Goal: Task Accomplishment & Management: Use online tool/utility

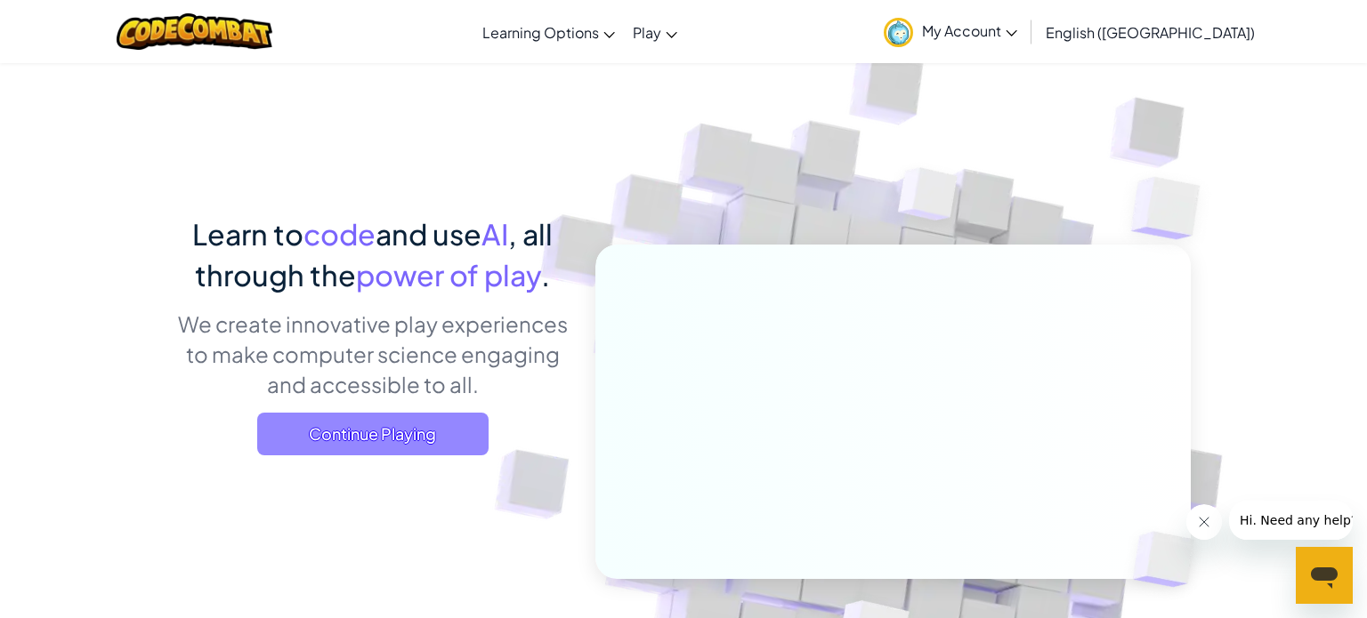
click at [456, 433] on span "Continue Playing" at bounding box center [372, 434] width 231 height 43
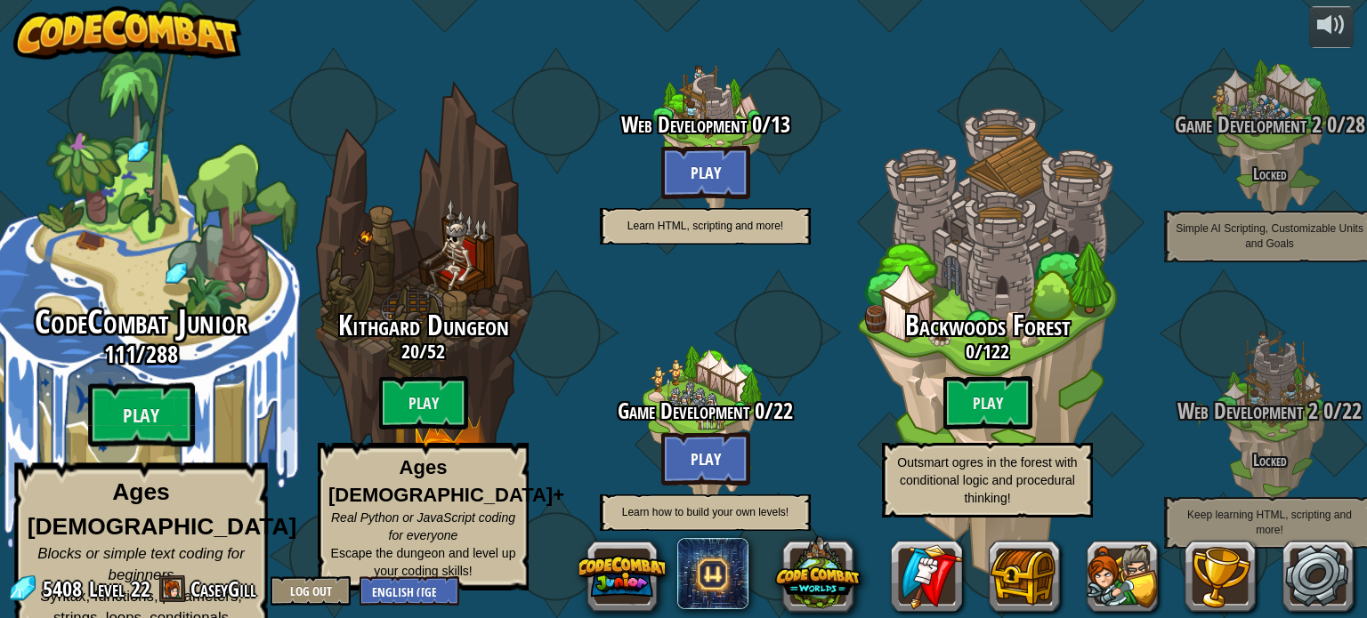
click at [206, 351] on h3 "111 / 288" at bounding box center [141, 355] width 338 height 26
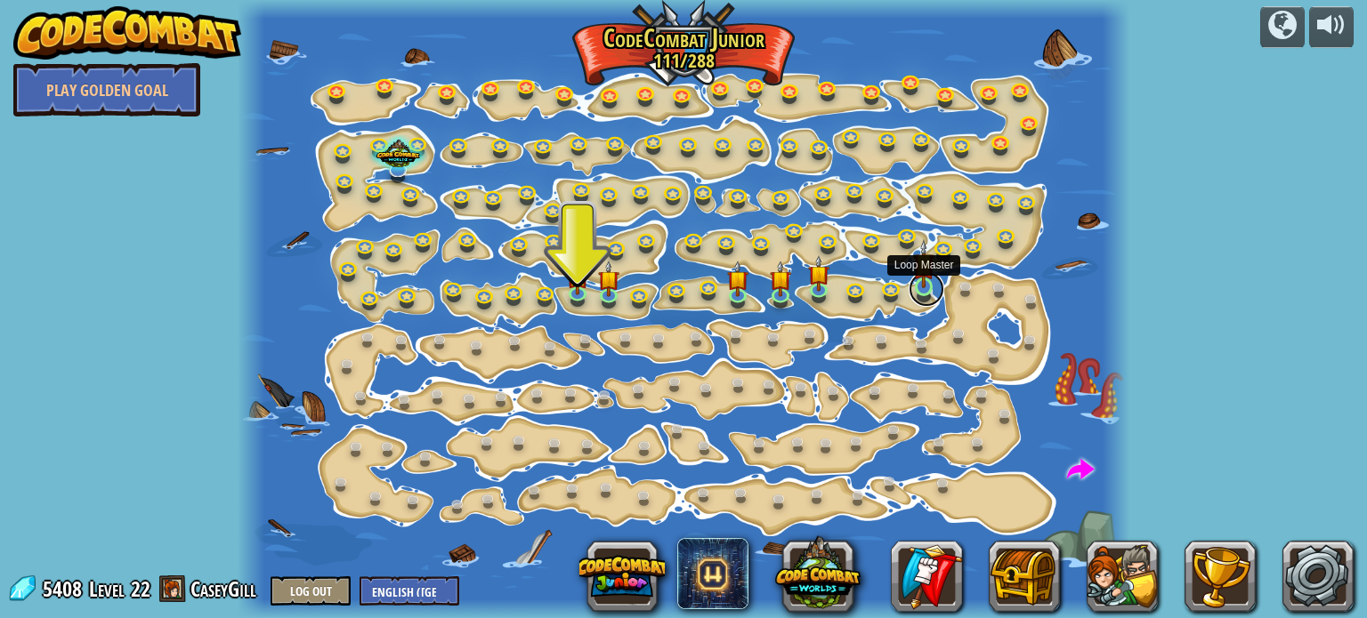
click at [920, 289] on link at bounding box center [927, 289] width 36 height 36
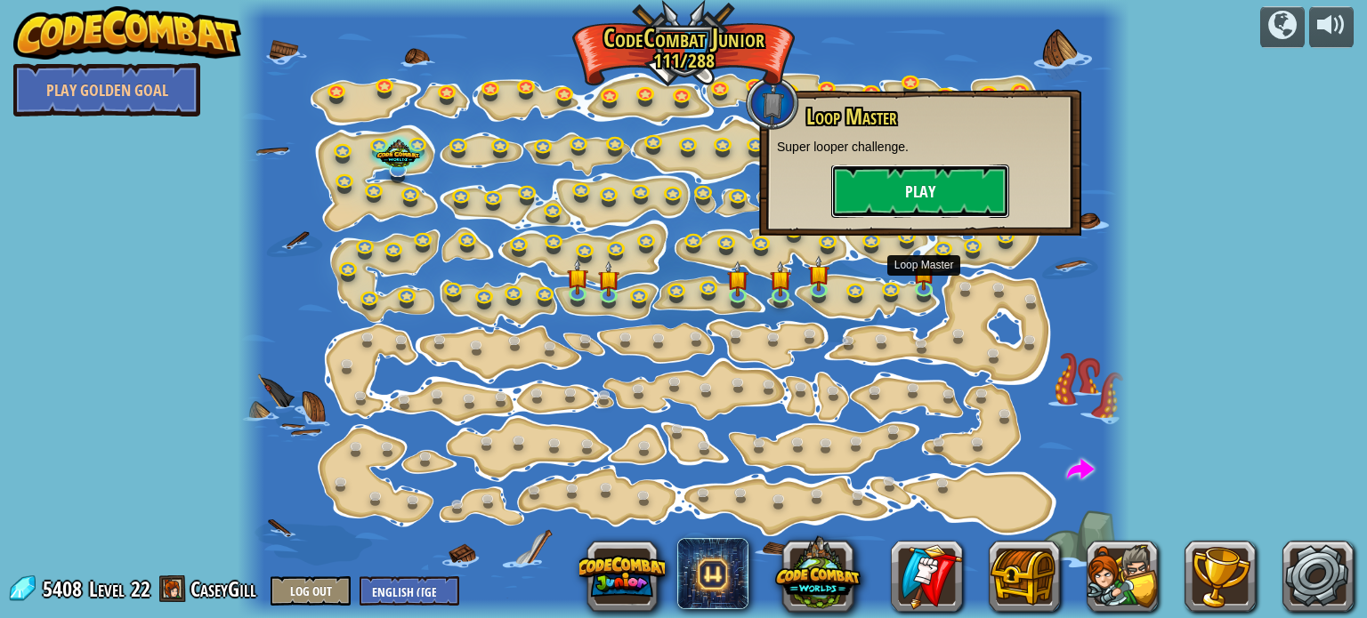
click at [901, 198] on button "Play" at bounding box center [920, 191] width 178 height 53
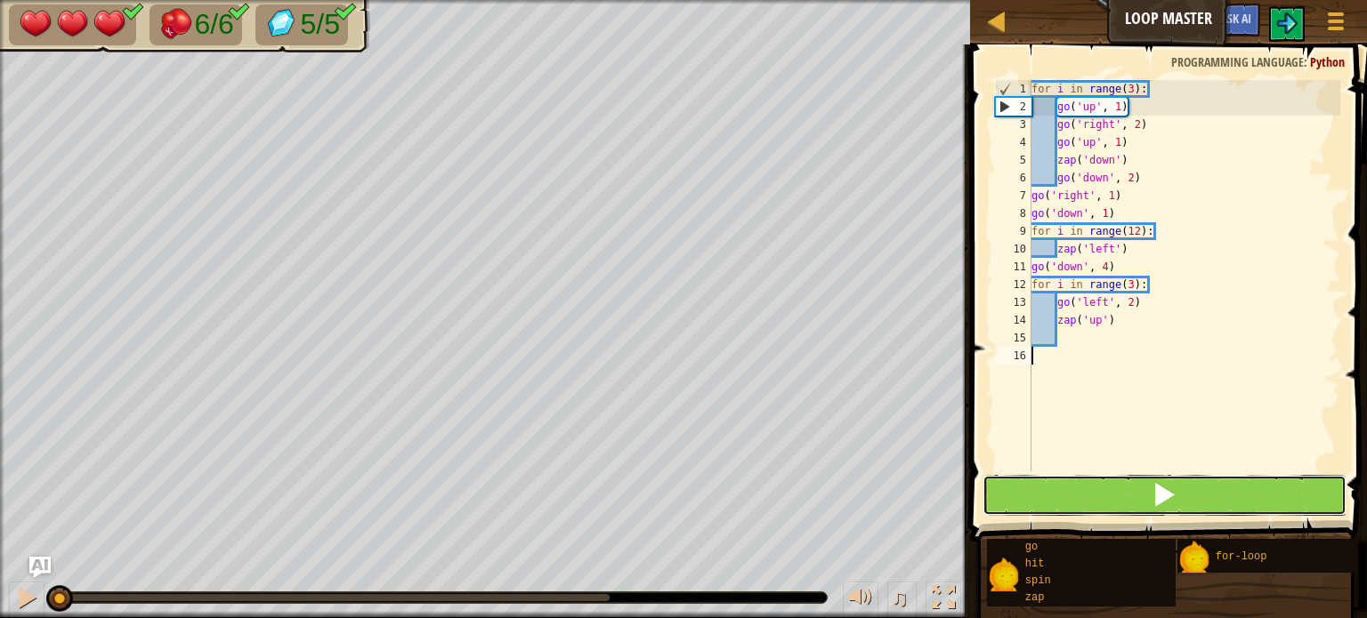
click at [1035, 509] on button at bounding box center [1164, 495] width 364 height 41
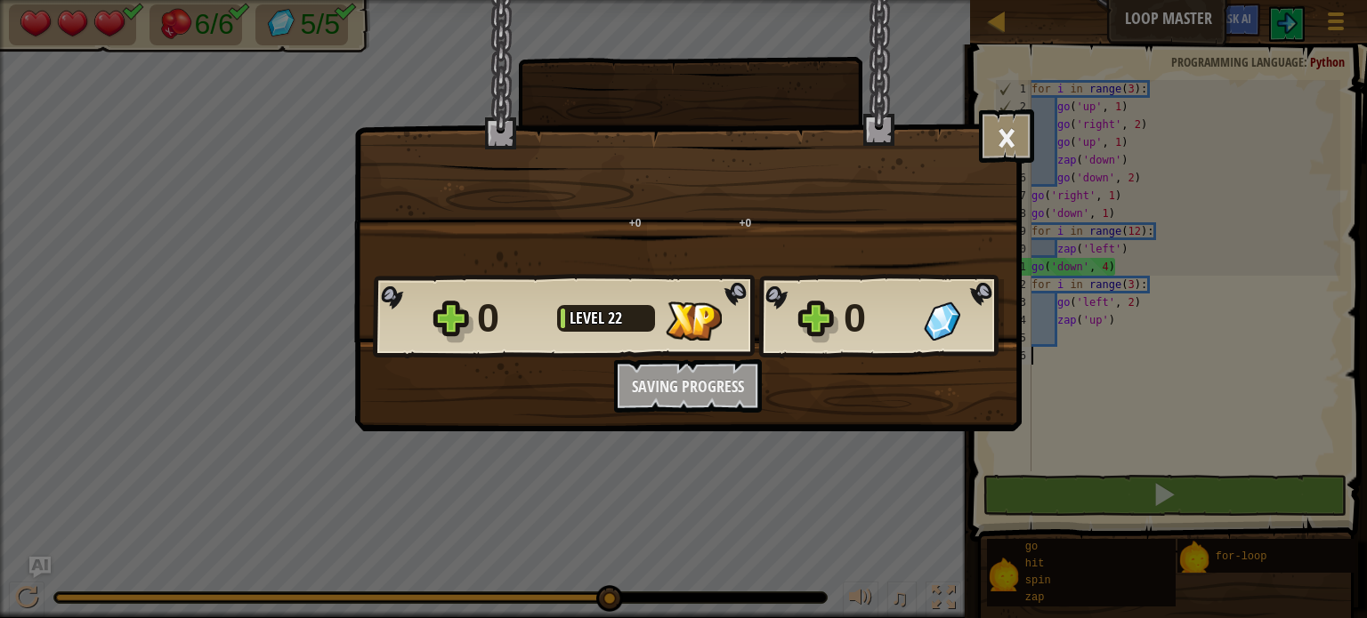
scroll to position [8, 0]
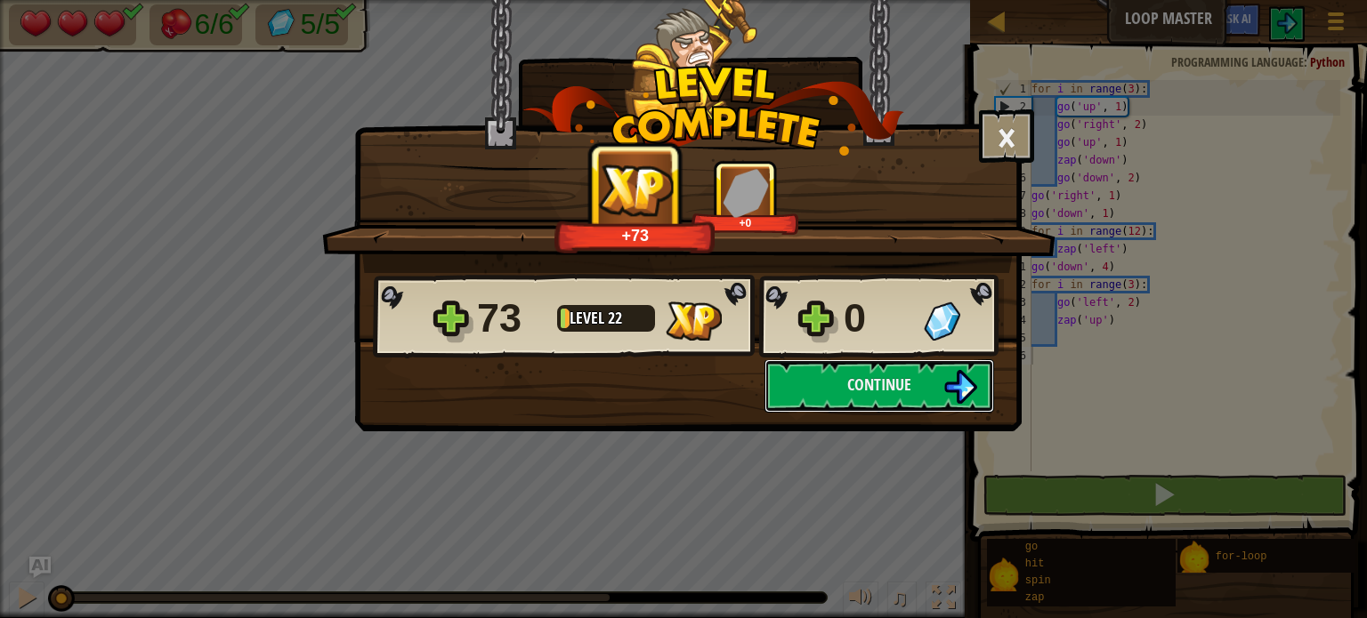
drag, startPoint x: 528, startPoint y: 596, endPoint x: 54, endPoint y: 595, distance: 473.4
click at [54, 2] on body "Map Loop Master Game Menu Ask AI 1 הההההההההההההההההההההההההההההההההההההההההההה…" at bounding box center [683, 1] width 1367 height 2
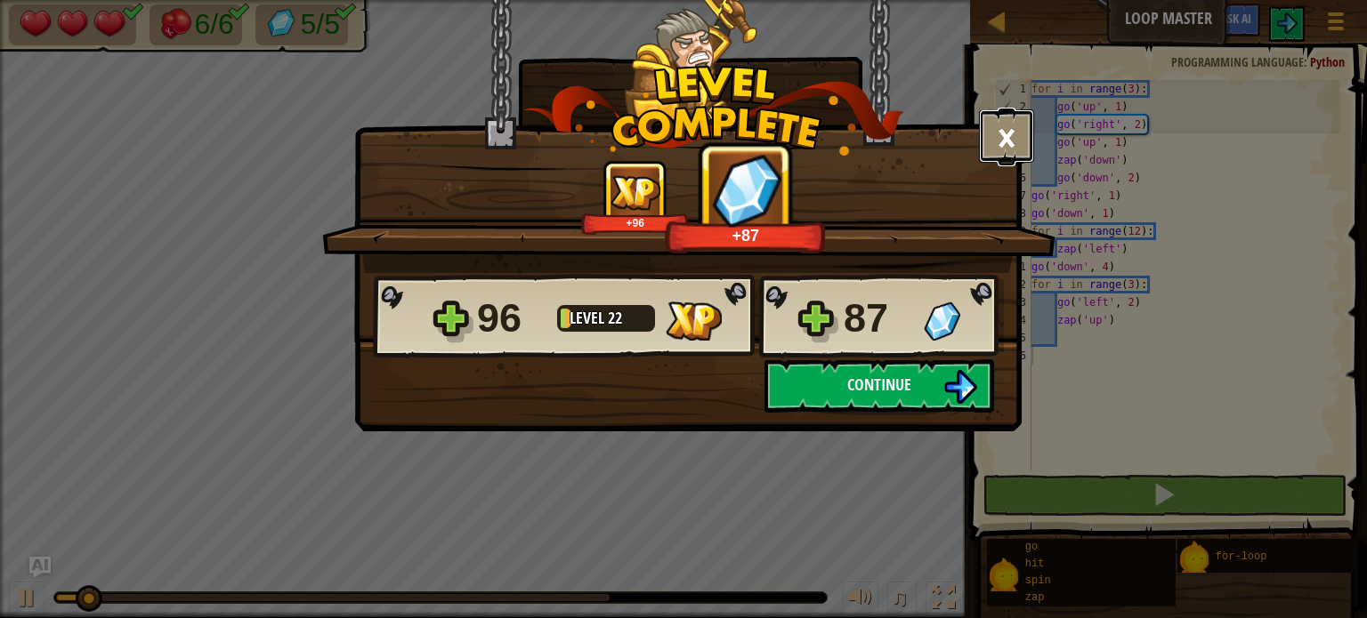
click at [988, 155] on button "×" at bounding box center [1006, 135] width 55 height 53
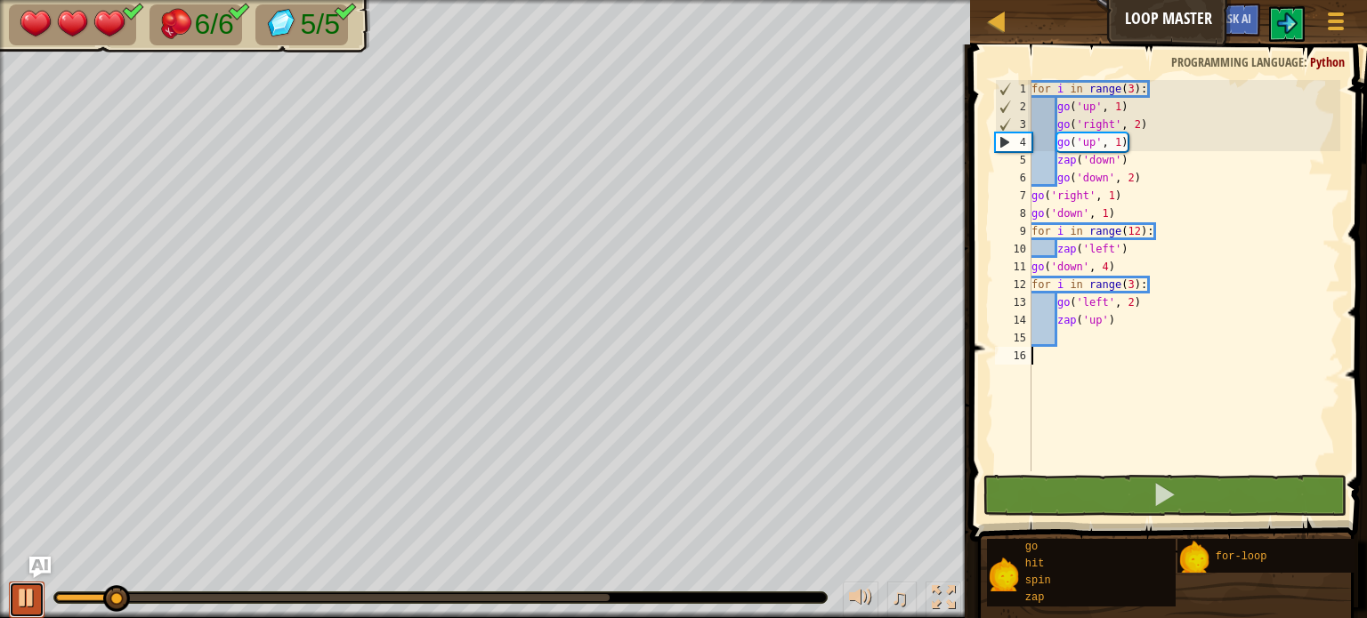
click at [18, 603] on div at bounding box center [26, 597] width 23 height 23
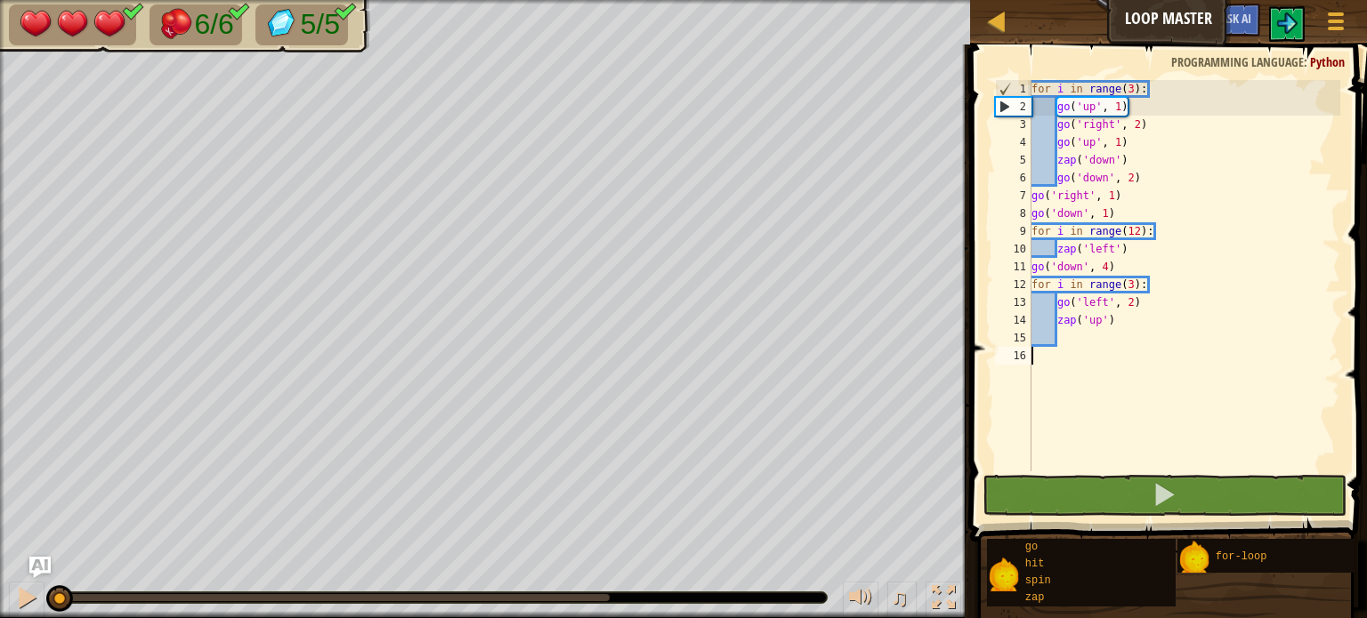
drag, startPoint x: 131, startPoint y: 594, endPoint x: 0, endPoint y: 639, distance: 138.2
click at [0, 0] on html "Map Loop Master Game Menu Ask AI 1 הההההההההההההההההההההההההההההההההההההההההההה…" at bounding box center [683, 0] width 1367 height 0
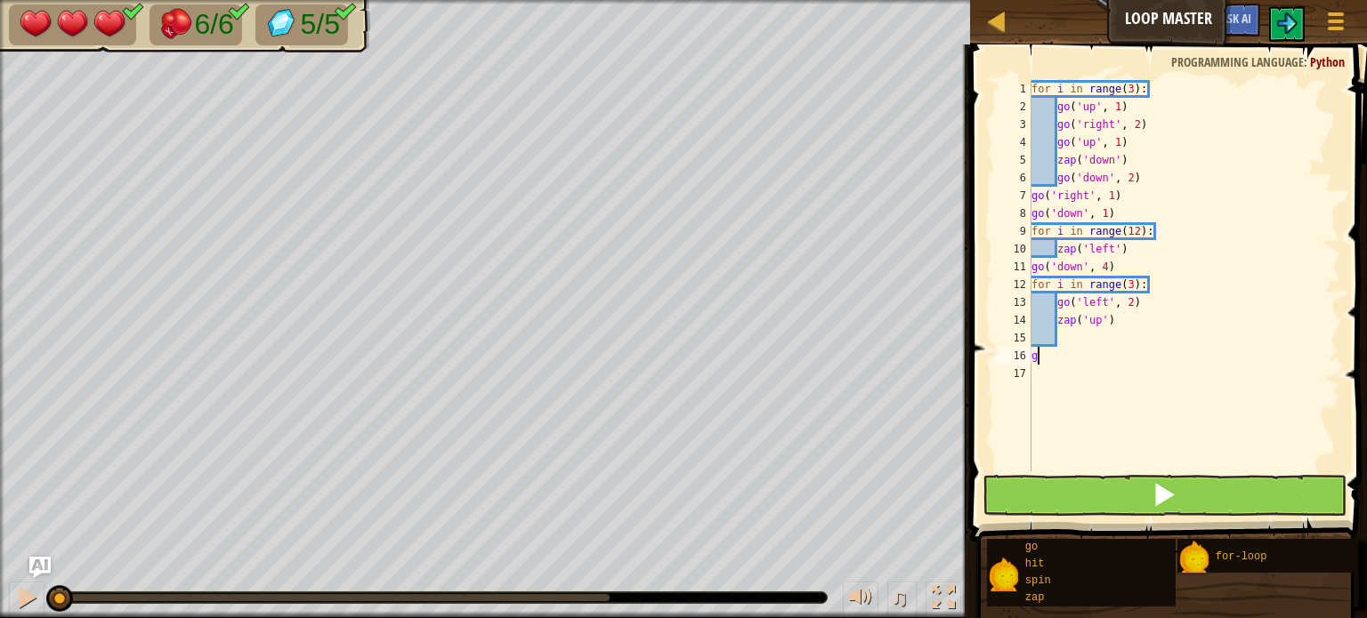
type textarea "go"
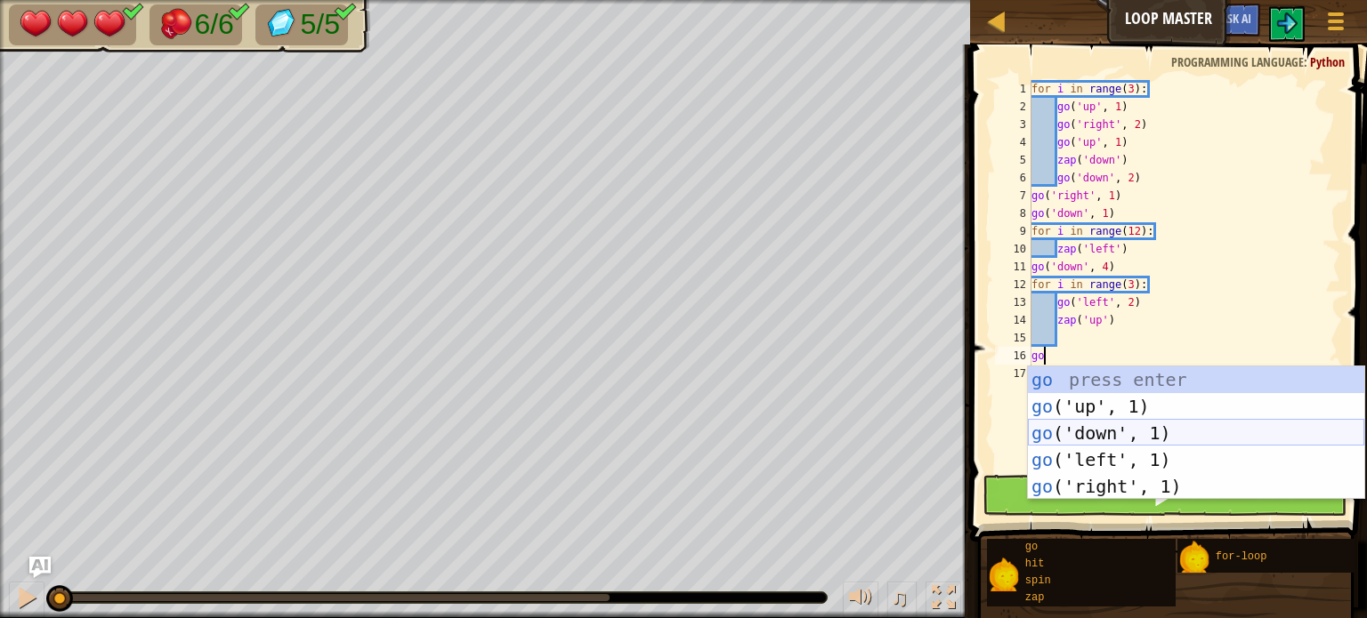
click at [1143, 429] on div "go press enter go ('up', 1) press enter go ('down', 1) press enter go ('left', …" at bounding box center [1196, 460] width 336 height 187
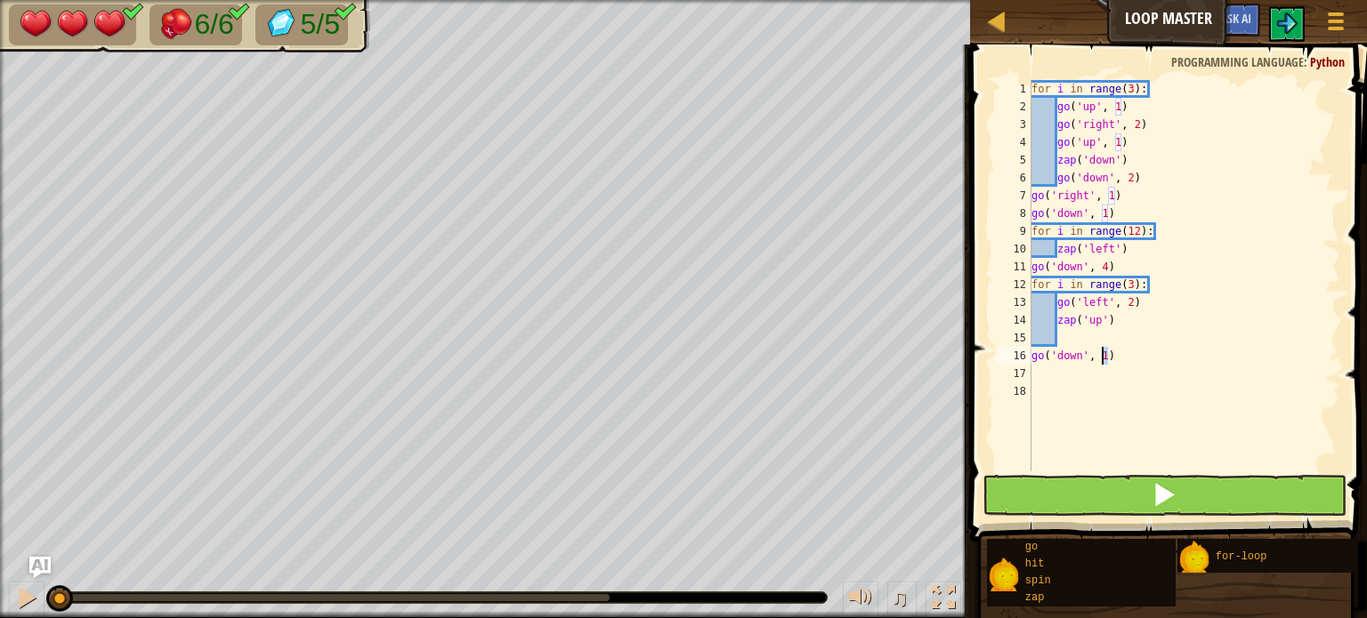
click at [1100, 363] on div "for i in range ( 3 ) : go ( 'up' , 1 ) go ( 'right' , 2 ) go ( 'up' , 1 ) zap (…" at bounding box center [1184, 293] width 312 height 427
type textarea "go('down', 4)"
type textarea "g"
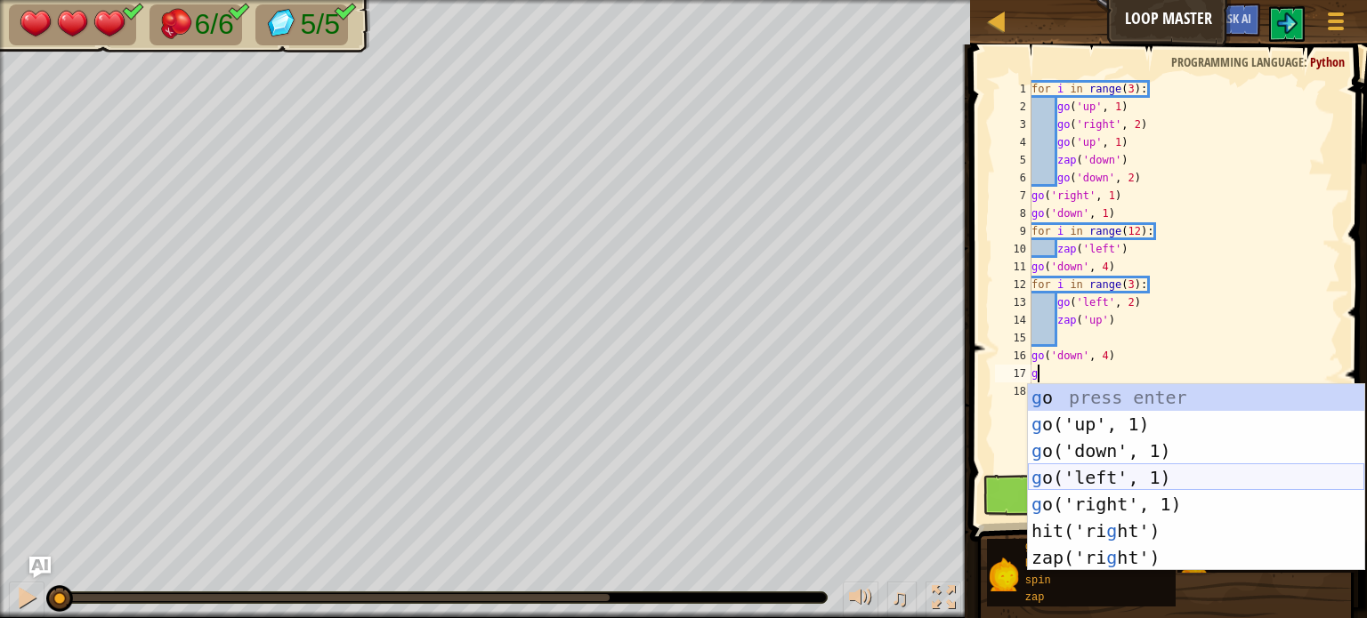
click at [1133, 481] on div "g o press enter g o('up', 1) press enter g o('down', 1) press enter g o('left',…" at bounding box center [1196, 504] width 336 height 240
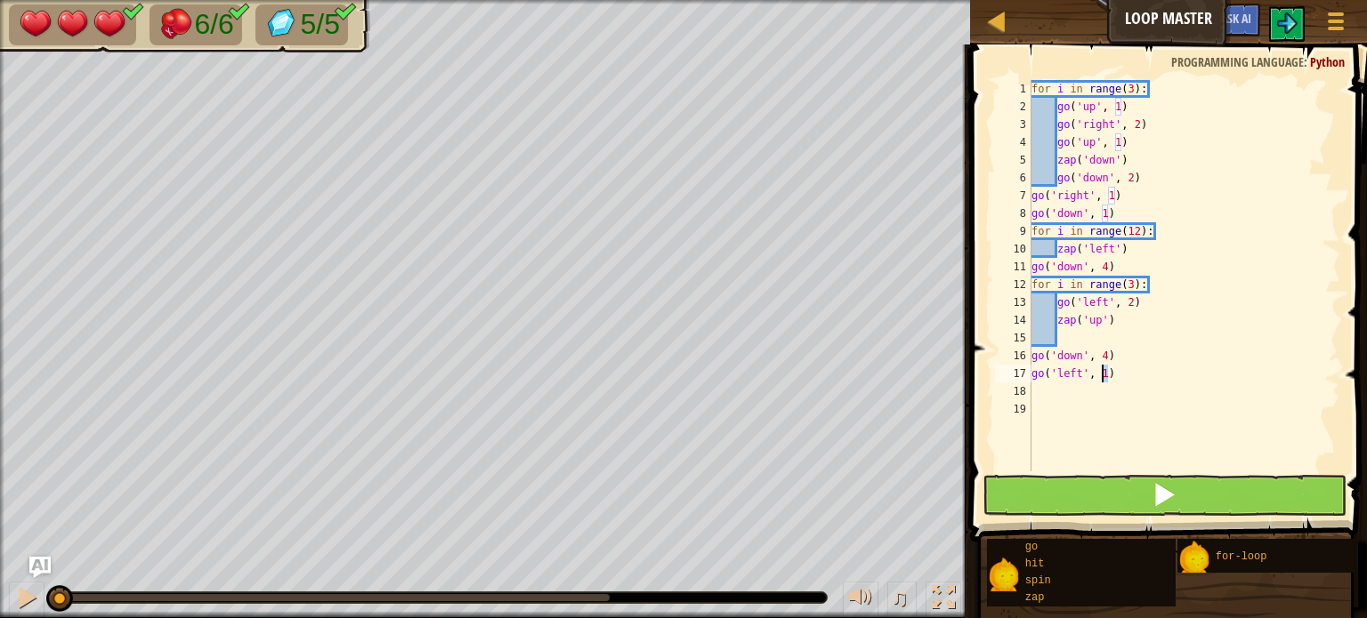
click at [1104, 379] on div "for i in range ( 3 ) : go ( 'up' , 1 ) go ( 'right' , 2 ) go ( 'up' , 1 ) zap (…" at bounding box center [1184, 293] width 312 height 427
type textarea "go('left', 6)"
click at [1142, 489] on button at bounding box center [1164, 495] width 364 height 41
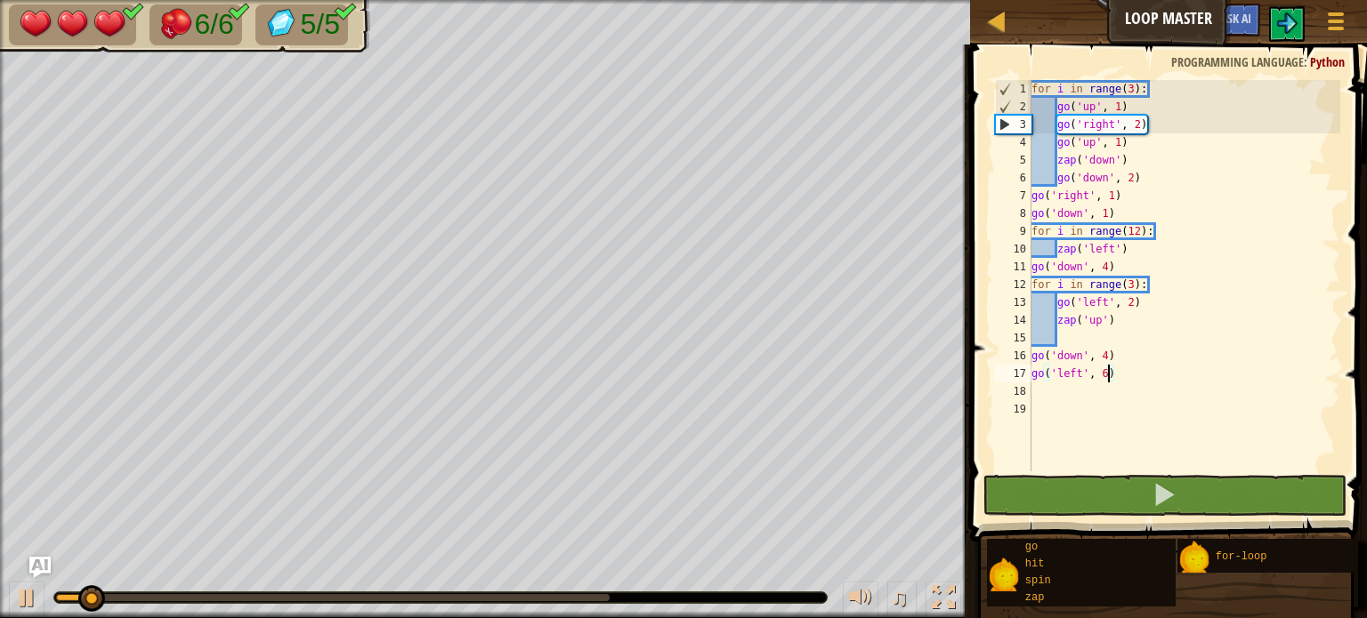
click at [699, 605] on div "♫" at bounding box center [485, 593] width 970 height 53
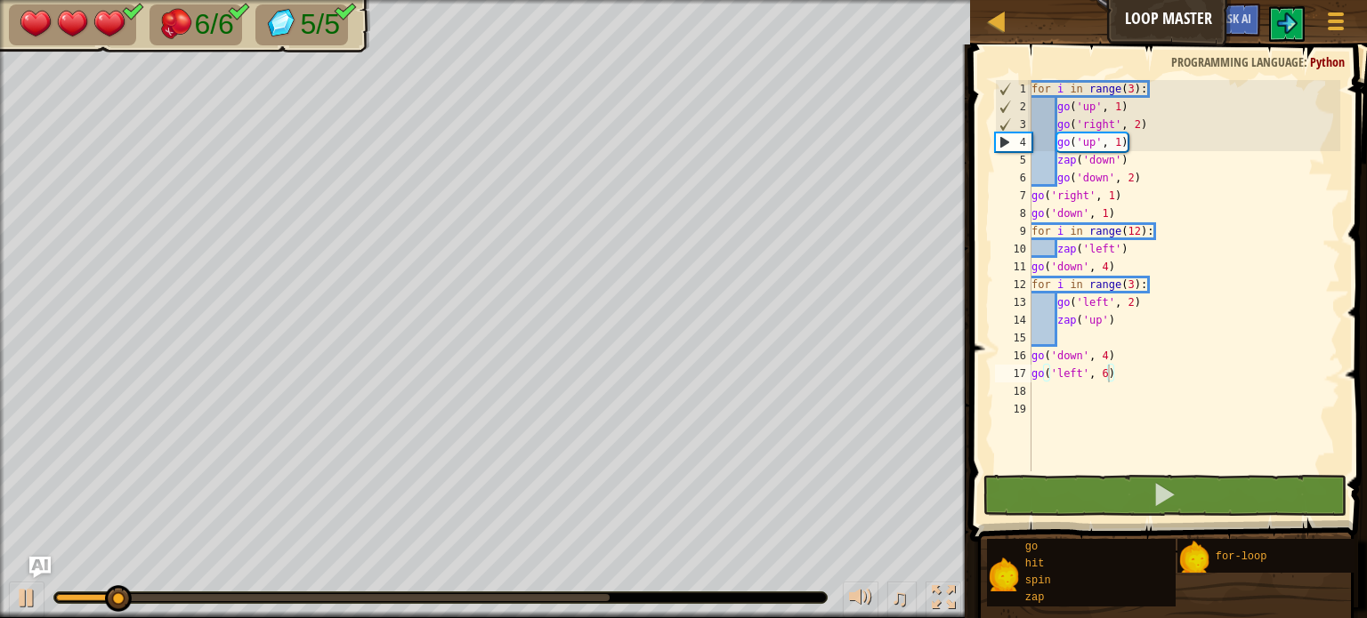
click at [463, 593] on div at bounding box center [440, 598] width 774 height 12
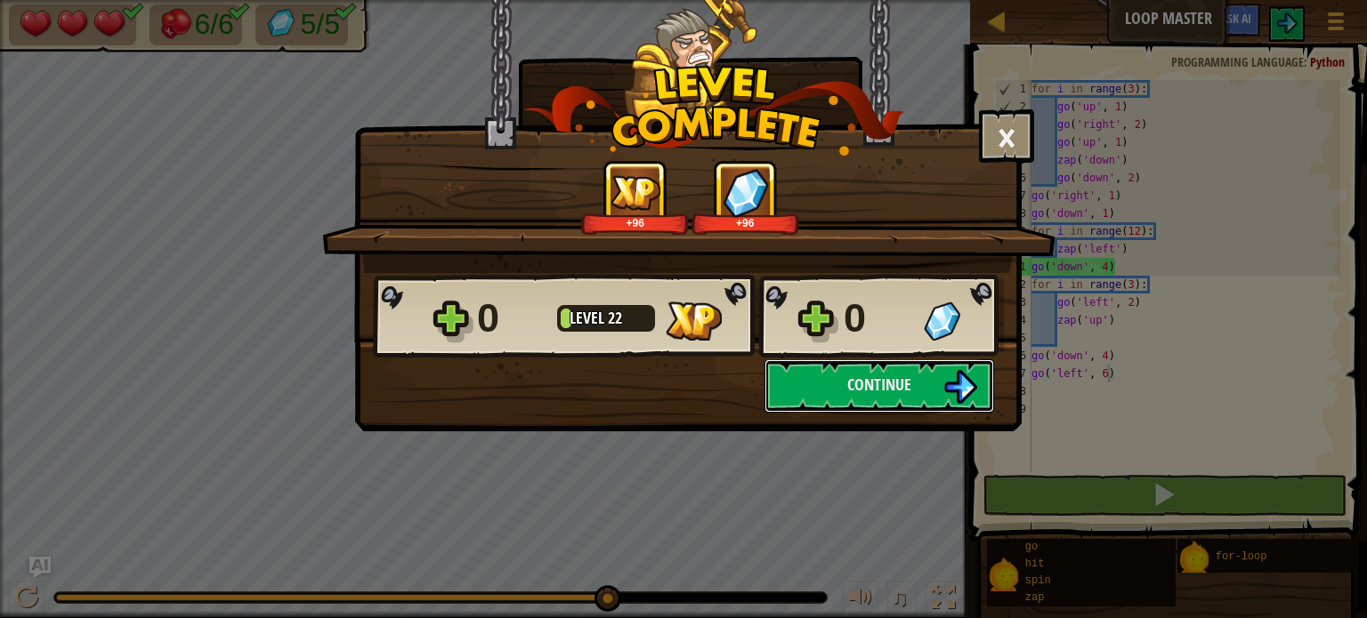
drag, startPoint x: 469, startPoint y: 597, endPoint x: 594, endPoint y: 599, distance: 125.5
click at [594, 2] on body "Map Loop Master Game Menu Ask AI 1 הההההההההההההההההההההההההההההההההההההההההההה…" at bounding box center [683, 1] width 1367 height 2
click at [837, 389] on button "Continue" at bounding box center [879, 385] width 230 height 53
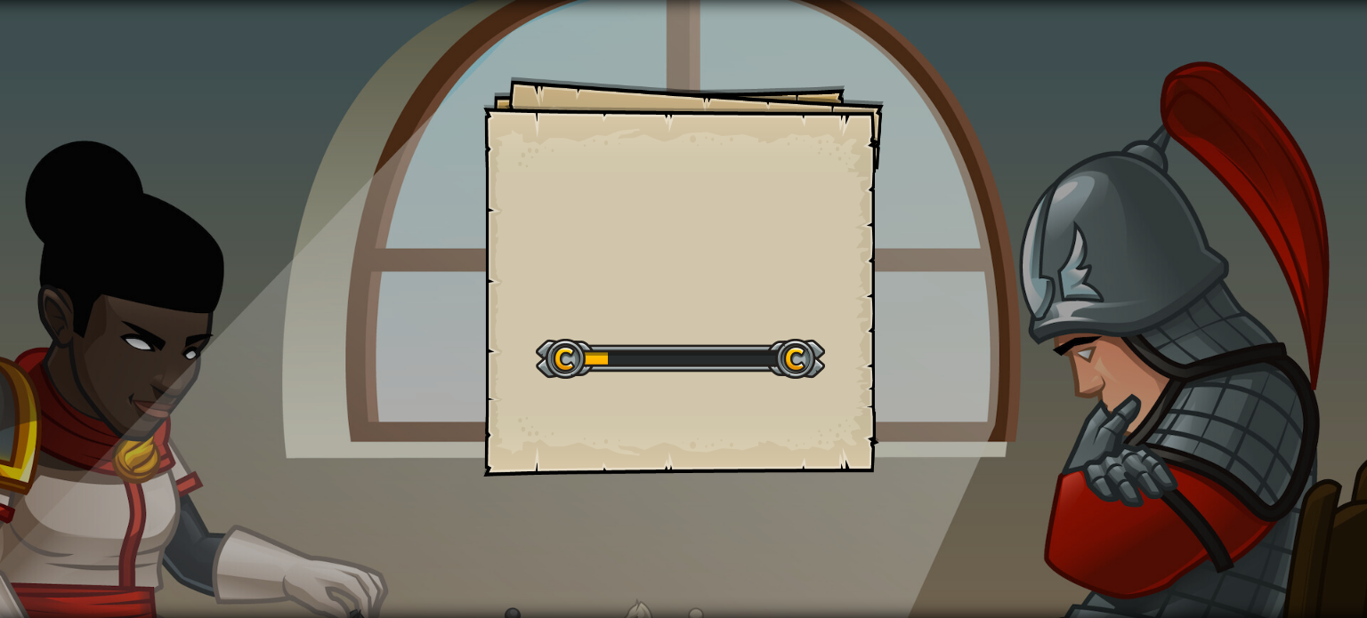
click at [615, 254] on div "Goals Start Level Error loading from server. Try refreshing the page. You'll ne…" at bounding box center [683, 277] width 400 height 400
drag, startPoint x: 566, startPoint y: 348, endPoint x: 690, endPoint y: 364, distance: 124.7
click at [690, 364] on div at bounding box center [680, 359] width 289 height 40
click at [526, 343] on div "Goals Start Level Error loading from server. Try refreshing the page. You'll ne…" at bounding box center [683, 277] width 400 height 400
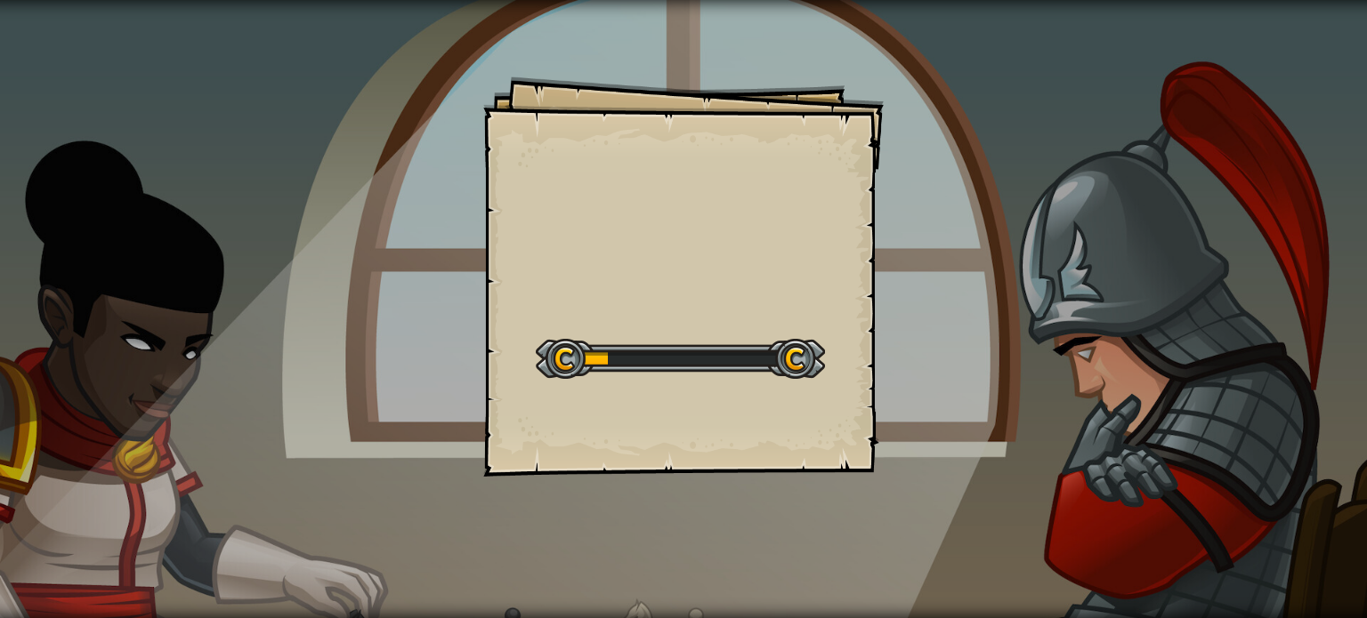
click at [650, 353] on div at bounding box center [680, 359] width 289 height 40
click at [630, 311] on div "Goals Start Level Error loading from server. Try refreshing the page. You'll ne…" at bounding box center [683, 277] width 400 height 400
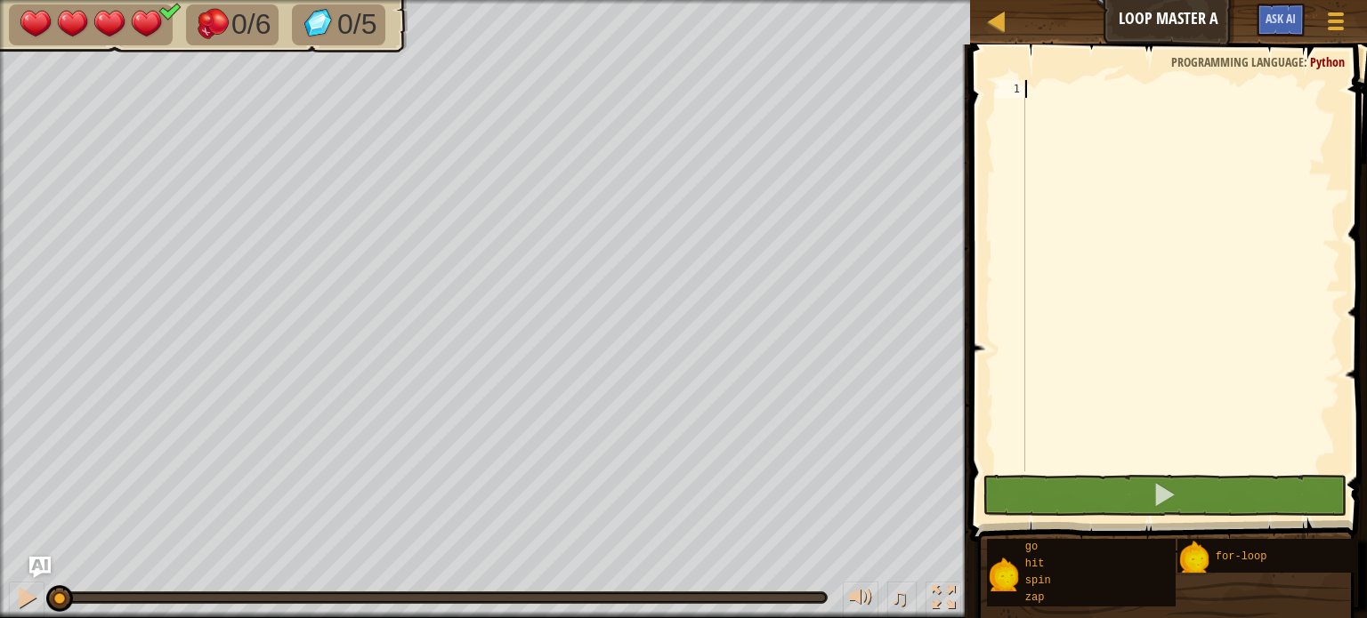
scroll to position [8, 0]
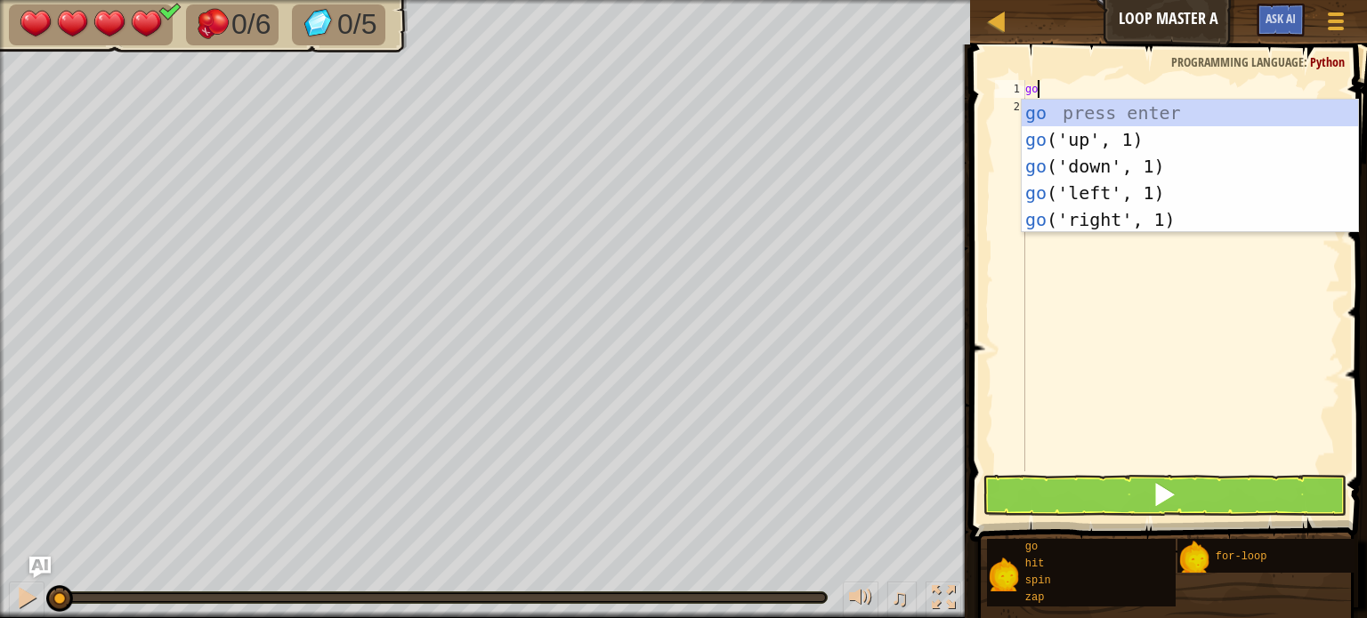
type textarea "g"
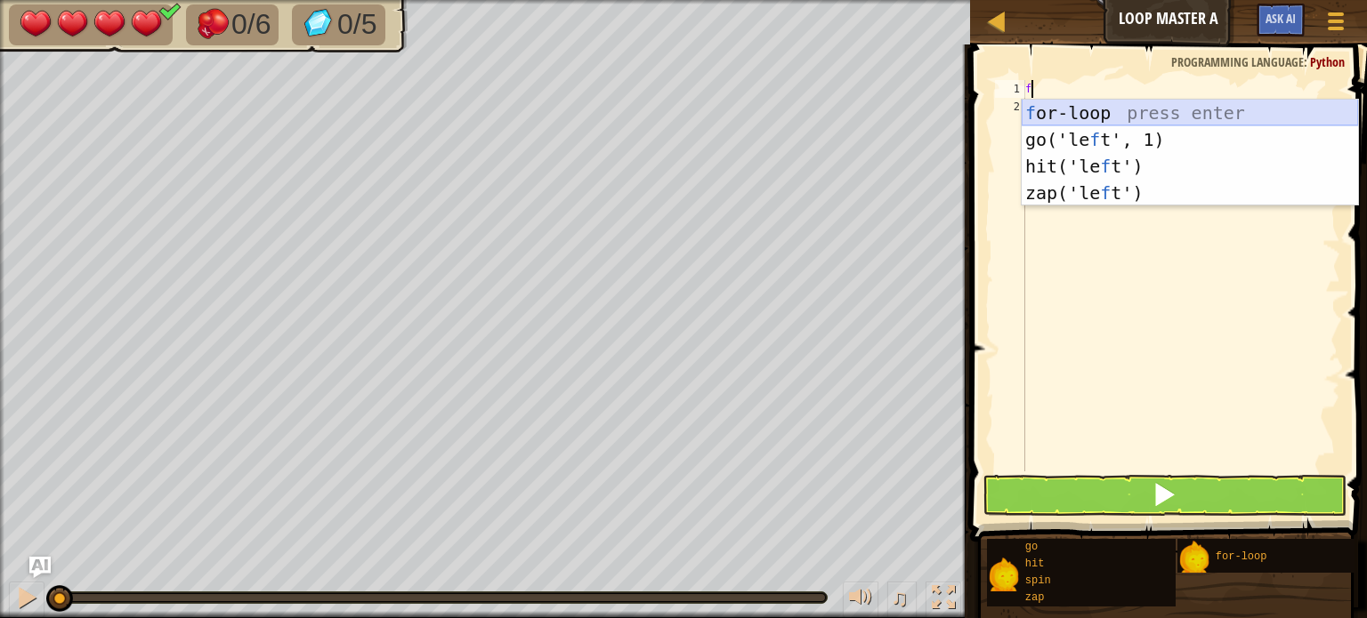
click at [1116, 124] on div "f or-loop press enter go('le f t', 1) press enter hit('le f t') press enter zap…" at bounding box center [1190, 180] width 336 height 160
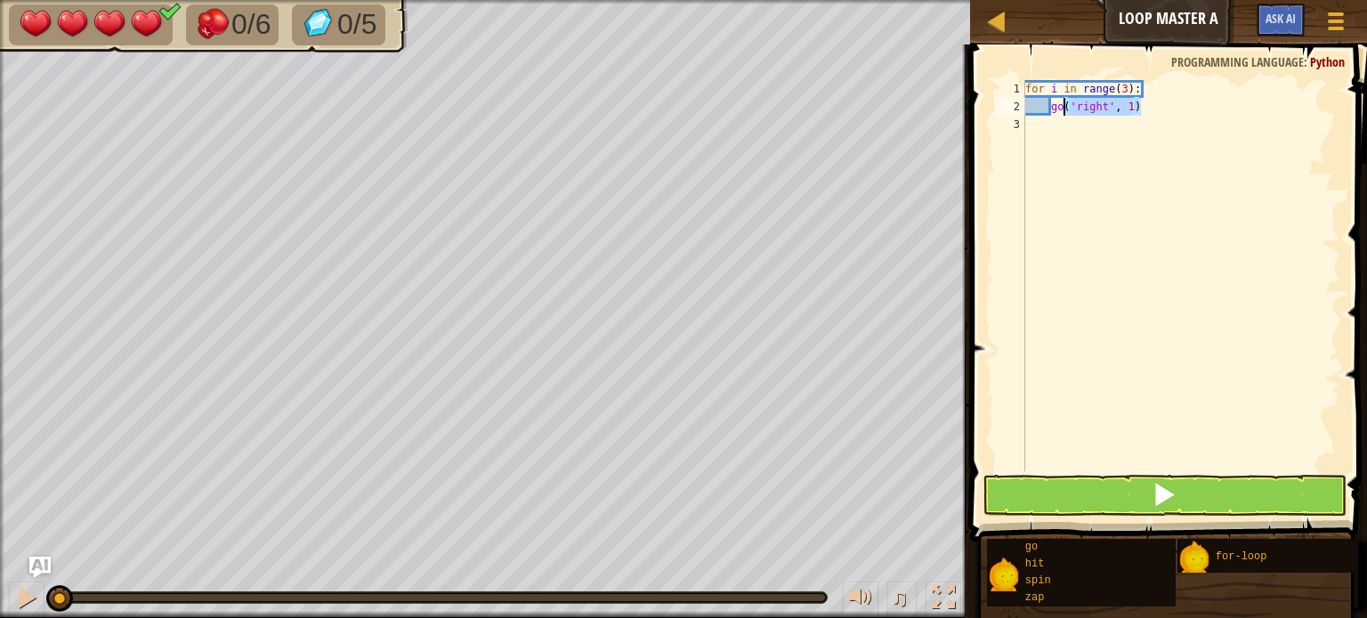
drag, startPoint x: 1145, startPoint y: 109, endPoint x: 1068, endPoint y: 106, distance: 77.5
click at [1068, 106] on div "for i in range ( 3 ) : go ( 'right' , 1 )" at bounding box center [1181, 293] width 319 height 427
click at [1075, 109] on div "for i in range ( 3 ) : go ( 'right' , 1 )" at bounding box center [1181, 276] width 319 height 392
drag, startPoint x: 1078, startPoint y: 106, endPoint x: 1105, endPoint y: 106, distance: 27.6
click at [1105, 106] on div "for i in range ( 3 ) : go ( 'right' , 1 )" at bounding box center [1181, 293] width 319 height 427
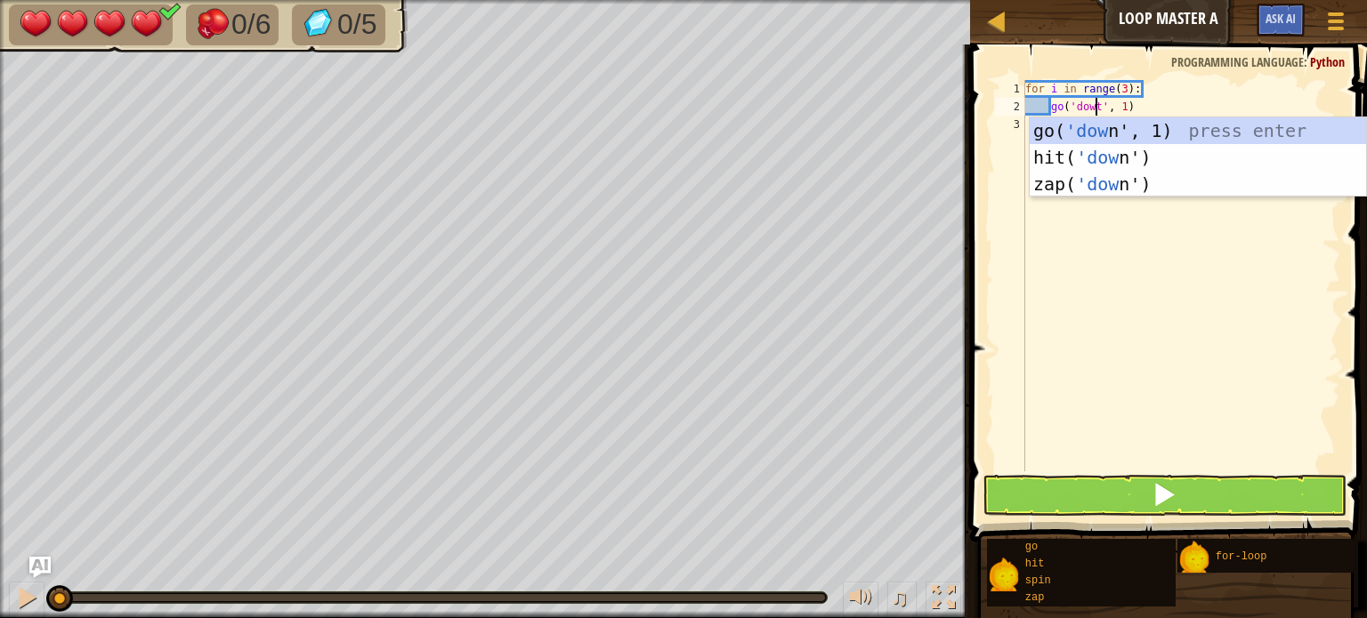
type textarea "go('downt', 1)"
click at [1226, 265] on div "for i in range ( 3 ) : go ( 'downt' , 1 )" at bounding box center [1181, 293] width 319 height 427
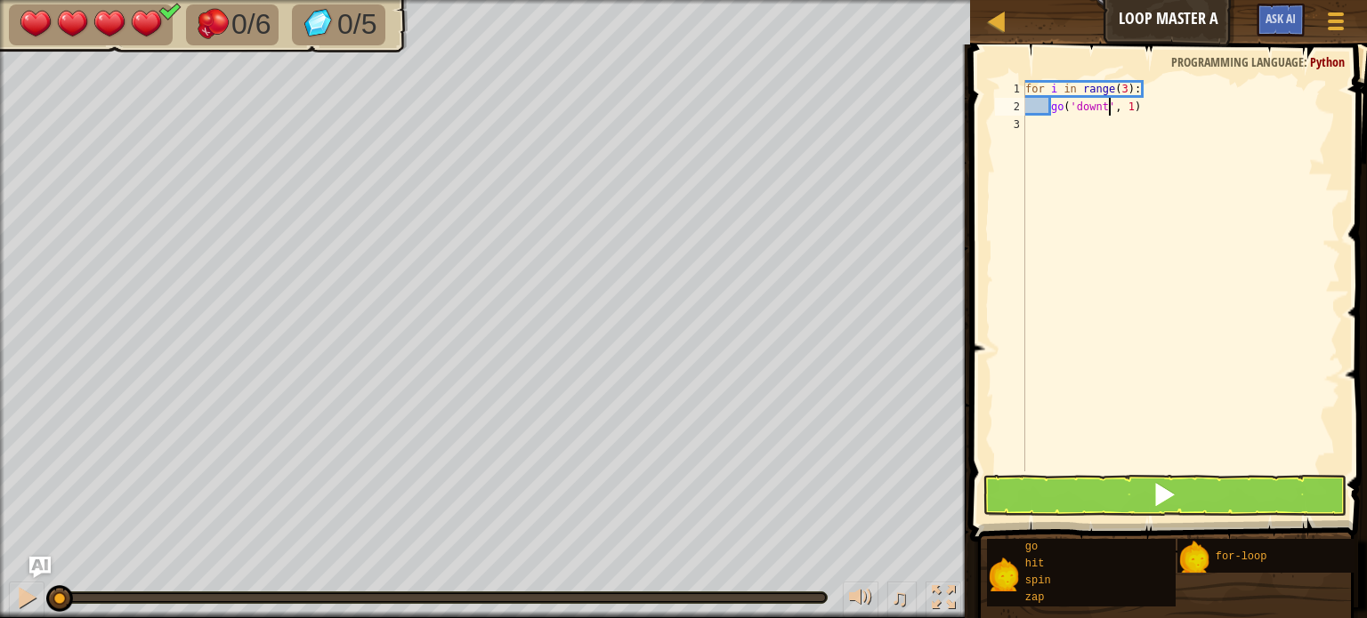
click at [1109, 107] on div "for i in range ( 3 ) : go ( 'downt' , 1 )" at bounding box center [1181, 293] width 319 height 427
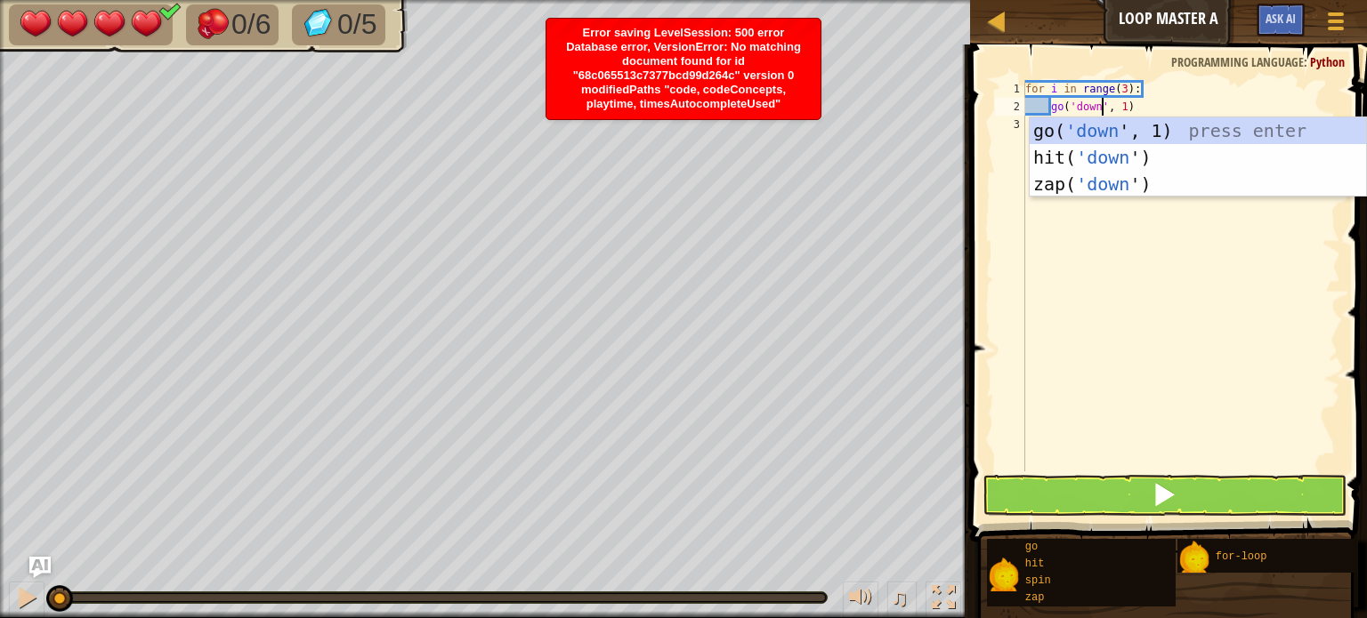
scroll to position [8, 6]
type textarea "go('down', 1)"
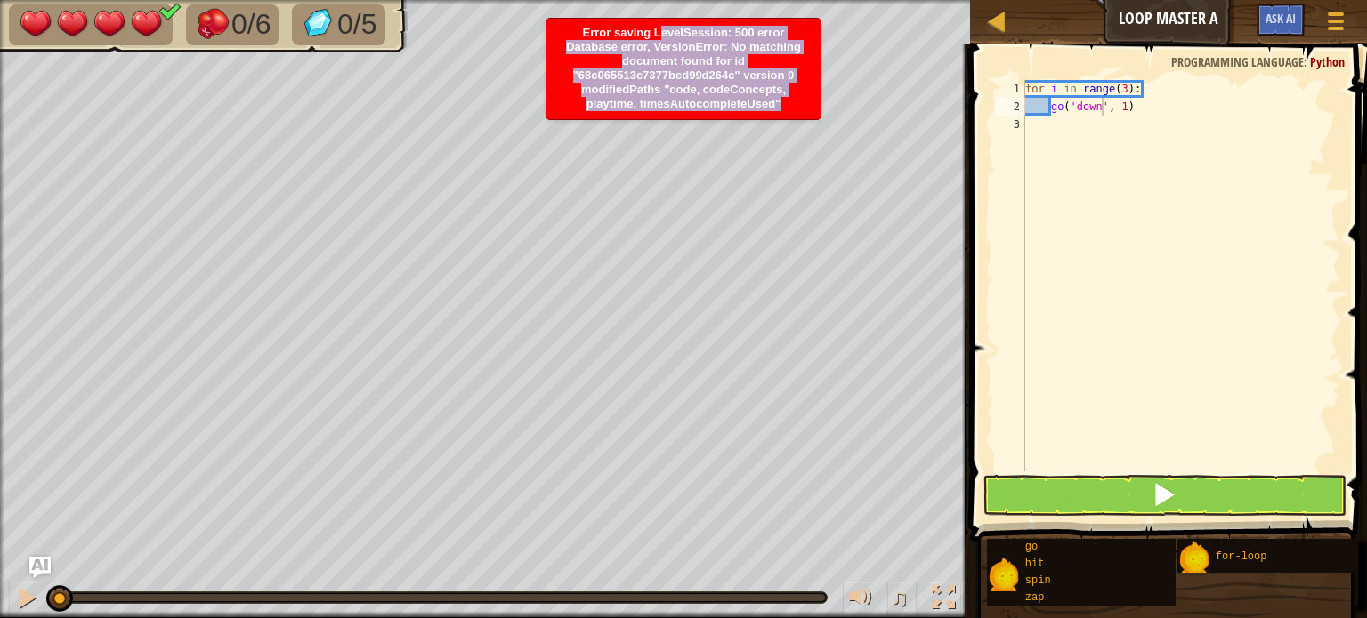
drag, startPoint x: 634, startPoint y: 35, endPoint x: 787, endPoint y: 101, distance: 167.0
click at [787, 101] on div "Error saving LevelSession: 500 error Database error, VersionError: No matching …" at bounding box center [683, 69] width 274 height 101
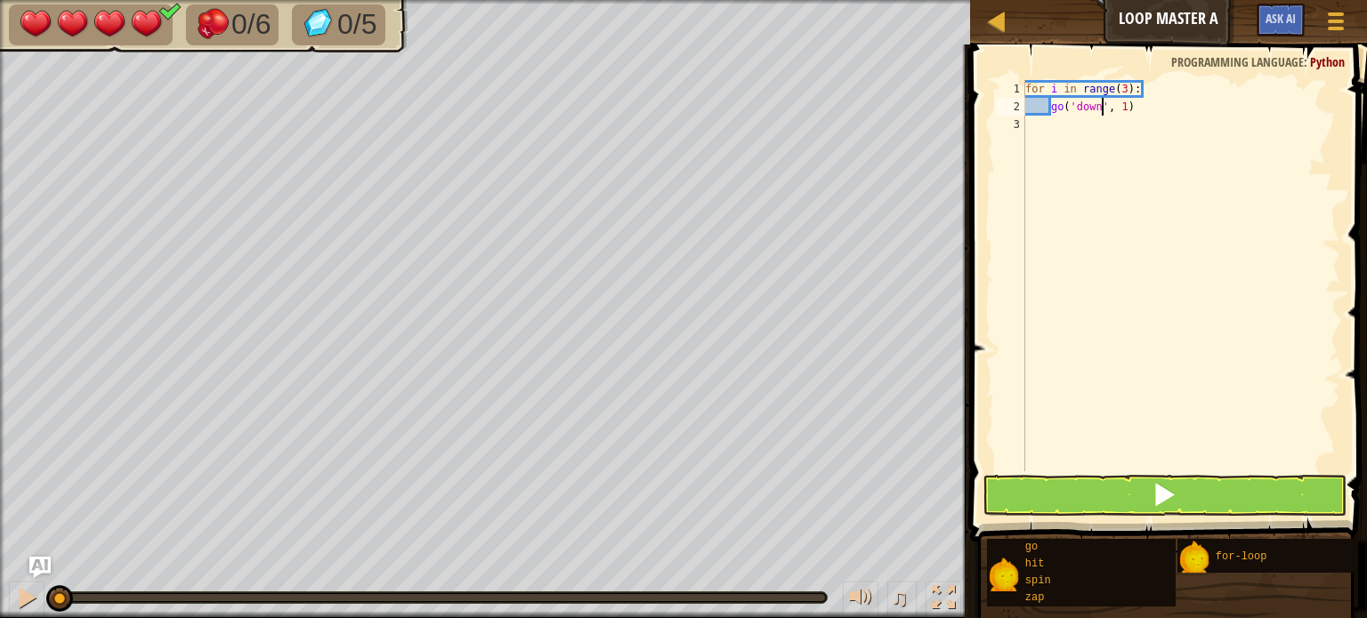
click at [1048, 124] on div "for i in range ( 3 ) : go ( 'down' , 1 )" at bounding box center [1181, 293] width 319 height 427
type textarea "g"
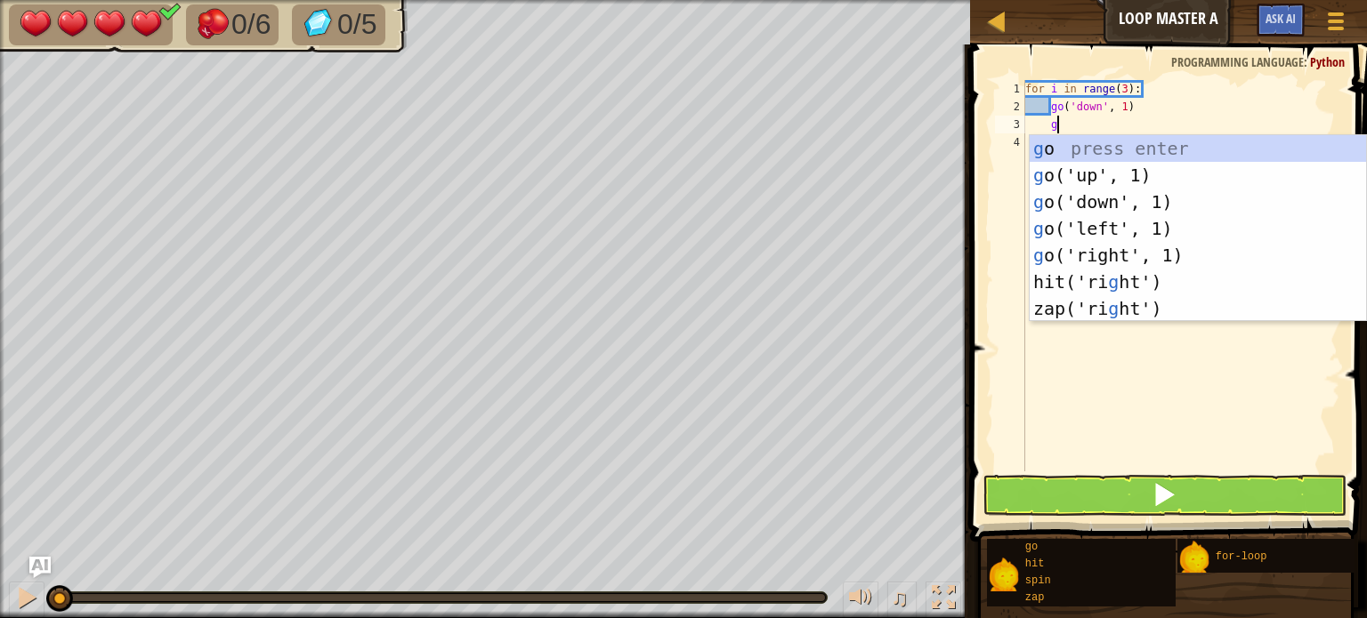
scroll to position [8, 1]
click at [1137, 256] on div "g o press enter g o('up', 1) press enter g o('down', 1) press enter g o('left',…" at bounding box center [1198, 255] width 336 height 240
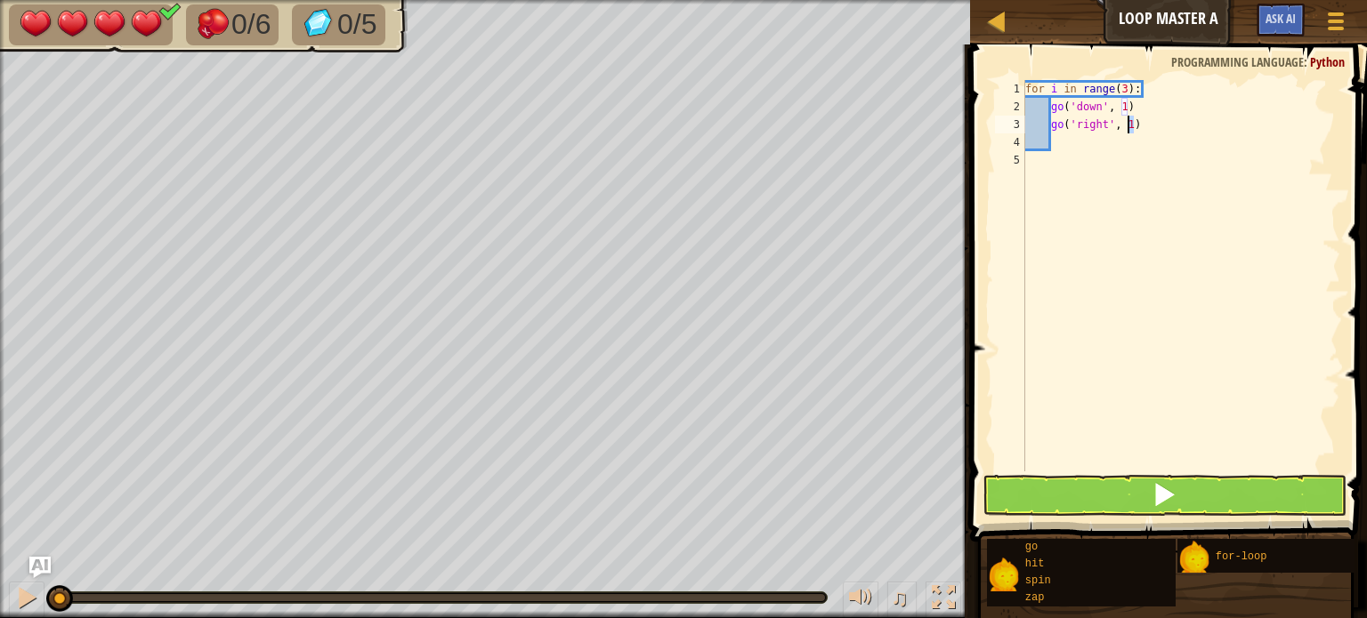
click at [1131, 130] on div "for i in range ( 3 ) : go ( 'down' , 1 ) go ( 'right' , 1 )" at bounding box center [1181, 293] width 319 height 427
click at [1168, 489] on span at bounding box center [1163, 494] width 25 height 25
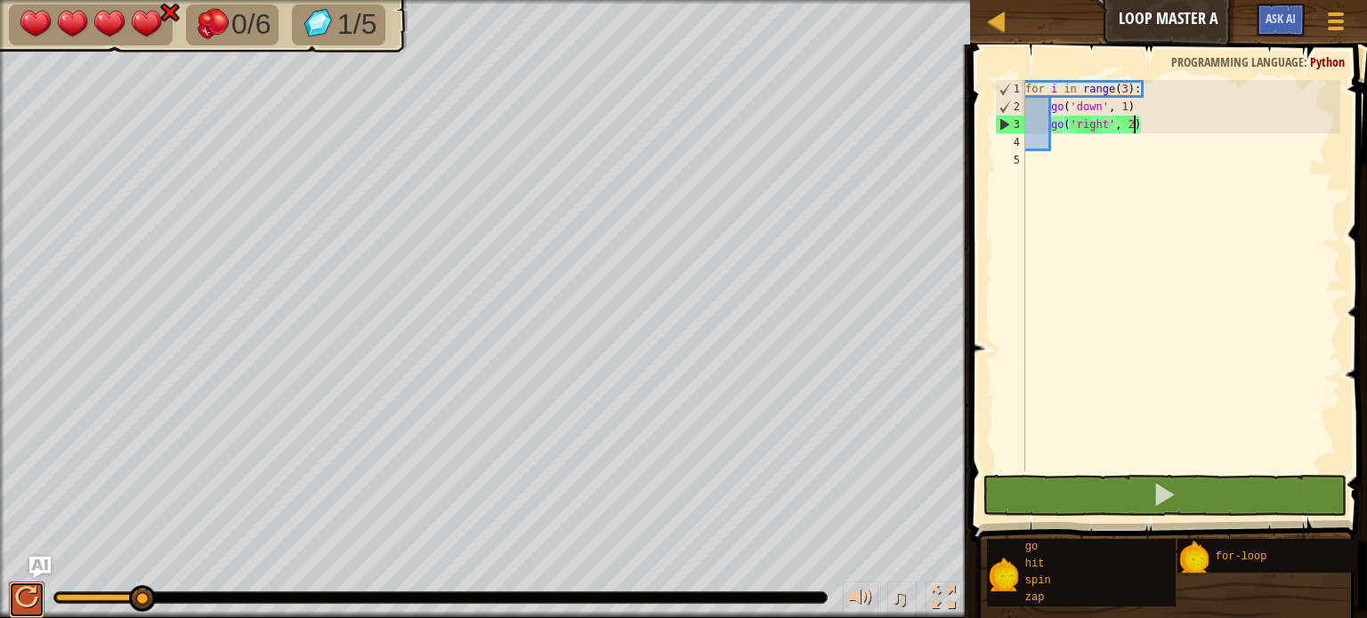
click at [12, 586] on button at bounding box center [27, 600] width 36 height 36
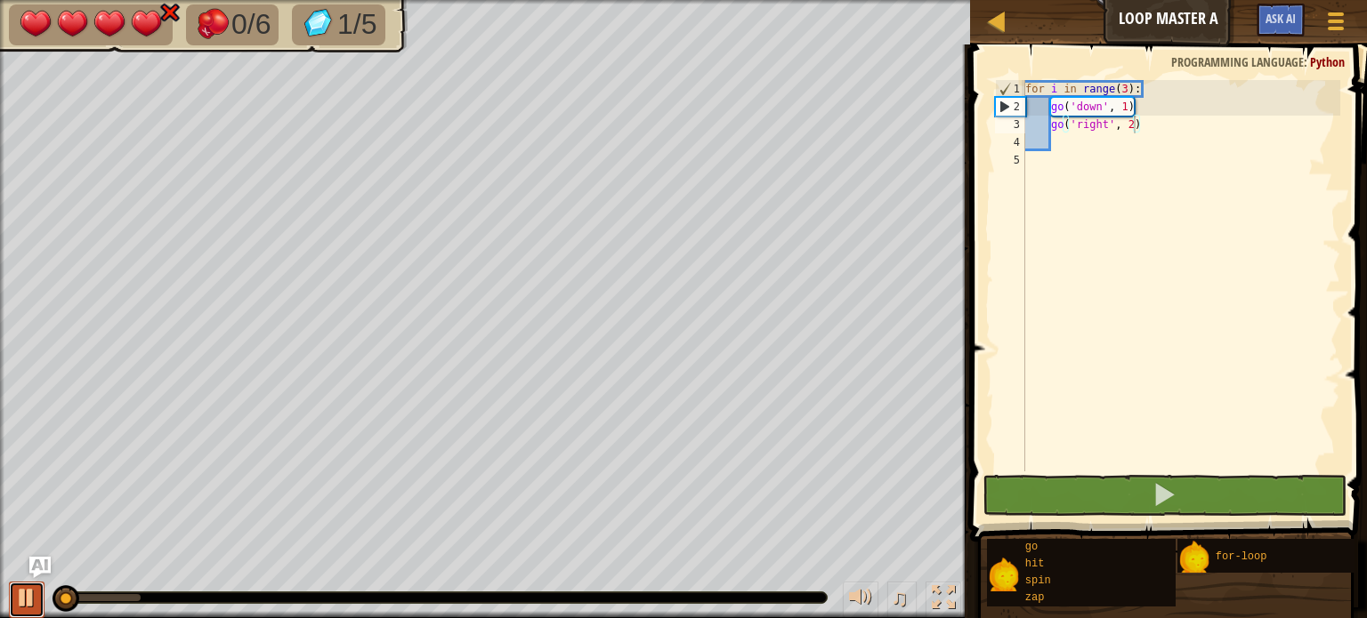
click at [20, 591] on div at bounding box center [26, 597] width 23 height 23
click at [37, 602] on div at bounding box center [26, 597] width 23 height 23
click at [36, 602] on div at bounding box center [26, 597] width 23 height 23
drag, startPoint x: 69, startPoint y: 600, endPoint x: 66, endPoint y: 620, distance: 20.6
click at [66, 0] on html "Map Loop Master A Game Menu Ask AI 1 הההההההההההההההההההההההההההההההההההההההההה…" at bounding box center [683, 0] width 1367 height 0
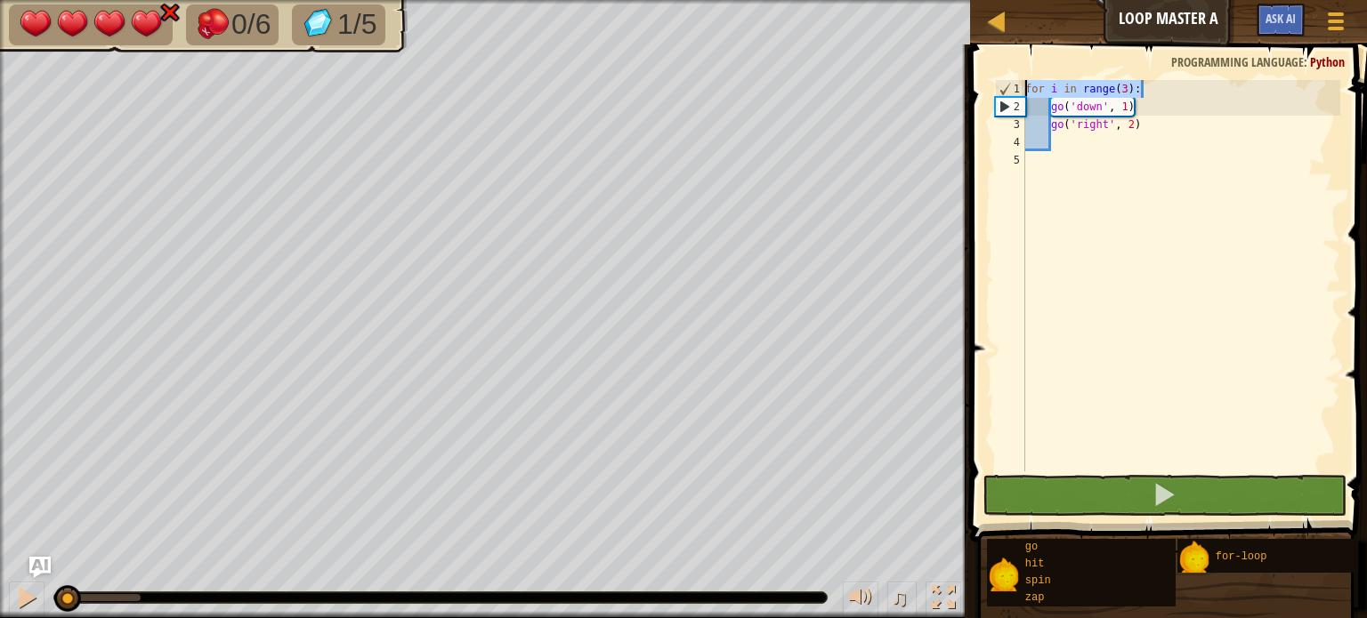
drag, startPoint x: 1149, startPoint y: 89, endPoint x: 1023, endPoint y: 88, distance: 125.5
click at [1023, 88] on div "go('right', 2) 1 2 3 4 5 for i in range ( 3 ) : go ( 'down' , 1 ) go ( 'right' …" at bounding box center [1165, 276] width 349 height 392
type textarea "for i in range(3):"
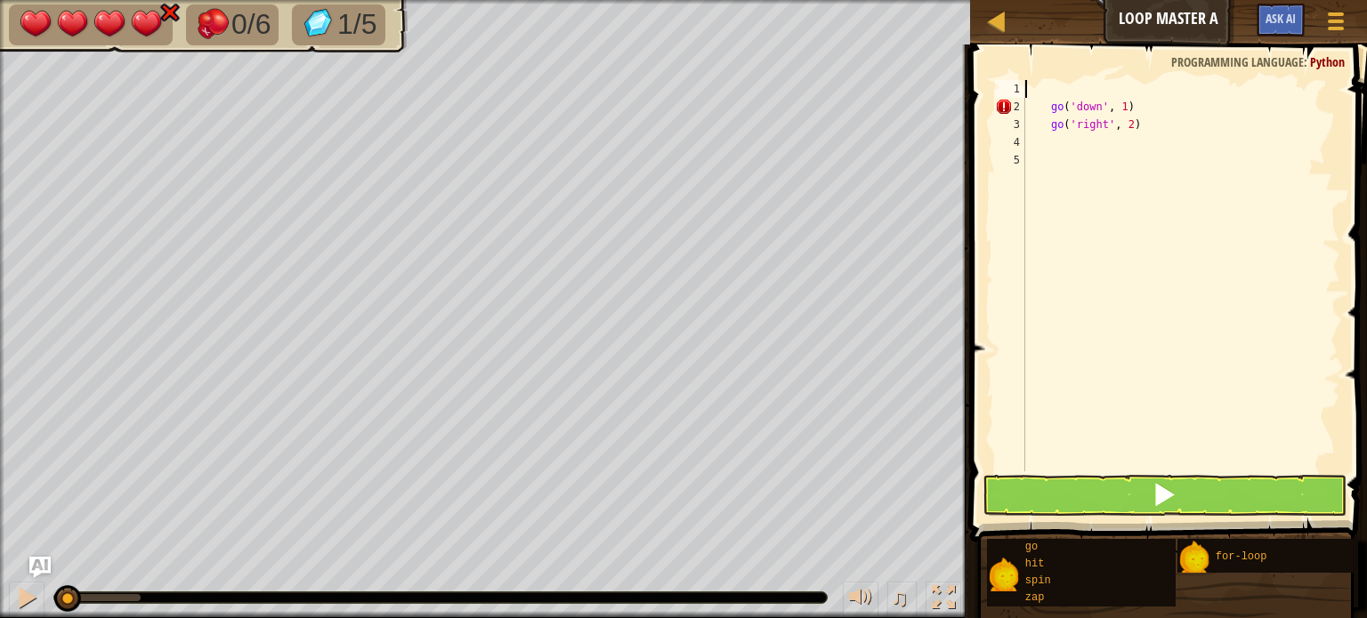
click at [1046, 107] on div "go ( 'down' , 1 ) go ( 'right' , 2 )" at bounding box center [1181, 293] width 319 height 427
click at [1048, 109] on div "go ( 'down' , 1 ) go ( 'right' , 2 )" at bounding box center [1181, 293] width 319 height 427
type textarea "go('down', 1)"
type textarea "go('right', 2)"
drag, startPoint x: 1113, startPoint y: 108, endPoint x: 1022, endPoint y: 103, distance: 91.8
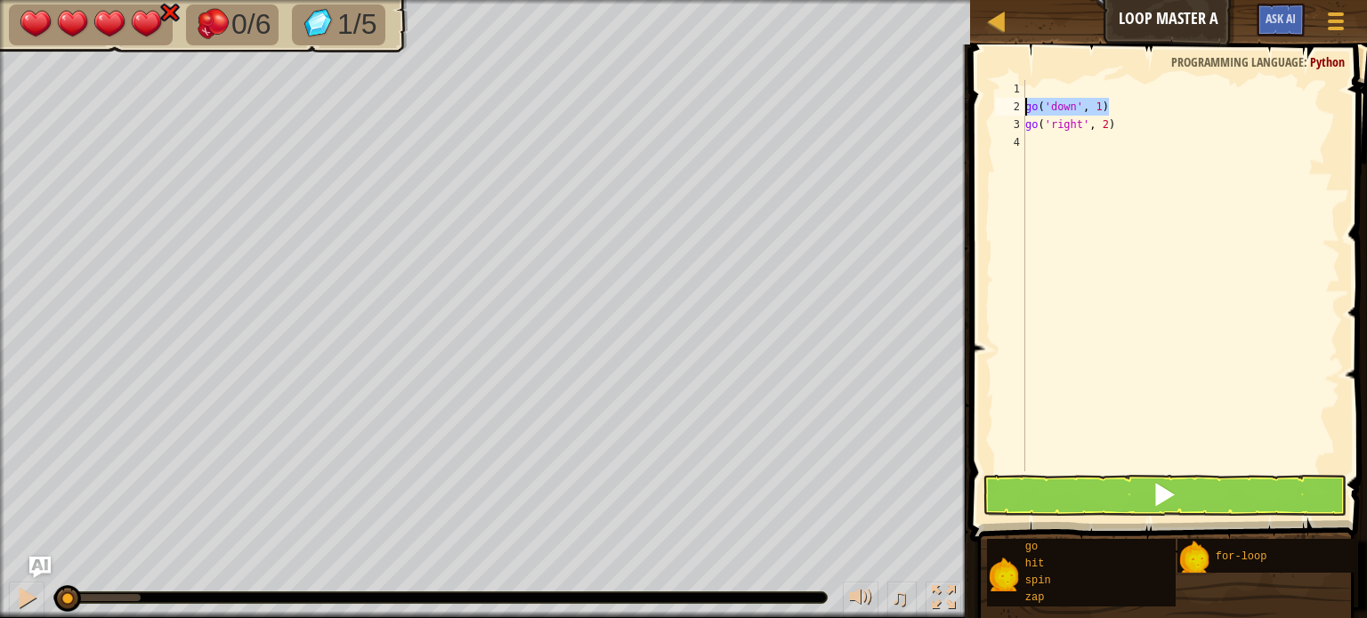
click at [1022, 103] on div "go('right', 2) 1 2 3 4 go ( 'down' , 1 ) go ( 'right' , 2 ) ההההההההההההההההההה…" at bounding box center [1165, 276] width 349 height 392
type textarea "go('down', 1)"
click at [1105, 130] on div "go ( 'down' , 1 ) go ( 'right' , 2 )" at bounding box center [1181, 293] width 319 height 427
type textarea "go('right', 2)"
drag, startPoint x: 1117, startPoint y: 126, endPoint x: 1018, endPoint y: 128, distance: 98.8
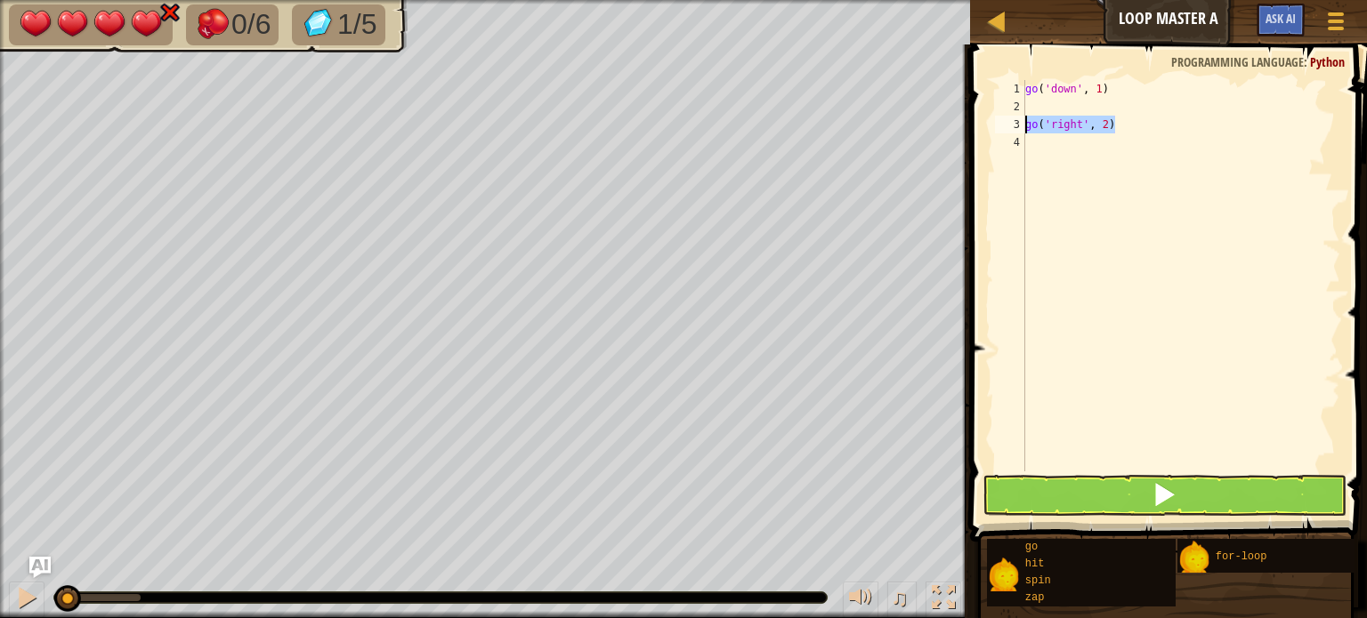
click at [1018, 128] on div "go('right', 2) 1 2 3 4 go ( 'down' , 1 ) go ( 'right' , 2 ) ההההההההההההההההההה…" at bounding box center [1165, 276] width 349 height 392
type textarea "go('down', 1)"
type textarea "go('right', 2)"
click at [1053, 137] on div "go ( 'down' , 1 ) go ( 'right' , 2 )" at bounding box center [1181, 293] width 319 height 427
click at [1046, 120] on div "go ( 'down' , 1 ) go ( 'right' , 2 )" at bounding box center [1181, 293] width 319 height 427
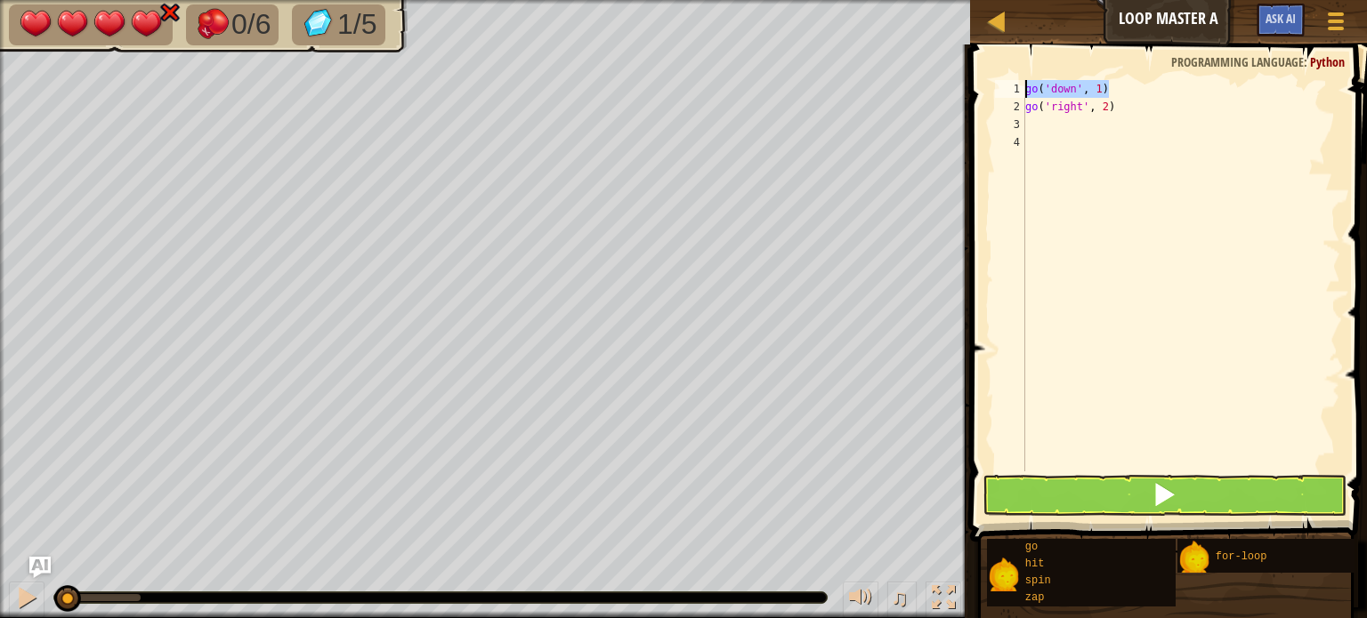
drag, startPoint x: 1112, startPoint y: 84, endPoint x: 1020, endPoint y: 91, distance: 92.8
click at [1020, 91] on div "1 2 3 4 go ( 'down' , 1 ) go ( 'right' , 2 ) הההההההההההההההההההההההההההההההההה…" at bounding box center [1165, 276] width 349 height 392
type textarea "go('right', 2)"
drag, startPoint x: 1125, startPoint y: 104, endPoint x: 1016, endPoint y: 111, distance: 108.8
click at [1016, 111] on div "go('down', 1) 1 2 3 4 go ( 'right' , 2 ) go ( 'down' , 1 ) הההההההההההההההההההה…" at bounding box center [1165, 276] width 349 height 392
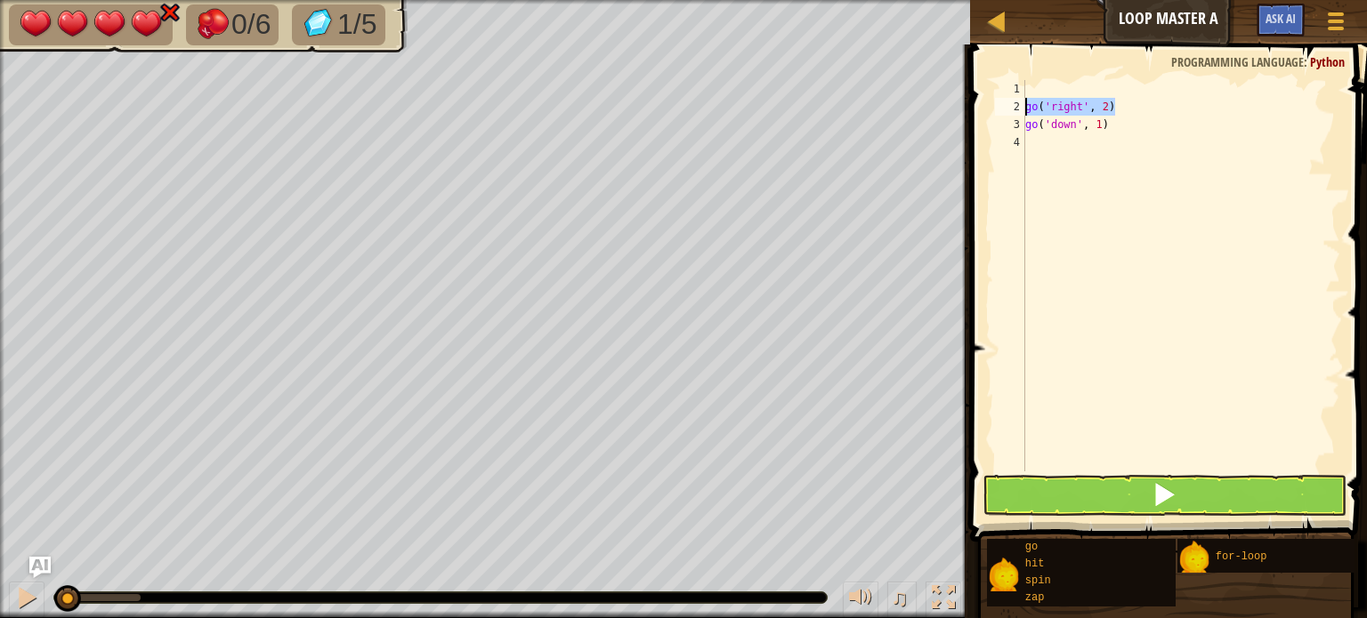
type textarea "go('right', 2)"
click at [1037, 91] on div "go ( 'right' , 2 ) go ( 'down' , 1 )" at bounding box center [1181, 293] width 319 height 427
type textarea "g"
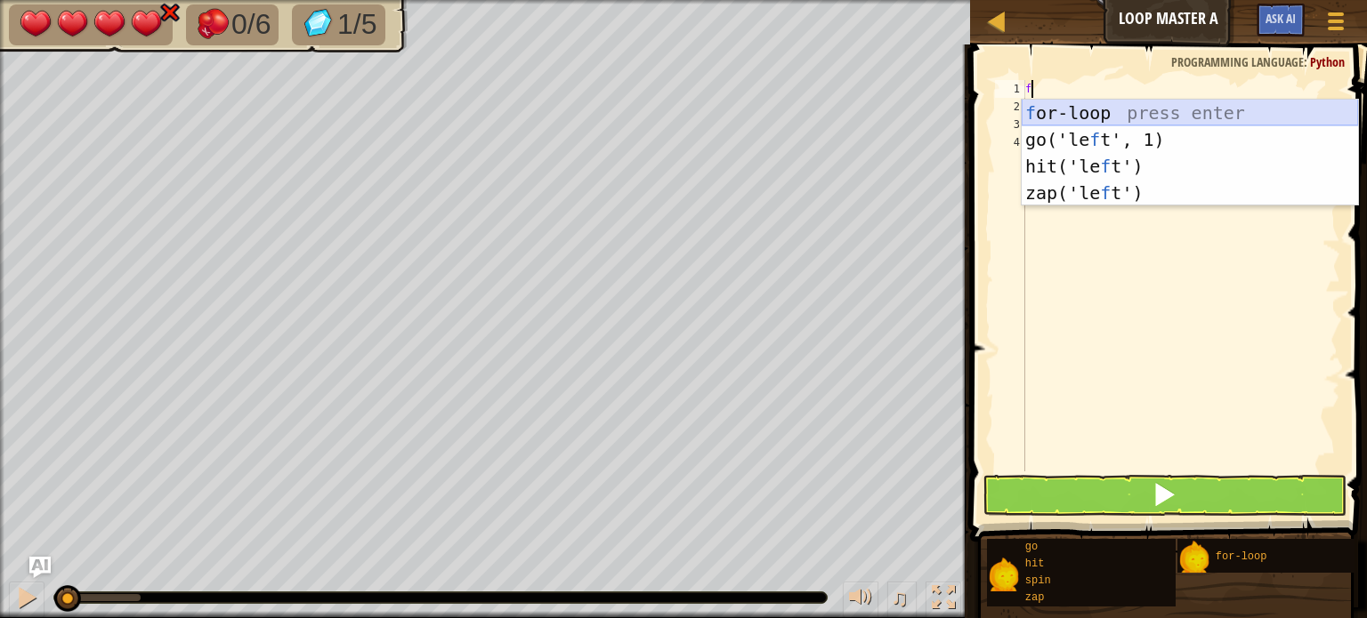
click at [1153, 117] on div "f or-loop press enter go('le f t', 1) press enter hit('le f t') press enter zap…" at bounding box center [1190, 180] width 336 height 160
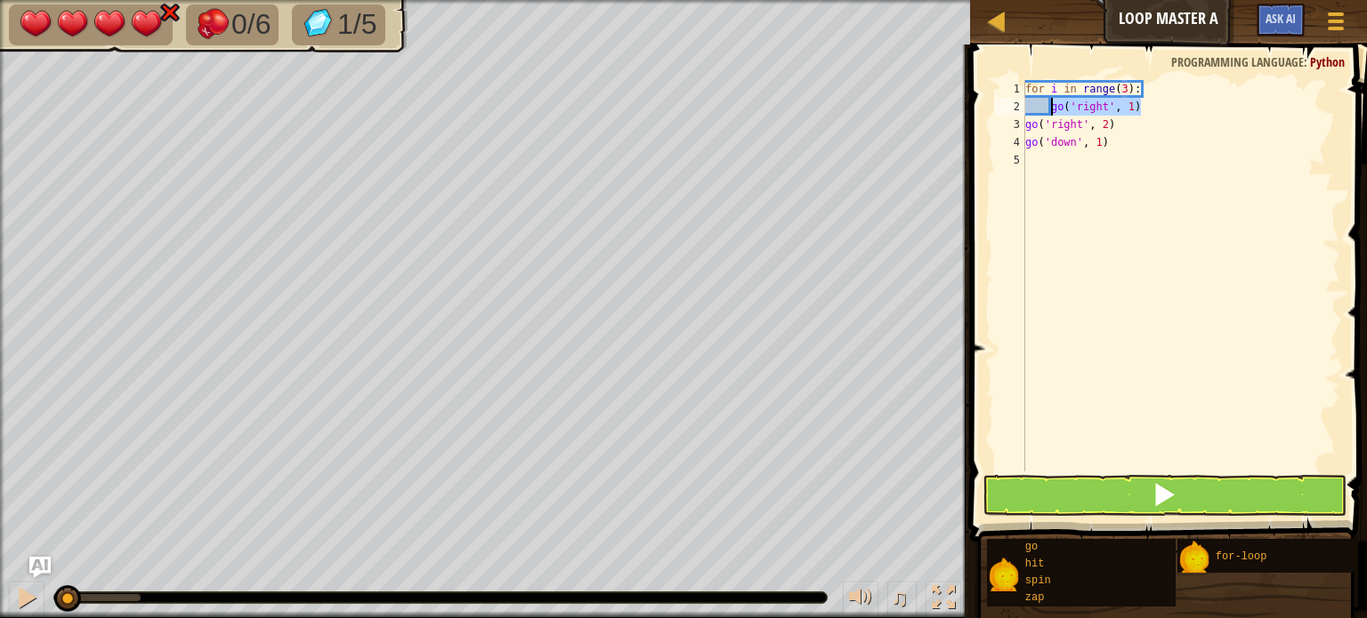
drag, startPoint x: 1157, startPoint y: 102, endPoint x: 1051, endPoint y: 107, distance: 106.0
click at [1051, 107] on div "for i in range ( 3 ) : go ( 'right' , 1 ) go ( 'right' , 2 ) go ( 'down' , 1 )" at bounding box center [1181, 293] width 319 height 427
type textarea "go('right', 1)"
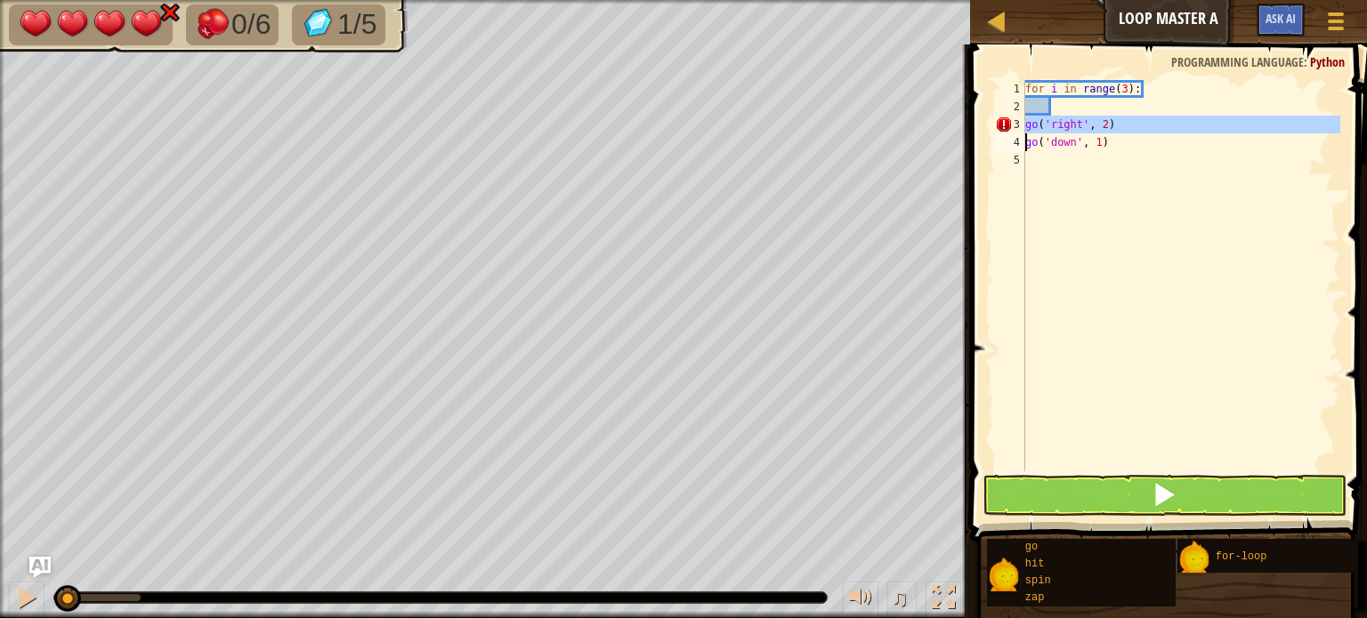
drag, startPoint x: 1022, startPoint y: 125, endPoint x: 1078, endPoint y: 121, distance: 56.2
click at [1078, 121] on div "1 2 3 4 5 for i in range ( 3 ) : go ( 'right' , 2 ) go ( 'down' , 1 ) ההההההההה…" at bounding box center [1165, 276] width 349 height 392
type textarea "go('right', 2) go('down', 1)"
type textarea "for i in range(3):"
click at [1104, 132] on div "for i in range ( 3 ) : go ( 'down' , go ( 'right' , 2 ) 1 )" at bounding box center [1181, 276] width 319 height 392
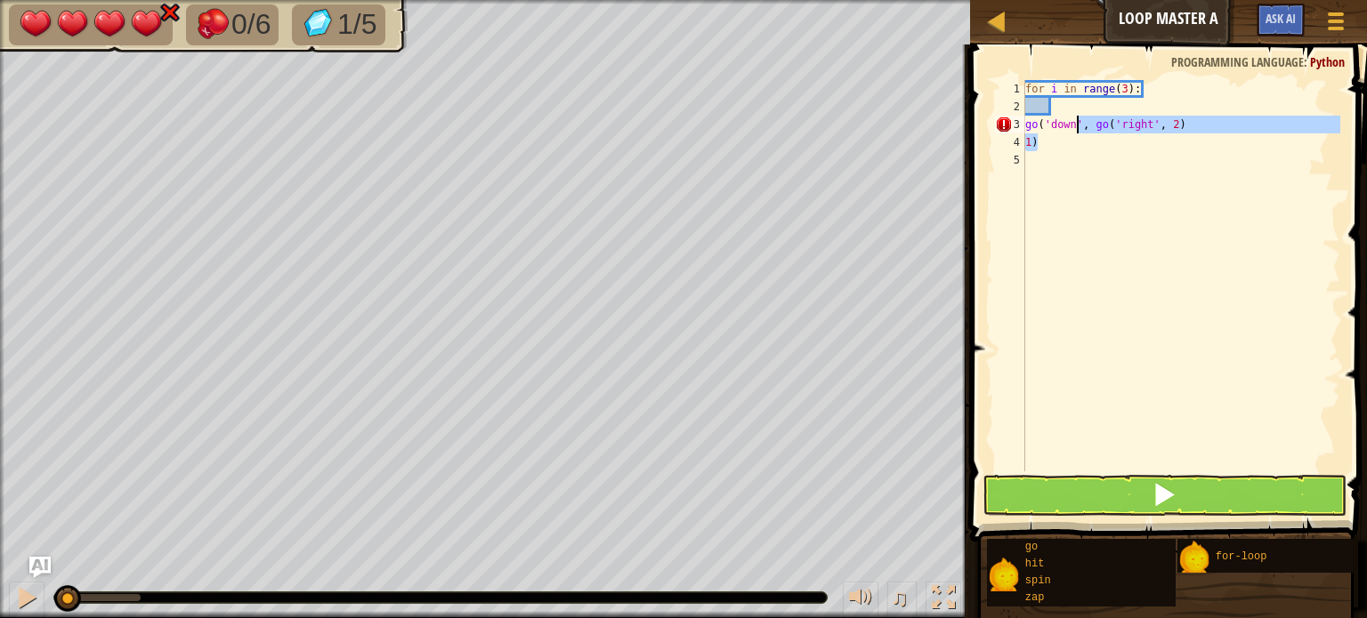
drag, startPoint x: 1094, startPoint y: 133, endPoint x: 1078, endPoint y: 132, distance: 15.2
click at [1078, 132] on div "for i in range ( 3 ) : go ( 'down' , go ( 'right' , 2 ) 1 )" at bounding box center [1181, 293] width 319 height 427
click at [1078, 132] on div "for i in range ( 3 ) : go ( 'down' , go ( 'right' , 2 ) 1 )" at bounding box center [1181, 276] width 319 height 392
click at [1102, 130] on div "for i in range ( 3 ) : go ( 'down' , go ( 'right' , 2 ) 1 )" at bounding box center [1181, 293] width 319 height 427
drag, startPoint x: 1037, startPoint y: 142, endPoint x: 1021, endPoint y: 145, distance: 16.2
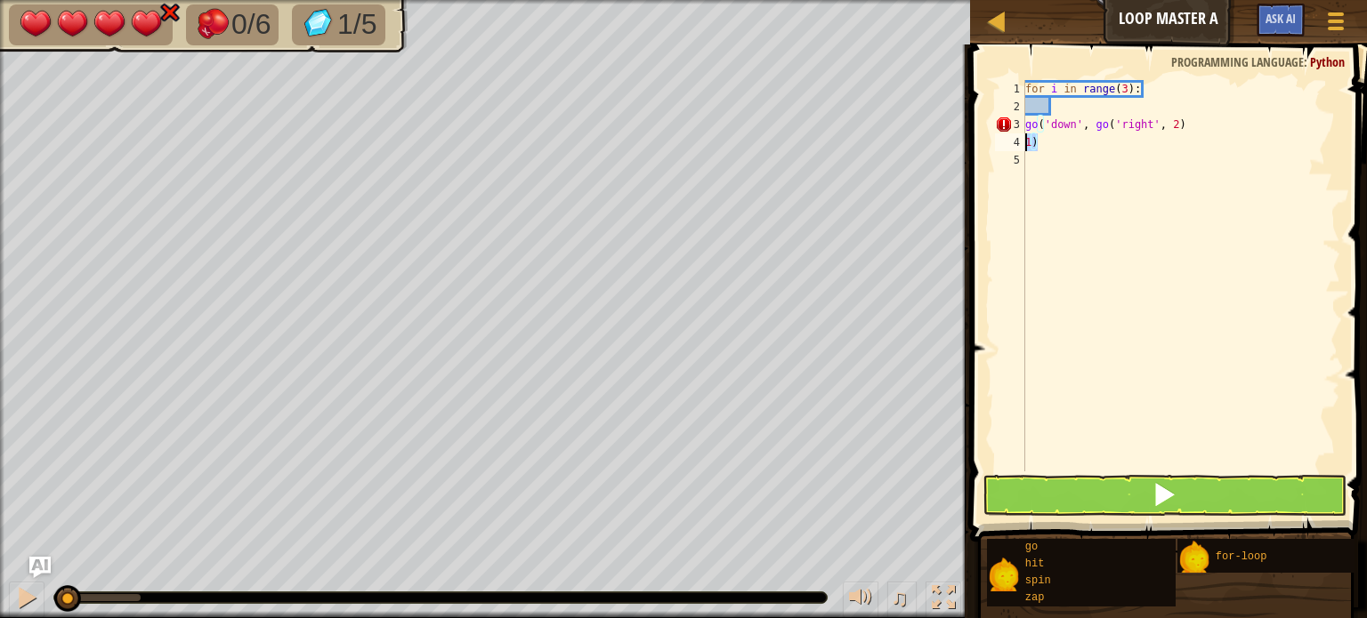
click at [1021, 145] on div "go('down', go('right', 2) 1 2 3 4 5 for i in range ( 3 ) : go ( 'down' , go ( '…" at bounding box center [1165, 276] width 349 height 392
type textarea "go('down', go('right', 2)"
drag, startPoint x: 1089, startPoint y: 126, endPoint x: 1027, endPoint y: 129, distance: 62.3
click at [1027, 129] on div "for i in range ( 3 ) : 1 ) go ( 'down' , go ( 'right' , 2 )" at bounding box center [1181, 293] width 319 height 427
drag, startPoint x: 1088, startPoint y: 123, endPoint x: 1017, endPoint y: 129, distance: 71.5
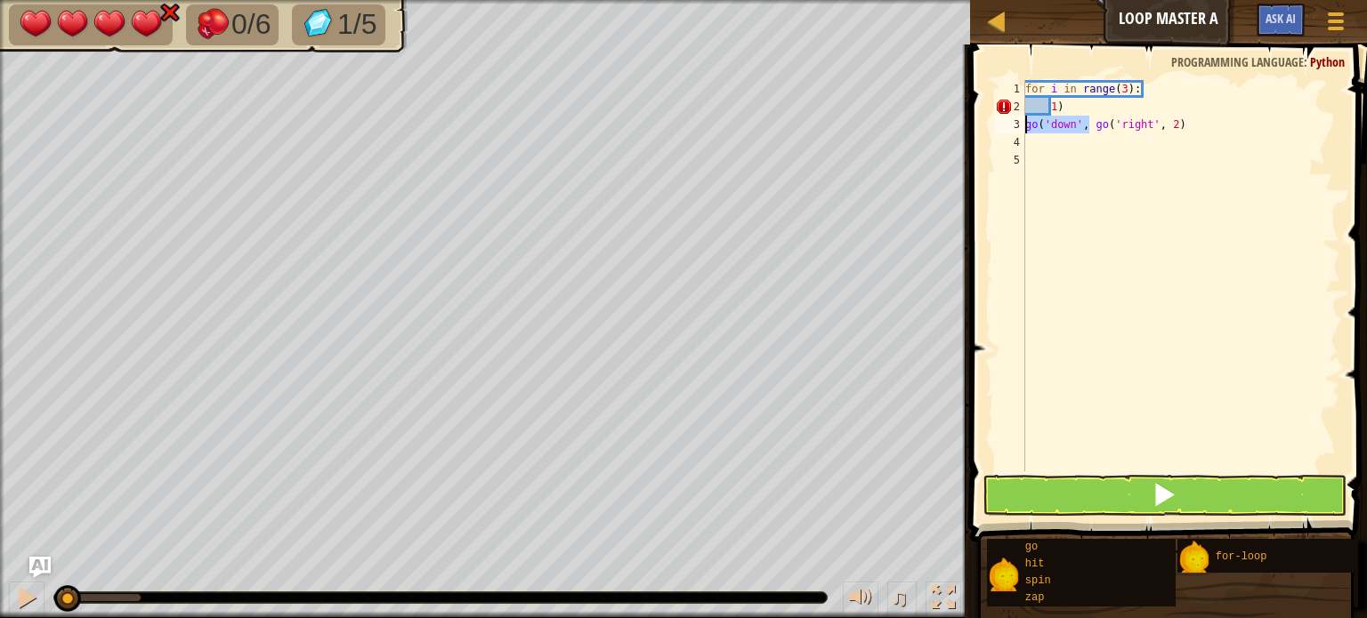
click at [1017, 129] on div "go('down', go('right', 2) 1 2 3 4 5 for i in range ( 3 ) : 1 ) go ( 'down' , go…" at bounding box center [1165, 276] width 349 height 392
click at [1133, 123] on div "for i in range ( 3 ) : go ( 'down' , 1 ) go ( 'right' , 2 )" at bounding box center [1181, 293] width 319 height 427
click at [1032, 130] on div "for i in range ( 3 ) : go ( 'down' , 1 ) go ( 'right' , 2 )" at bounding box center [1181, 293] width 319 height 427
type textarea "go('right', 2)"
click at [1100, 144] on div "for i in range ( 3 ) : go ( 'down' , 1 ) go ( 'right' , 2 )" at bounding box center [1181, 293] width 319 height 427
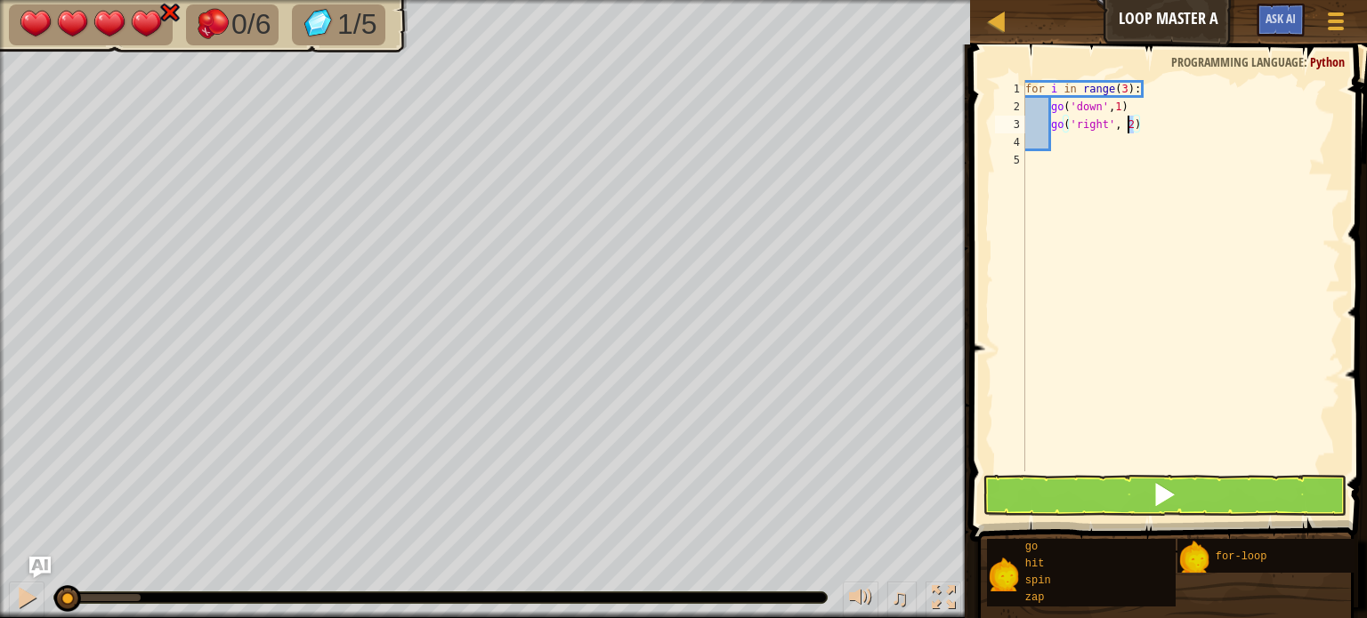
click at [1131, 125] on div "for i in range ( 3 ) : go ( 'down' , 1 ) go ( 'right' , 2 )" at bounding box center [1181, 293] width 319 height 427
type textarea "go('right', 1)"
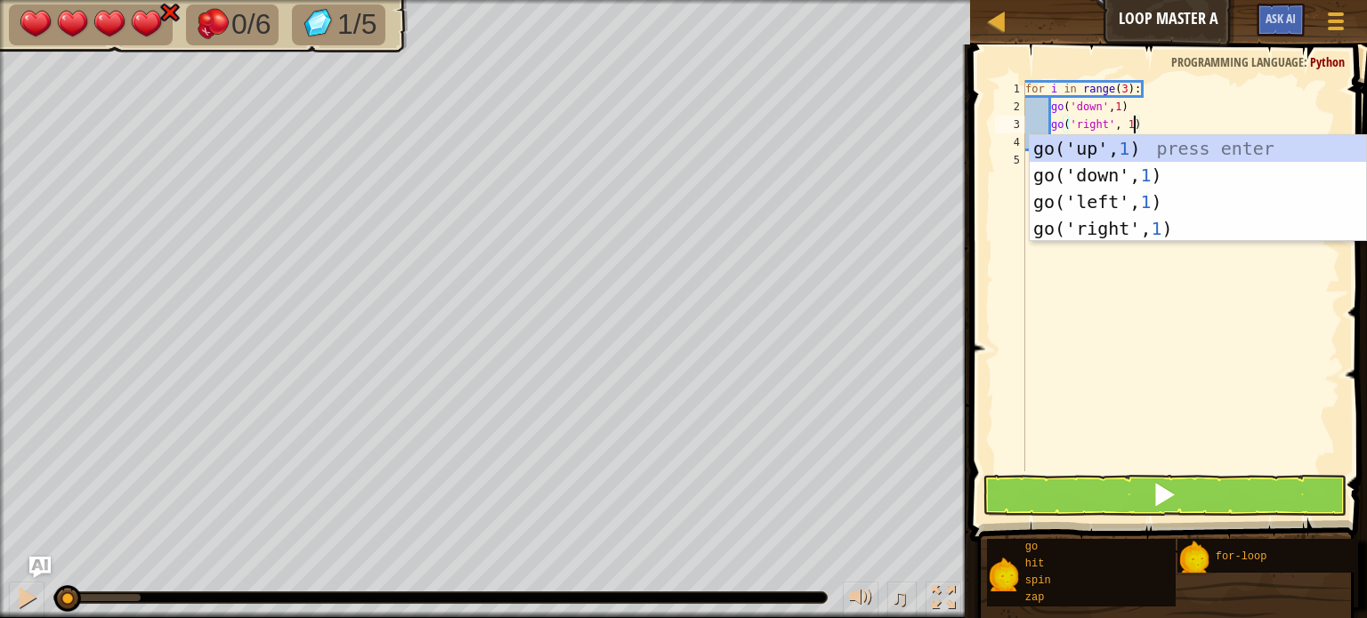
click at [1159, 349] on div "for i in range ( 3 ) : go ( 'down' , 1 ) go ( 'right' , 1 )" at bounding box center [1181, 293] width 319 height 427
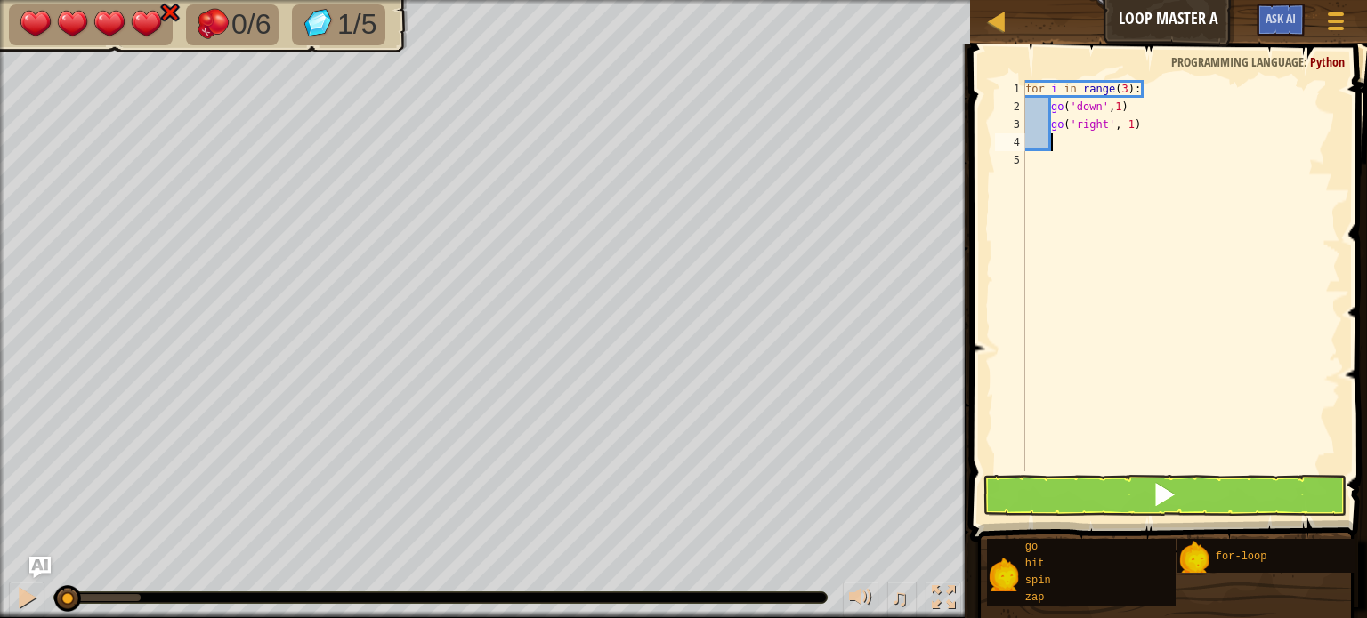
click at [1058, 141] on div "for i in range ( 3 ) : go ( 'down' , 1 ) go ( 'right' , 1 )" at bounding box center [1181, 293] width 319 height 427
type textarea "z"
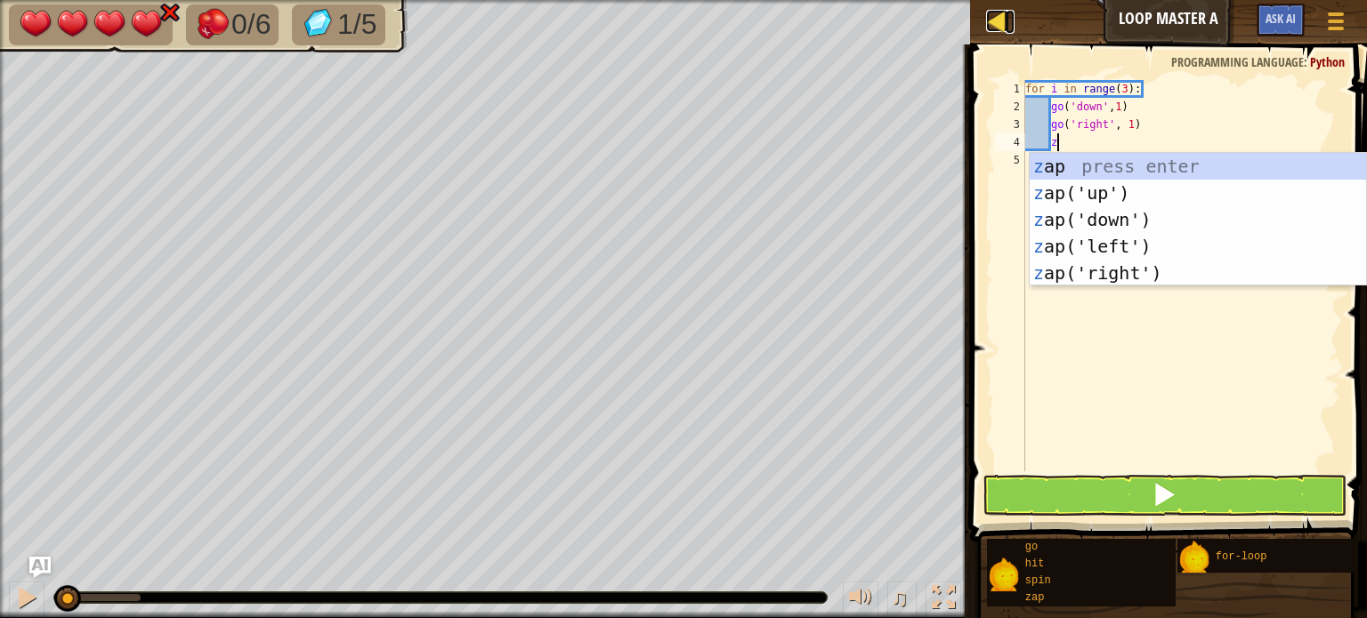
click at [994, 18] on div at bounding box center [997, 21] width 22 height 22
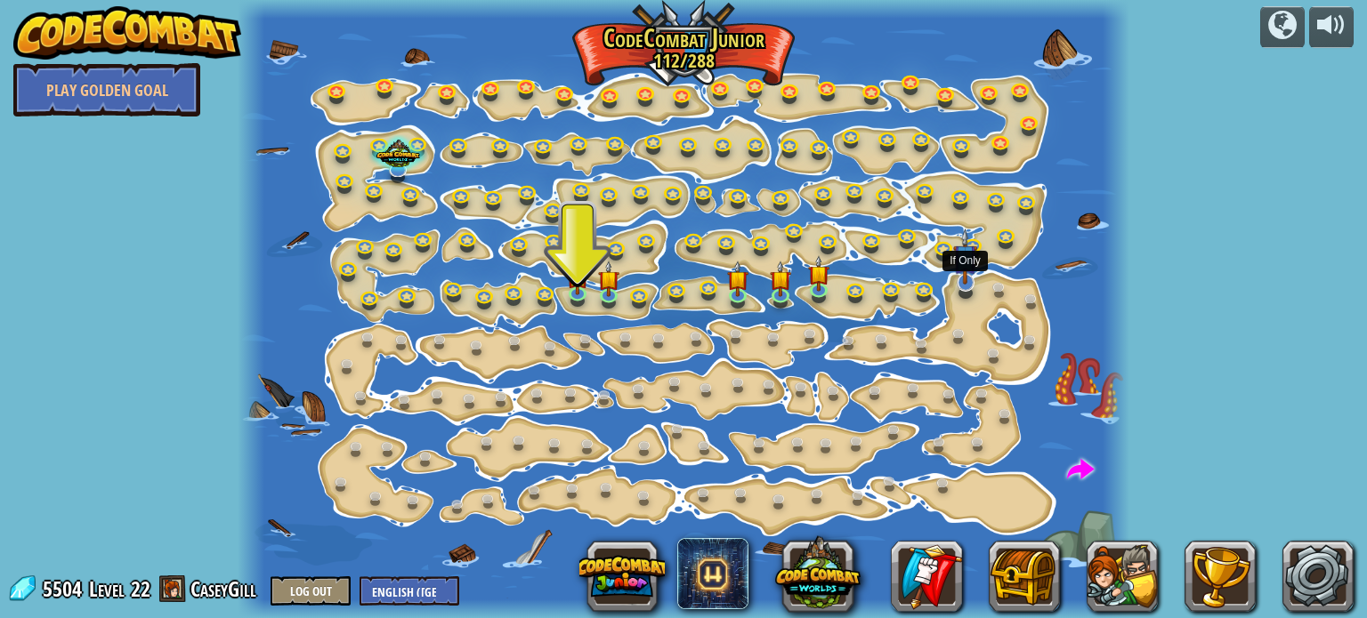
click at [954, 276] on img at bounding box center [965, 257] width 24 height 56
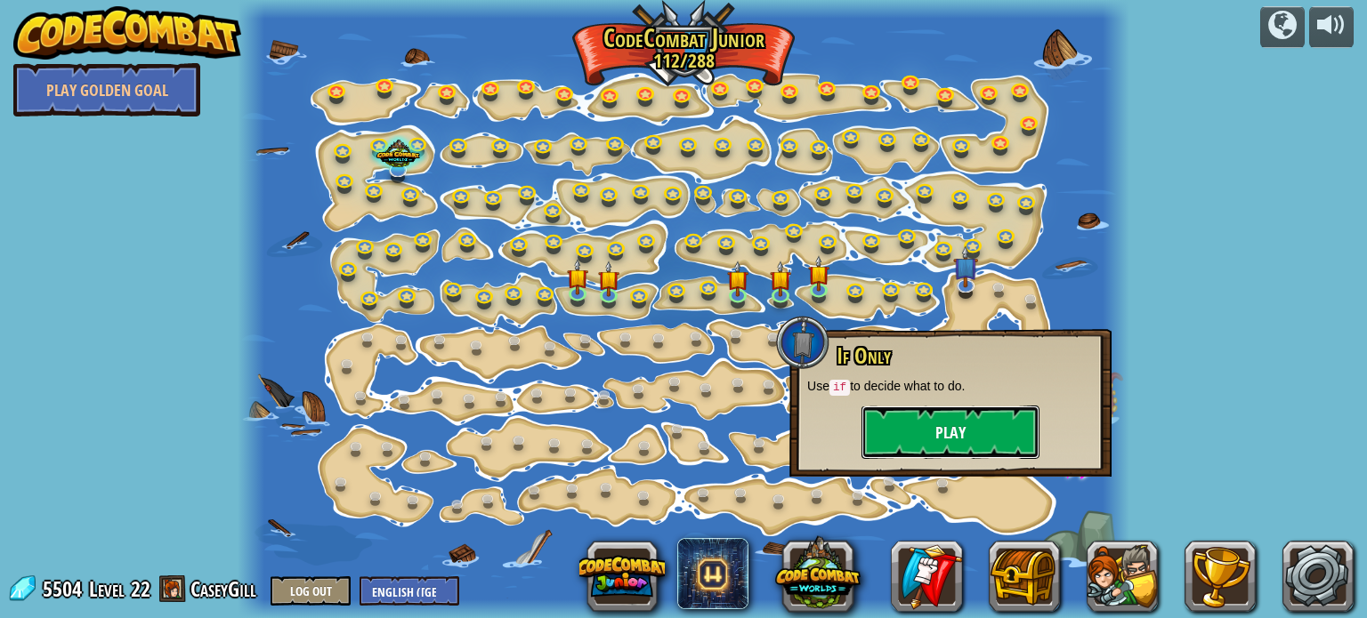
click at [906, 439] on button "Play" at bounding box center [950, 432] width 178 height 53
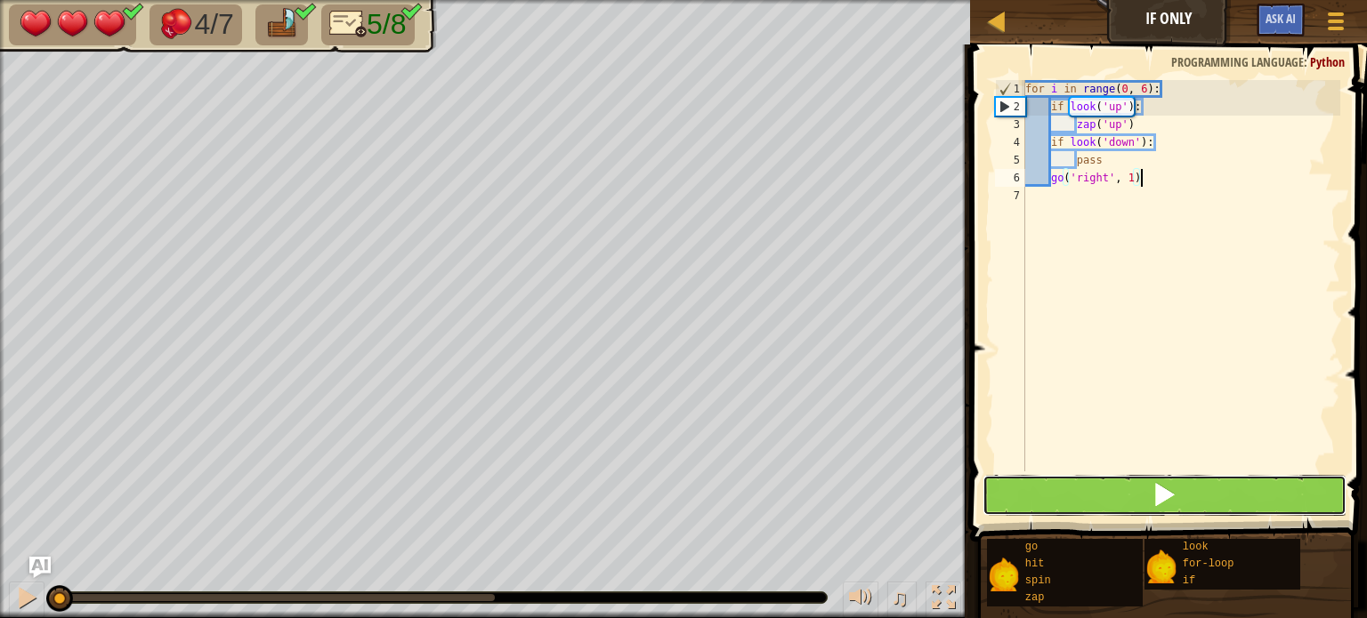
click at [1127, 495] on button at bounding box center [1164, 495] width 364 height 41
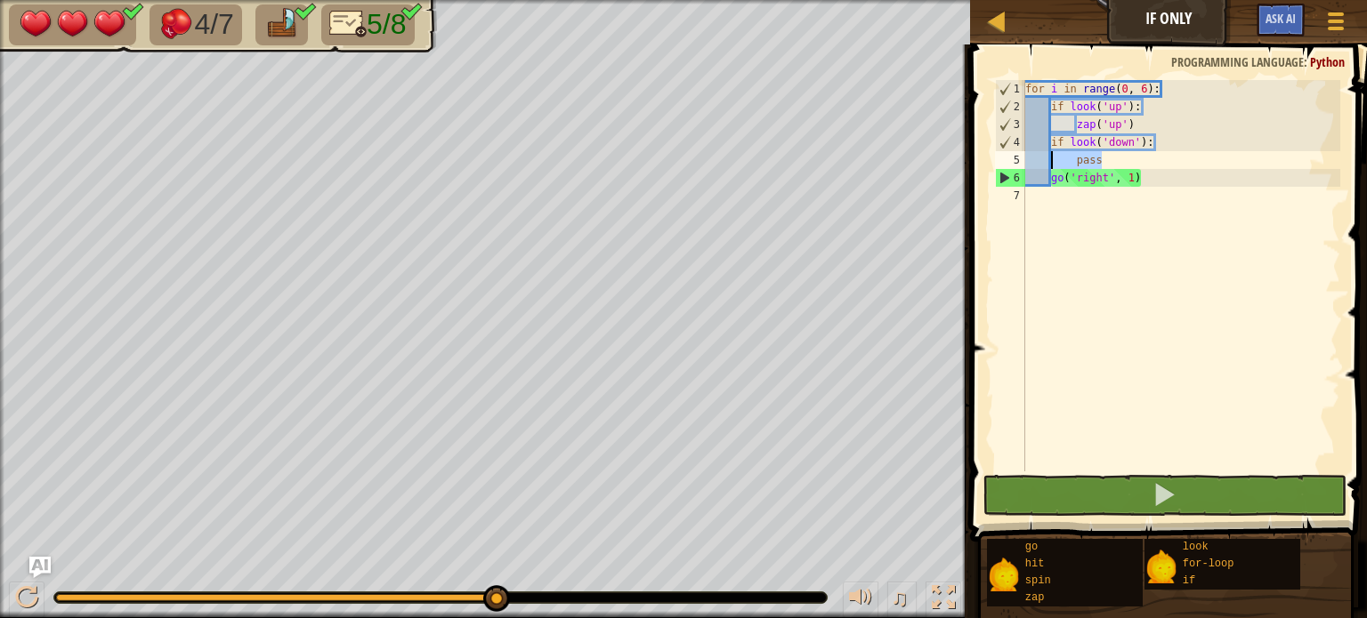
drag, startPoint x: 1105, startPoint y: 162, endPoint x: 1051, endPoint y: 166, distance: 54.4
click at [1051, 166] on div "for i in range ( 0 , 6 ) : if look ( 'up' ) : zap ( 'up' ) if look ( 'down' ) :…" at bounding box center [1181, 293] width 319 height 427
type textarea "z"
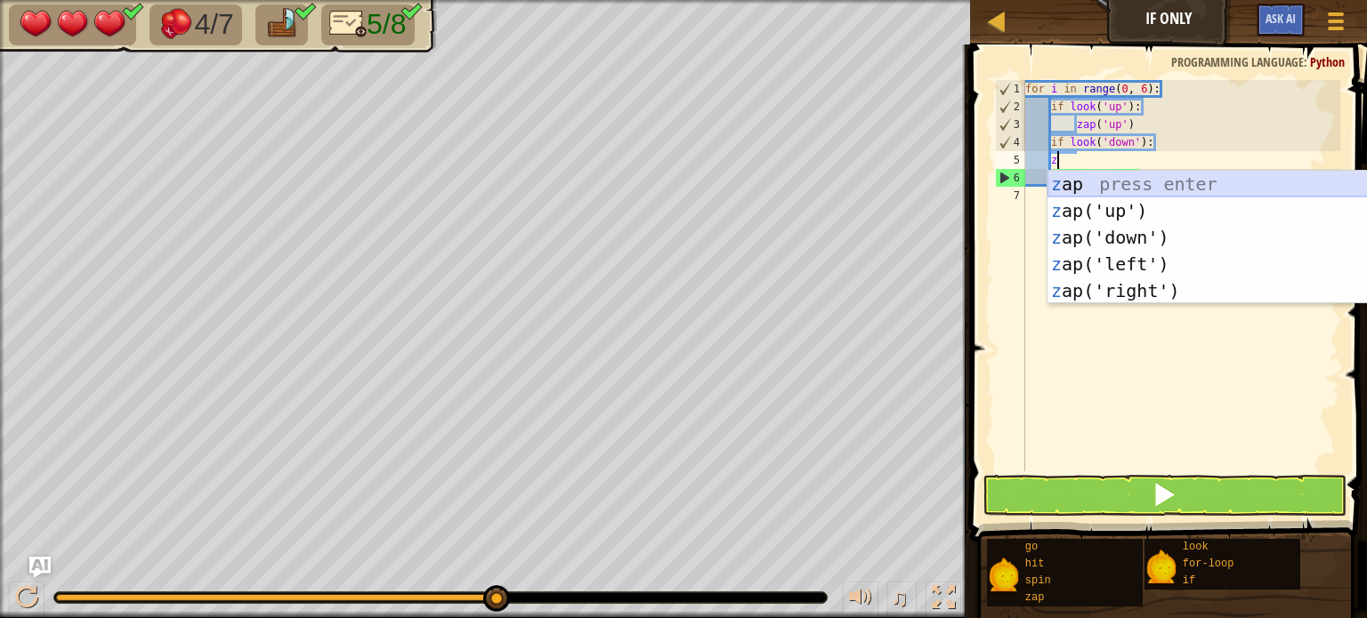
scroll to position [8, 1]
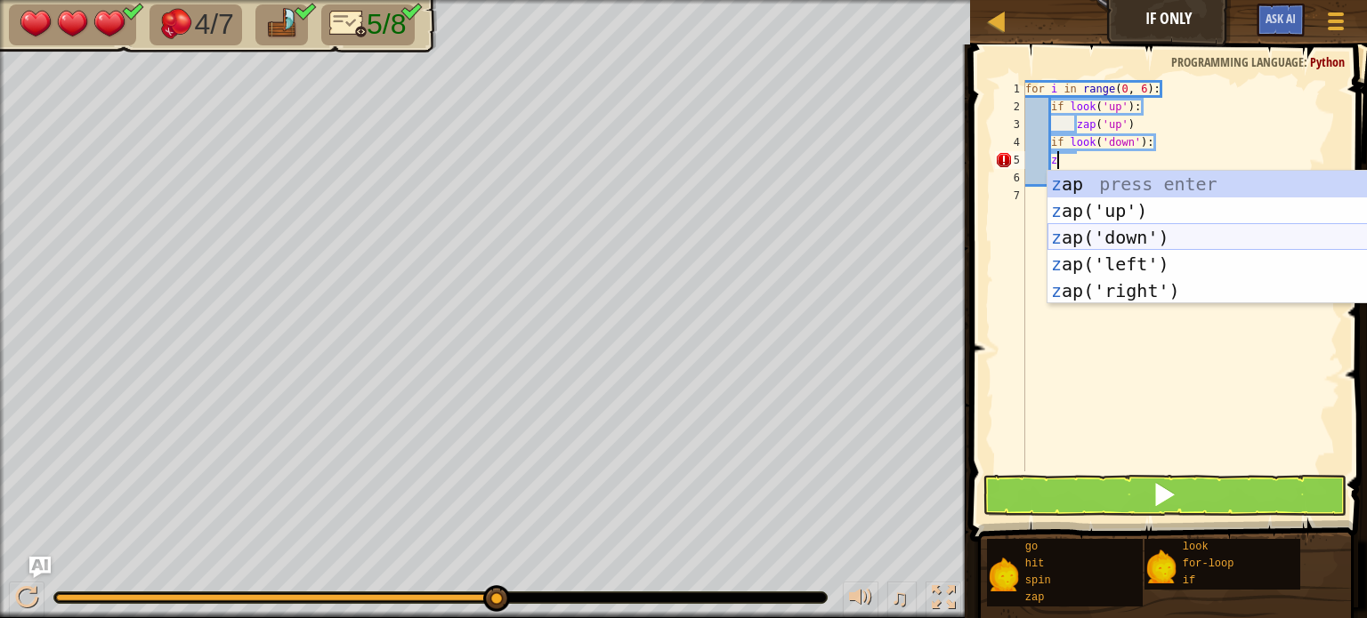
click at [1144, 234] on div "z ap press enter z ap('up') press enter z ap('down') press enter z ap('left') p…" at bounding box center [1215, 264] width 336 height 187
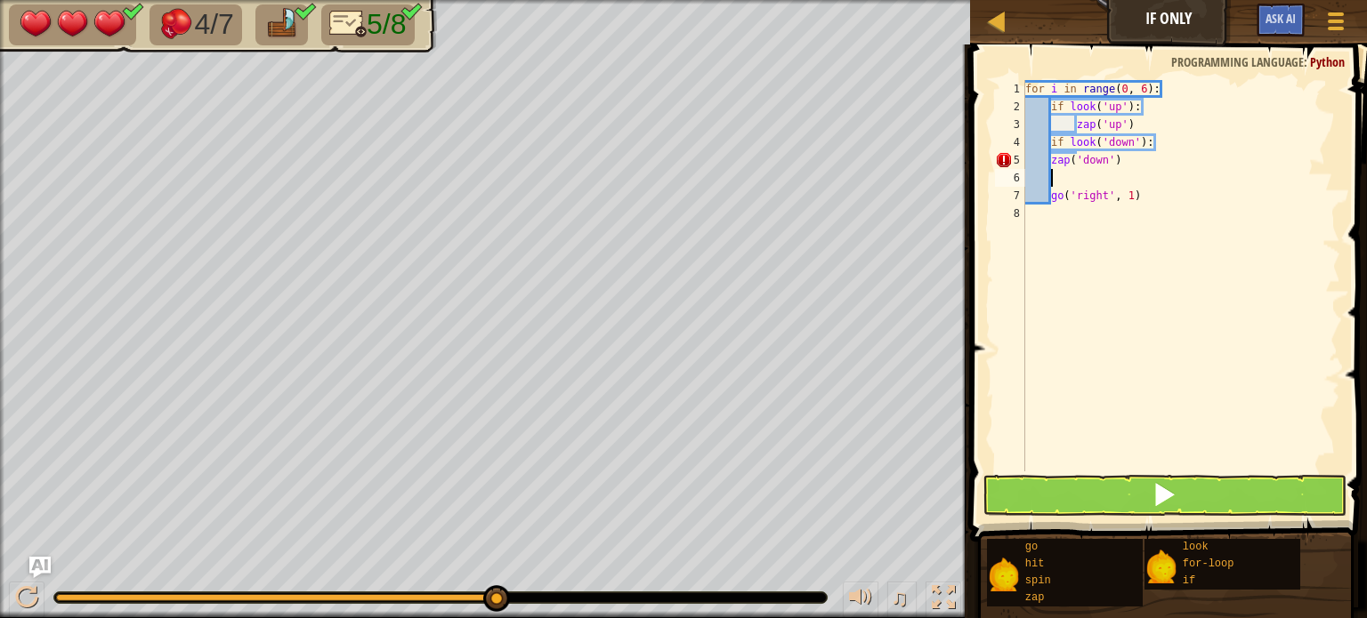
scroll to position [8, 0]
click at [1051, 195] on div "for i in range ( 0 , 6 ) : if look ( 'up' ) : zap ( 'up' ) if look ( 'down' ) :…" at bounding box center [1181, 293] width 319 height 427
click at [1050, 161] on div "for i in range ( 0 , 6 ) : if look ( 'up' ) : zap ( 'up' ) if look ( 'down' ) :…" at bounding box center [1181, 293] width 319 height 427
click at [1051, 178] on div "for i in range ( 0 , 6 ) : if look ( 'up' ) : zap ( 'up' ) if look ( 'down' ) :…" at bounding box center [1181, 293] width 319 height 427
click at [1155, 495] on span at bounding box center [1163, 494] width 25 height 25
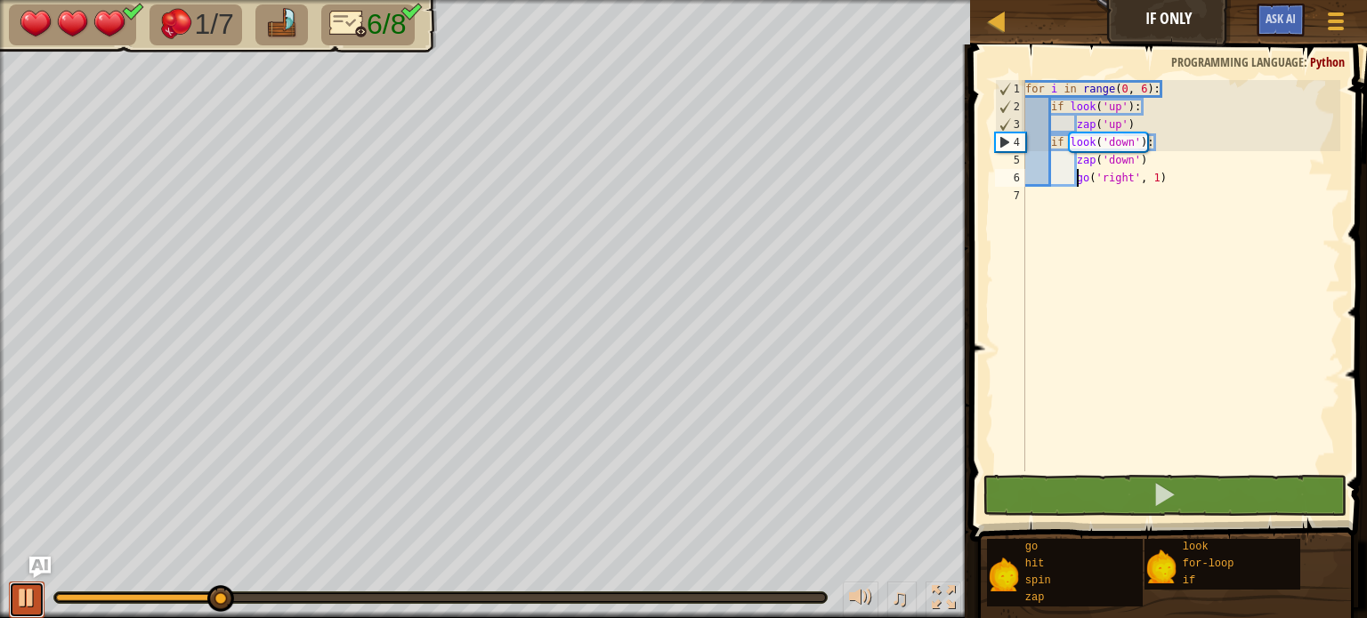
click at [25, 594] on div at bounding box center [26, 597] width 23 height 23
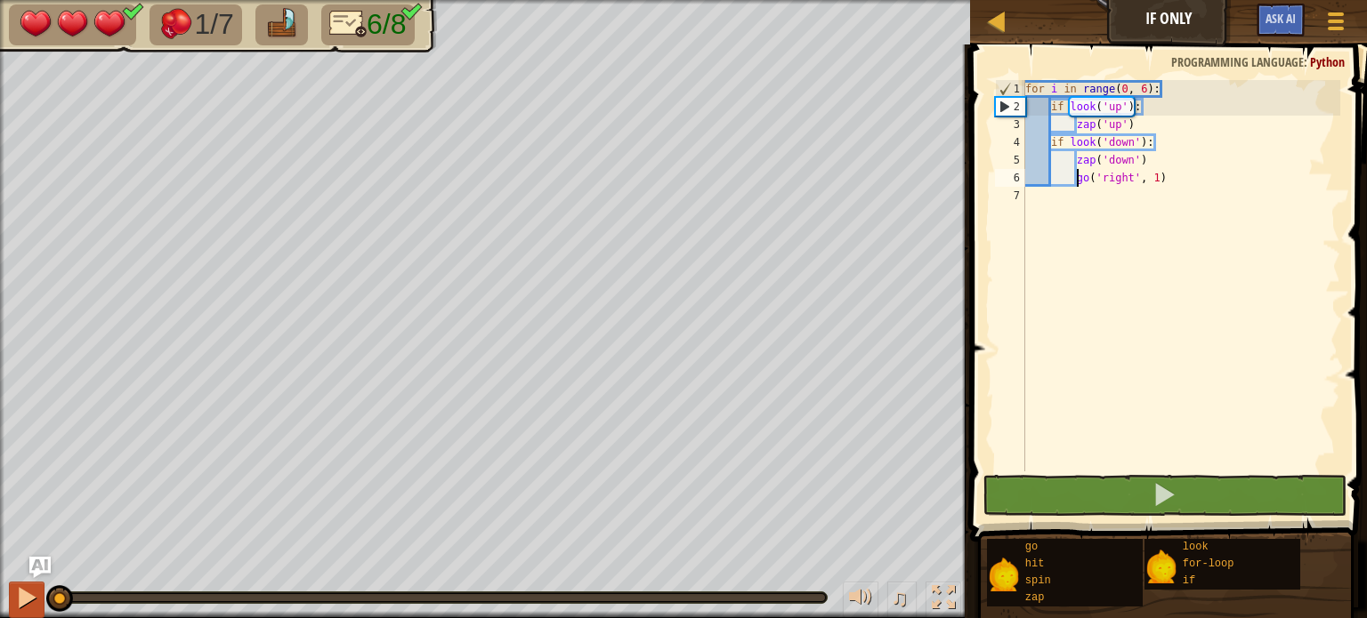
drag, startPoint x: 110, startPoint y: 595, endPoint x: 24, endPoint y: 607, distance: 87.1
click at [24, 607] on div "♫" at bounding box center [485, 593] width 970 height 53
click at [1168, 151] on div "for i in range ( 0 , 6 ) : if look ( 'up' ) : zap ( 'up' ) if look ( 'down' ) :…" at bounding box center [1181, 293] width 319 height 427
type textarea "zap('down')"
click at [1187, 188] on div "for i in range ( 0 , 6 ) : if look ( 'up' ) : zap ( 'up' ) if look ( 'down' ) :…" at bounding box center [1181, 293] width 319 height 427
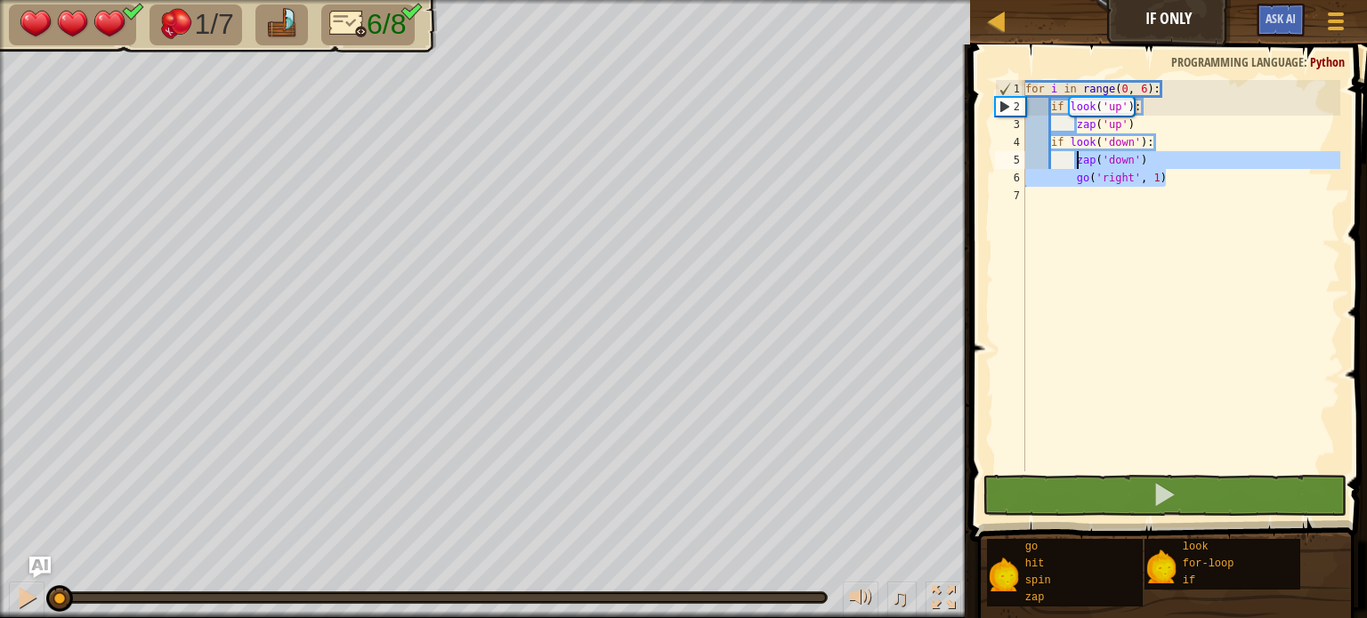
drag, startPoint x: 1175, startPoint y: 175, endPoint x: 1073, endPoint y: 157, distance: 103.1
click at [1073, 157] on div "for i in range ( 0 , 6 ) : if look ( 'up' ) : zap ( 'up' ) if look ( 'down' ) :…" at bounding box center [1181, 293] width 319 height 427
type textarea "zap('down') go('right', 1)"
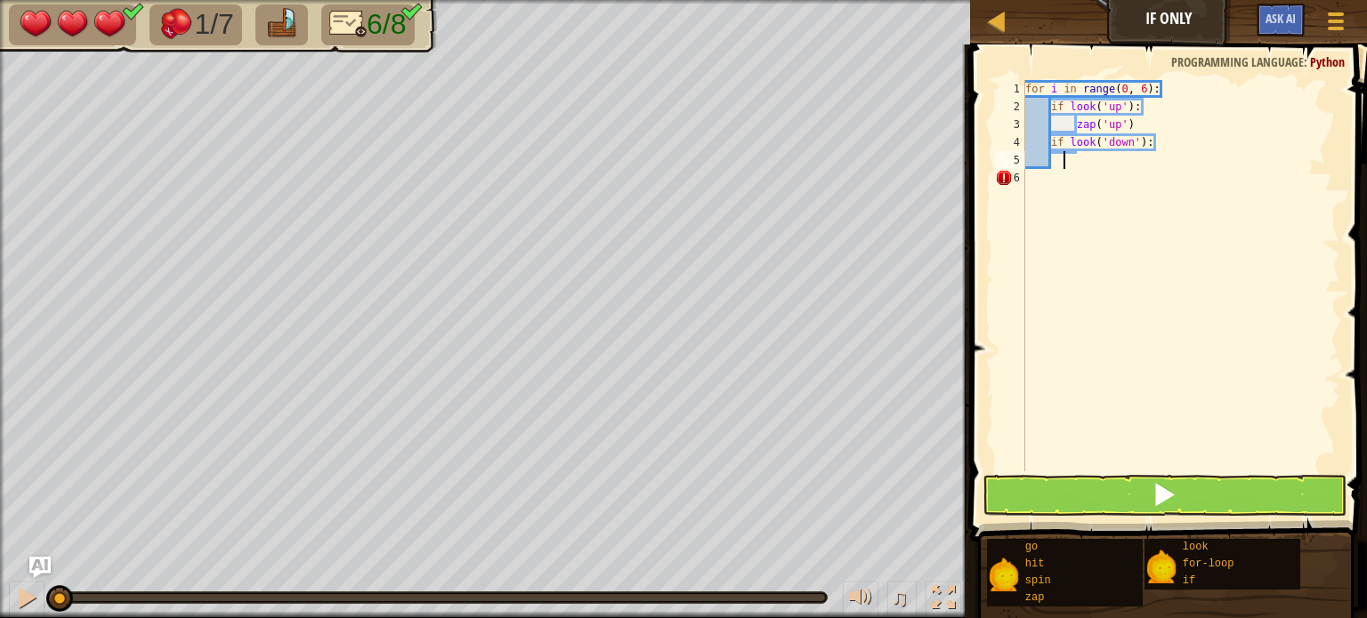
type textarea "if look('down'):"
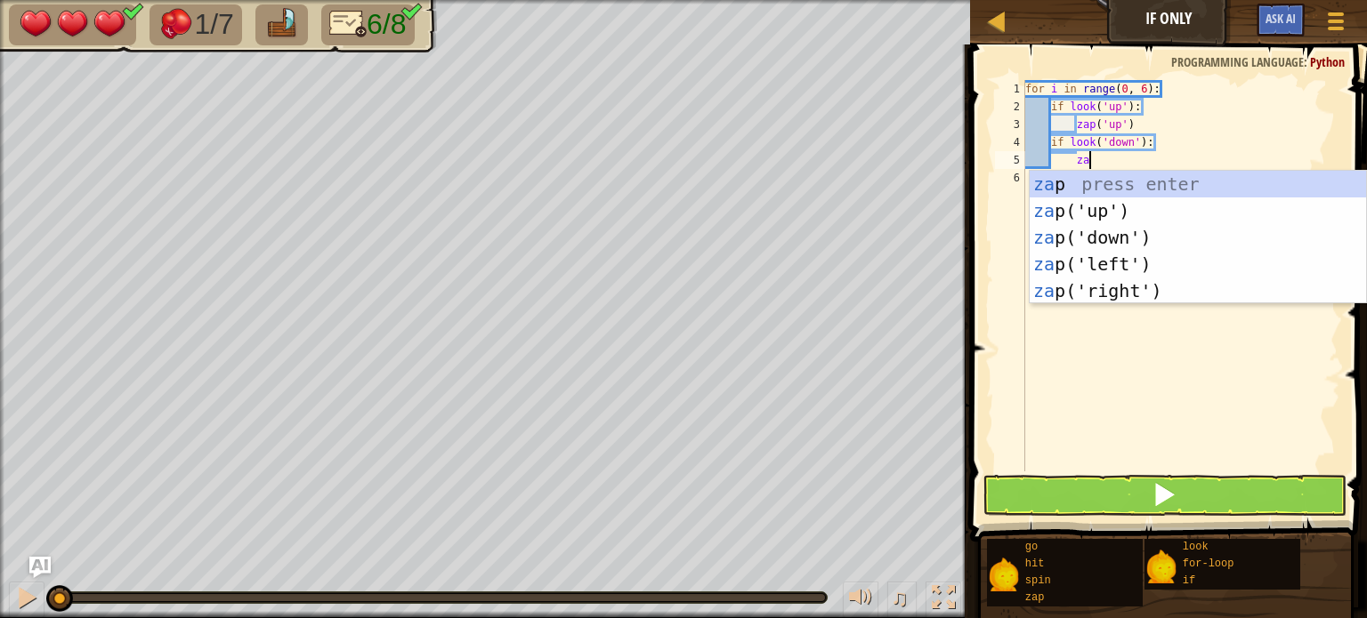
scroll to position [8, 4]
type textarea "zap"
click at [1149, 237] on div "zap press enter zap ('up') press enter zap ('down') press enter zap ('left') pr…" at bounding box center [1198, 264] width 336 height 187
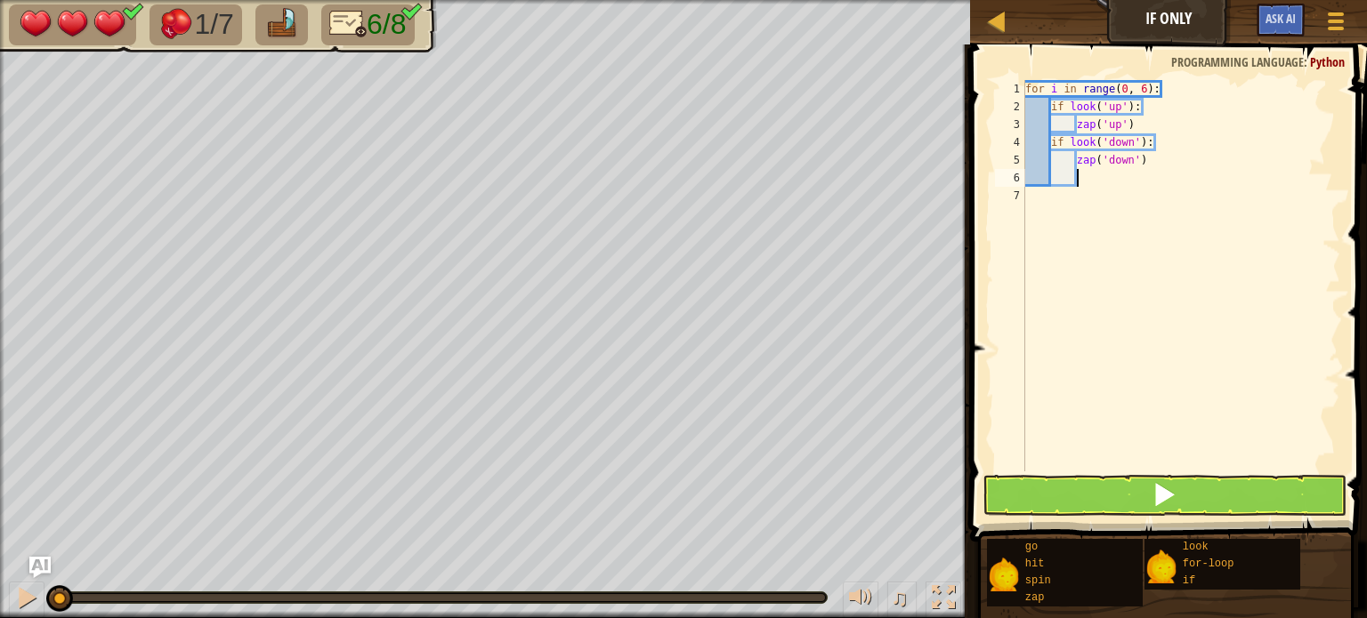
scroll to position [8, 3]
type textarea "l"
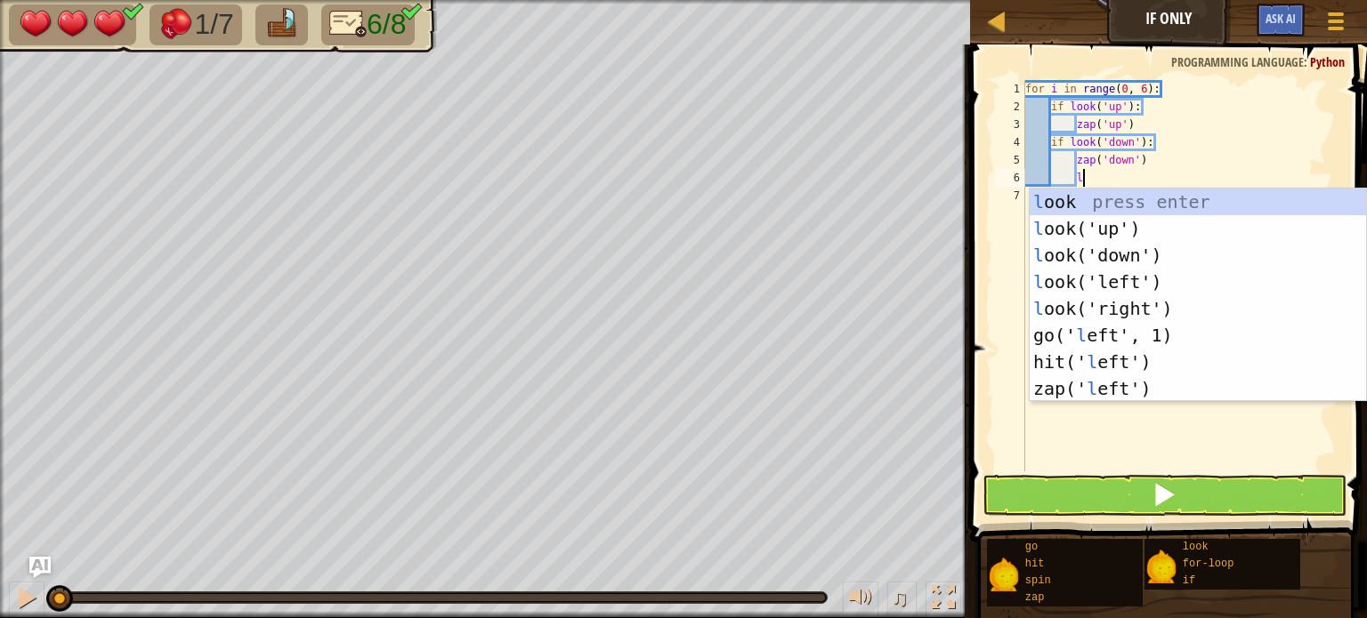
scroll to position [8, 4]
click at [1219, 249] on div "l ook press enter l ook('up') press enter l ook('down') press enter l ook('left…" at bounding box center [1198, 322] width 336 height 267
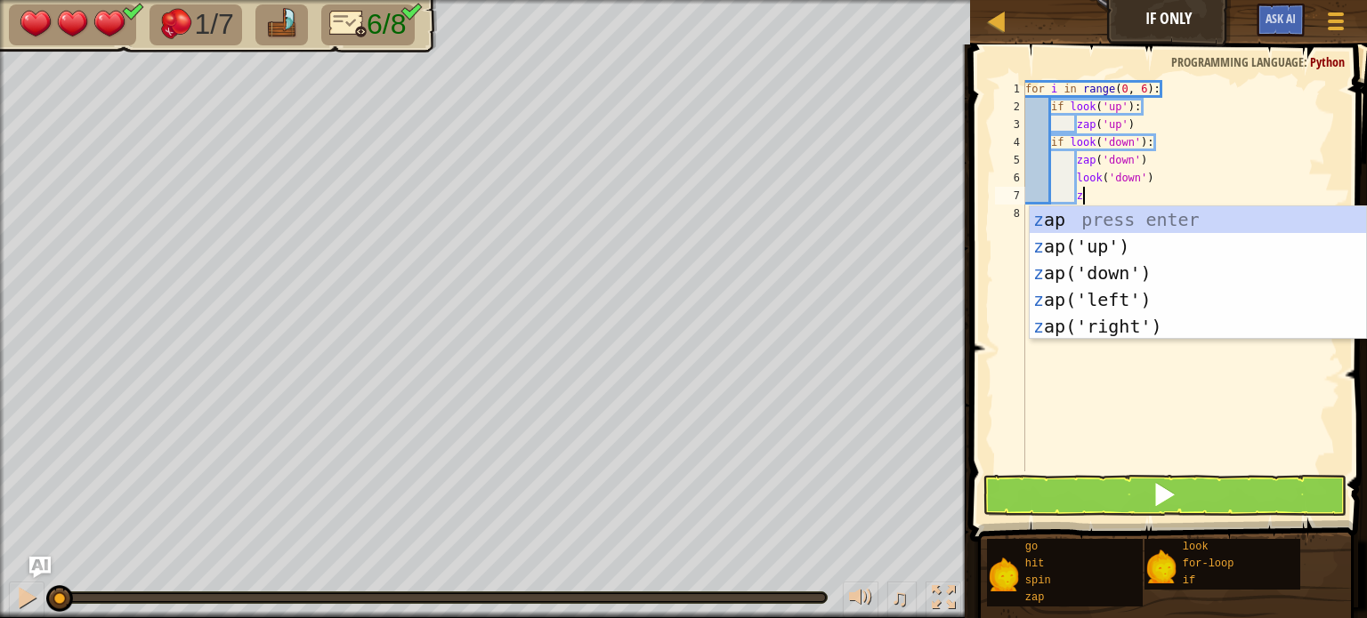
type textarea "za"
click at [1156, 265] on div "za p press enter za p('up') press enter za p('down') press enter za p('left') p…" at bounding box center [1198, 299] width 336 height 187
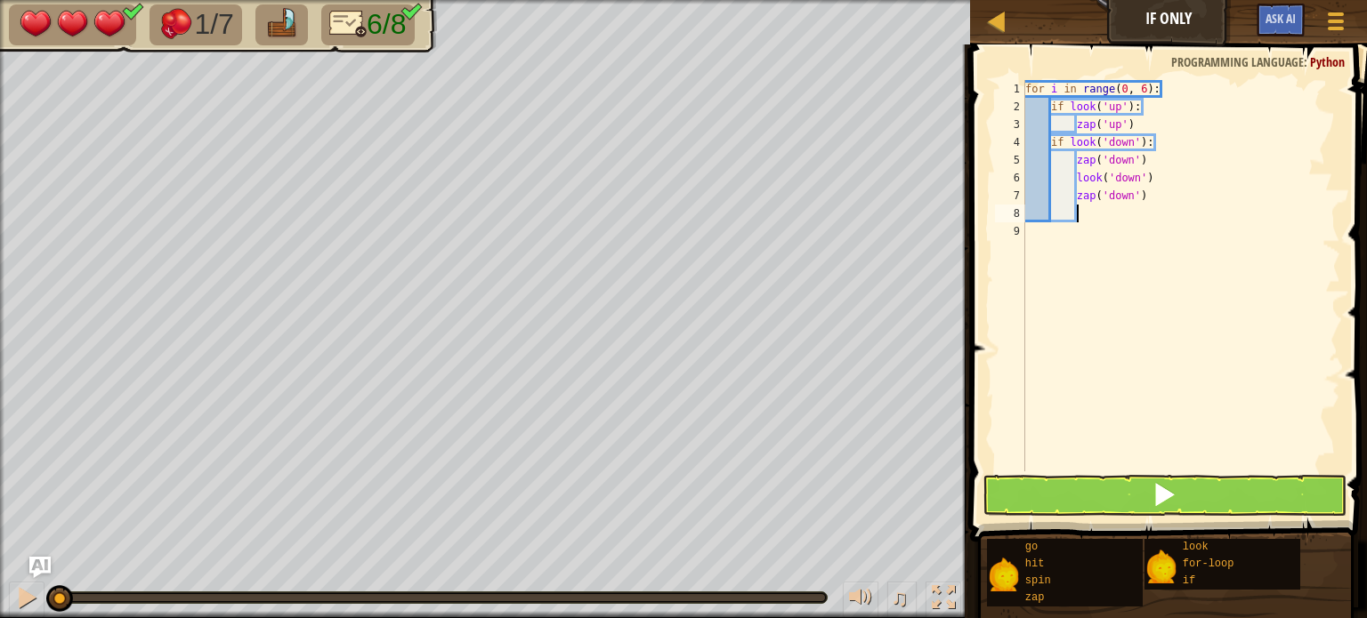
scroll to position [8, 3]
click at [1177, 495] on button at bounding box center [1164, 495] width 364 height 41
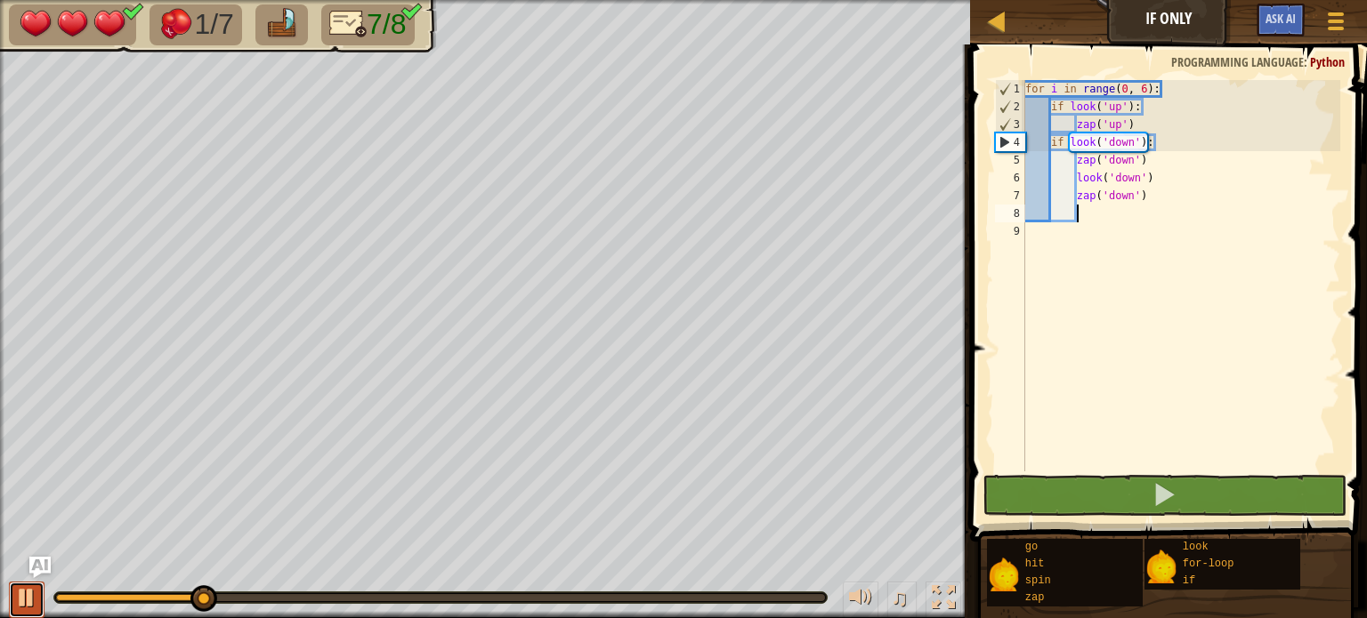
click at [22, 594] on div at bounding box center [26, 597] width 23 height 23
click at [89, 590] on div "♫" at bounding box center [485, 593] width 970 height 53
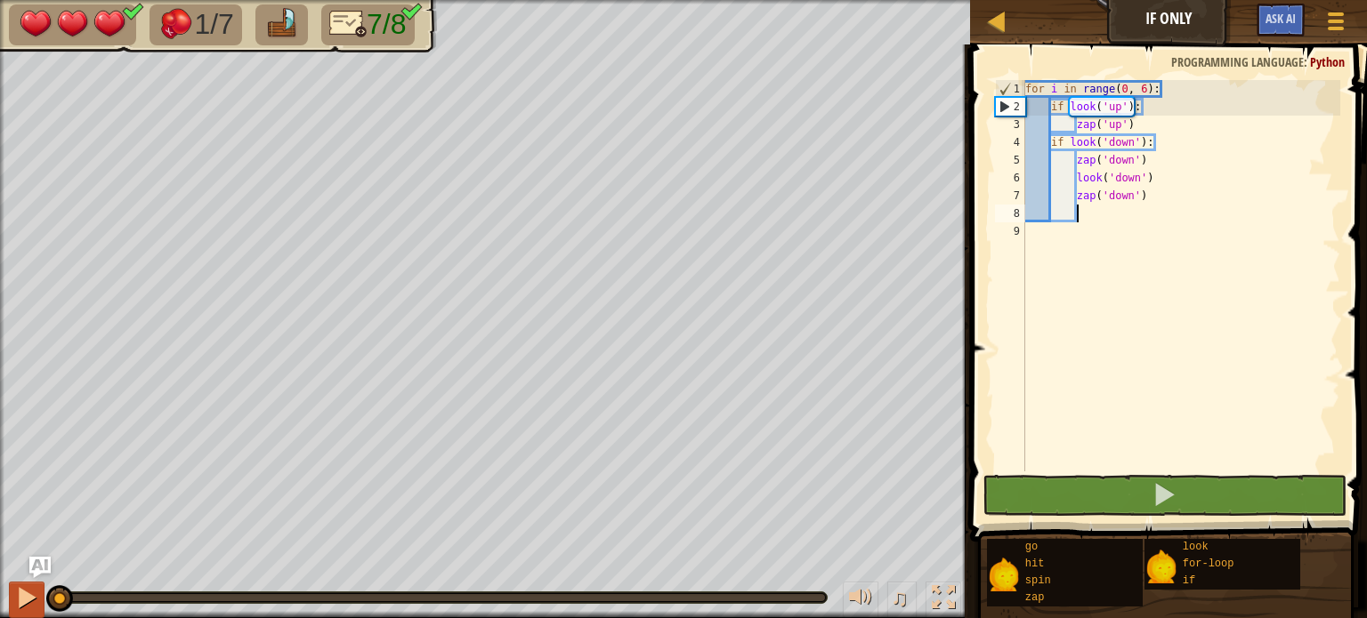
drag, startPoint x: 90, startPoint y: 594, endPoint x: 26, endPoint y: 600, distance: 64.3
click at [26, 600] on div "♫" at bounding box center [485, 593] width 970 height 53
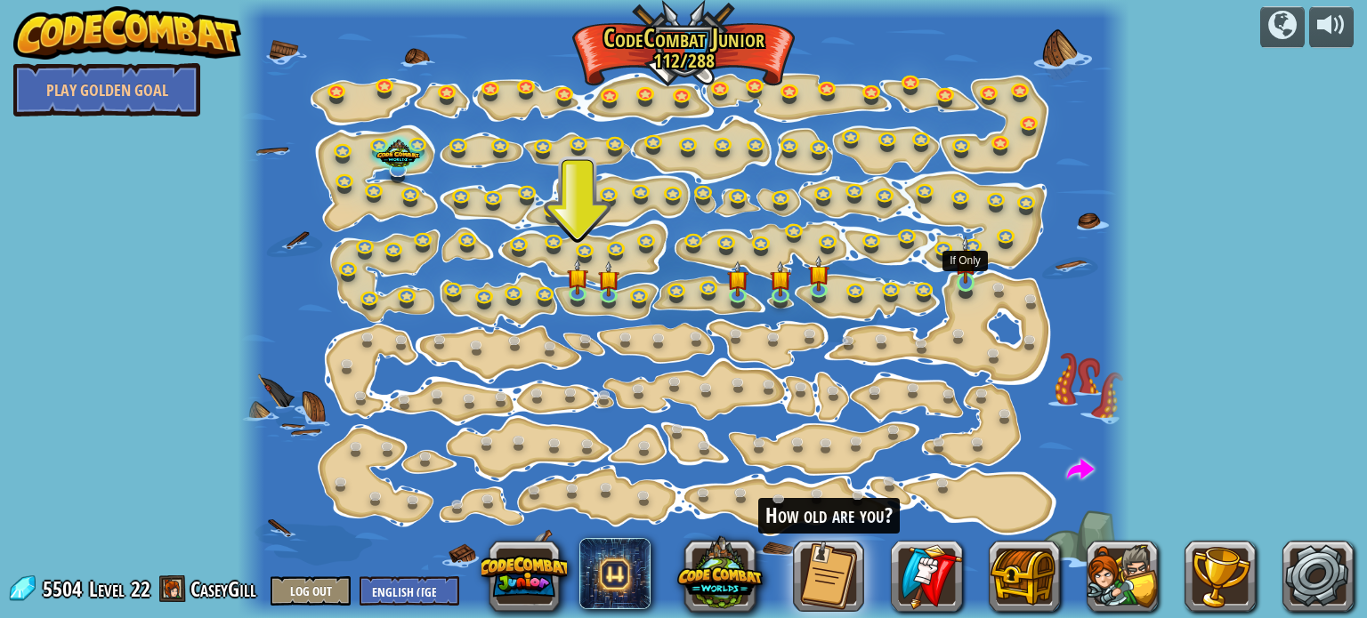
click at [955, 264] on img at bounding box center [965, 260] width 21 height 49
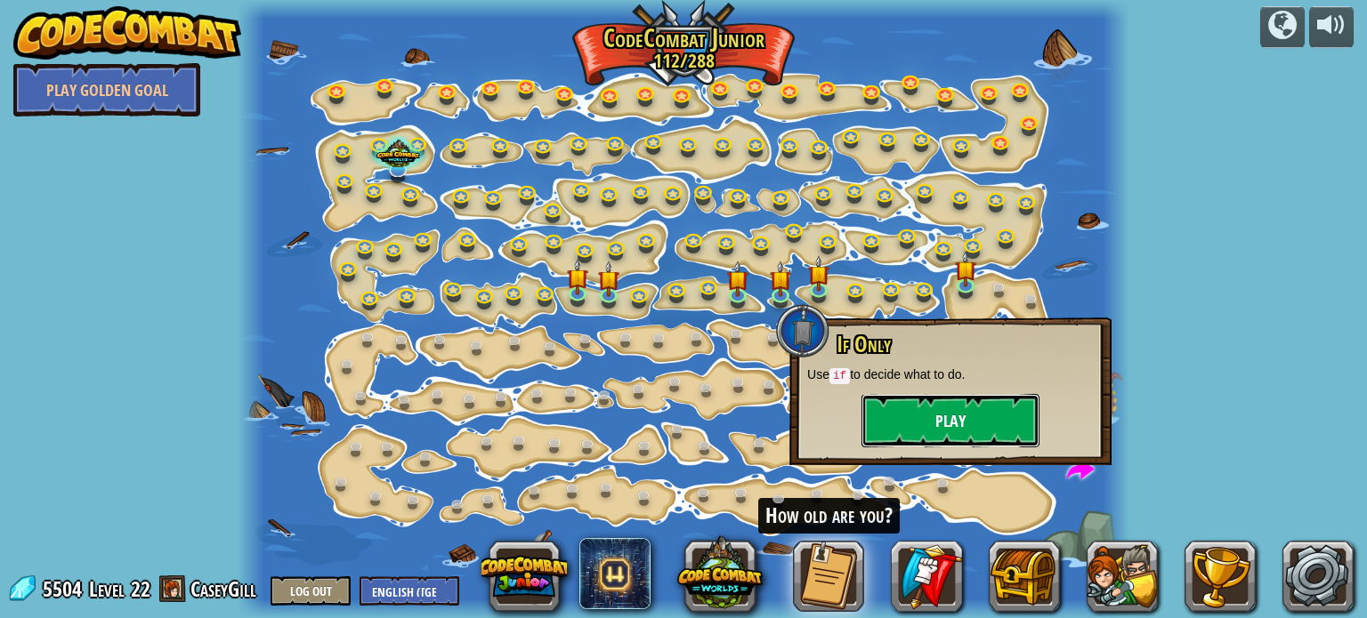
click at [994, 400] on button "Play" at bounding box center [950, 420] width 178 height 53
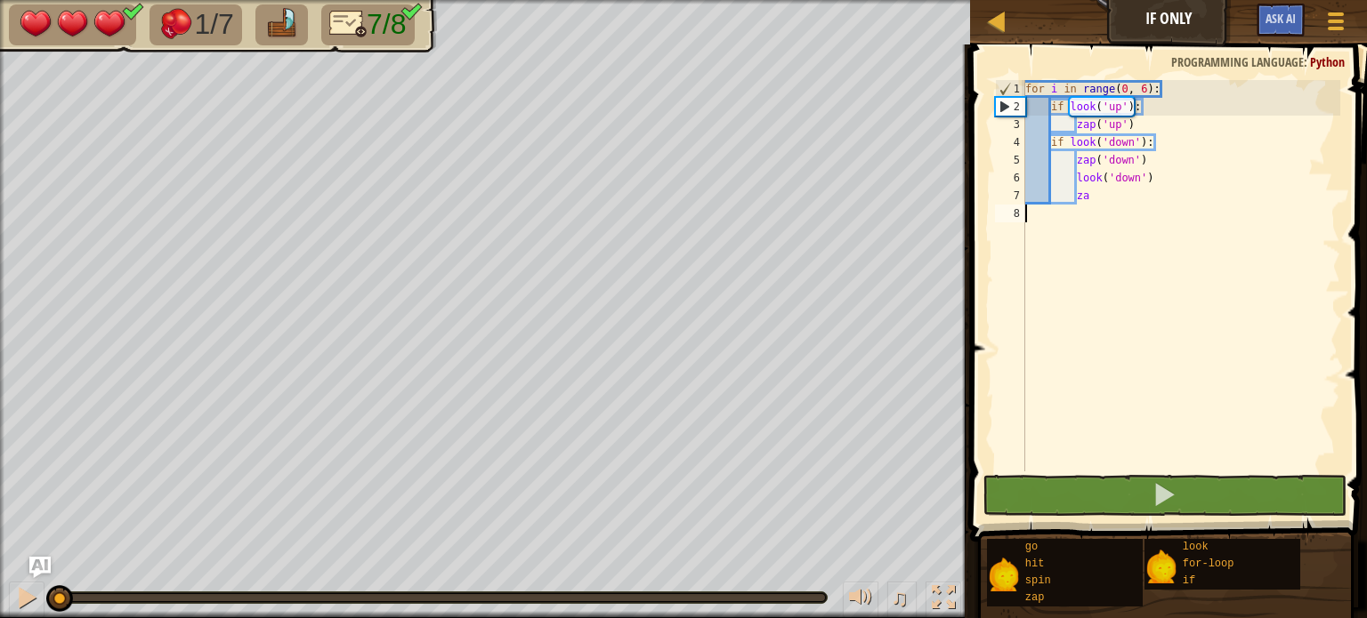
click at [1112, 194] on div "for i in range ( 0 , 6 ) : if look ( 'up' ) : zap ( 'up' ) if look ( 'down' ) :…" at bounding box center [1181, 293] width 319 height 427
type textarea "z"
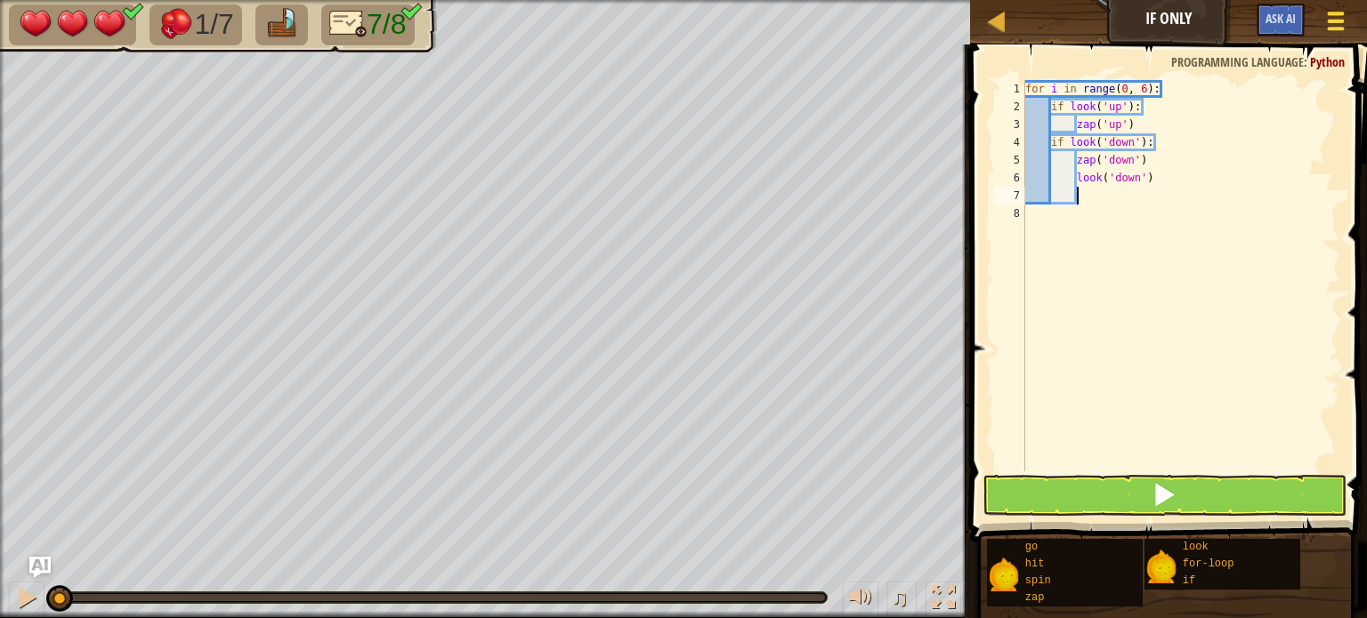
click at [1337, 33] on div at bounding box center [1335, 21] width 24 height 26
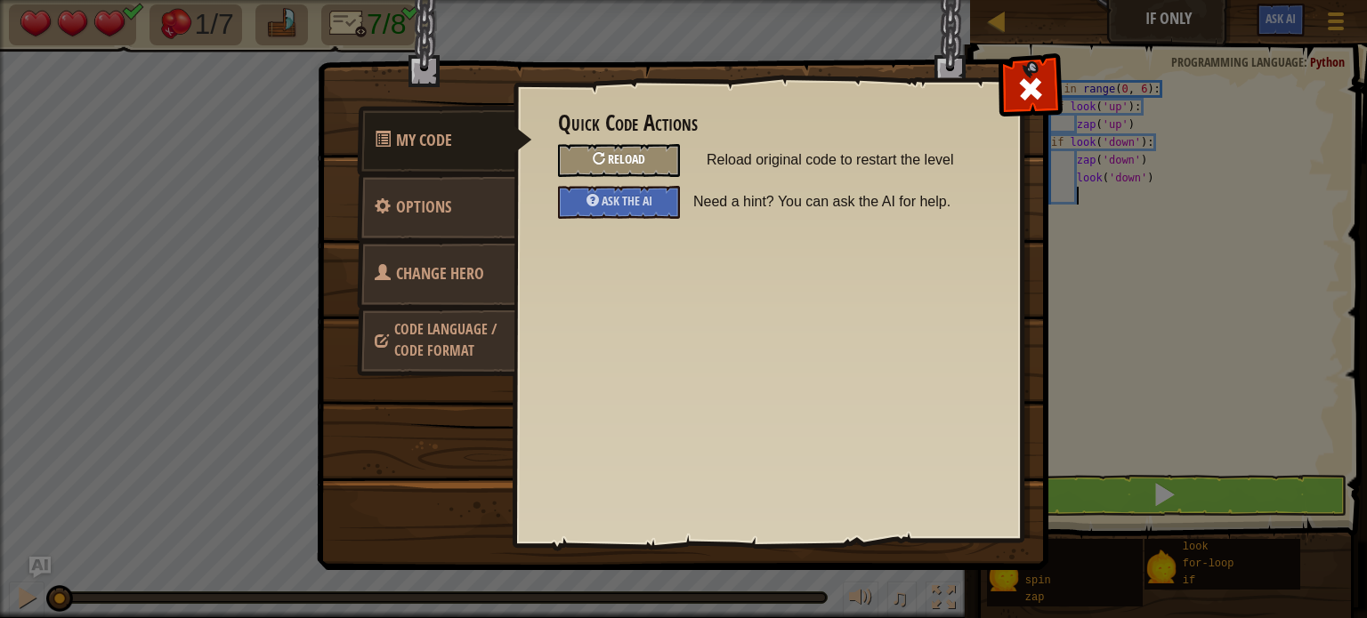
click at [623, 144] on div "Reload" at bounding box center [619, 160] width 122 height 33
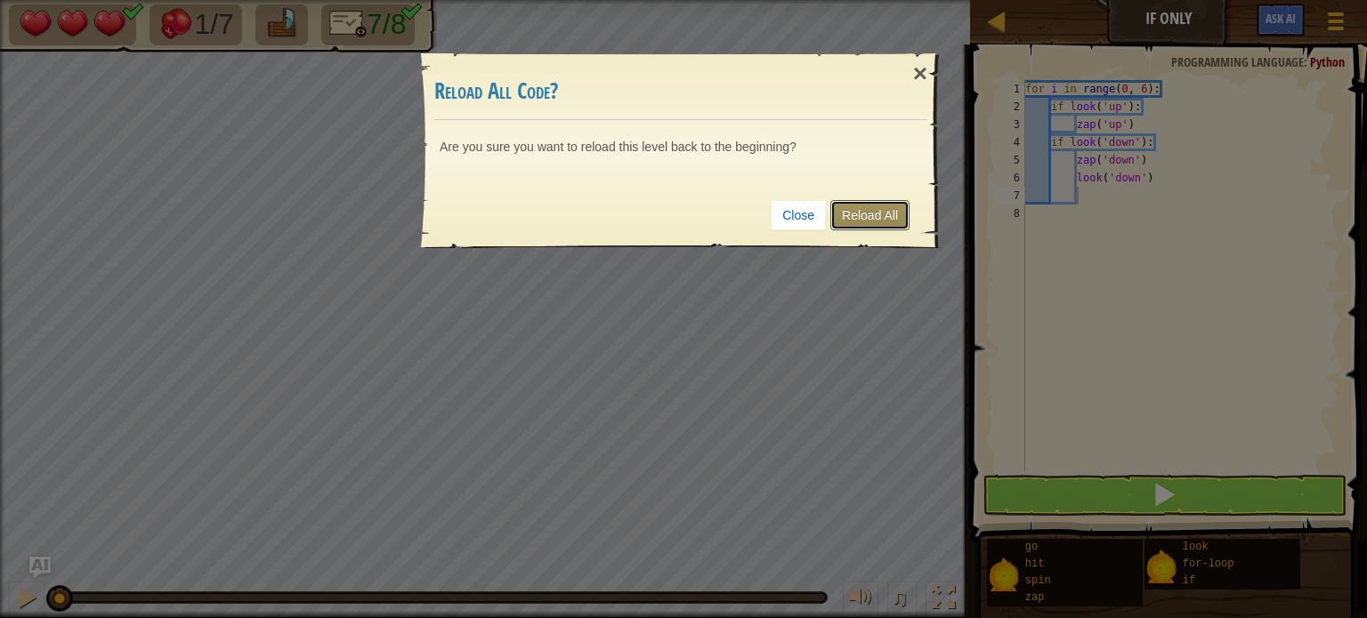
click at [852, 219] on link "Reload All" at bounding box center [869, 215] width 79 height 30
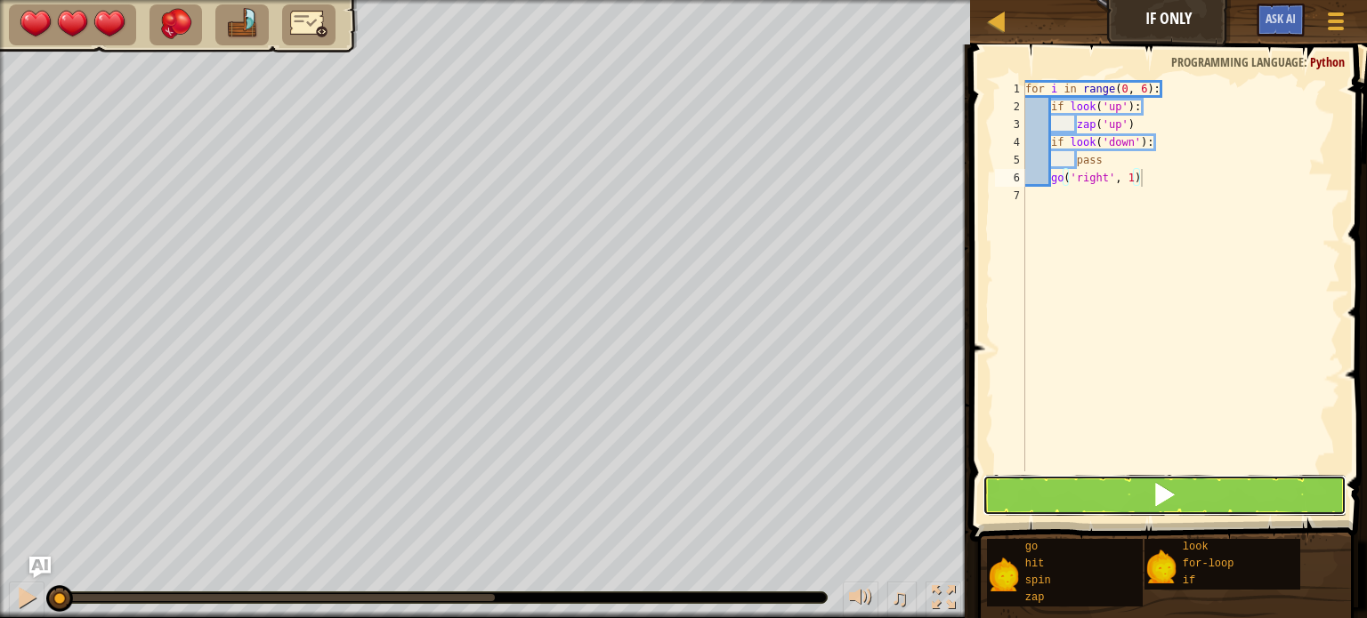
click at [1081, 496] on button at bounding box center [1164, 495] width 364 height 41
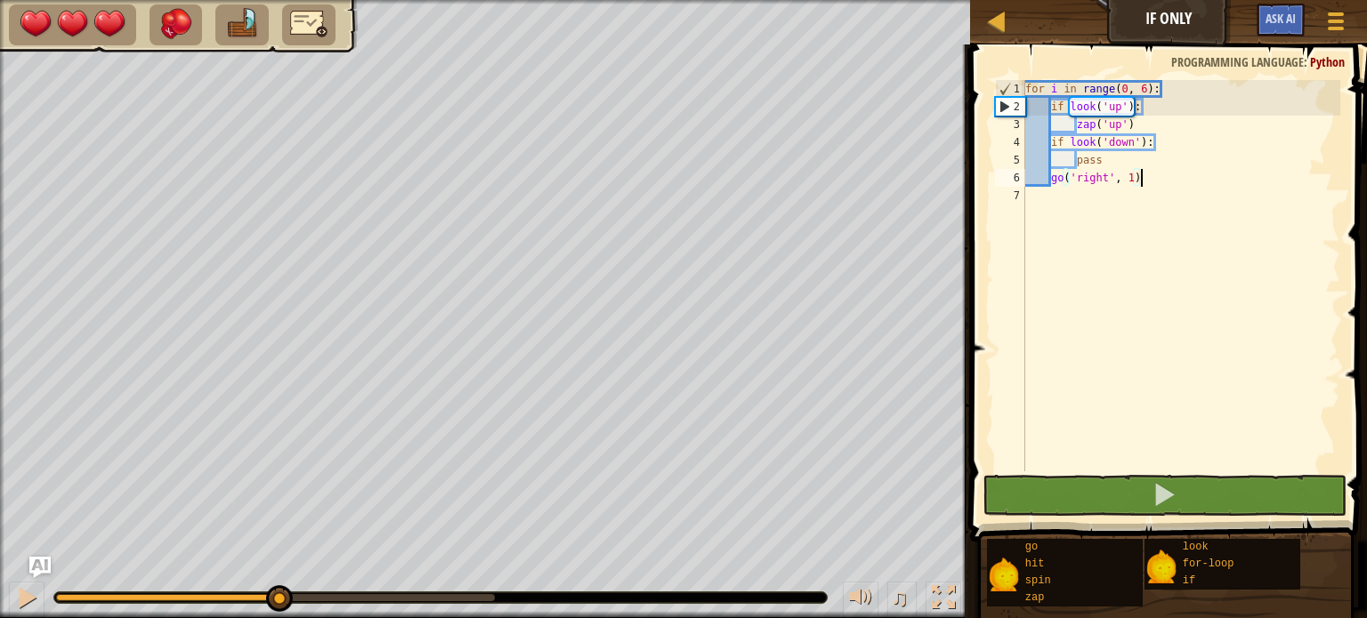
drag, startPoint x: 317, startPoint y: 601, endPoint x: 277, endPoint y: 591, distance: 41.2
click at [277, 594] on div at bounding box center [167, 597] width 222 height 7
drag, startPoint x: 290, startPoint y: 594, endPoint x: 0, endPoint y: 594, distance: 290.1
click at [0, 594] on div "♫" at bounding box center [485, 593] width 970 height 53
click at [6, 535] on div "♫ Yetibab 3 x: 6 y: 22 No target action: look" at bounding box center [683, 309] width 1367 height 618
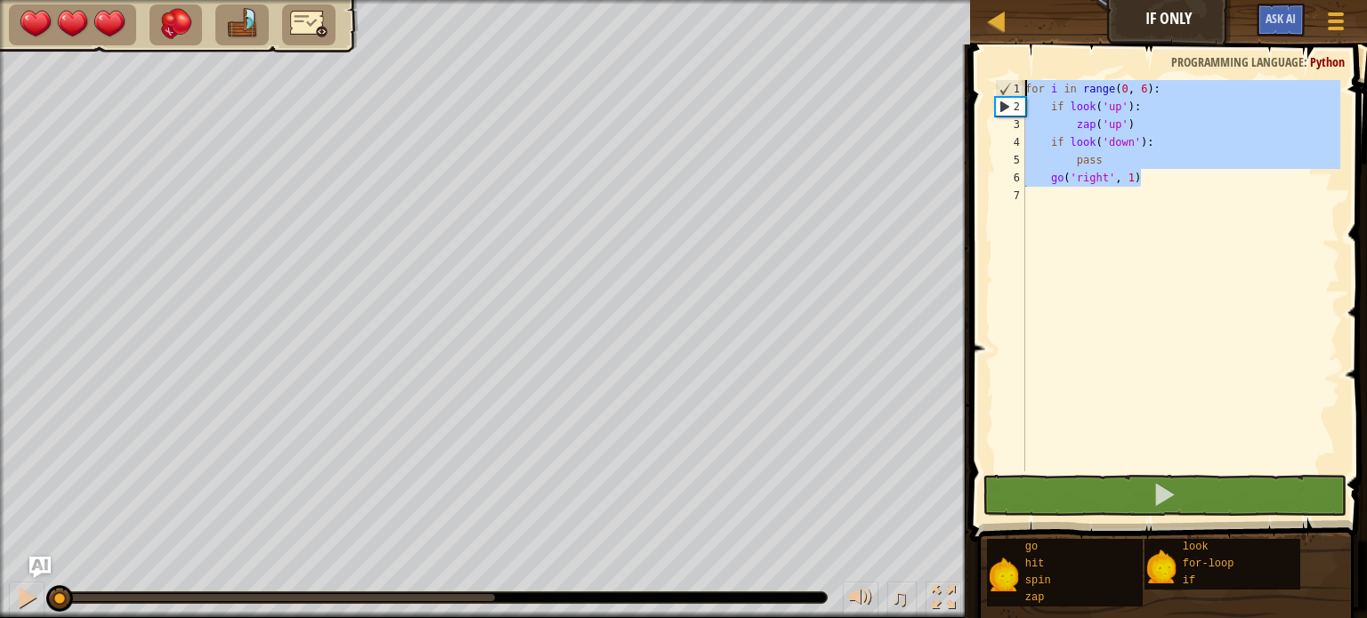
click at [943, 28] on div "Map If Only Game Menu Ask AI 1 הההההההההההההההההההההההההההההההההההההההההההההההה…" at bounding box center [683, 309] width 1367 height 618
type textarea "for i in range(0, 6): if look('up'):"
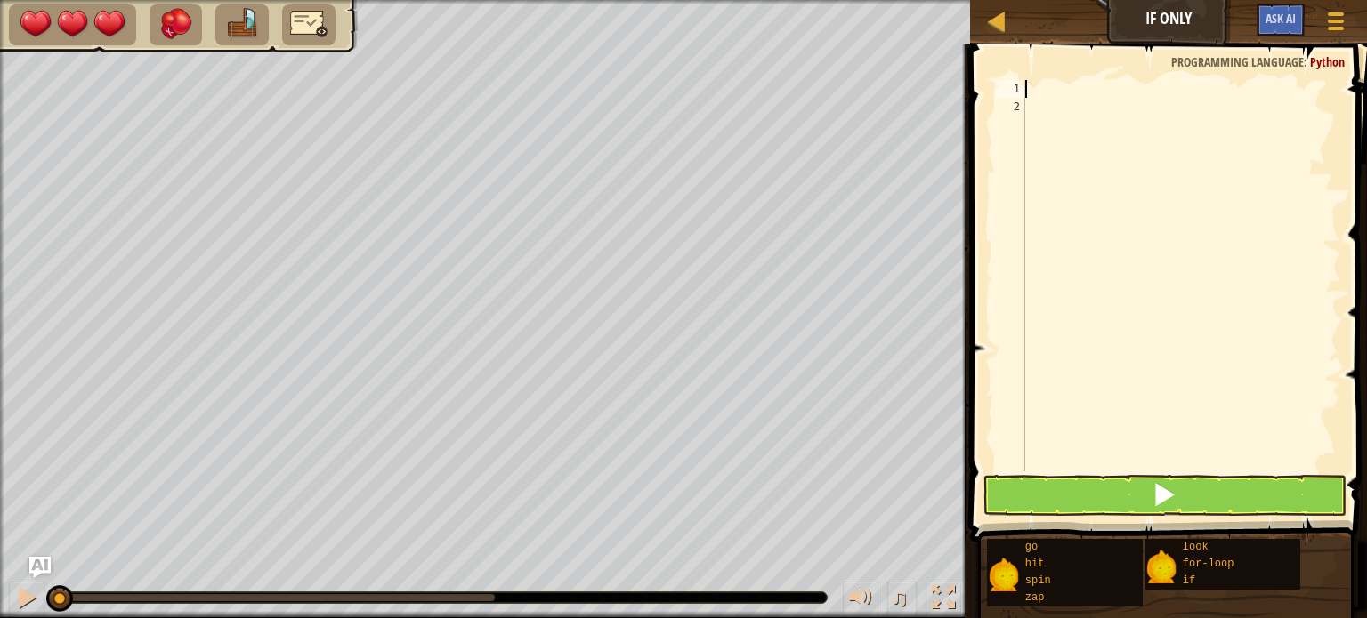
scroll to position [8, 0]
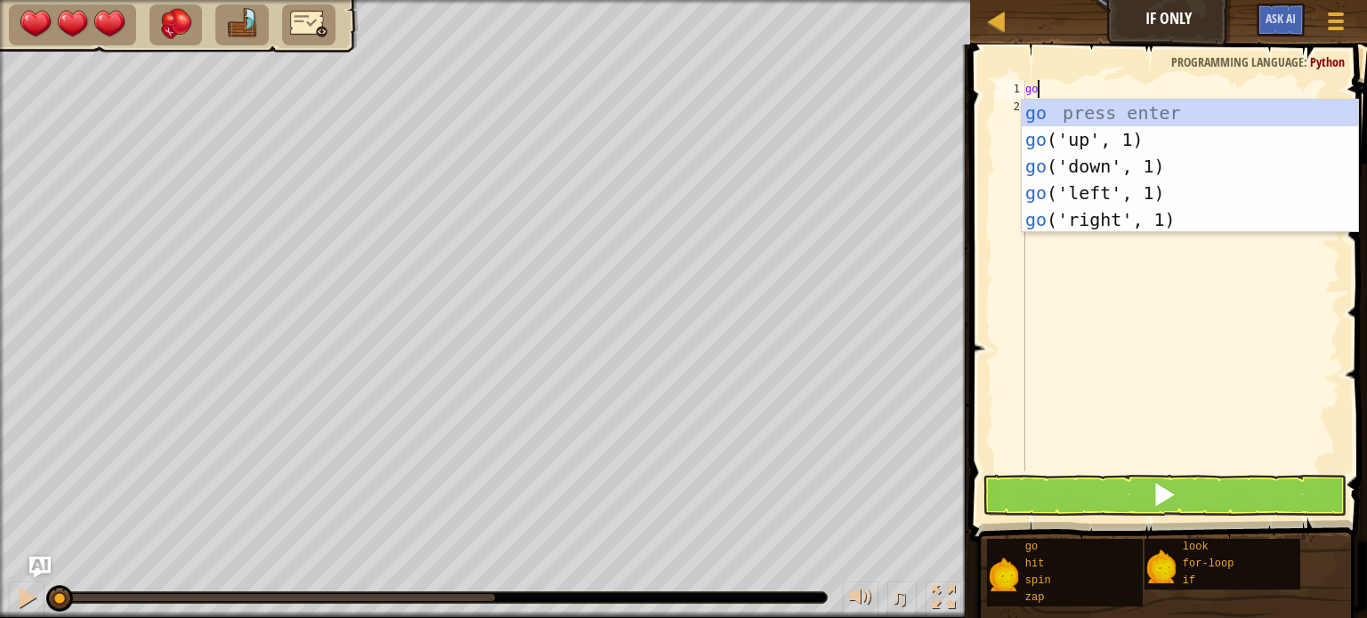
type textarea "g"
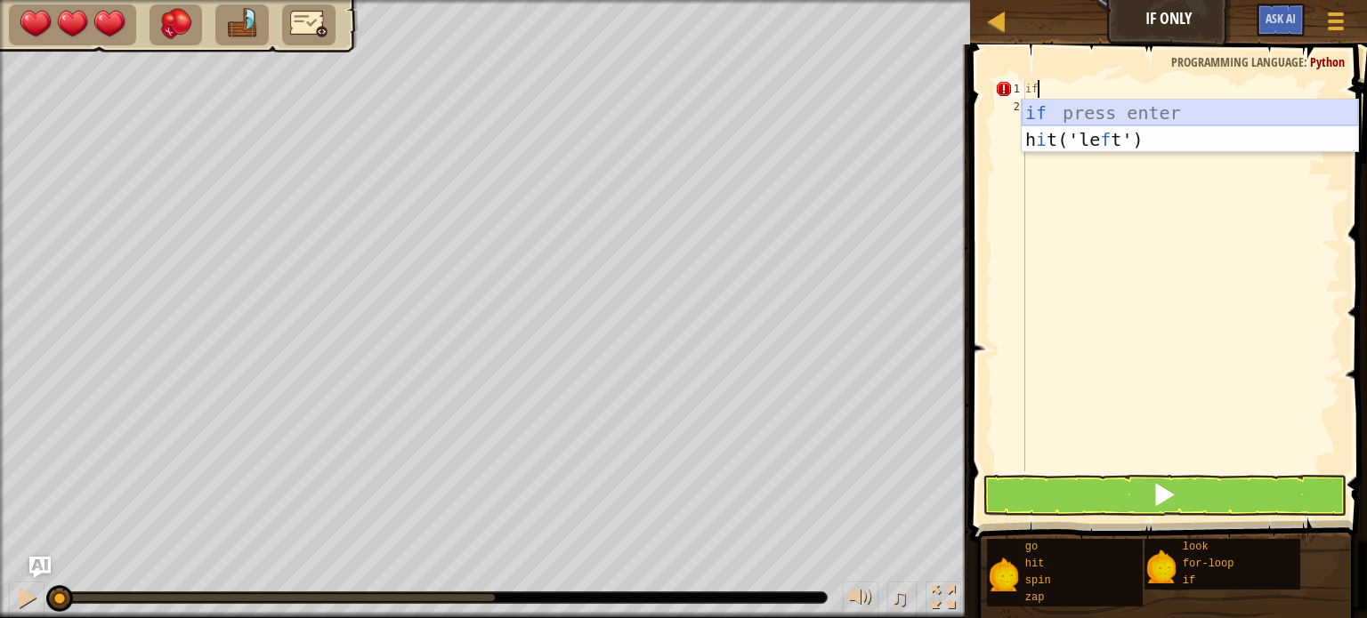
click at [1263, 107] on div "if press enter h i t('le f t') press enter" at bounding box center [1190, 153] width 336 height 107
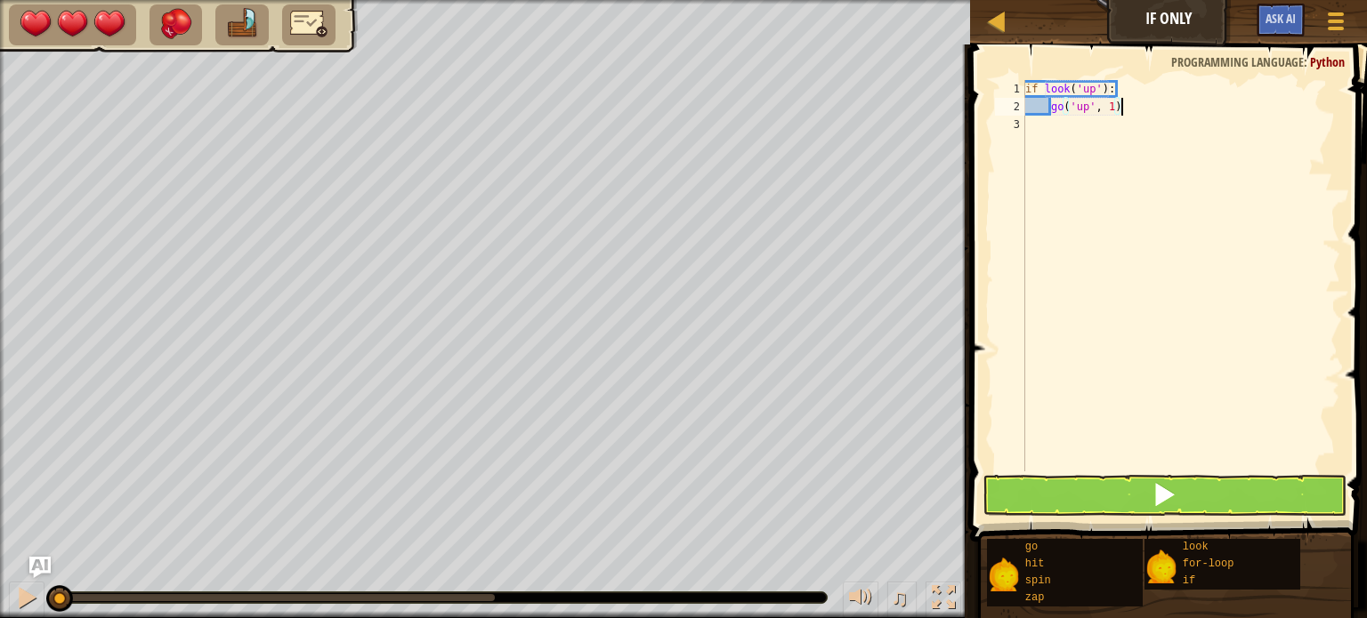
click at [1150, 110] on div "if look ( 'up' ) : go ( 'up' , 1 )" at bounding box center [1181, 293] width 319 height 427
drag, startPoint x: 1139, startPoint y: 108, endPoint x: 1051, endPoint y: 102, distance: 88.3
click at [1051, 102] on div "if look ( 'up' ) : go ( 'up' , 1 )" at bounding box center [1181, 293] width 319 height 427
type textarea "z"
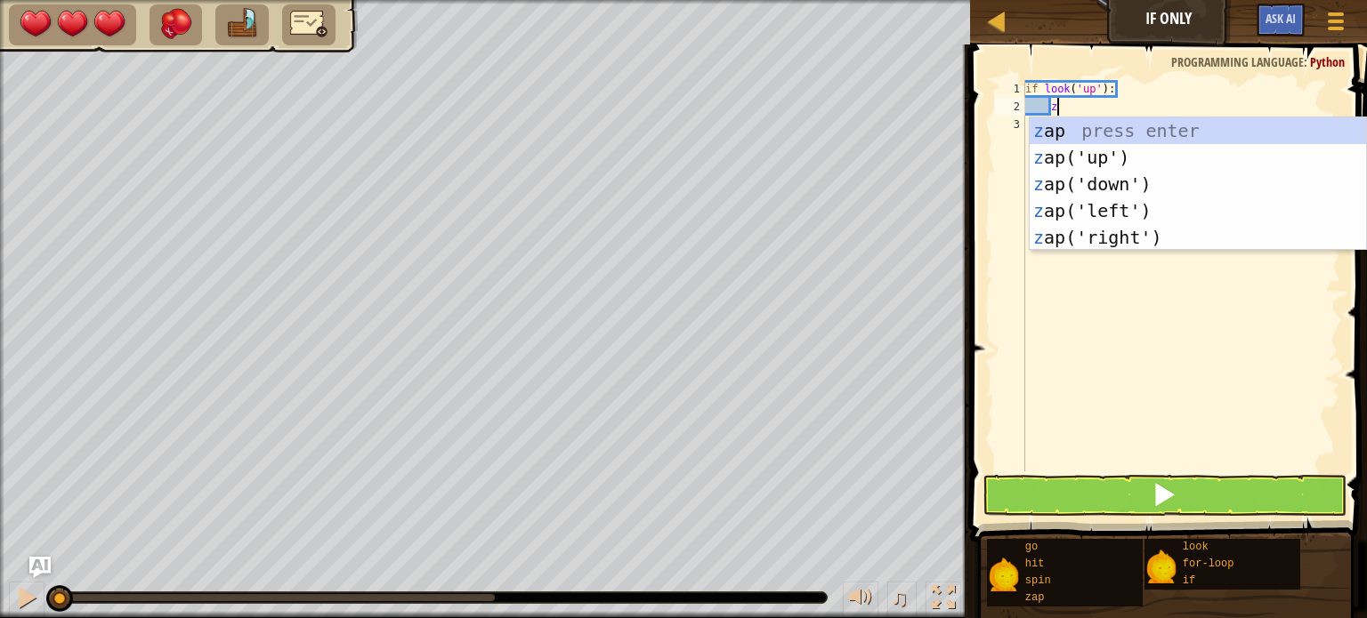
scroll to position [8, 1]
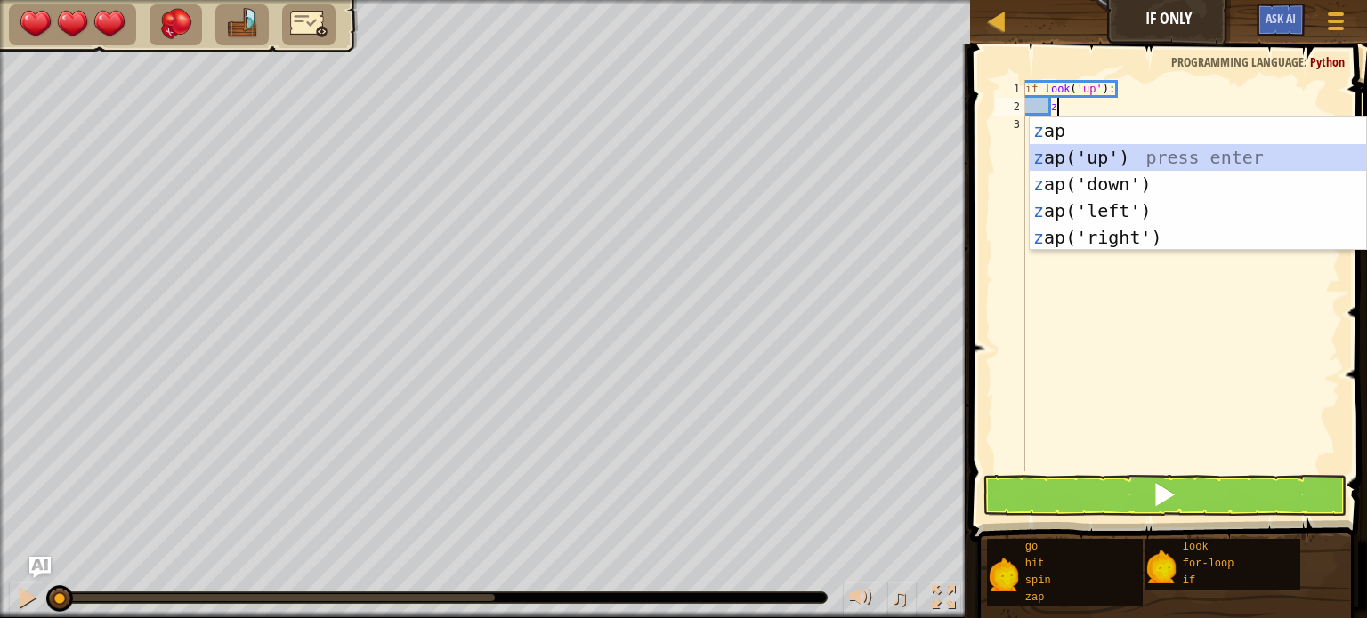
click at [1167, 152] on div "z ap press enter z ap('up') press enter z ap('down') press enter z ap('left') p…" at bounding box center [1198, 210] width 336 height 187
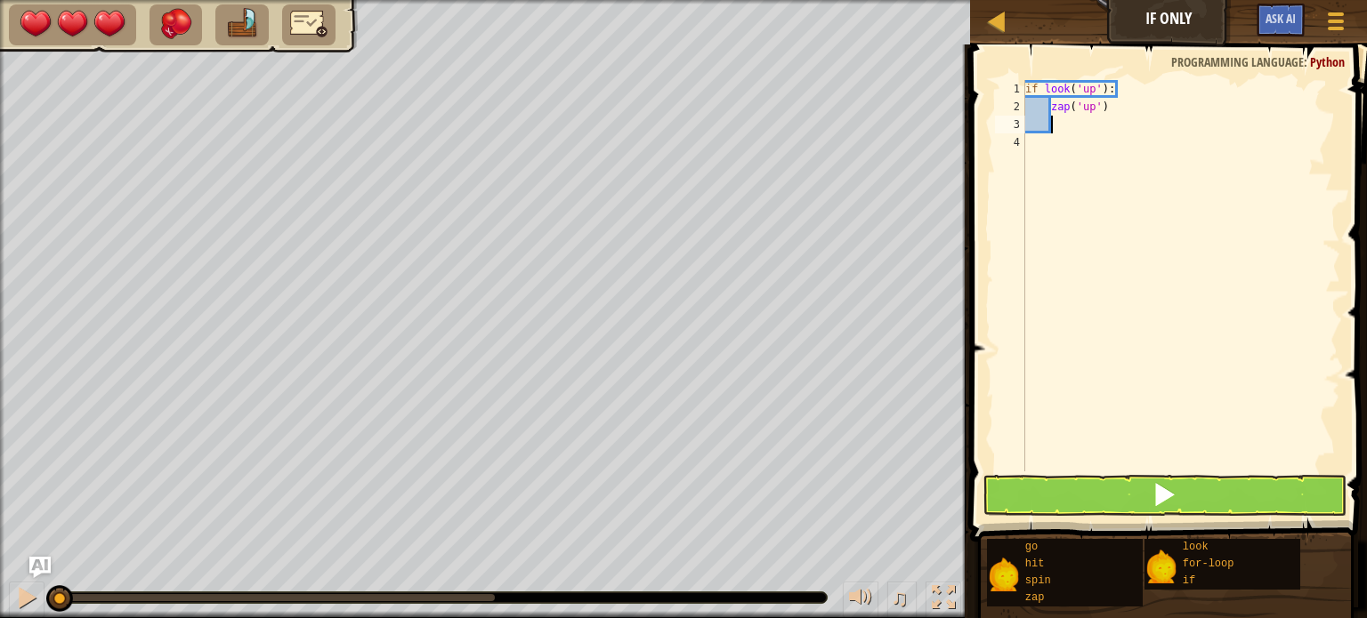
type textarea "z"
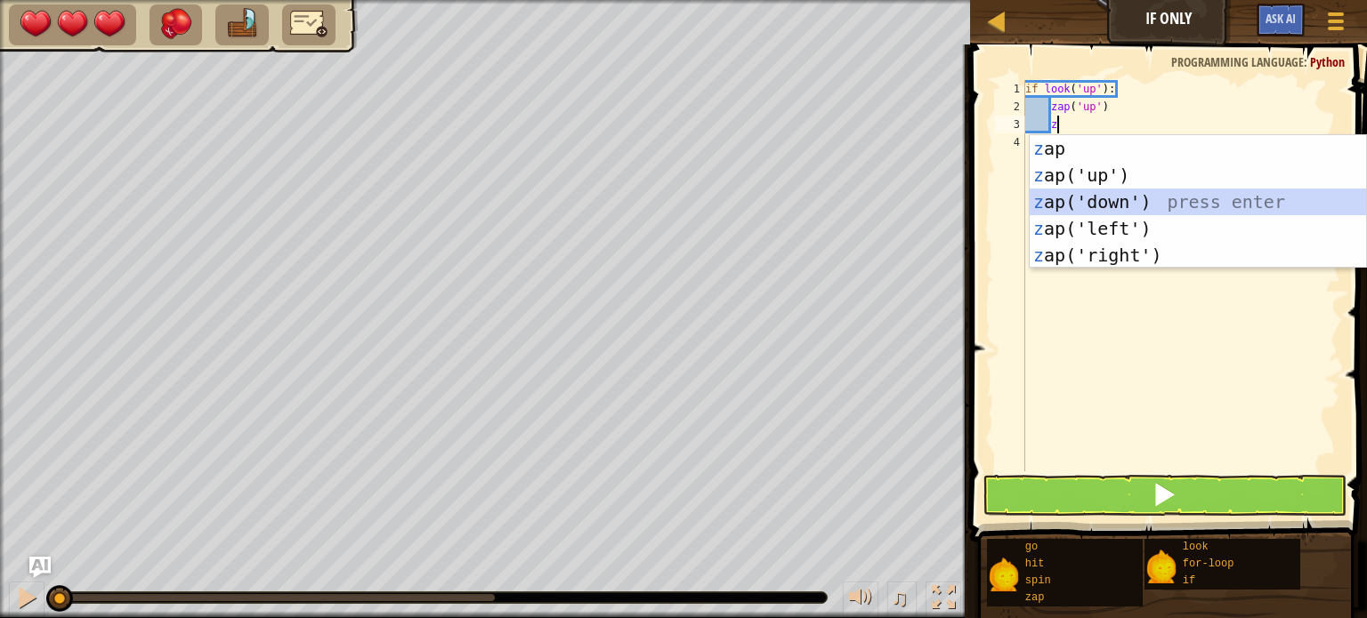
click at [1175, 198] on div "z ap press enter z ap('up') press enter z ap('down') press enter z ap('left') p…" at bounding box center [1198, 228] width 336 height 187
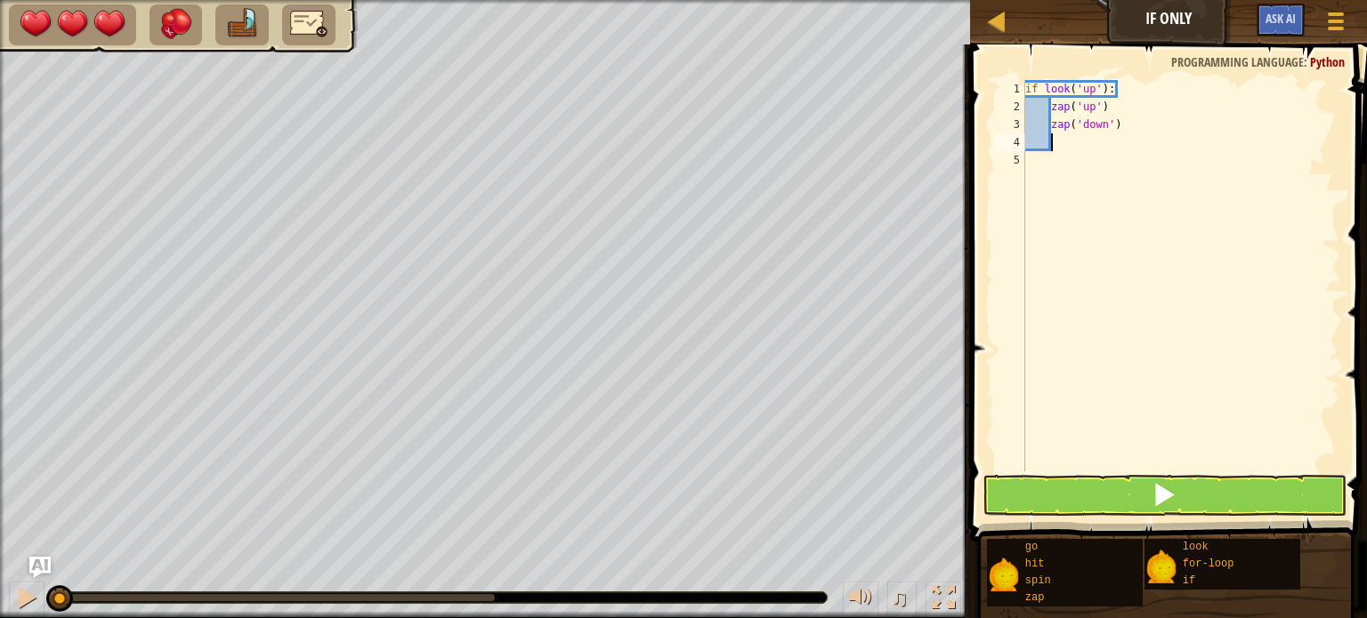
type textarea "g"
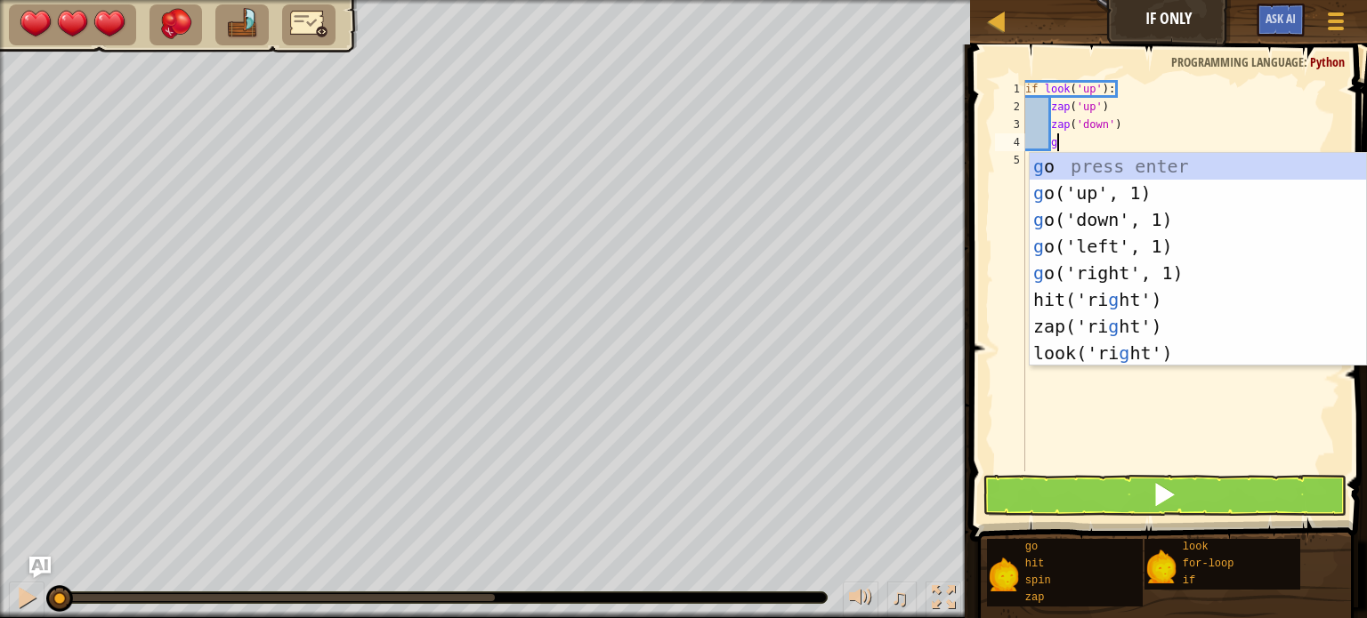
scroll to position [8, 1]
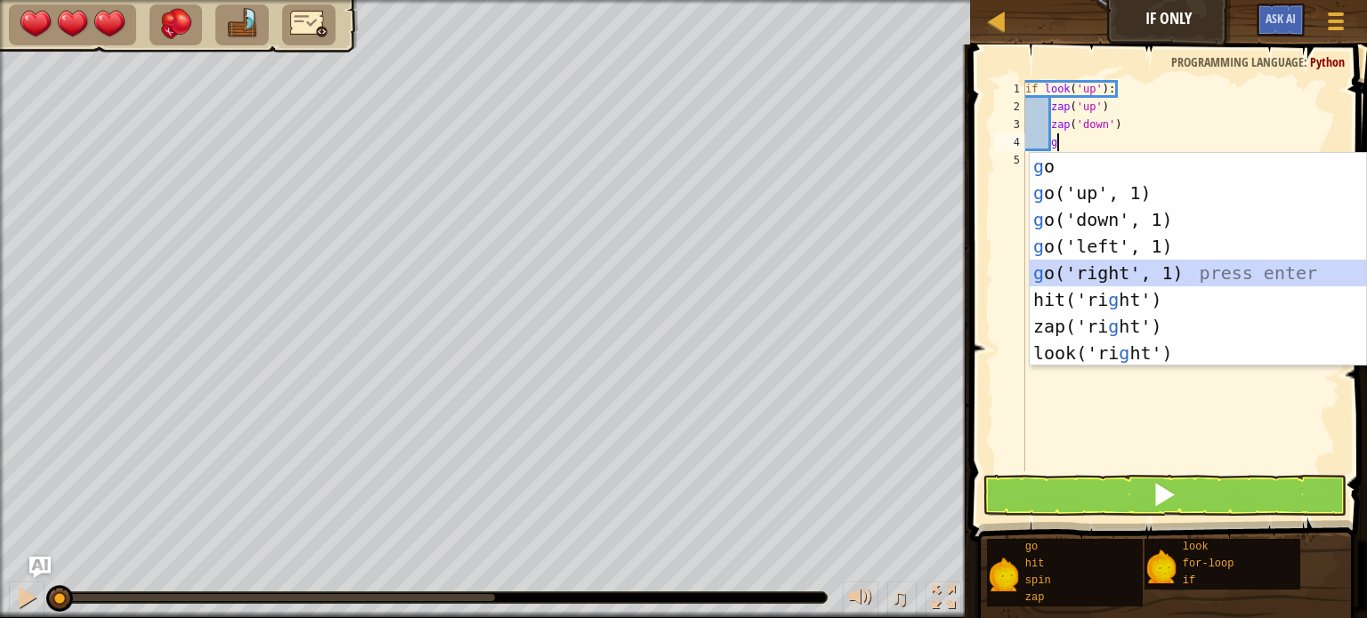
click at [1219, 277] on div "g o press enter g o('up', 1) press enter g o('down', 1) press enter g o('left',…" at bounding box center [1198, 286] width 336 height 267
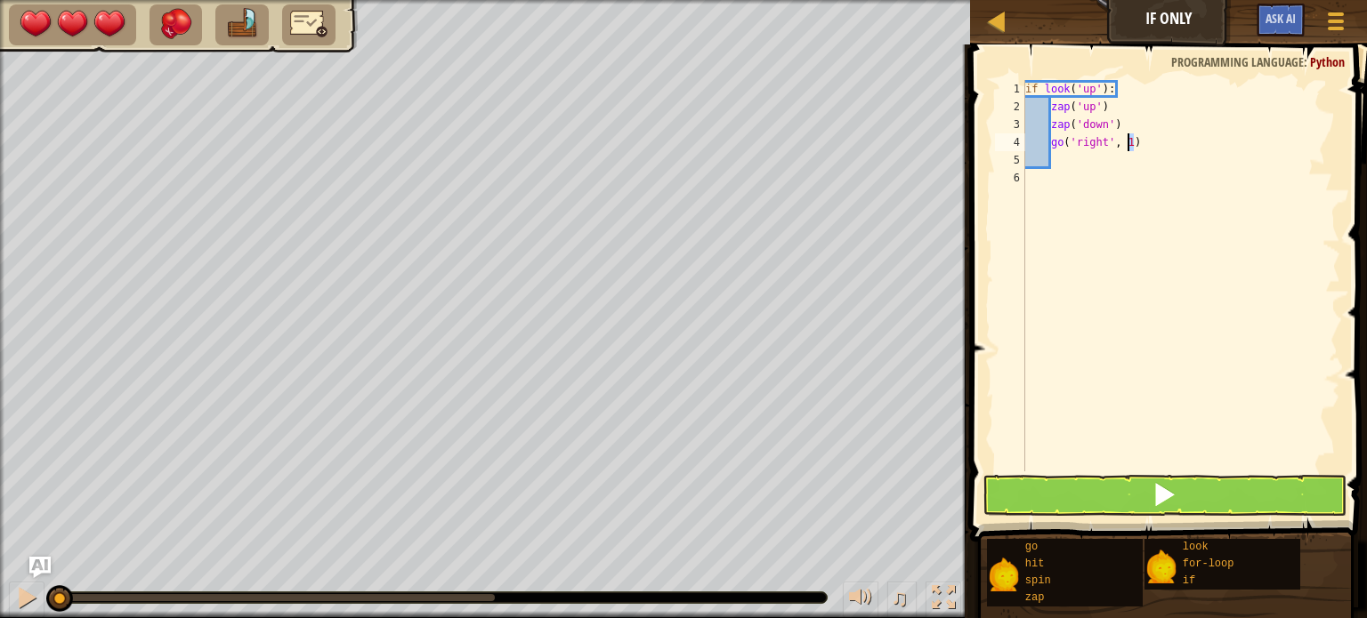
click at [1131, 140] on div "if look ( 'up' ) : zap ( 'up' ) zap ( 'down' ) go ( 'right' , 1 )" at bounding box center [1181, 293] width 319 height 427
click at [1240, 518] on span at bounding box center [1170, 268] width 411 height 550
click at [1236, 507] on button at bounding box center [1164, 495] width 364 height 41
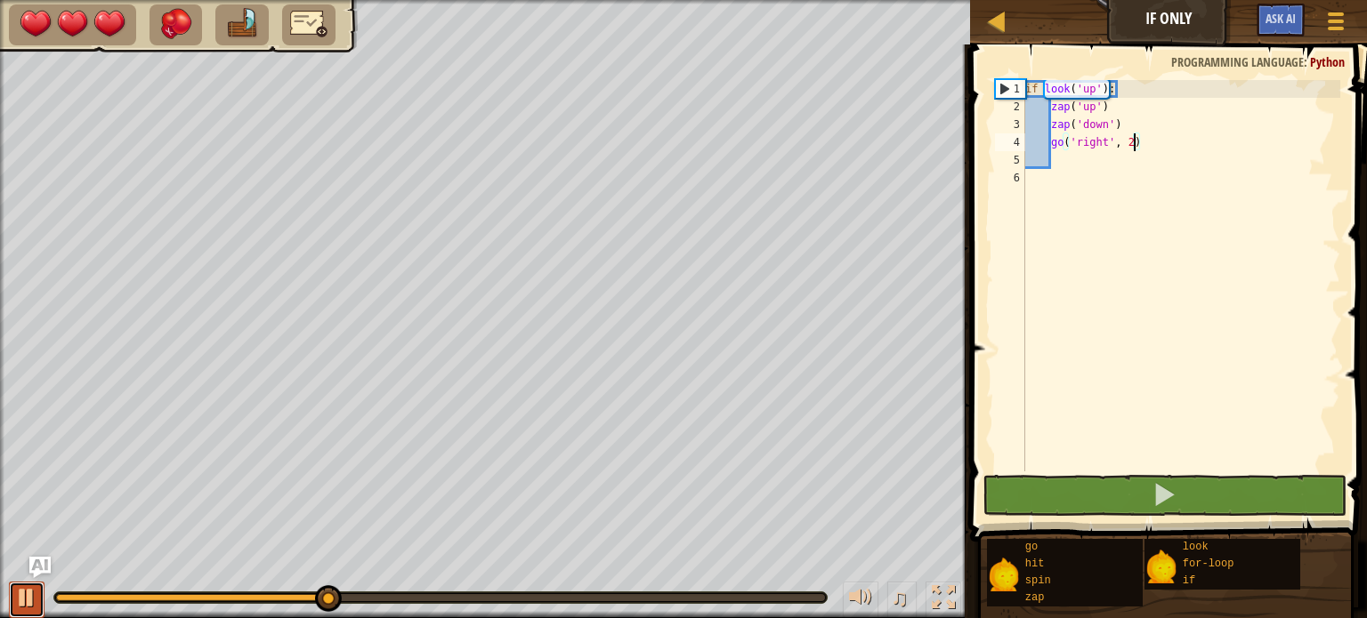
click at [32, 595] on div at bounding box center [26, 597] width 23 height 23
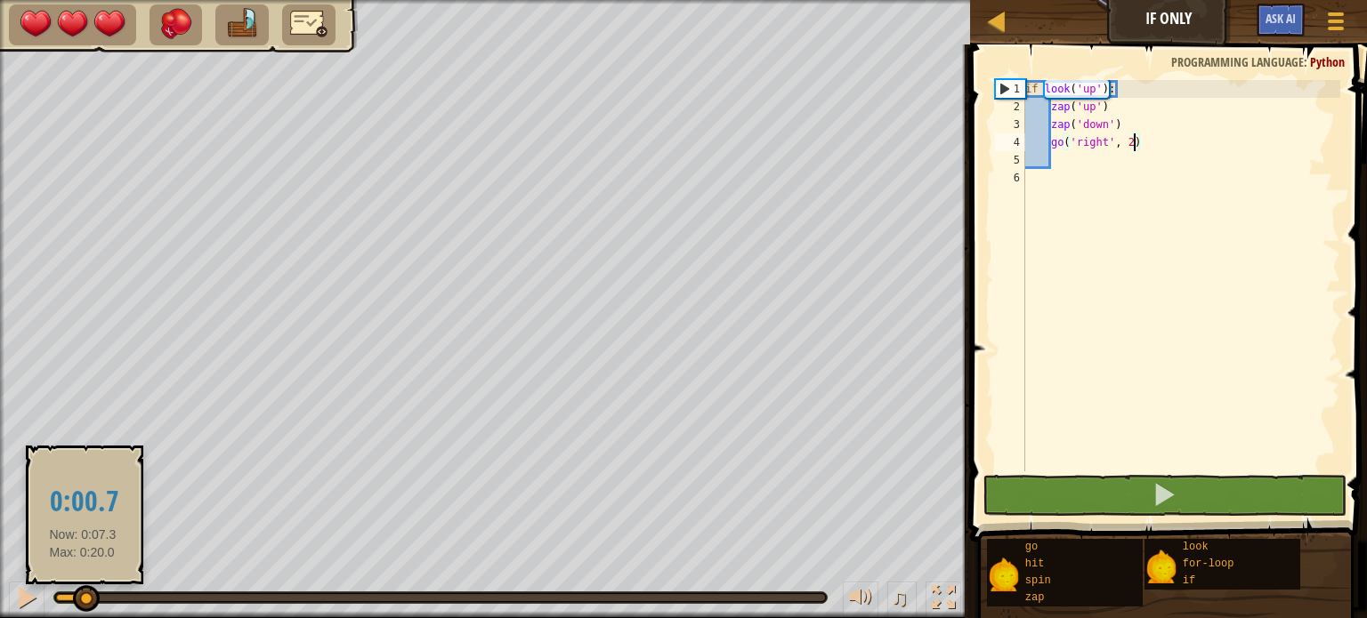
drag, startPoint x: 83, startPoint y: 596, endPoint x: 0, endPoint y: 619, distance: 85.9
click at [0, 0] on html "Map If Only Game Menu Ask AI 1 הההההההההההההההההההההההההההההההההההההההההההההההה…" at bounding box center [683, 0] width 1367 height 0
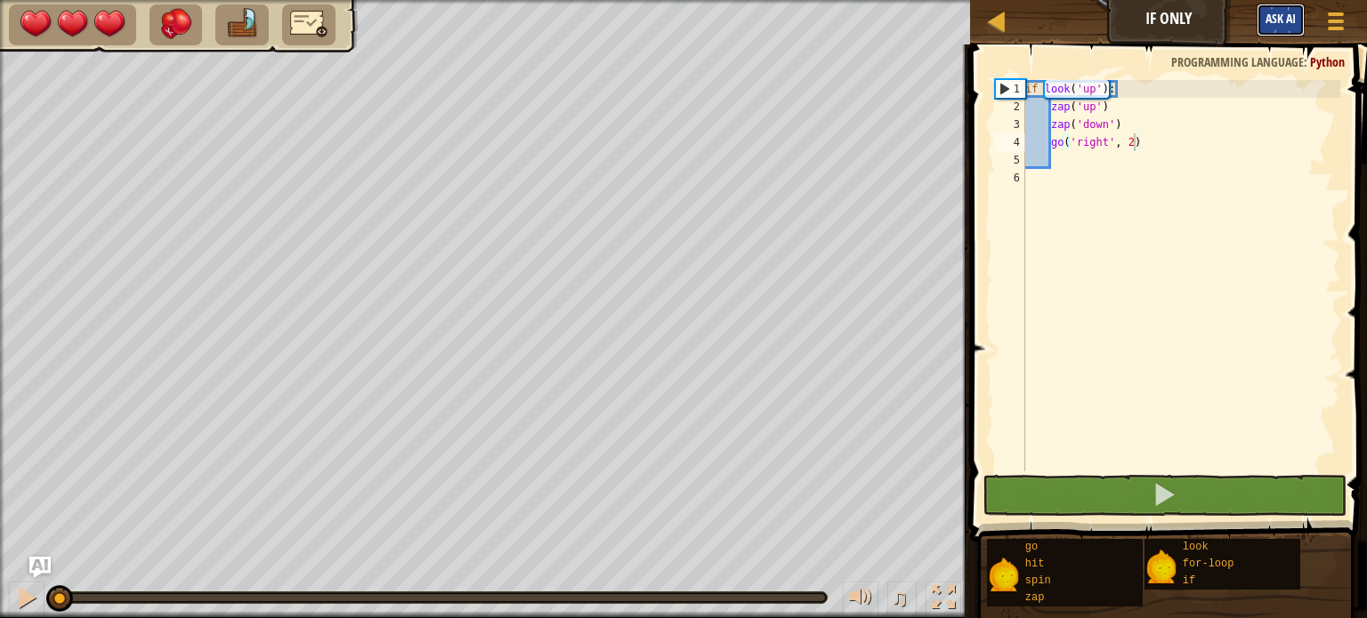
click at [1265, 28] on button "Ask AI" at bounding box center [1280, 20] width 48 height 33
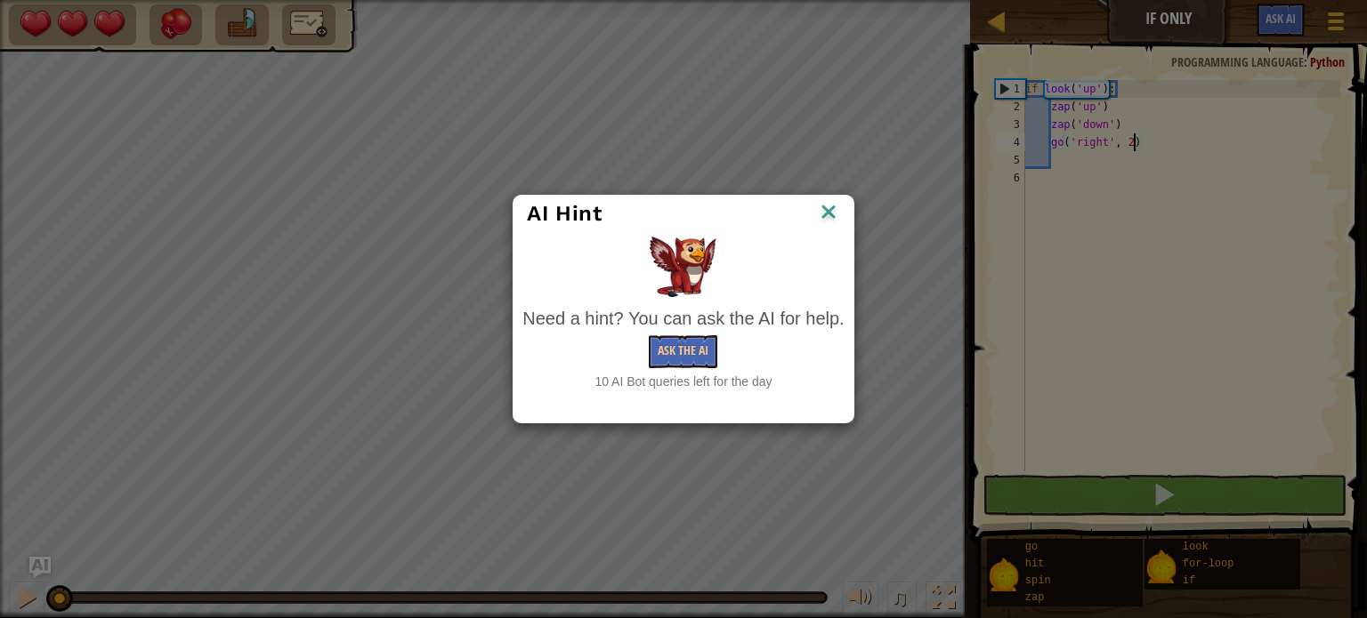
click at [1331, 19] on div "AI Hint Need a hint? You can ask the AI for help. Ask the AI 10 AI Bot queries …" at bounding box center [683, 309] width 1367 height 618
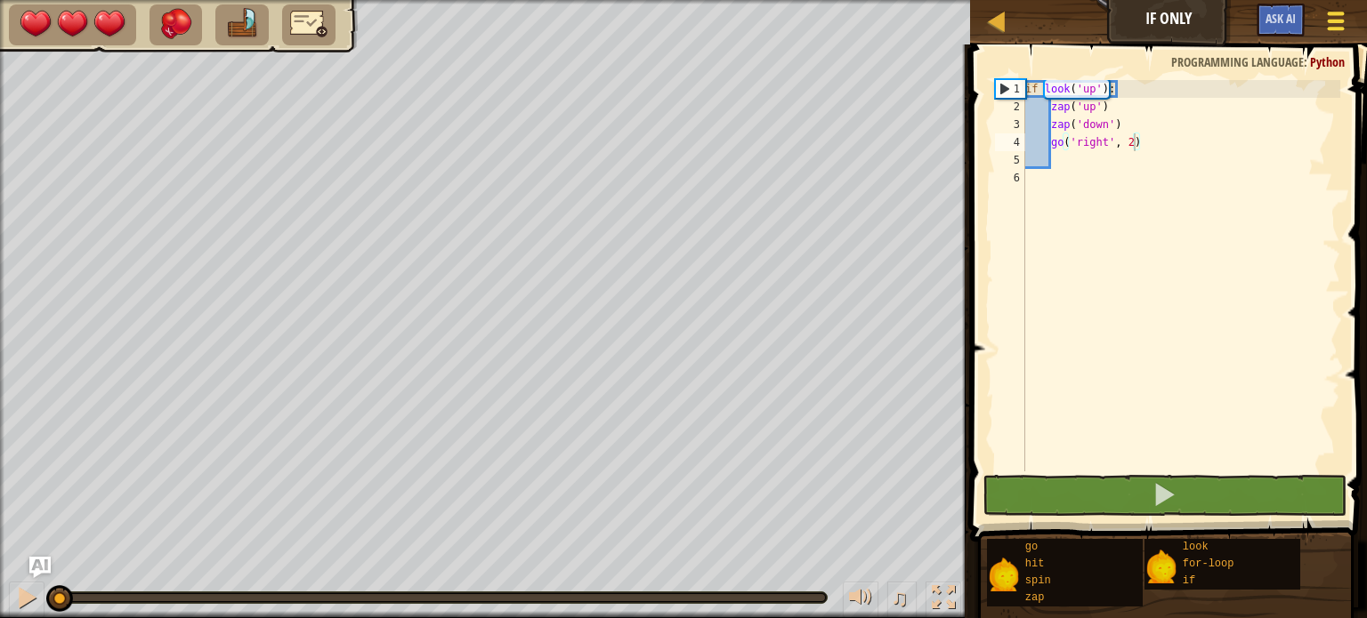
click at [1342, 22] on span at bounding box center [1336, 22] width 17 height 4
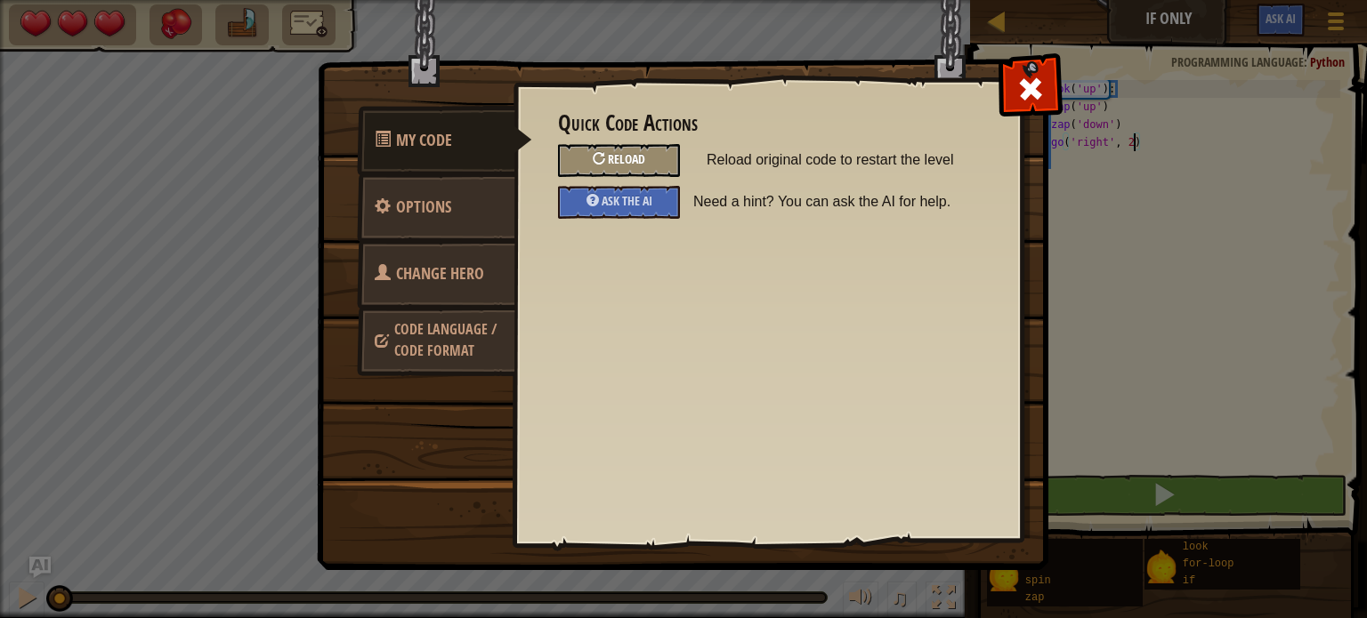
click at [614, 157] on span "Reload" at bounding box center [626, 158] width 37 height 17
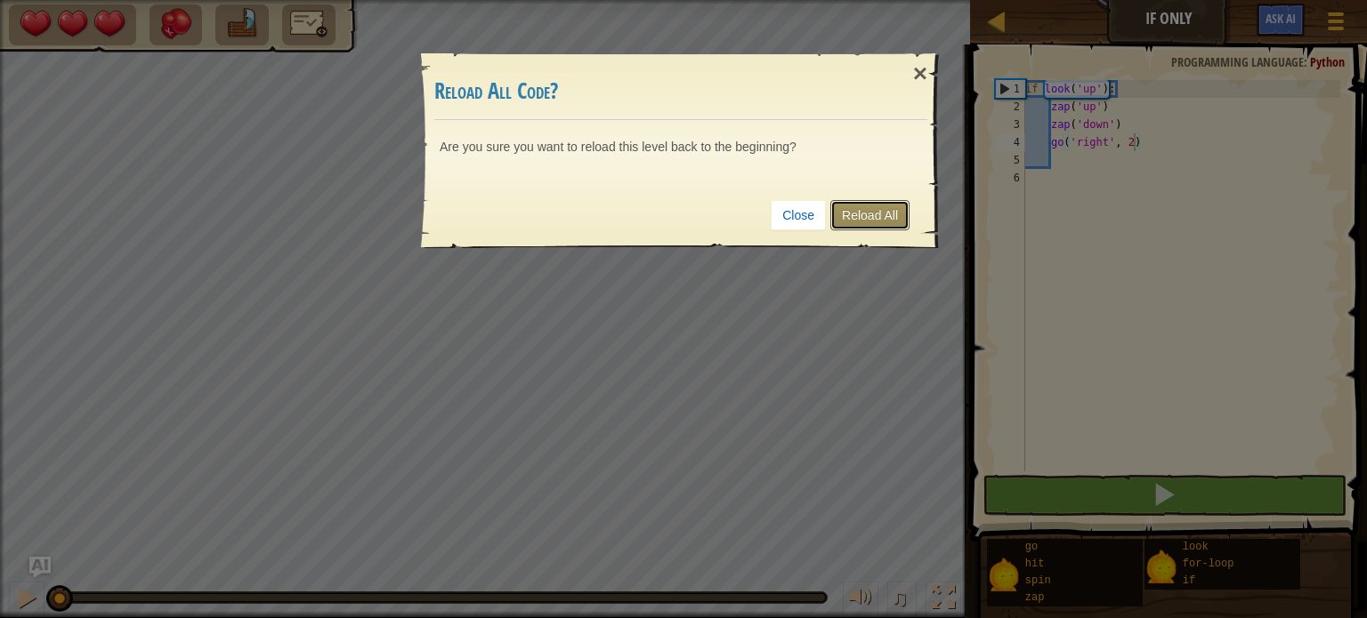
click at [838, 214] on link "Reload All" at bounding box center [869, 215] width 79 height 30
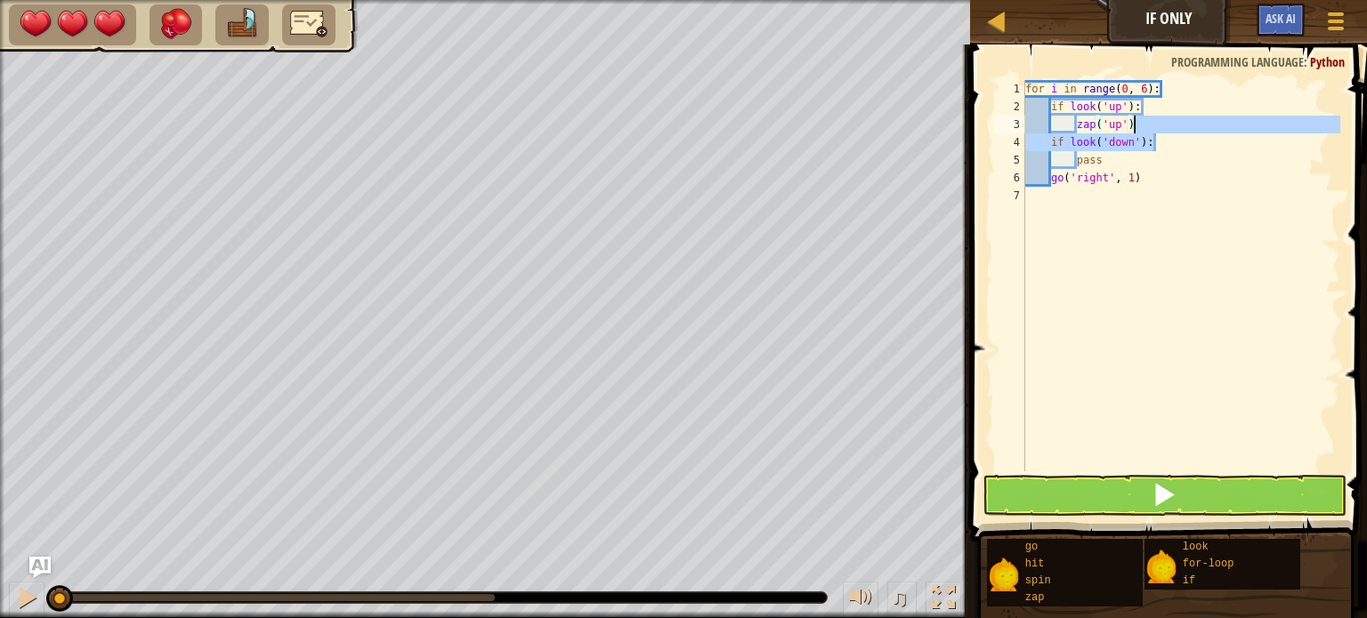
drag, startPoint x: 1173, startPoint y: 146, endPoint x: 1181, endPoint y: 131, distance: 17.1
click at [1181, 131] on div "for i in range ( 0 , 6 ) : if look ( 'up' ) : zap ( 'up' ) if look ( 'down' ) :…" at bounding box center [1181, 293] width 319 height 427
click at [1187, 141] on div "for i in range ( 0 , 6 ) : if look ( 'up' ) : zap ( 'up' ) if look ( 'down' ) :…" at bounding box center [1181, 276] width 319 height 392
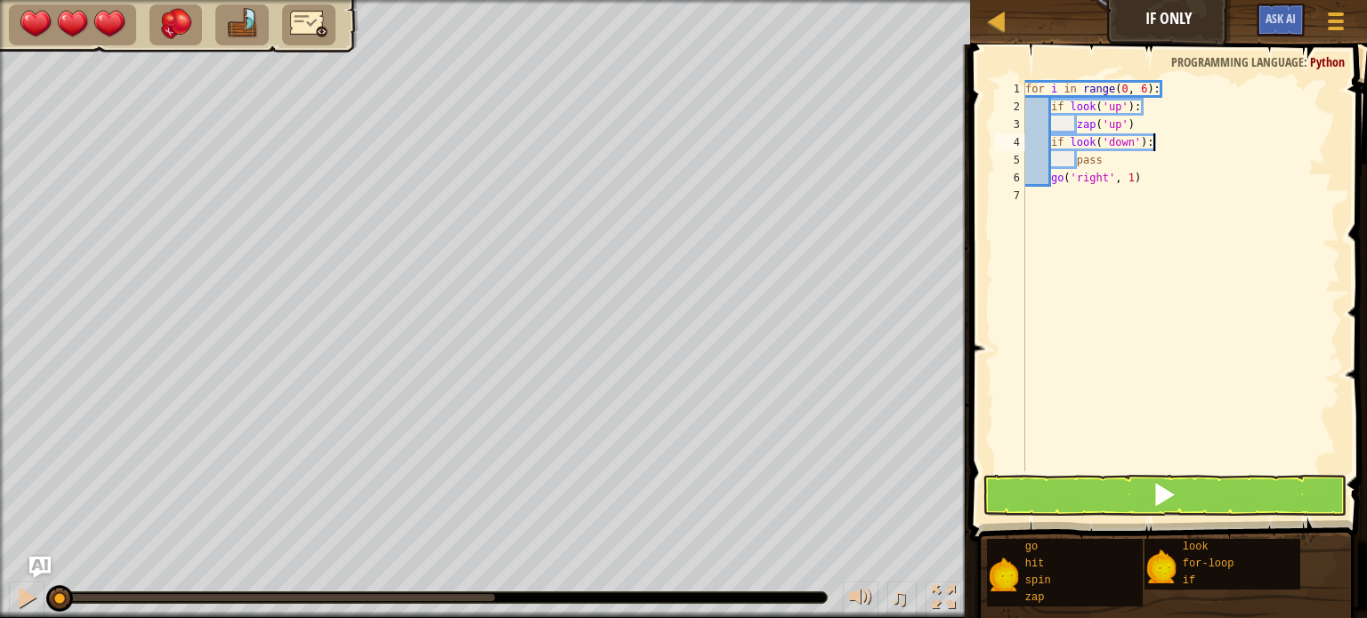
type textarea "go('right', 1)"
click at [176, 271] on div at bounding box center [485, 309] width 970 height 618
click at [1220, 305] on div "for i in range ( 0 , 6 ) : if look ( 'up' ) : zap ( 'up' ) if look ( 'down' ) :…" at bounding box center [1181, 293] width 319 height 427
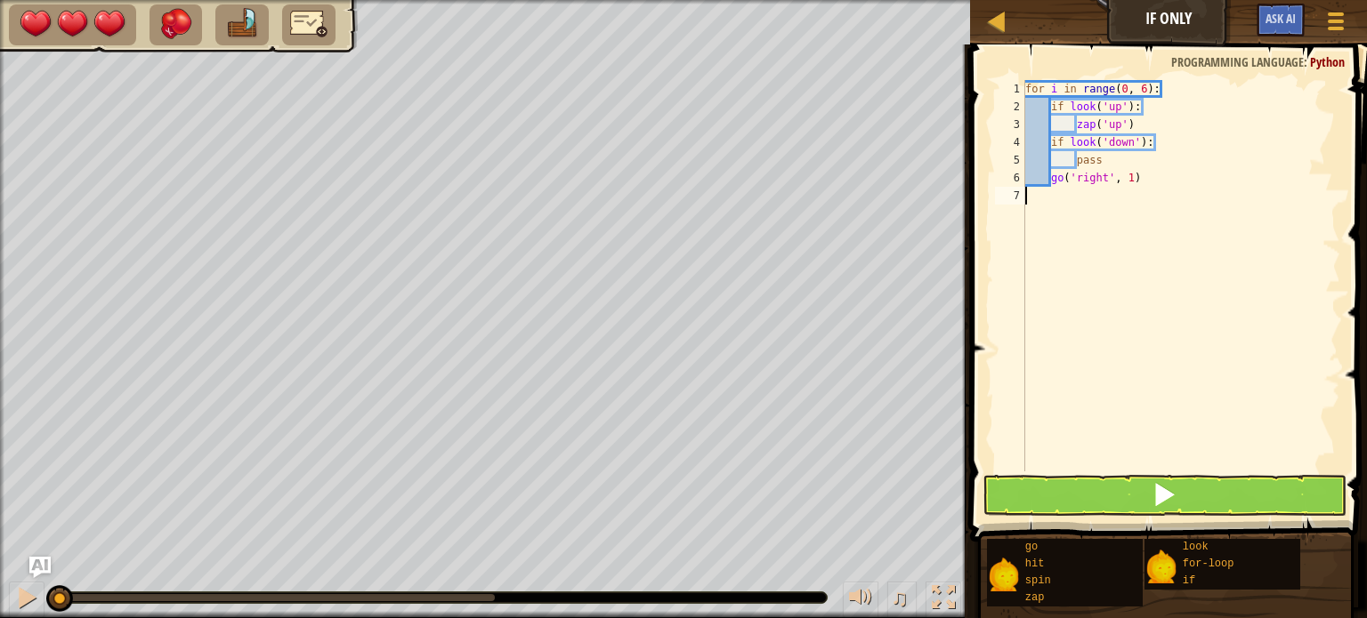
click at [1133, 184] on div "for i in range ( 0 , 6 ) : if look ( 'up' ) : zap ( 'up' ) if look ( 'down' ) :…" at bounding box center [1181, 293] width 319 height 427
type textarea "go('right', 1)"
click at [1245, 561] on div "for-loop" at bounding box center [1246, 564] width 137 height 17
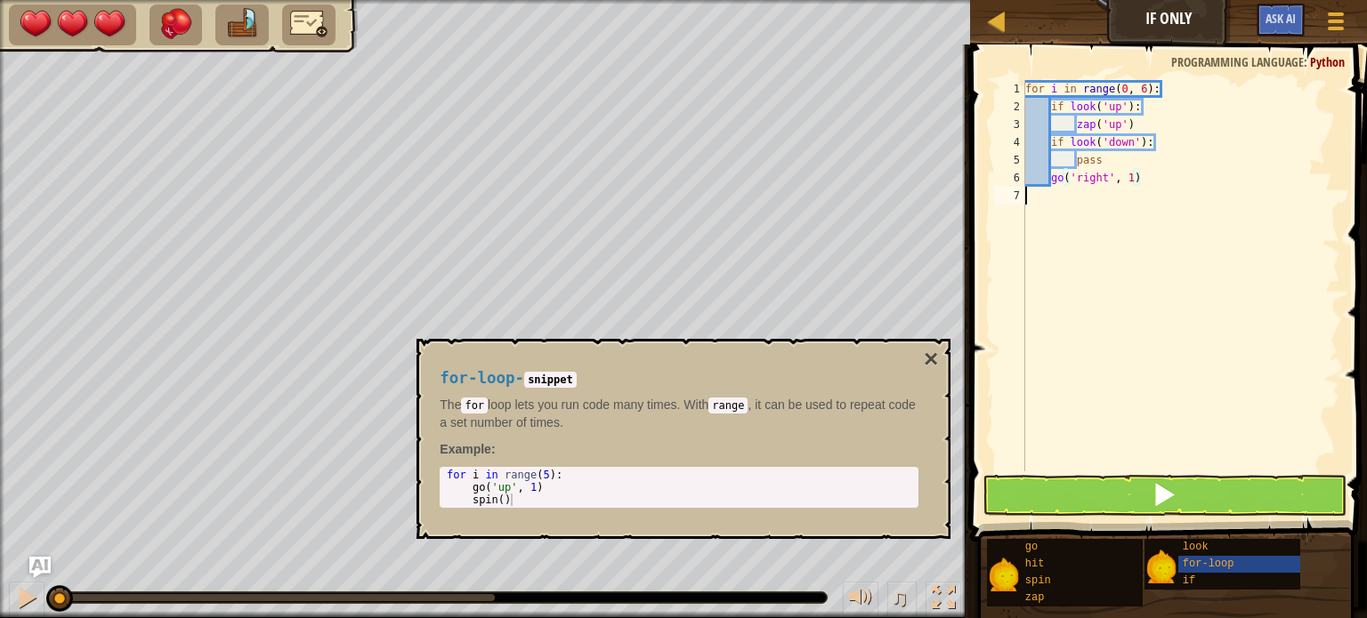
click at [1145, 267] on div "for i in range ( 0 , 6 ) : if look ( 'up' ) : zap ( 'up' ) if look ( 'down' ) :…" at bounding box center [1181, 293] width 319 height 427
click at [1129, 243] on div "for i in range ( 0 , 6 ) : if look ( 'up' ) : zap ( 'up' ) if look ( 'down' ) :…" at bounding box center [1181, 293] width 319 height 427
click at [925, 358] on button "×" at bounding box center [931, 359] width 14 height 25
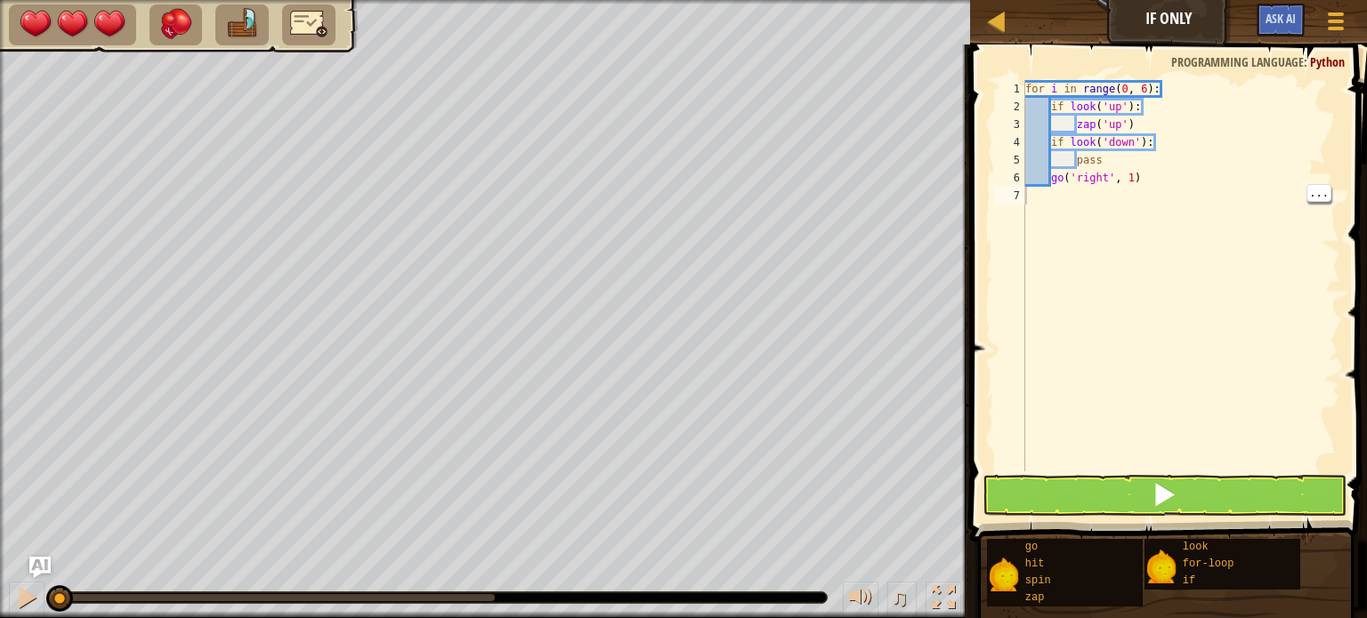
click at [1102, 163] on div "for i in range ( 0 , 6 ) : if look ( 'up' ) : zap ( 'up' ) if look ( 'down' ) :…" at bounding box center [1181, 293] width 319 height 427
type textarea "p"
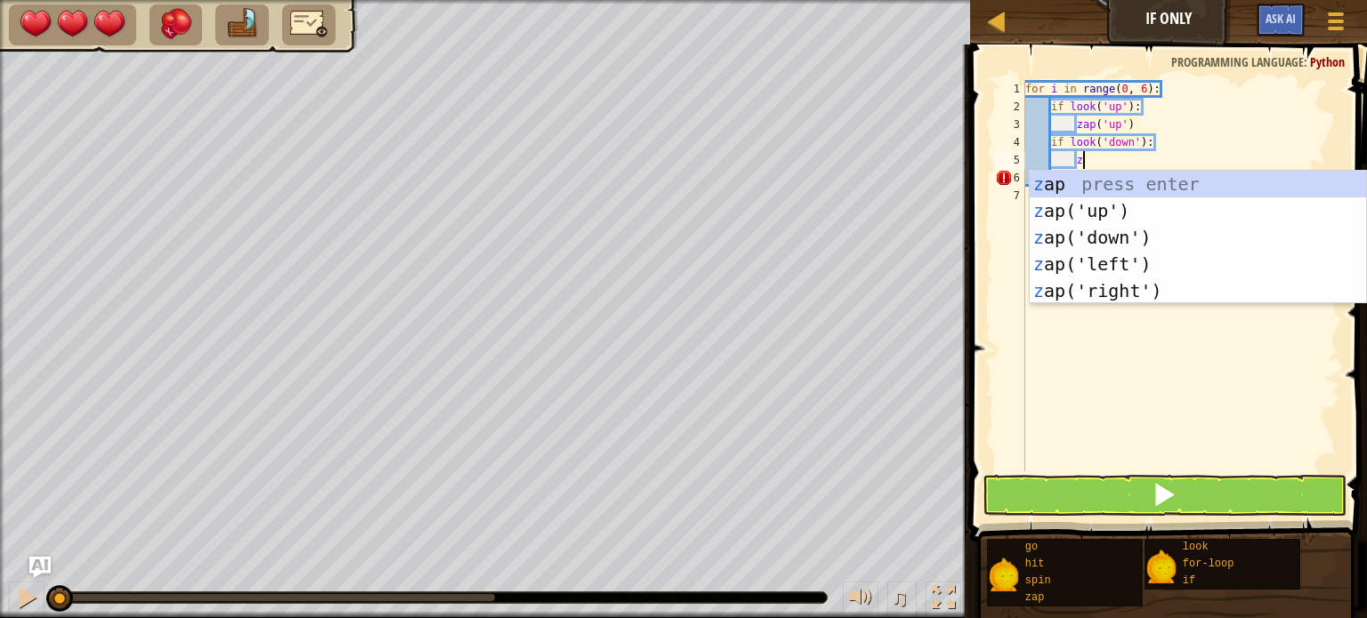
type textarea "za"
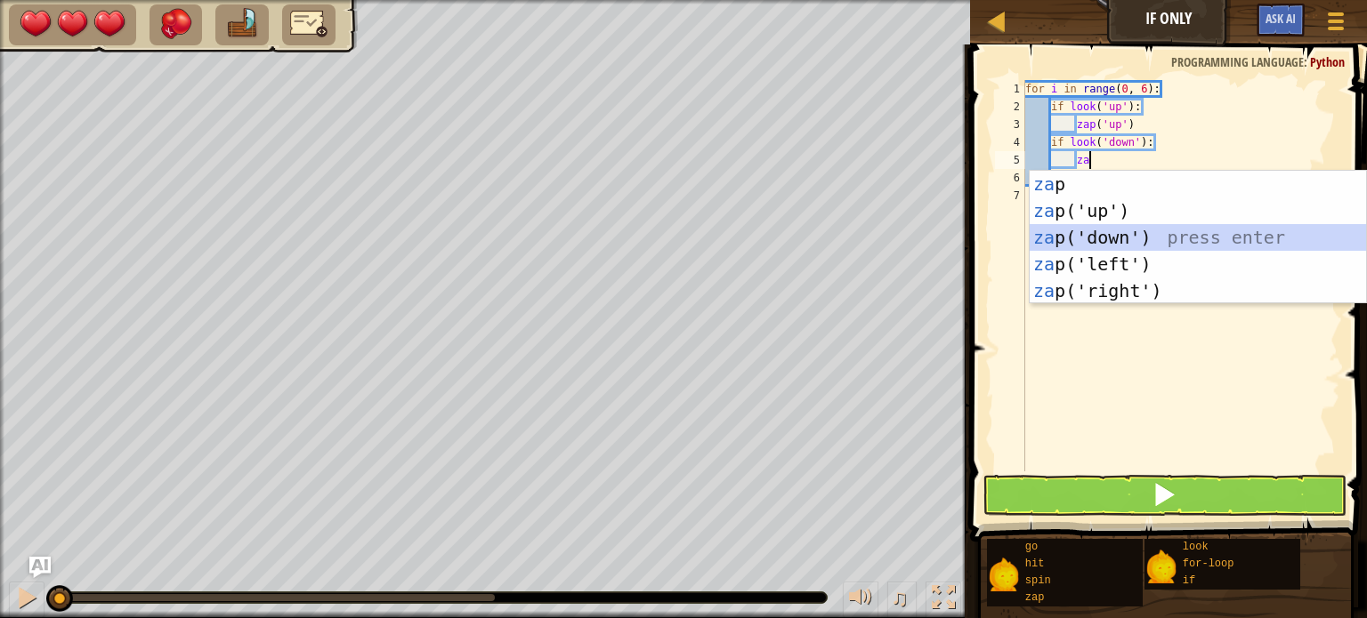
click at [1123, 236] on div "za p press enter za p('up') press enter za p('down') press enter za p('left') p…" at bounding box center [1198, 264] width 336 height 187
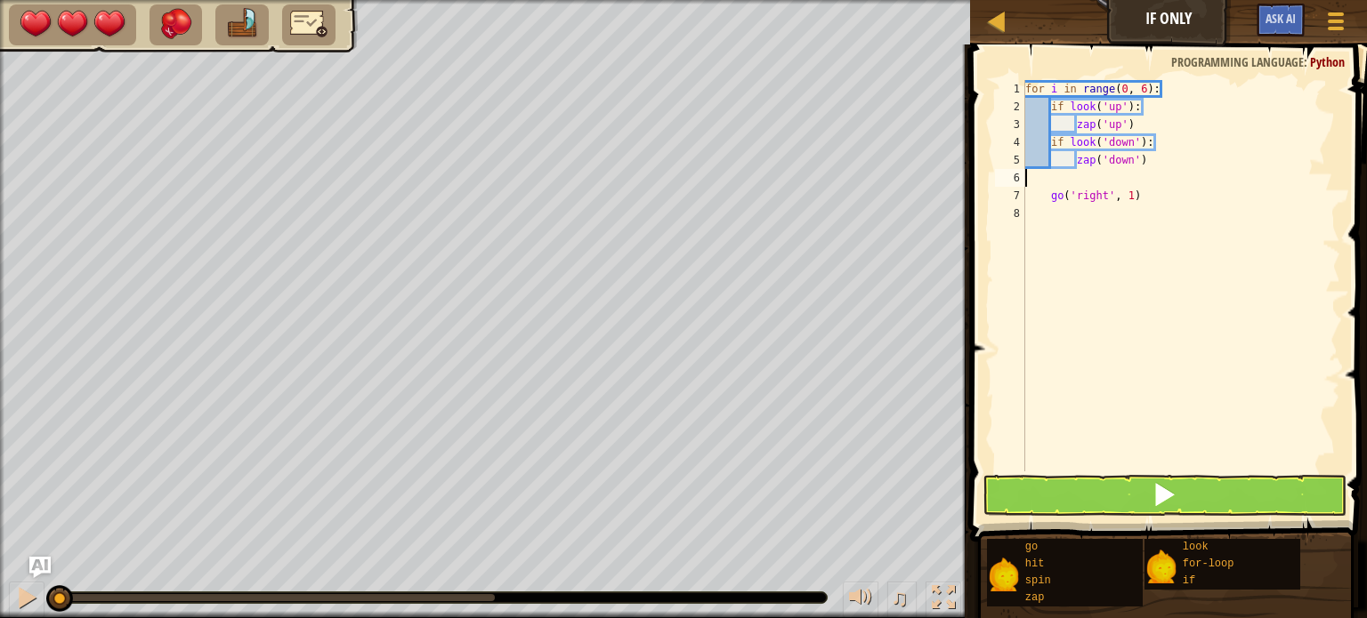
scroll to position [8, 0]
type textarea "zap('down')"
click at [1124, 261] on div "for i in range ( 0 , 6 ) : if look ( 'up' ) : zap ( 'up' ) if look ( 'down' ) :…" at bounding box center [1181, 293] width 319 height 427
click at [1049, 182] on div "for i in range ( 0 , 6 ) : if look ( 'up' ) : zap ( 'up' ) if look ( 'down' ) :…" at bounding box center [1181, 293] width 319 height 427
click at [1159, 163] on div "for i in range ( 0 , 6 ) : if look ( 'up' ) : zap ( 'up' ) if look ( 'down' ) :…" at bounding box center [1181, 293] width 319 height 427
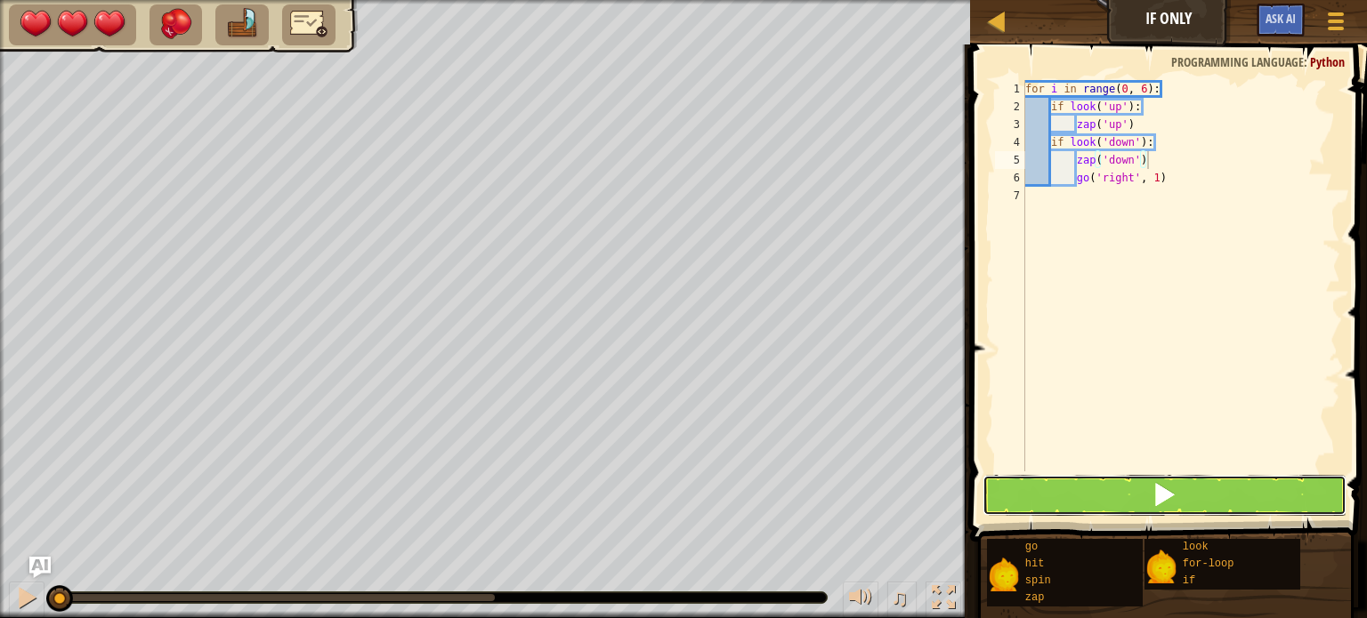
click at [995, 508] on button at bounding box center [1164, 495] width 364 height 41
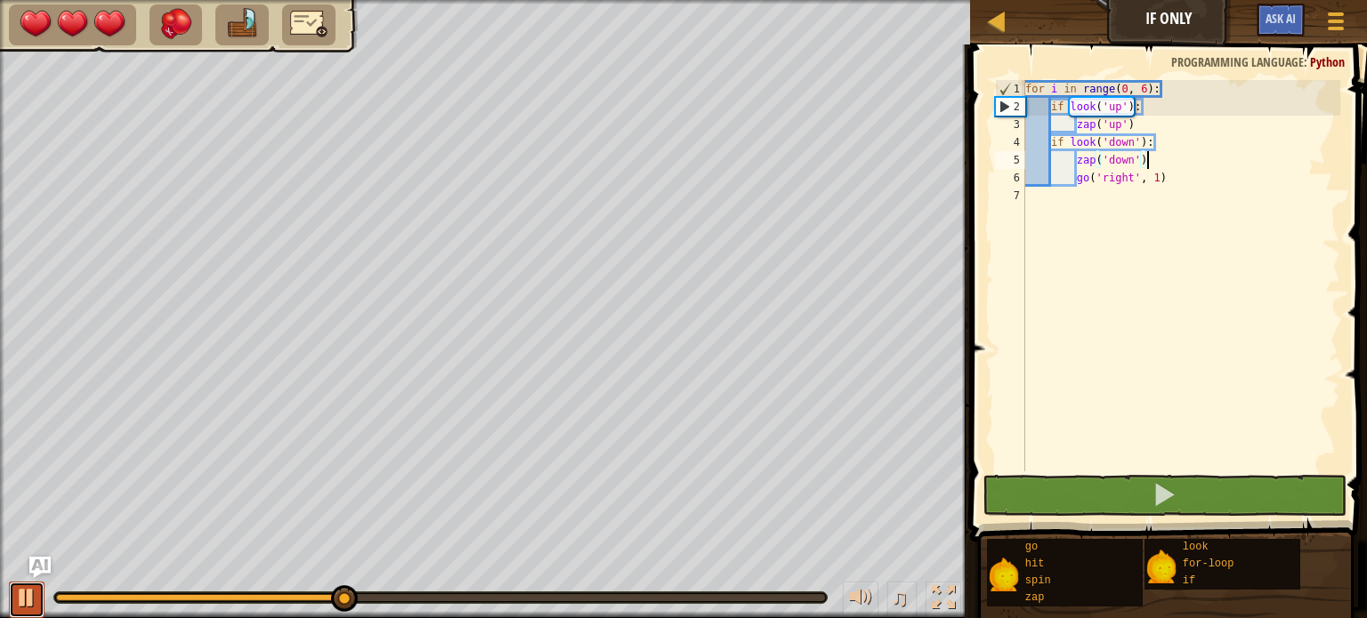
click at [34, 592] on div at bounding box center [26, 597] width 23 height 23
click at [1130, 92] on div "for i in range ( 0 , 6 ) : if look ( 'up' ) : zap ( 'up' ) if look ( 'down' ) :…" at bounding box center [1181, 293] width 319 height 427
type textarea "for i in range(0, 6):"
click at [29, 594] on div at bounding box center [26, 597] width 23 height 23
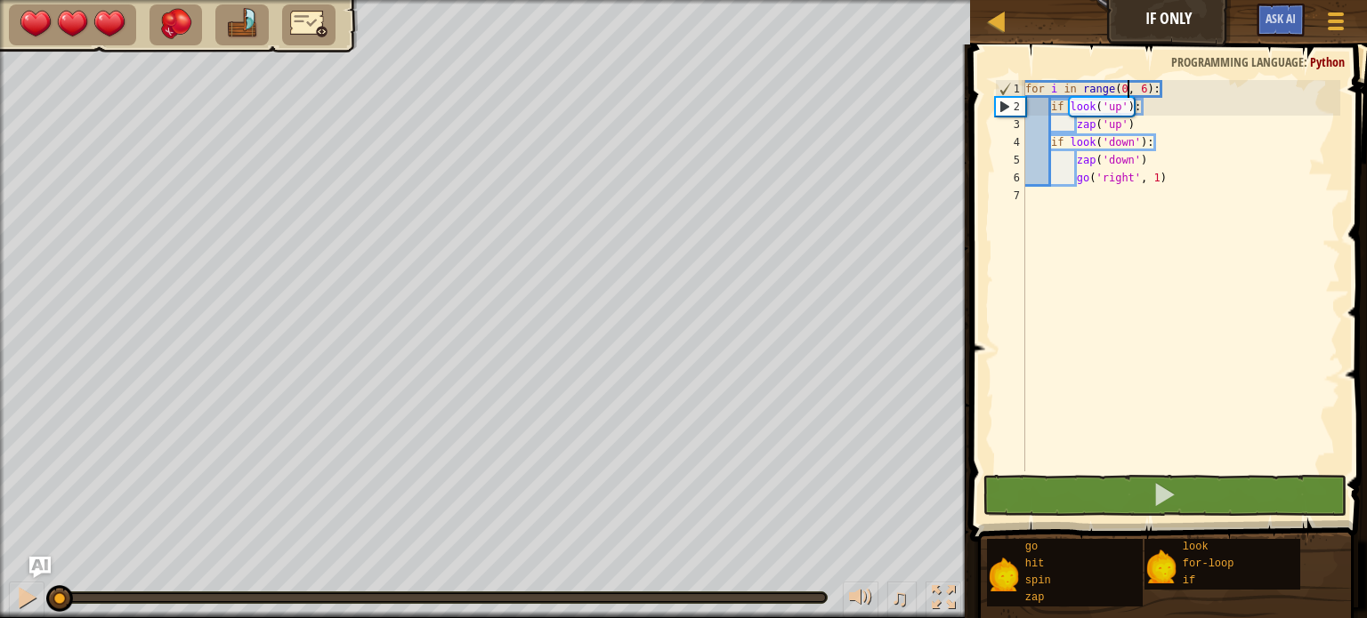
drag, startPoint x: 530, startPoint y: 600, endPoint x: 1, endPoint y: 548, distance: 532.0
click at [1, 548] on div "♫ Yetibab 3 x: 6 y: 22 No target action: look" at bounding box center [683, 309] width 1367 height 618
click at [30, 608] on div at bounding box center [26, 597] width 23 height 23
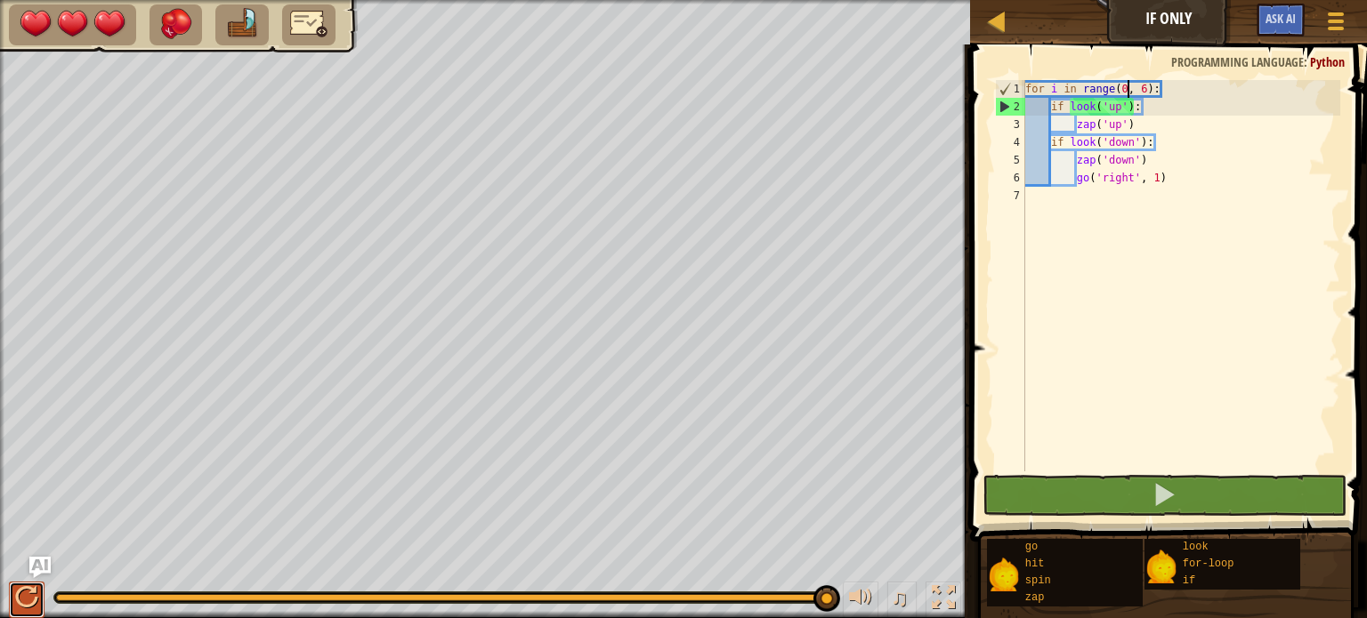
click at [31, 604] on div at bounding box center [26, 597] width 23 height 23
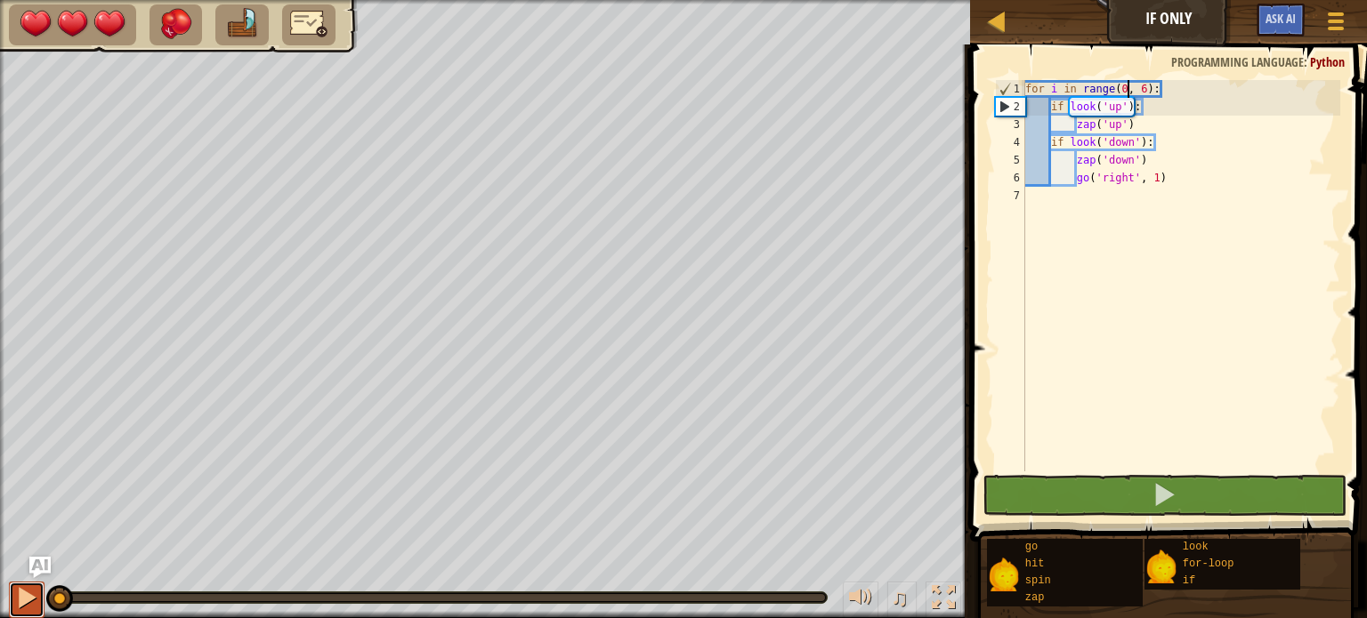
click at [31, 604] on button at bounding box center [27, 600] width 36 height 36
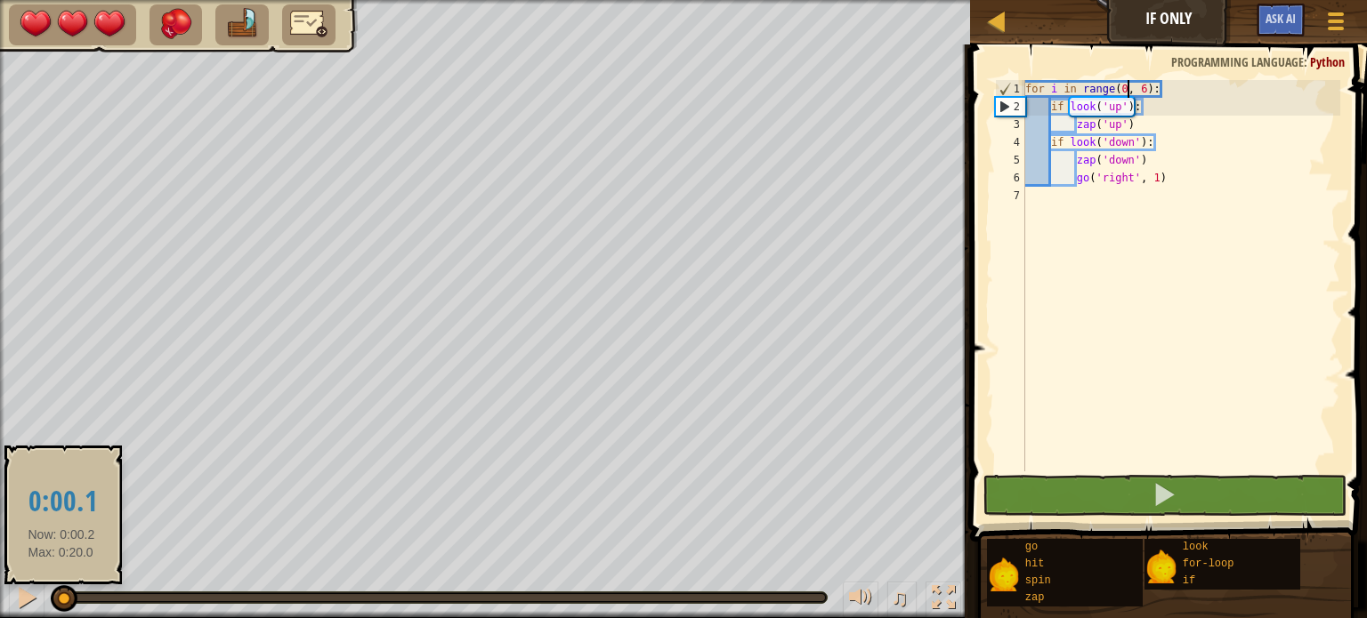
click at [61, 597] on div at bounding box center [64, 599] width 27 height 27
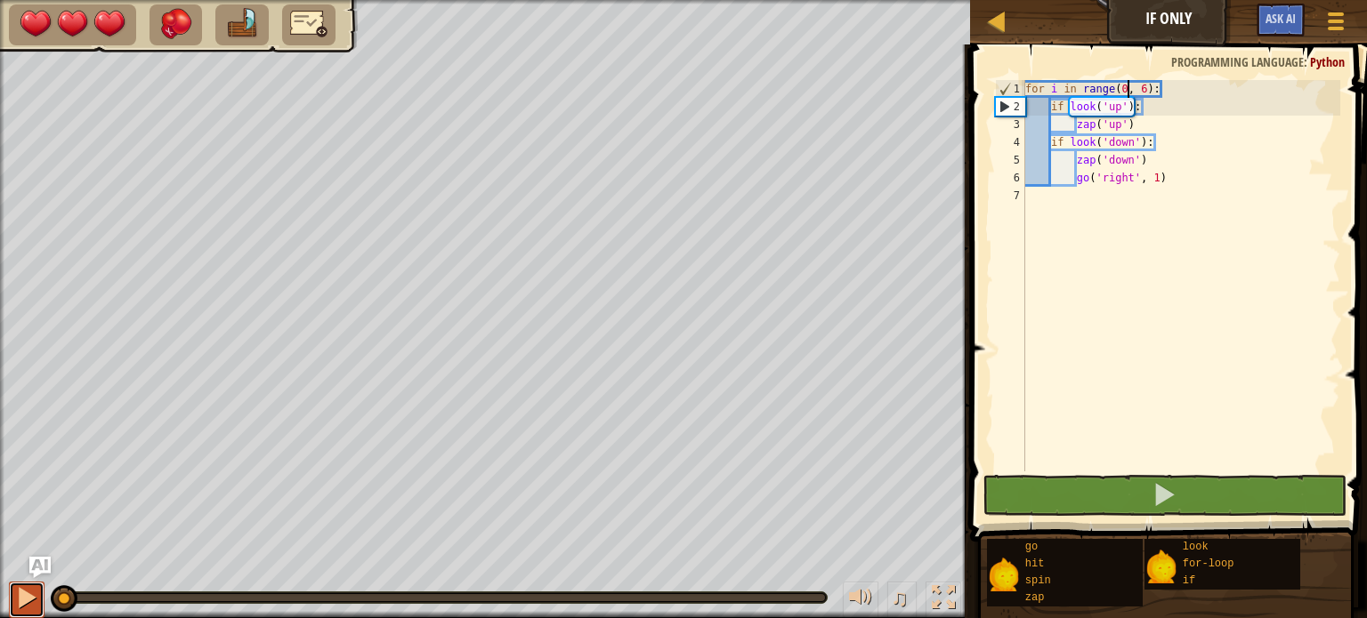
click at [21, 593] on div at bounding box center [26, 597] width 23 height 23
click at [21, 593] on button at bounding box center [27, 600] width 36 height 36
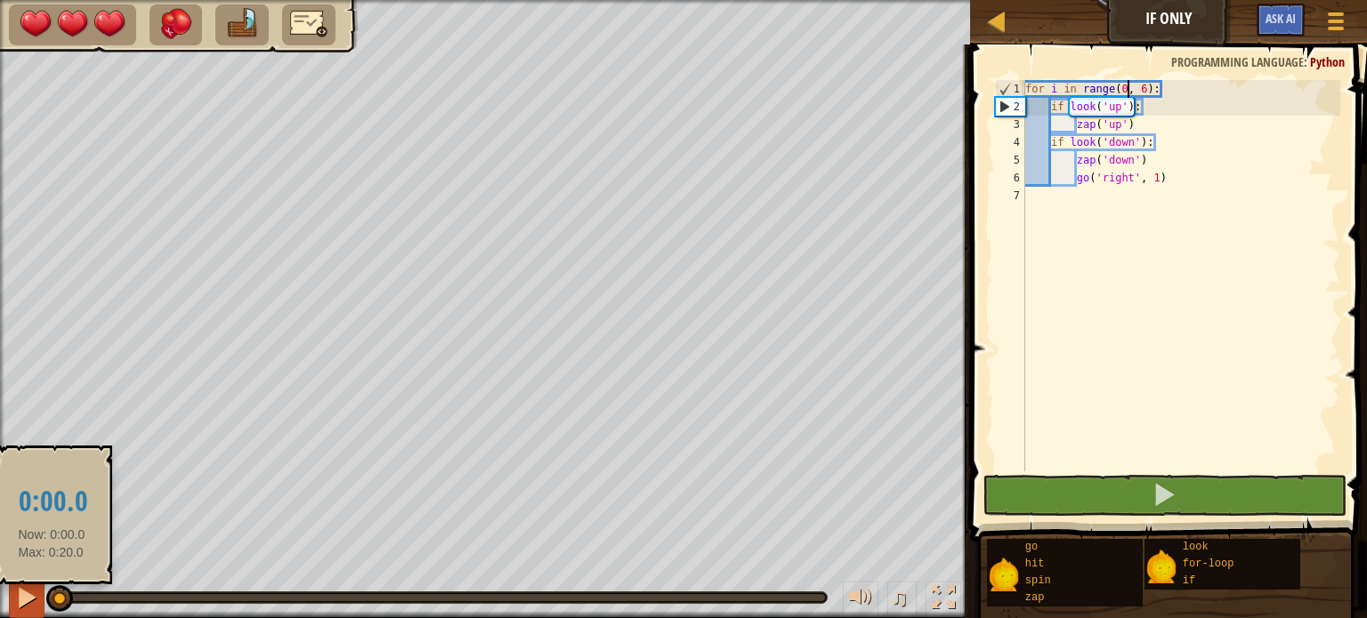
drag, startPoint x: 55, startPoint y: 593, endPoint x: 43, endPoint y: 591, distance: 12.6
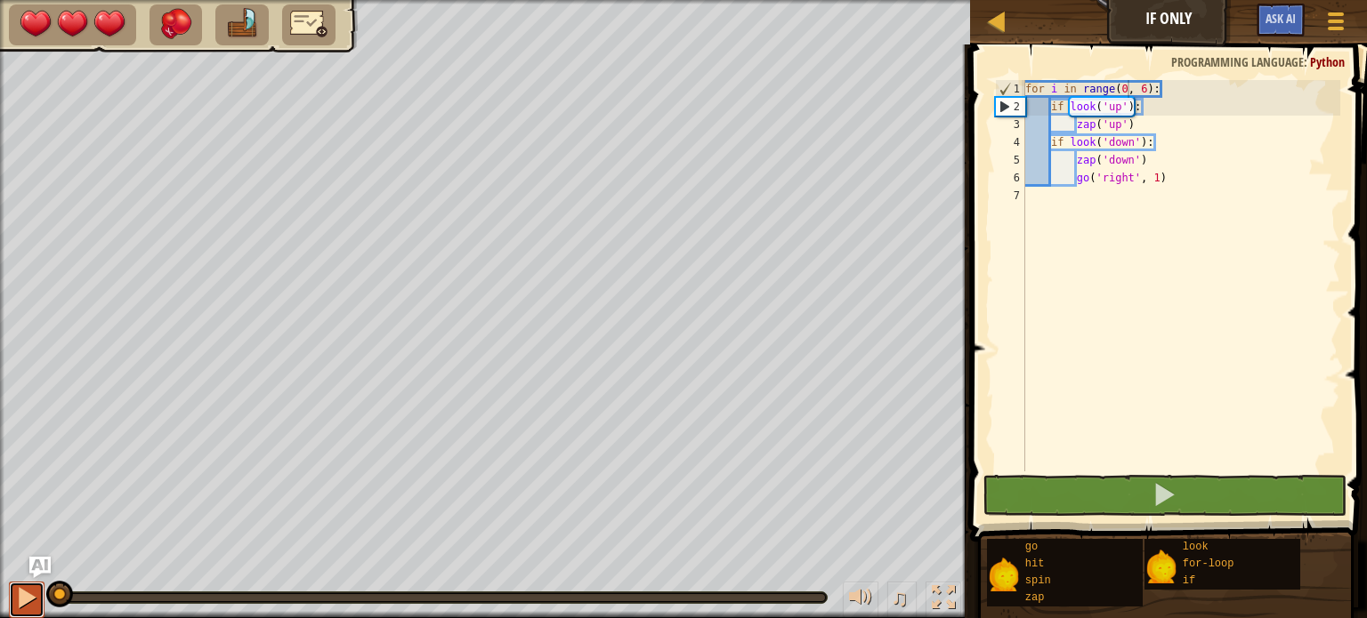
click at [39, 591] on button at bounding box center [27, 600] width 36 height 36
click at [43, 591] on button at bounding box center [27, 600] width 36 height 36
click at [42, 590] on button at bounding box center [27, 600] width 36 height 36
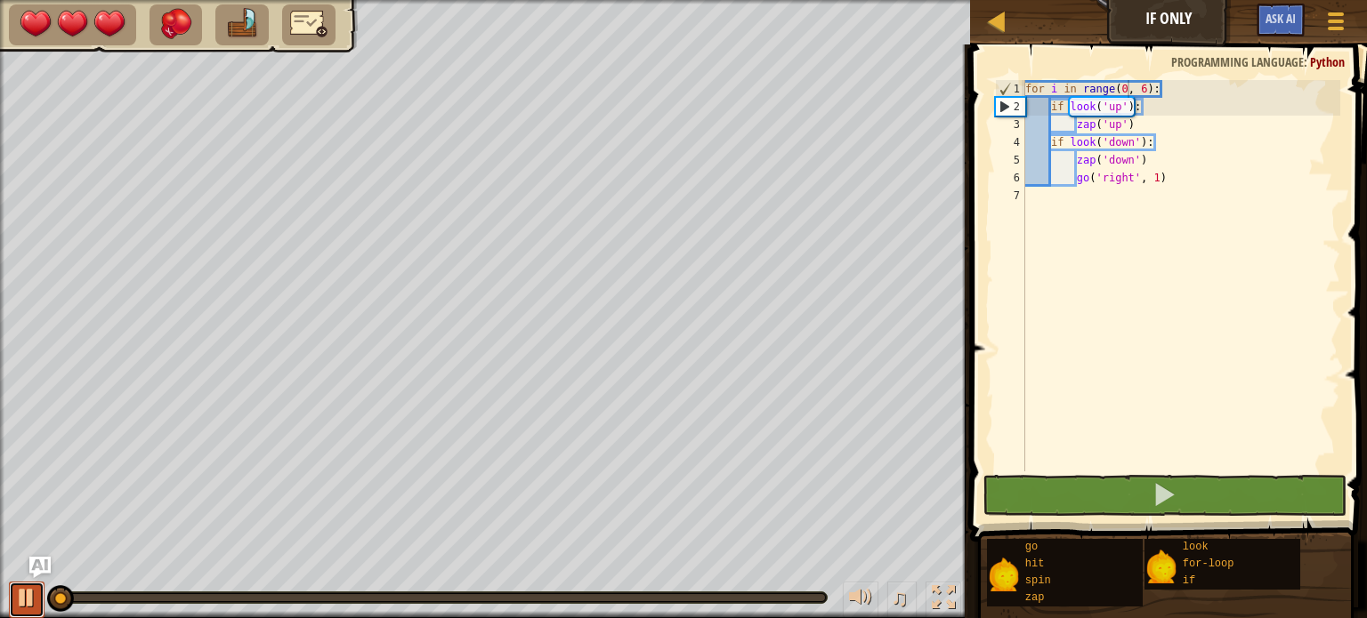
click at [42, 590] on button at bounding box center [27, 600] width 36 height 36
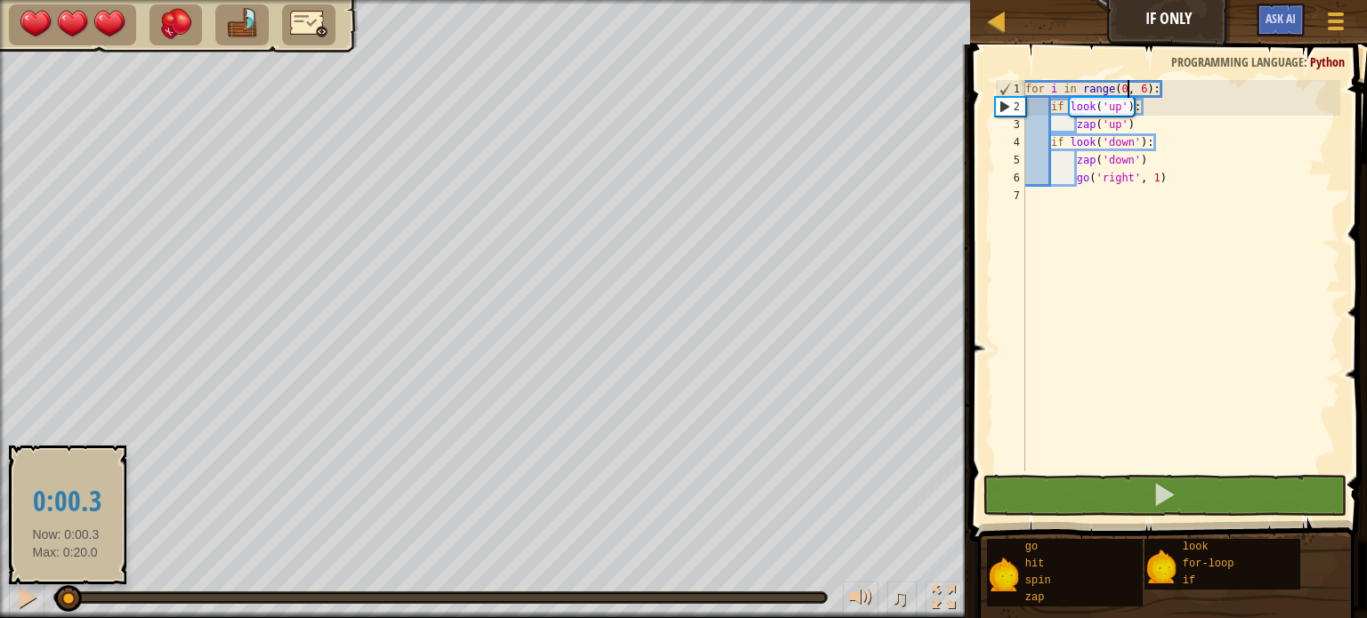
drag, startPoint x: 66, startPoint y: 592, endPoint x: 0, endPoint y: 588, distance: 65.9
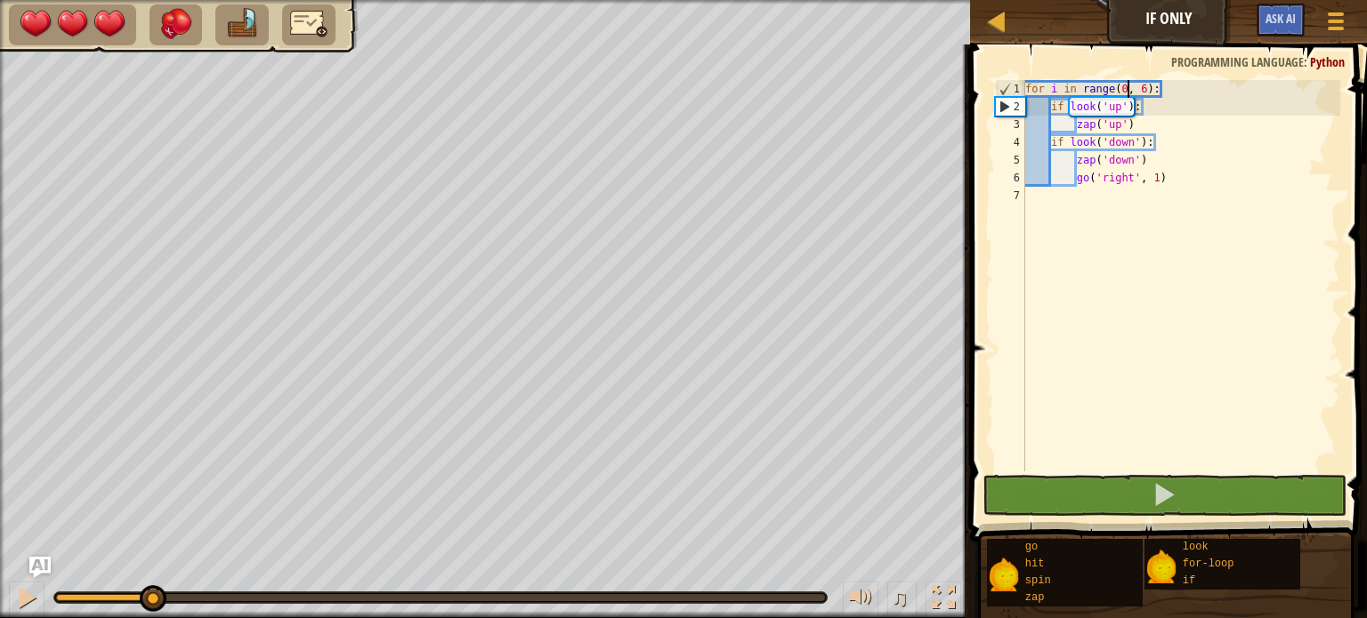
click at [150, 514] on div "♫ Yetibab 3 x: 6 y: 22 No target action: idle" at bounding box center [683, 309] width 1367 height 618
click at [116, 586] on div "♫" at bounding box center [485, 593] width 970 height 53
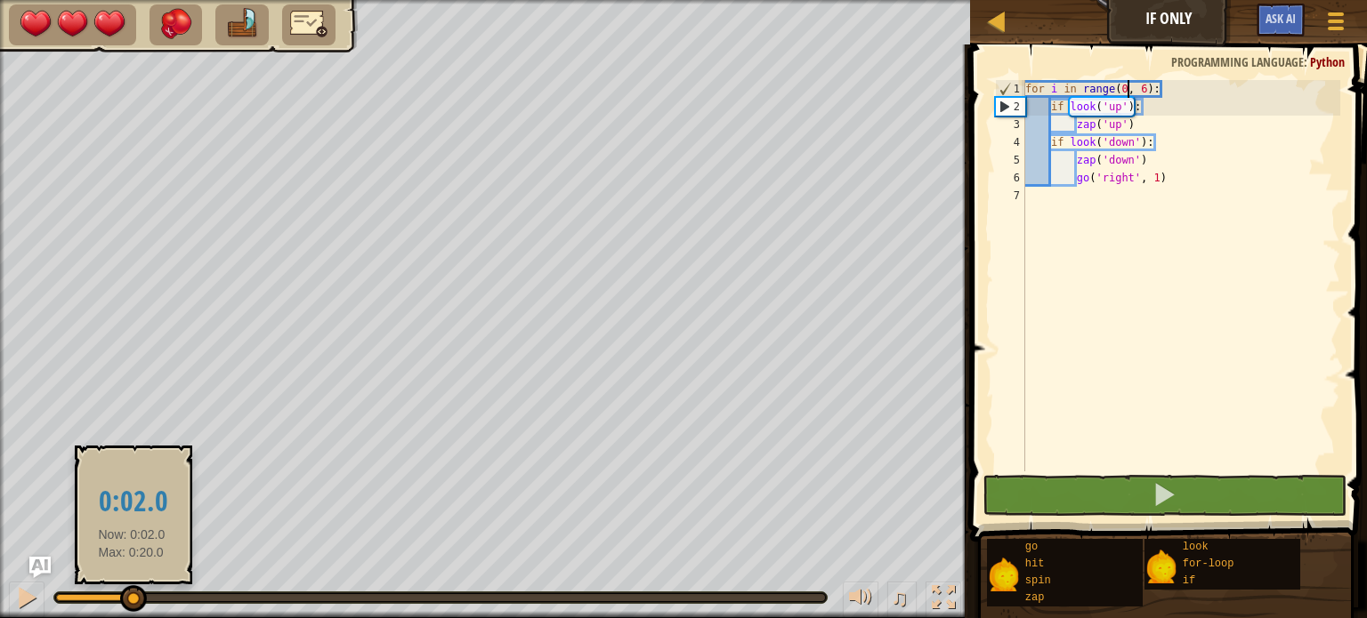
drag, startPoint x: 132, startPoint y: 598, endPoint x: 0, endPoint y: 562, distance: 136.4
click at [0, 562] on div "♫ Yetibab 3 x: 6 y: 22 No target action: idle" at bounding box center [683, 309] width 1367 height 618
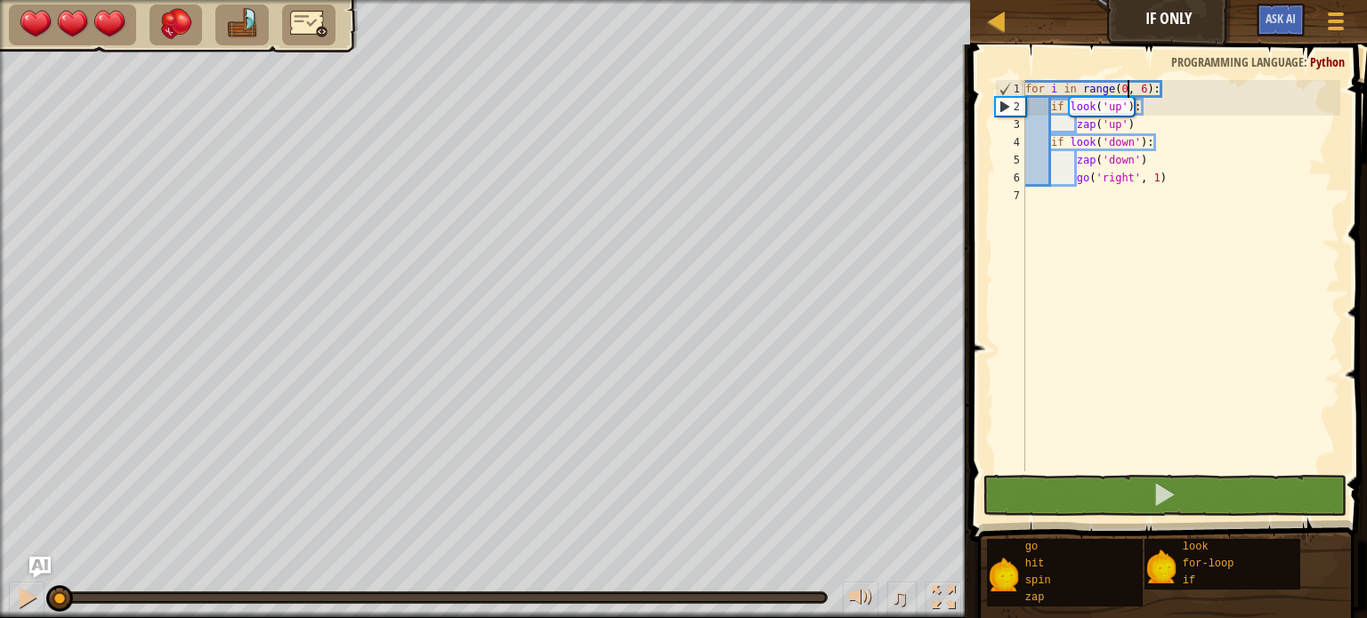
click at [1028, 201] on div "for i in range ( 0 , 6 ) : if look ( 'up' ) : zap ( 'up' ) if look ( 'down' ) :…" at bounding box center [1181, 293] width 319 height 427
click at [1143, 90] on div "for i in range ( 0 , 6 ) : if look ( 'up' ) : zap ( 'up' ) if look ( 'down' ) :…" at bounding box center [1181, 293] width 319 height 427
type textarea "for i in range(0, 5):"
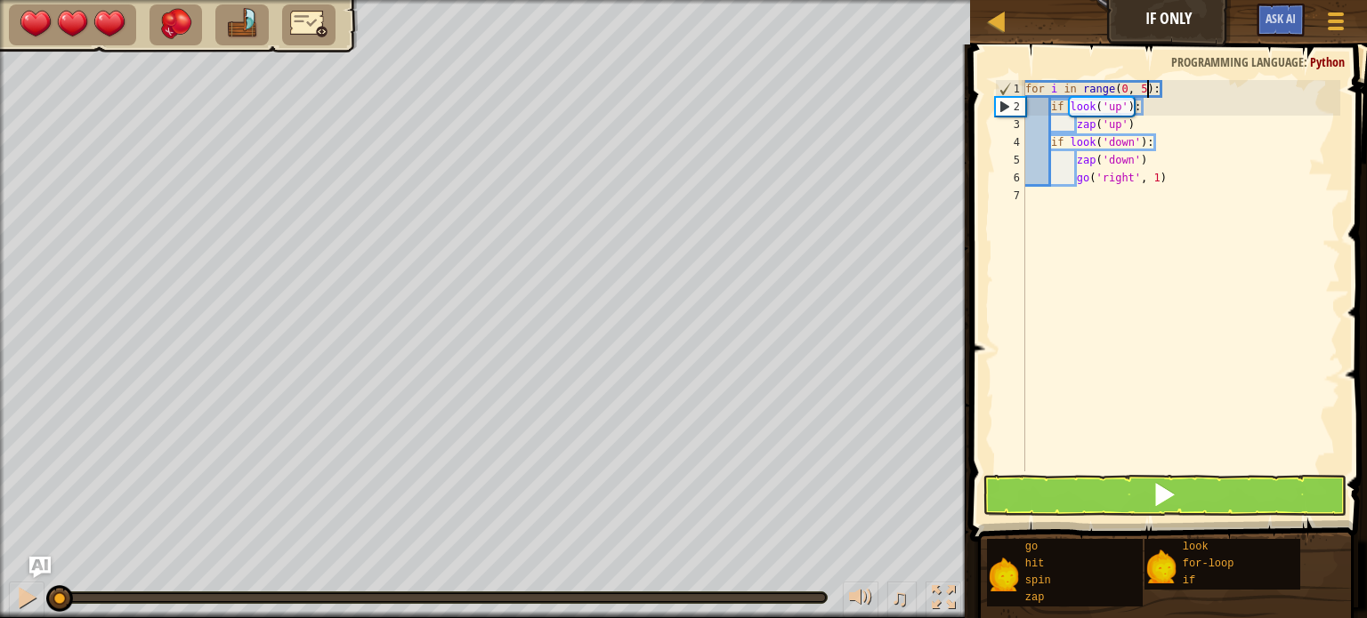
scroll to position [8, 10]
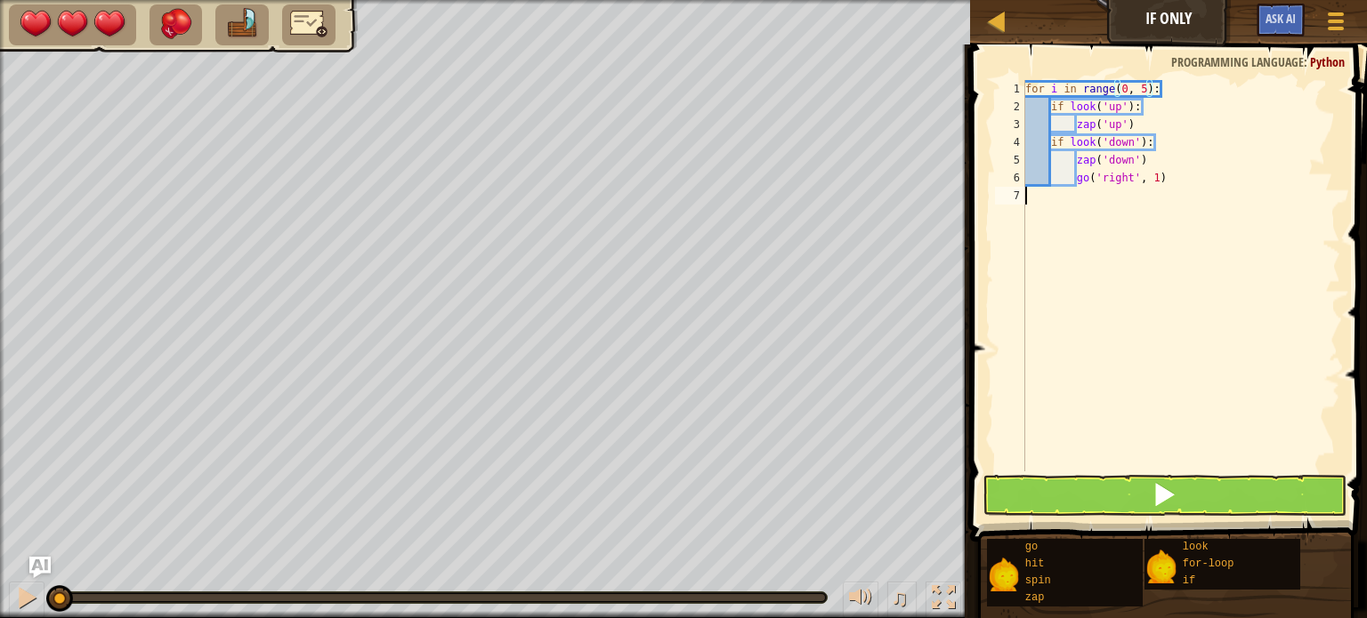
click at [1070, 220] on div "for i in range ( 0 , 5 ) : if look ( 'up' ) : zap ( 'up' ) if look ( 'down' ) :…" at bounding box center [1181, 293] width 319 height 427
click at [1080, 218] on div "for i in range ( 0 , 5 ) : if look ( 'up' ) : zap ( 'up' ) if look ( 'down' ) :…" at bounding box center [1181, 293] width 319 height 427
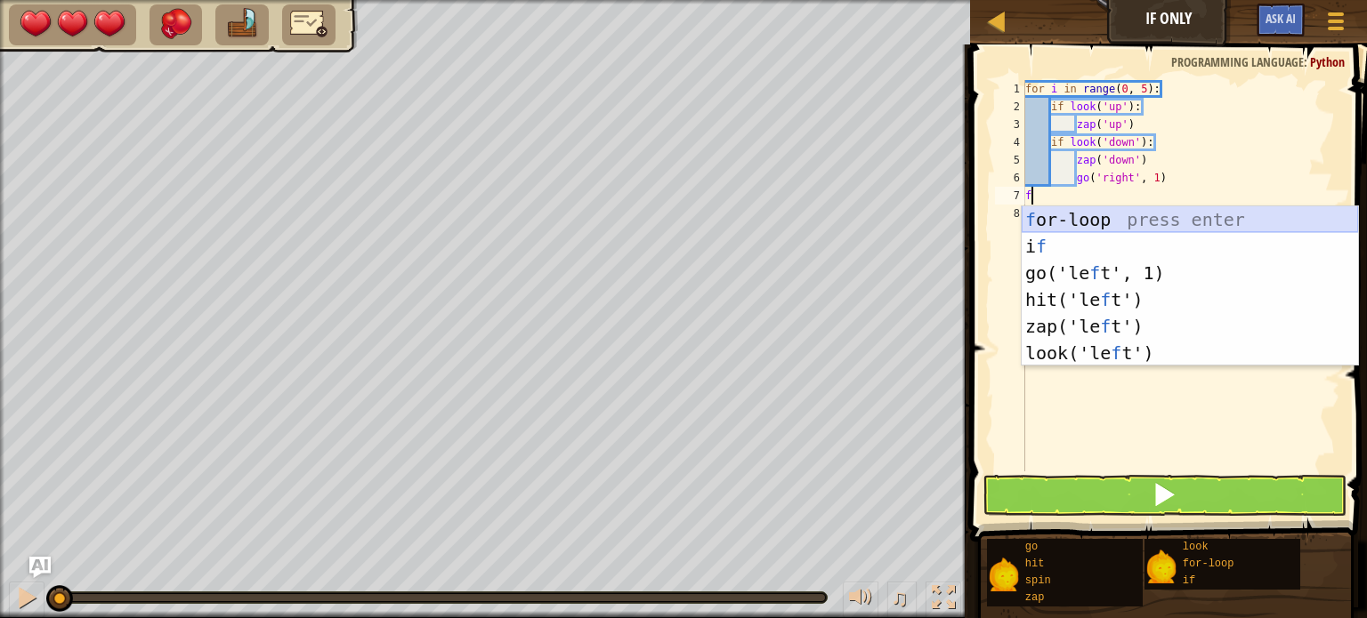
click at [1092, 207] on div "f or-loop press enter i f press enter go('le f t', 1) press enter hit('le f t')…" at bounding box center [1190, 313] width 336 height 214
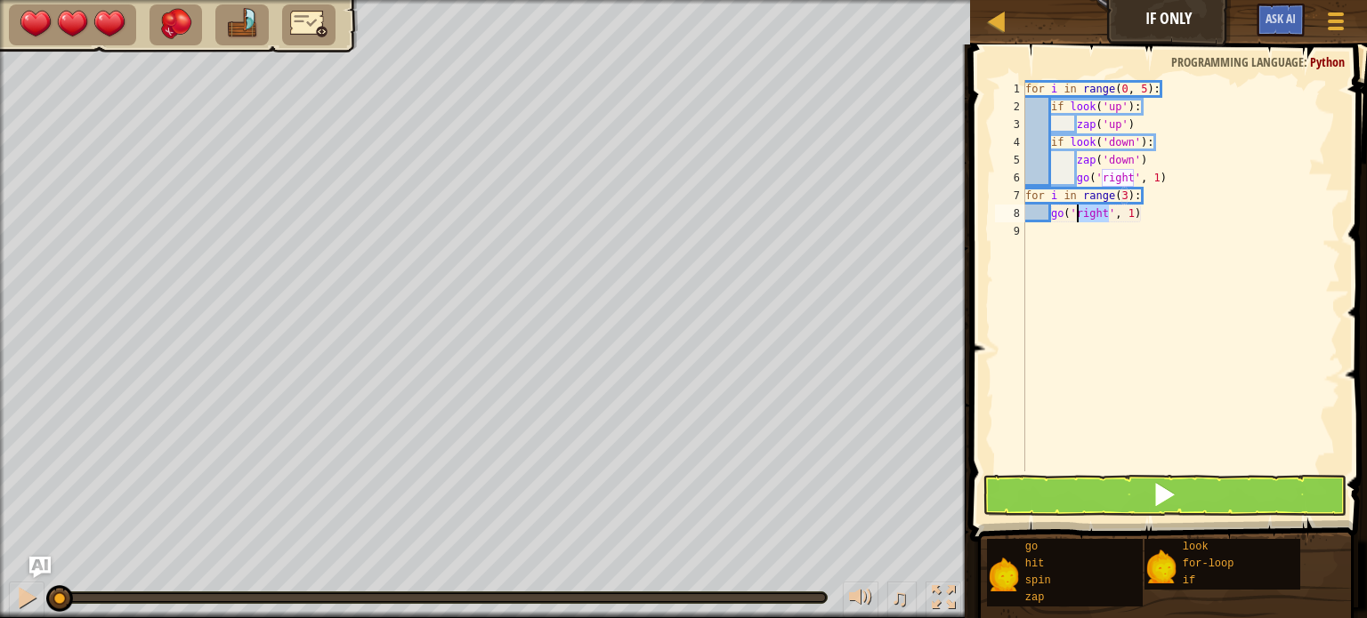
drag, startPoint x: 1108, startPoint y: 213, endPoint x: 1078, endPoint y: 213, distance: 30.3
click at [1078, 213] on div "for i in range ( 0 , 5 ) : if look ( 'up' ) : zap ( 'up' ) if look ( 'down' ) :…" at bounding box center [1181, 293] width 319 height 427
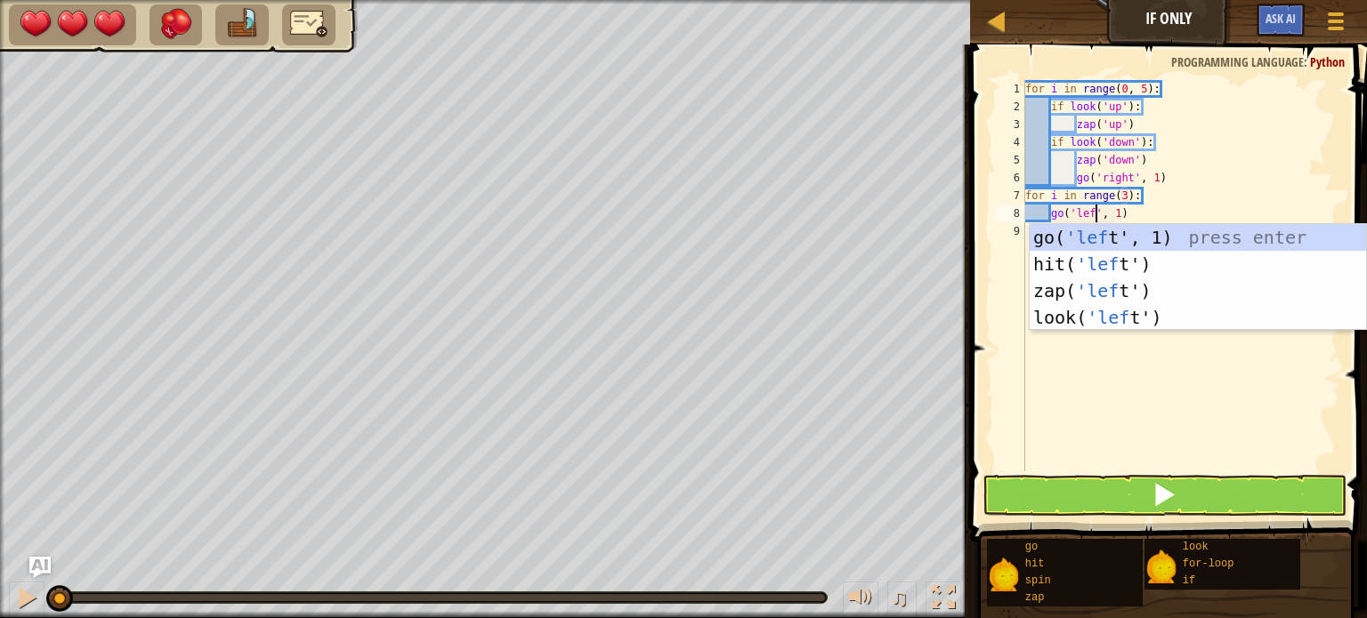
type textarea "go('left', 1)"
click at [1215, 410] on div "for i in range ( 0 , 5 ) : if look ( 'up' ) : zap ( 'up' ) if look ( 'down' ) :…" at bounding box center [1181, 293] width 319 height 427
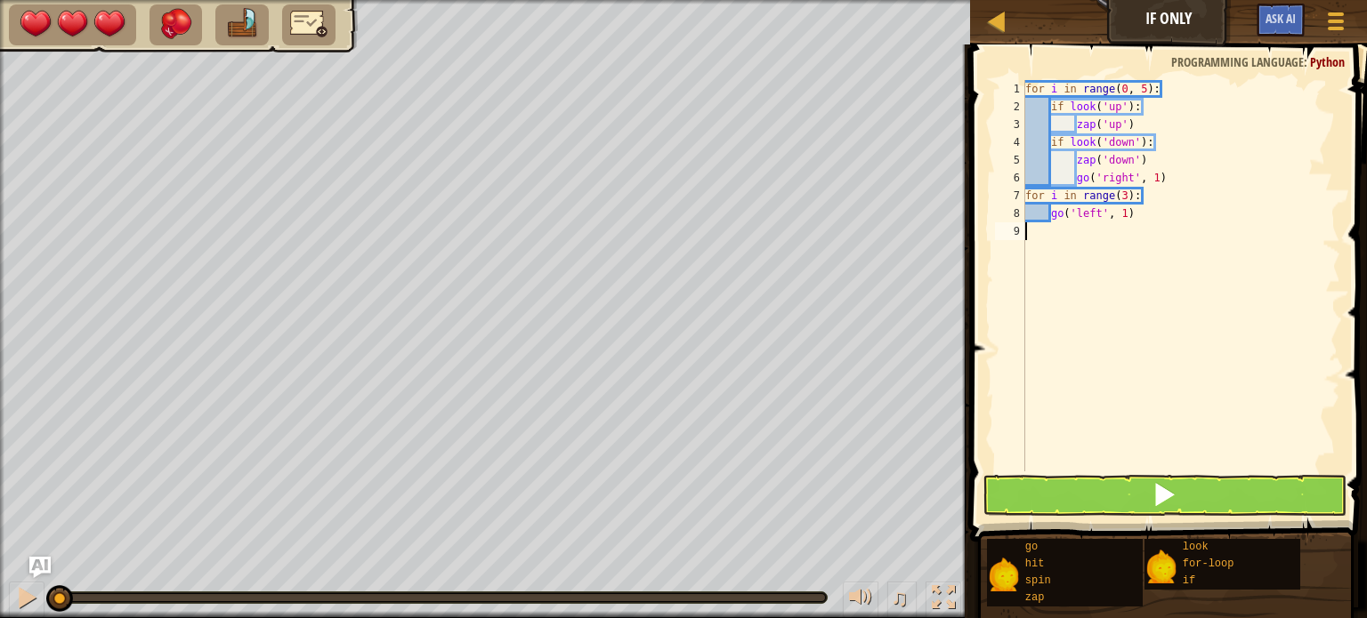
scroll to position [8, 0]
drag, startPoint x: 1138, startPoint y: 218, endPoint x: 1049, endPoint y: 214, distance: 89.1
click at [1049, 214] on div "for i in range ( 0 , 5 ) : if look ( 'up' ) : zap ( 'up' ) if look ( 'down' ) :…" at bounding box center [1181, 293] width 319 height 427
type textarea "z"
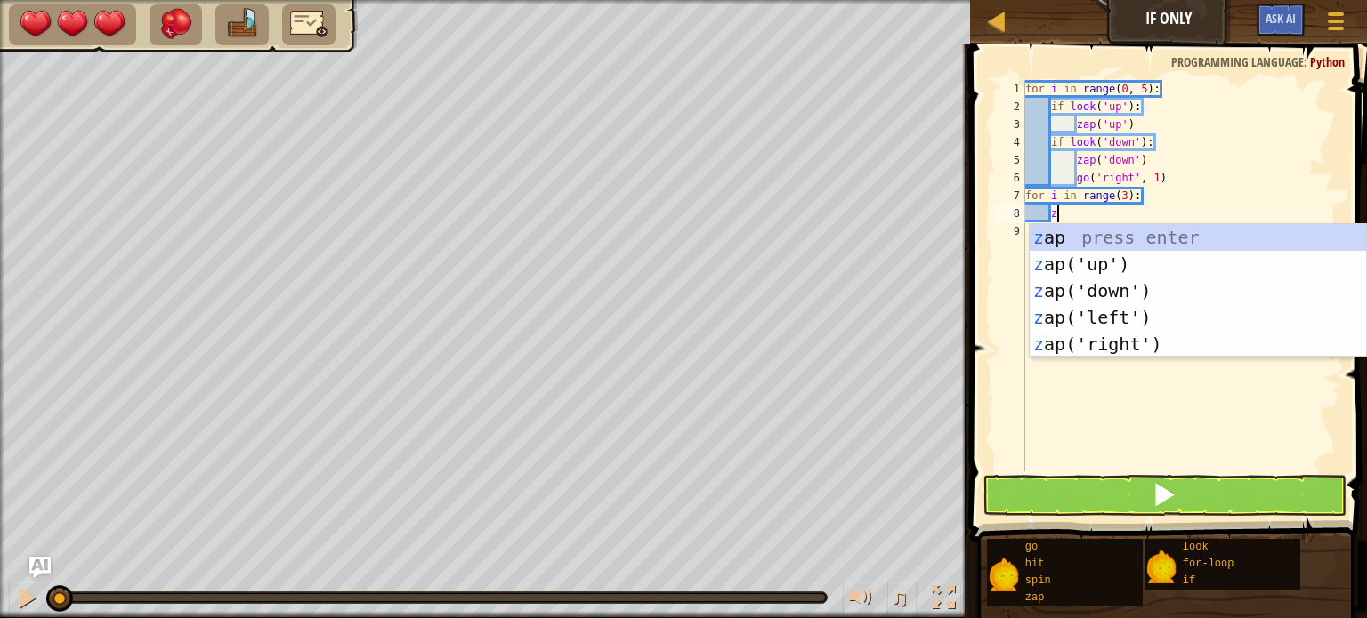
scroll to position [8, 1]
click at [1171, 296] on div "z ap press enter z ap('up') press enter z ap('down') press enter z ap('left') p…" at bounding box center [1198, 317] width 336 height 187
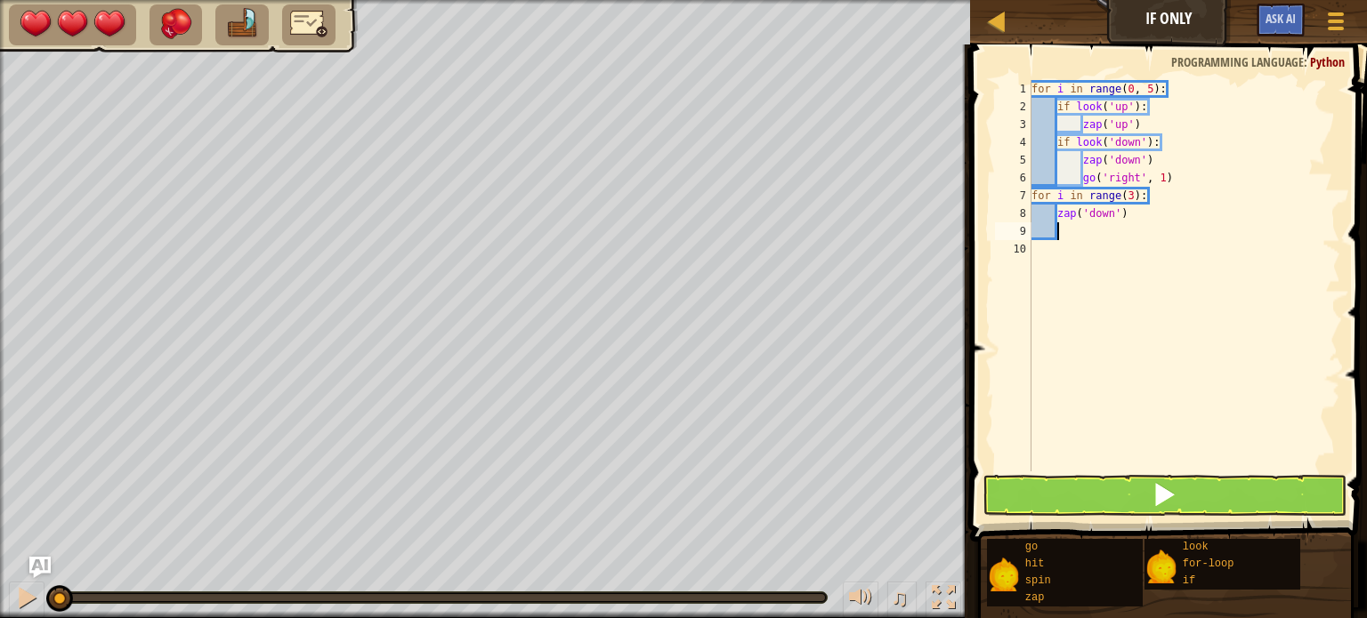
scroll to position [8, 0]
type textarea "g"
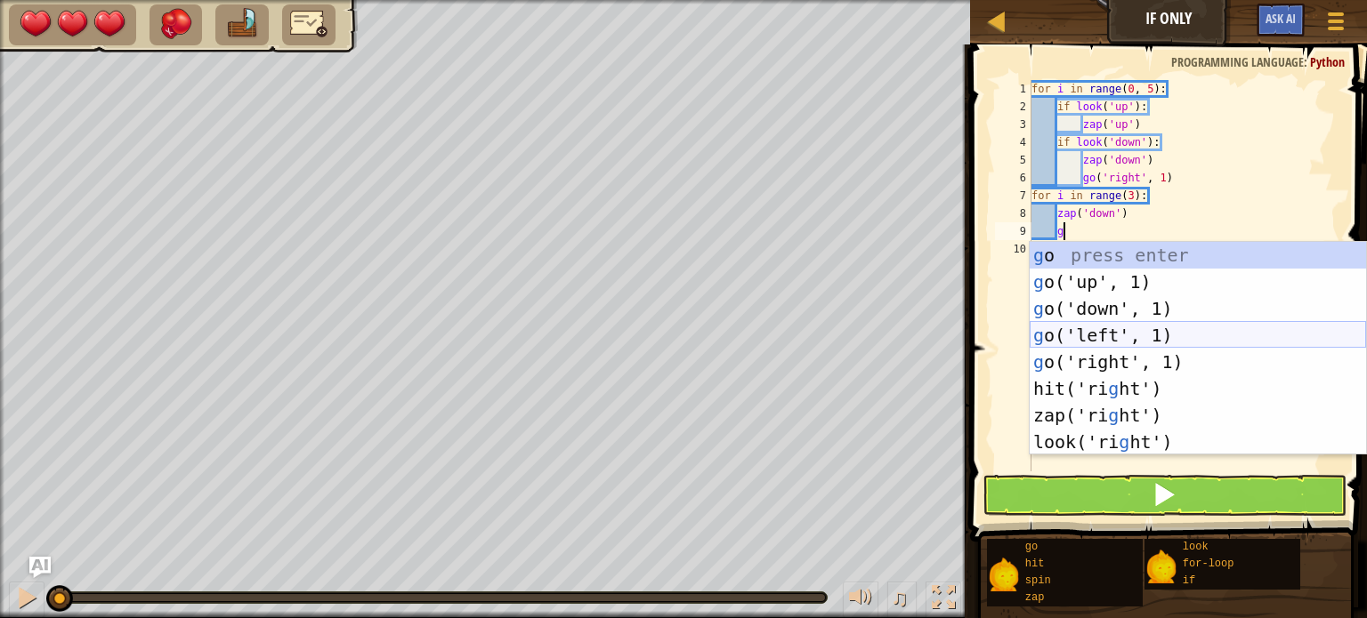
click at [1172, 329] on div "g o press enter g o('up', 1) press enter g o('down', 1) press enter g o('left',…" at bounding box center [1198, 375] width 336 height 267
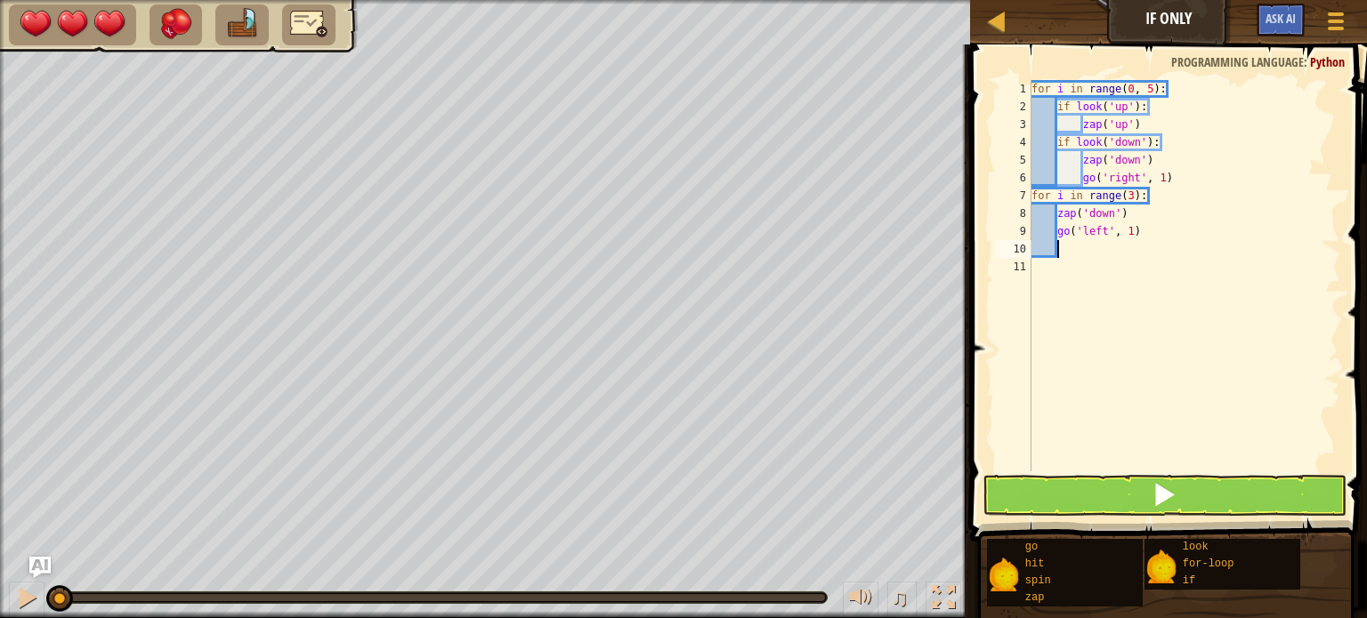
type textarea "z"
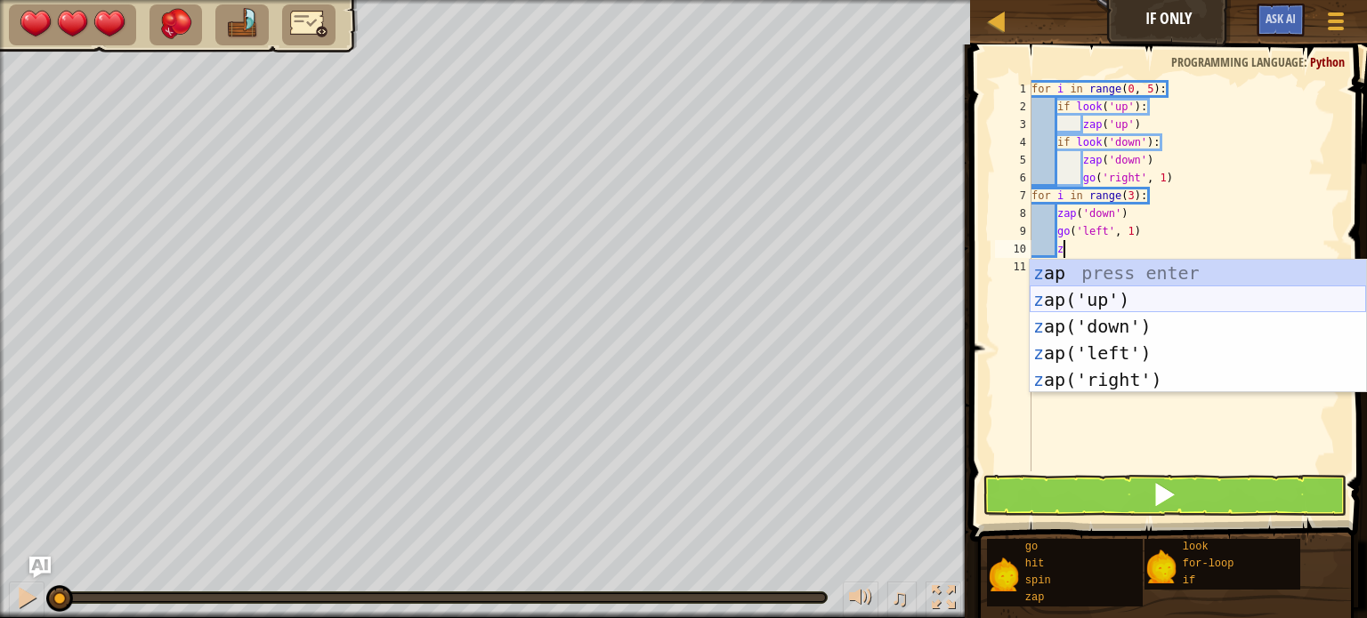
scroll to position [8, 1]
click at [1142, 323] on div "z ap press enter z ap('up') press enter z ap('down') press enter z ap('left') p…" at bounding box center [1198, 353] width 336 height 187
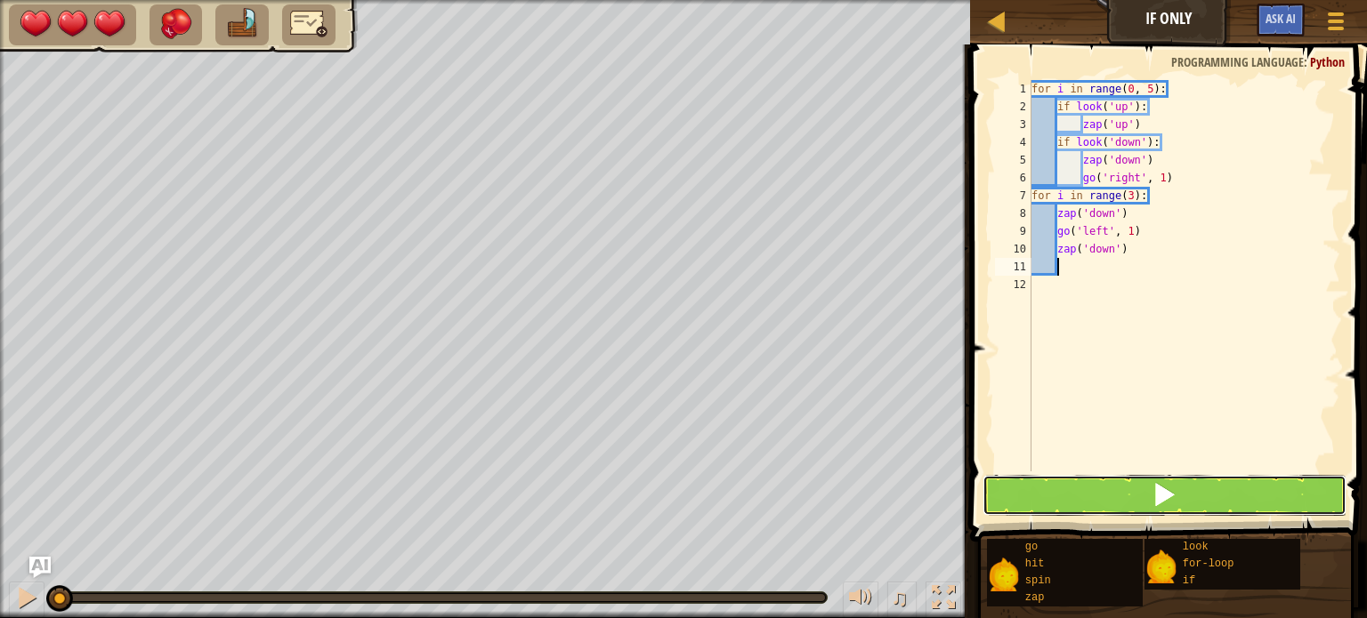
click at [1096, 494] on button at bounding box center [1164, 495] width 364 height 41
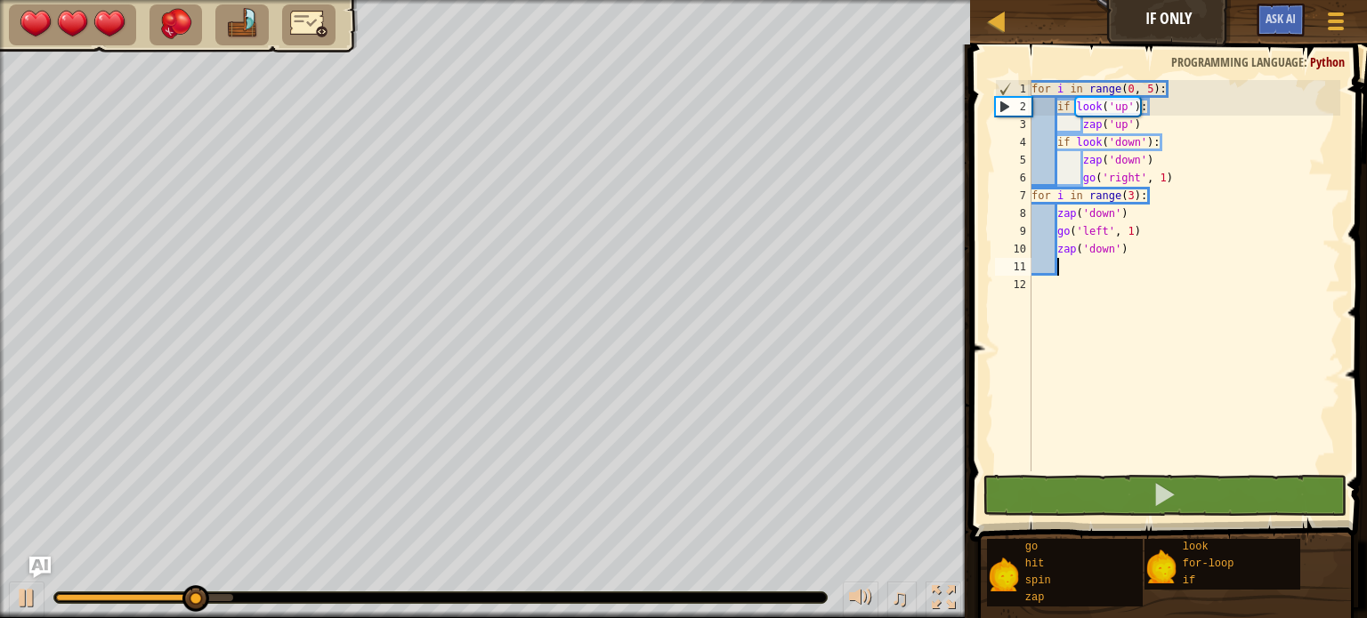
click at [0, 567] on div "♫" at bounding box center [485, 593] width 970 height 53
click at [24, 586] on div at bounding box center [26, 597] width 23 height 23
drag, startPoint x: 101, startPoint y: 591, endPoint x: 72, endPoint y: 598, distance: 29.4
click at [72, 598] on div at bounding box center [440, 598] width 774 height 12
drag, startPoint x: 74, startPoint y: 600, endPoint x: 30, endPoint y: 604, distance: 43.8
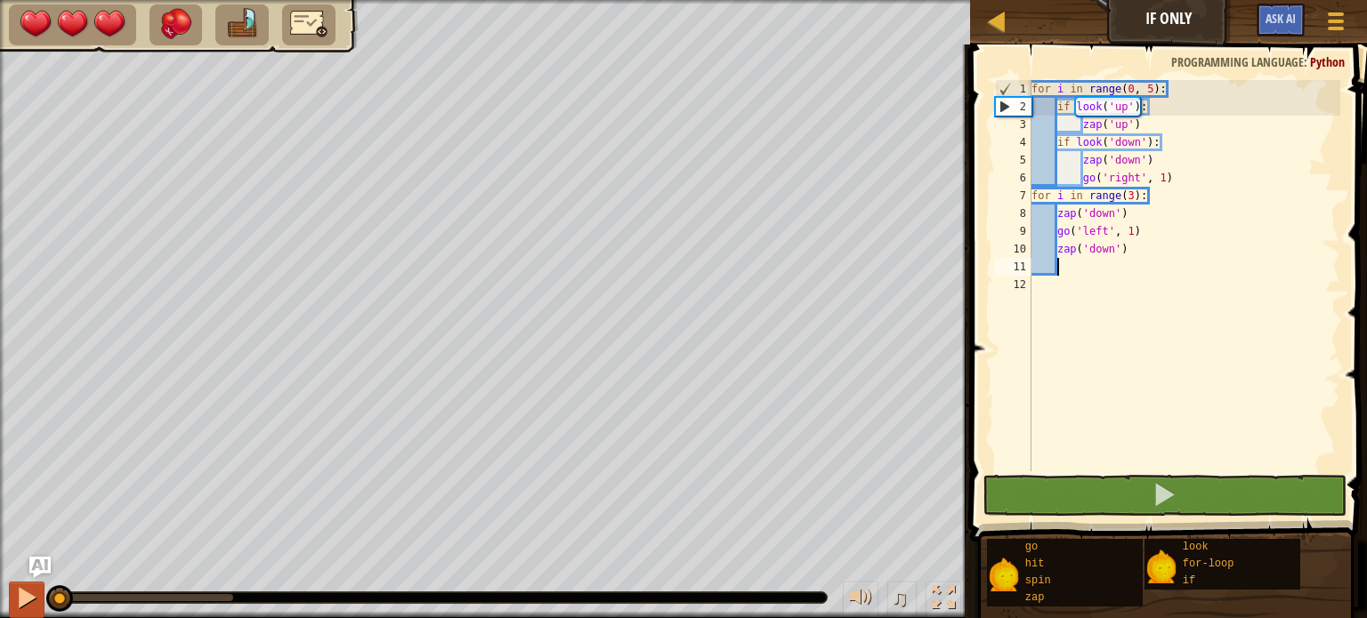
click at [30, 604] on div "♫" at bounding box center [485, 593] width 970 height 53
click at [0, 602] on div "♫" at bounding box center [485, 593] width 970 height 53
click at [1341, 16] on div at bounding box center [1335, 21] width 24 height 26
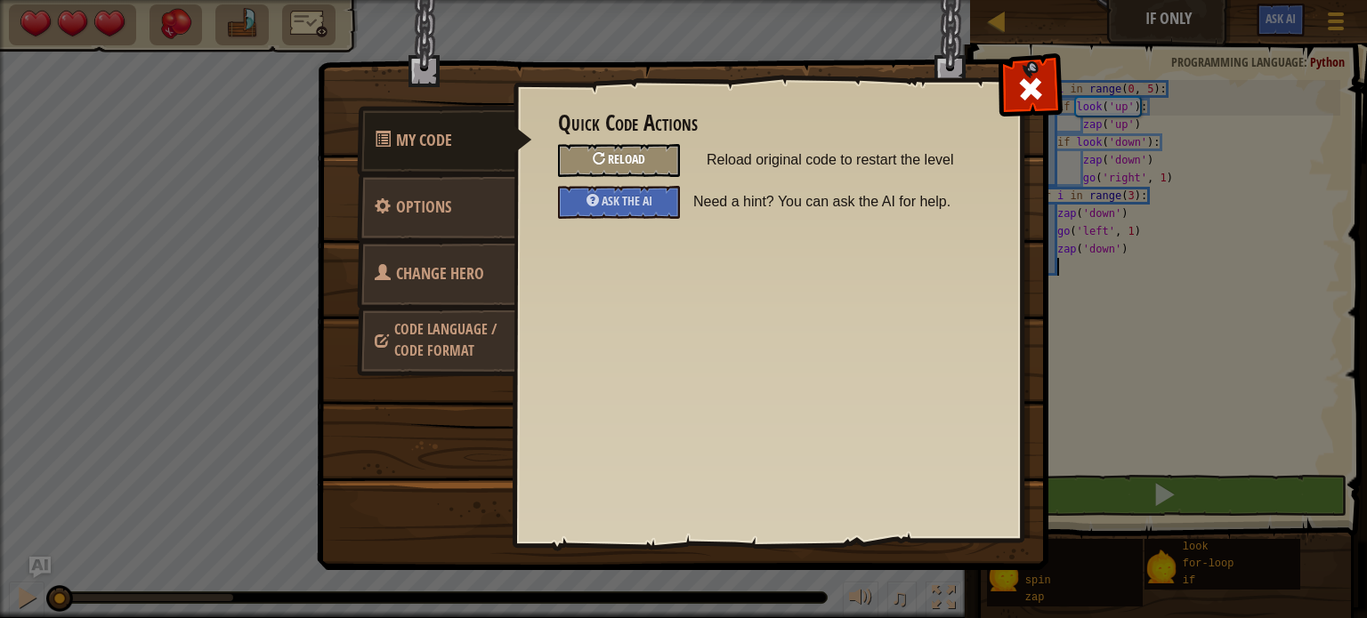
click at [639, 170] on div "Reload" at bounding box center [619, 160] width 122 height 33
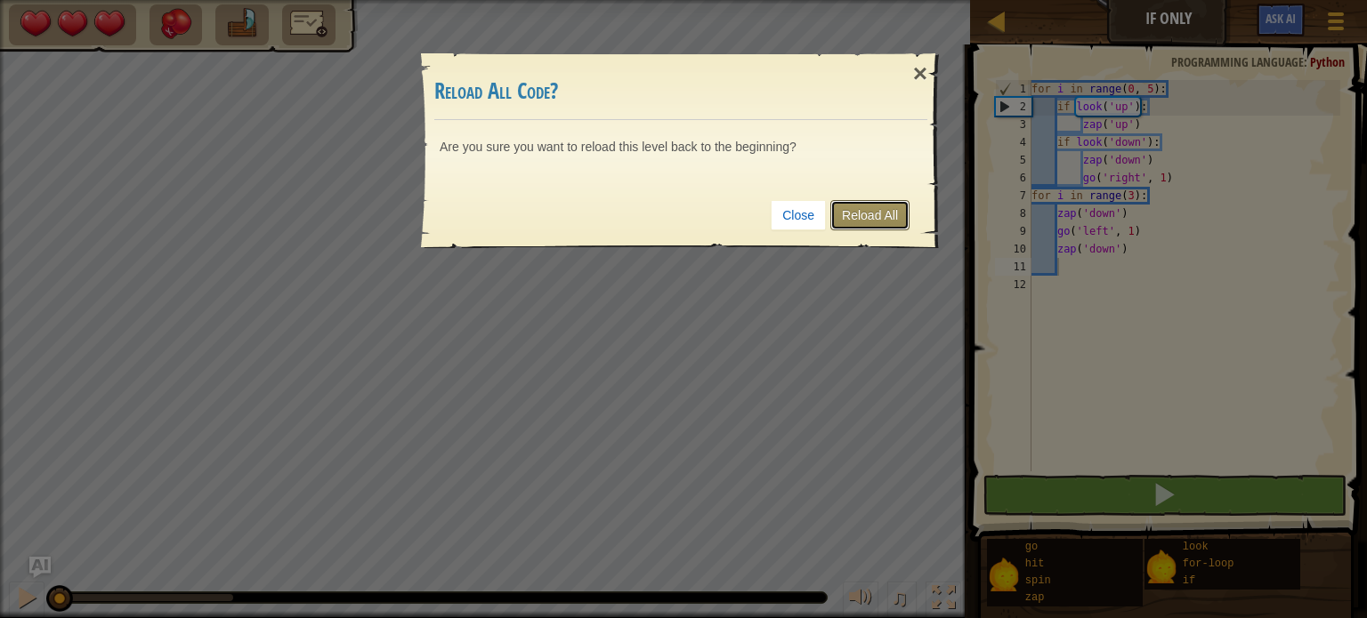
click at [869, 222] on link "Reload All" at bounding box center [869, 215] width 79 height 30
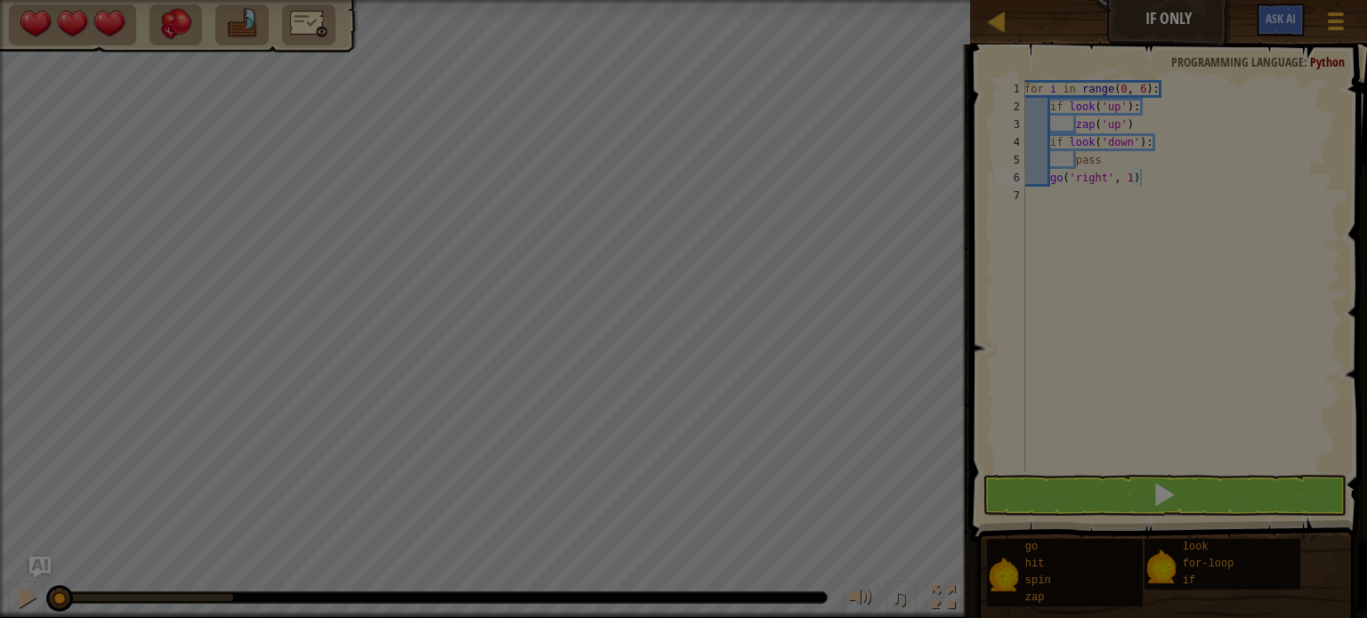
type textarea "go('right', 1)"
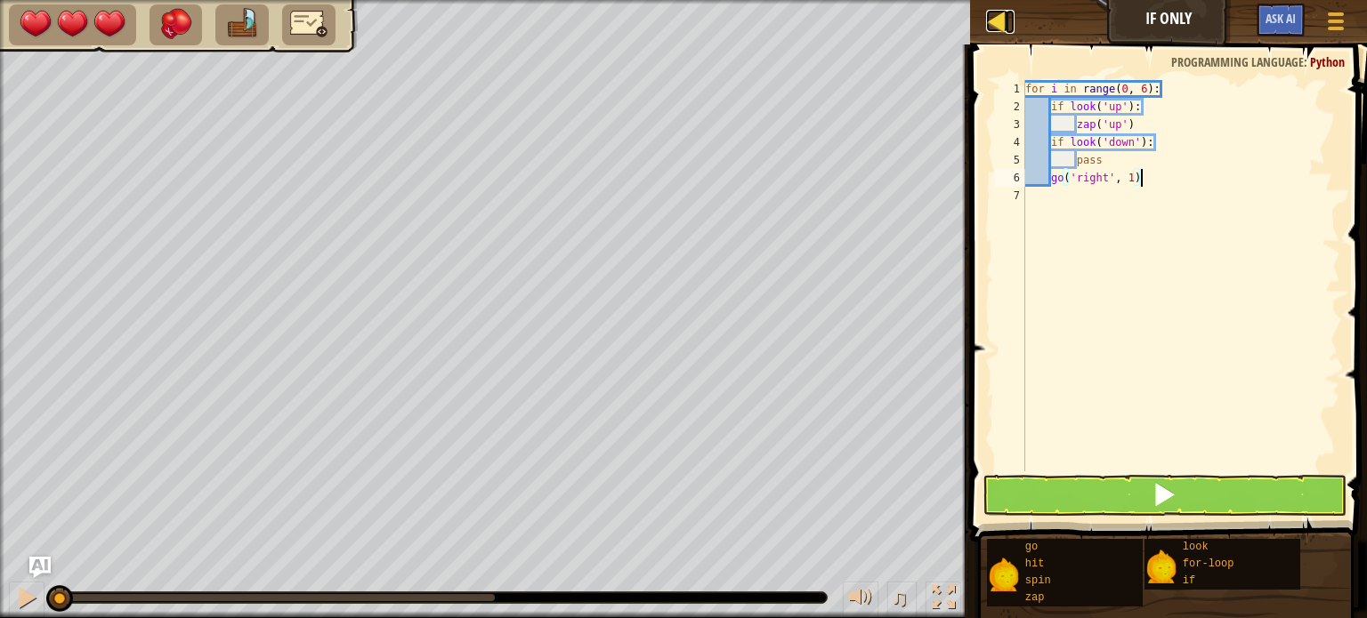
click at [994, 12] on div at bounding box center [997, 21] width 22 height 22
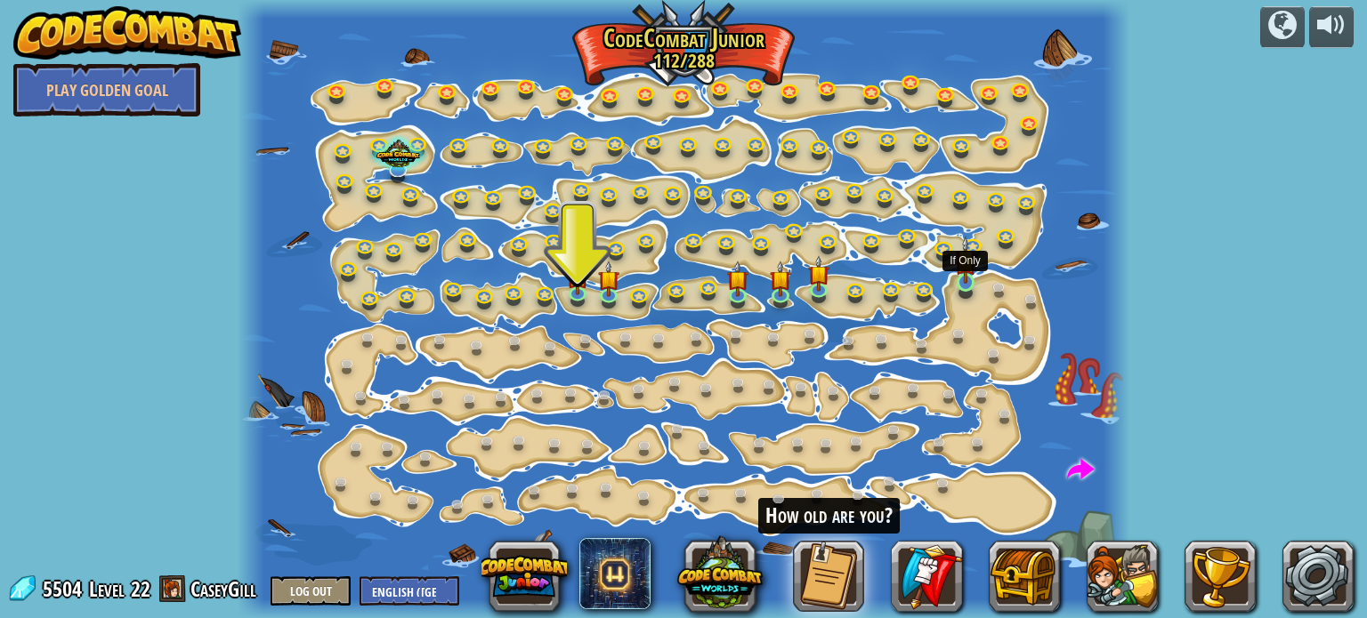
click at [971, 277] on img at bounding box center [965, 260] width 21 height 49
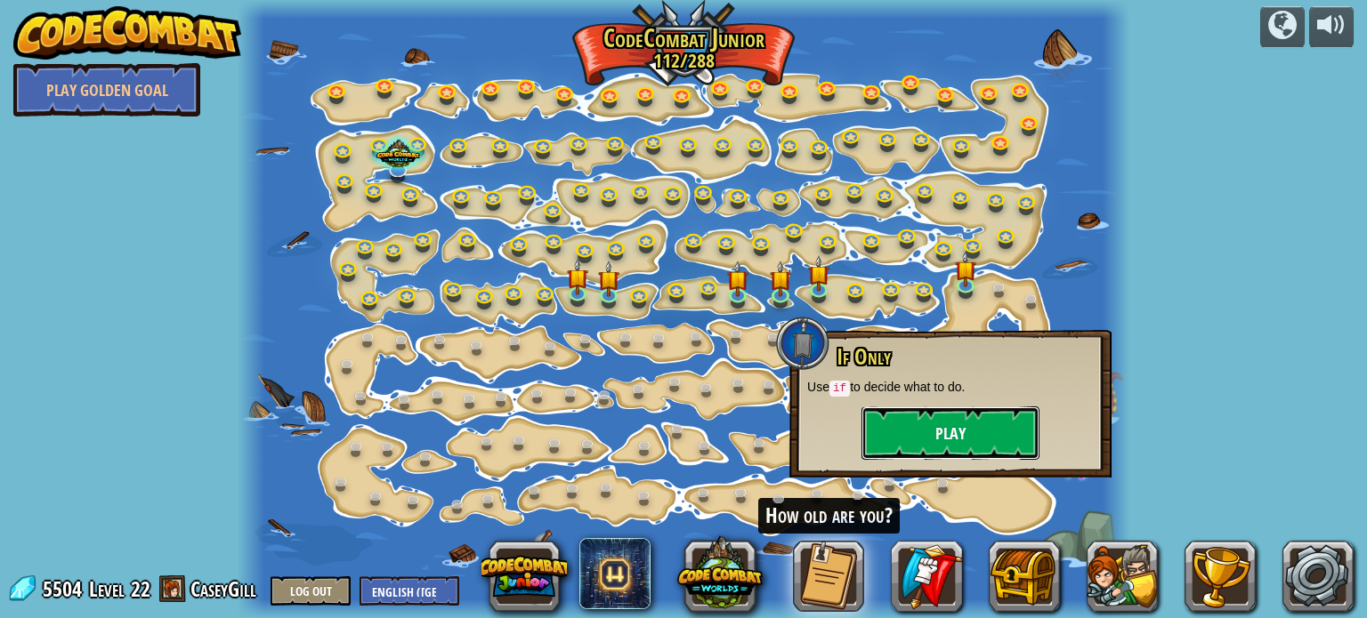
click at [968, 440] on button "Play" at bounding box center [950, 433] width 178 height 53
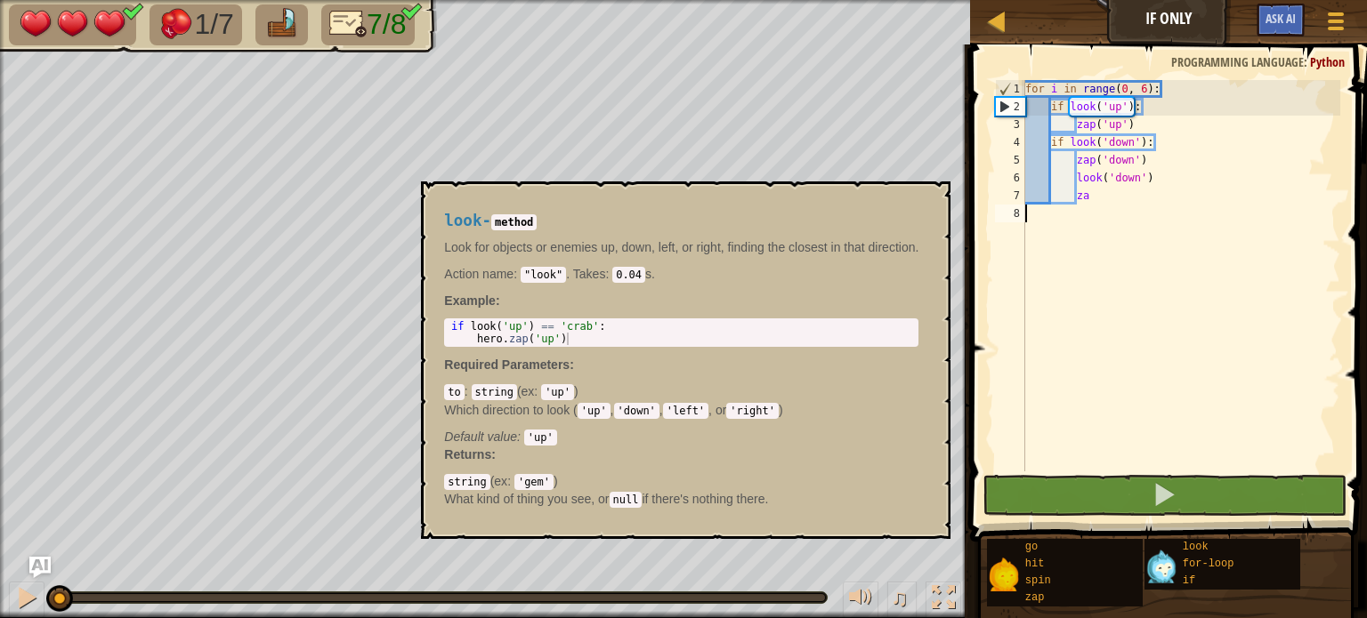
click at [1159, 571] on img at bounding box center [1161, 567] width 34 height 34
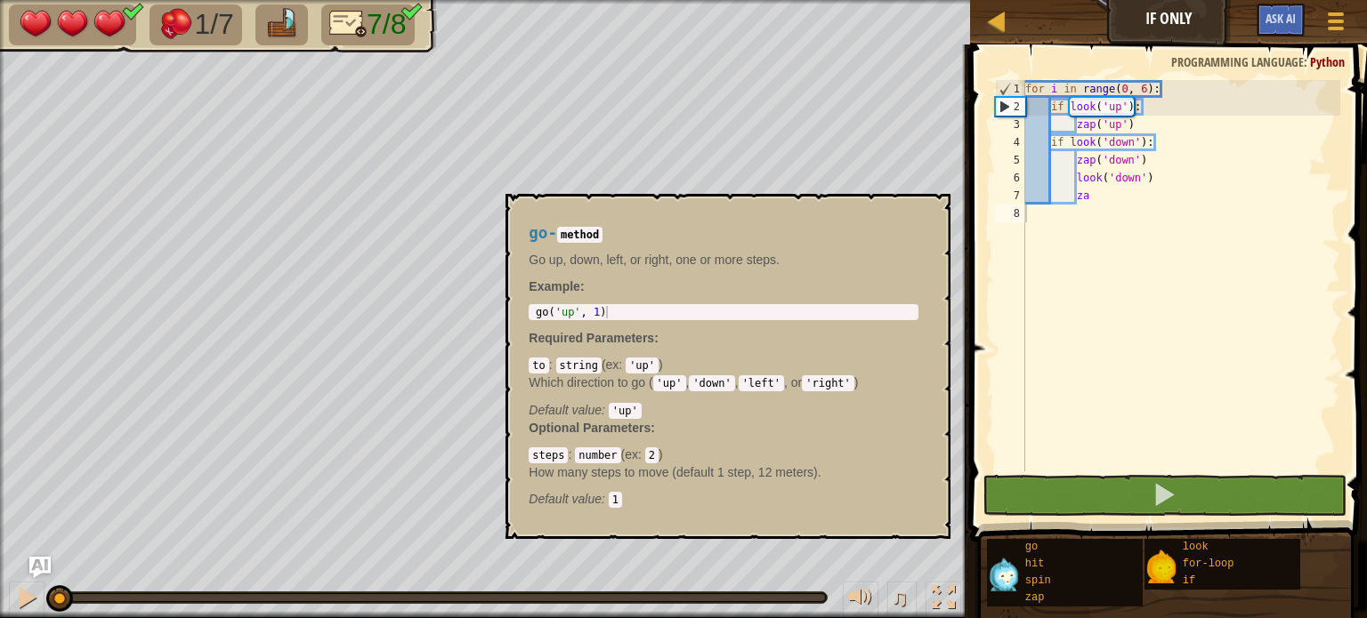
drag, startPoint x: 1004, startPoint y: 578, endPoint x: 996, endPoint y: 562, distance: 17.9
click at [996, 562] on img at bounding box center [1004, 575] width 34 height 34
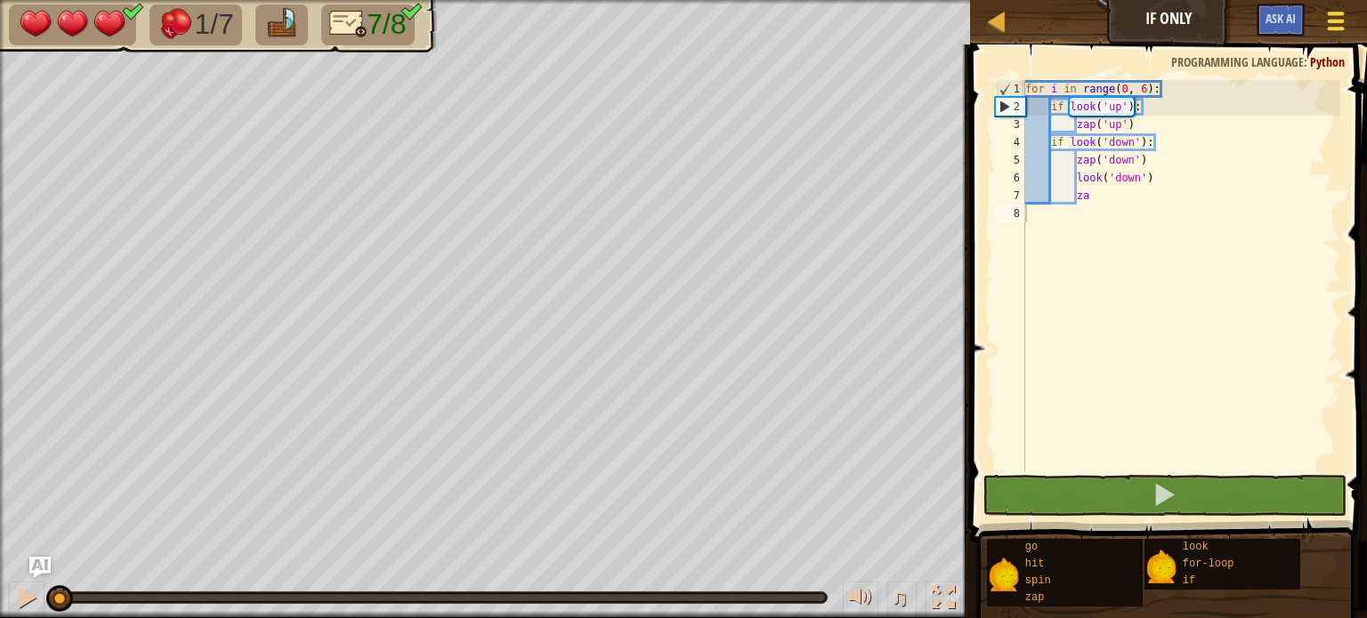
click at [1321, 13] on button "Game Menu" at bounding box center [1335, 25] width 47 height 44
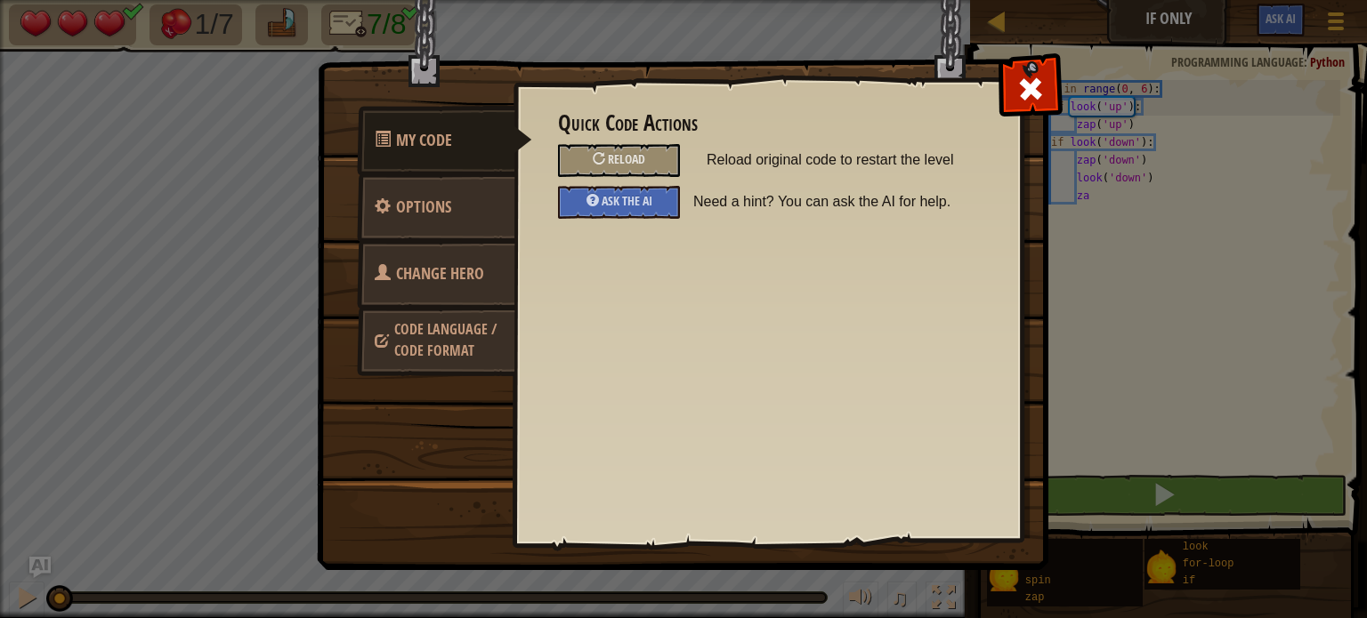
click at [432, 274] on span "Change Hero" at bounding box center [440, 273] width 88 height 22
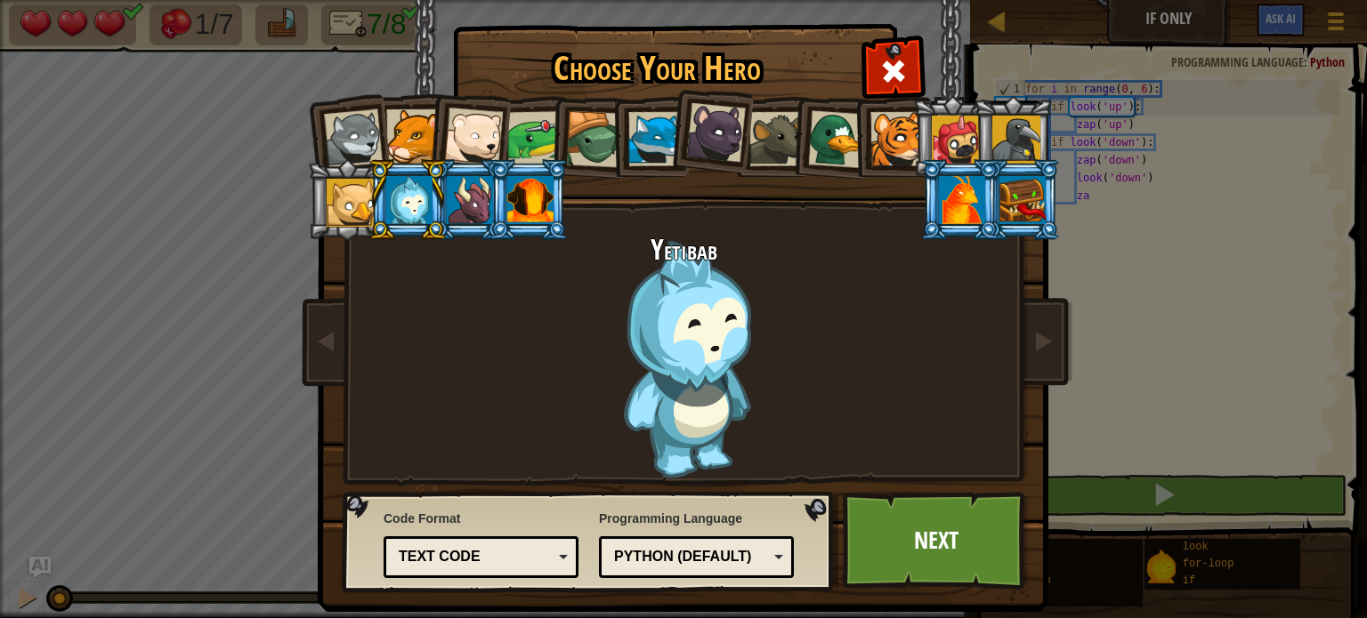
click at [427, 210] on div at bounding box center [409, 200] width 46 height 48
click at [429, 211] on div at bounding box center [409, 200] width 46 height 48
click at [452, 213] on div at bounding box center [470, 200] width 46 height 48
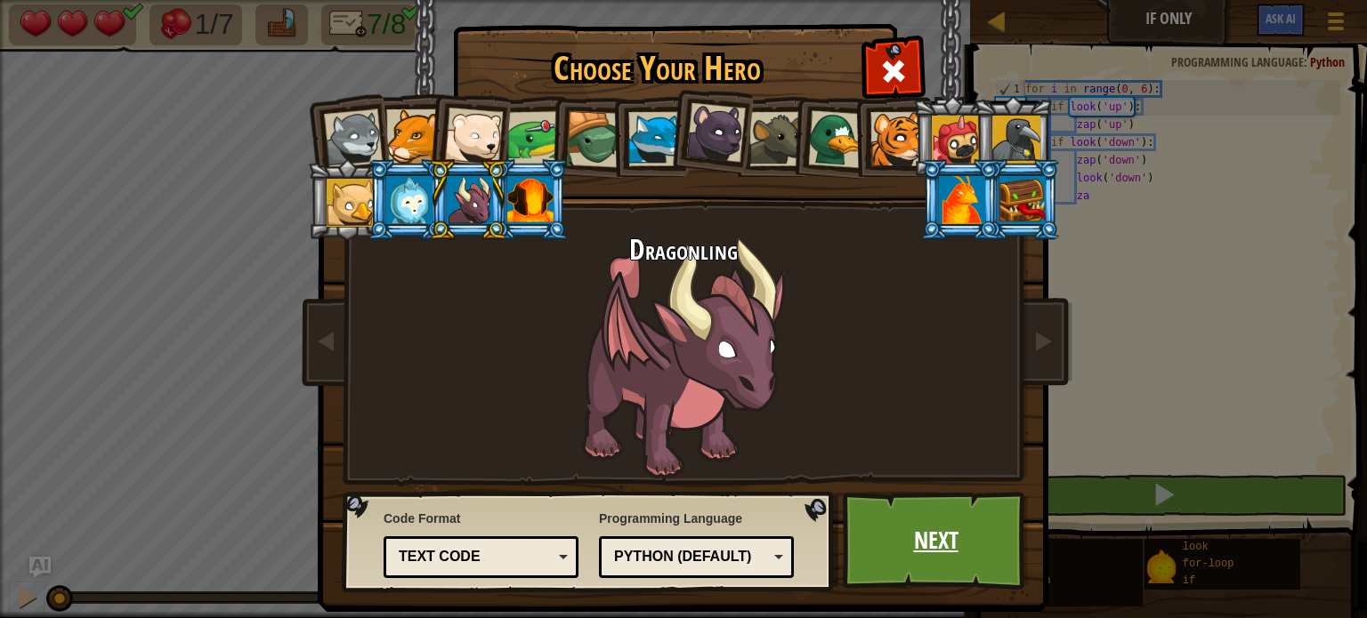
click at [877, 495] on link "Next" at bounding box center [936, 541] width 186 height 98
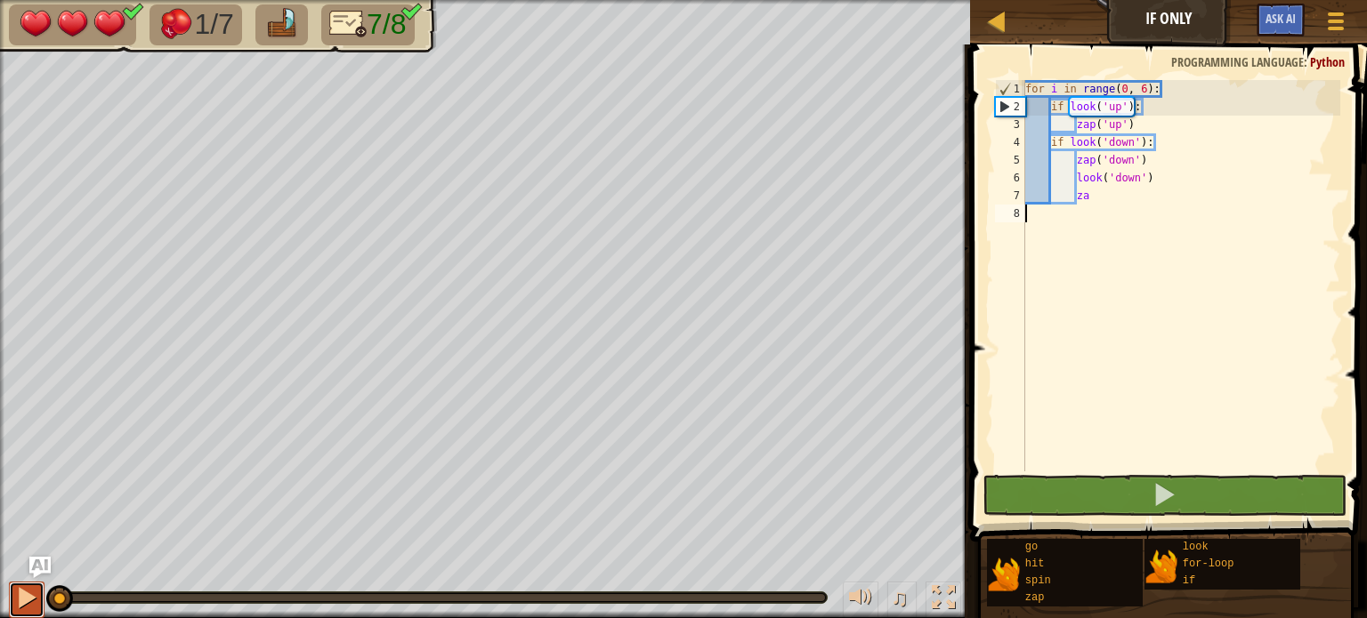
click at [30, 586] on div at bounding box center [26, 597] width 23 height 23
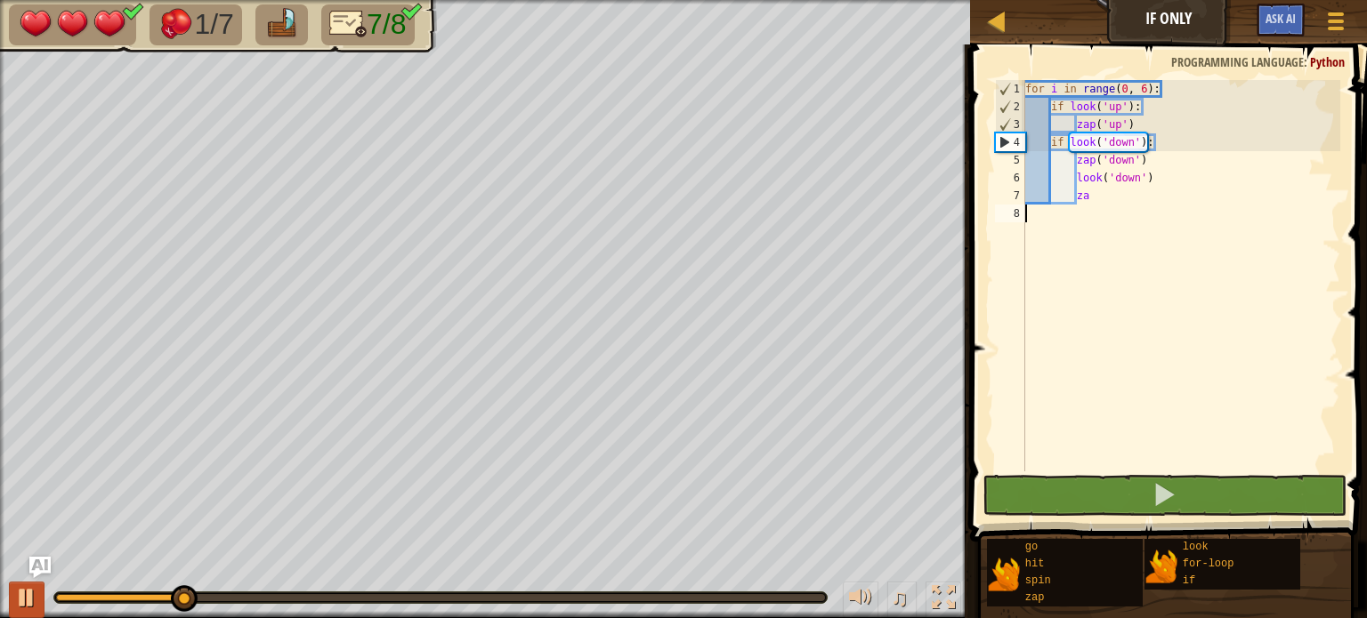
click at [12, 602] on button at bounding box center [27, 600] width 36 height 36
click at [1337, 32] on div at bounding box center [1335, 21] width 24 height 26
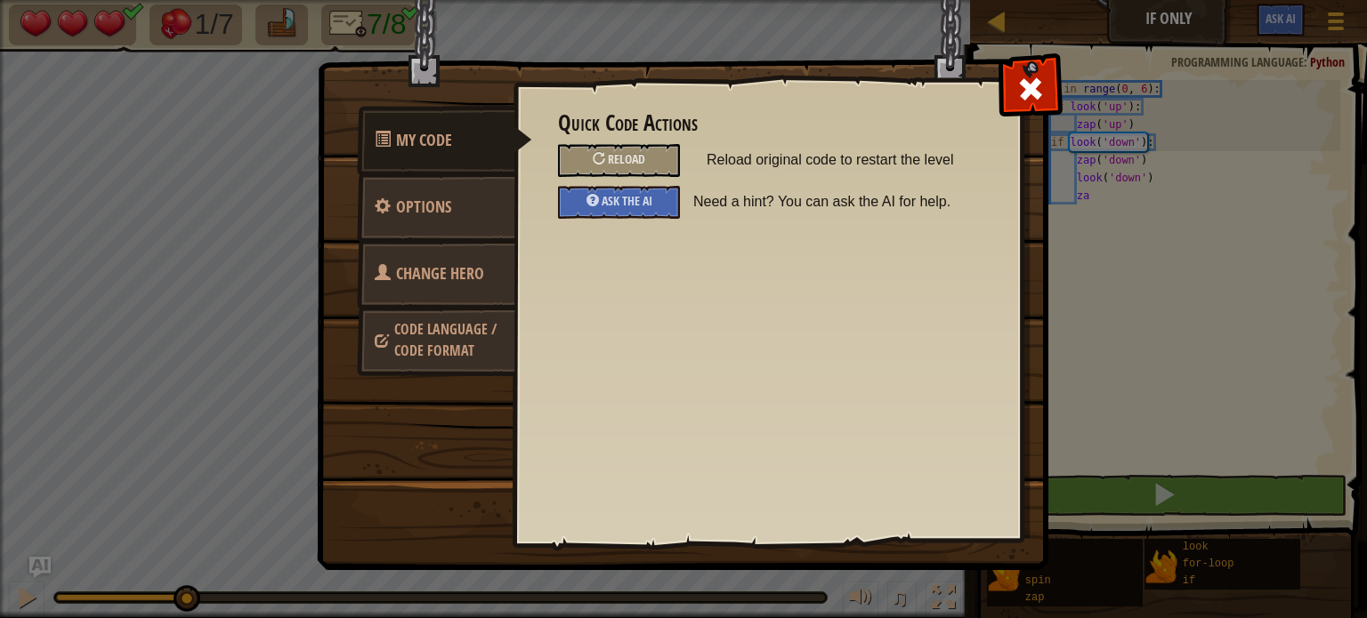
click at [767, 163] on span "Reload original code to restart the level" at bounding box center [842, 160] width 271 height 32
click at [627, 163] on span "Reload" at bounding box center [626, 158] width 37 height 17
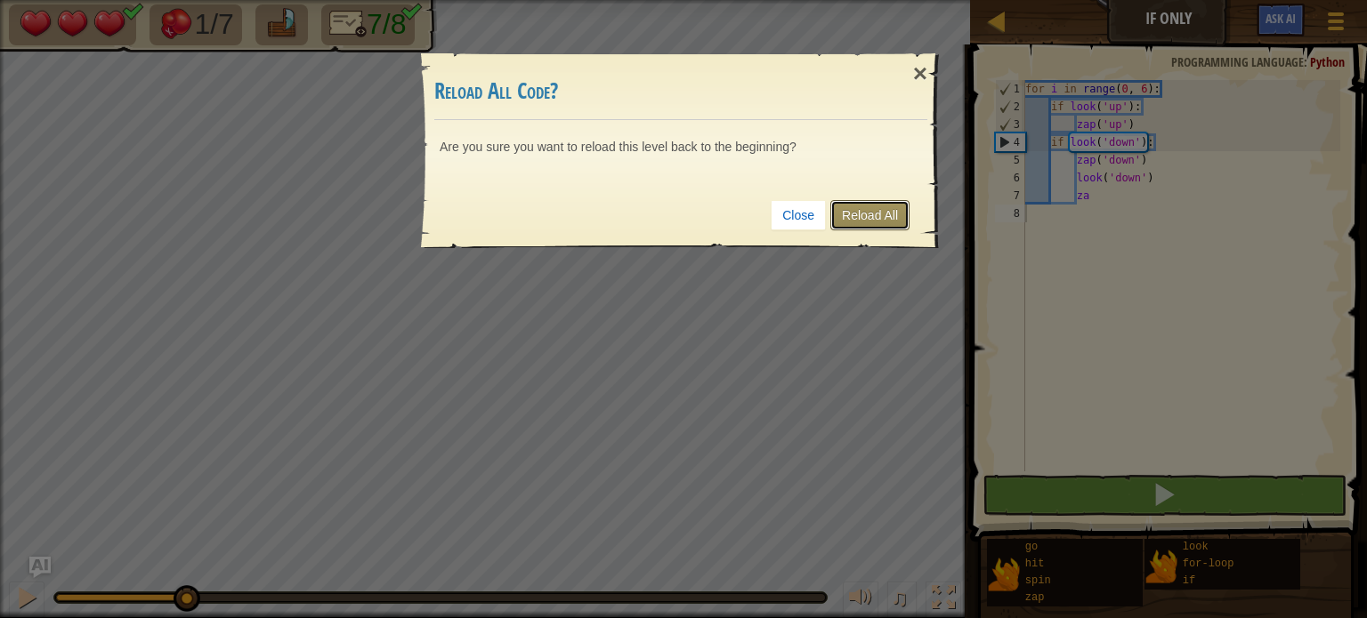
click at [885, 229] on link "Reload All" at bounding box center [869, 215] width 79 height 30
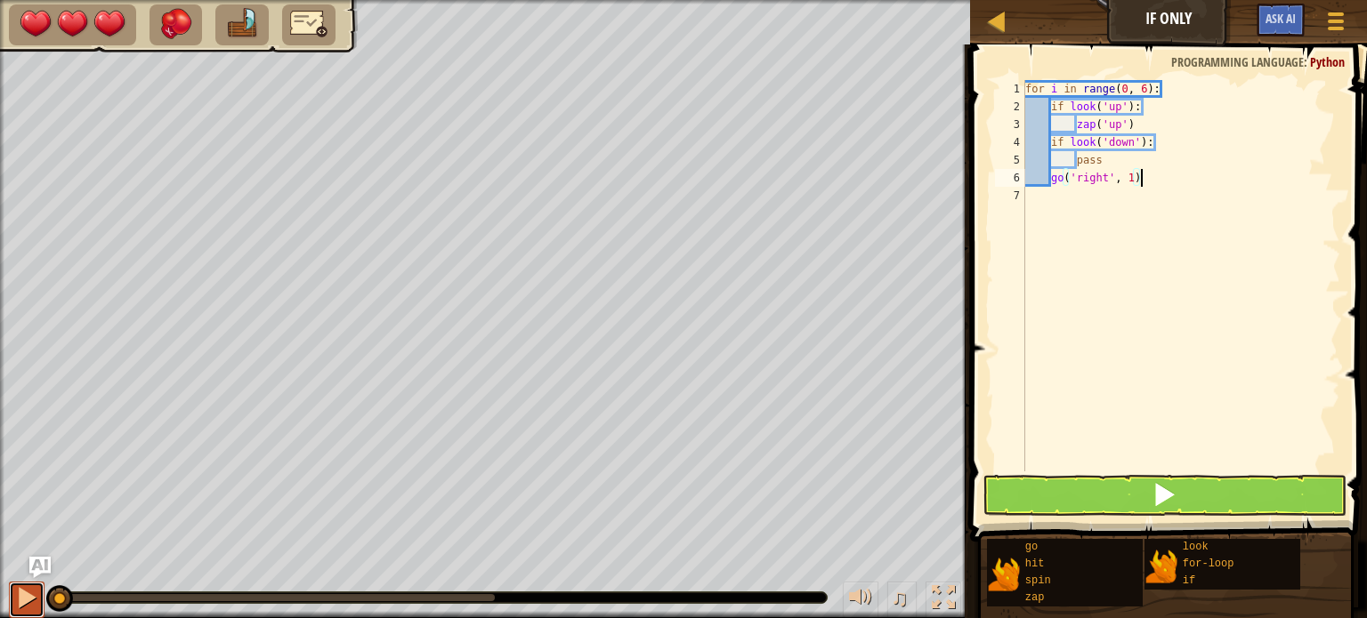
click at [36, 587] on div at bounding box center [26, 597] width 23 height 23
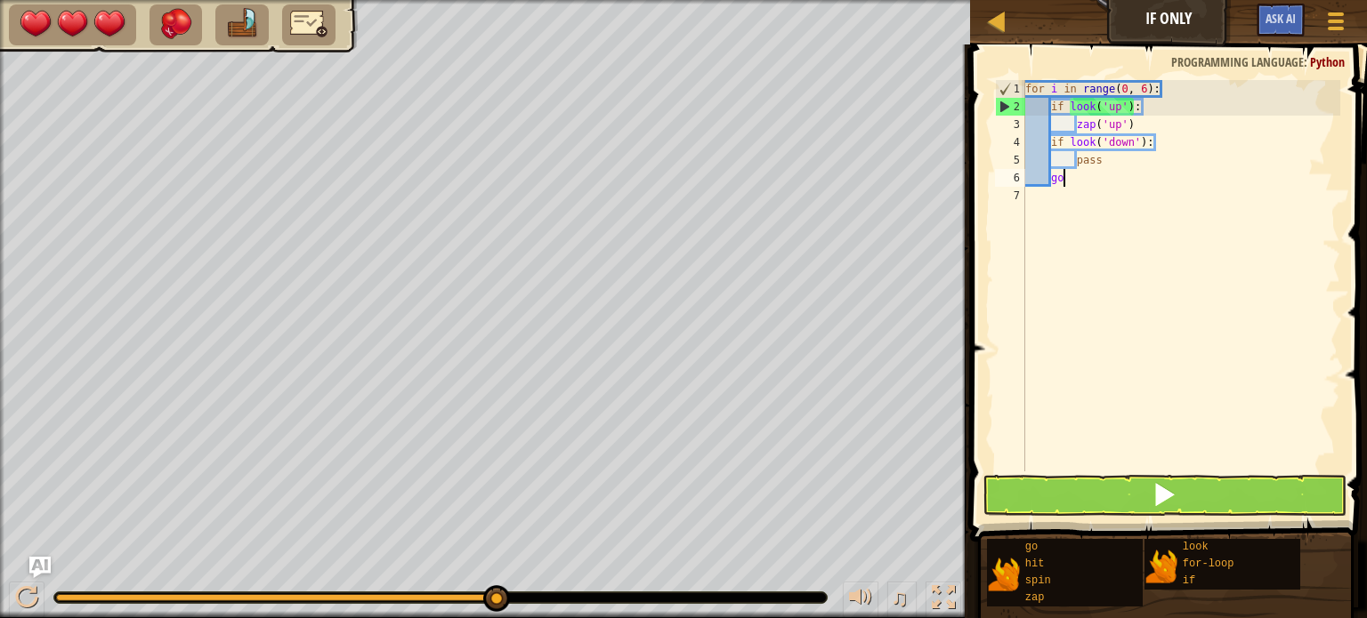
type textarea "g"
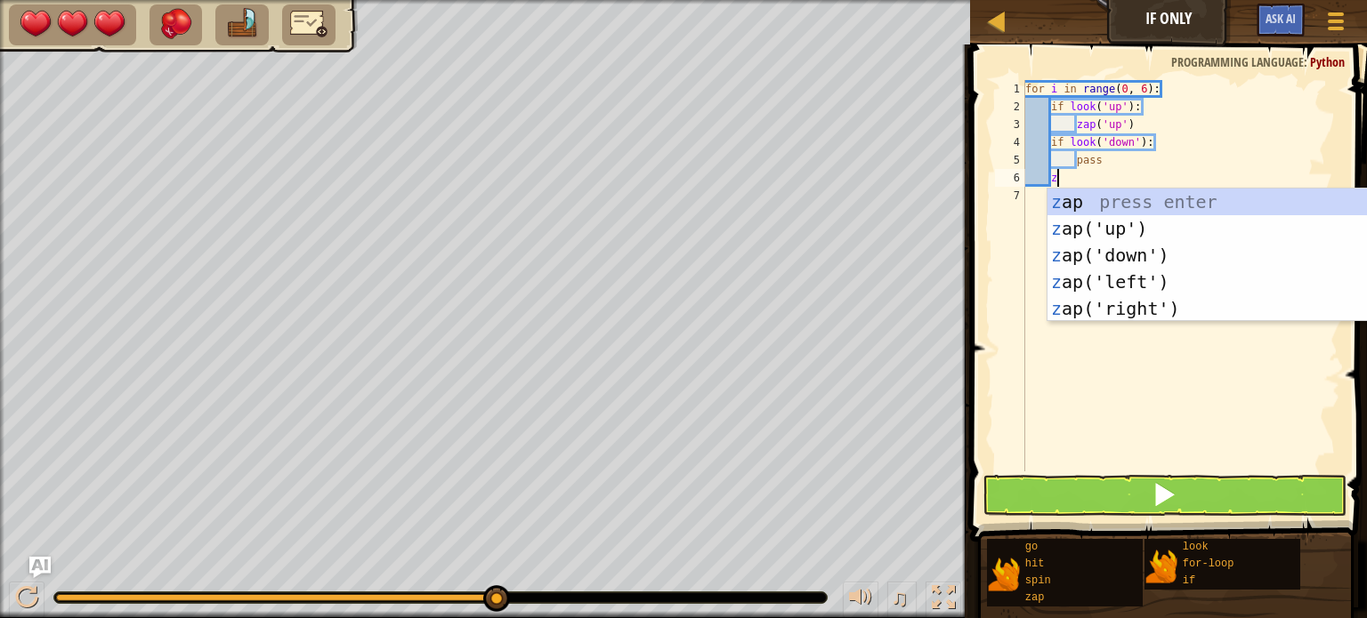
type textarea "za"
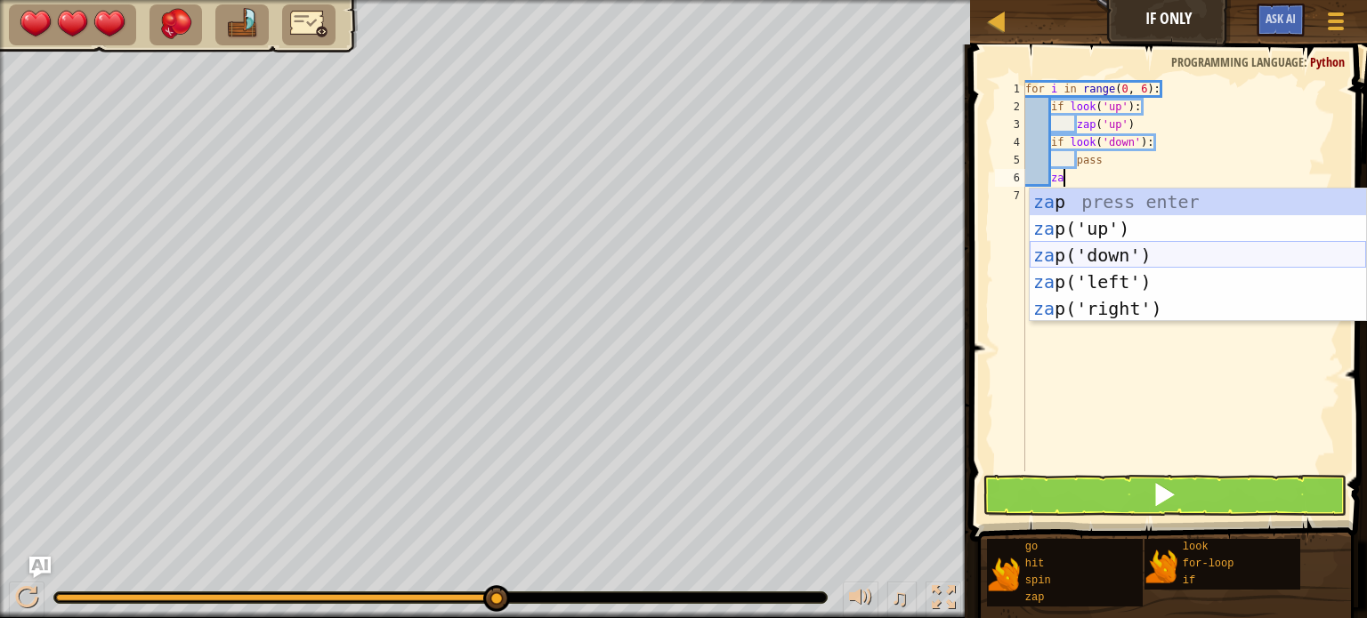
click at [1177, 258] on div "za p press enter za p('up') press enter za p('down') press enter za p('left') p…" at bounding box center [1198, 282] width 336 height 187
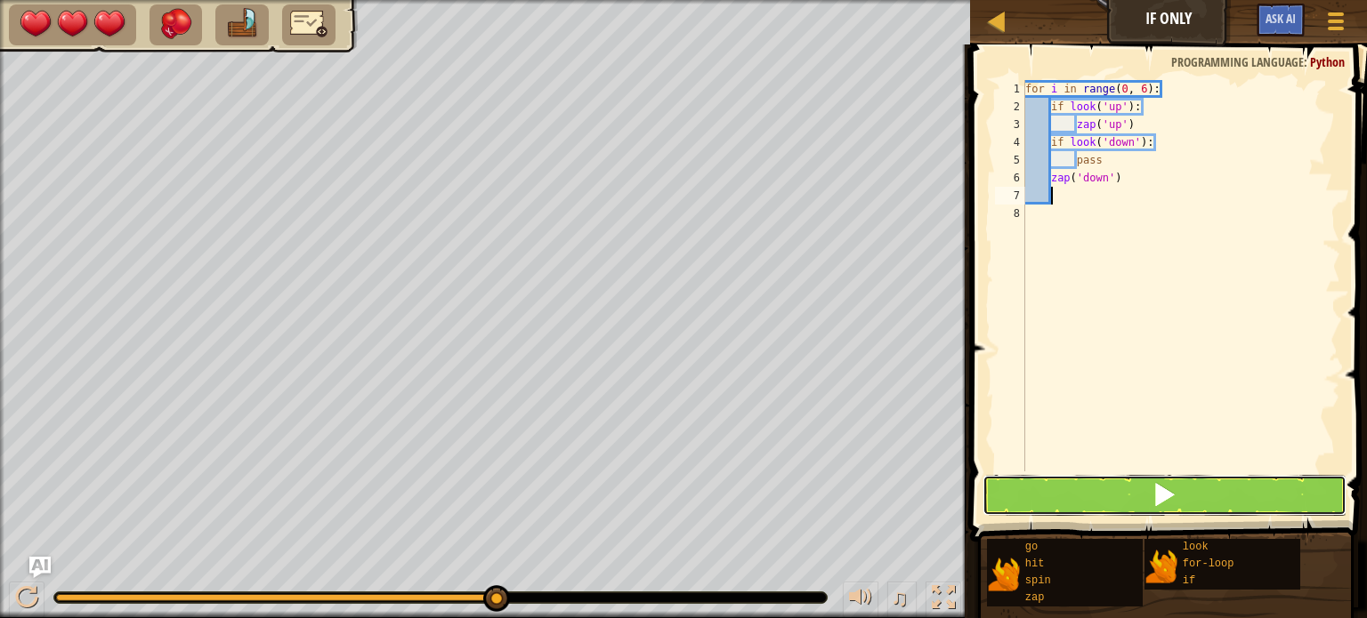
click at [1260, 488] on button at bounding box center [1164, 495] width 364 height 41
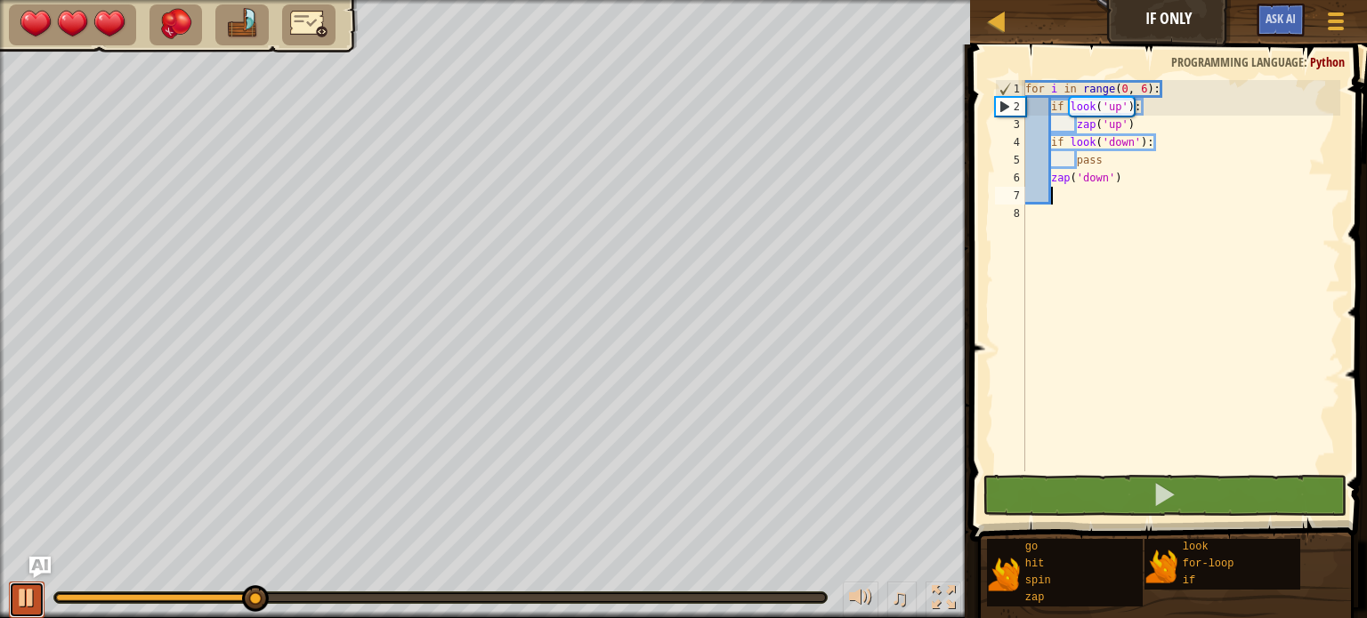
click at [24, 602] on div at bounding box center [26, 597] width 23 height 23
drag, startPoint x: 68, startPoint y: 601, endPoint x: 17, endPoint y: 590, distance: 51.8
click at [17, 590] on div "♫" at bounding box center [485, 593] width 970 height 53
type textarea "g"
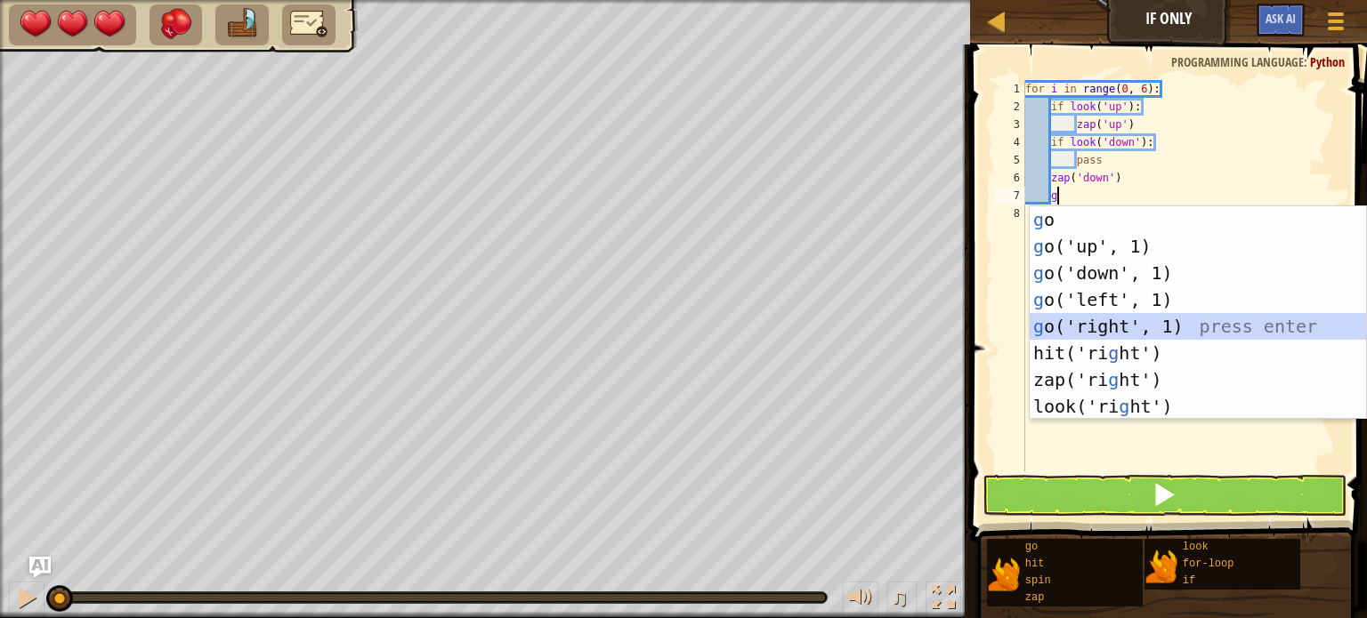
click at [1173, 319] on div "g o press enter g o('up', 1) press enter g o('down', 1) press enter g o('left',…" at bounding box center [1198, 339] width 336 height 267
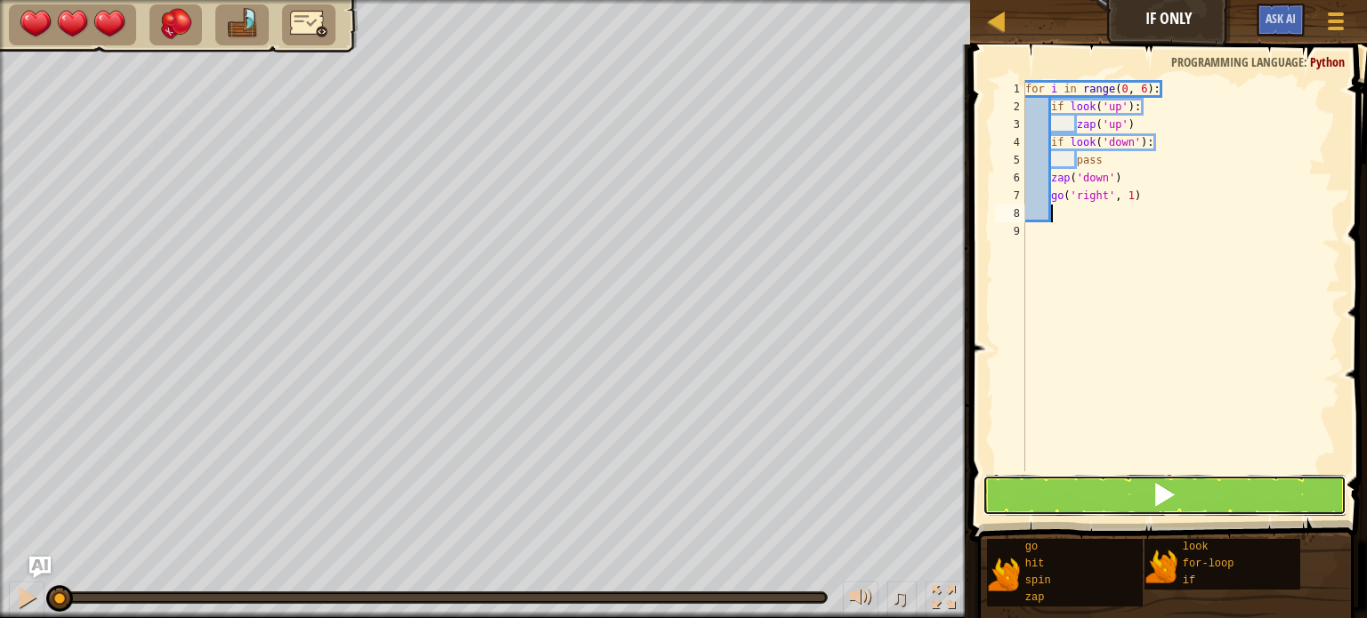
click at [1230, 498] on button at bounding box center [1164, 495] width 364 height 41
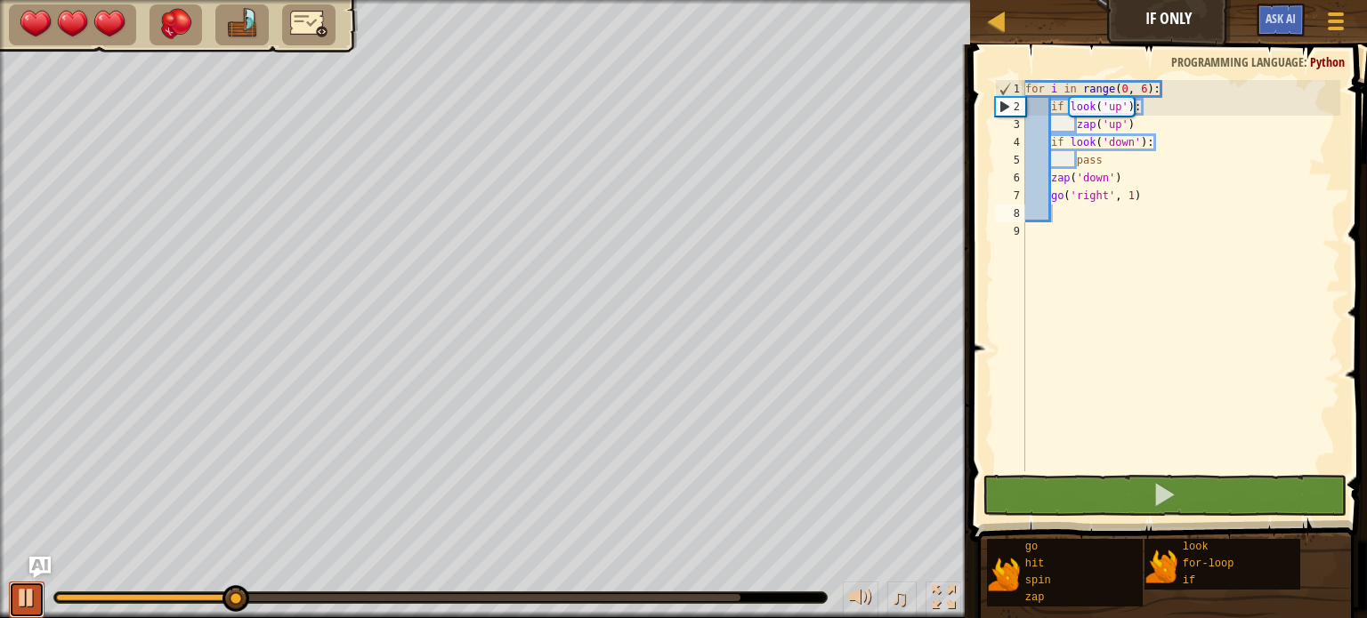
click at [18, 591] on div at bounding box center [26, 597] width 23 height 23
drag, startPoint x: 80, startPoint y: 598, endPoint x: 8, endPoint y: 605, distance: 72.4
click at [8, 605] on div "♫" at bounding box center [485, 593] width 970 height 53
drag, startPoint x: 1137, startPoint y: 199, endPoint x: 1121, endPoint y: 199, distance: 16.0
click at [1121, 199] on div "for i in range ( 0 , 6 ) : if look ( 'up' ) : zap ( 'up' ) if look ( 'down' ) :…" at bounding box center [1181, 293] width 319 height 427
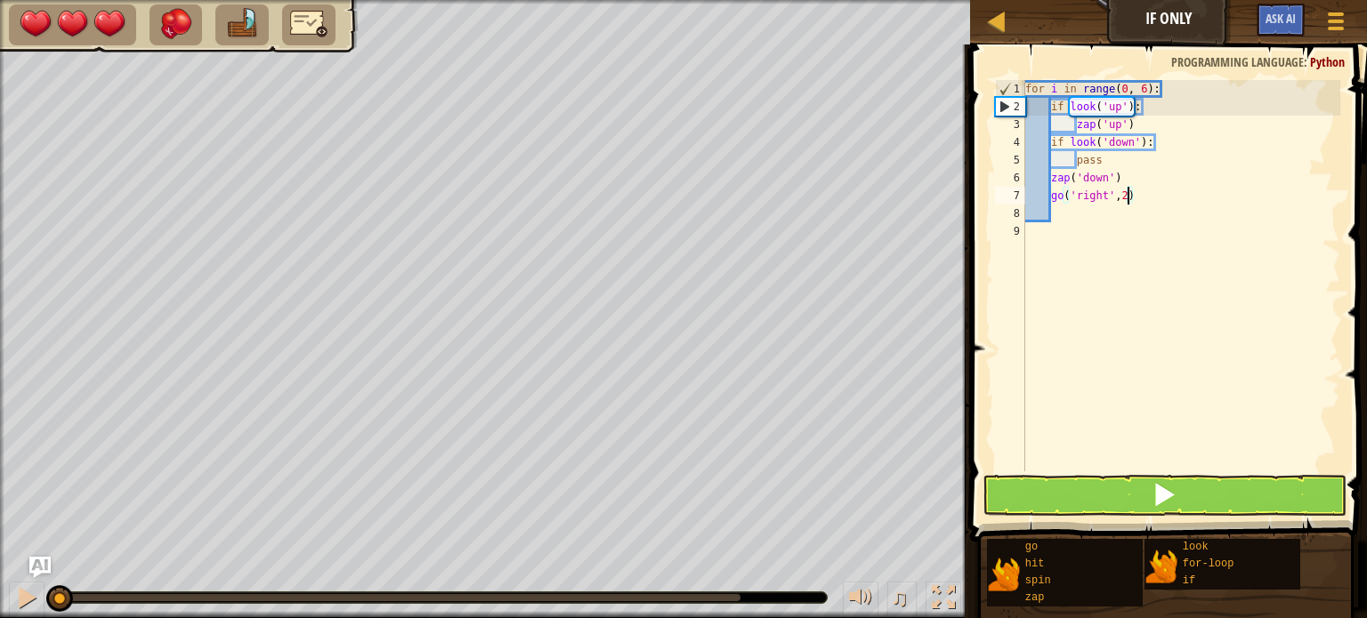
scroll to position [8, 7]
type textarea "go('right', 2)"
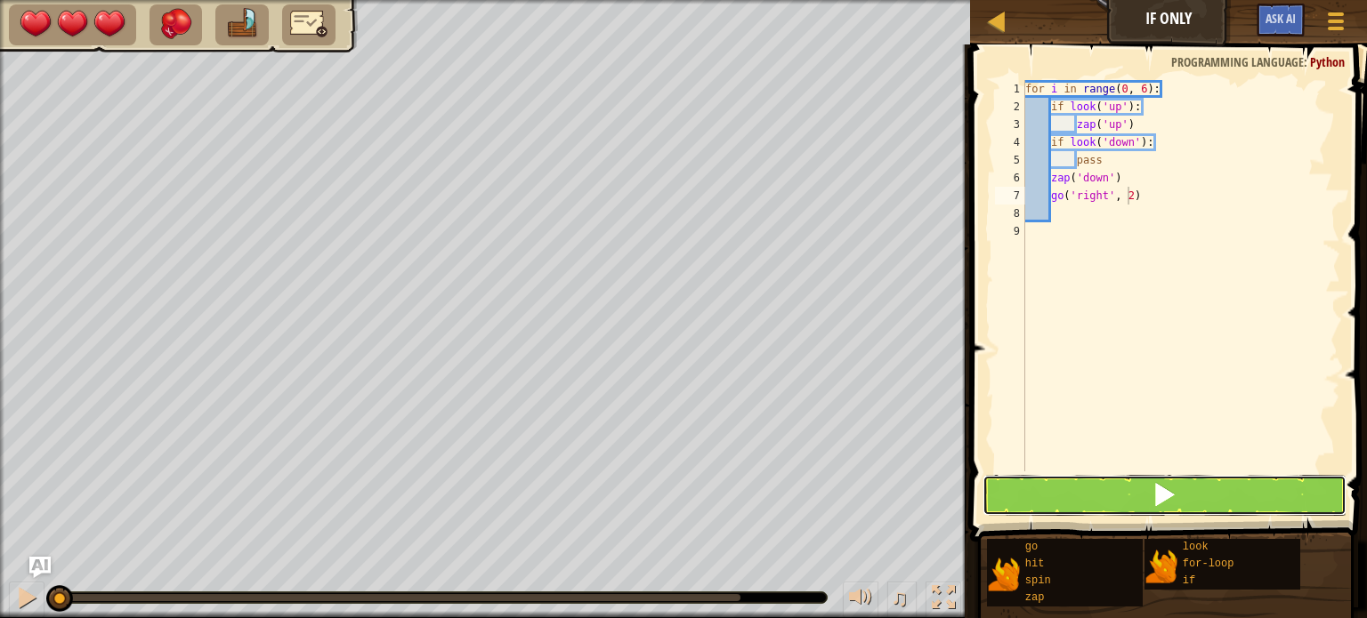
click at [1202, 481] on button at bounding box center [1164, 495] width 364 height 41
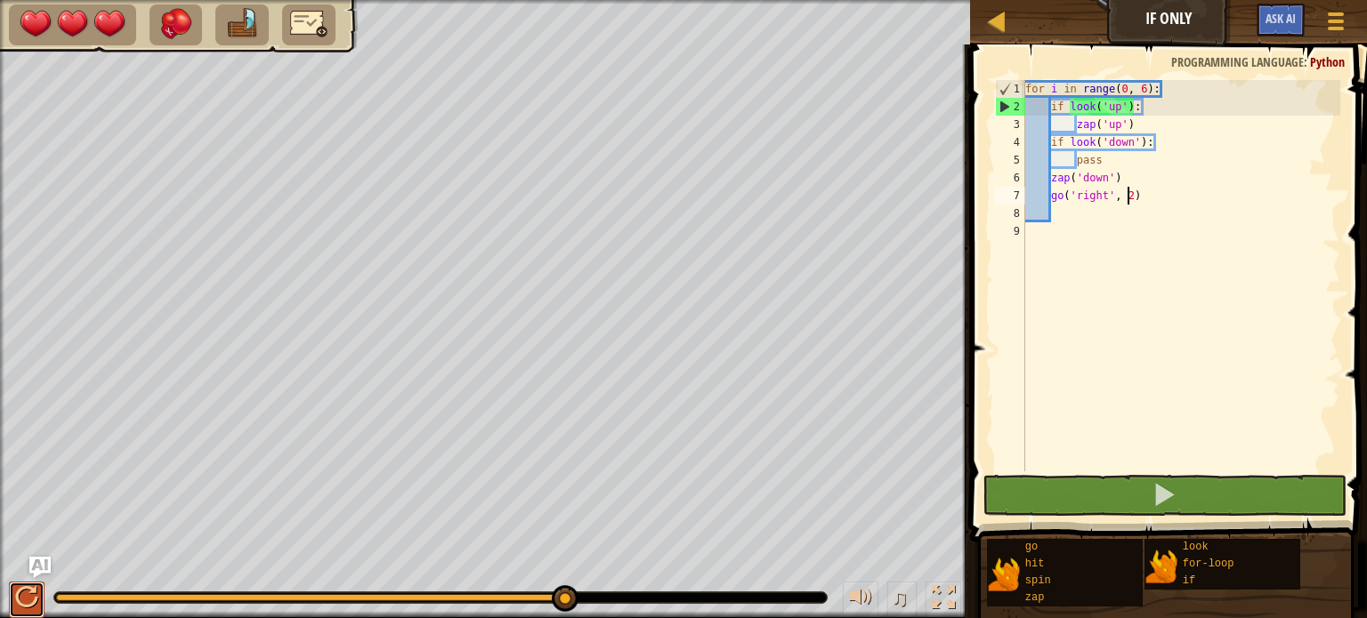
click at [15, 598] on div at bounding box center [26, 597] width 23 height 23
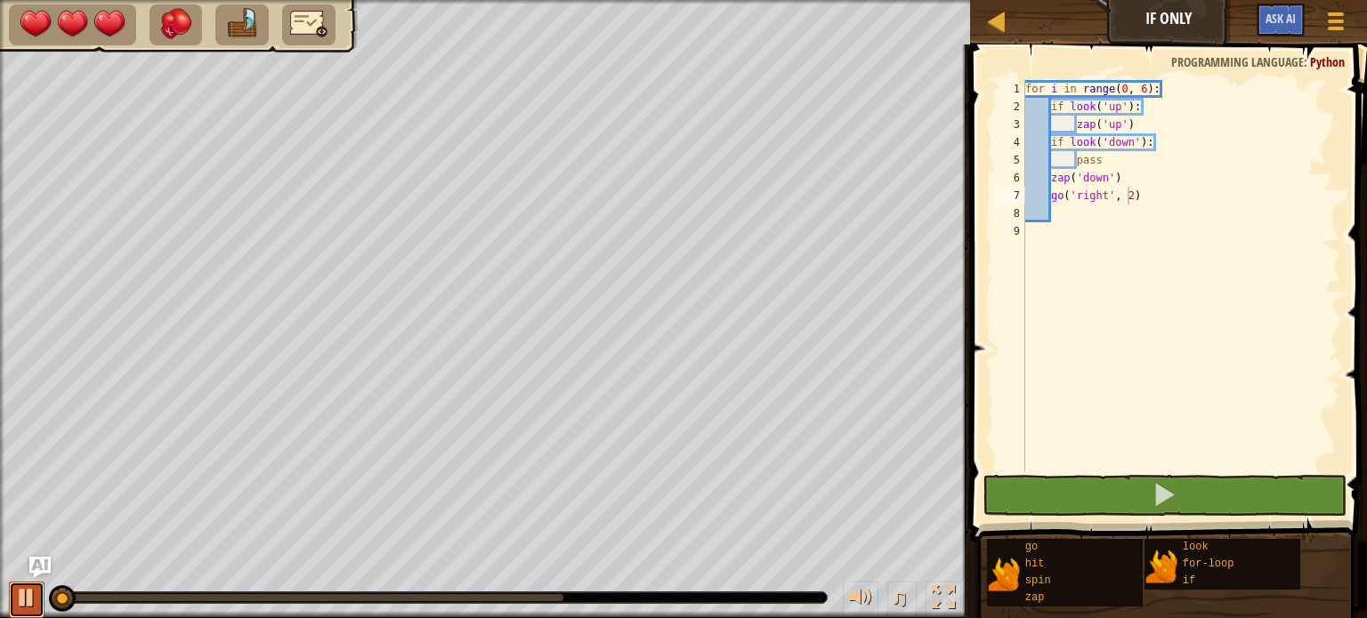
click at [15, 598] on div at bounding box center [26, 597] width 23 height 23
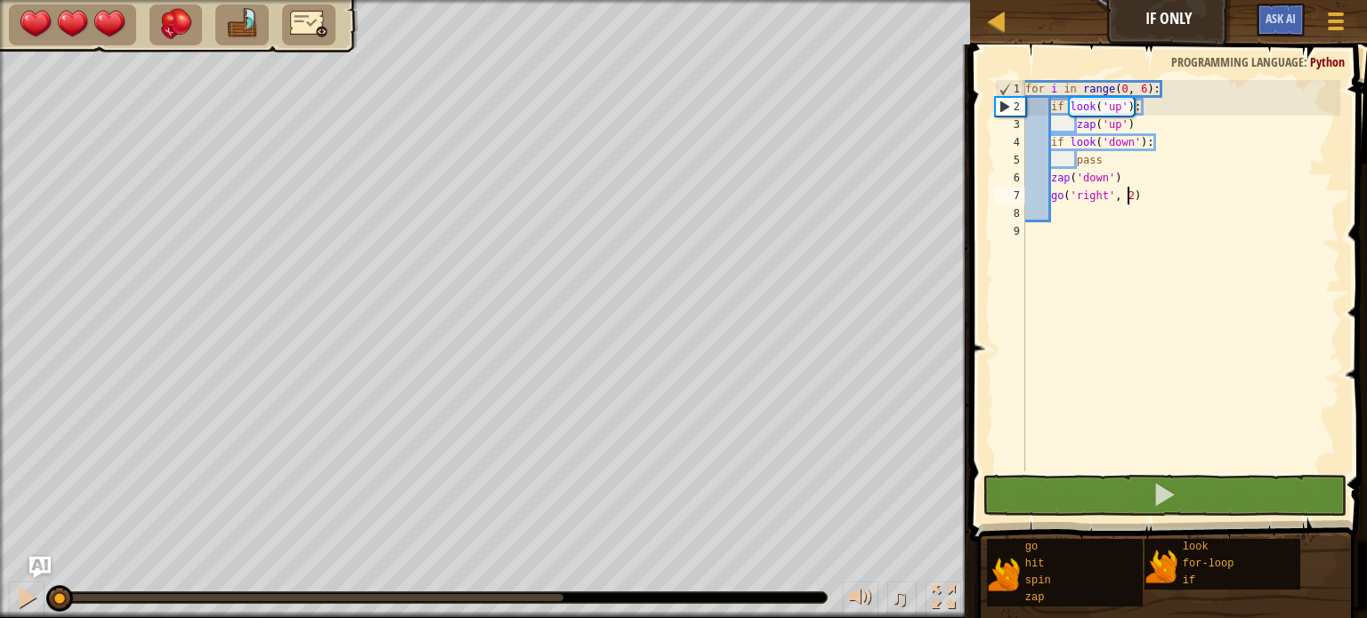
drag, startPoint x: 69, startPoint y: 593, endPoint x: 0, endPoint y: 583, distance: 69.2
click at [1036, 229] on div "for i in range ( 0 , 6 ) : if look ( 'up' ) : zap ( 'up' ) if look ( 'down' ) :…" at bounding box center [1181, 293] width 319 height 427
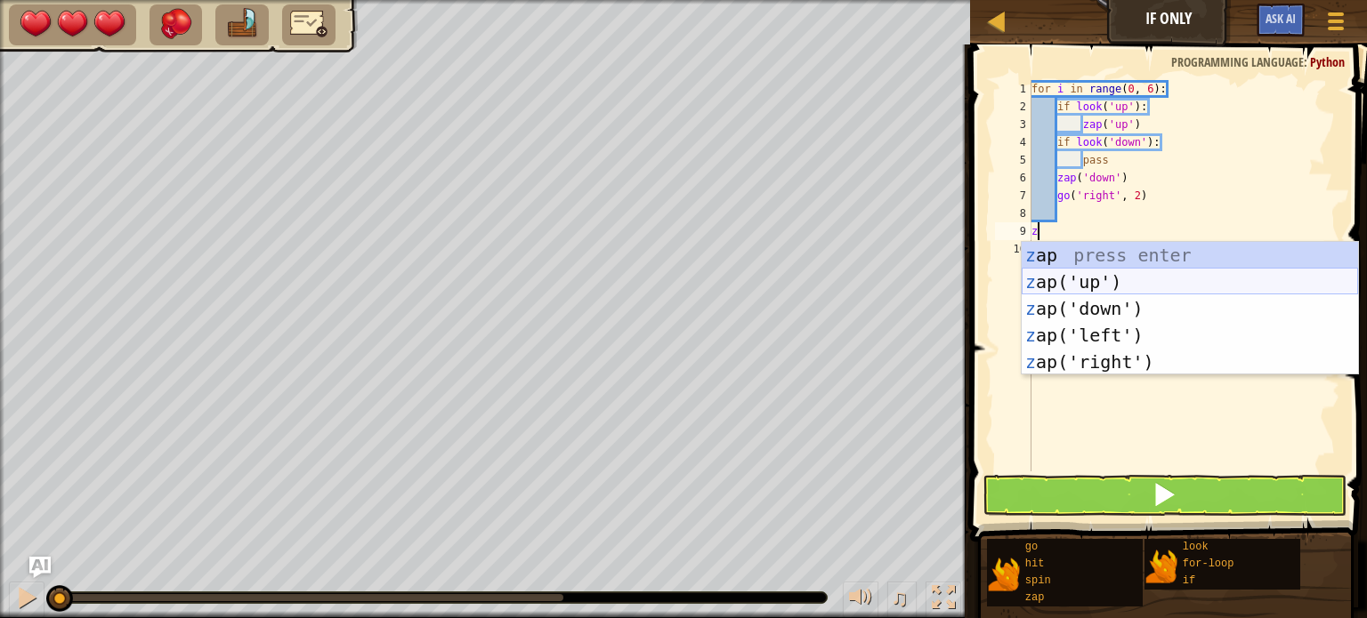
click at [1131, 0] on body "Map If Only Game Menu Ask AI 1 הההההההההההההההההההההההההההההההההההההההההההההההה…" at bounding box center [683, 0] width 1367 height 0
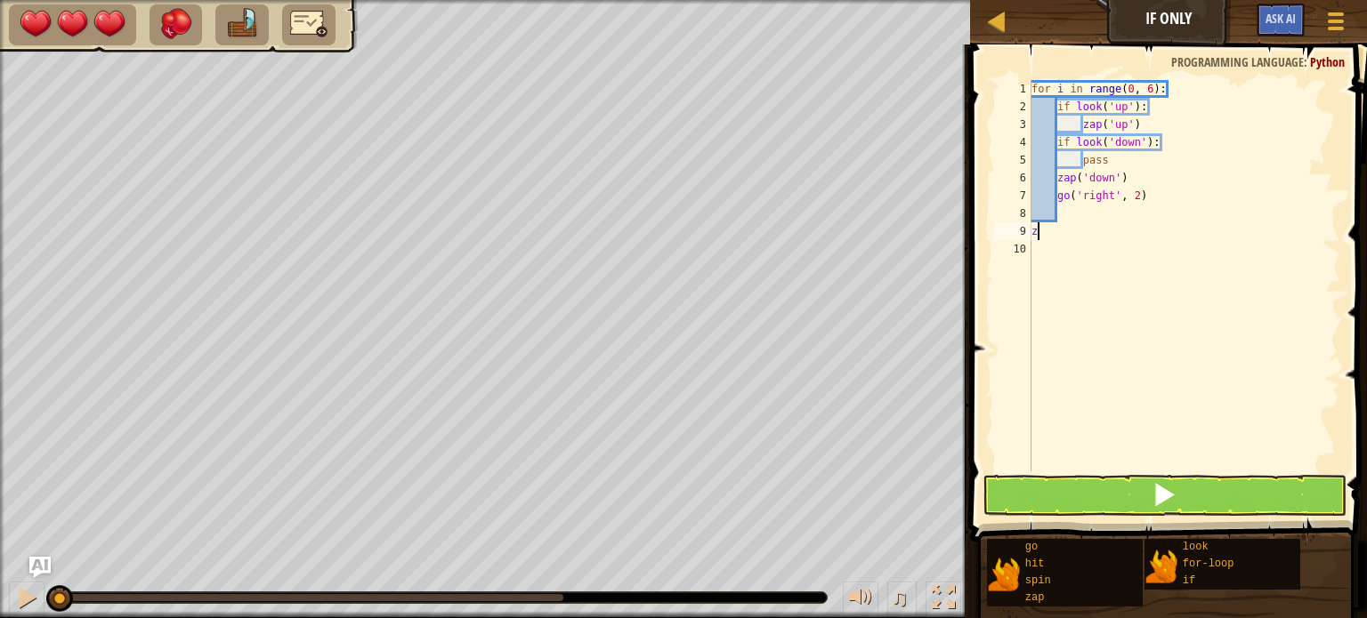
type textarea "za"
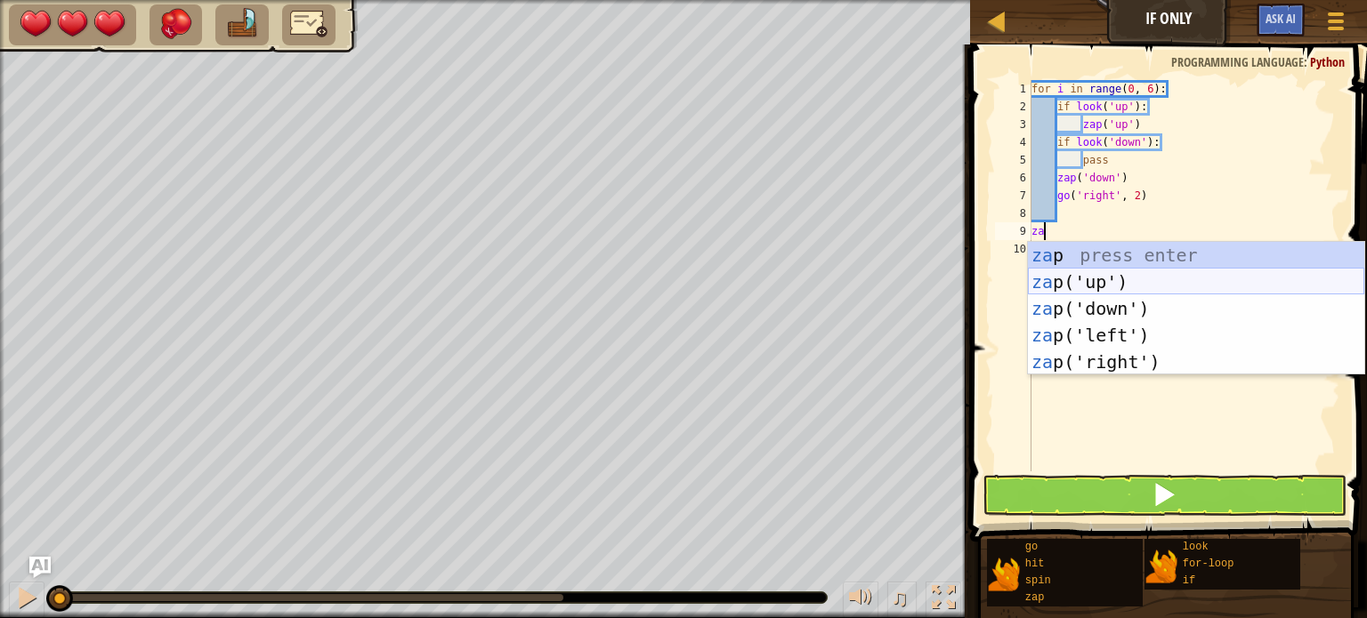
click at [1207, 287] on div "za p press enter za p('up') press enter za p('down') press enter za p('left') p…" at bounding box center [1196, 335] width 336 height 187
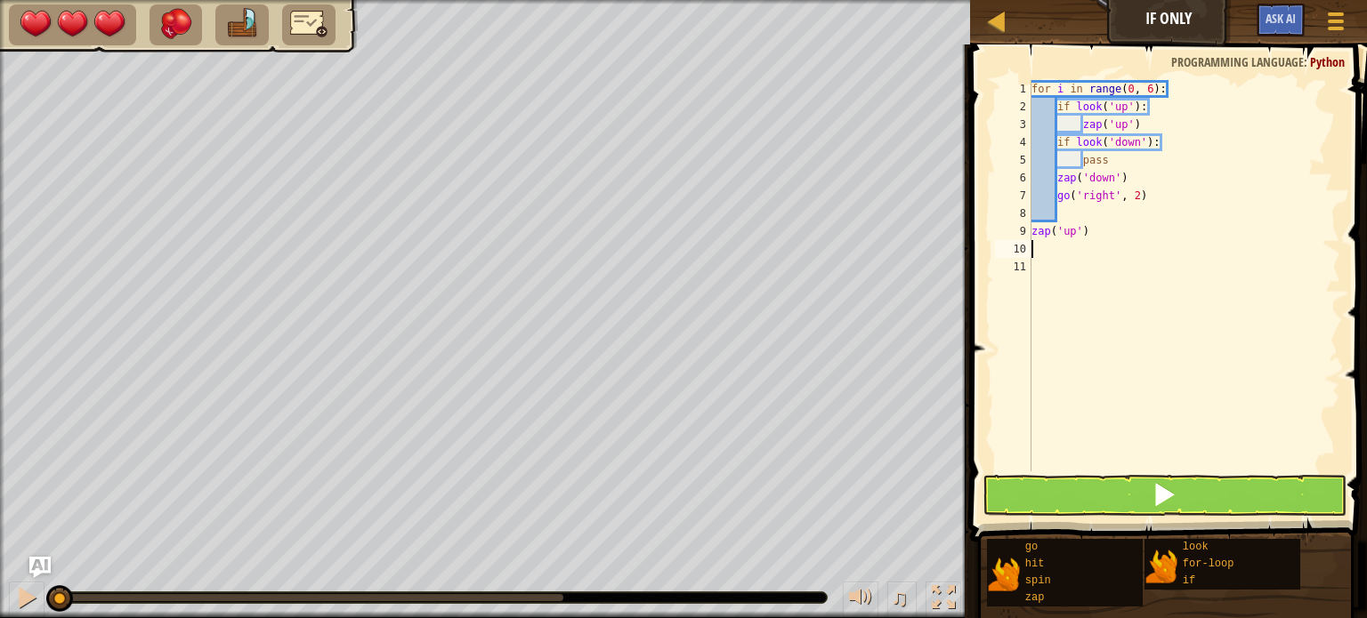
type textarea "z"
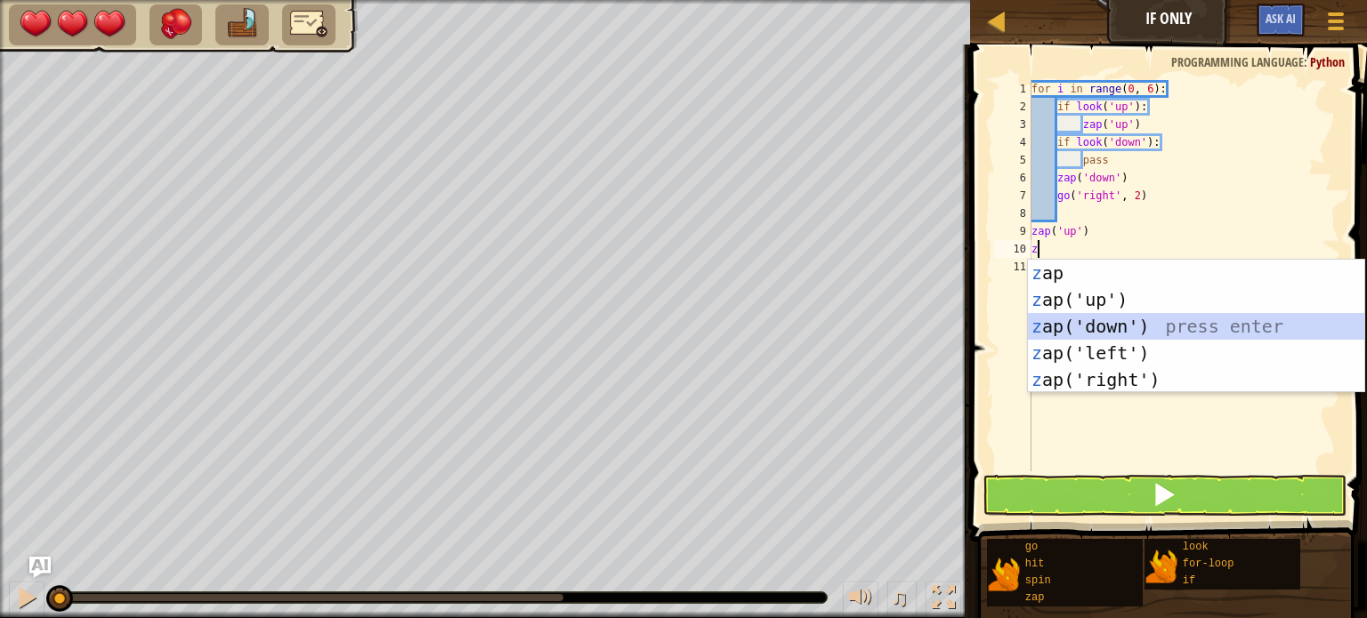
click at [1172, 327] on div "z ap press enter z ap('up') press enter z ap('down') press enter z ap('left') p…" at bounding box center [1196, 353] width 336 height 187
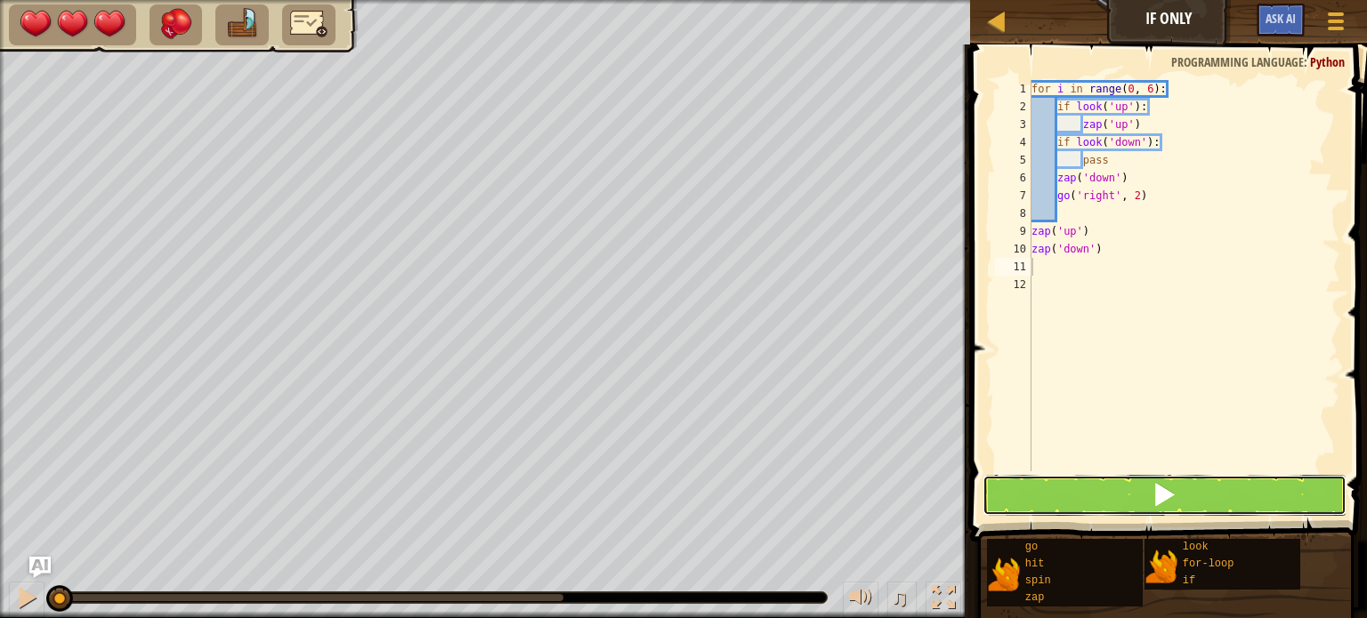
click at [1173, 485] on span at bounding box center [1163, 494] width 25 height 25
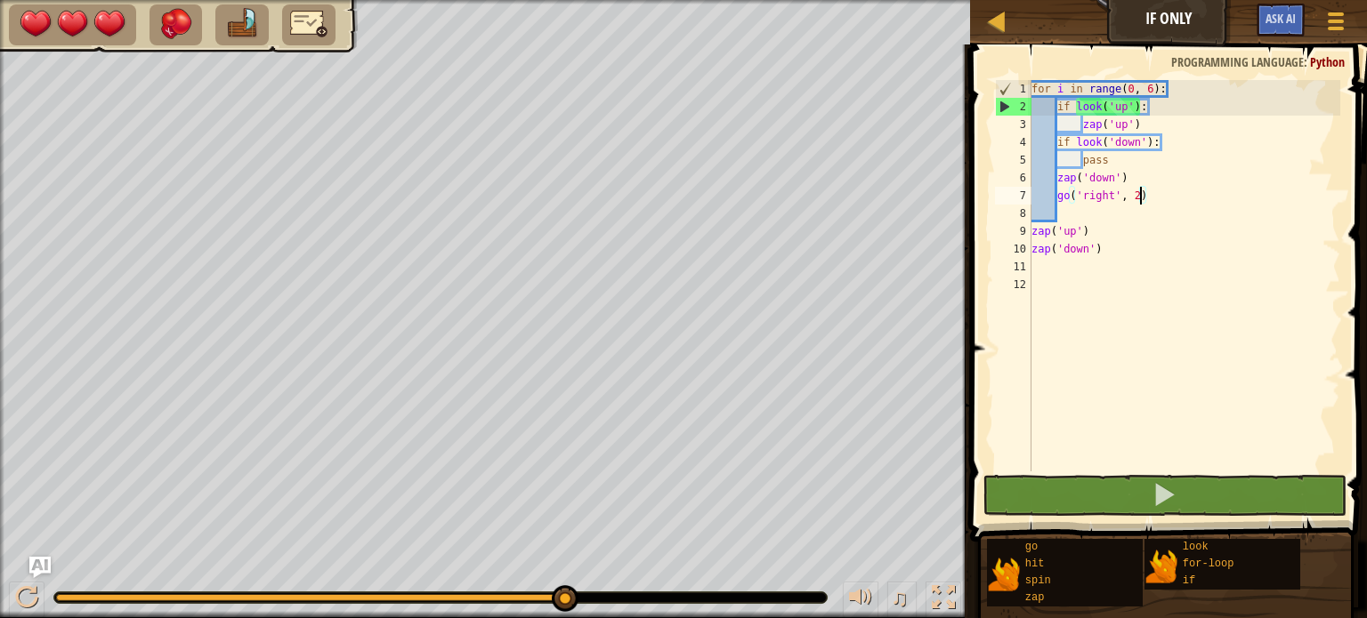
click at [1137, 199] on div "for i in range ( 0 , 6 ) : if look ( 'up' ) : zap ( 'up' ) if look ( 'down' ) :…" at bounding box center [1184, 293] width 313 height 427
click at [18, 595] on div at bounding box center [26, 597] width 23 height 23
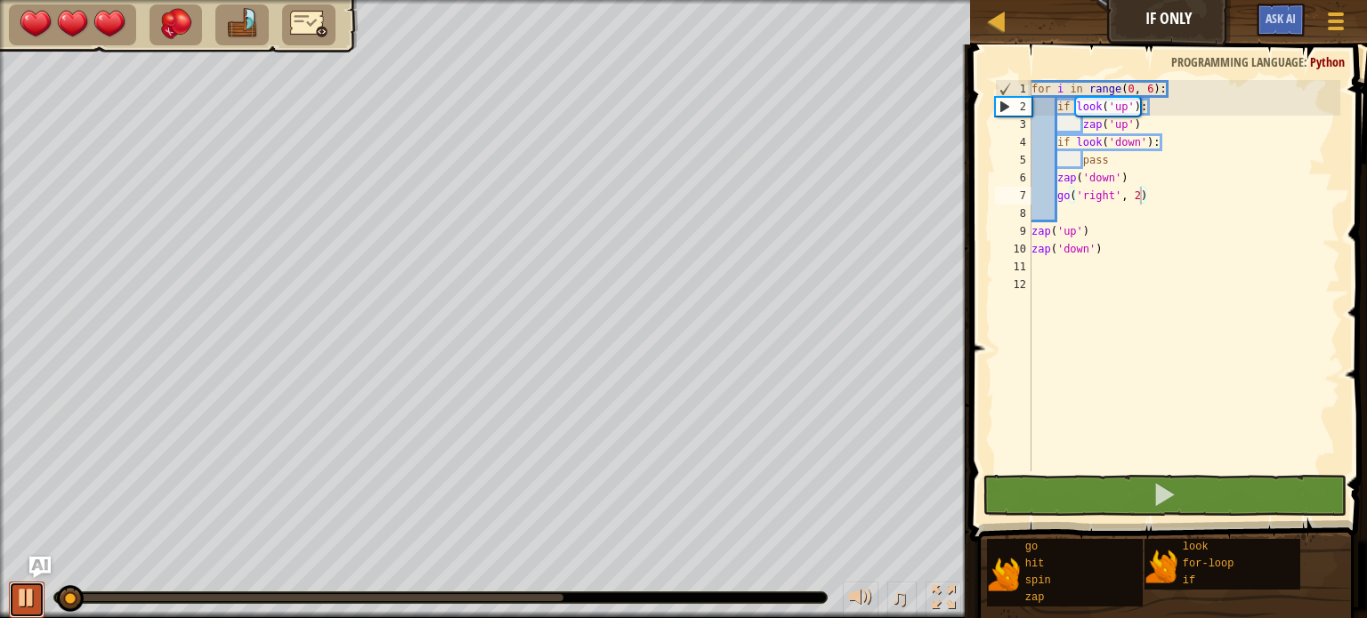
click at [18, 597] on div at bounding box center [26, 597] width 23 height 23
click at [20, 597] on div at bounding box center [26, 597] width 23 height 23
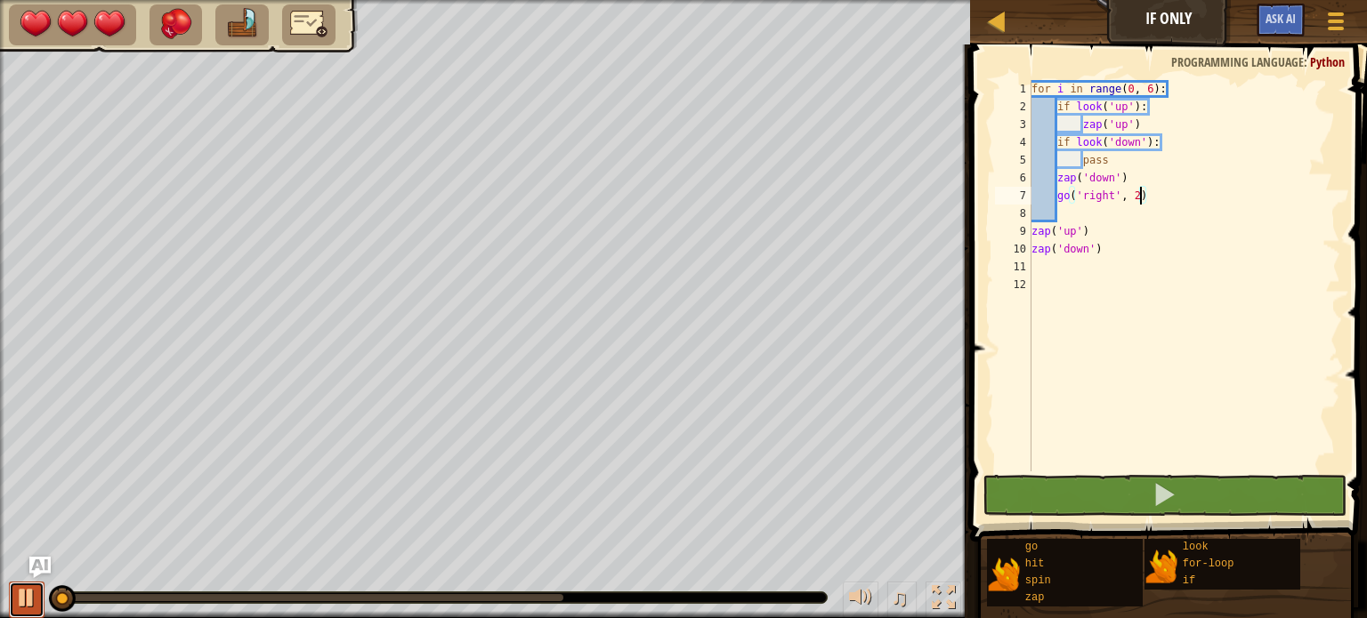
click at [21, 598] on div at bounding box center [26, 597] width 23 height 23
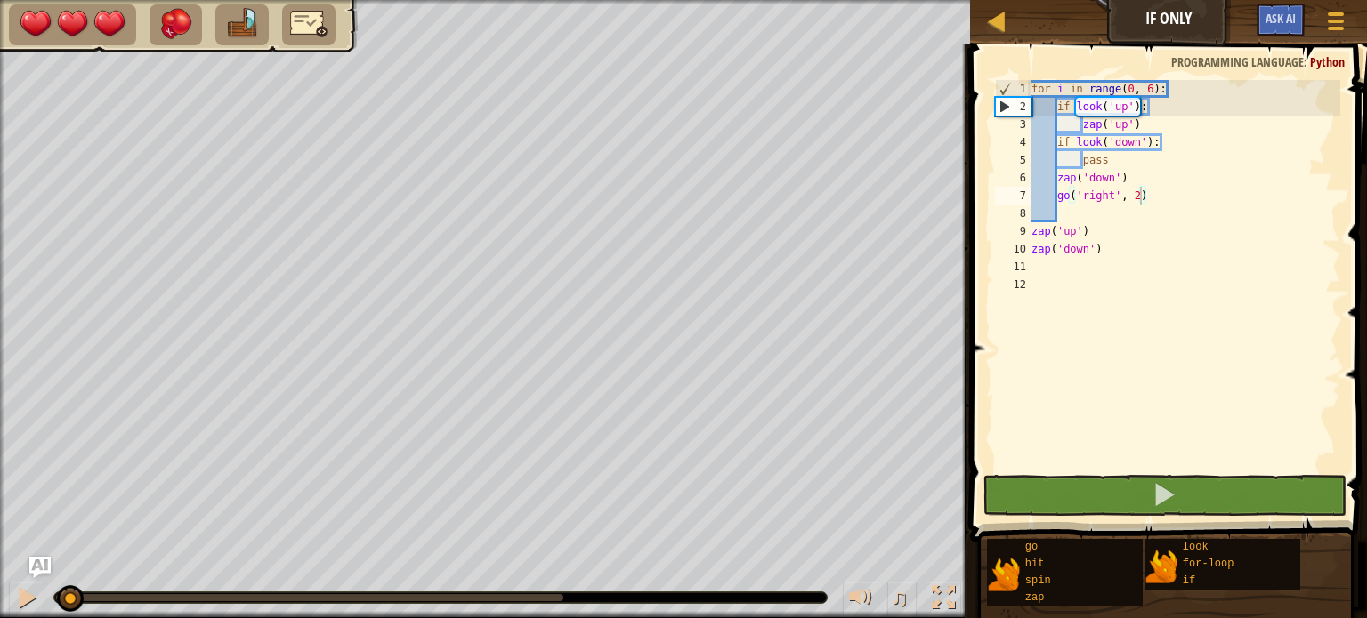
click at [47, 599] on div "♫" at bounding box center [485, 593] width 970 height 53
drag, startPoint x: 66, startPoint y: 602, endPoint x: 25, endPoint y: 602, distance: 40.9
click at [25, 602] on div "♫" at bounding box center [485, 593] width 970 height 53
click at [28, 597] on div at bounding box center [26, 597] width 23 height 23
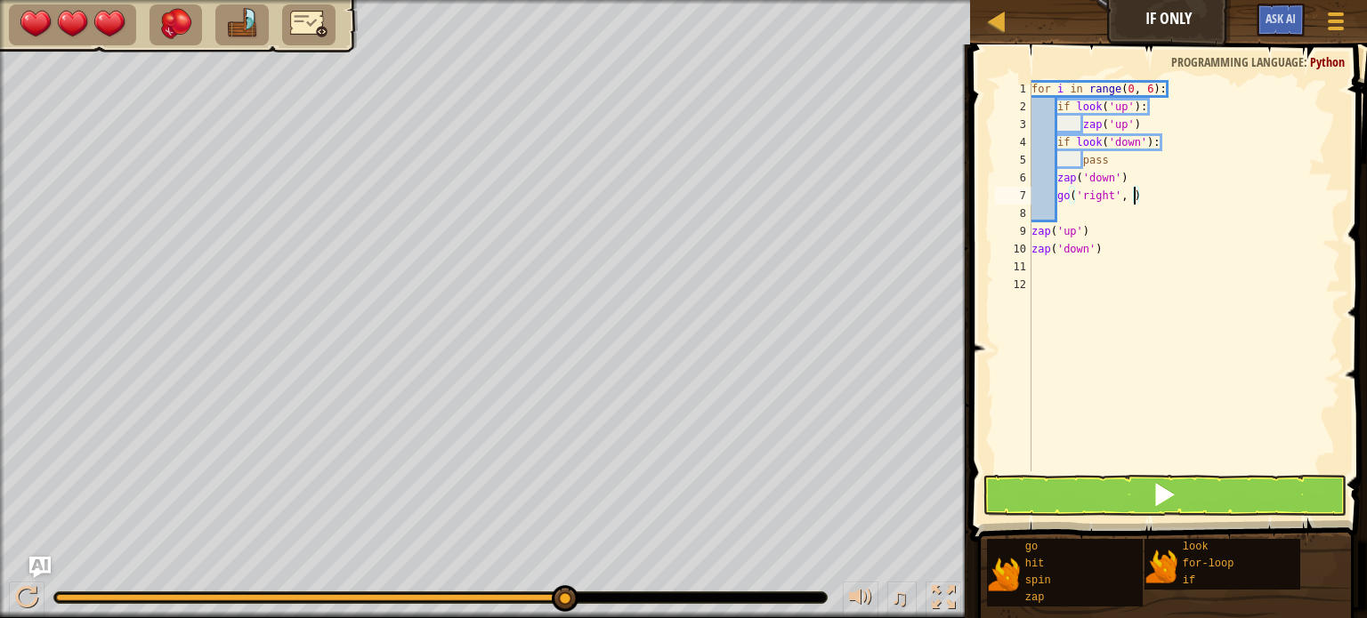
scroll to position [8, 8]
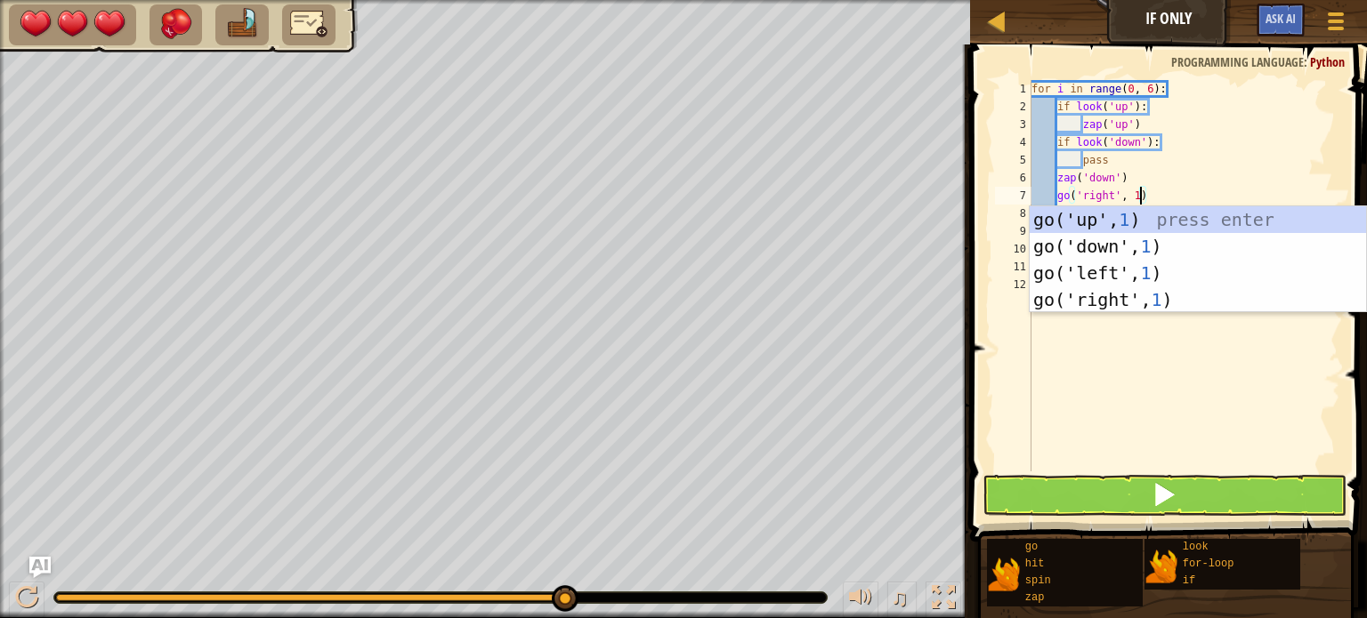
type textarea "go('right', 1)"
click at [1227, 486] on button at bounding box center [1164, 495] width 364 height 41
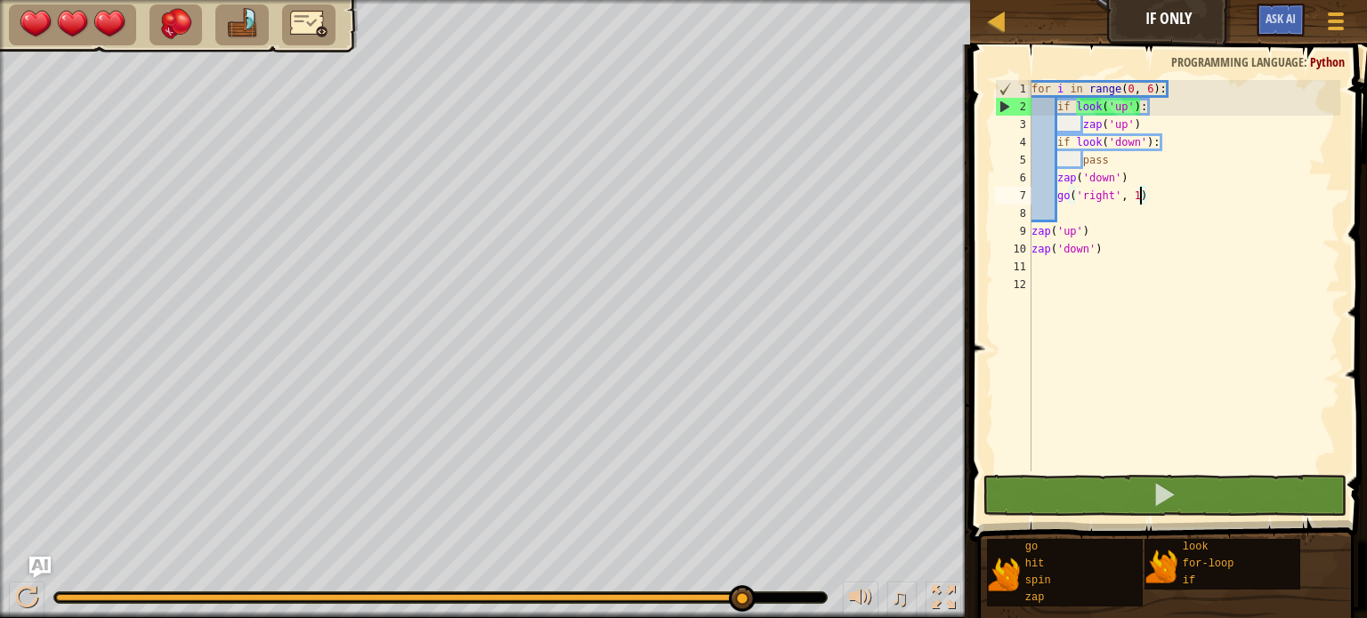
click at [1118, 214] on div "for i in range ( 0 , 6 ) : if look ( 'up' ) : zap ( 'up' ) if look ( 'down' ) :…" at bounding box center [1184, 293] width 313 height 427
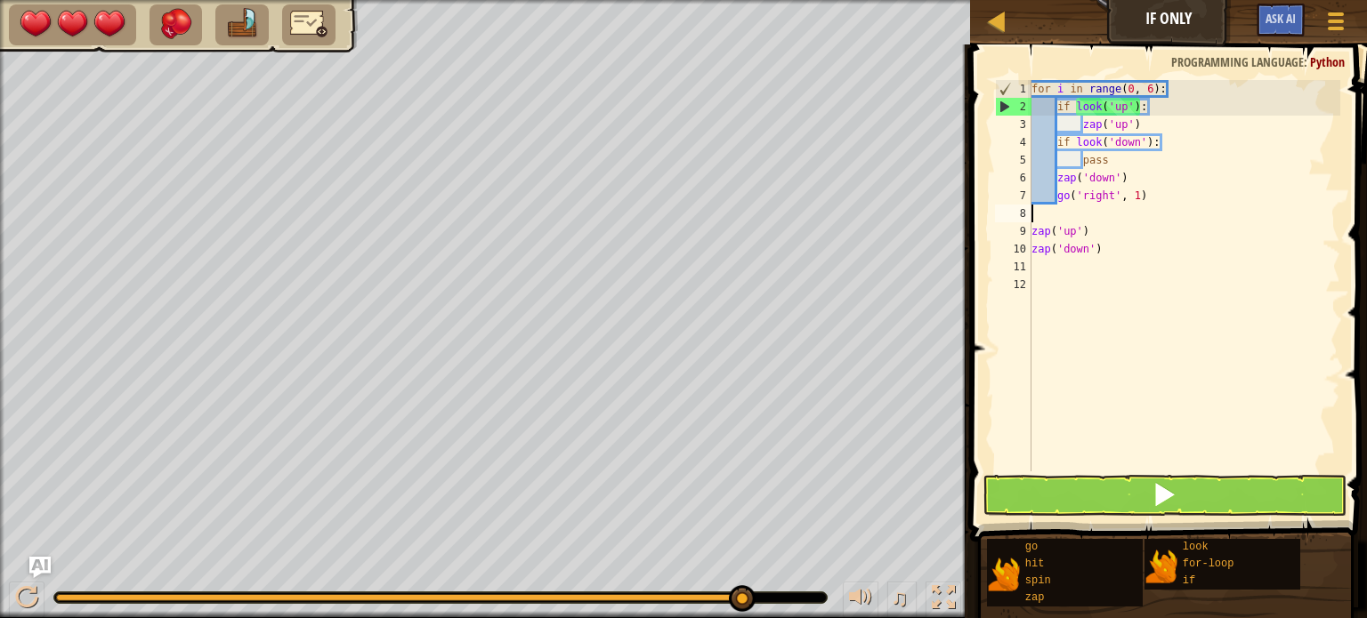
scroll to position [8, 0]
type textarea "go('right', 1)"
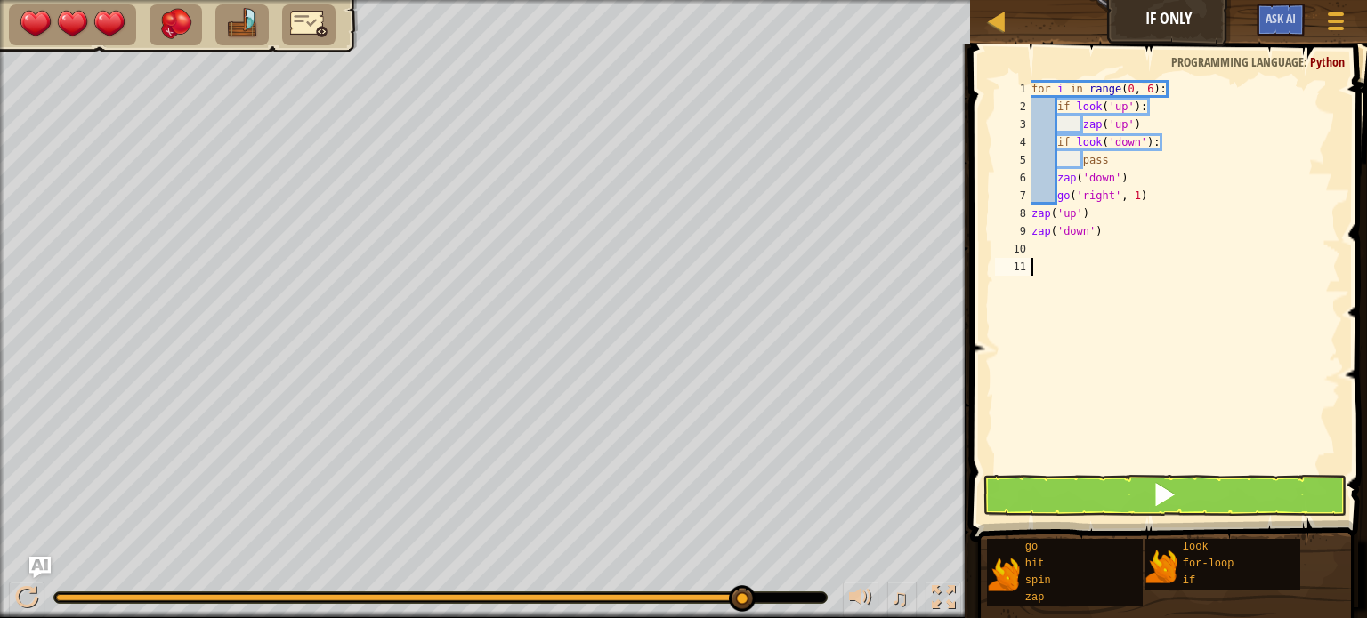
click at [1049, 268] on div "for i in range ( 0 , 6 ) : if look ( 'up' ) : zap ( 'up' ) if look ( 'down' ) :…" at bounding box center [1184, 293] width 313 height 427
click at [1200, 497] on button at bounding box center [1164, 495] width 364 height 41
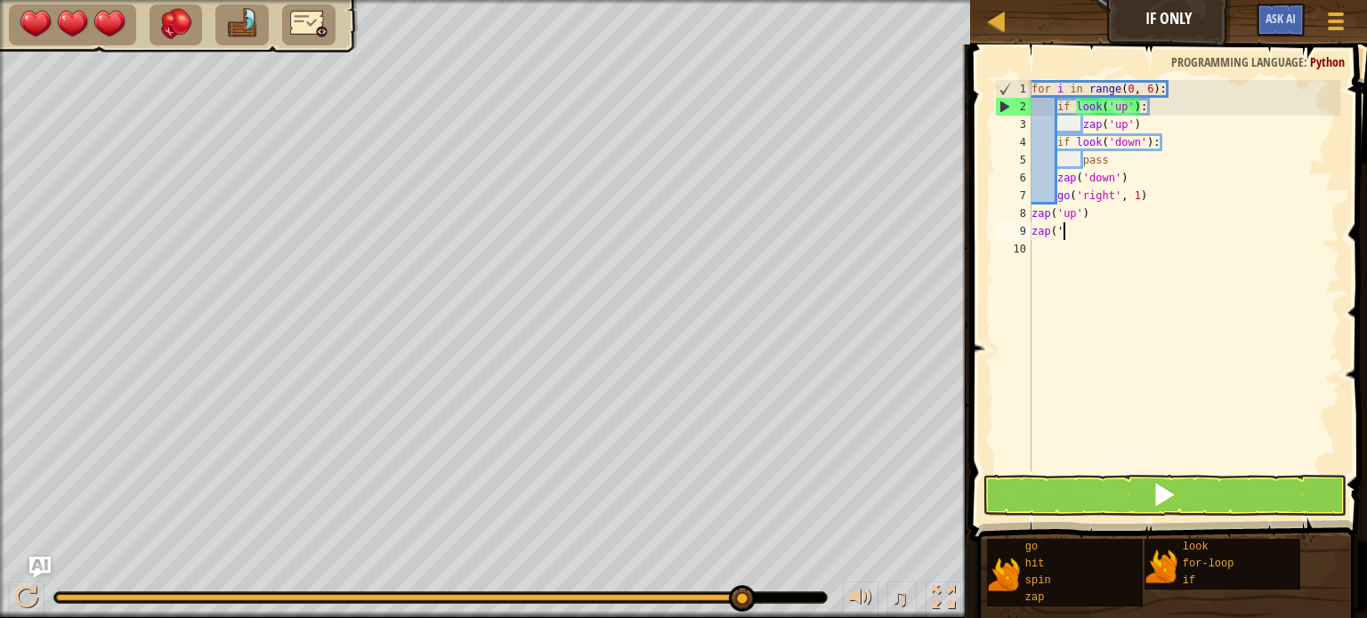
type textarea "z"
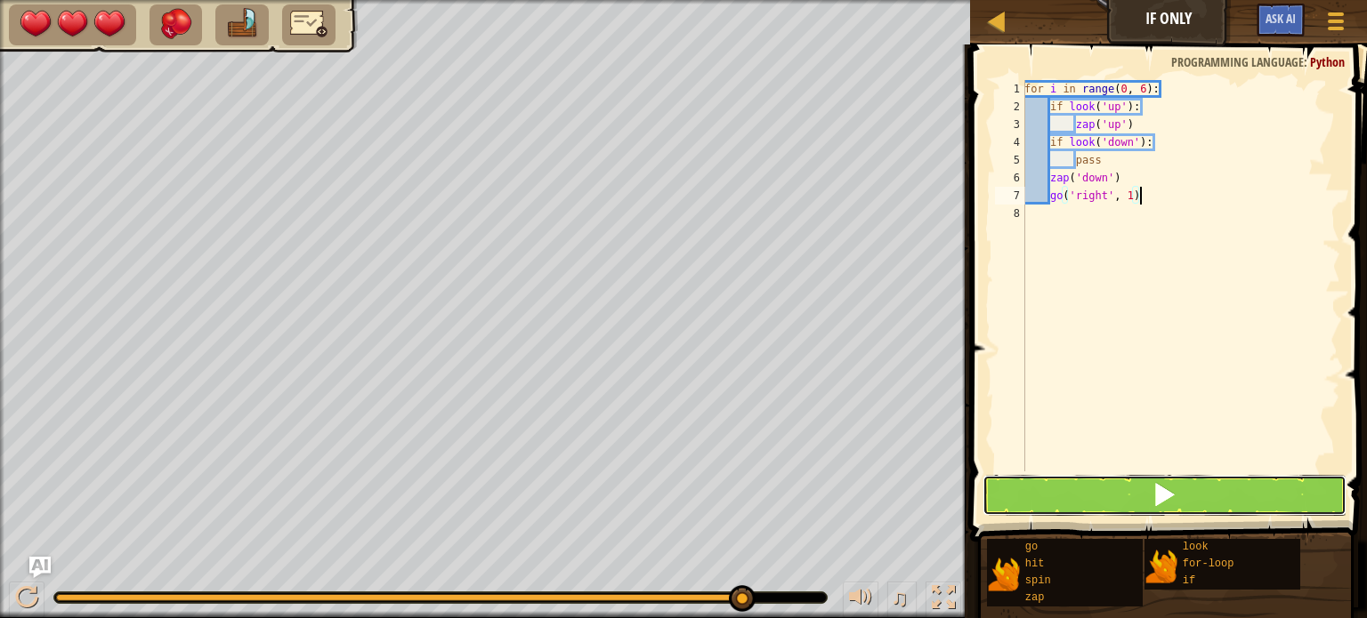
click at [1245, 481] on button at bounding box center [1164, 495] width 364 height 41
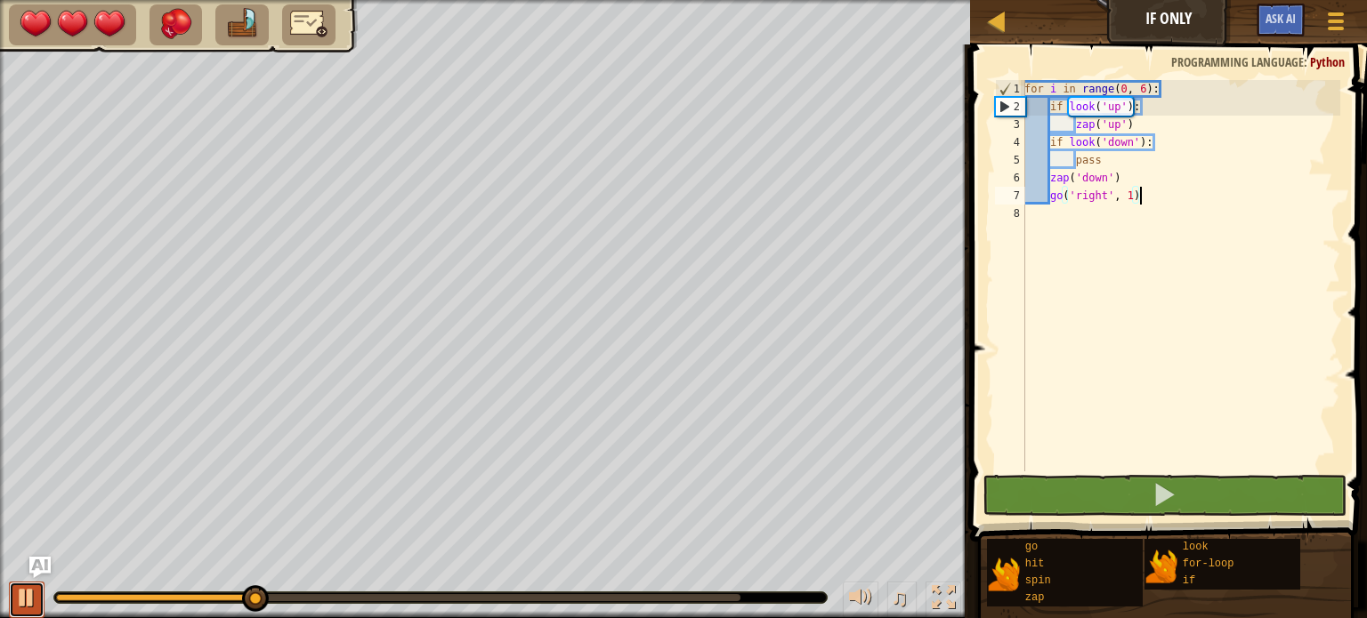
click at [23, 606] on div at bounding box center [26, 597] width 23 height 23
click at [1135, 198] on div "for i in range ( 0 , 6 ) : if look ( 'up' ) : zap ( 'up' ) if look ( 'down' ) :…" at bounding box center [1180, 293] width 319 height 427
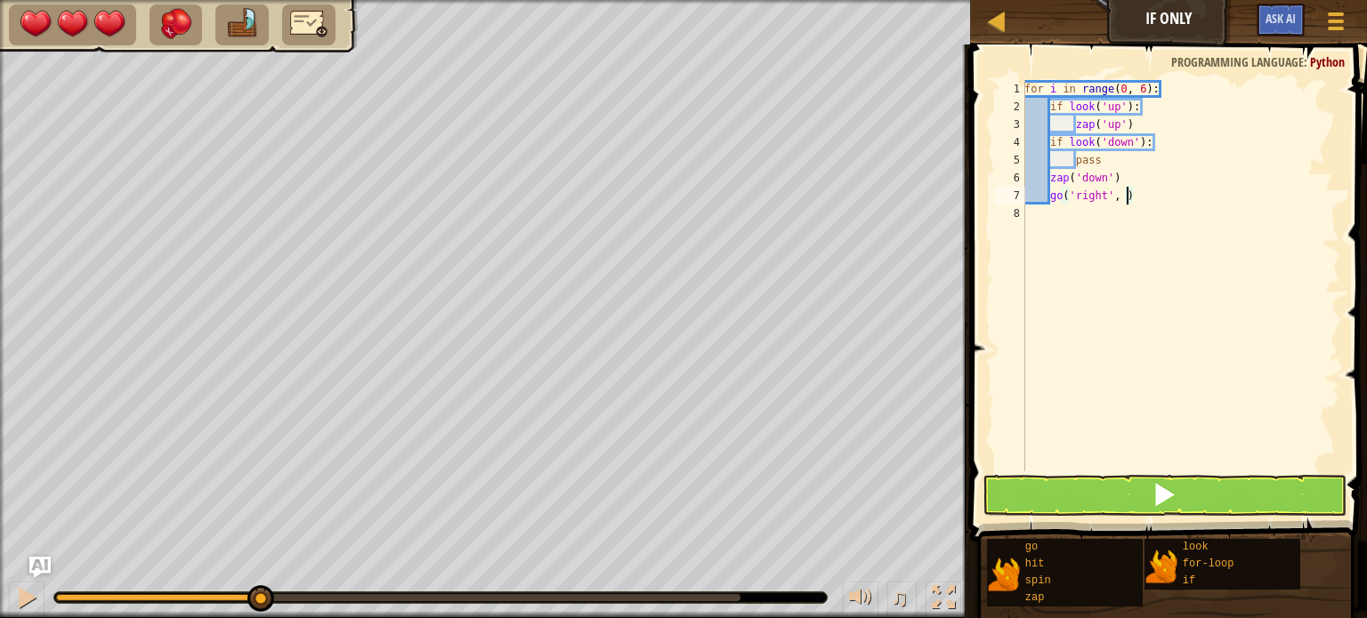
type textarea "go('right', 2)"
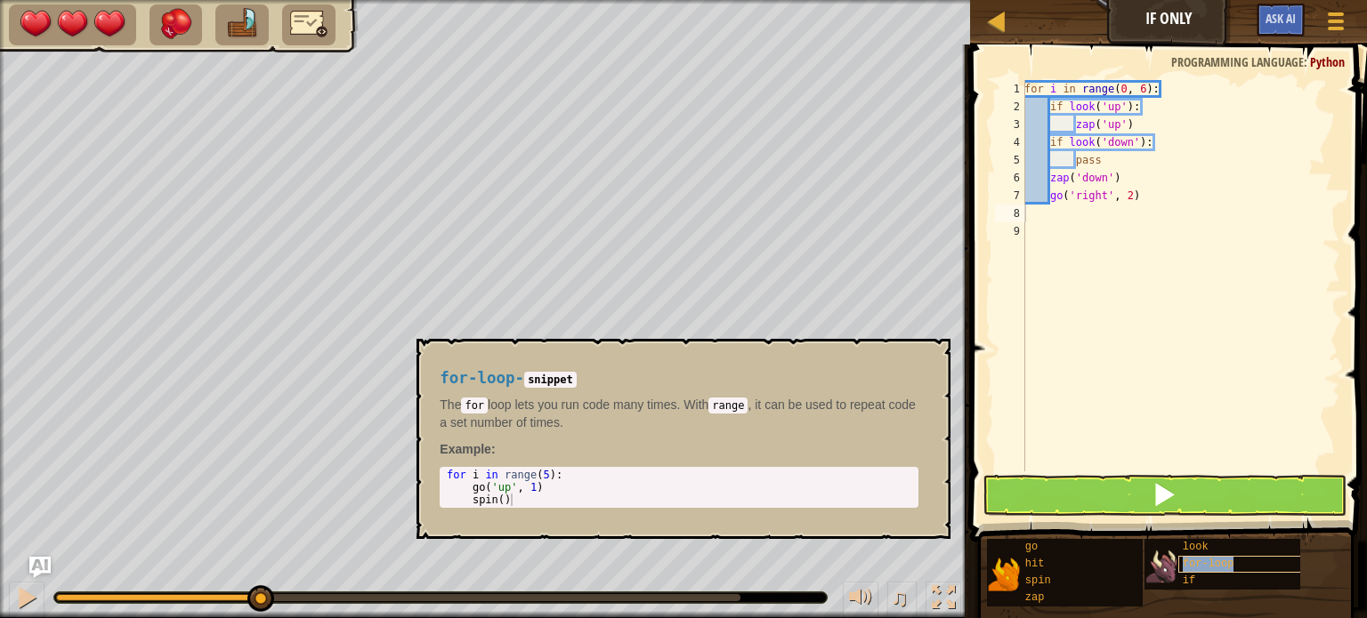
click at [1192, 568] on span "for-loop" at bounding box center [1209, 564] width 52 height 12
click at [1215, 569] on span "for-loop" at bounding box center [1209, 564] width 52 height 12
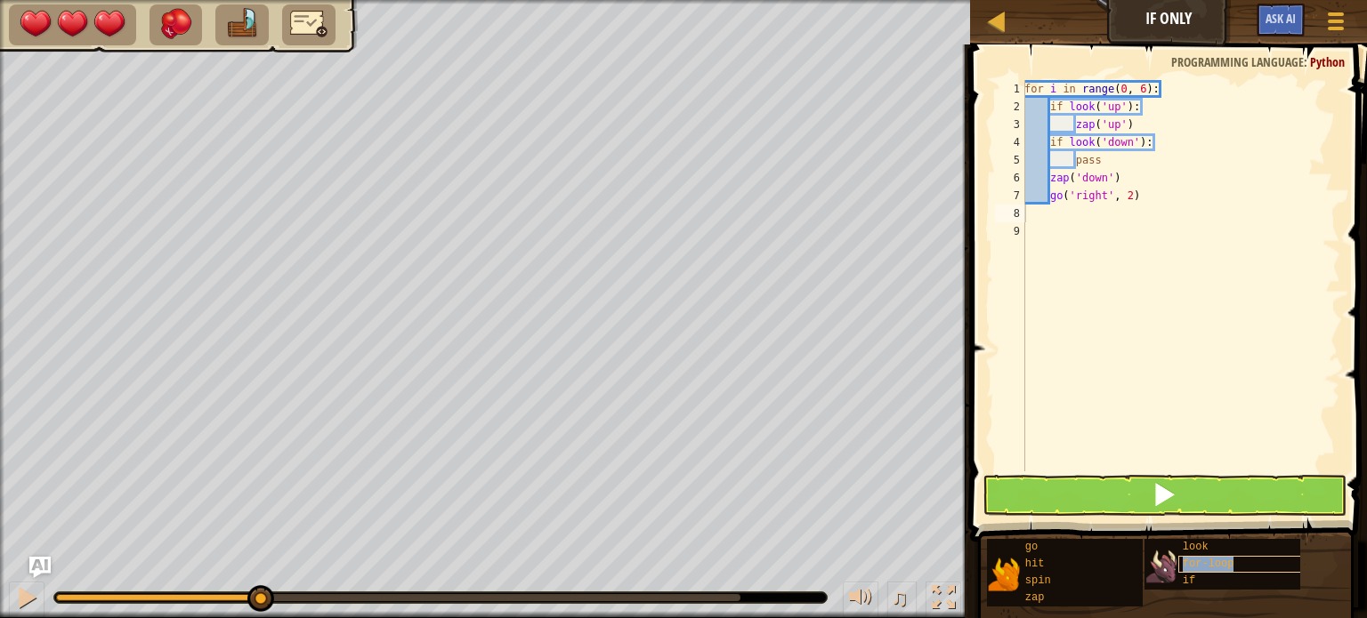
click at [1215, 569] on span "for-loop" at bounding box center [1209, 564] width 52 height 12
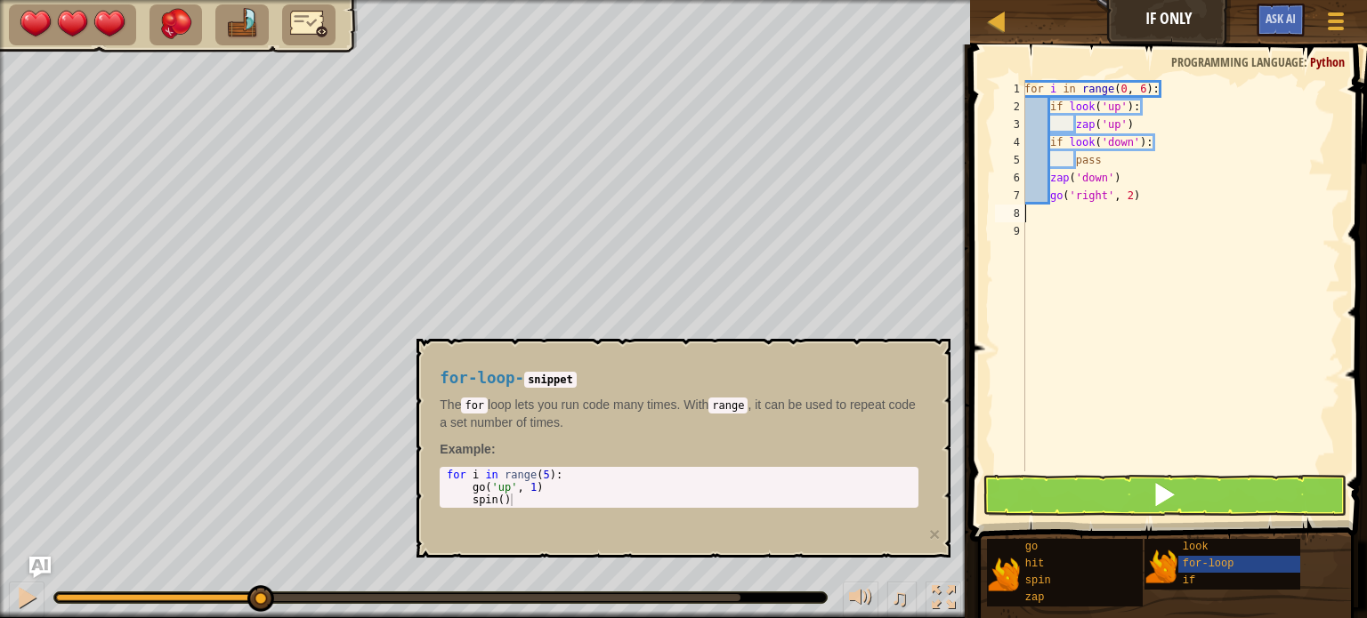
click at [1045, 215] on div "for i in range ( 0 , 6 ) : if look ( 'up' ) : zap ( 'up' ) if look ( 'down' ) :…" at bounding box center [1180, 293] width 319 height 427
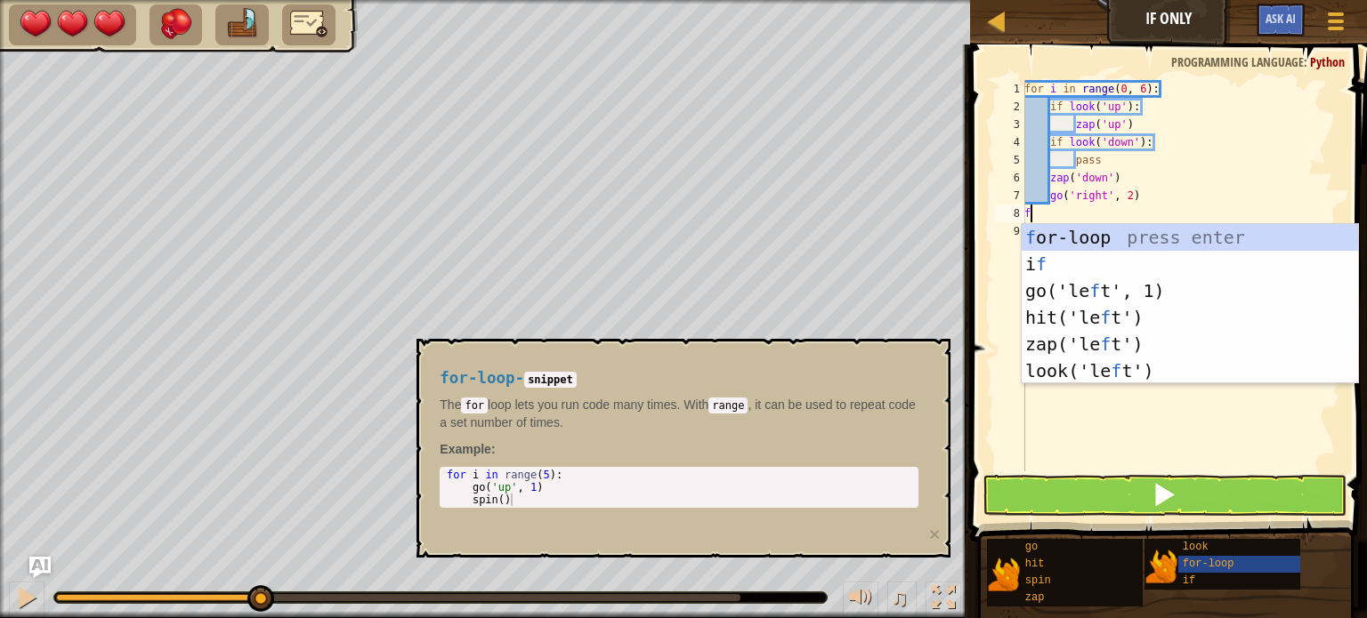
click at [1028, 232] on div "f or-loop press enter i f press enter go('le f t', 1) press enter hit('le f t')…" at bounding box center [1190, 331] width 336 height 214
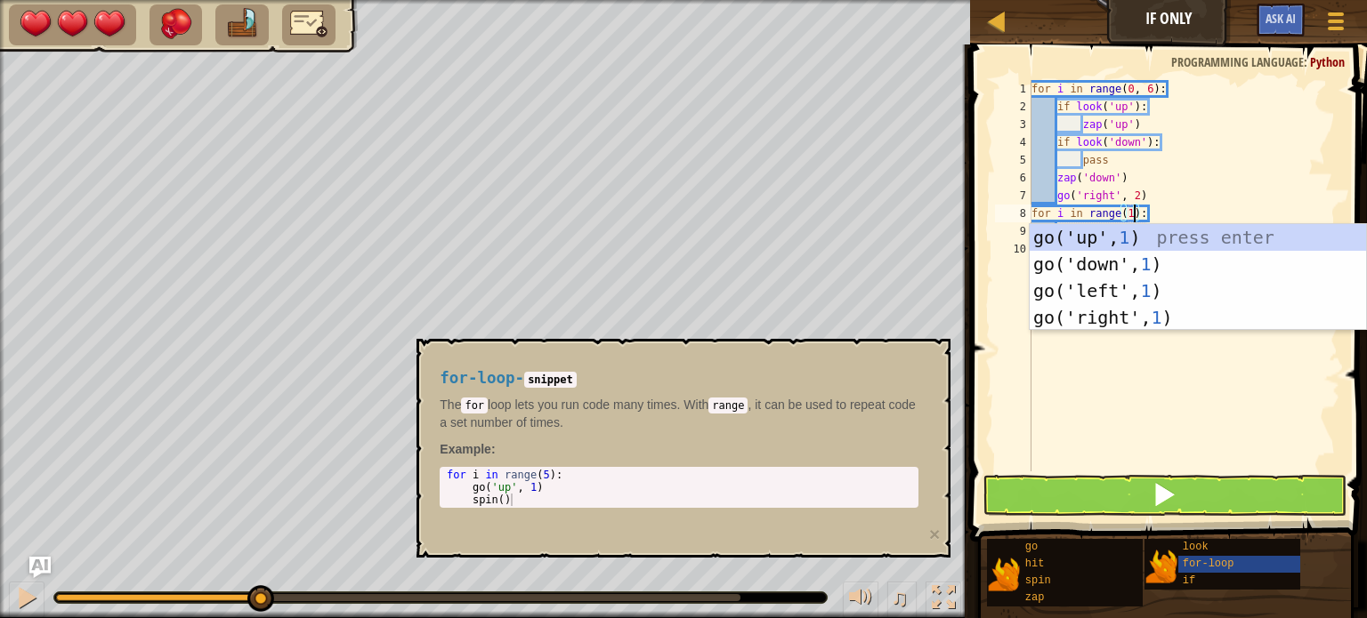
scroll to position [8, 7]
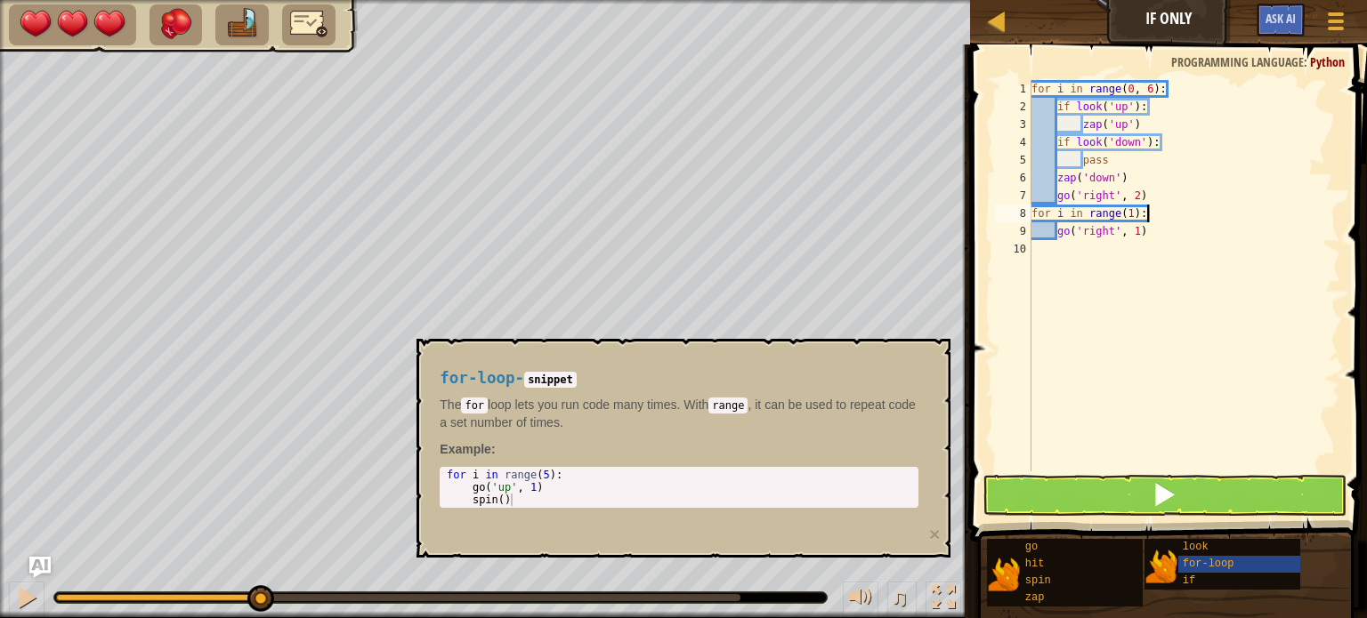
click at [1191, 208] on div "for i in range ( 0 , 6 ) : if look ( 'up' ) : zap ( 'up' ) if look ( 'down' ) :…" at bounding box center [1184, 293] width 313 height 427
click at [1149, 238] on div "for i in range ( 0 , 6 ) : if look ( 'up' ) : zap ( 'up' ) if look ( 'down' ) :…" at bounding box center [1184, 293] width 313 height 427
type textarea "go('right', 1)"
type textarea "zap('up')"
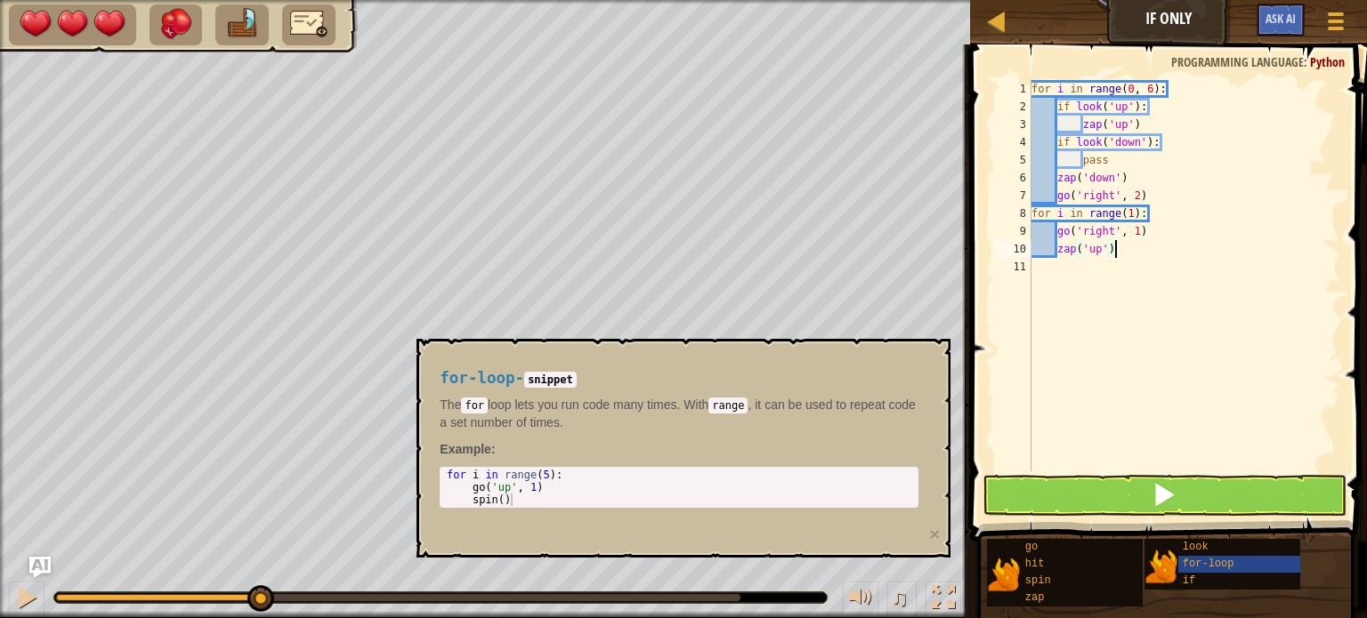
click at [1039, 267] on div "for i in range ( 0 , 6 ) : if look ( 'up' ) : zap ( 'up' ) if look ( 'down' ) :…" at bounding box center [1184, 293] width 313 height 427
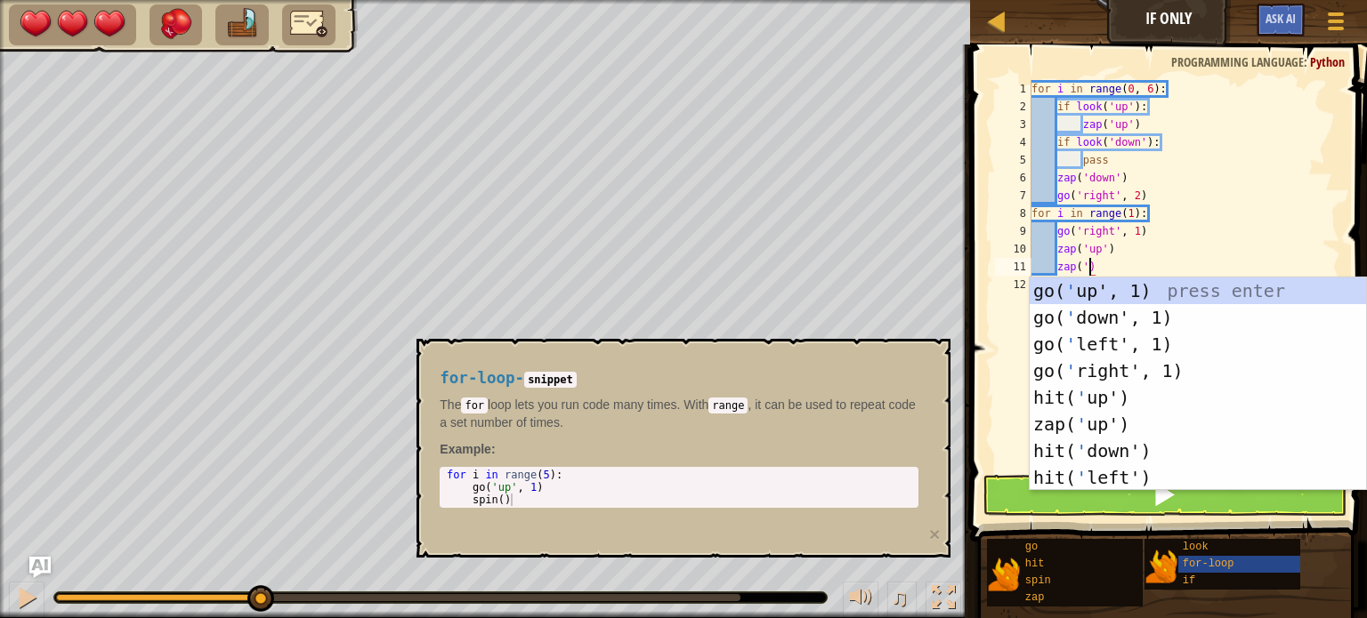
scroll to position [8, 4]
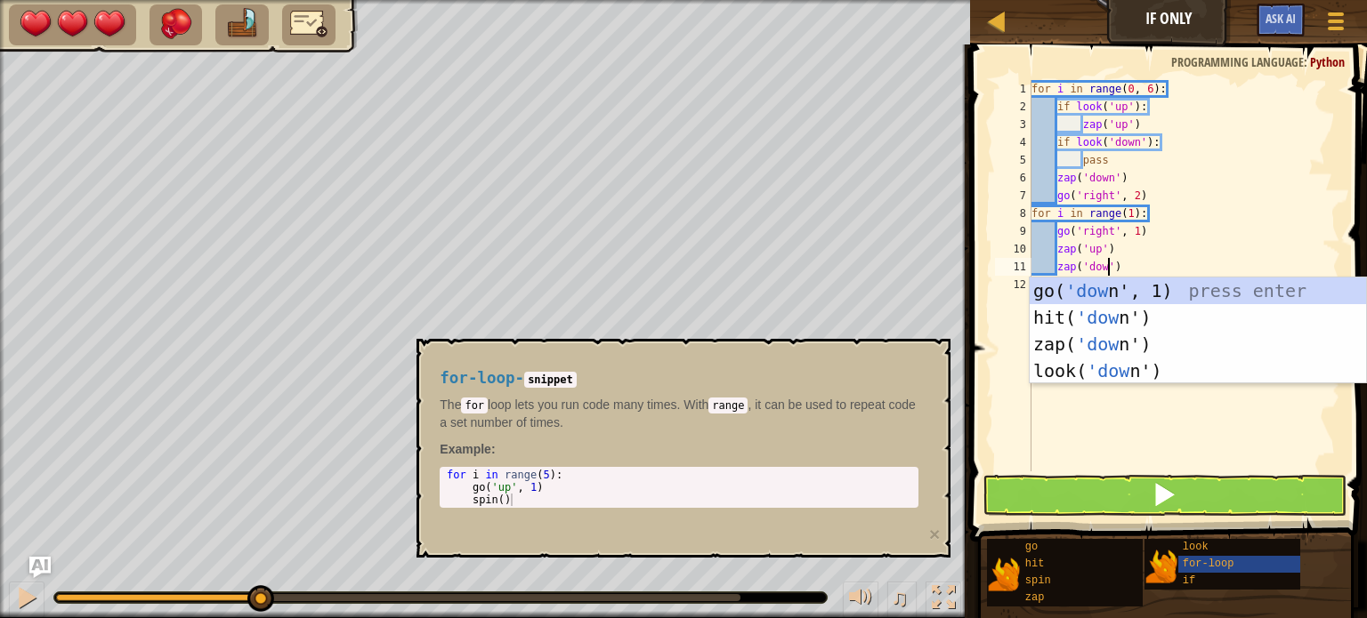
type textarea "zap('down')"
click at [1214, 426] on div "for i in range ( 0 , 6 ) : if look ( 'up' ) : zap ( 'up' ) if look ( 'down' ) :…" at bounding box center [1184, 293] width 313 height 427
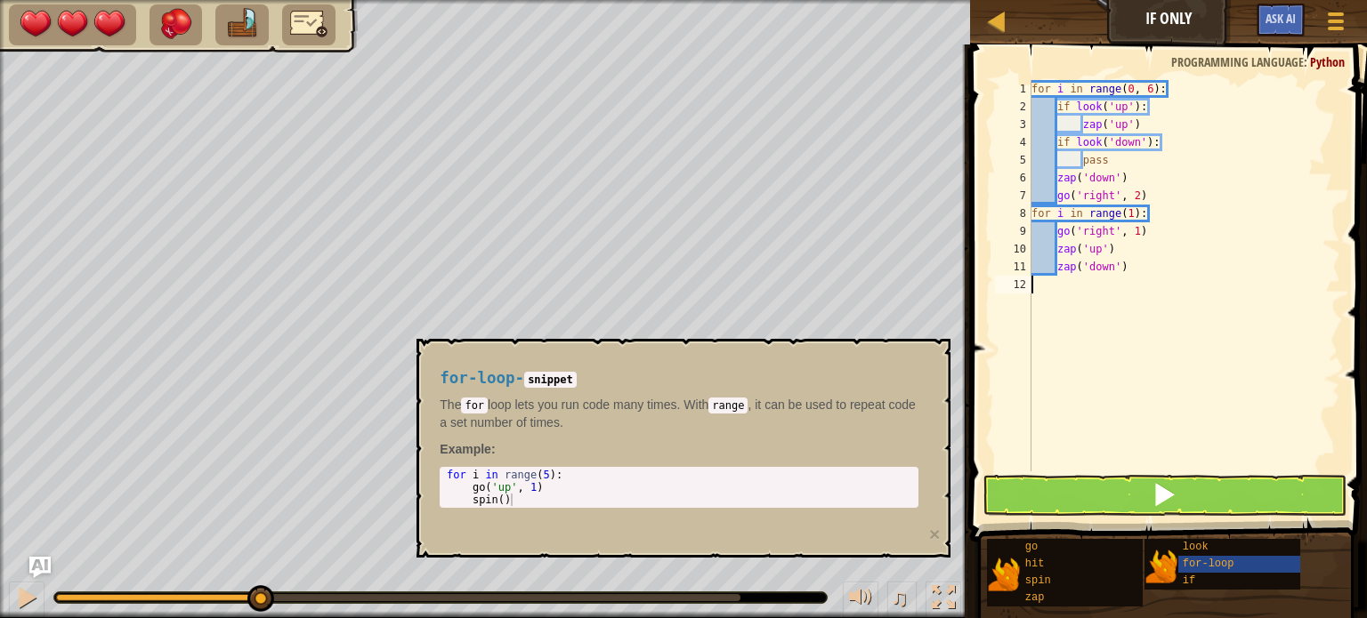
scroll to position [8, 0]
click at [1230, 494] on button at bounding box center [1164, 495] width 364 height 41
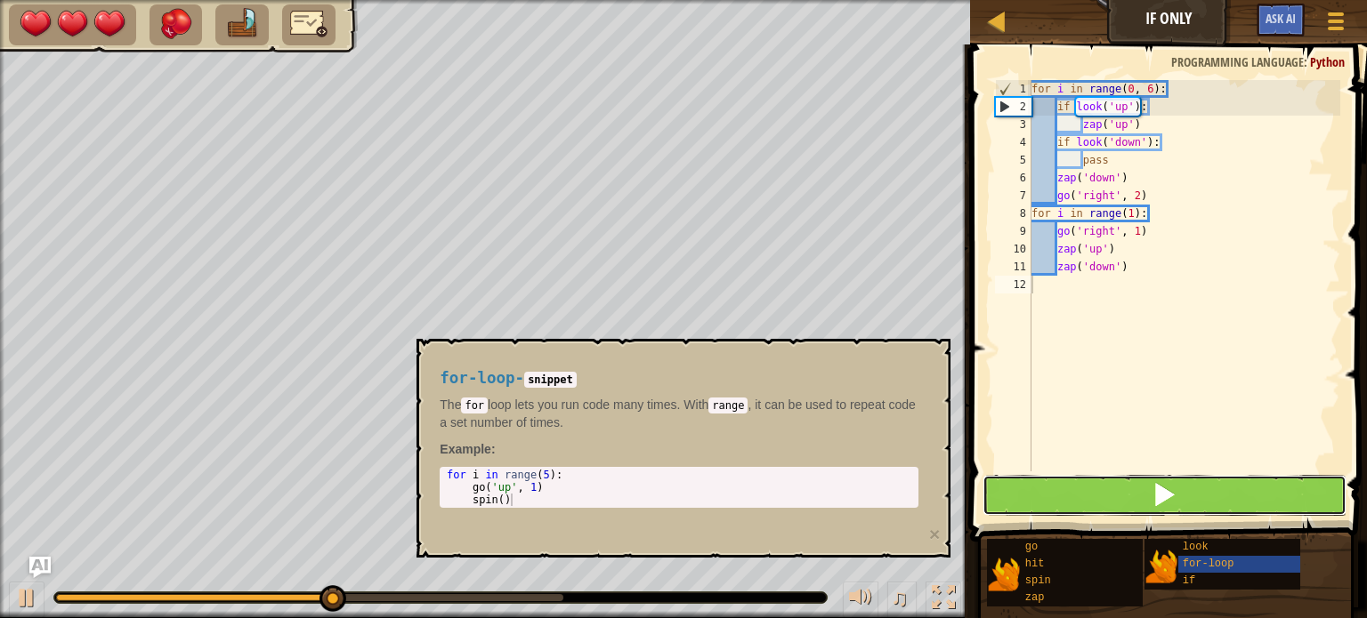
click at [1143, 480] on button at bounding box center [1164, 495] width 364 height 41
click at [1140, 481] on button at bounding box center [1164, 495] width 364 height 41
click at [1139, 481] on button at bounding box center [1164, 495] width 364 height 41
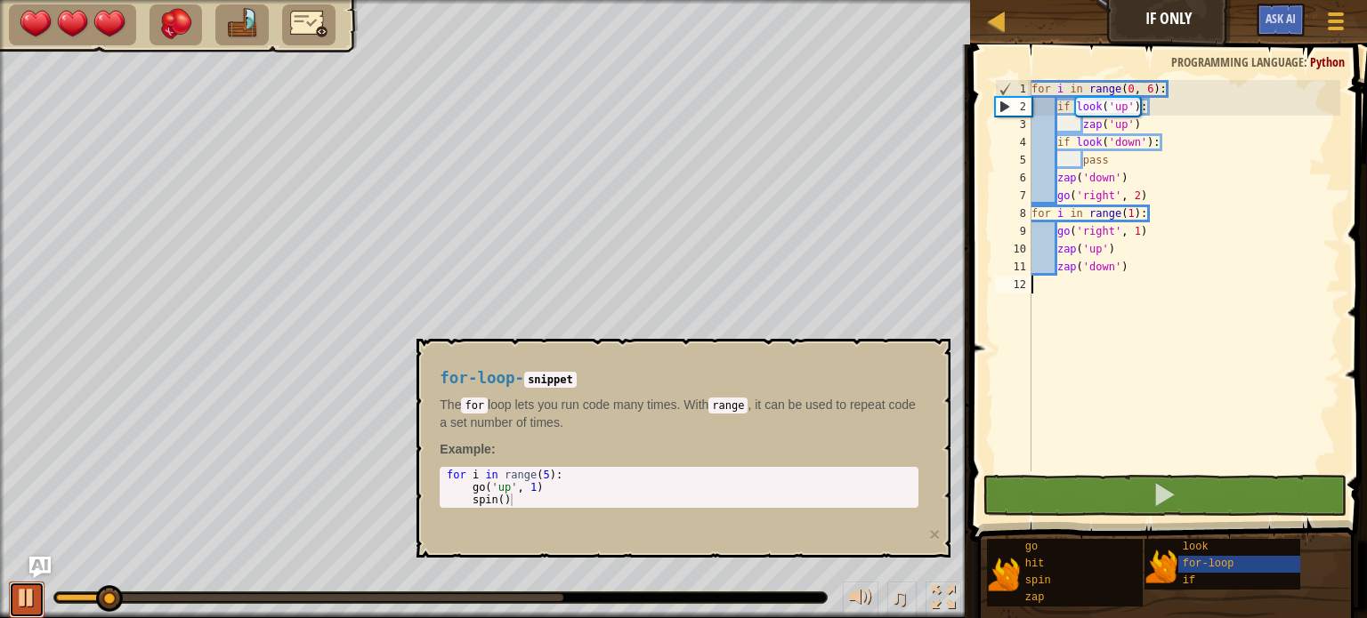
click at [24, 596] on div at bounding box center [26, 597] width 23 height 23
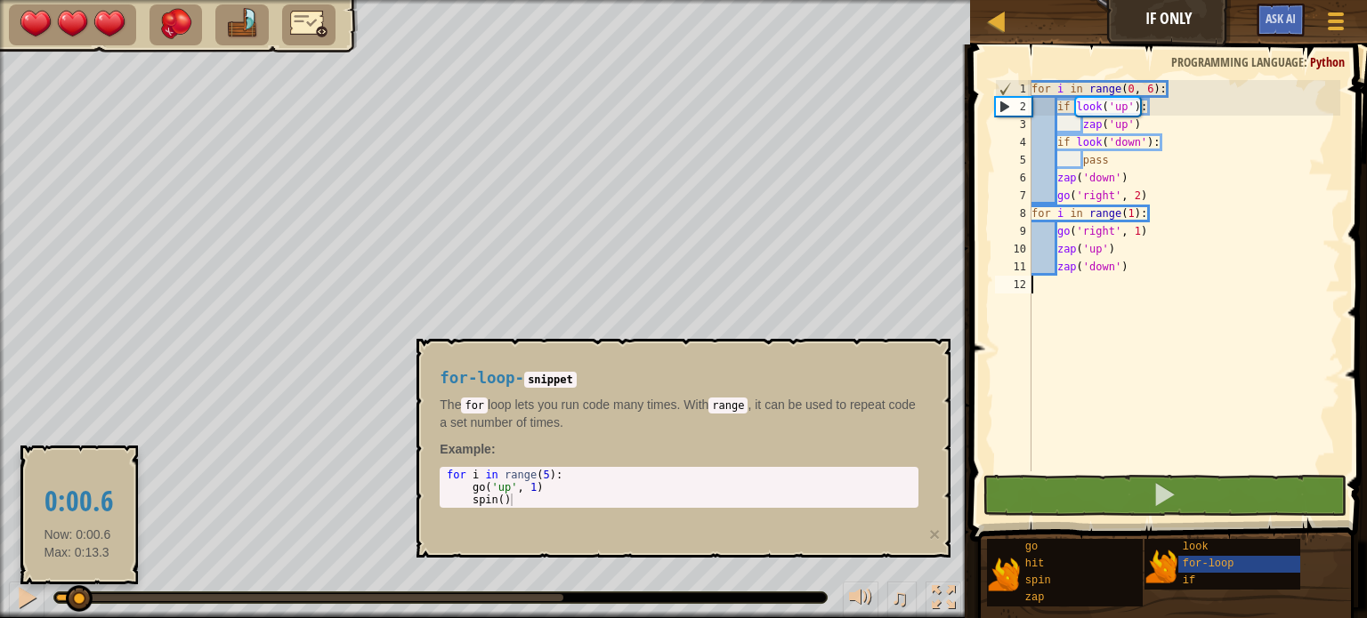
drag, startPoint x: 77, startPoint y: 599, endPoint x: 5, endPoint y: 590, distance: 72.6
click at [5, 590] on div "♫" at bounding box center [485, 593] width 970 height 53
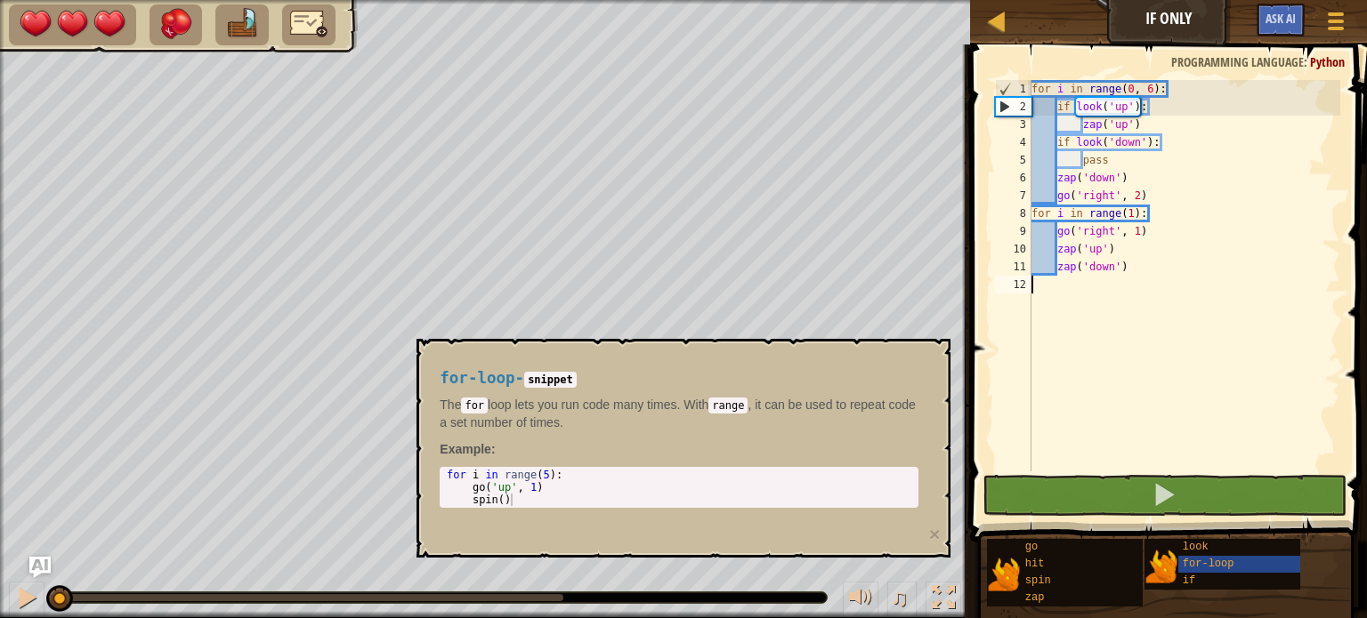
click at [941, 530] on div "for-loop - snippet The for loop lets you run code many times. With range , it c…" at bounding box center [683, 448] width 534 height 219
click at [933, 534] on button "×" at bounding box center [934, 534] width 11 height 19
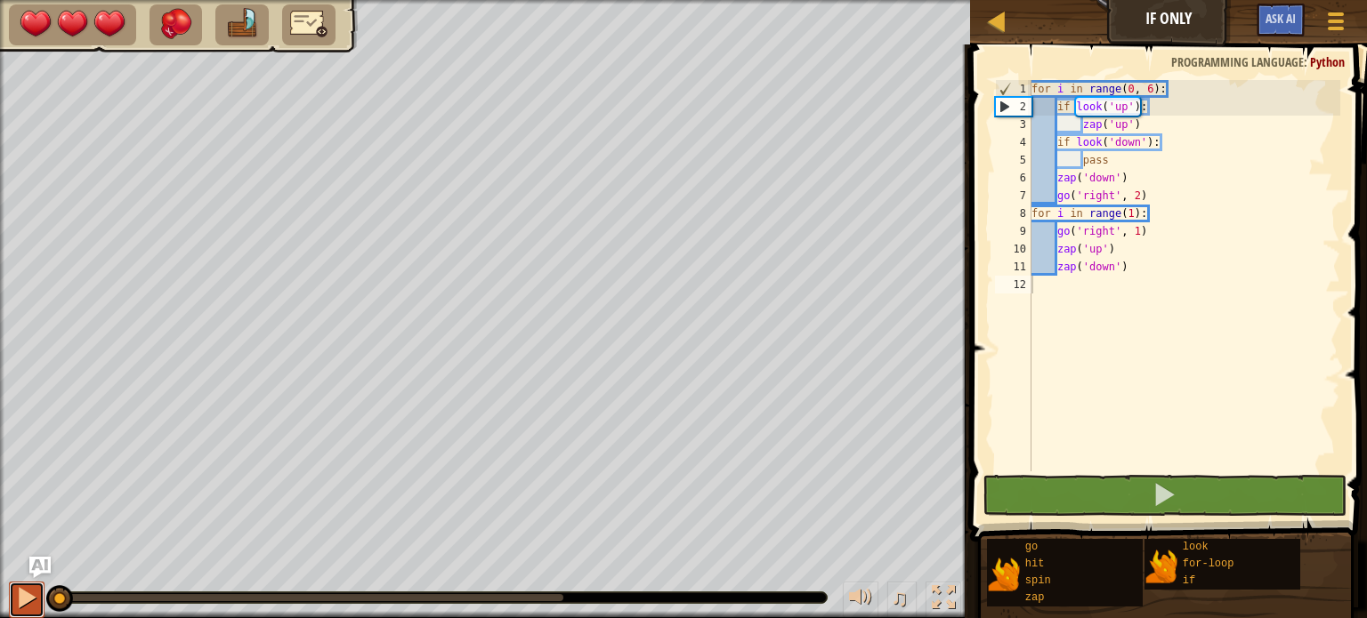
click at [40, 586] on button at bounding box center [27, 600] width 36 height 36
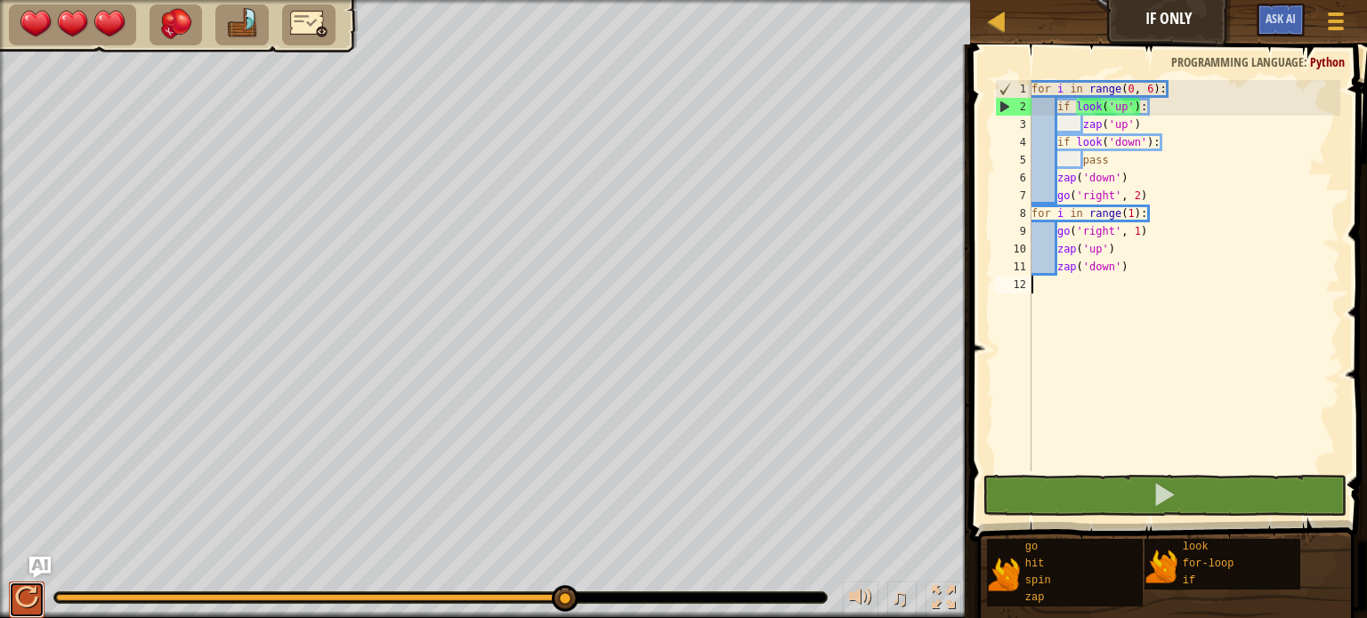
click at [22, 602] on div at bounding box center [26, 597] width 23 height 23
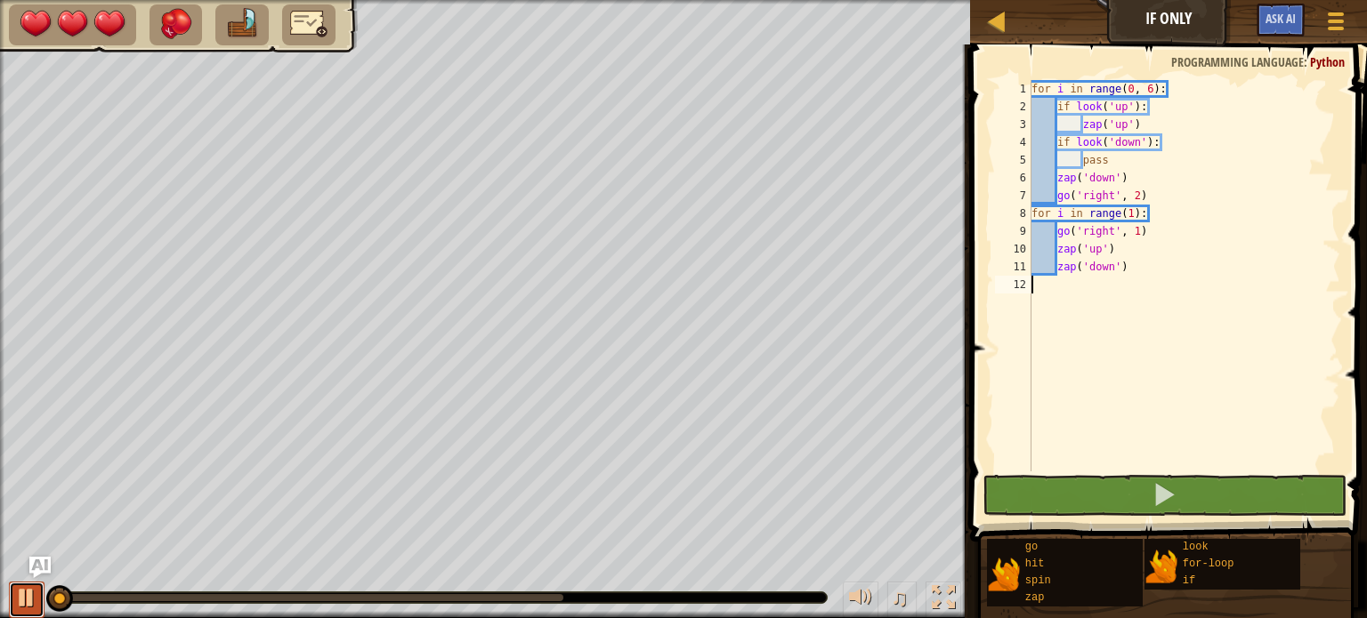
click at [22, 602] on div at bounding box center [26, 597] width 23 height 23
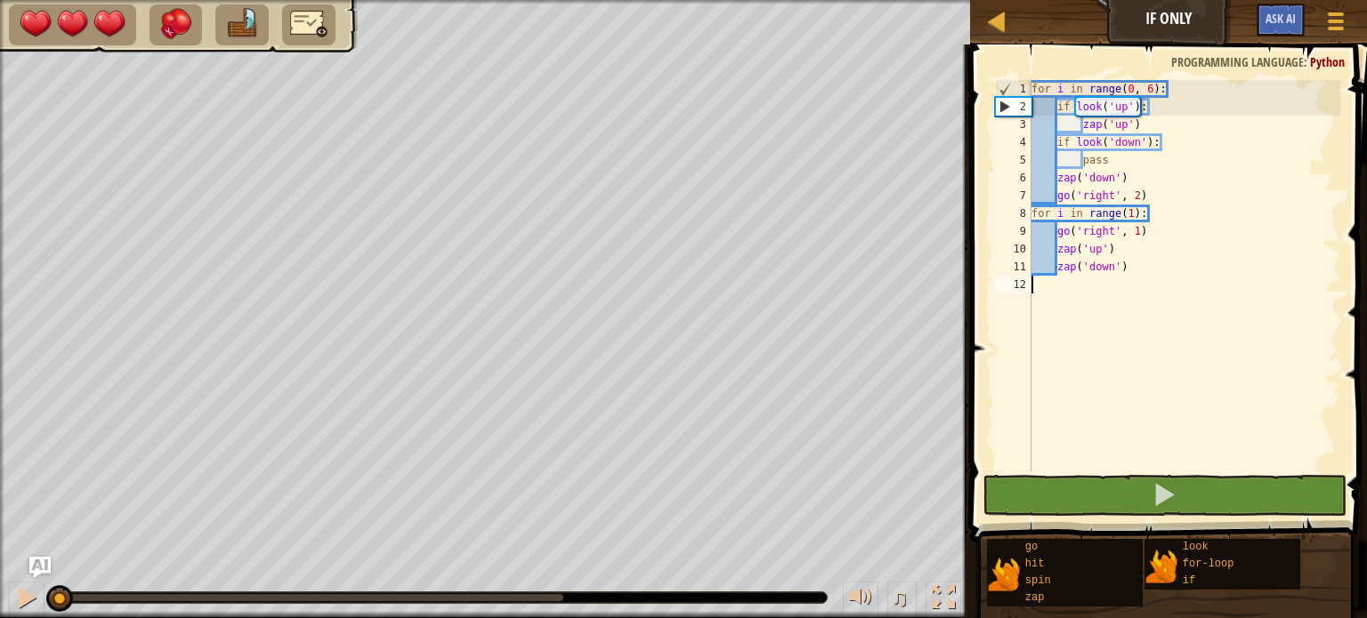
drag, startPoint x: 68, startPoint y: 600, endPoint x: 0, endPoint y: 607, distance: 68.0
click at [0, 607] on div "♫" at bounding box center [485, 593] width 970 height 53
click at [1151, 93] on div "for i in range ( 0 , 6 ) : if look ( 'up' ) : zap ( 'up' ) if look ( 'down' ) :…" at bounding box center [1184, 293] width 313 height 427
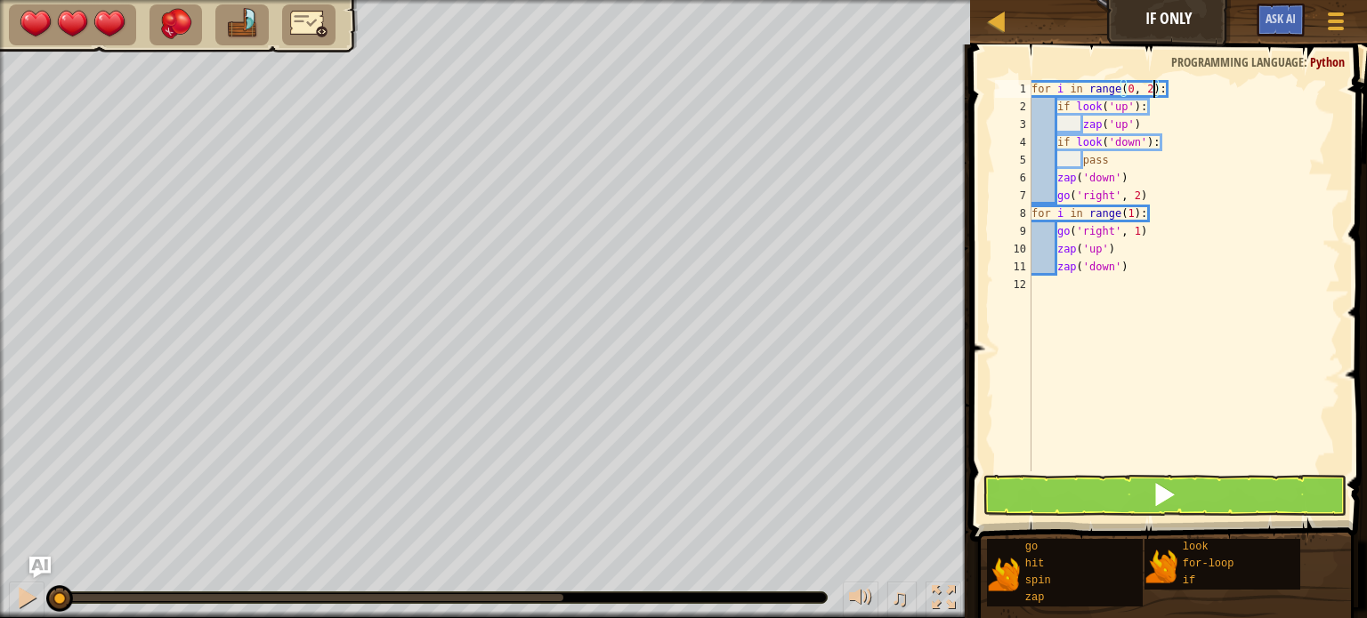
scroll to position [8, 10]
click at [1132, 214] on div "for i in range ( 0 , 2 ) : if look ( 'up' ) : zap ( 'up' ) if look ( 'down' ) :…" at bounding box center [1184, 293] width 313 height 427
click at [1220, 503] on button at bounding box center [1164, 495] width 364 height 41
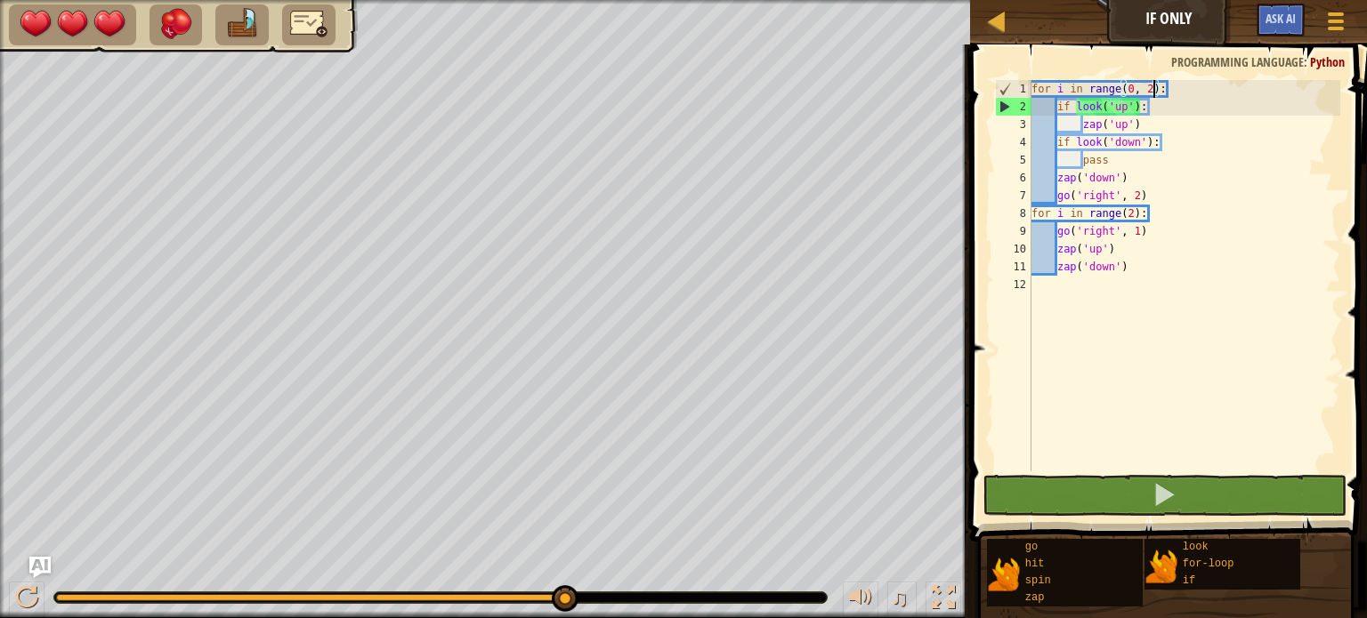
click at [1154, 91] on div "for i in range ( 0 , 2 ) : if look ( 'up' ) : zap ( 'up' ) if look ( 'down' ) :…" at bounding box center [1184, 293] width 313 height 427
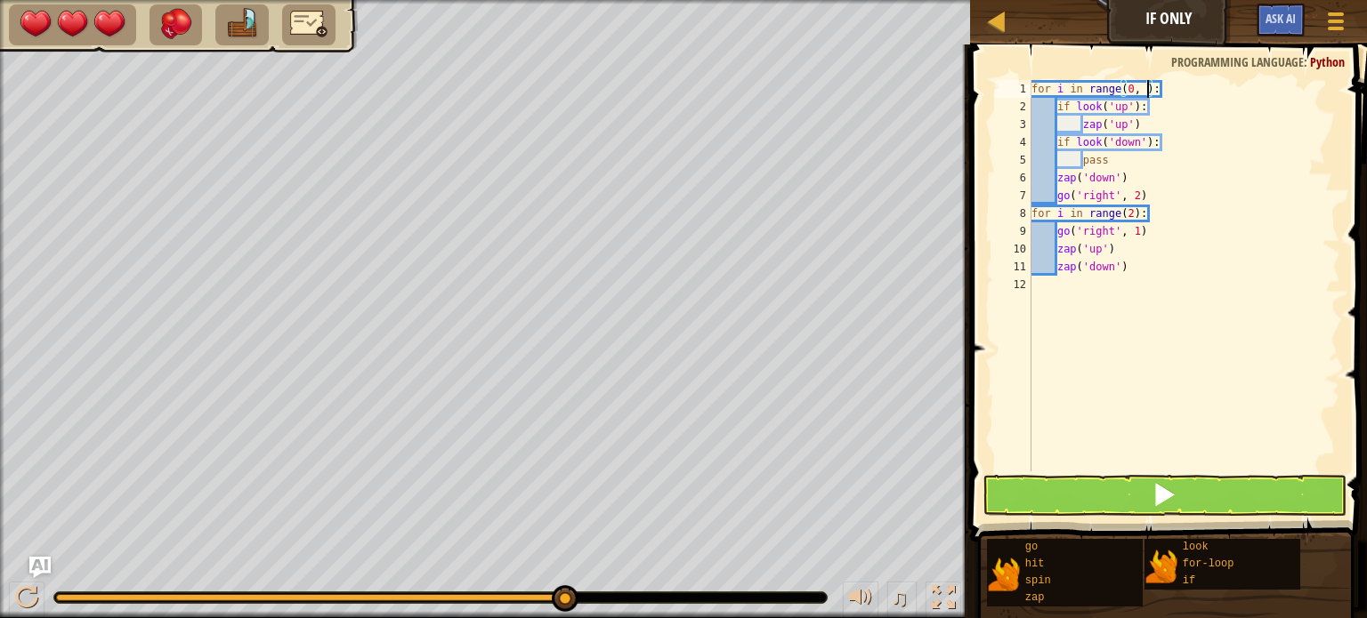
type textarea "for i in range(0, 1):"
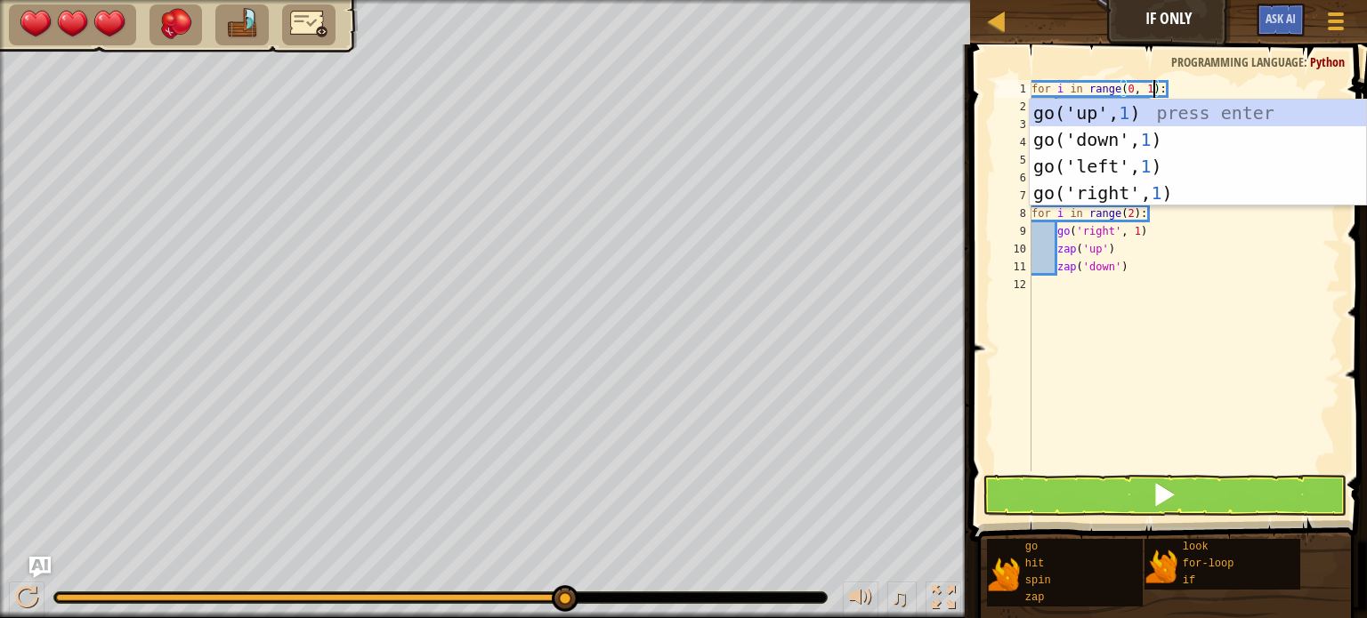
click at [1293, 353] on div "for i in range ( 0 , 1 ) : if look ( 'up' ) : zap ( 'up' ) if look ( 'down' ) :…" at bounding box center [1184, 293] width 313 height 427
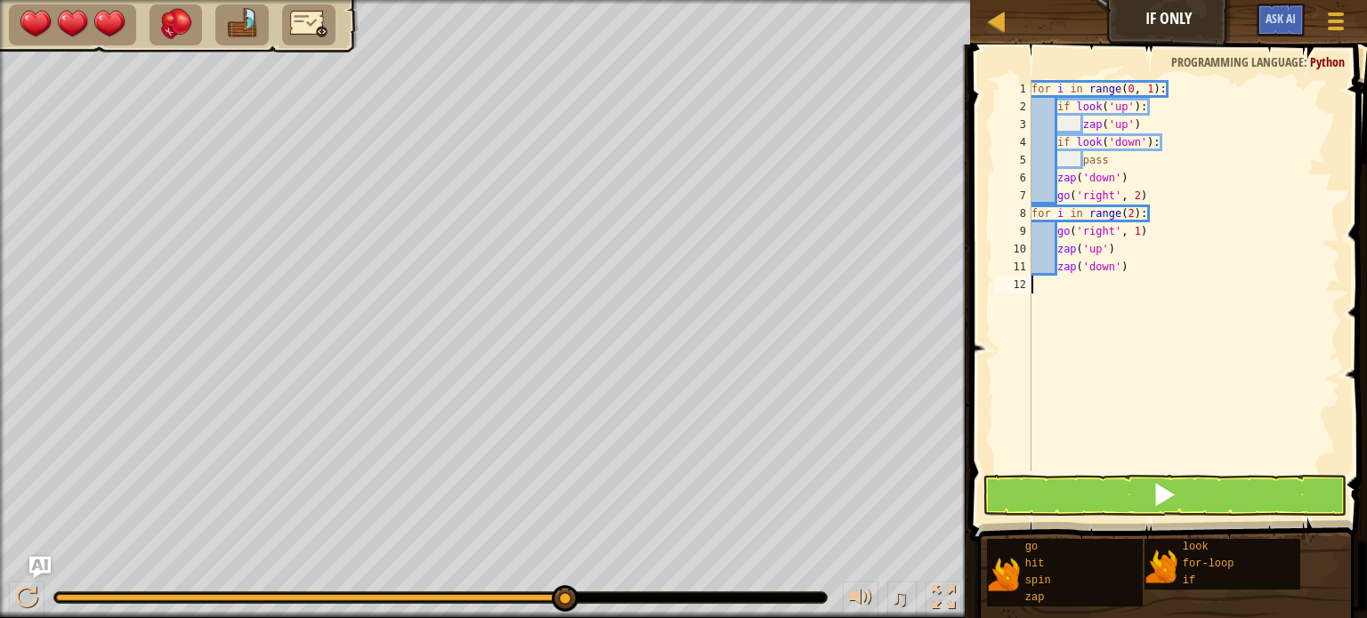
scroll to position [8, 0]
click at [1163, 482] on span at bounding box center [1163, 494] width 25 height 25
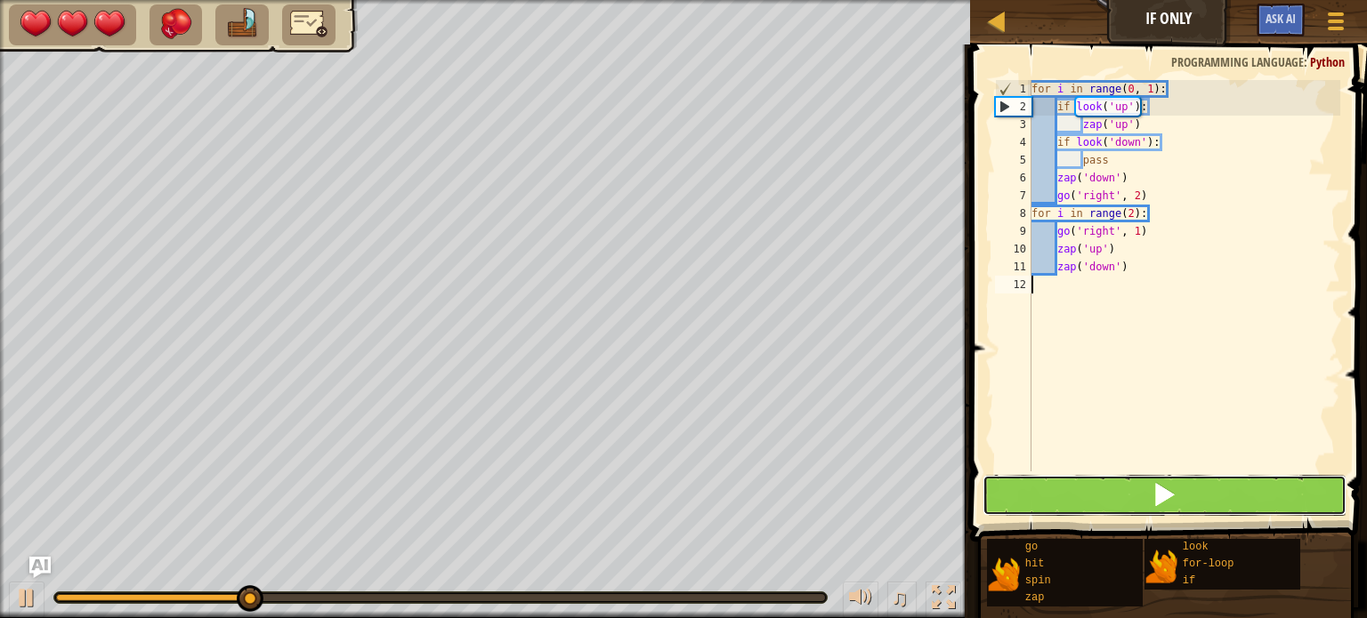
click at [1163, 482] on span at bounding box center [1163, 494] width 25 height 25
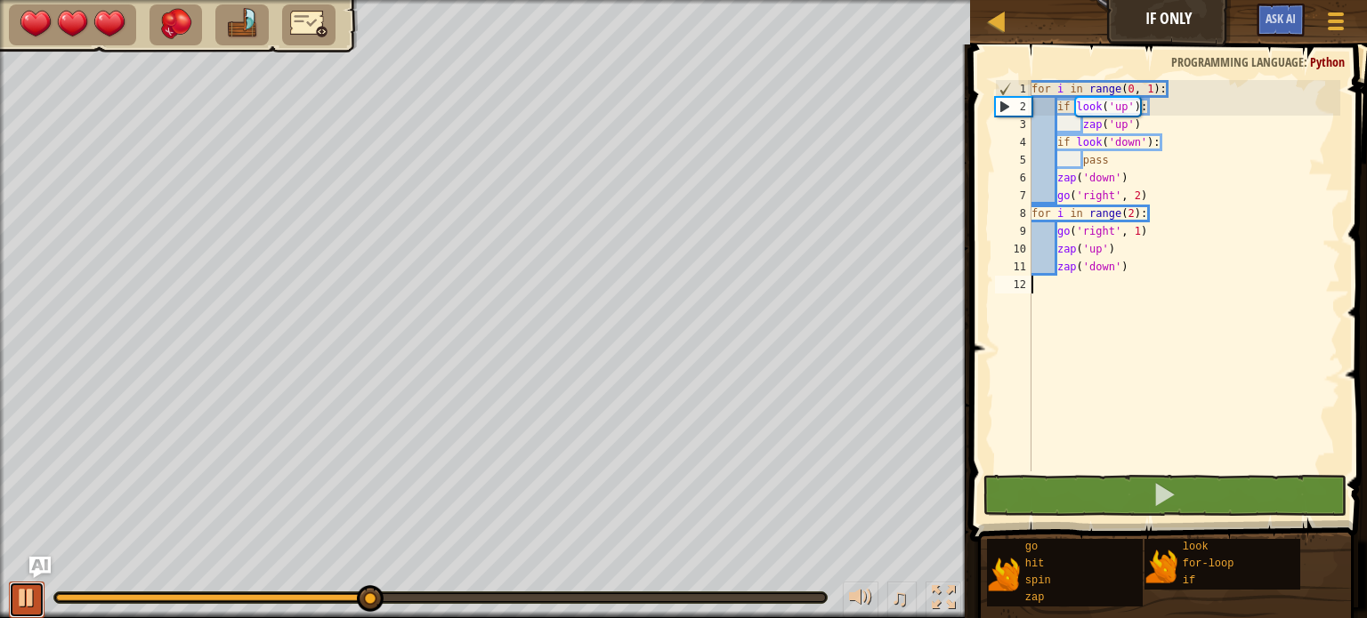
click at [28, 591] on div at bounding box center [26, 597] width 23 height 23
click at [1152, 93] on div "for i in range ( 0 , 1 ) : if look ( 'up' ) : zap ( 'up' ) if look ( 'down' ) :…" at bounding box center [1184, 293] width 313 height 427
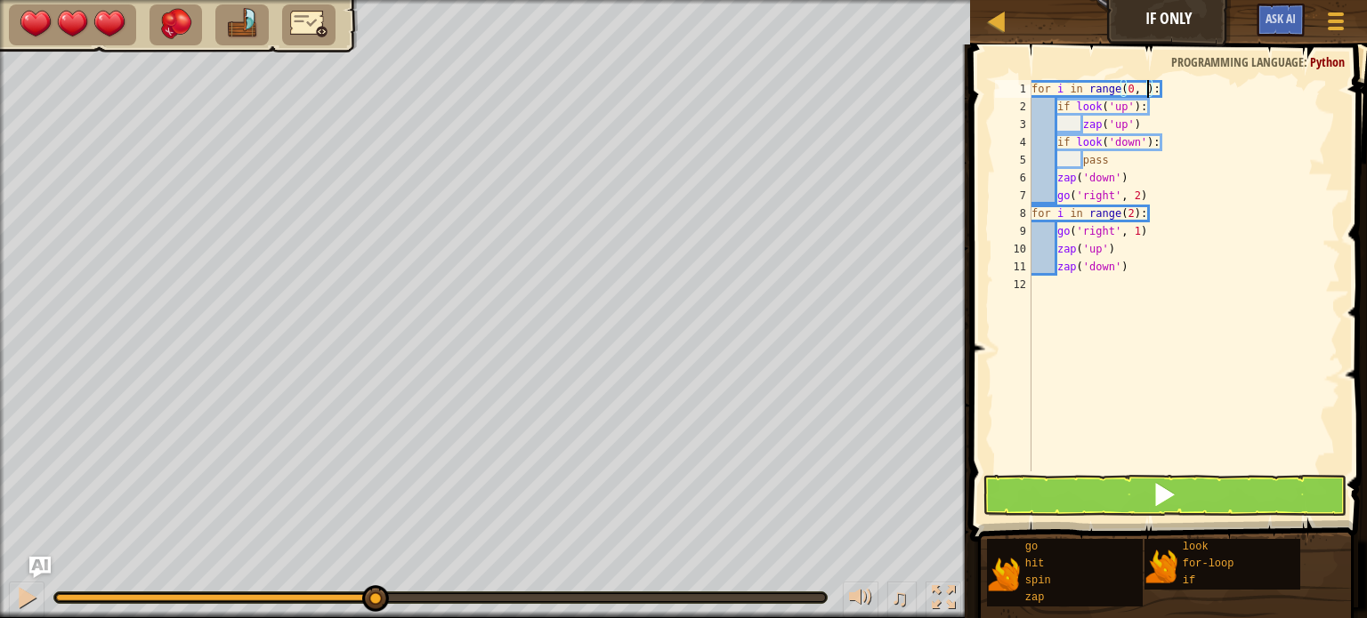
scroll to position [8, 10]
click at [1251, 173] on div "for i in range ( 0 , 2 ) : if look ( 'up' ) : zap ( 'up' ) if look ( 'down' ) :…" at bounding box center [1184, 293] width 313 height 427
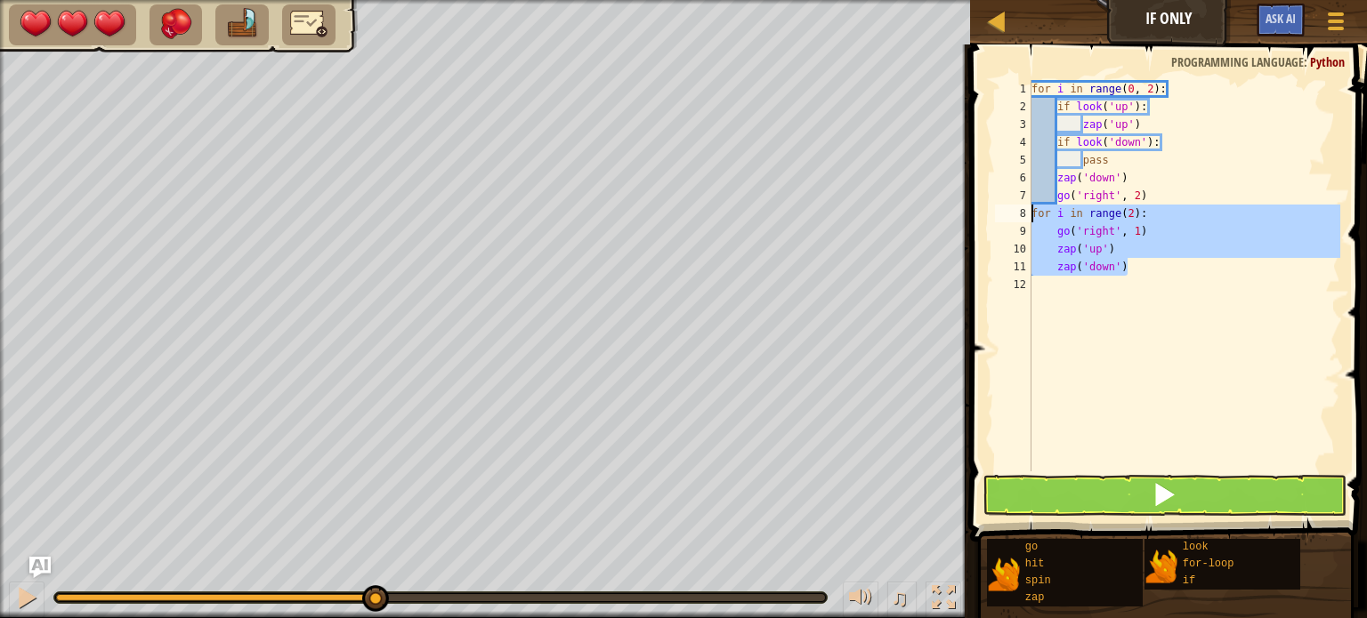
drag, startPoint x: 1143, startPoint y: 267, endPoint x: 990, endPoint y: 213, distance: 162.4
click at [990, 213] on div "zap('down') 1 2 3 4 5 6 7 8 9 10 11 12 for i in range ( 0 , 2 ) : if look ( 'up…" at bounding box center [1166, 328] width 402 height 550
type textarea "zap('down')"
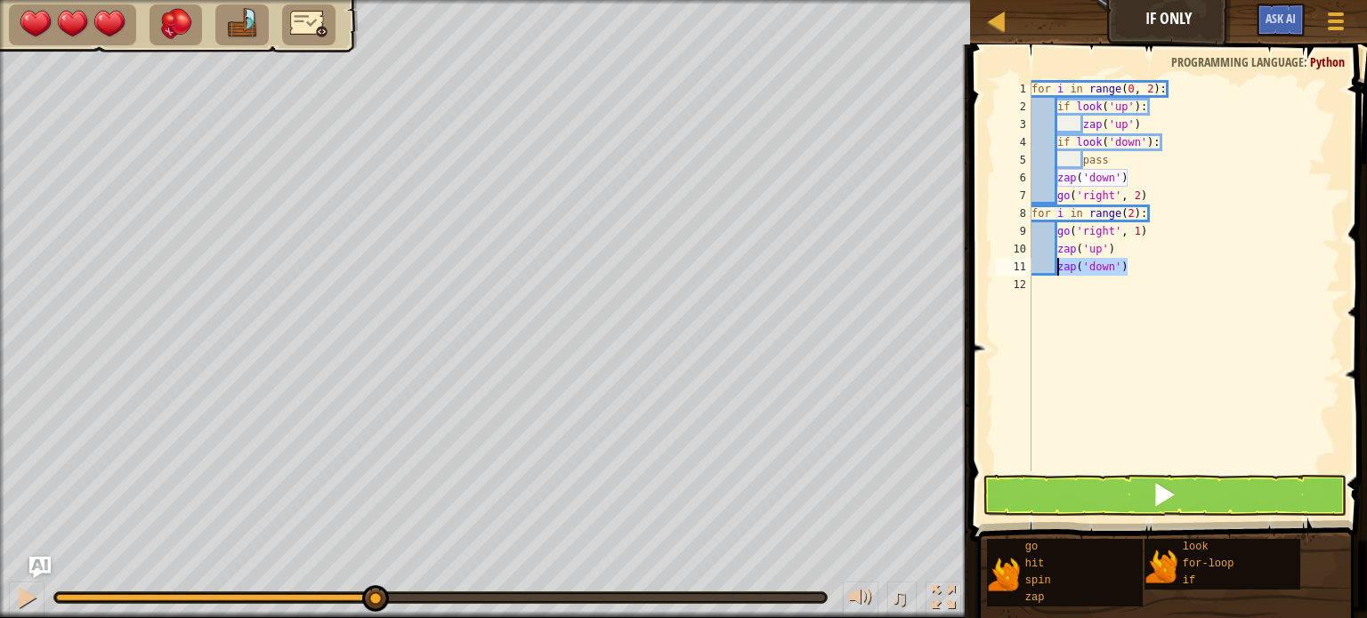
drag, startPoint x: 1138, startPoint y: 268, endPoint x: 1057, endPoint y: 260, distance: 81.4
click at [1057, 260] on div "for i in range ( 0 , 2 ) : if look ( 'up' ) : zap ( 'up' ) if look ( 'down' ) :…" at bounding box center [1184, 293] width 313 height 427
type textarea "zap('down')"
drag, startPoint x: 1054, startPoint y: 245, endPoint x: 1111, endPoint y: 250, distance: 57.2
click at [1111, 250] on div "for i in range ( 0 , 2 ) : if look ( 'up' ) : zap ( 'up' ) if look ( 'down' ) :…" at bounding box center [1184, 293] width 313 height 427
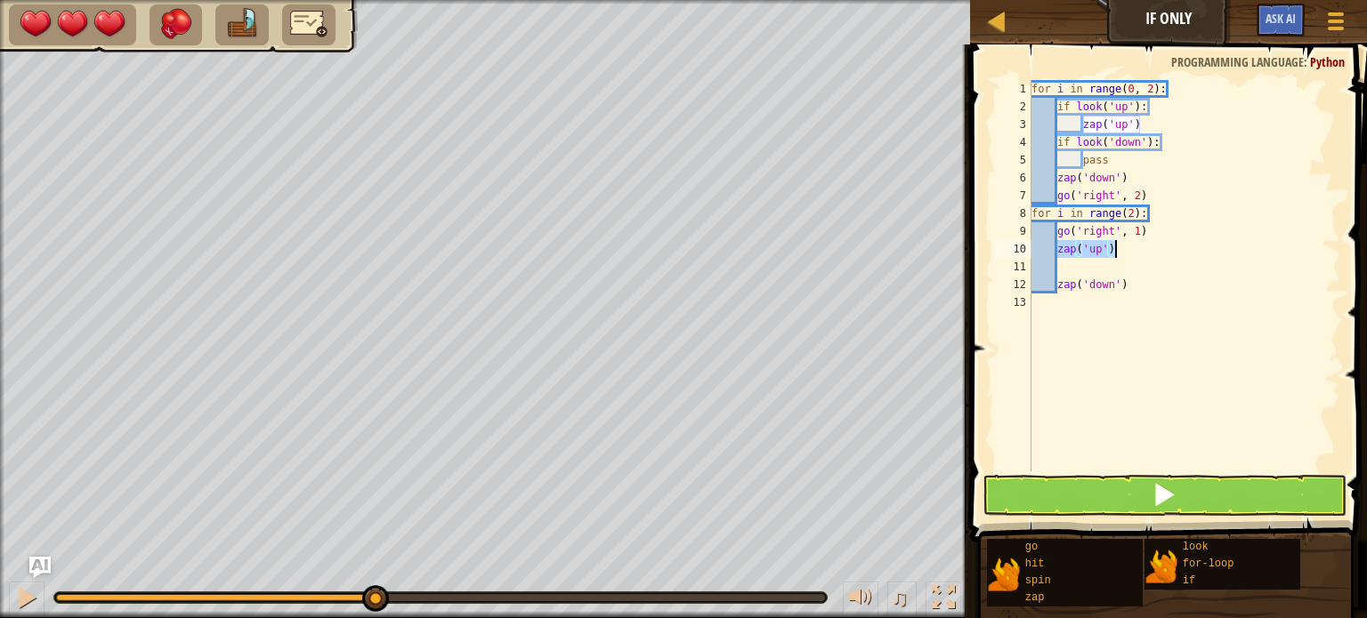
type textarea "zap('up')"
type textarea "zap('down')"
drag, startPoint x: 1161, startPoint y: 232, endPoint x: 1060, endPoint y: 228, distance: 101.5
click at [1060, 228] on div "for i in range ( 0 , 2 ) : if look ( 'up' ) : zap ( 'up' ) if look ( 'down' ) :…" at bounding box center [1184, 293] width 313 height 427
type textarea "go('right', 1)"
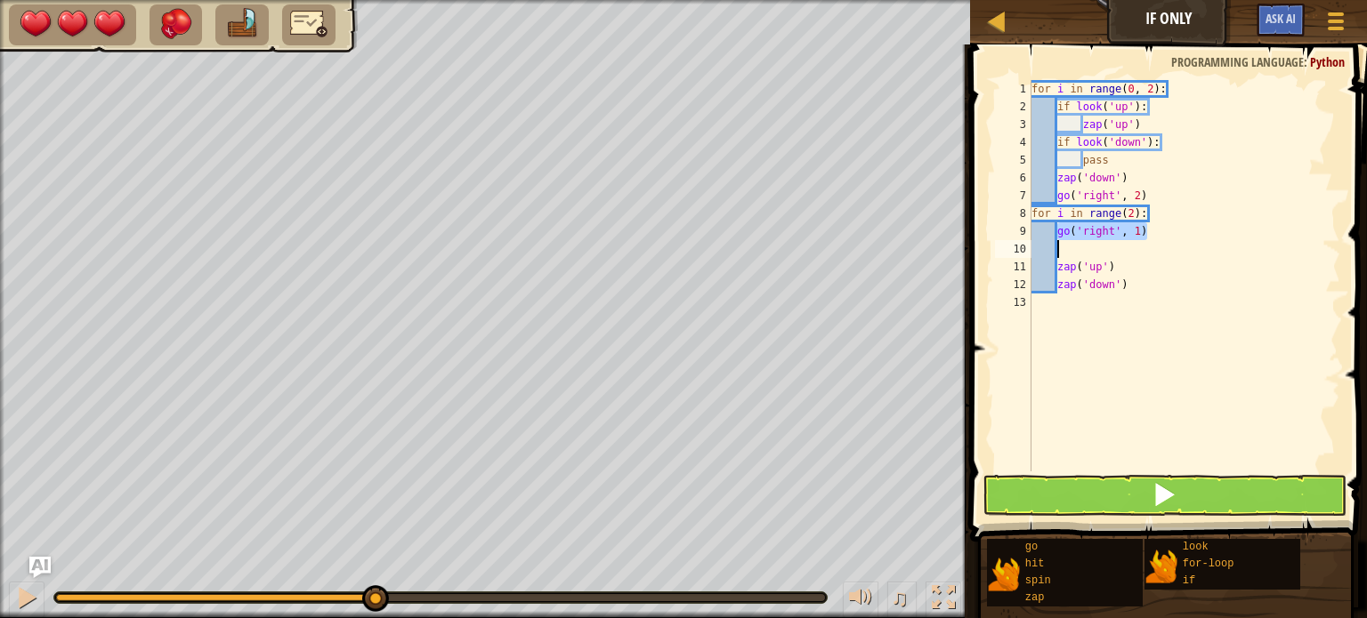
type textarea "go('right', 1)"
drag, startPoint x: 1165, startPoint y: 213, endPoint x: 1031, endPoint y: 217, distance: 133.5
click at [1031, 217] on div "for i in range ( 0 , 2 ) : if look ( 'up' ) : zap ( 'up' ) if look ( 'down' ) :…" at bounding box center [1184, 293] width 313 height 427
type textarea "for i in range(2):"
click at [1170, 266] on div "for i in range ( 0 , 2 ) : if look ( 'up' ) : zap ( 'up' ) if look ( 'down' ) :…" at bounding box center [1184, 293] width 313 height 427
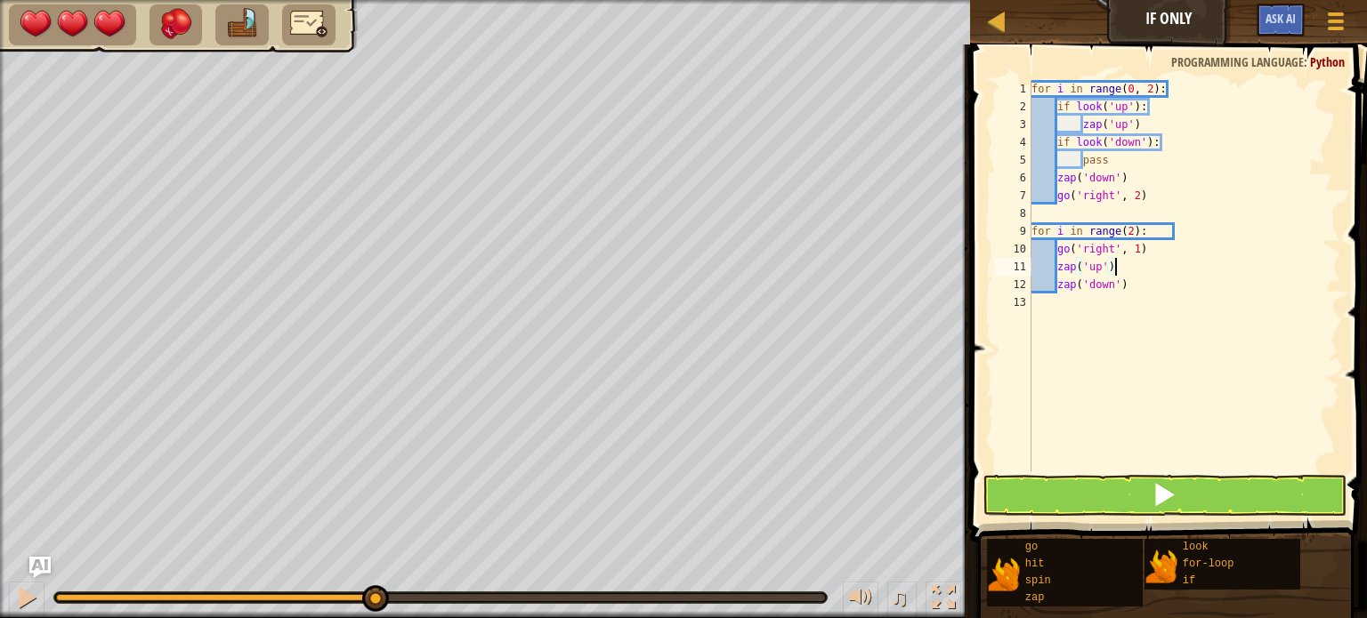
type textarea "zap('up')"
click at [1043, 212] on div "for i in range ( 0 , 2 ) : if look ( 'up' ) : zap ( 'up' ) if look ( 'down' ) :…" at bounding box center [1184, 293] width 312 height 427
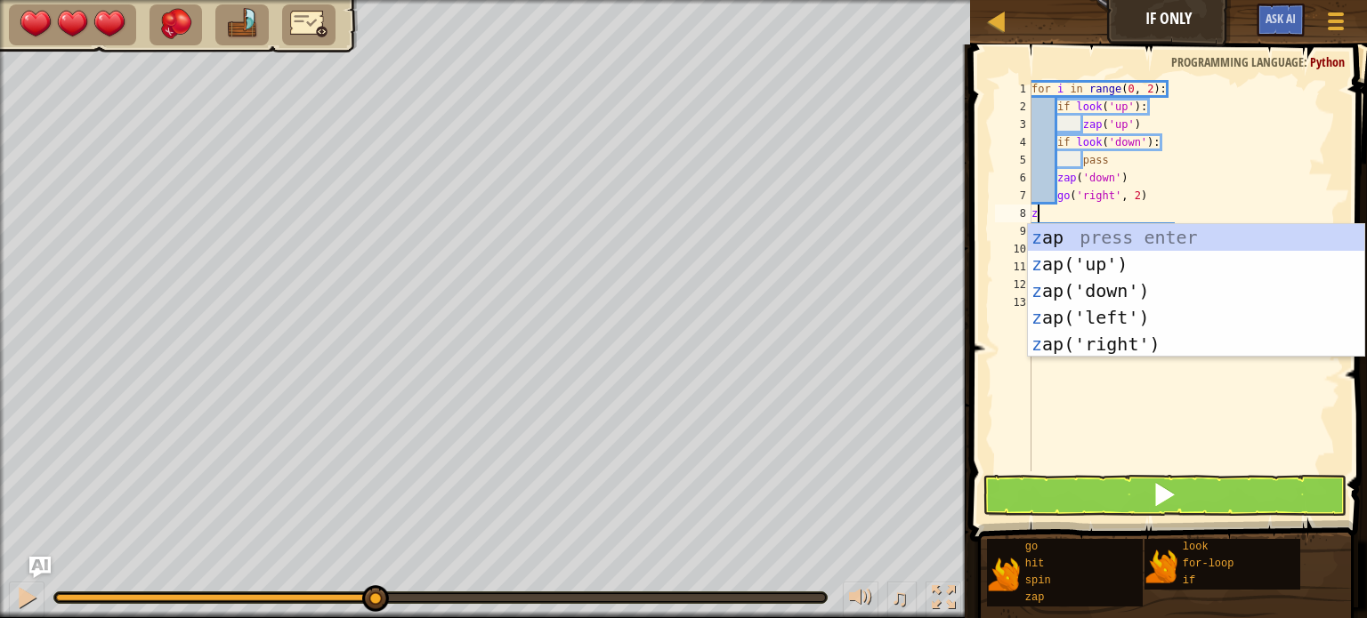
type textarea "za"
click at [1154, 271] on div "za p press enter za p('up') press enter za p('down') press enter za p('left') p…" at bounding box center [1196, 317] width 336 height 187
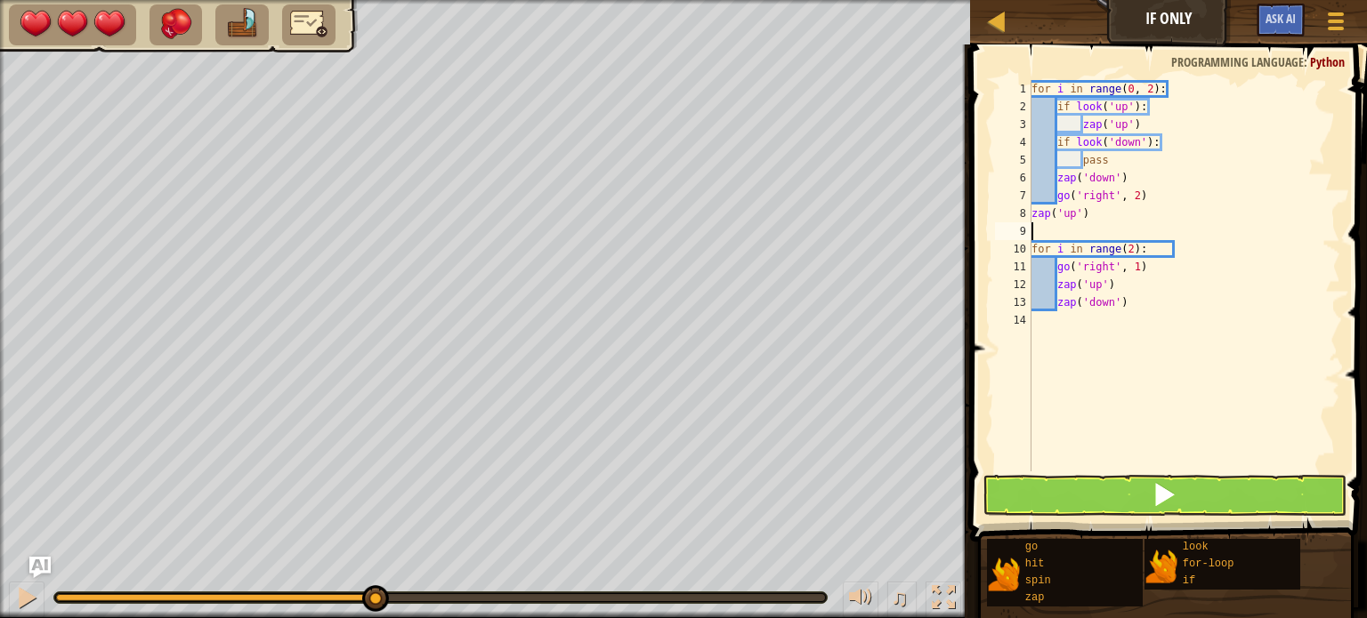
type textarea "z"
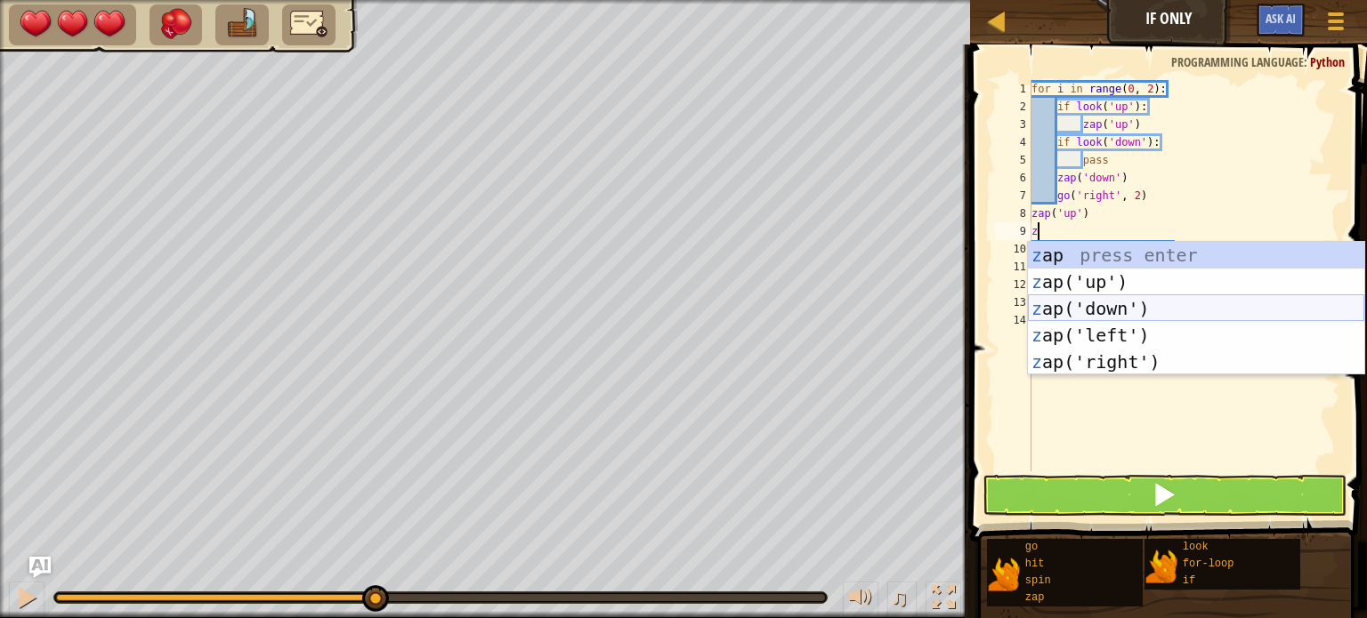
click at [1141, 304] on div "z ap press enter z ap('up') press enter z ap('down') press enter z ap('left') p…" at bounding box center [1196, 335] width 336 height 187
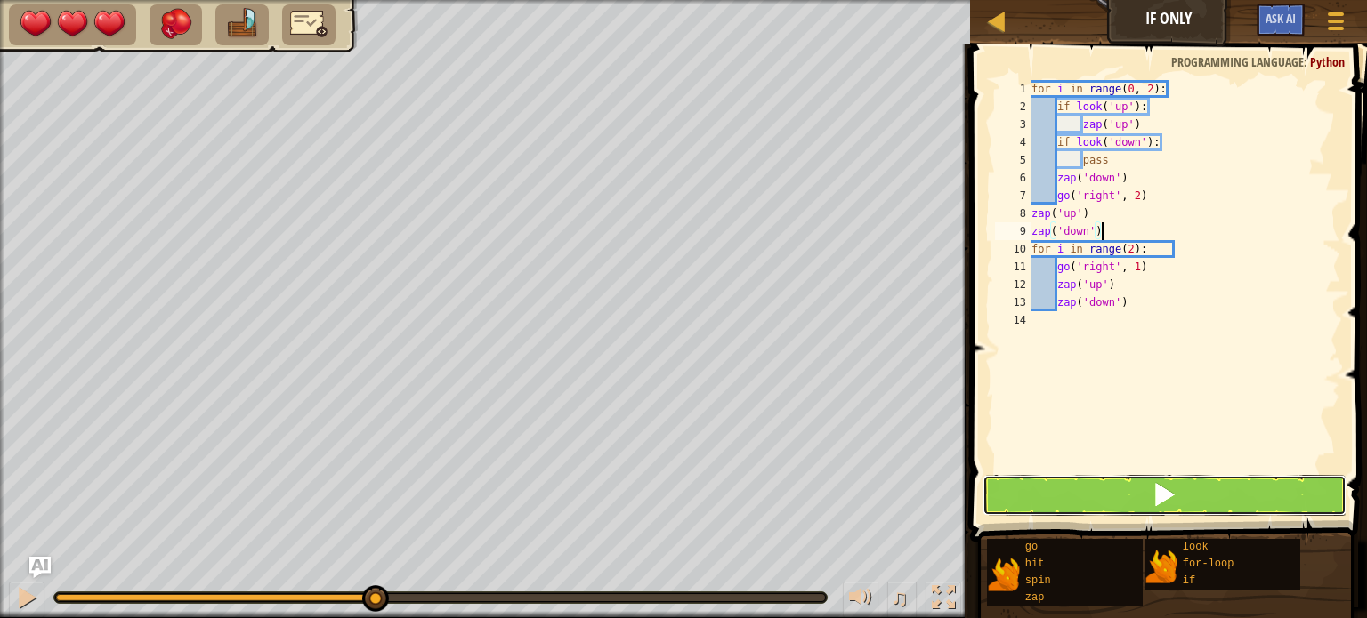
click at [1128, 497] on button at bounding box center [1164, 495] width 364 height 41
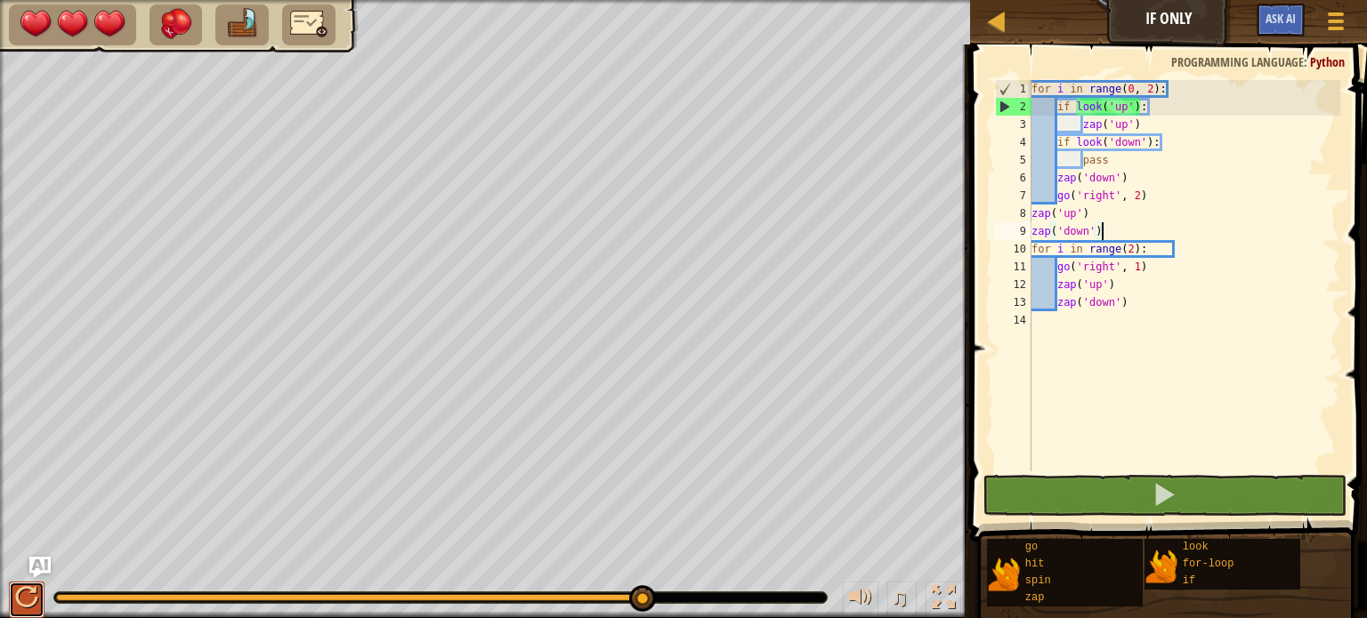
click at [23, 602] on div at bounding box center [26, 597] width 23 height 23
click at [0, 0] on div at bounding box center [0, 0] width 0 height 0
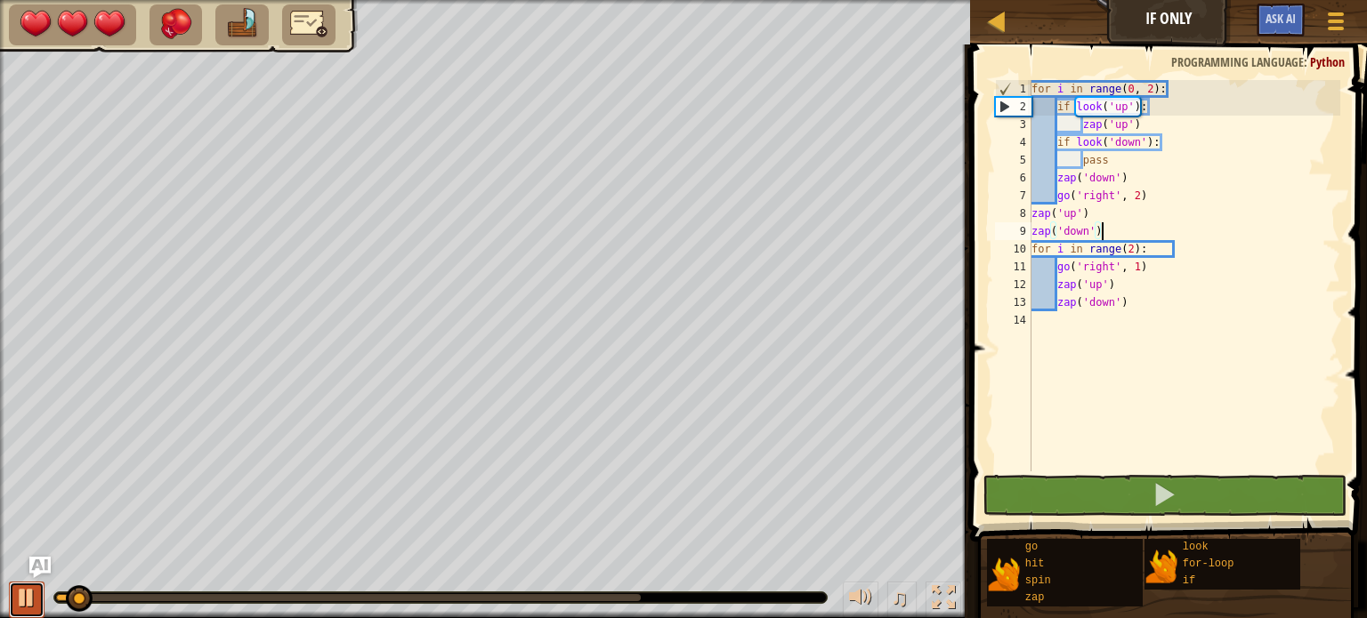
click at [26, 602] on div at bounding box center [26, 597] width 23 height 23
drag, startPoint x: 92, startPoint y: 600, endPoint x: 0, endPoint y: 621, distance: 94.1
click at [0, 0] on html "Map If Only Game Menu Ask AI 1 הההההההההההההההההההההההההההההההההההההההההההההההה…" at bounding box center [683, 0] width 1367 height 0
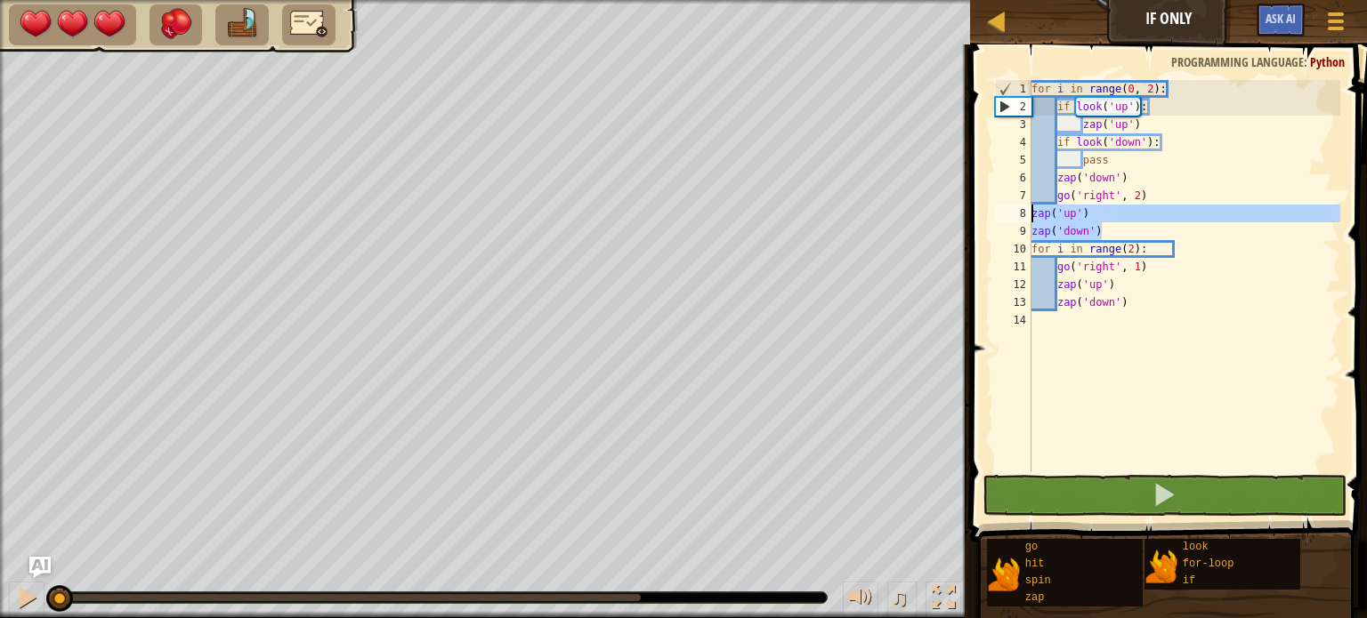
drag, startPoint x: 1103, startPoint y: 233, endPoint x: 1030, endPoint y: 213, distance: 75.8
click at [1030, 213] on div "zap('down') 1 2 3 4 5 6 7 8 9 10 11 12 13 14 for i in range ( 0 , 2 ) : if look…" at bounding box center [1165, 276] width 349 height 392
type textarea "zap('up') zap('down')"
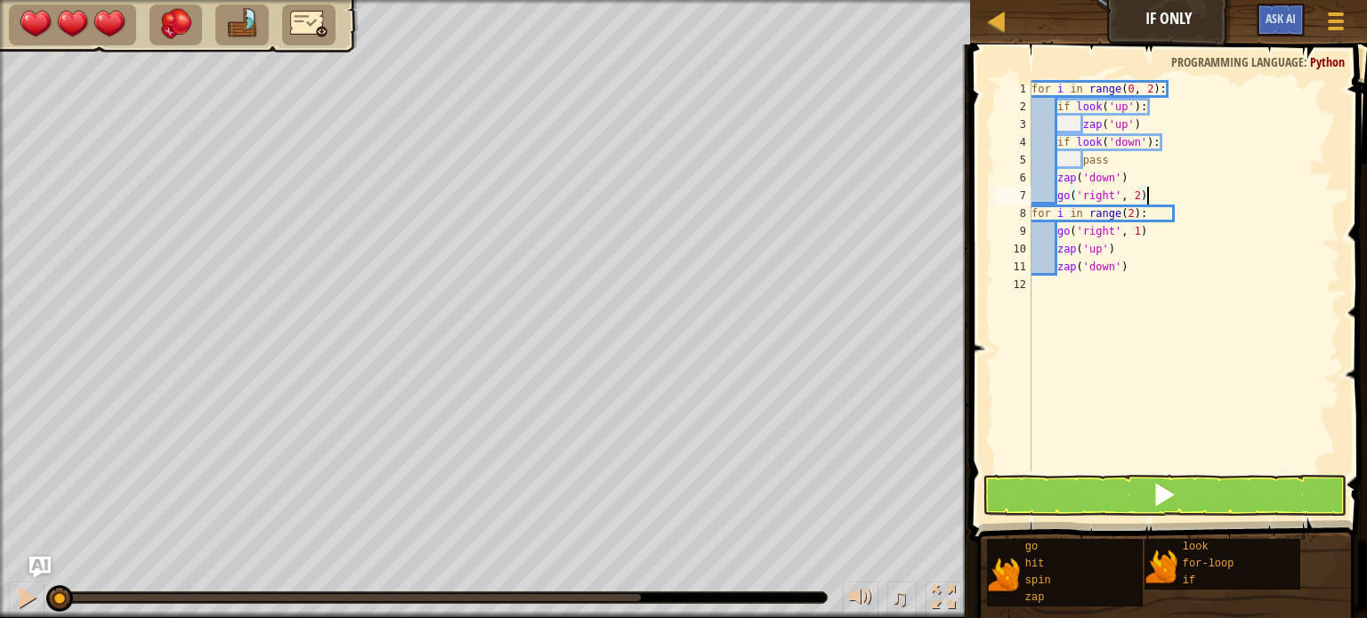
click at [1127, 209] on div "for i in range ( 0 , 2 ) : if look ( 'up' ) : zap ( 'up' ) if look ( 'down' ) :…" at bounding box center [1184, 293] width 312 height 427
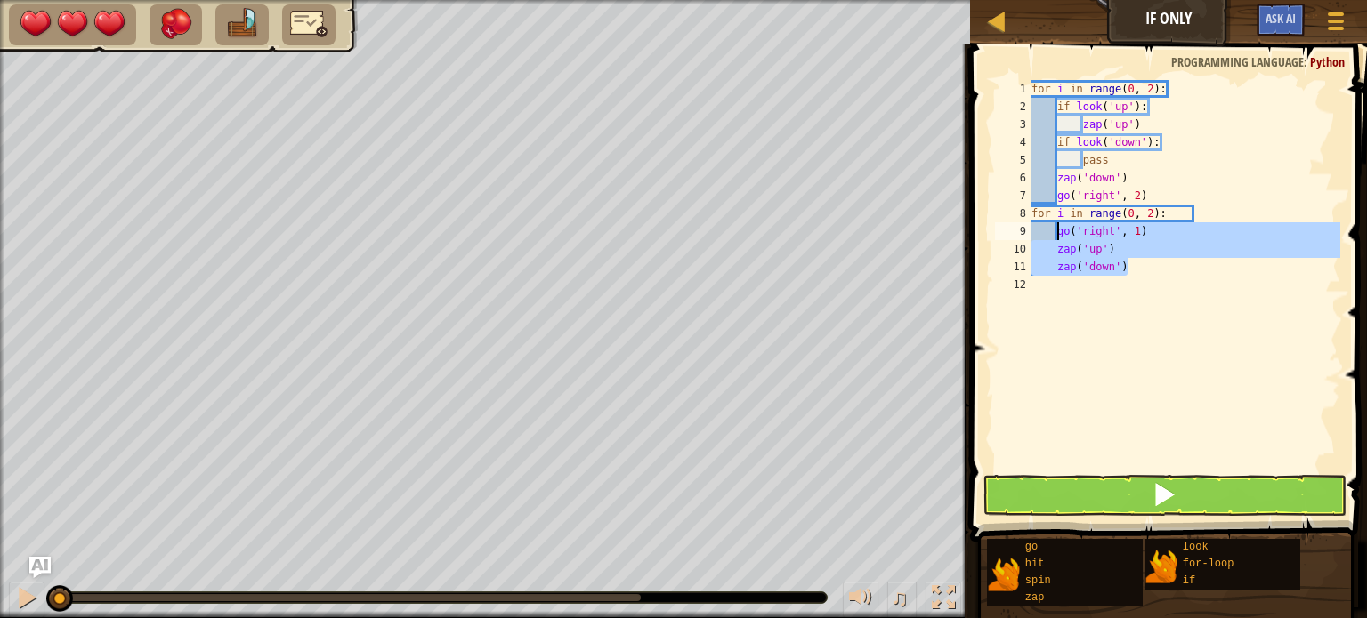
drag, startPoint x: 1127, startPoint y: 265, endPoint x: 1058, endPoint y: 233, distance: 75.6
click at [1058, 233] on div "for i in range ( 0 , 2 ) : if look ( 'up' ) : zap ( 'up' ) if look ( 'down' ) :…" at bounding box center [1184, 293] width 312 height 427
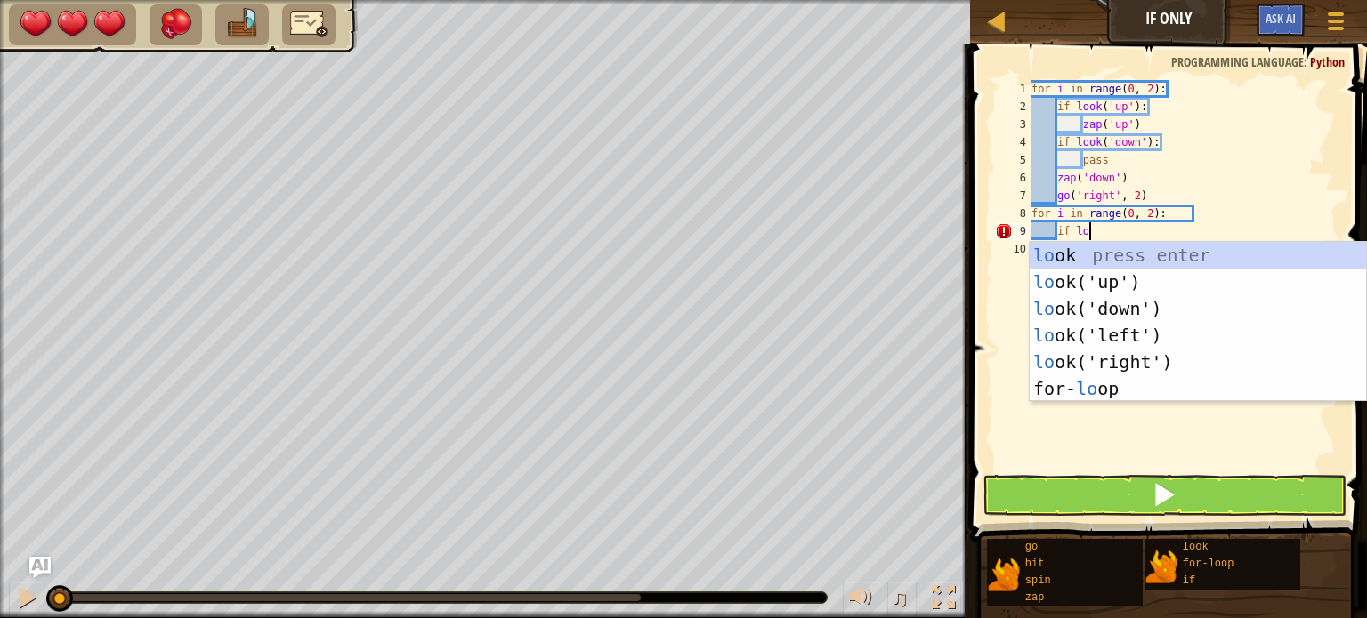
scroll to position [8, 4]
click at [1057, 275] on div "loo k press enter loo k('up') press enter loo k('down') press enter loo k('left…" at bounding box center [1198, 349] width 336 height 214
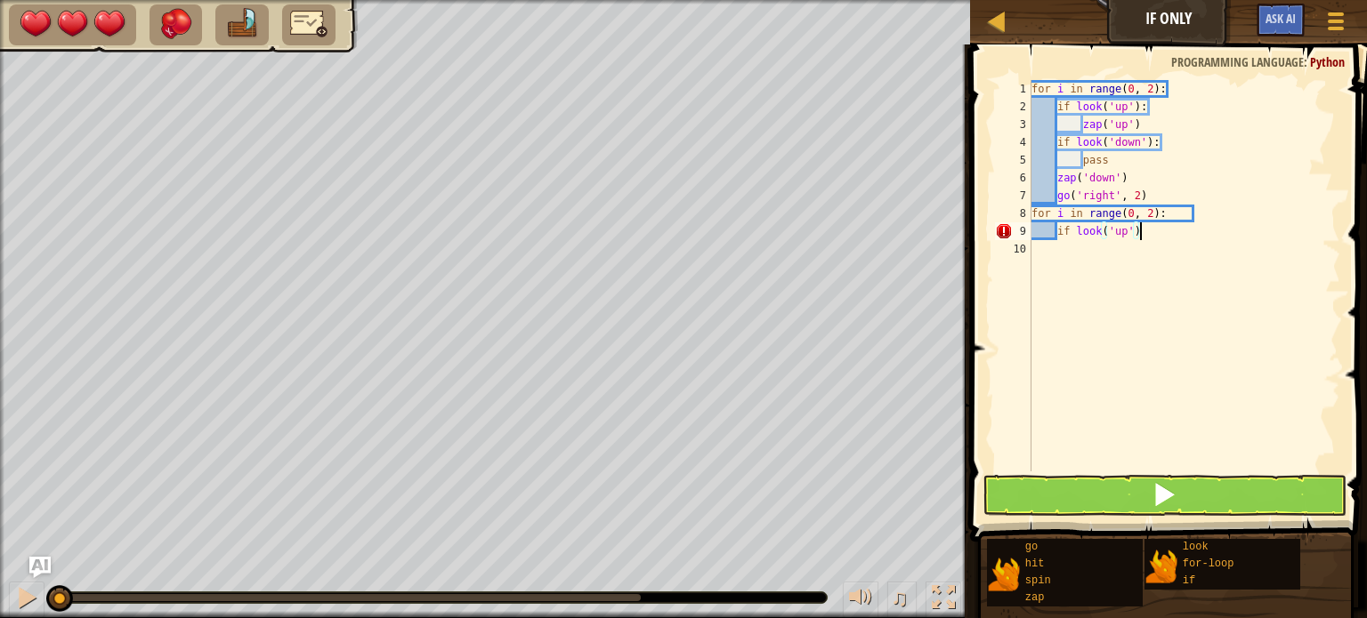
type textarea "if look('up'):"
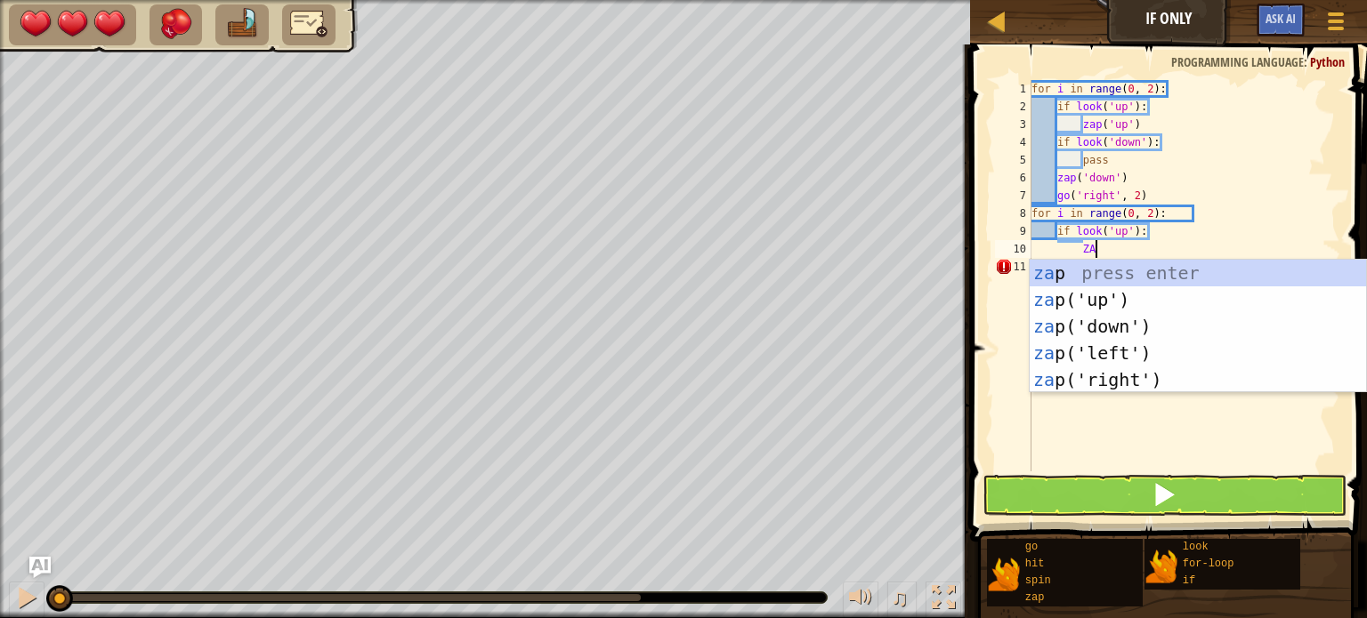
type textarea "ZAp"
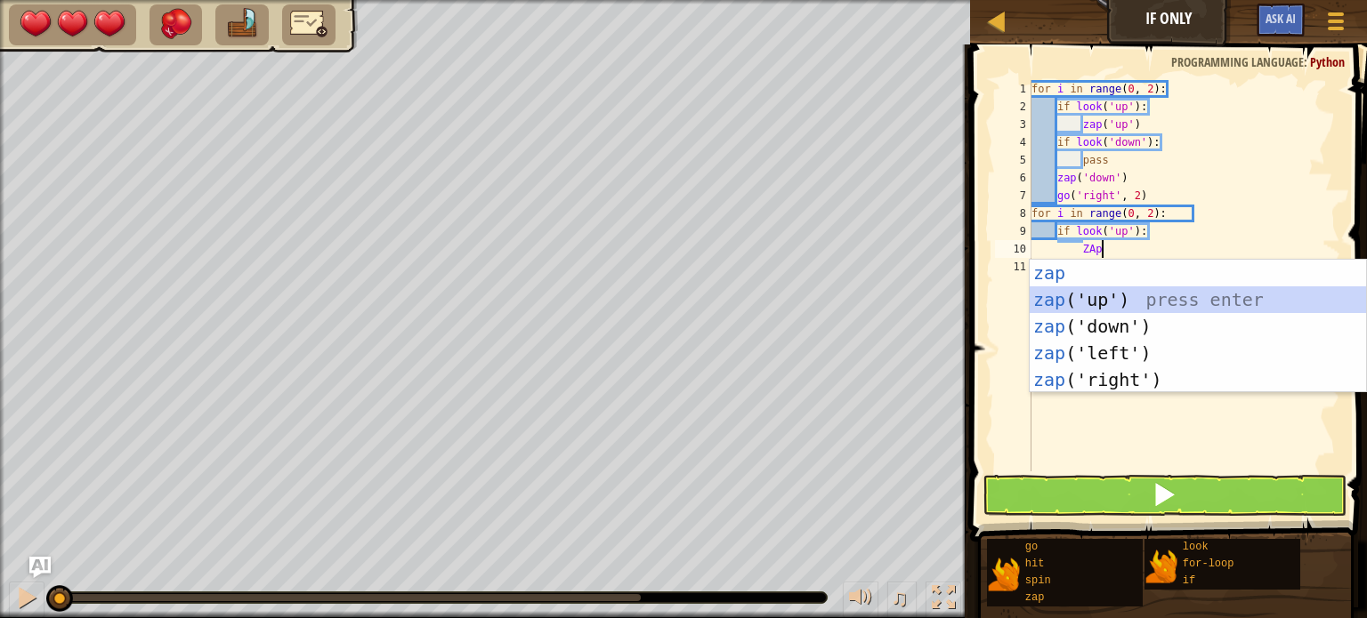
click at [1056, 306] on div "zap press enter zap ('up') press enter zap ('down') press enter zap ('left') pr…" at bounding box center [1198, 353] width 336 height 187
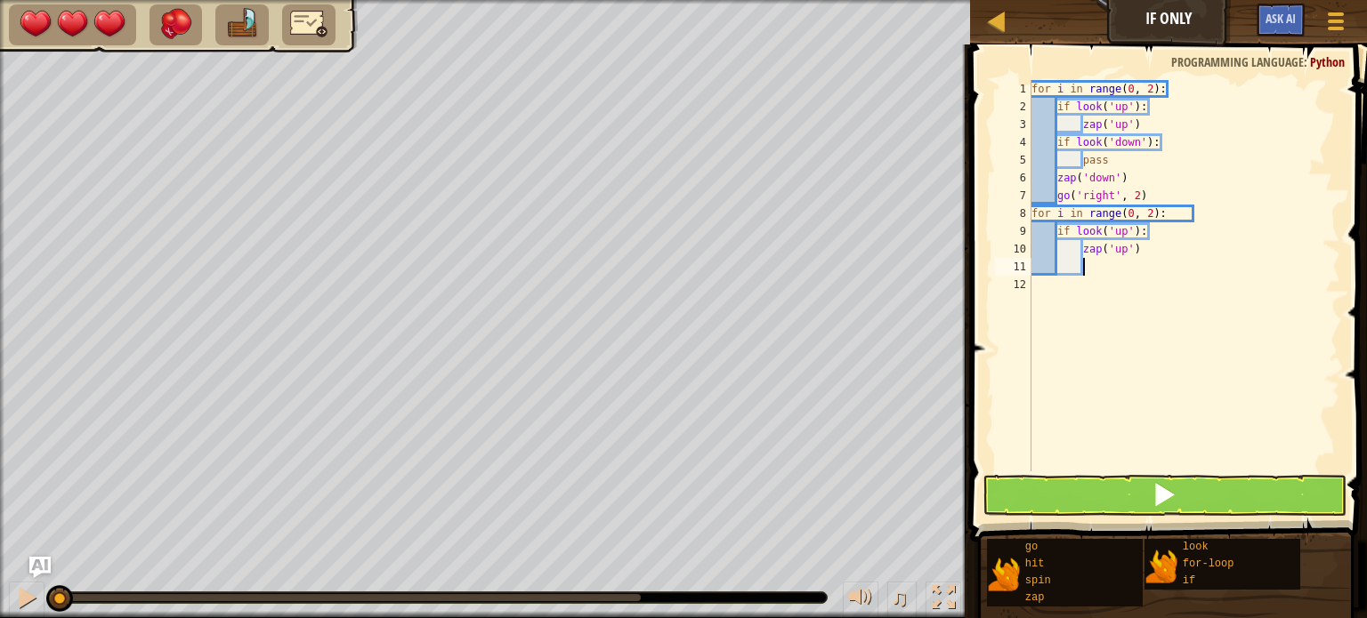
click at [1156, 212] on div "for i in range ( 0 , 2 ) : if look ( 'up' ) : zap ( 'up' ) if look ( 'down' ) :…" at bounding box center [1184, 293] width 312 height 427
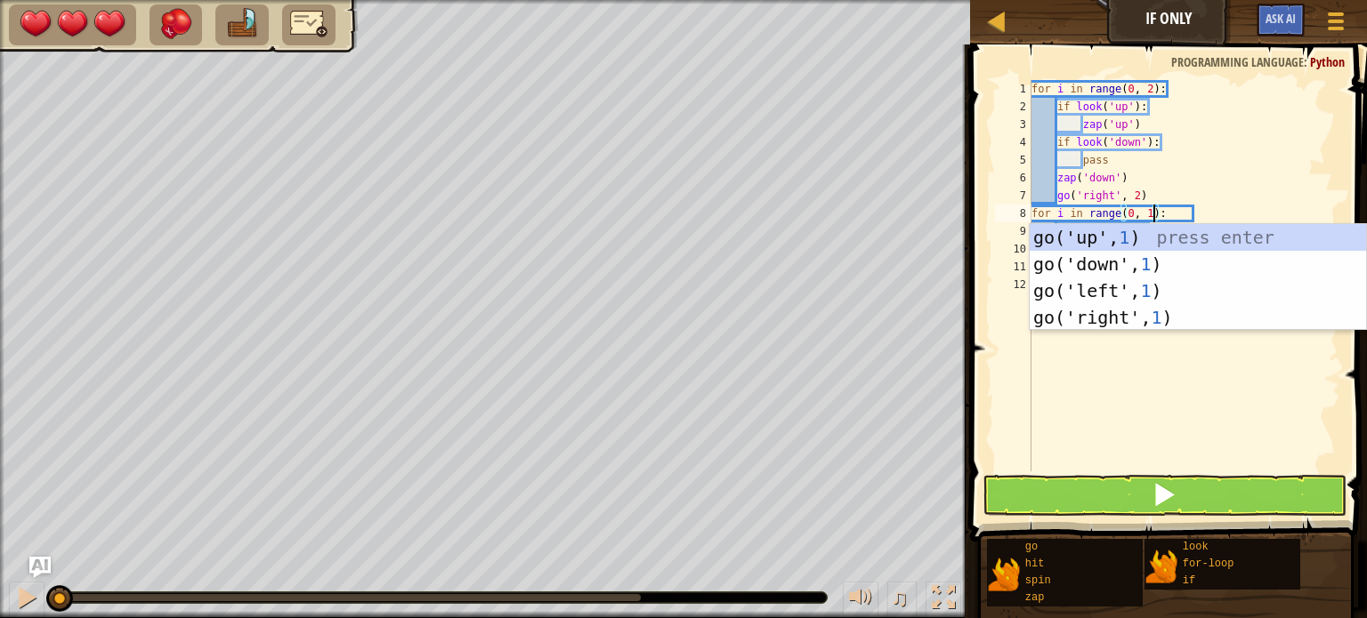
click at [1219, 214] on div "for i in range ( 0 , 2 ) : if look ( 'up' ) : zap ( 'up' ) if look ( 'down' ) :…" at bounding box center [1184, 293] width 312 height 427
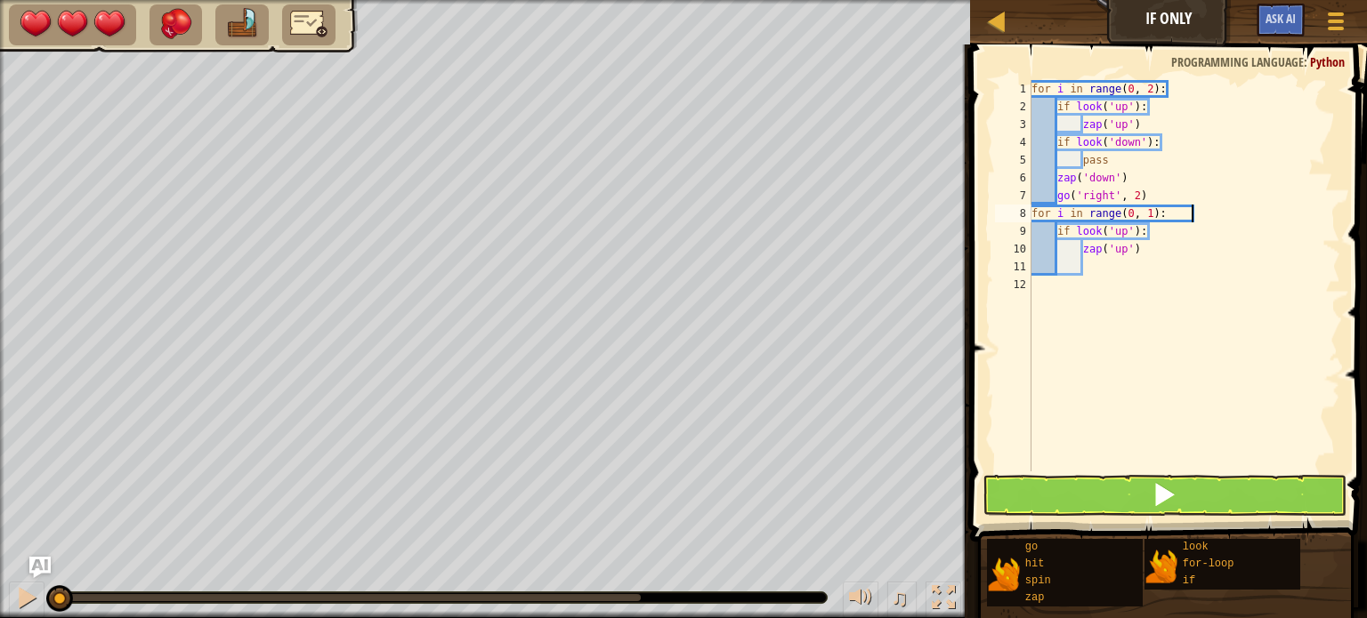
click at [1147, 247] on div "for i in range ( 0 , 2 ) : if look ( 'up' ) : zap ( 'up' ) if look ( 'down' ) :…" at bounding box center [1184, 293] width 312 height 427
type textarea "zap('up')"
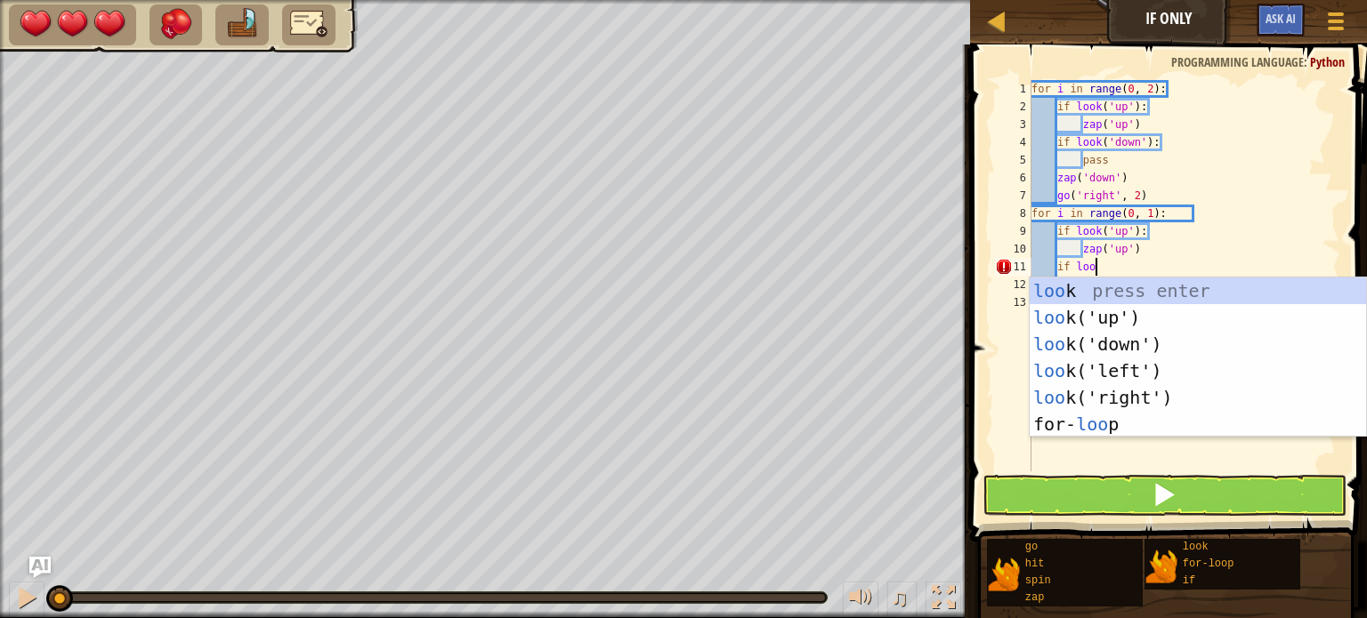
scroll to position [8, 4]
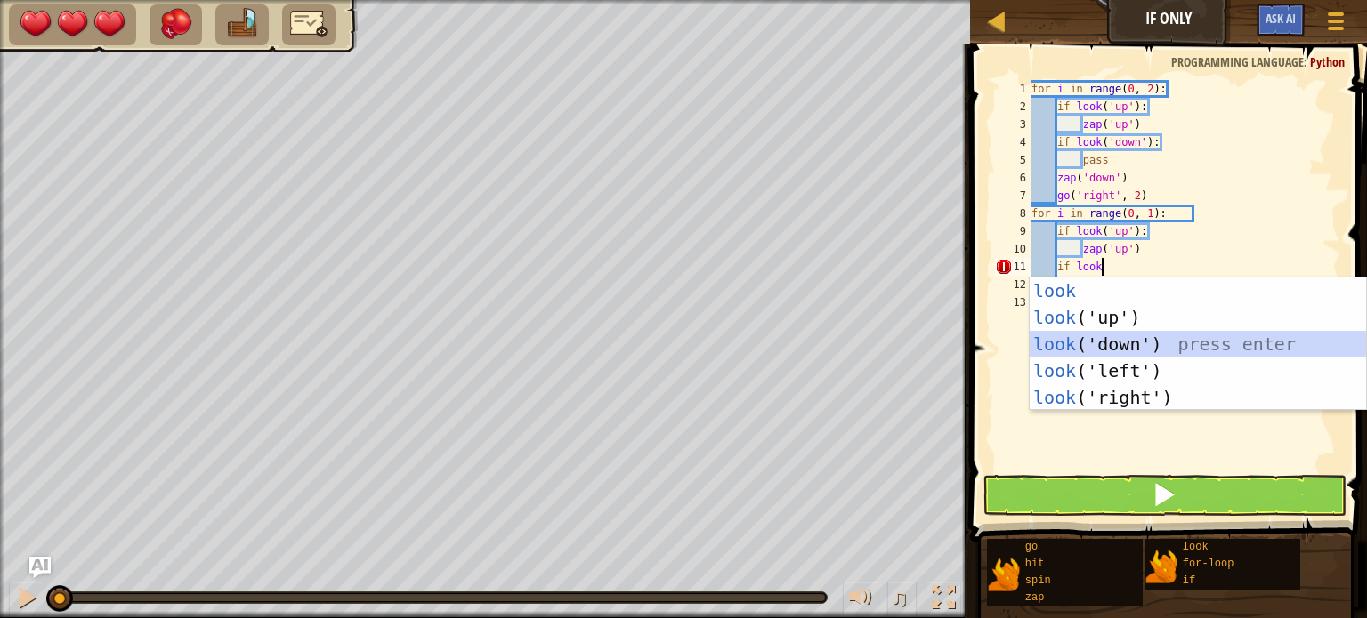
click at [1068, 340] on div "look press enter look ('up') press enter look ('down') press enter look ('left'…" at bounding box center [1198, 371] width 336 height 187
type textarea "if look('down')"
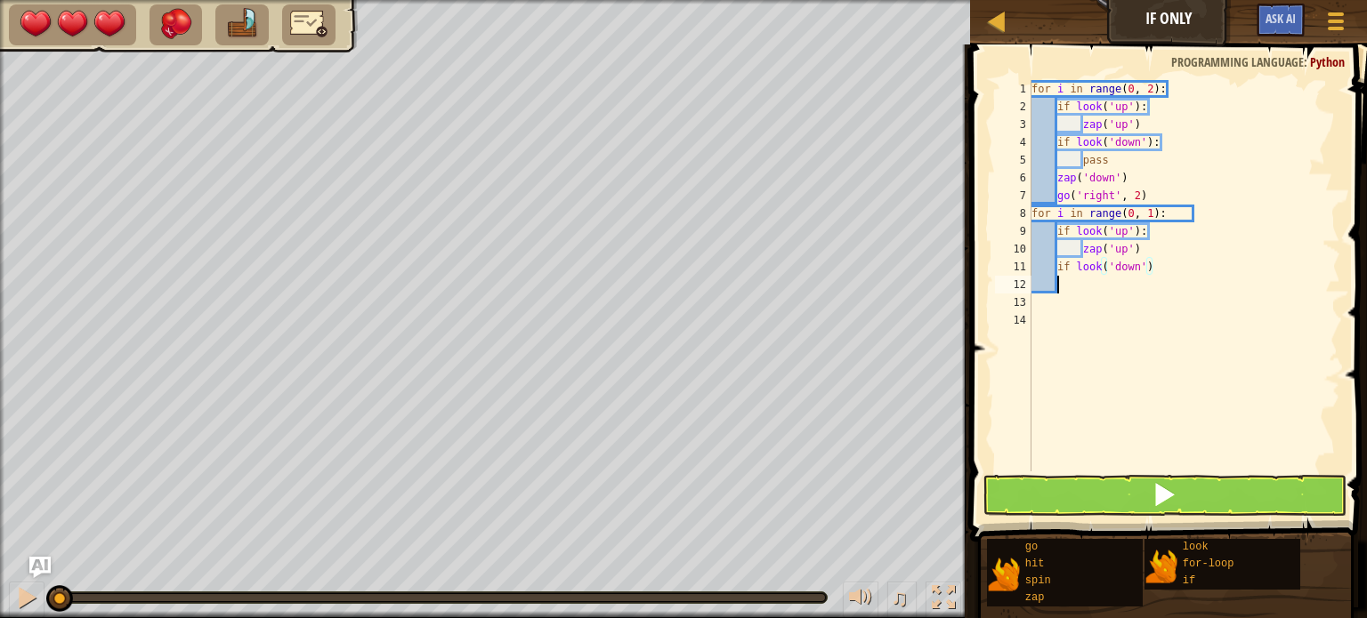
scroll to position [8, 0]
type textarea "z"
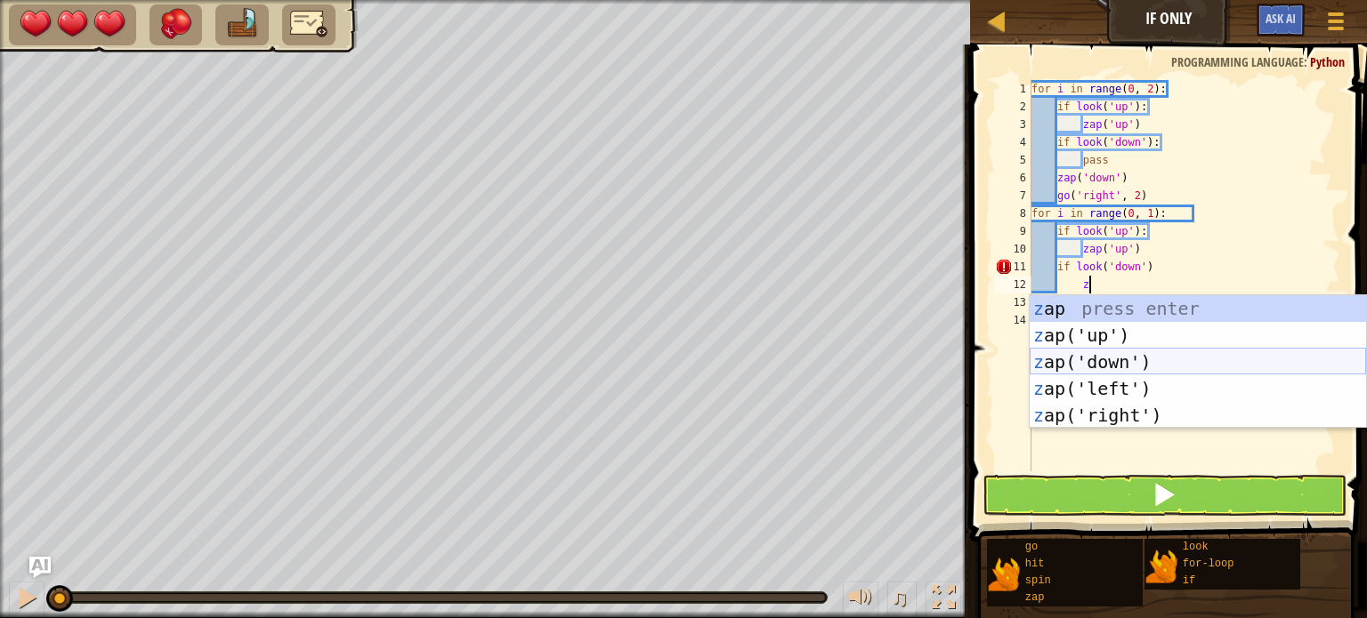
click at [1070, 355] on div "z ap press enter z ap('up') press enter z ap('down') press enter z ap('left') p…" at bounding box center [1198, 388] width 336 height 187
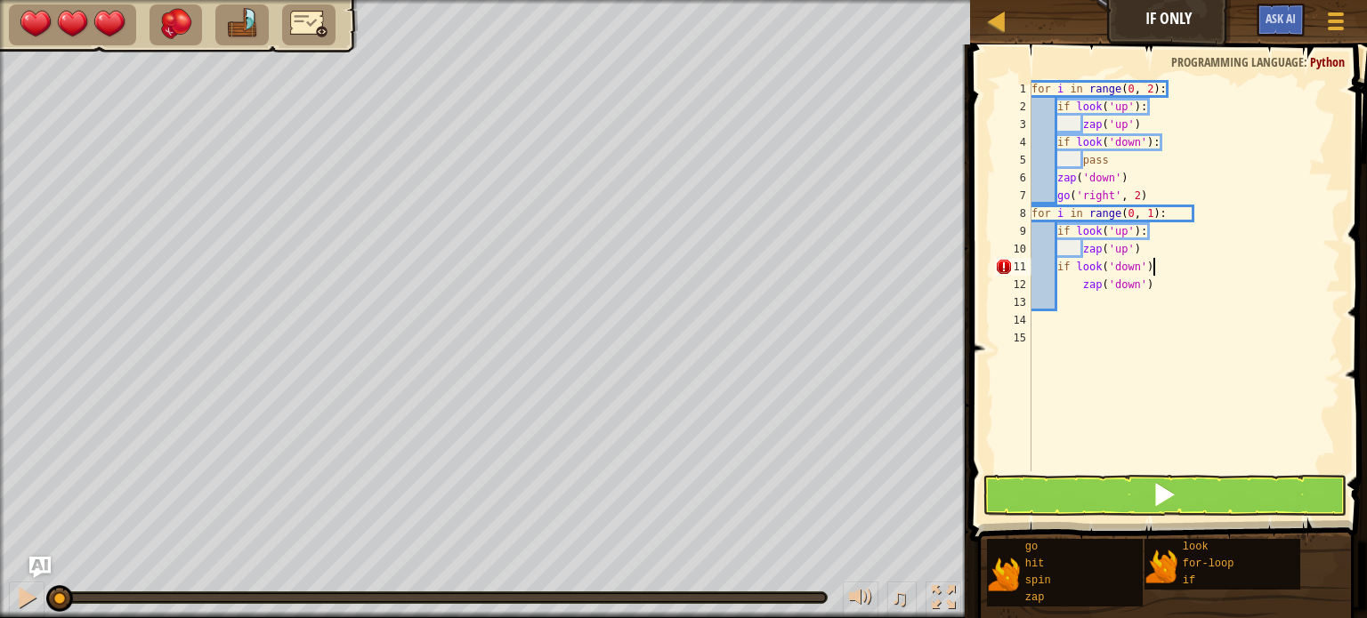
click at [1156, 265] on div "for i in range ( 0 , 2 ) : if look ( 'up' ) : zap ( 'up' ) if look ( 'down' ) :…" at bounding box center [1184, 293] width 312 height 427
type textarea "if look('down'):"
click at [1188, 308] on div "for i in range ( 0 , 2 ) : if look ( 'up' ) : zap ( 'up' ) if look ( 'down' ) :…" at bounding box center [1184, 293] width 312 height 427
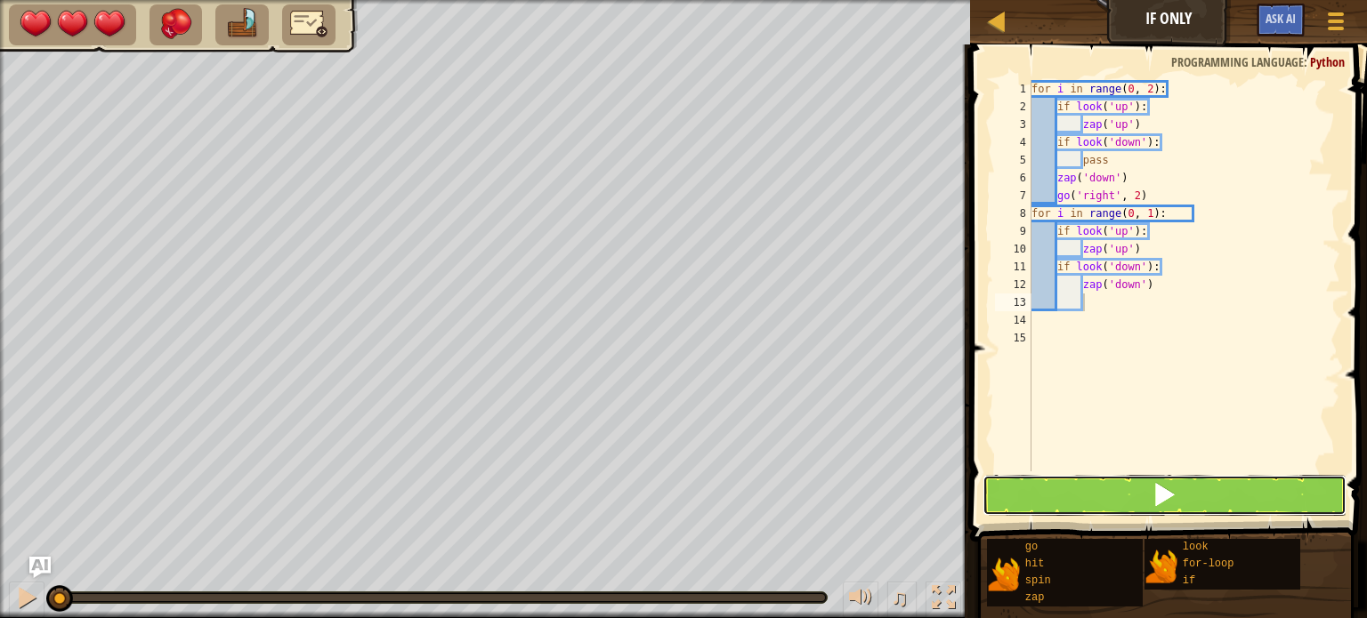
click at [1075, 503] on button at bounding box center [1164, 495] width 364 height 41
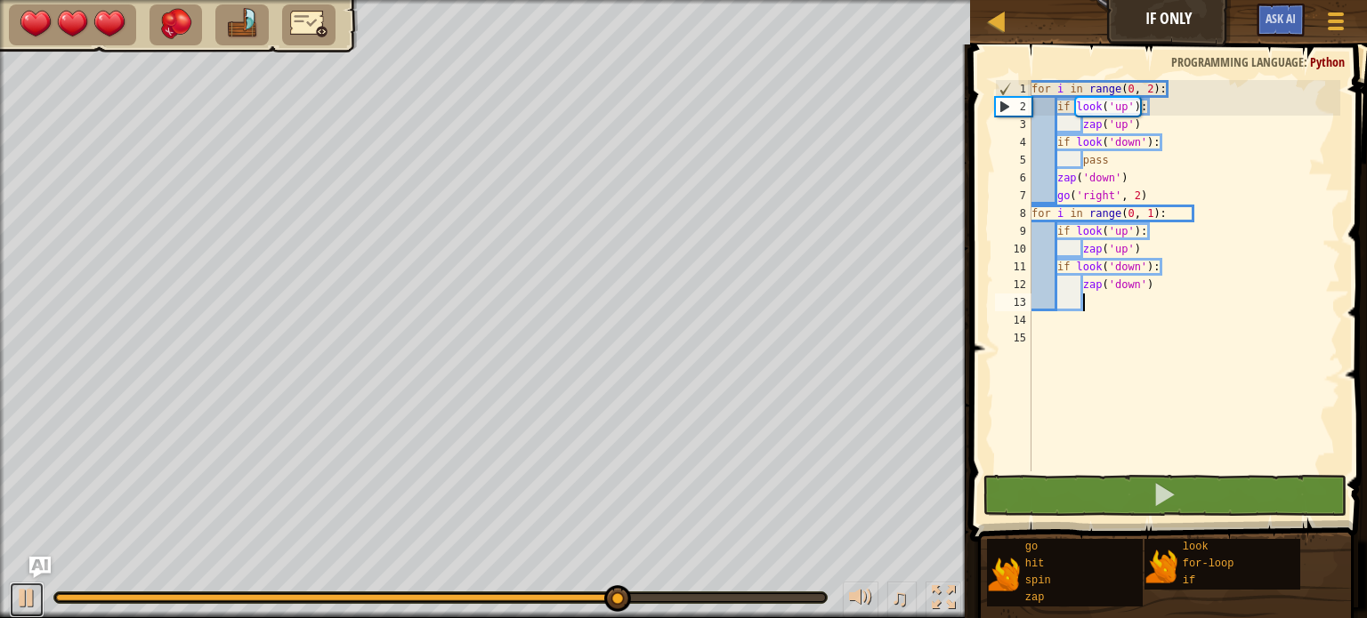
click at [27, 593] on div at bounding box center [26, 597] width 23 height 23
click at [1154, 209] on div "for i in range ( 0 , 2 ) : if look ( 'up' ) : zap ( 'up' ) if look ( 'down' ) :…" at bounding box center [1184, 293] width 312 height 427
click at [9, 584] on button at bounding box center [27, 600] width 36 height 36
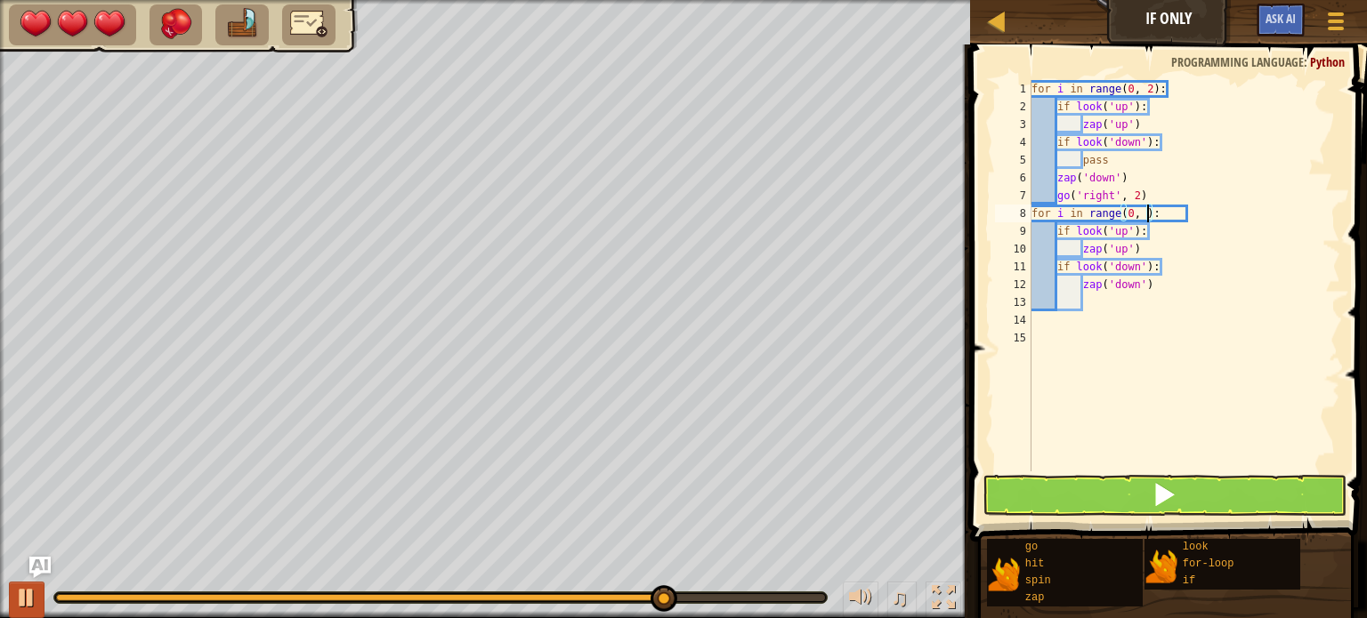
type textarea "for i in range(0, 2):"
click at [1130, 297] on div "for i in range ( 0 , 2 ) : if look ( 'up' ) : zap ( 'up' ) if look ( 'down' ) :…" at bounding box center [1184, 293] width 312 height 427
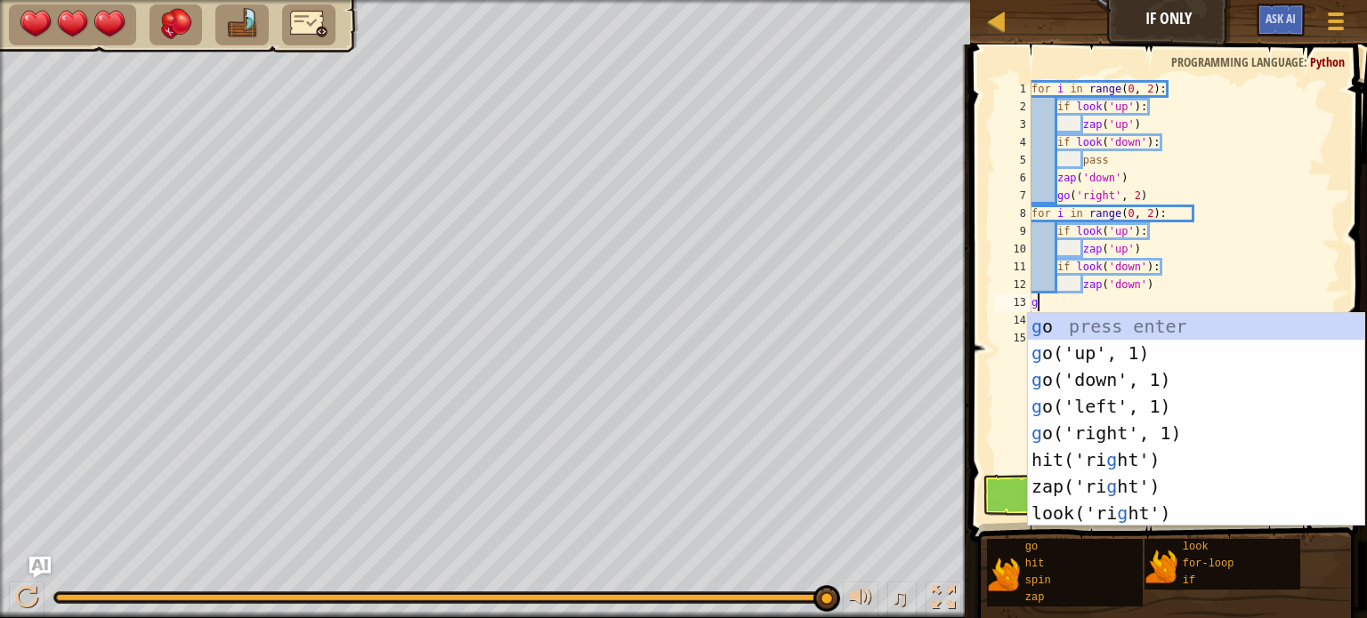
type textarea "go"
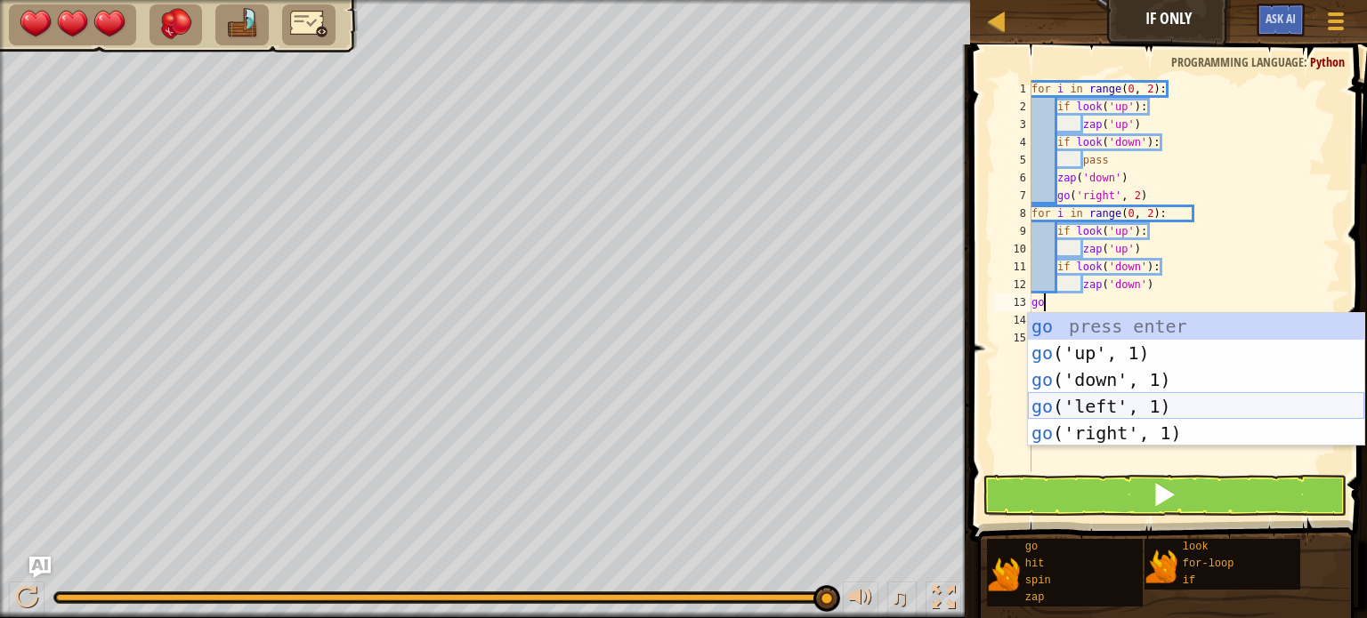
click at [85, 596] on div at bounding box center [440, 597] width 769 height 7
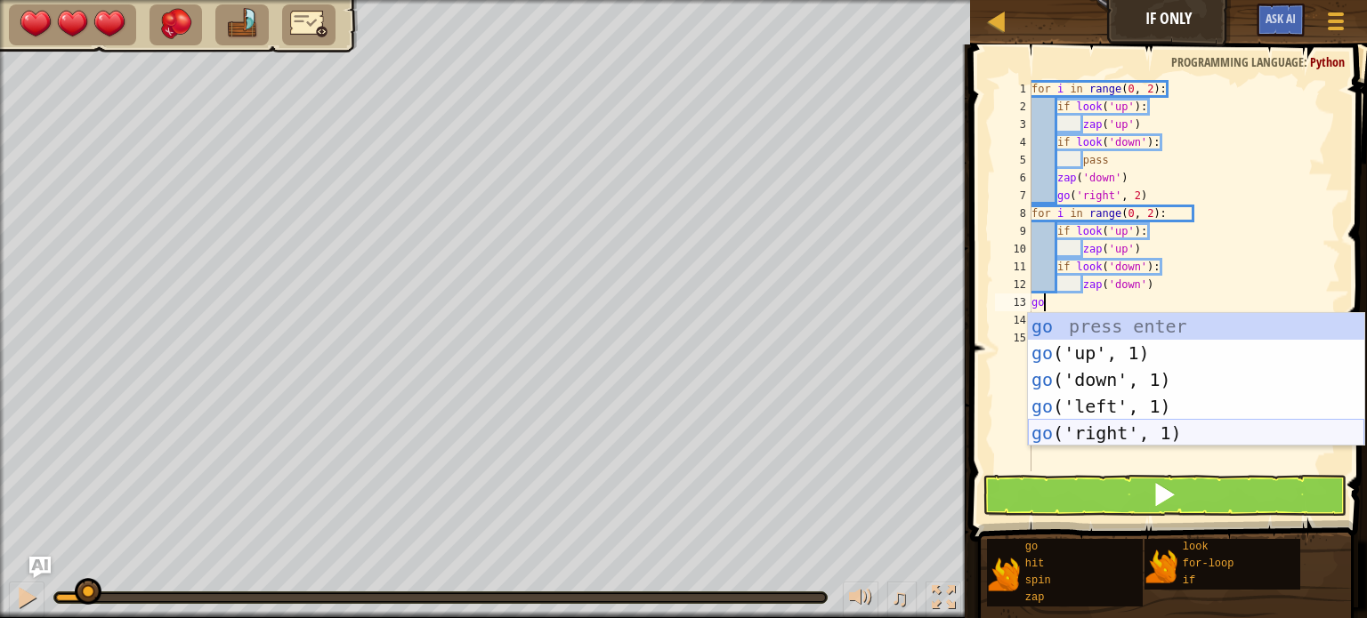
click at [88, 594] on div at bounding box center [88, 591] width 27 height 27
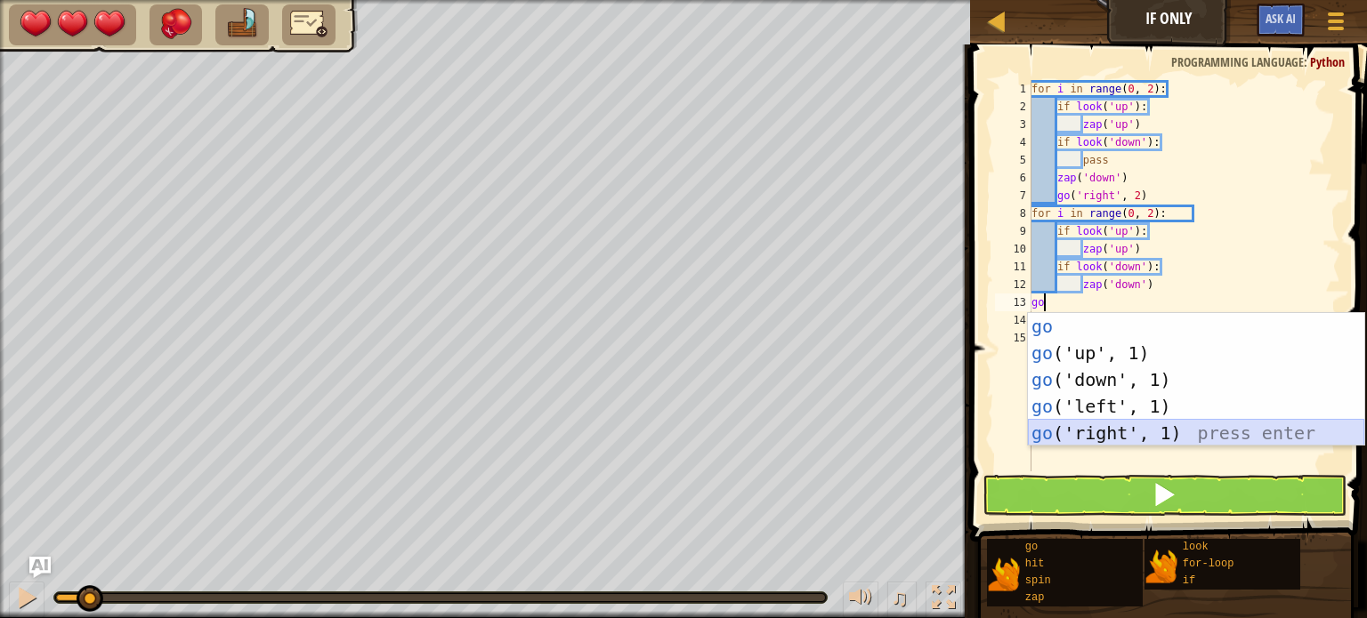
click at [1102, 430] on div "go press enter go ('up', 1) press enter go ('down', 1) press enter go ('left', …" at bounding box center [1196, 406] width 336 height 187
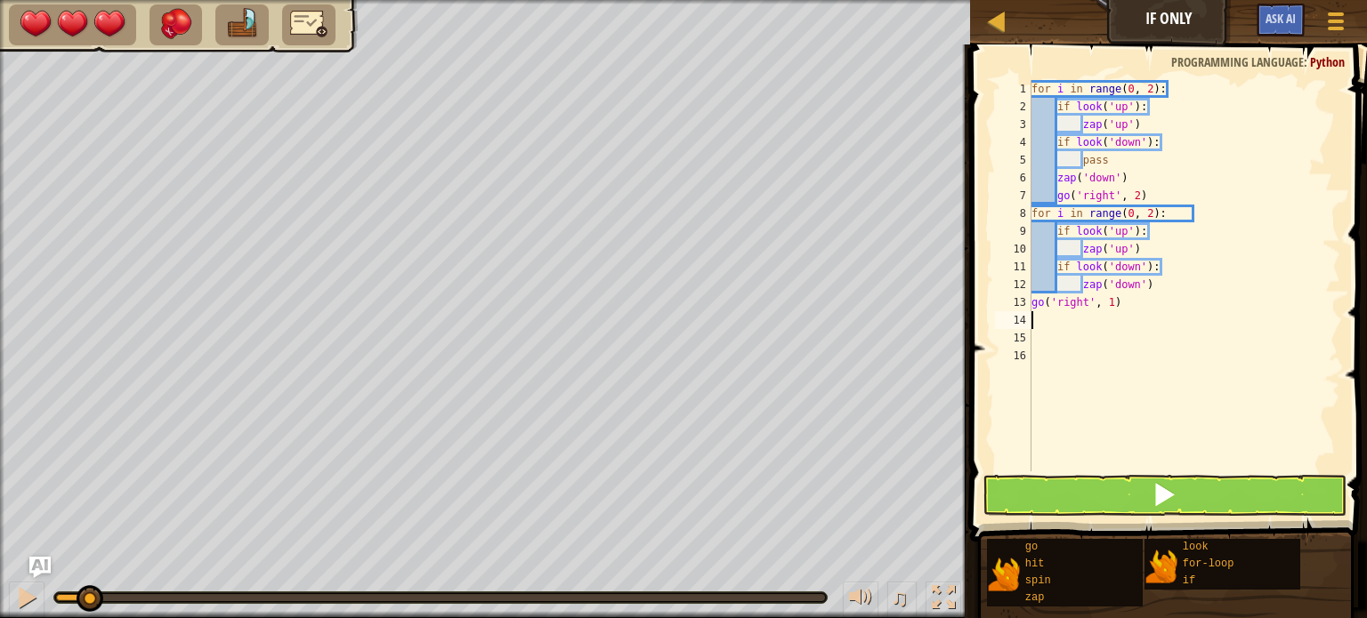
click at [61, 596] on div at bounding box center [72, 597] width 32 height 7
click at [1119, 486] on button at bounding box center [1164, 495] width 364 height 41
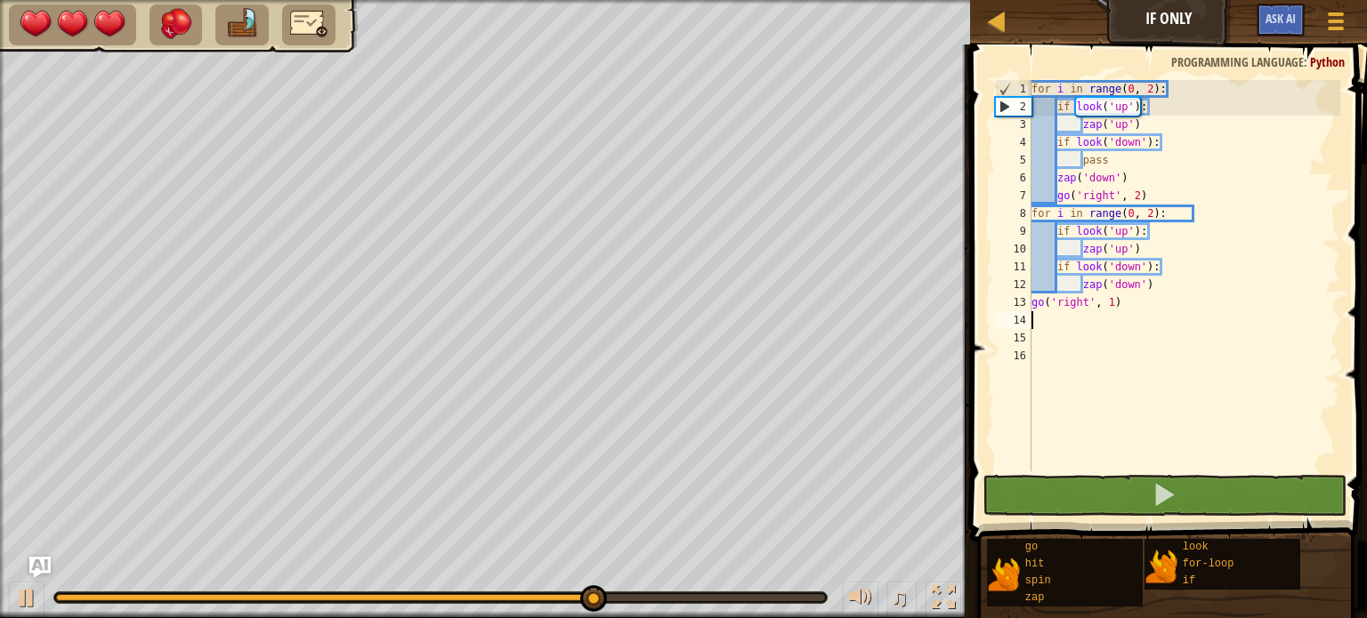
click at [75, 598] on div at bounding box center [324, 597] width 536 height 7
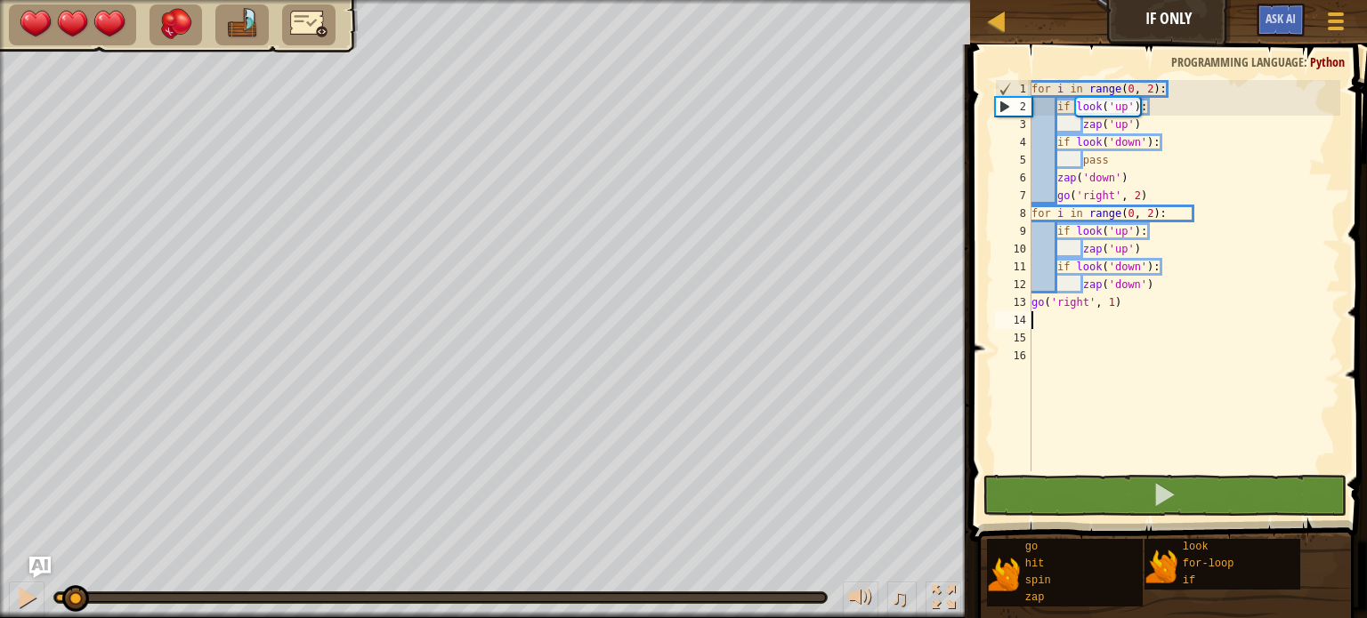
click at [1152, 207] on div "for i in range ( 0 , 2 ) : if look ( 'up' ) : zap ( 'up' ) if look ( 'down' ) :…" at bounding box center [1184, 293] width 312 height 427
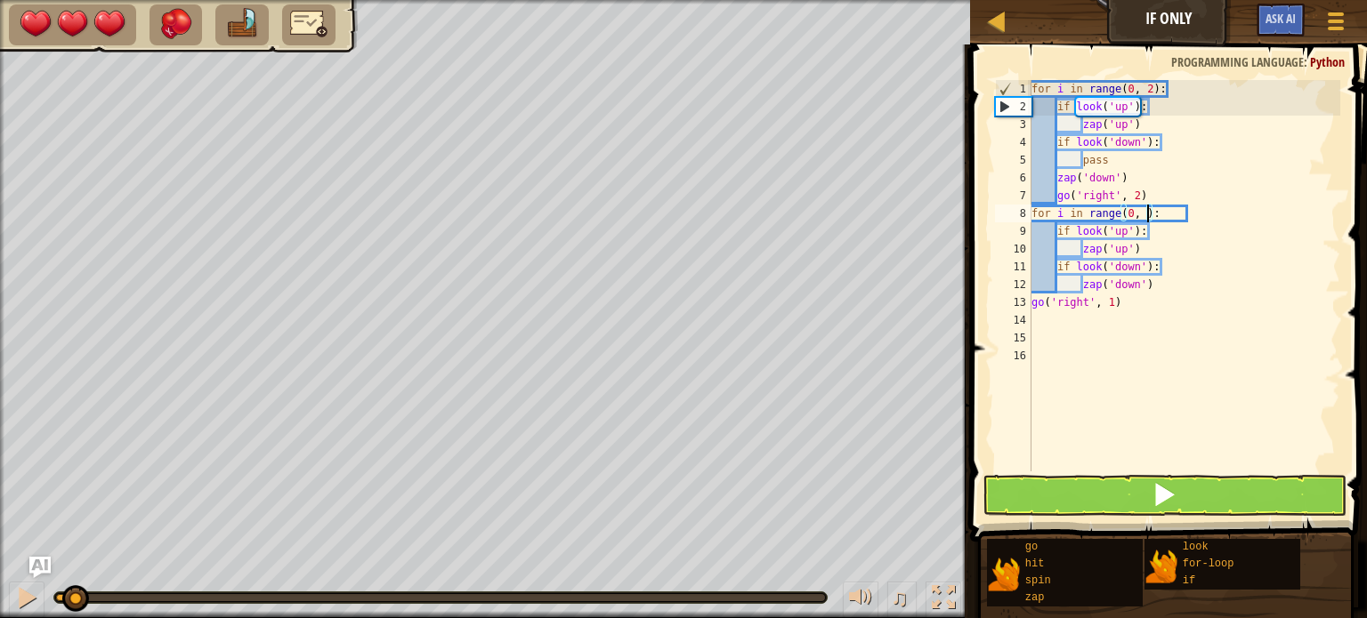
type textarea "for i in range(0, 3):"
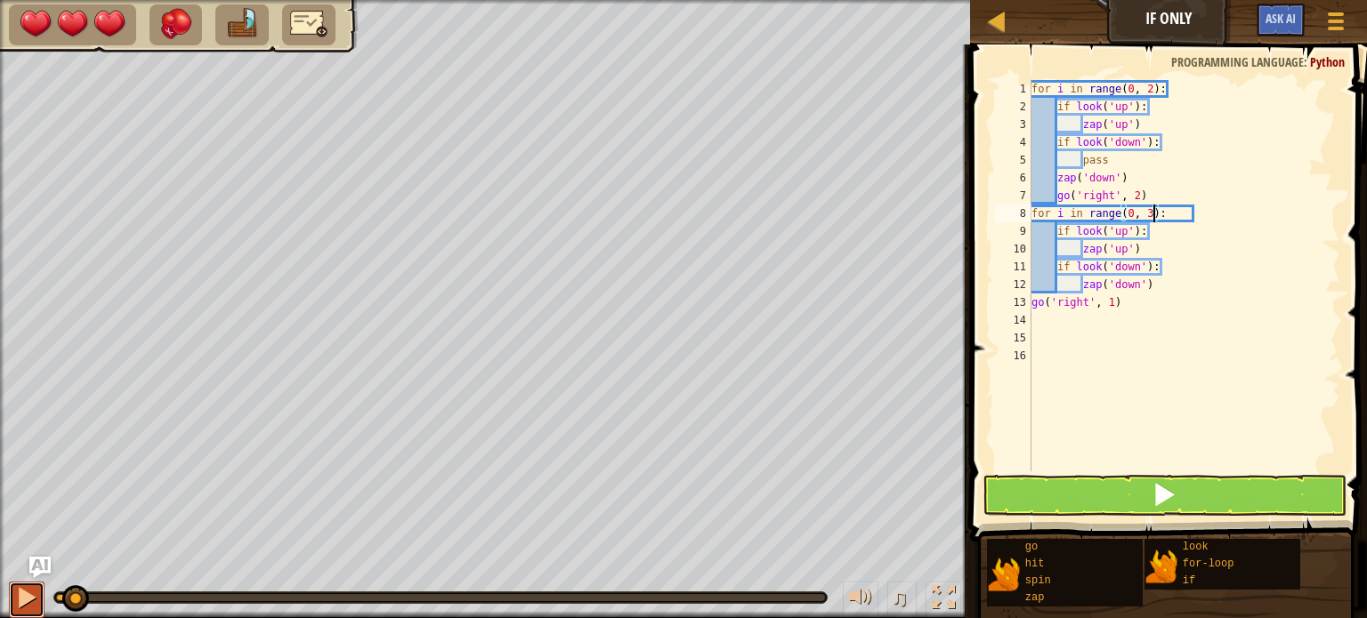
click at [13, 589] on button at bounding box center [27, 600] width 36 height 36
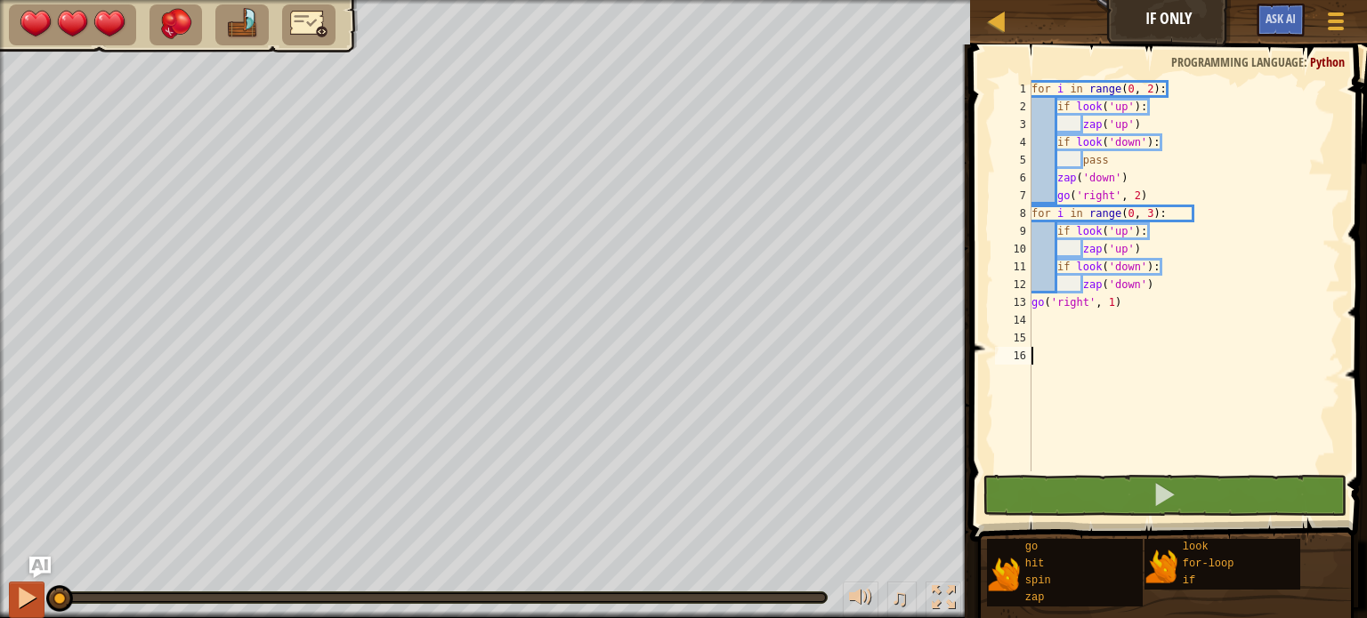
scroll to position [8, 0]
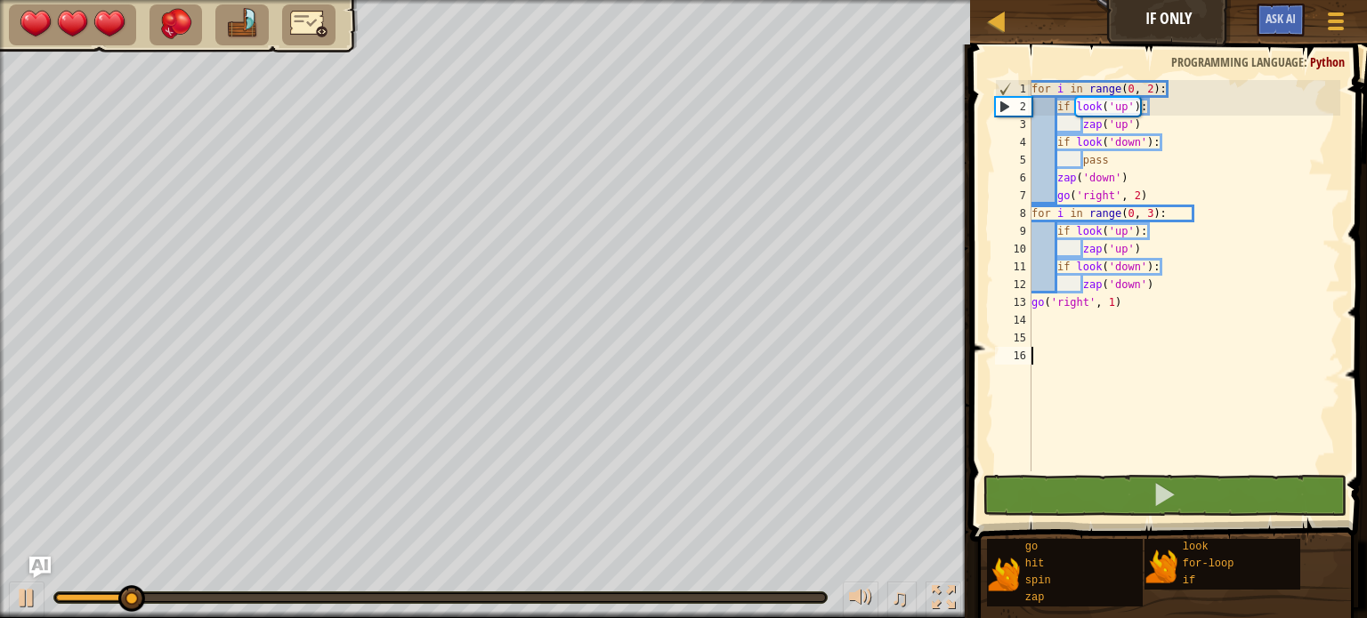
click at [21, 569] on div "♫" at bounding box center [485, 593] width 970 height 53
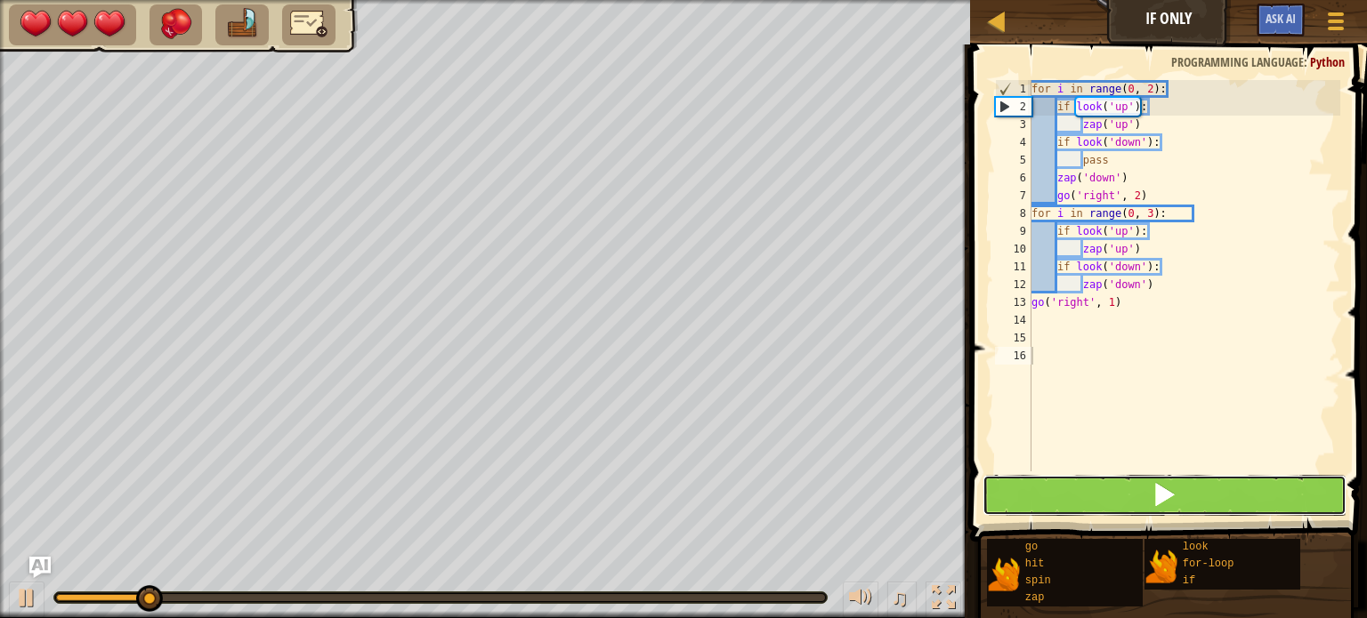
click at [1106, 493] on button at bounding box center [1164, 495] width 364 height 41
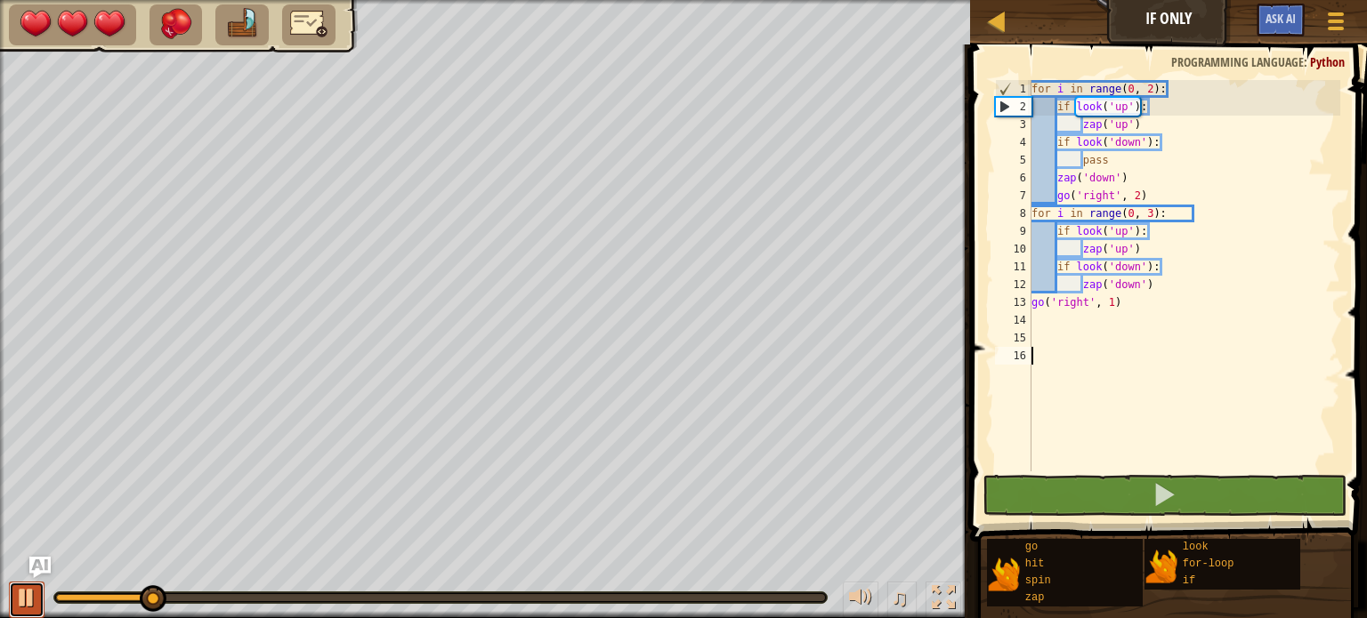
click at [17, 588] on div at bounding box center [26, 597] width 23 height 23
click at [91, 597] on div at bounding box center [108, 597] width 104 height 7
click at [86, 597] on div at bounding box center [94, 596] width 27 height 27
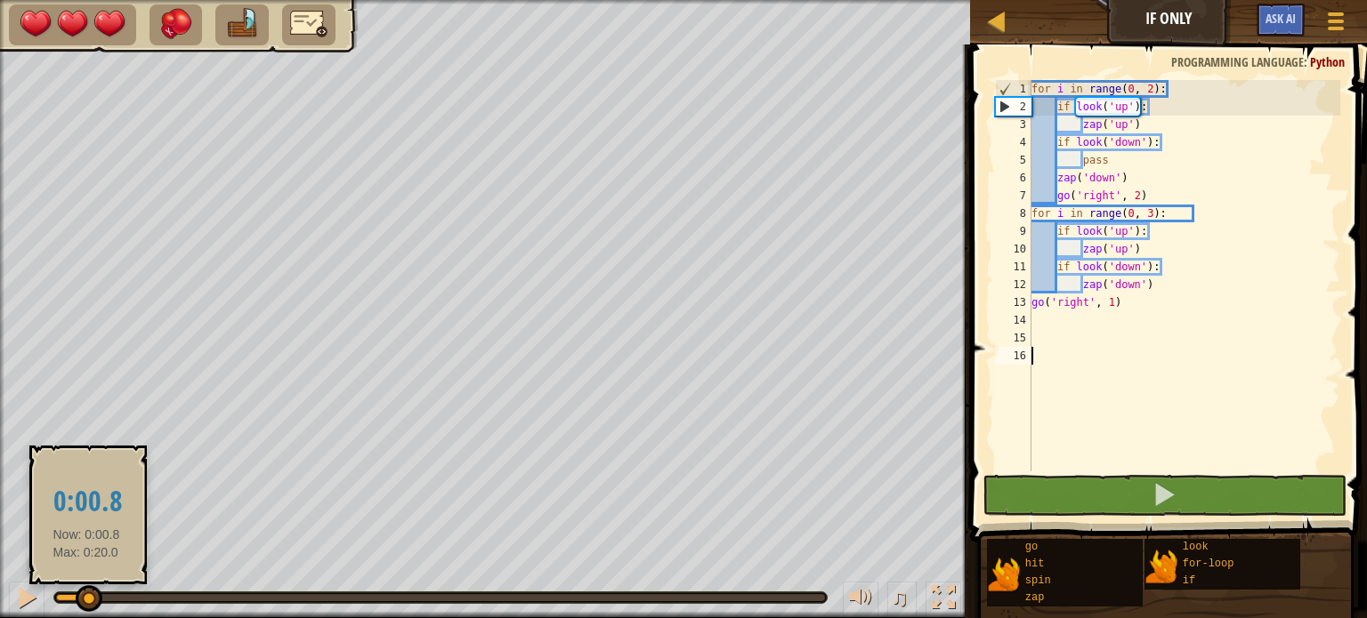
click at [61, 597] on div at bounding box center [71, 597] width 31 height 7
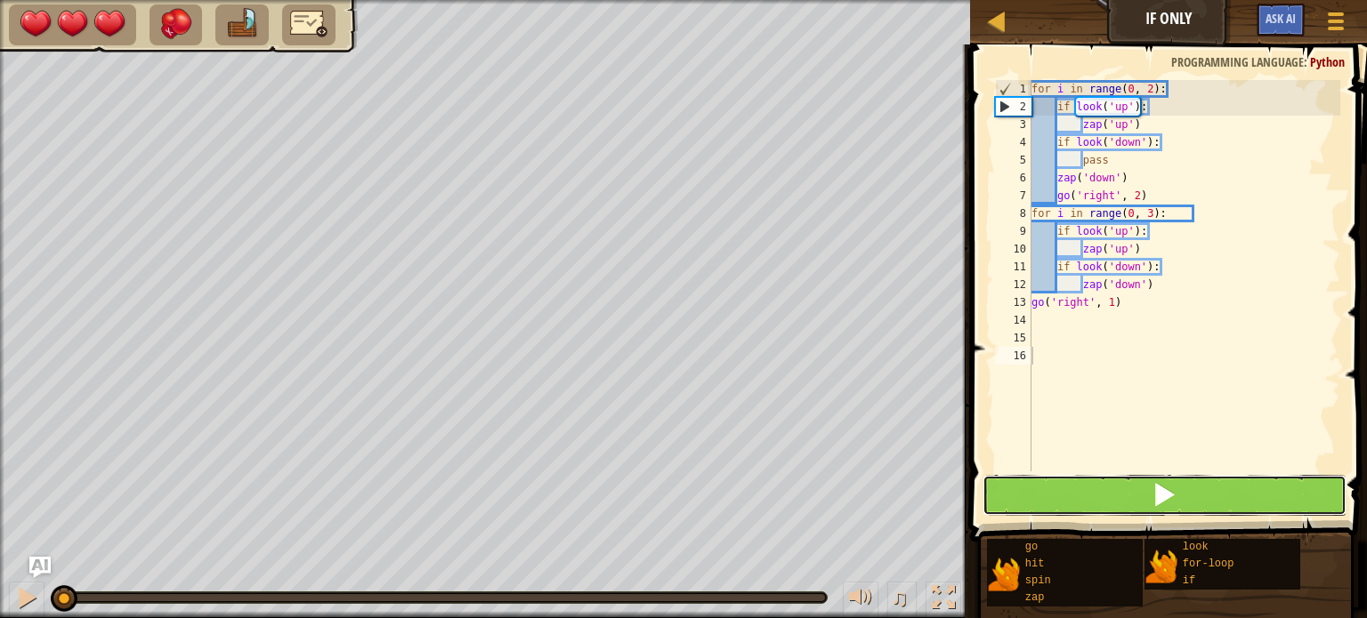
click at [1041, 489] on button at bounding box center [1164, 495] width 364 height 41
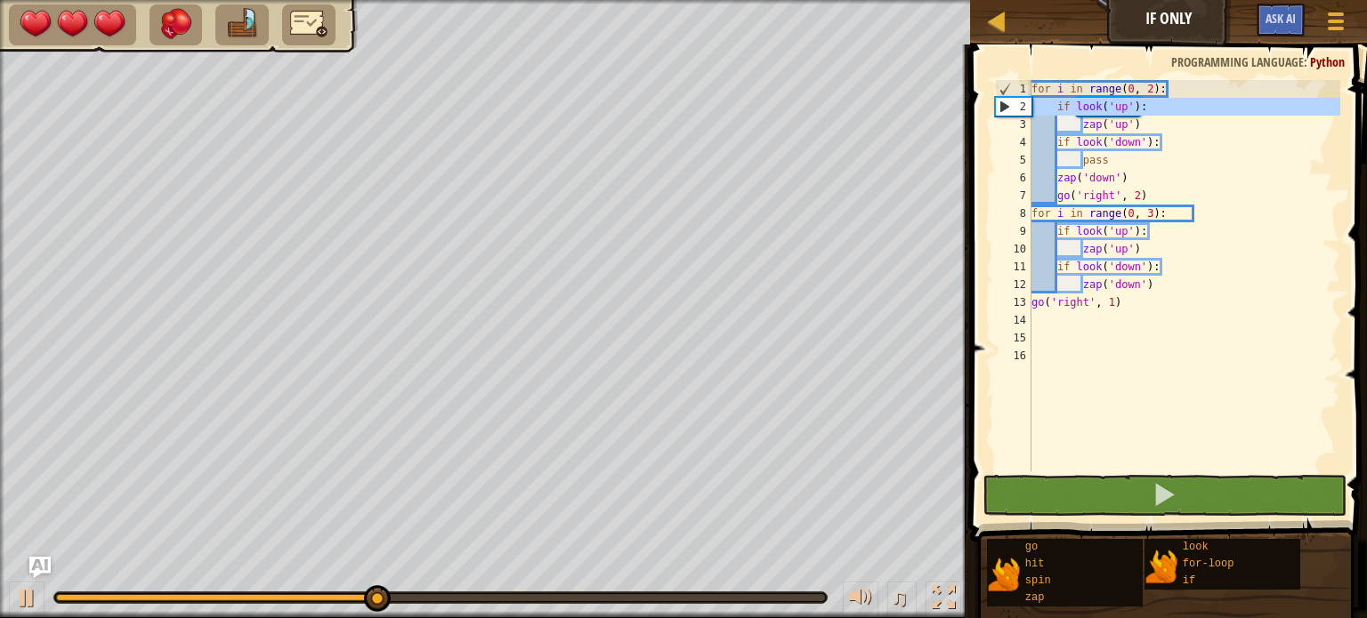
click at [1019, 112] on div "2" at bounding box center [1014, 107] width 36 height 18
type textarea "if look('up'):"
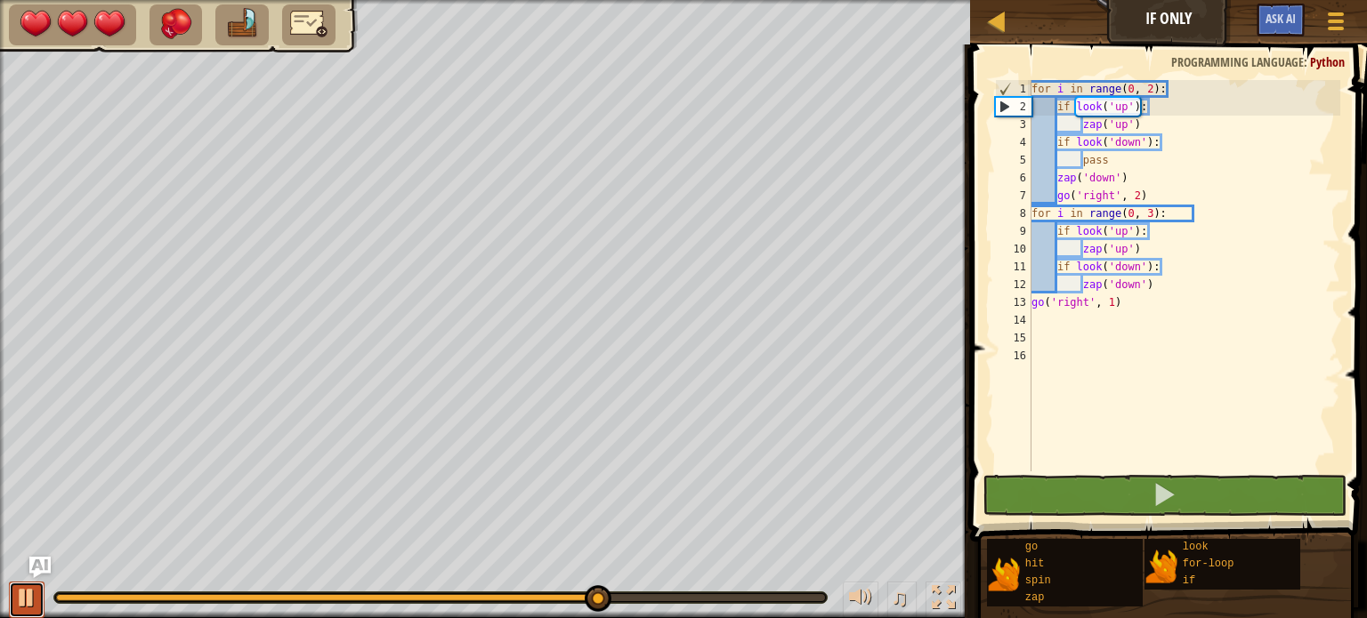
click at [20, 596] on div at bounding box center [26, 597] width 23 height 23
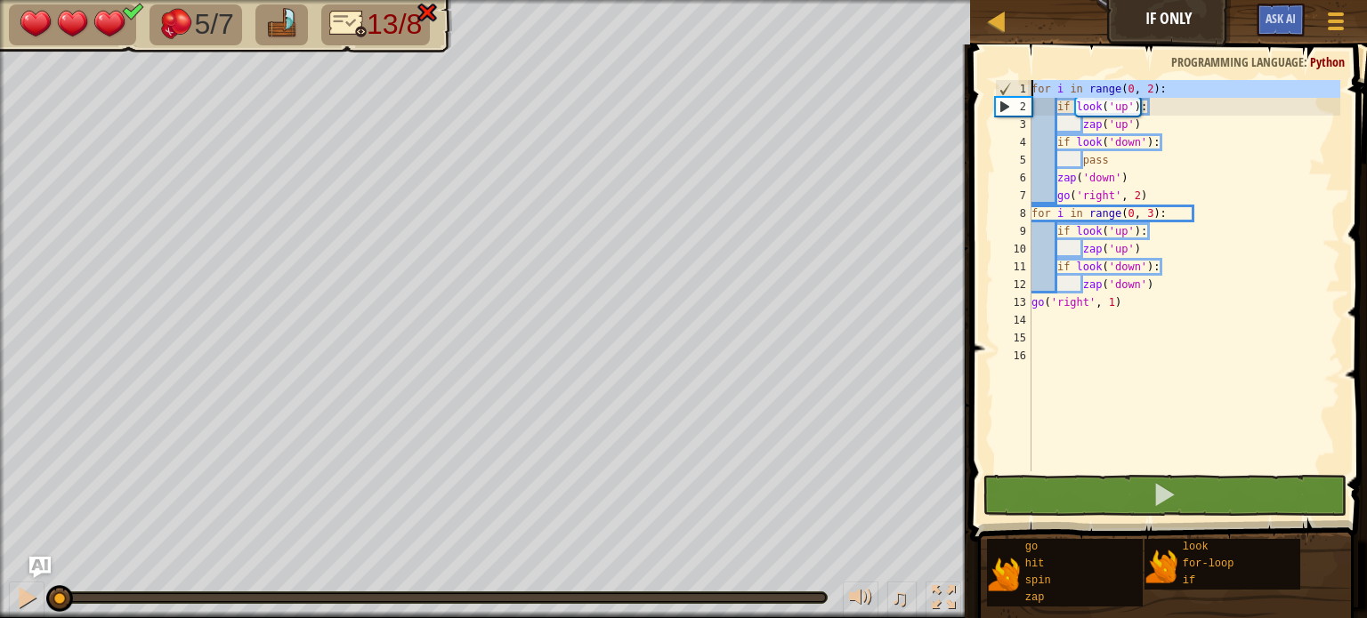
click at [1012, 95] on div "1" at bounding box center [1014, 89] width 36 height 18
click at [1000, 78] on span at bounding box center [1170, 268] width 411 height 550
click at [1004, 89] on div "1" at bounding box center [1014, 89] width 36 height 18
click at [1108, 157] on div "for i in range ( 0 , 2 ) : if look ( 'up' ) : zap ( 'up' ) if look ( 'down' ) :…" at bounding box center [1184, 293] width 312 height 427
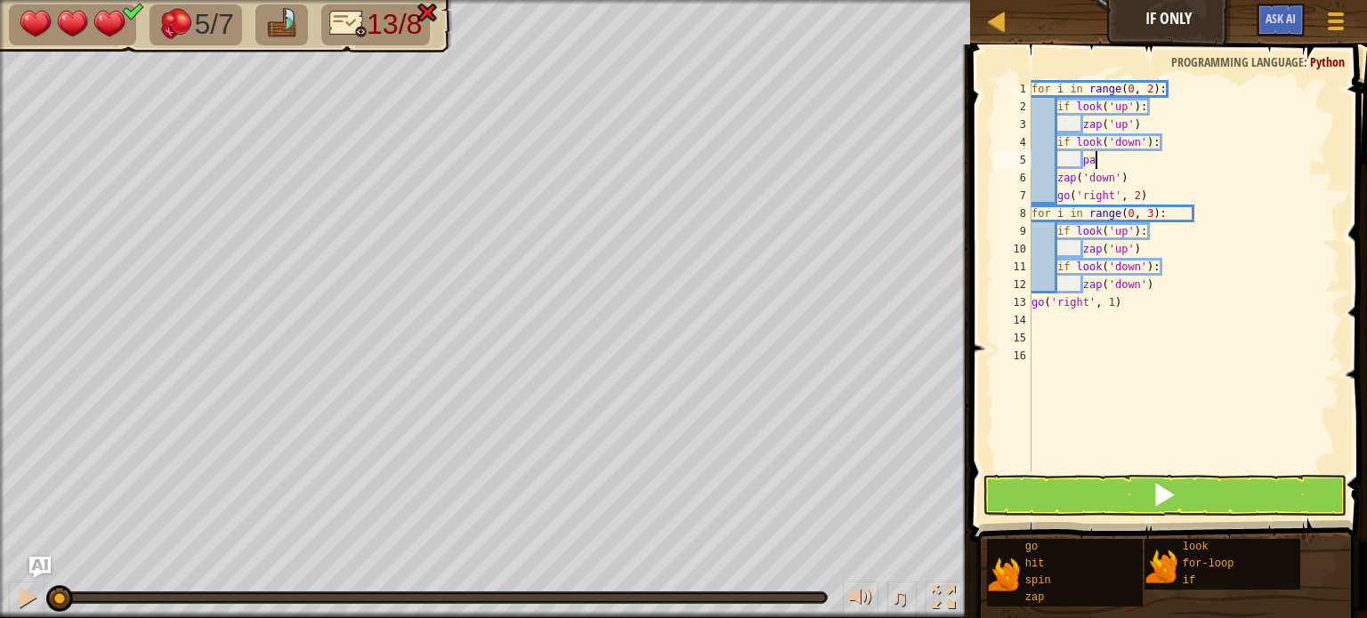
type textarea "p"
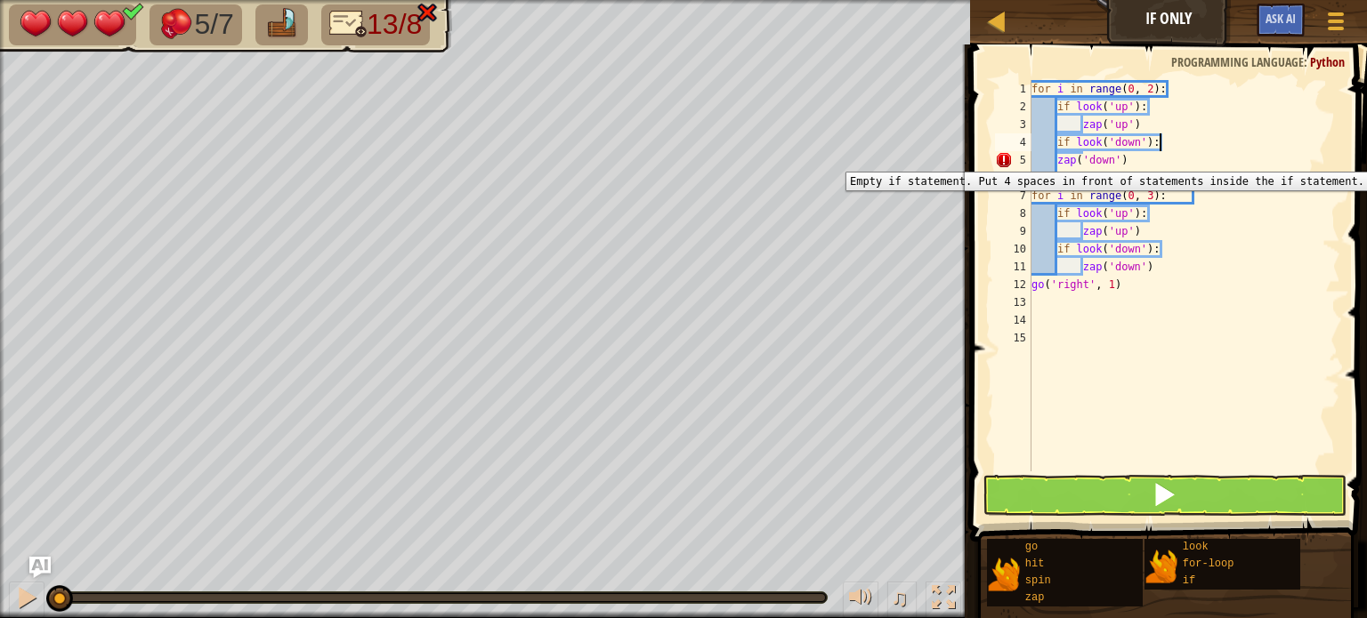
click at [1003, 158] on div "5" at bounding box center [1013, 160] width 36 height 18
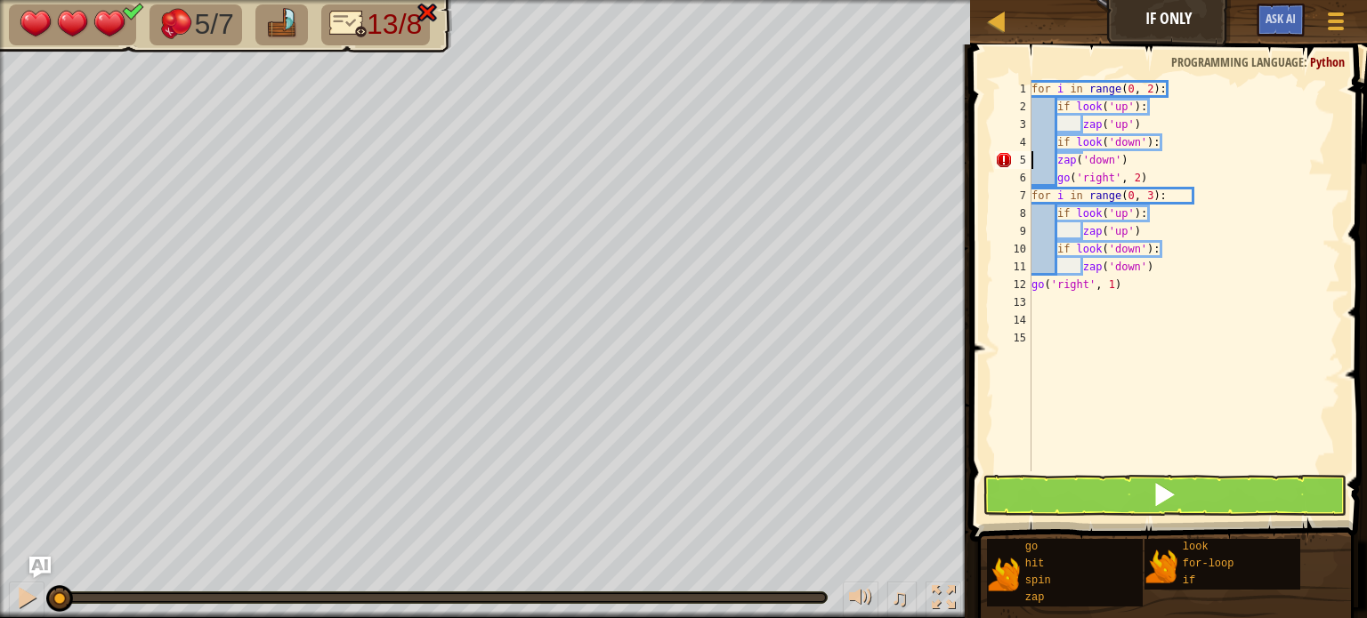
click at [1003, 158] on div "5" at bounding box center [1013, 160] width 36 height 18
click at [1054, 160] on div "for i in range ( 0 , 2 ) : if look ( 'up' ) : zap ( 'up' ) if look ( 'down' ) :…" at bounding box center [1184, 293] width 312 height 427
click at [1164, 160] on div "for i in range ( 0 , 2 ) : if look ( 'up' ) : zap ( 'up' ) if look ( 'down' ) :…" at bounding box center [1184, 293] width 312 height 427
click at [1050, 182] on div "for i in range ( 0 , 2 ) : if look ( 'up' ) : zap ( 'up' ) if look ( 'down' ) :…" at bounding box center [1184, 293] width 312 height 427
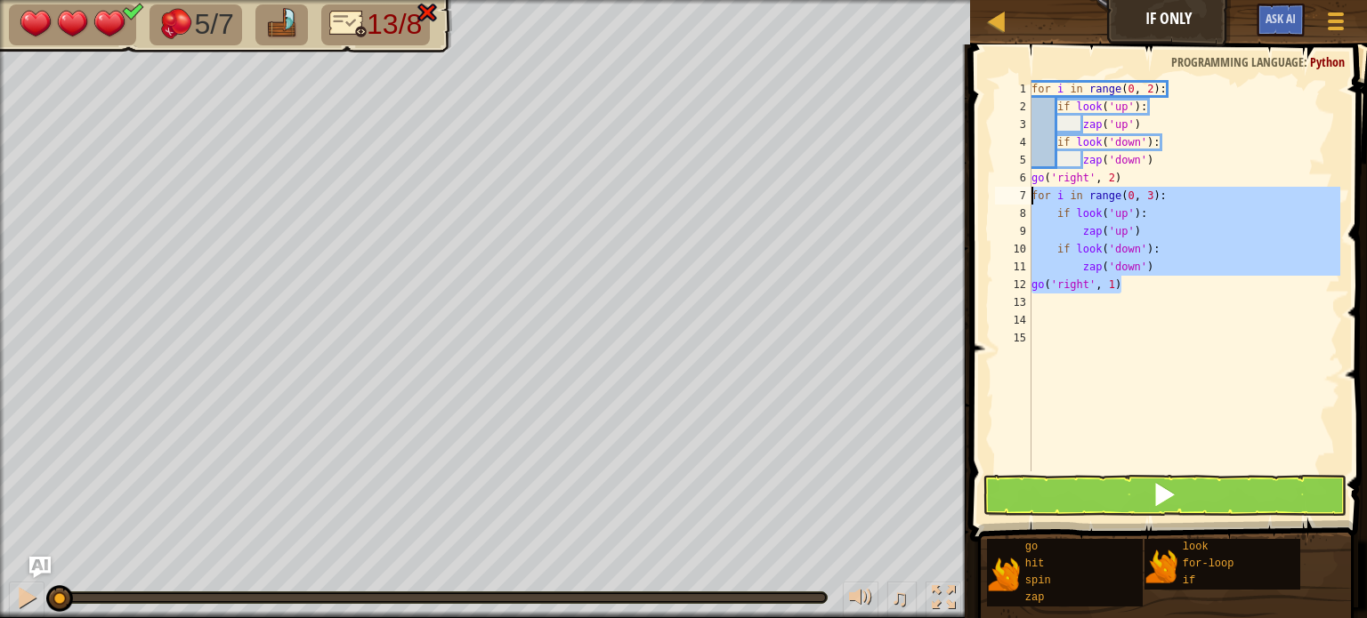
drag, startPoint x: 1140, startPoint y: 285, endPoint x: 990, endPoint y: 196, distance: 174.0
click at [990, 196] on div "go('right', 2) 1 2 3 4 5 6 7 8 9 10 11 12 13 14 15 for i in range ( 0 , 2 ) : i…" at bounding box center [1166, 328] width 402 height 550
type textarea "for i in range(0, 3): if look('up'):"
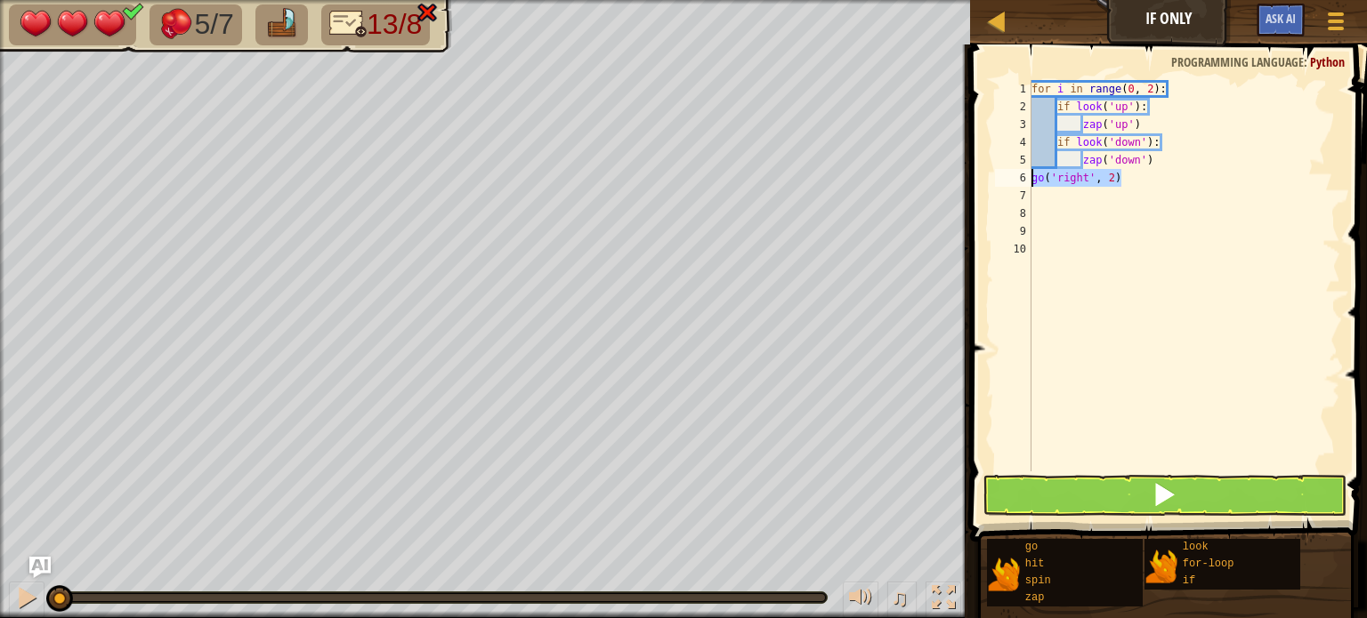
drag, startPoint x: 1120, startPoint y: 181, endPoint x: 983, endPoint y: 181, distance: 137.0
click at [983, 181] on div "1 2 3 4 5 6 7 8 9 10 for i in range ( 0 , 2 ) : if look ( 'up' ) : zap ( 'up' )…" at bounding box center [1166, 328] width 402 height 550
type textarea "go('right', 2)"
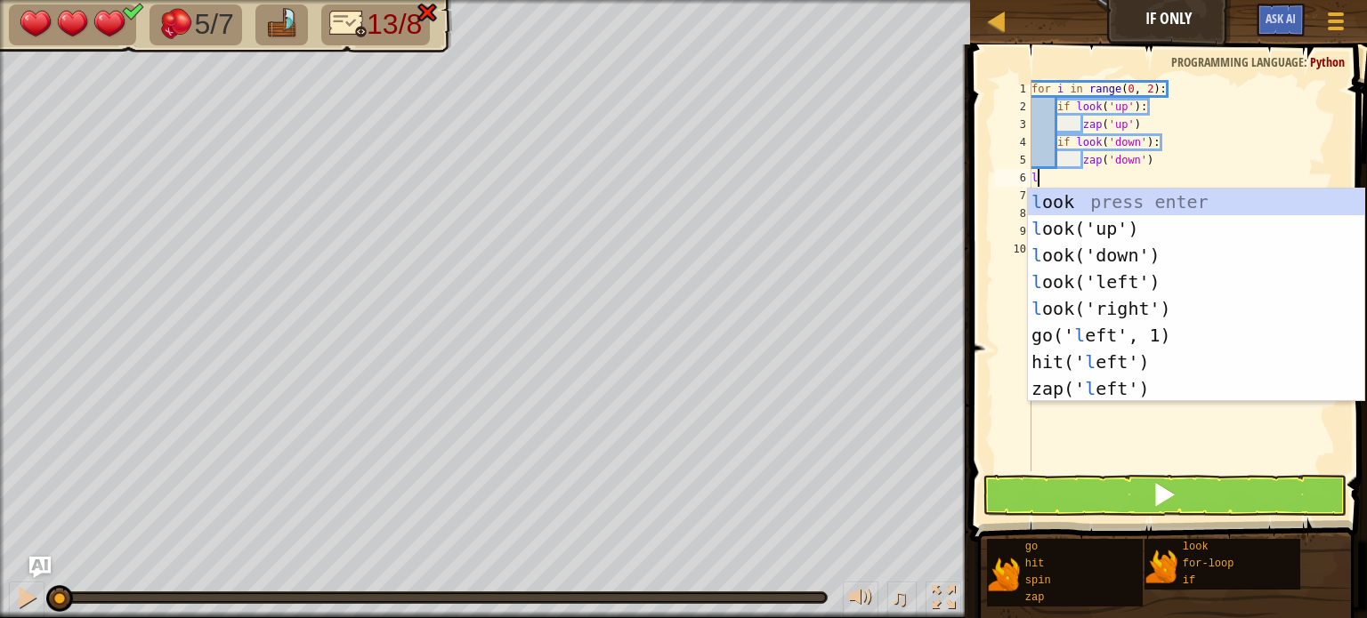
scroll to position [8, 0]
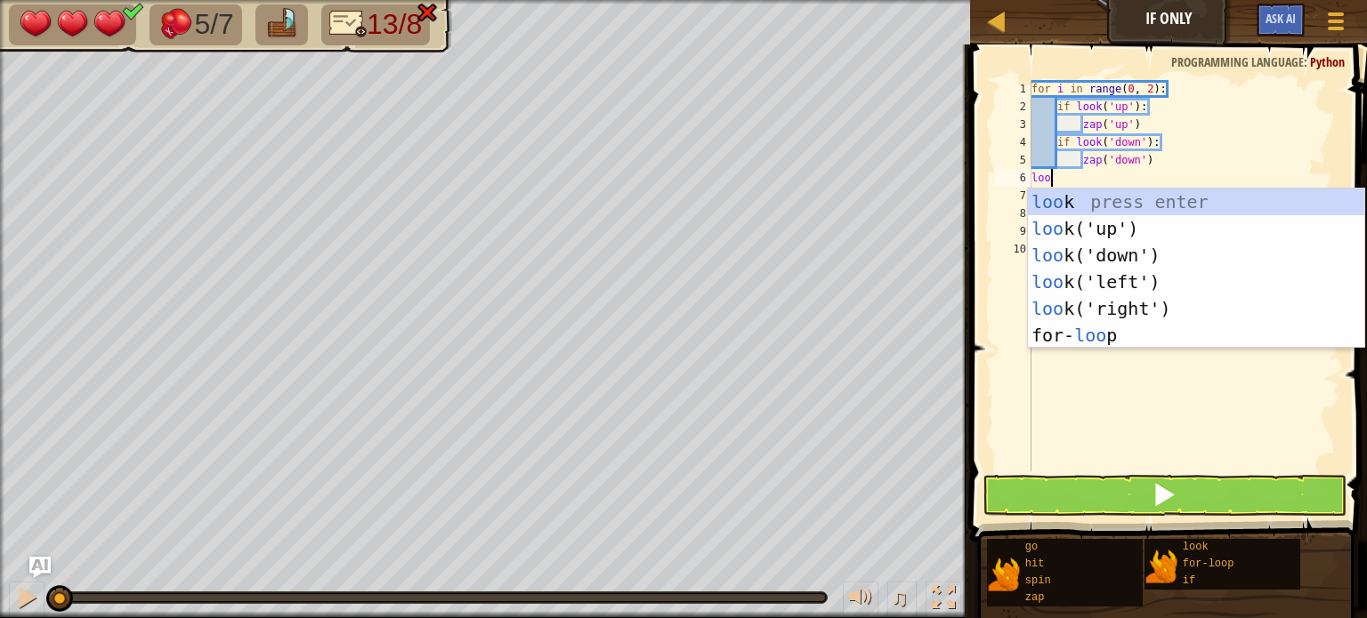
type textarea "look"
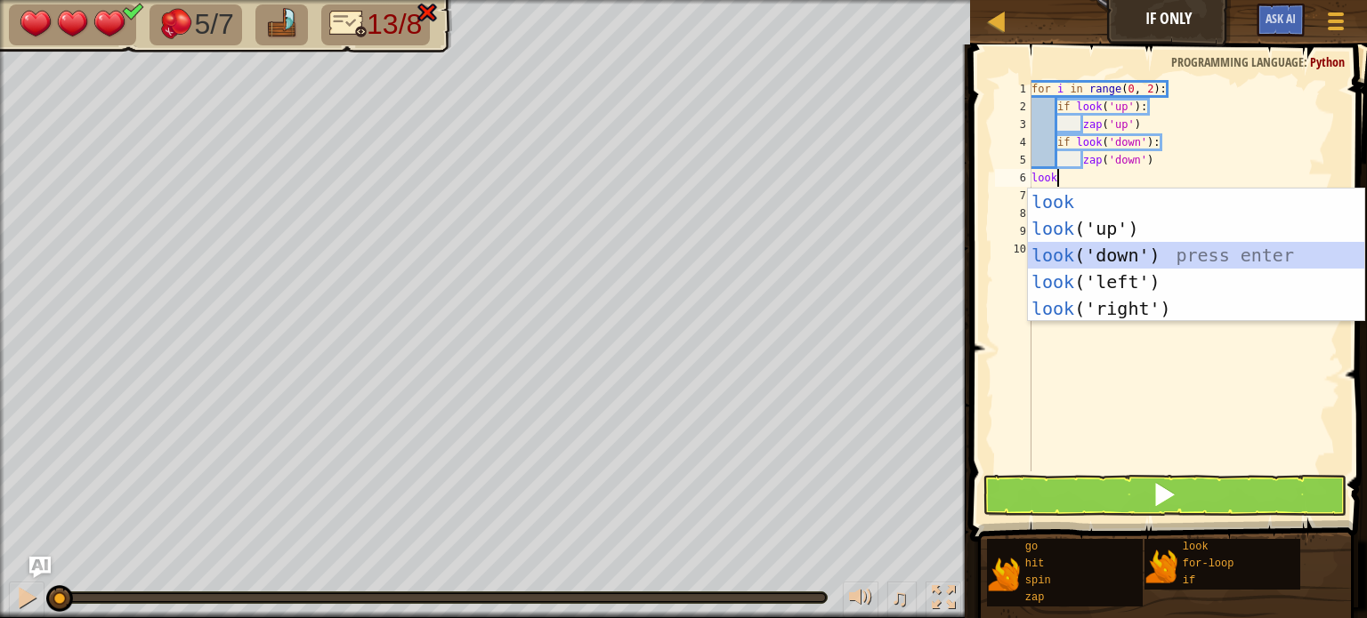
click at [1068, 254] on div "look press enter look ('up') press enter look ('down') press enter look ('left'…" at bounding box center [1196, 282] width 336 height 187
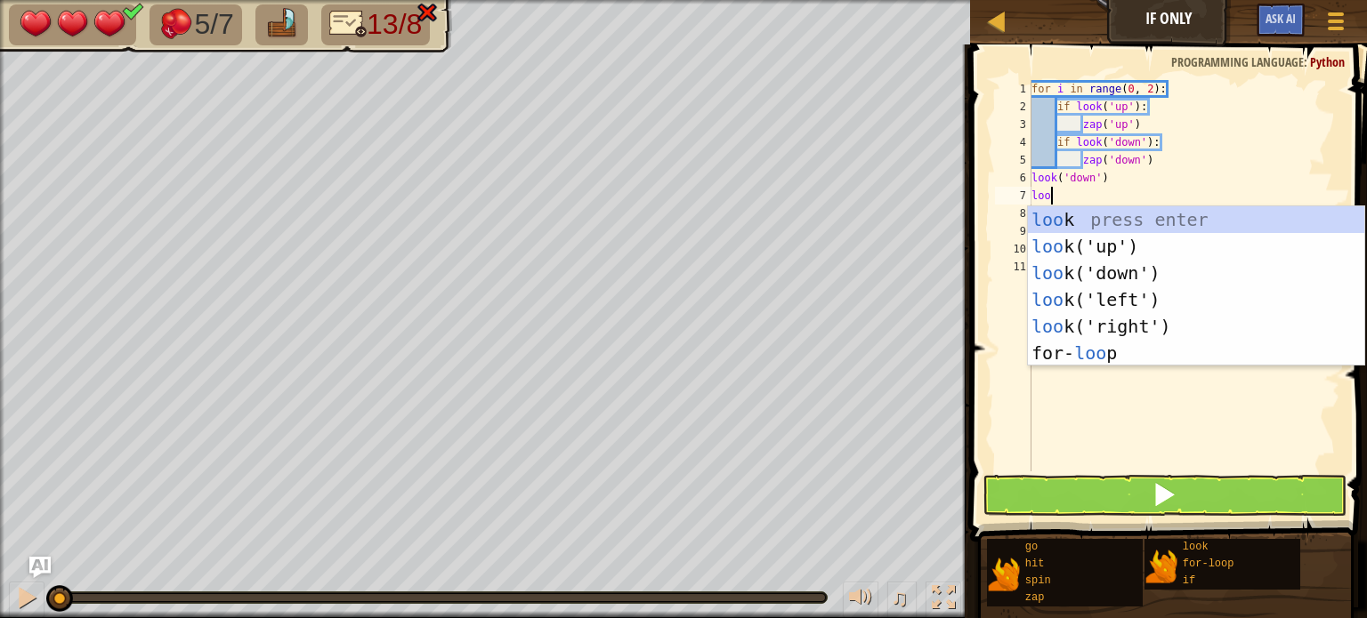
type textarea "look"
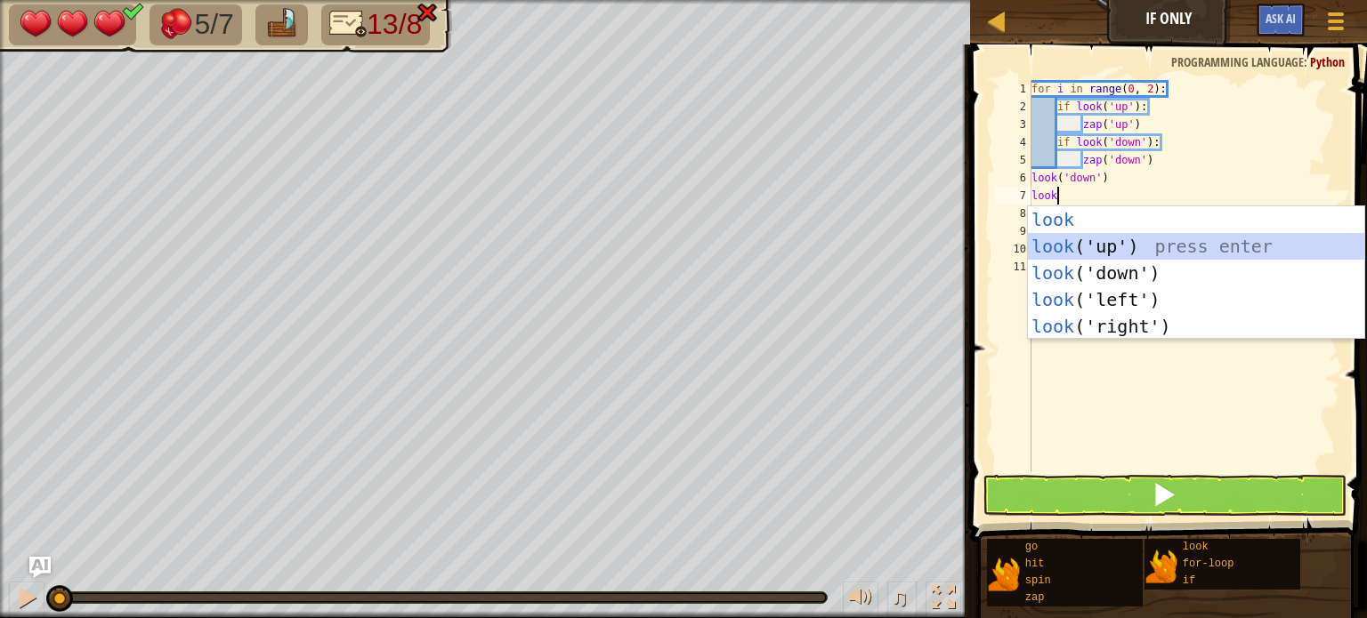
click at [1096, 247] on div "look press enter look ('up') press enter look ('down') press enter look ('left'…" at bounding box center [1196, 299] width 336 height 187
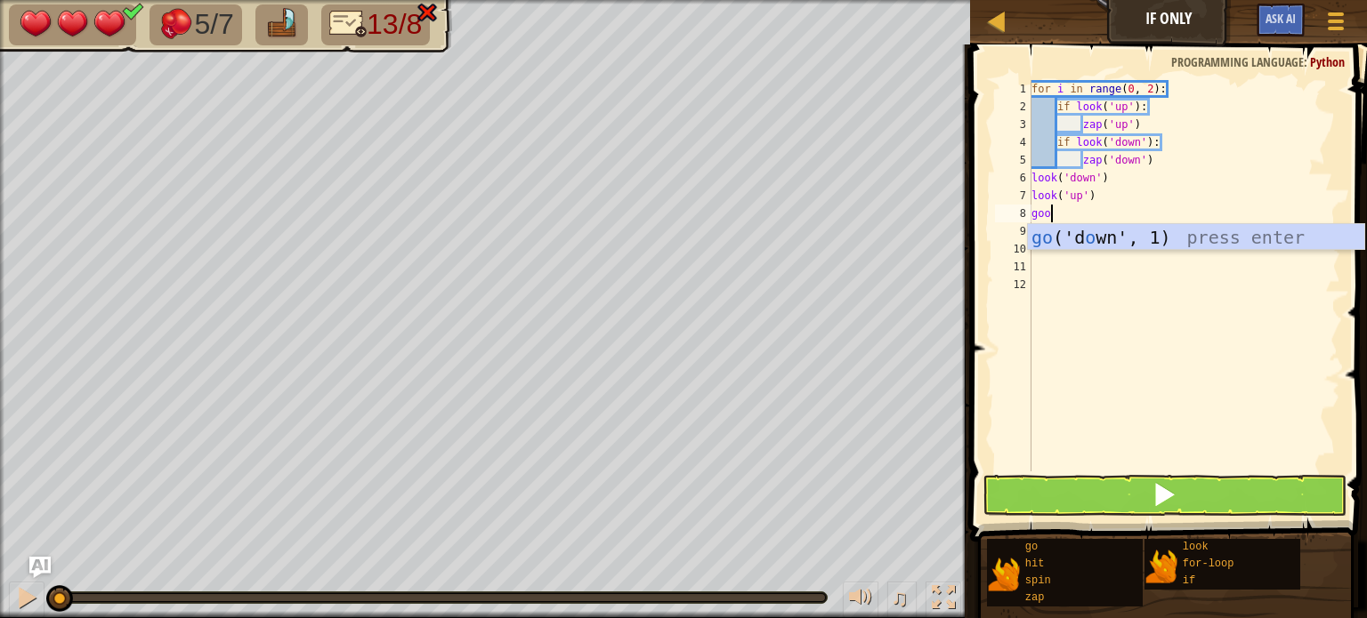
type textarea "go"
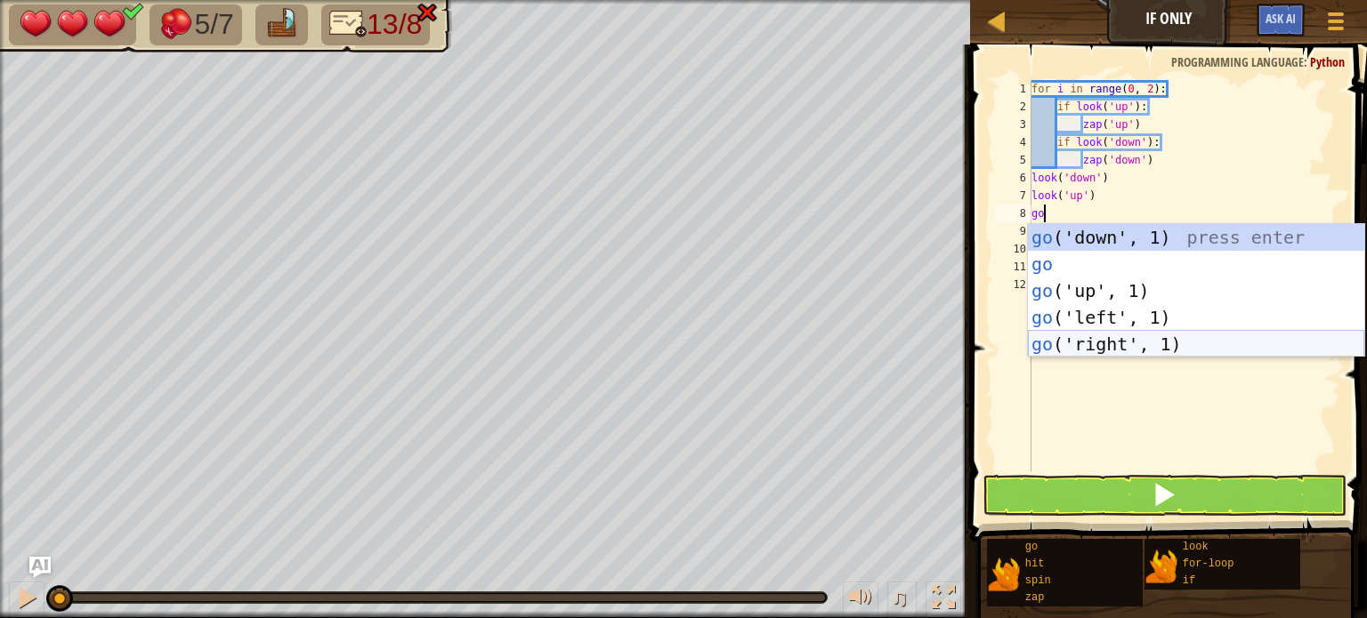
click at [1047, 339] on div "go ('down', 1) press enter go press enter go ('up', 1) press enter go ('left', …" at bounding box center [1196, 317] width 336 height 187
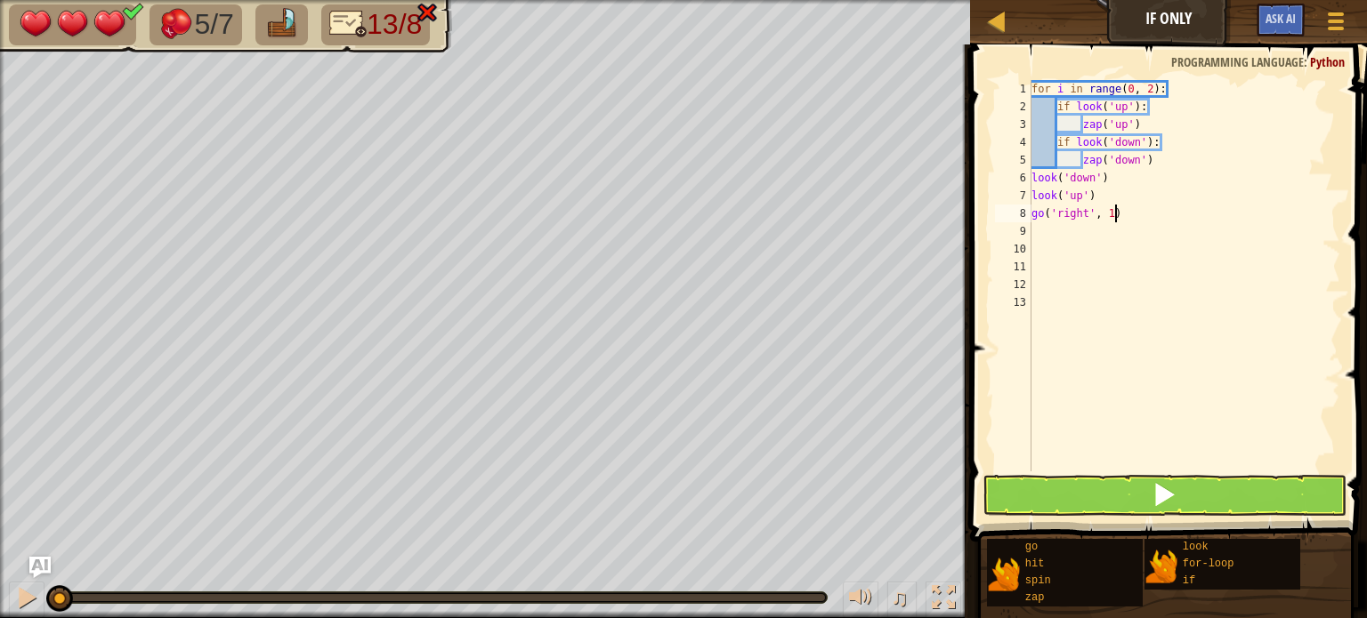
click at [1113, 214] on div "for i in range ( 0 , 2 ) : if look ( 'up' ) : zap ( 'up' ) if look ( 'down' ) :…" at bounding box center [1184, 293] width 312 height 427
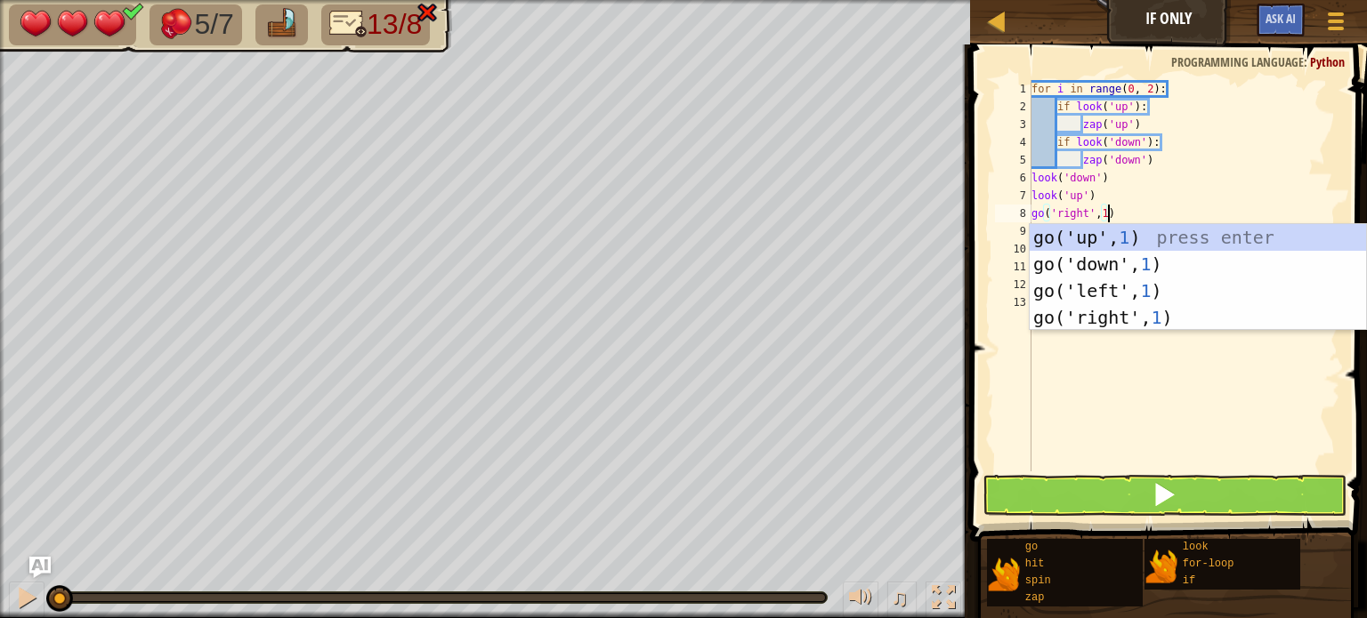
scroll to position [8, 5]
click at [1209, 184] on div "for i in range ( 0 , 2 ) : if look ( 'up' ) : zap ( 'up' ) if look ( 'down' ) :…" at bounding box center [1184, 293] width 312 height 427
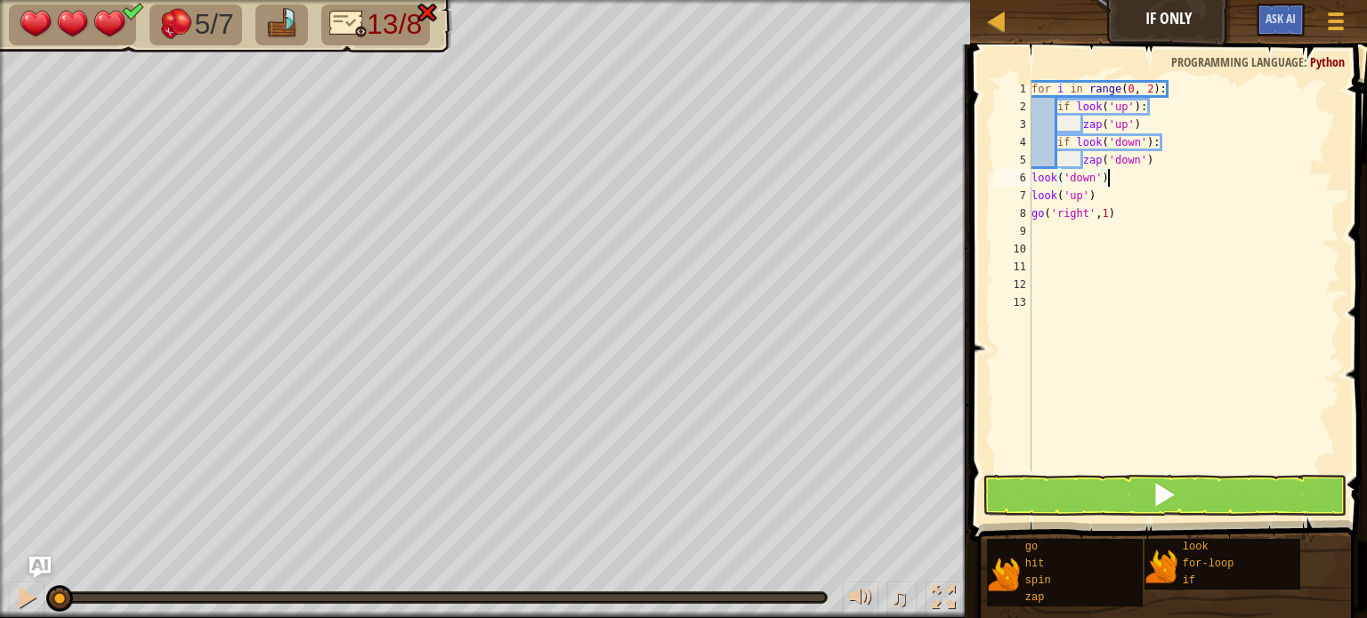
scroll to position [8, 4]
click at [1102, 214] on div "for i in range ( 0 , 2 ) : if look ( 'up' ) : zap ( 'up' ) if look ( 'down' ) :…" at bounding box center [1184, 293] width 312 height 427
click at [1127, 220] on div "for i in range ( 0 , 2 ) : if look ( 'up' ) : zap ( 'up' ) if look ( 'down' ) :…" at bounding box center [1184, 293] width 312 height 427
click at [1155, 89] on div "for i in range ( 0 , 2 ) : if look ( 'up' ) : zap ( 'up' ) if look ( 'down' ) :…" at bounding box center [1184, 293] width 312 height 427
click at [1079, 494] on button at bounding box center [1164, 495] width 364 height 41
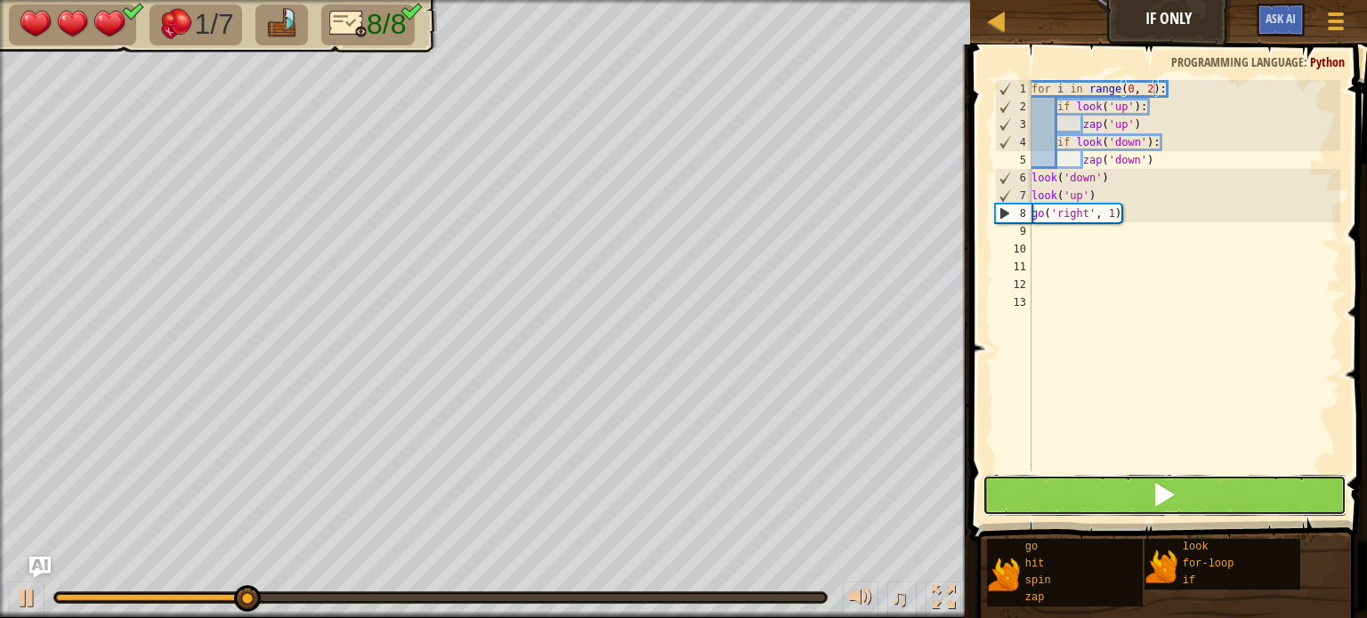
click at [1080, 492] on button at bounding box center [1164, 495] width 364 height 41
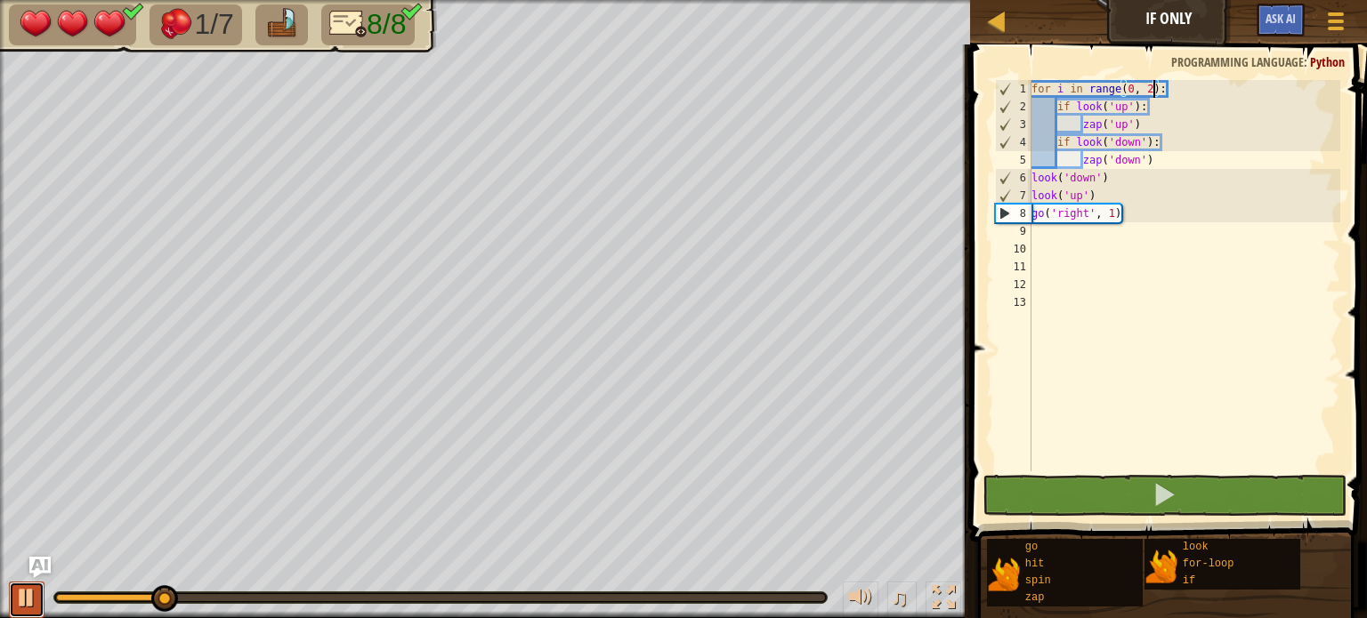
click at [33, 598] on div at bounding box center [26, 597] width 23 height 23
click at [1026, 176] on div "6" at bounding box center [1014, 178] width 36 height 18
type textarea "look('down')"
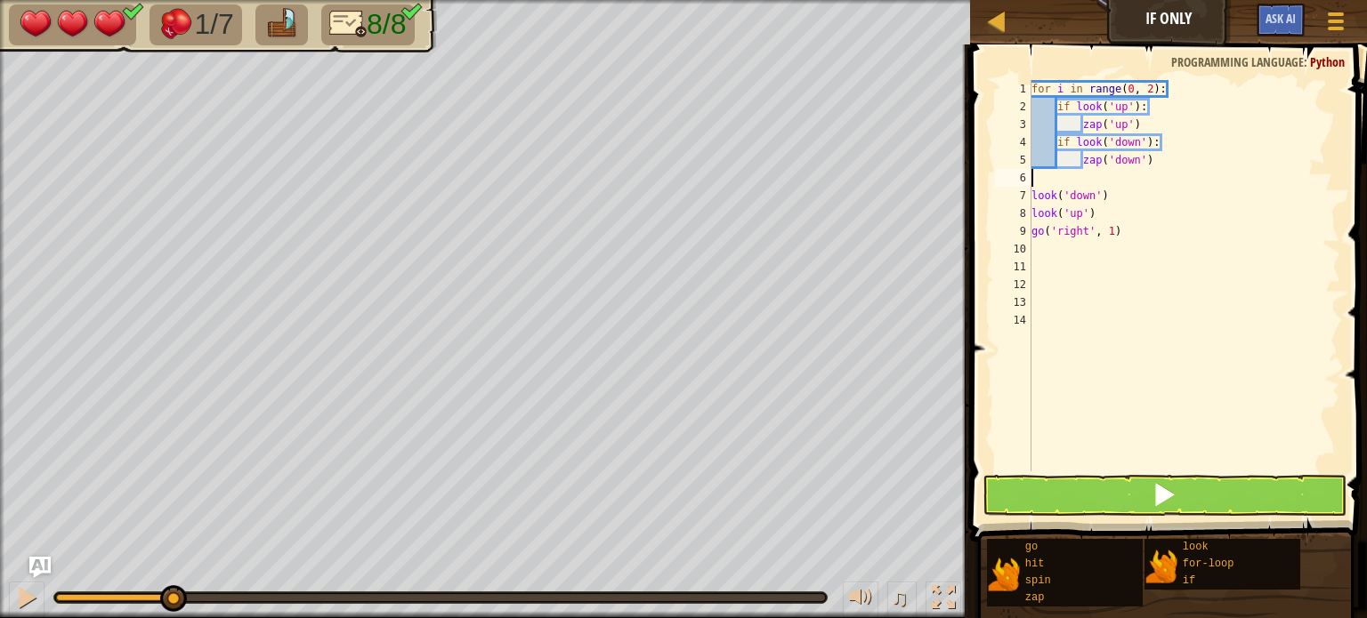
scroll to position [8, 0]
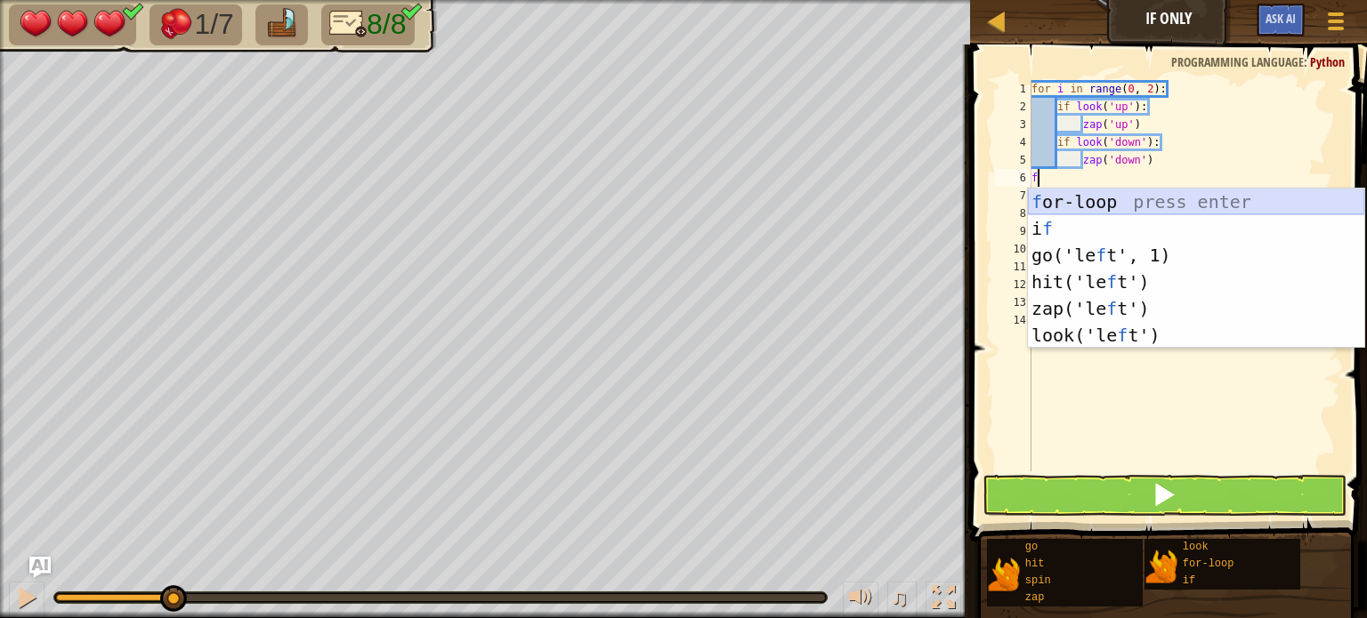
click at [1059, 200] on div "f or-loop press enter i f press enter go('le f t', 1) press enter hit('le f t')…" at bounding box center [1196, 296] width 336 height 214
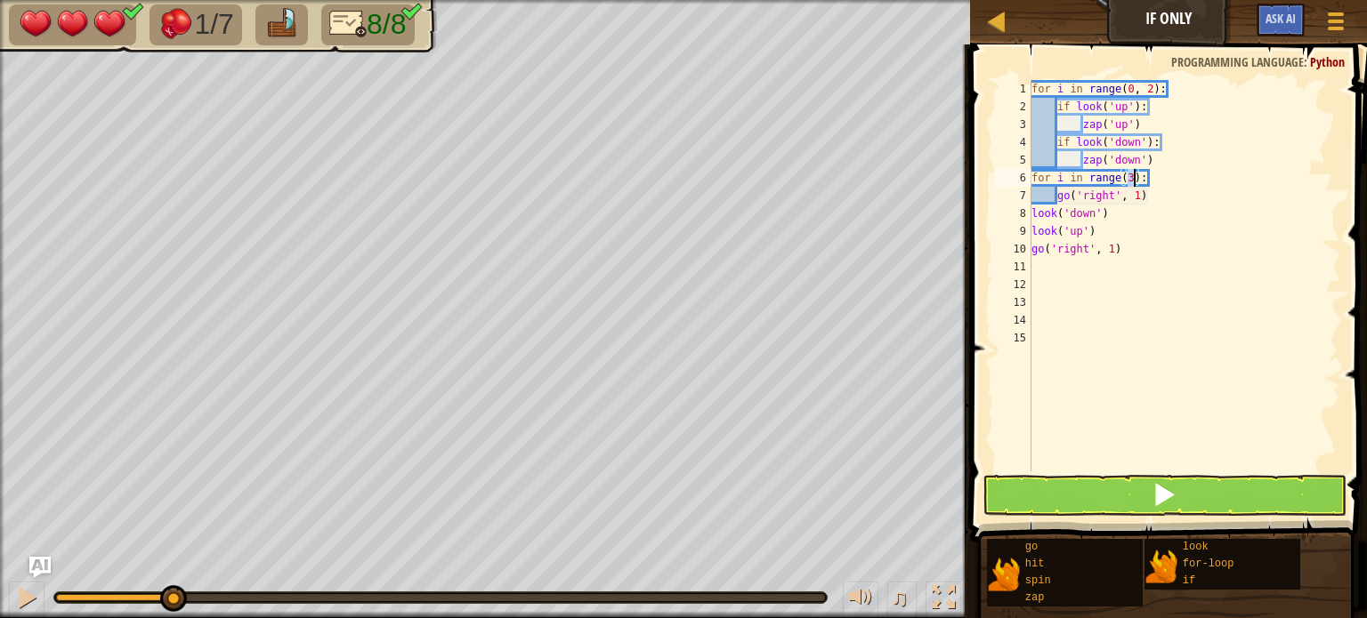
click at [1122, 257] on div "for i in range ( 0 , 2 ) : if look ( 'up' ) : zap ( 'up' ) if look ( 'down' ) :…" at bounding box center [1184, 293] width 312 height 427
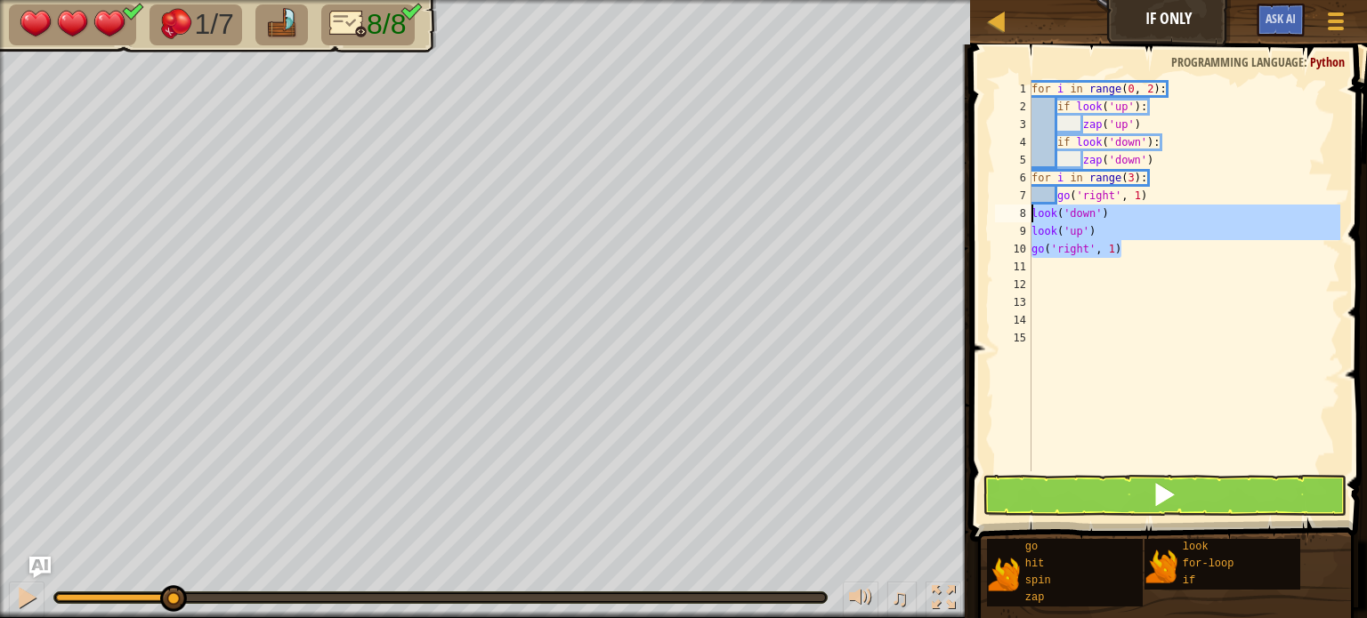
drag, startPoint x: 1124, startPoint y: 251, endPoint x: 1033, endPoint y: 215, distance: 97.5
click at [1033, 215] on div "for i in range ( 0 , 2 ) : if look ( 'up' ) : zap ( 'up' ) if look ( 'down' ) :…" at bounding box center [1184, 293] width 312 height 427
click at [1033, 215] on div "for i in range ( 0 , 2 ) : if look ( 'up' ) : zap ( 'up' ) if look ( 'down' ) :…" at bounding box center [1184, 276] width 312 height 392
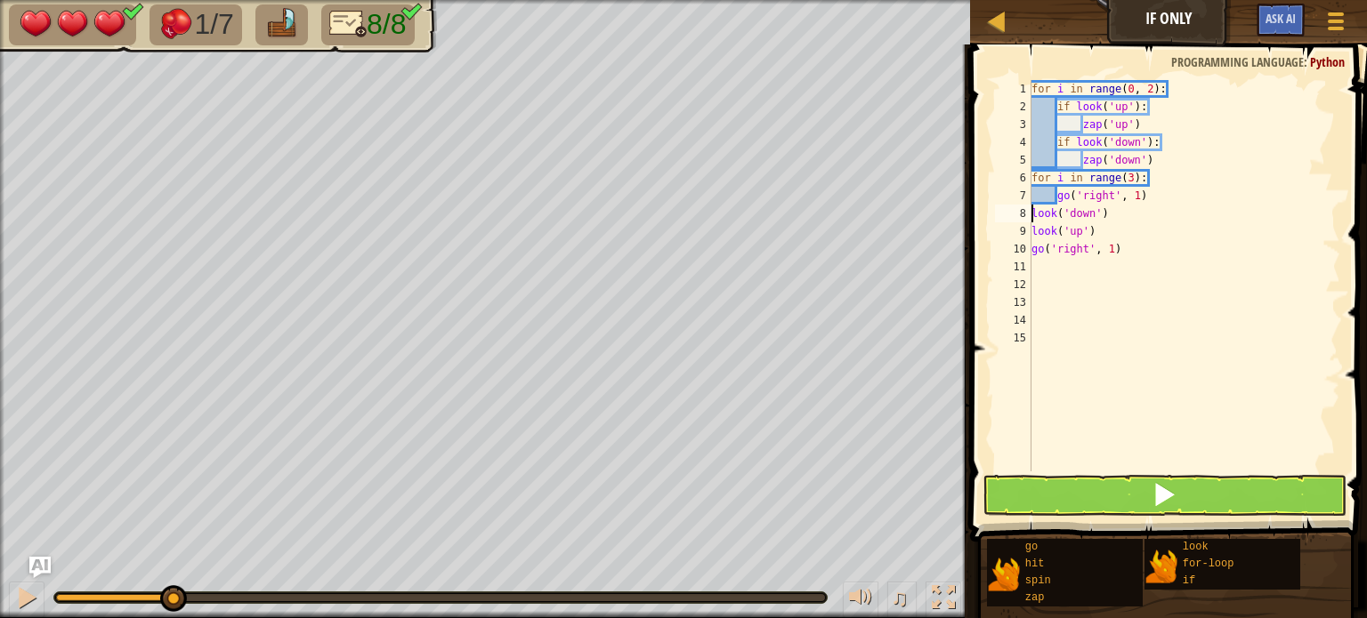
click at [1133, 180] on div "for i in range ( 0 , 2 ) : if look ( 'up' ) : zap ( 'up' ) if look ( 'down' ) :…" at bounding box center [1184, 293] width 312 height 427
click at [1158, 193] on div "for i in range ( 0 , 2 ) : if look ( 'up' ) : zap ( 'up' ) if look ( 'down' ) :…" at bounding box center [1184, 293] width 312 height 427
click at [1136, 175] on div "for i in range ( 0 , 2 ) : if look ( 'up' ) : zap ( 'up' ) if look ( 'down' ) :…" at bounding box center [1184, 293] width 312 height 427
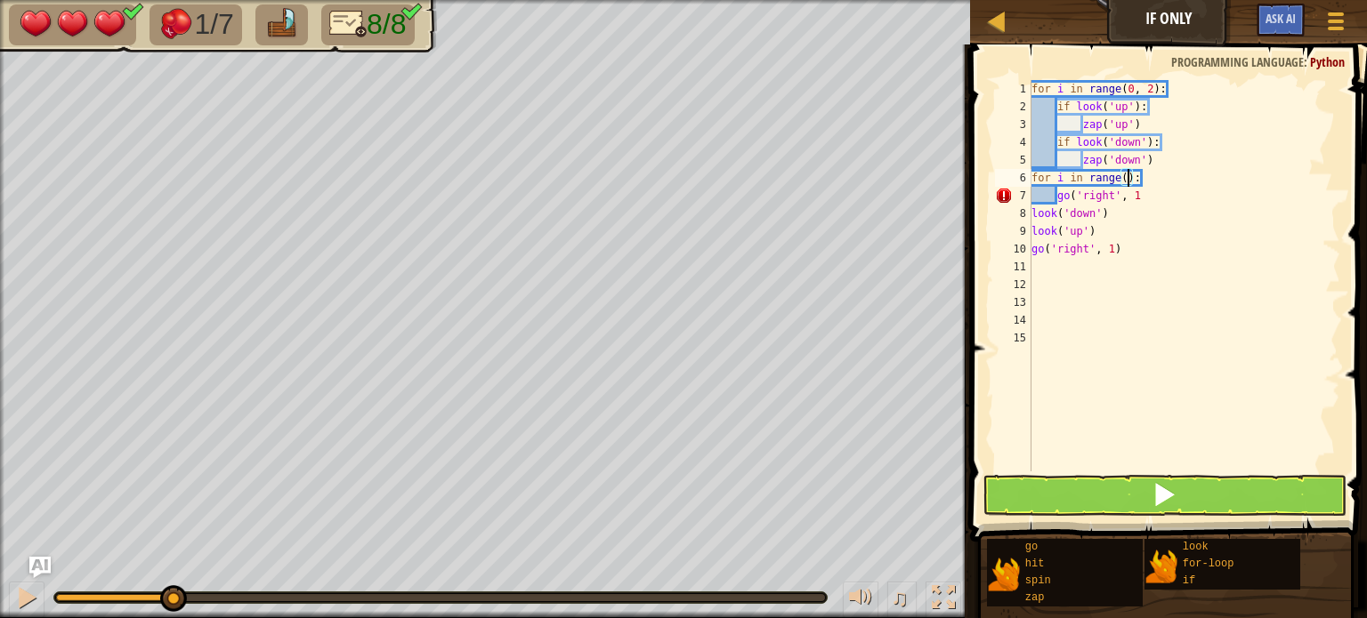
scroll to position [8, 8]
click at [1149, 193] on div "for i in range ( 0 , 2 ) : if look ( 'up' ) : zap ( 'up' ) if look ( 'down' ) :…" at bounding box center [1184, 293] width 312 height 427
type textarea "go('right', 1)"
drag, startPoint x: 1157, startPoint y: 195, endPoint x: 1059, endPoint y: 201, distance: 98.1
click at [1059, 201] on div "for i in range ( 0 , 2 ) : if look ( 'up' ) : zap ( 'up' ) if look ( 'down' ) :…" at bounding box center [1184, 293] width 312 height 427
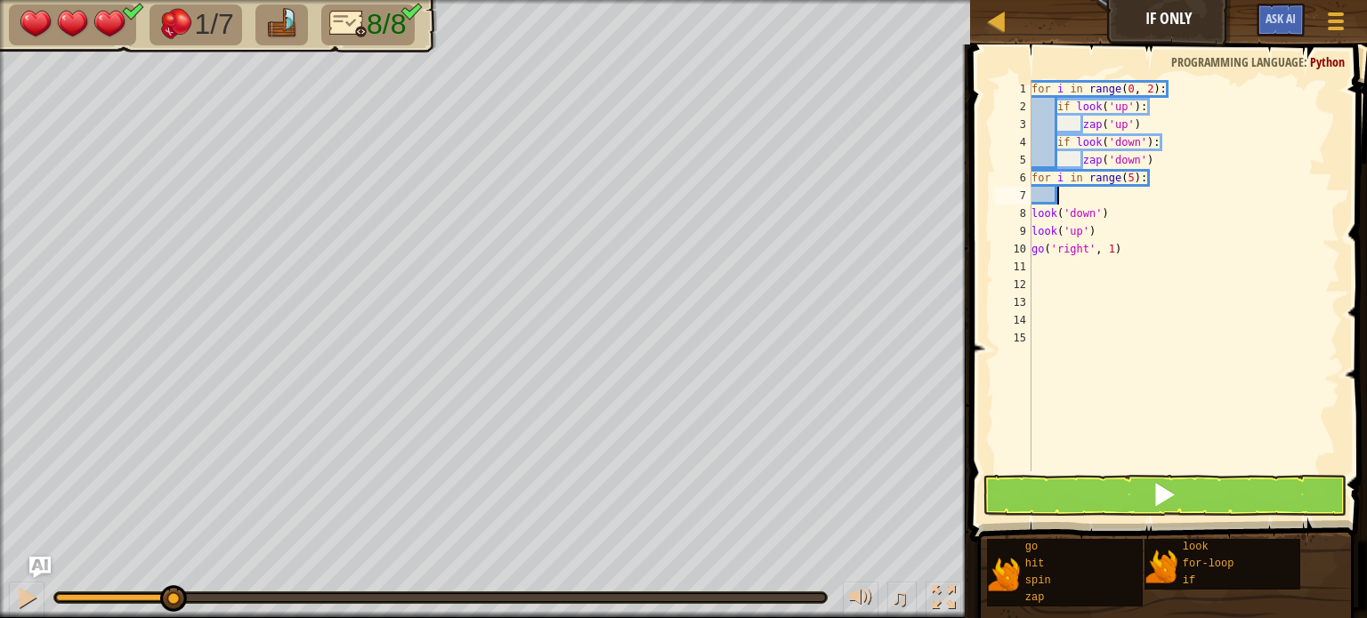
scroll to position [8, 0]
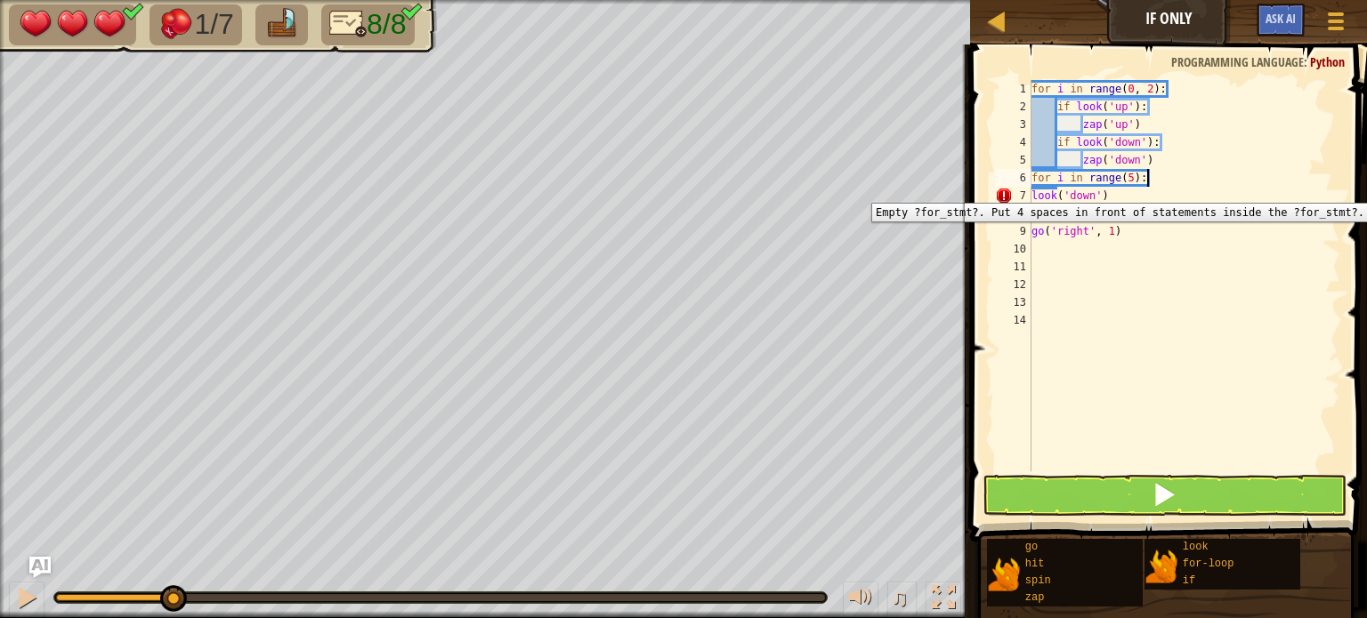
click at [1029, 190] on div "7" at bounding box center [1013, 196] width 36 height 18
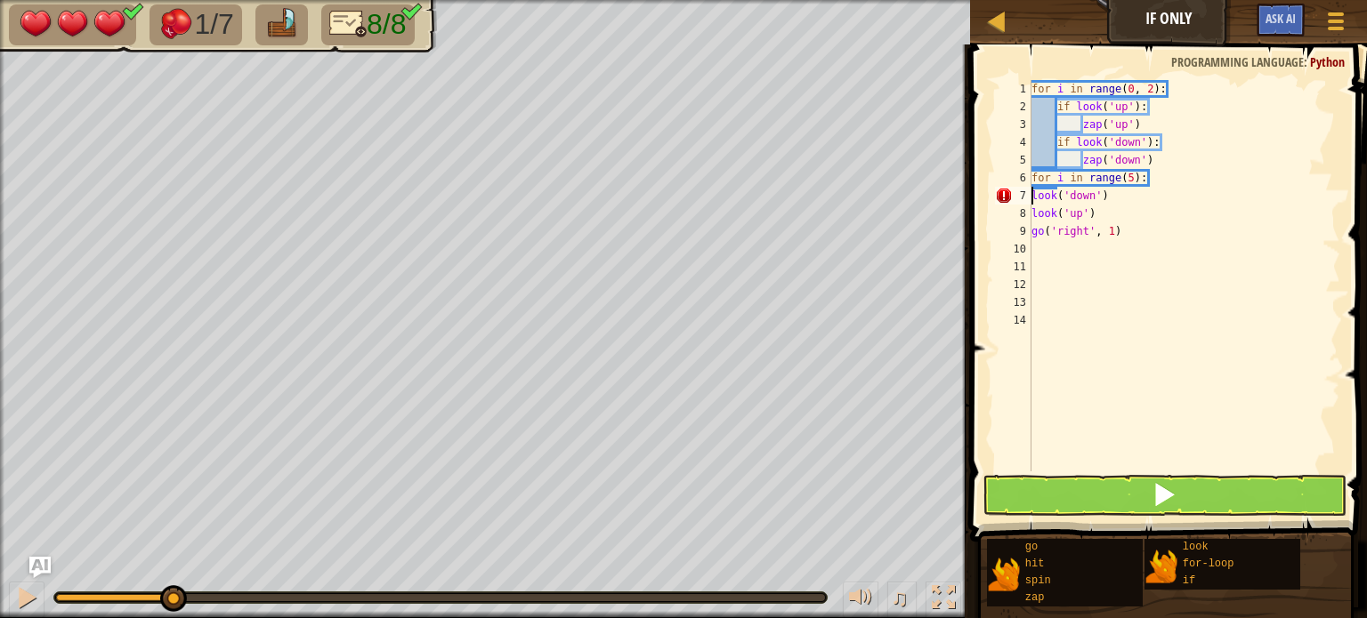
click at [949, 230] on div "Map If Only Game Menu Ask AI 1 הההההההההההההההההההההההההההההההההההההההההההההההה…" at bounding box center [683, 309] width 1367 height 618
click at [1119, 193] on div "for i in range ( 0 , 2 ) : if look ( 'up' ) : zap ( 'up' ) if look ( 'down' ) :…" at bounding box center [1184, 293] width 312 height 427
click at [1164, 192] on div "for i in range ( 0 , 2 ) : if look ( 'up' ) : zap ( 'up' ) if look ( 'down' ) :…" at bounding box center [1184, 293] width 312 height 427
click at [1036, 217] on div "for i in range ( 0 , 2 ) : if look ( 'up' ) : zap ( 'up' ) if look ( 'down' ) :…" at bounding box center [1184, 293] width 312 height 427
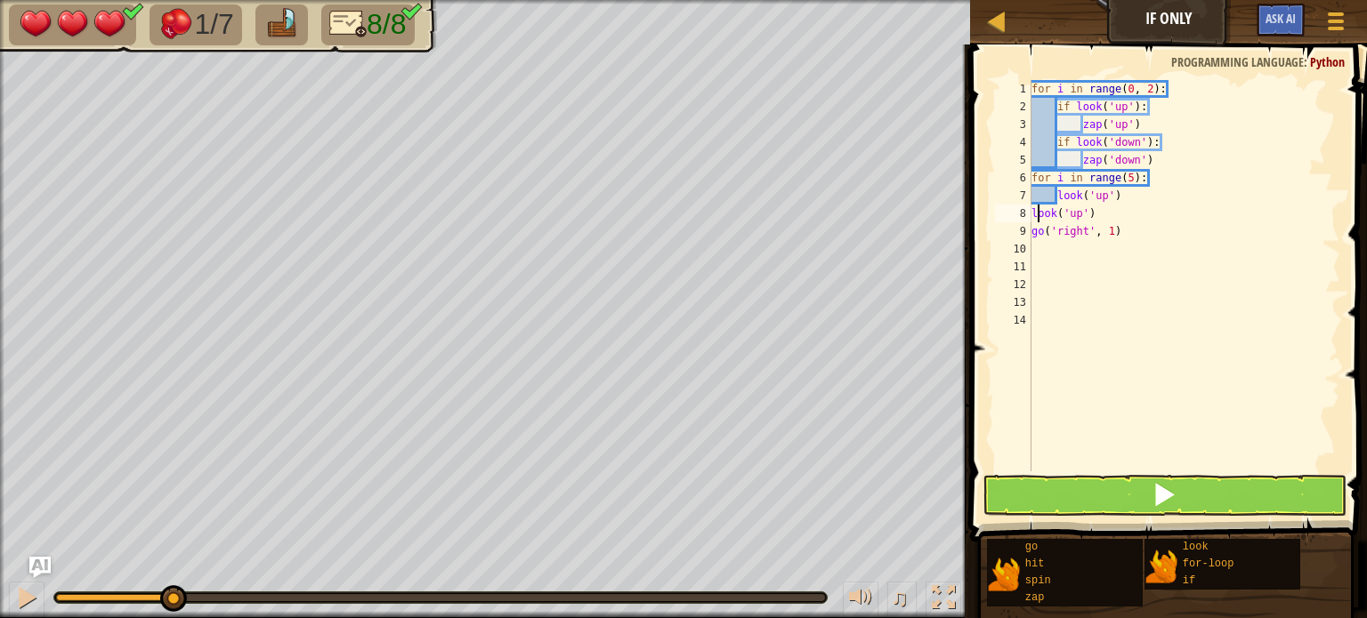
scroll to position [8, 4]
click at [1105, 209] on div "for i in range ( 0 , 2 ) : if look ( 'up' ) : zap ( 'up' ) if look ( 'down' ) :…" at bounding box center [1184, 293] width 312 height 427
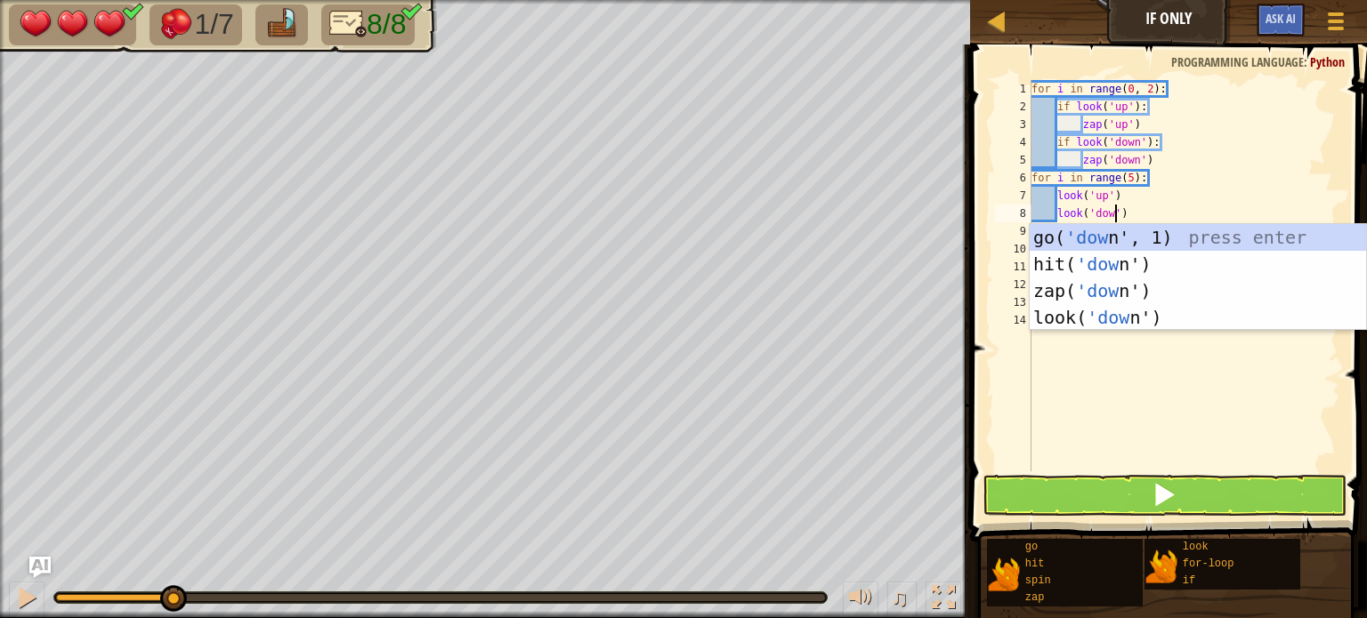
scroll to position [8, 7]
click at [1176, 184] on div "for i in range ( 0 , 2 ) : if look ( 'up' ) : zap ( 'up' ) if look ( 'down' ) :…" at bounding box center [1184, 293] width 312 height 427
type textarea "for i in range(5):"
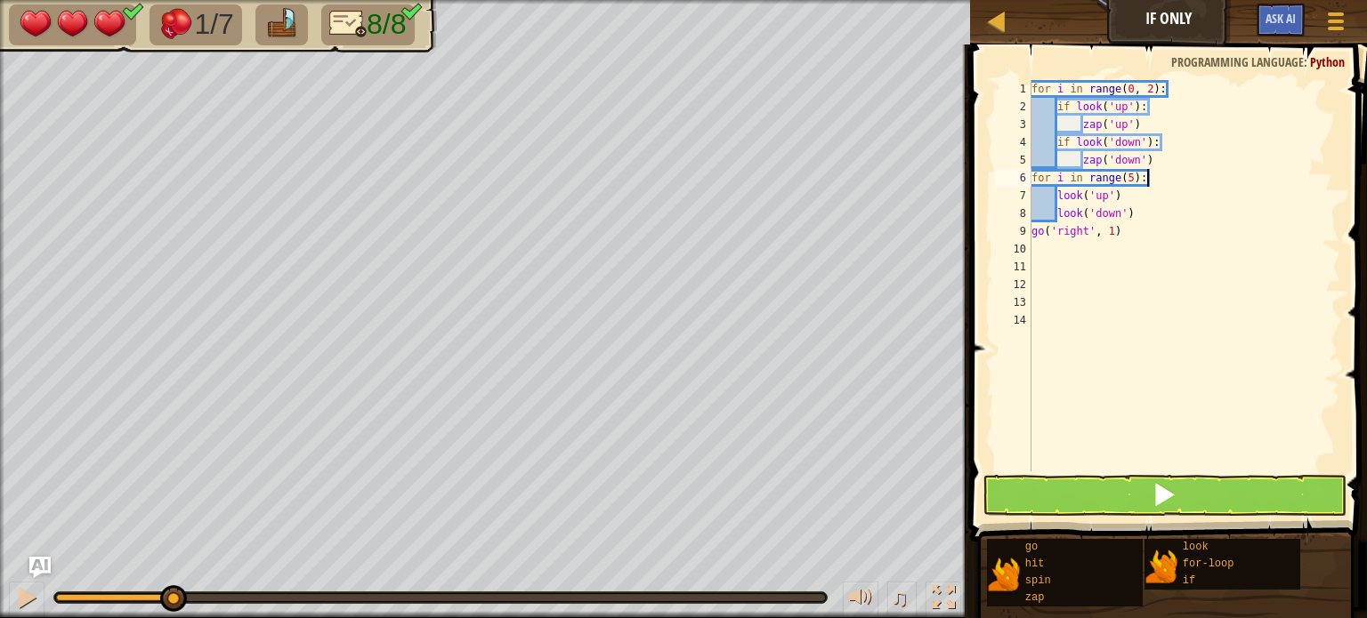
click at [1034, 247] on div "for i in range ( 0 , 2 ) : if look ( 'up' ) : zap ( 'up' ) if look ( 'down' ) :…" at bounding box center [1184, 293] width 312 height 427
drag, startPoint x: 1127, startPoint y: 232, endPoint x: 1011, endPoint y: 230, distance: 115.7
click at [1011, 230] on div "1 2 3 4 5 6 7 8 9 10 11 12 13 14 for i in range ( 0 , 2 ) : if look ( 'up' ) : …" at bounding box center [1165, 276] width 349 height 392
type textarea "go('right', 1)"
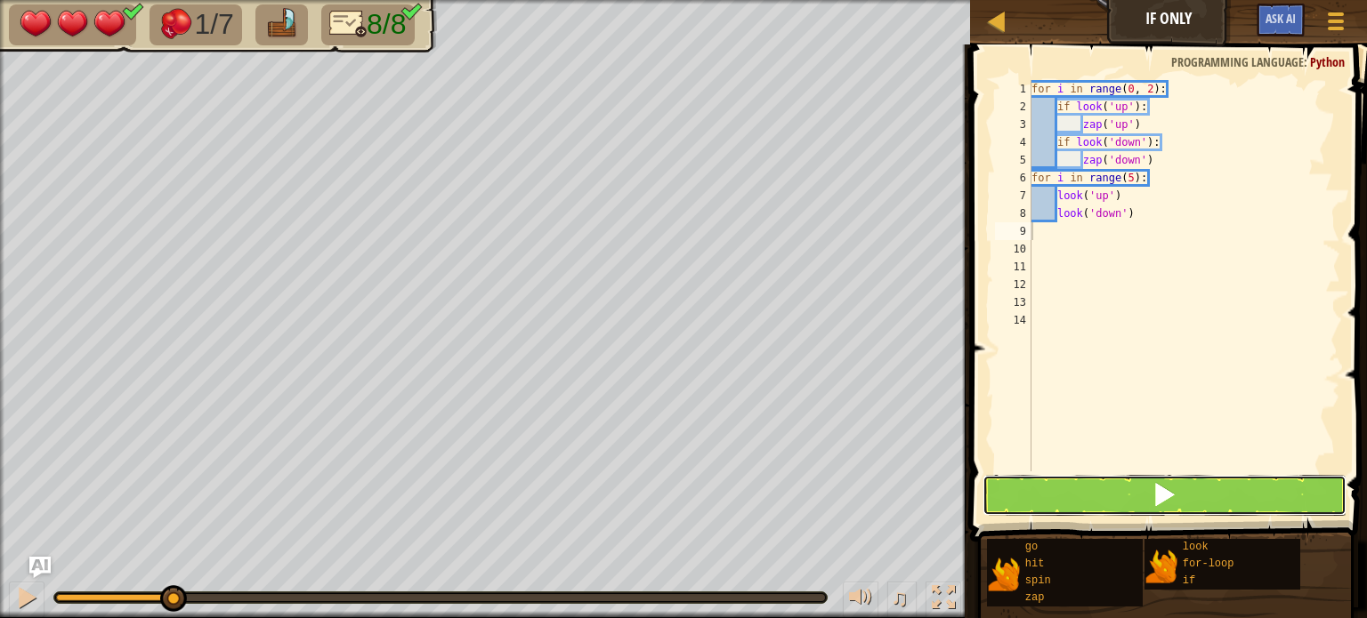
click at [1100, 495] on button at bounding box center [1164, 495] width 364 height 41
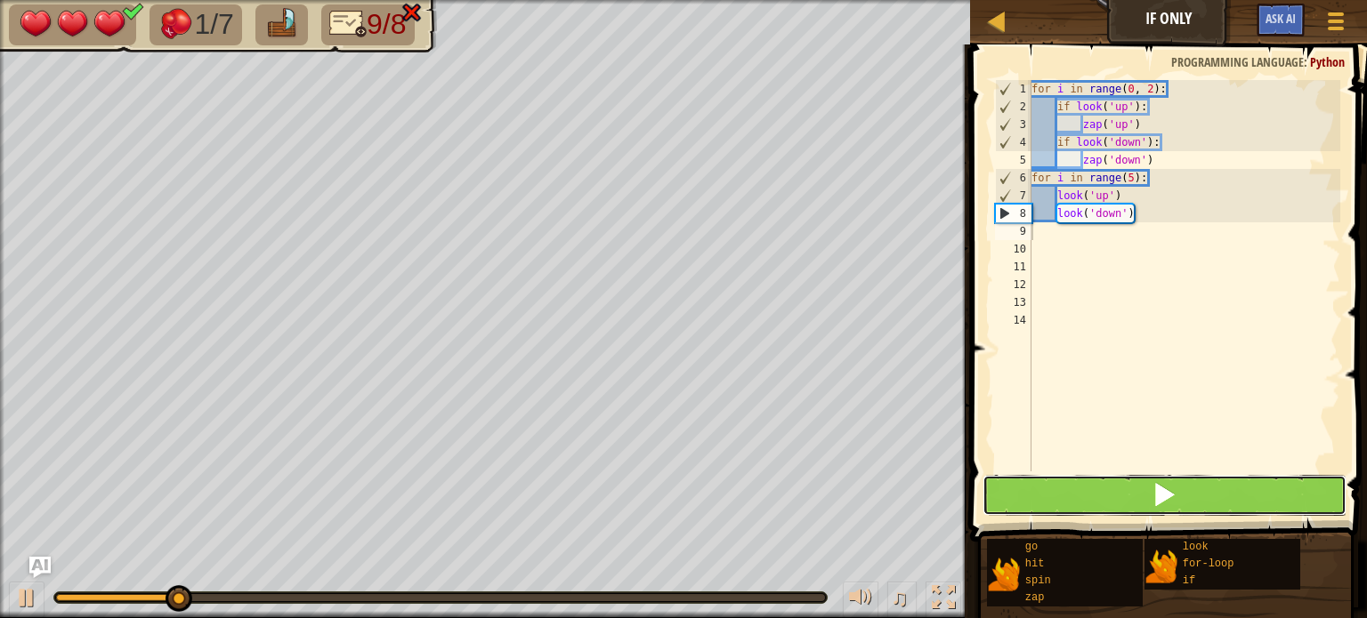
click at [1100, 495] on button at bounding box center [1164, 495] width 364 height 41
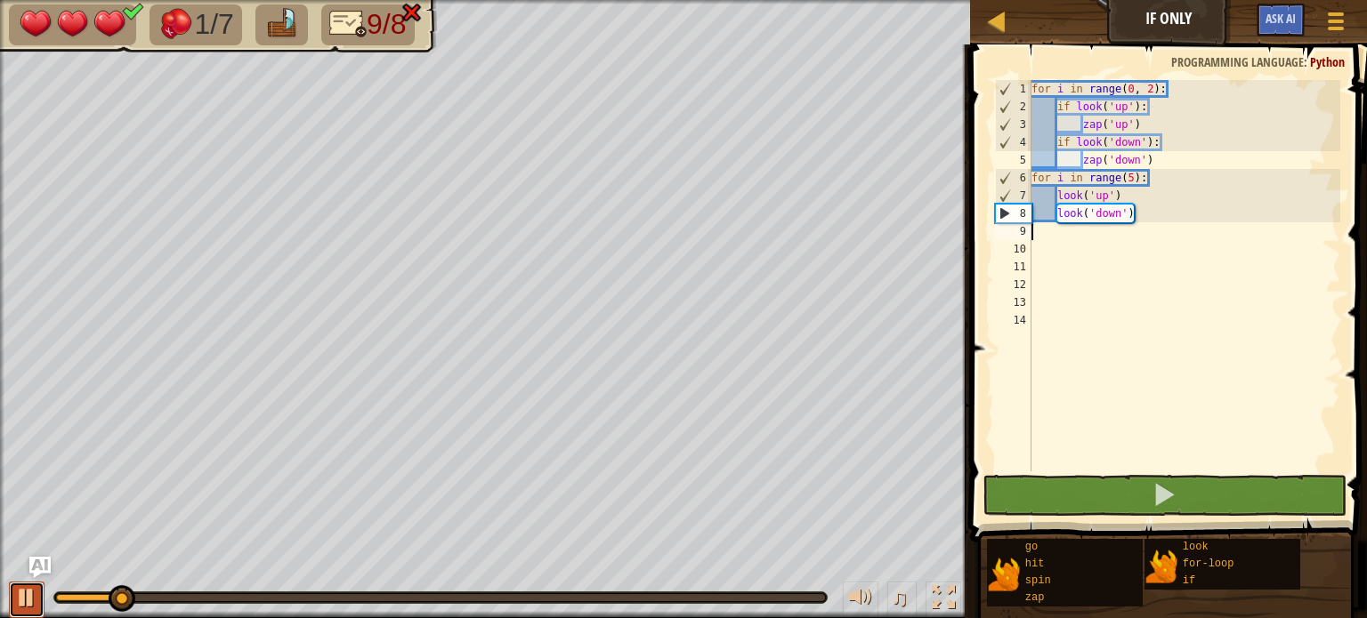
click at [29, 606] on div at bounding box center [26, 597] width 23 height 23
click at [1152, 176] on div "for i in range ( 0 , 2 ) : if look ( 'up' ) : zap ( 'up' ) if look ( 'down' ) :…" at bounding box center [1184, 293] width 312 height 427
type textarea "for i in range(5):"
click at [1120, 229] on div "for i in range ( 0 , 2 ) : if look ( 'up' ) : zap ( 'up' ) if look ( 'down' ) :…" at bounding box center [1184, 293] width 312 height 427
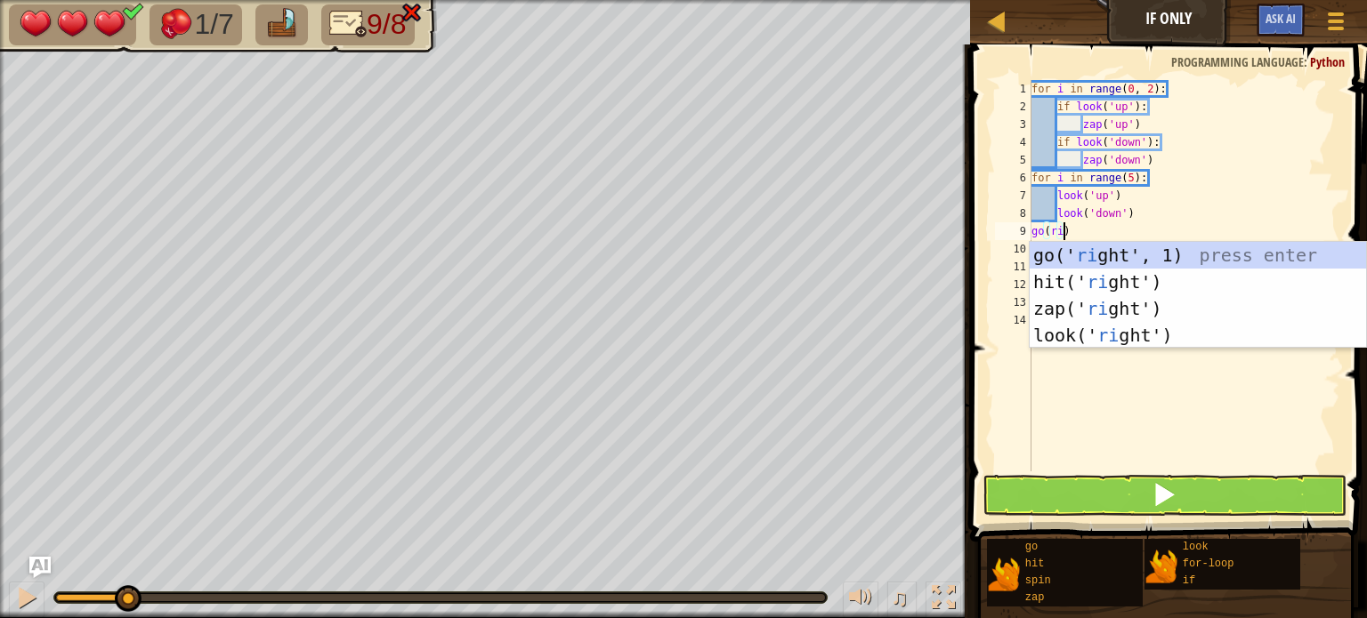
scroll to position [8, 3]
click at [1111, 256] on div "go(' righ t', 1) press enter hit(' righ t') press enter zap(' righ t') press en…" at bounding box center [1198, 322] width 336 height 160
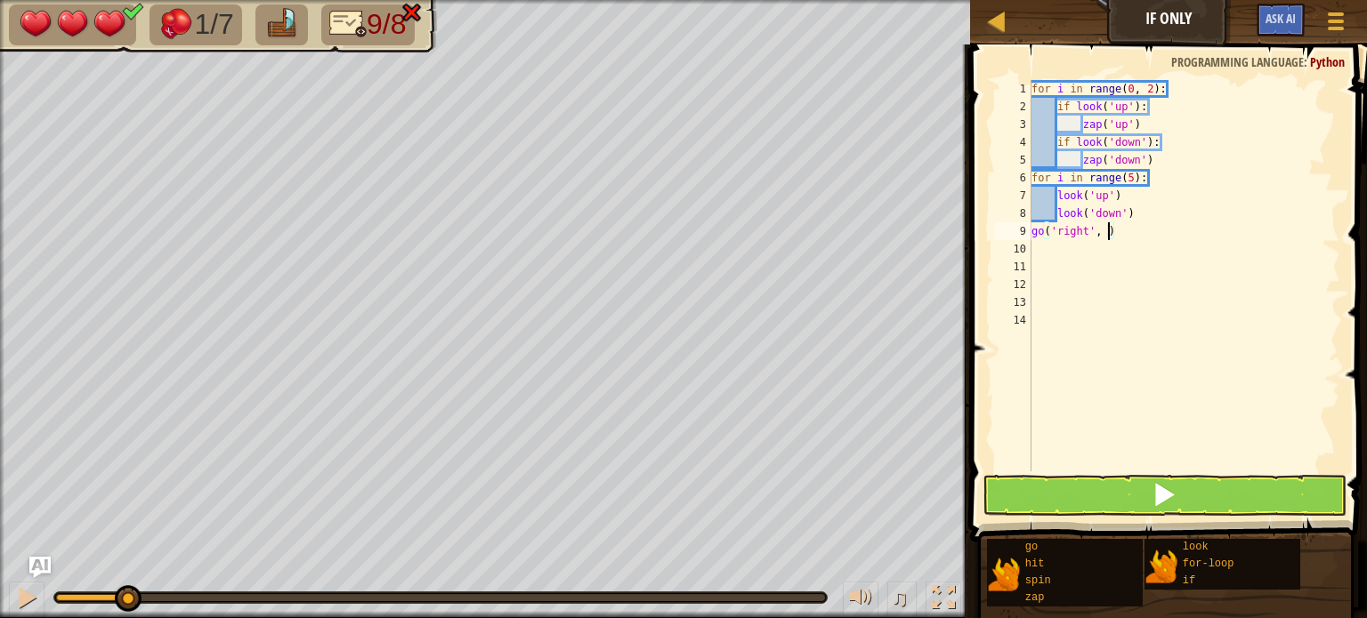
type textarea "go('right', 5)"
click at [1140, 254] on div "for i in range ( 0 , 2 ) : if look ( 'up' ) : zap ( 'up' ) if look ( 'down' ) :…" at bounding box center [1184, 293] width 312 height 427
click at [1350, 33] on button "Game Menu" at bounding box center [1335, 25] width 47 height 44
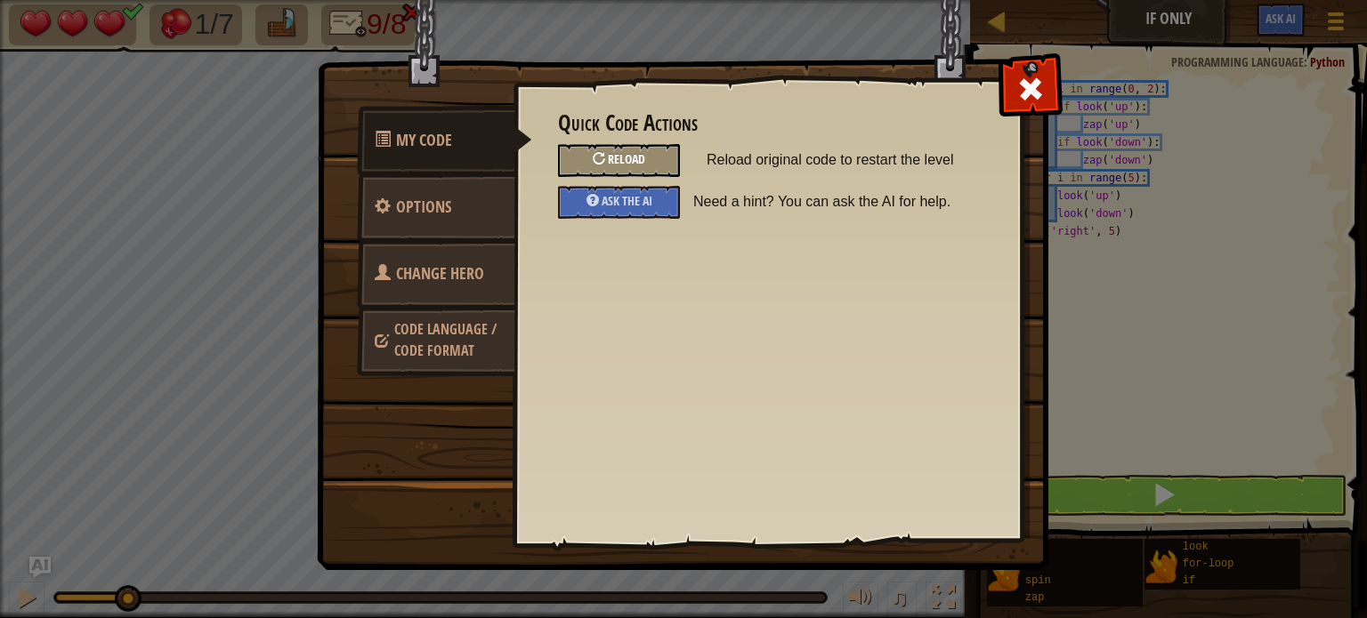
click at [626, 159] on span "Reload" at bounding box center [626, 158] width 37 height 17
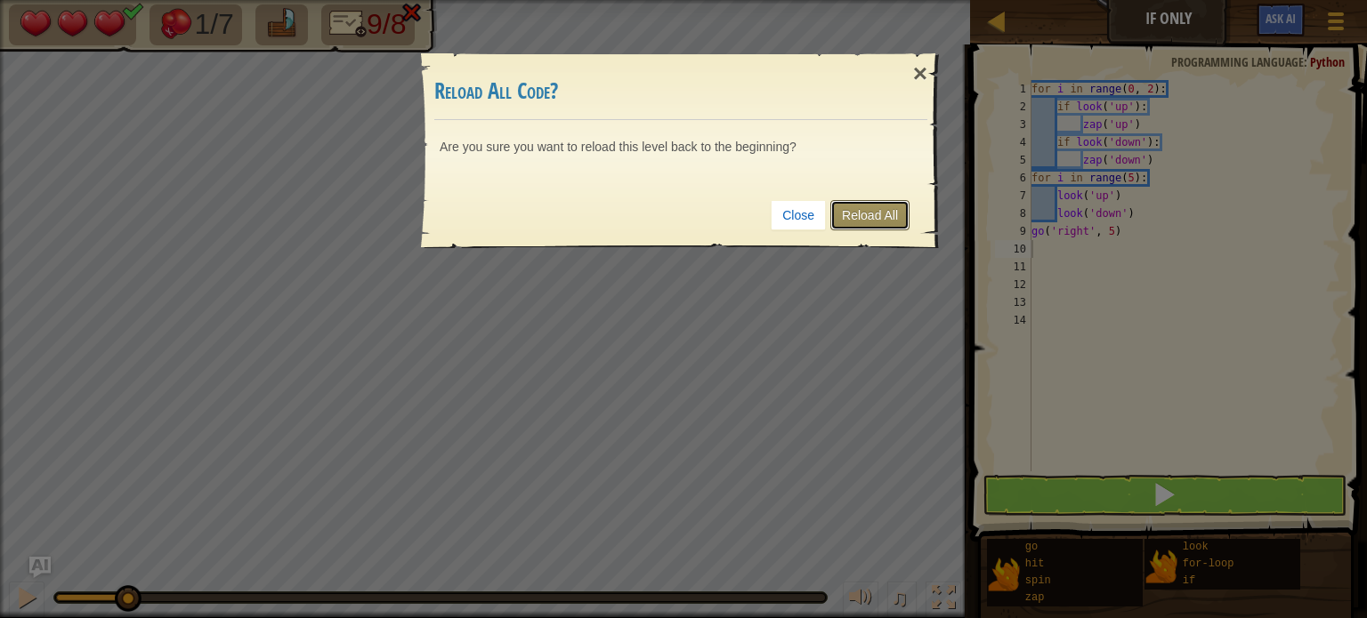
click at [873, 215] on link "Reload All" at bounding box center [869, 215] width 79 height 30
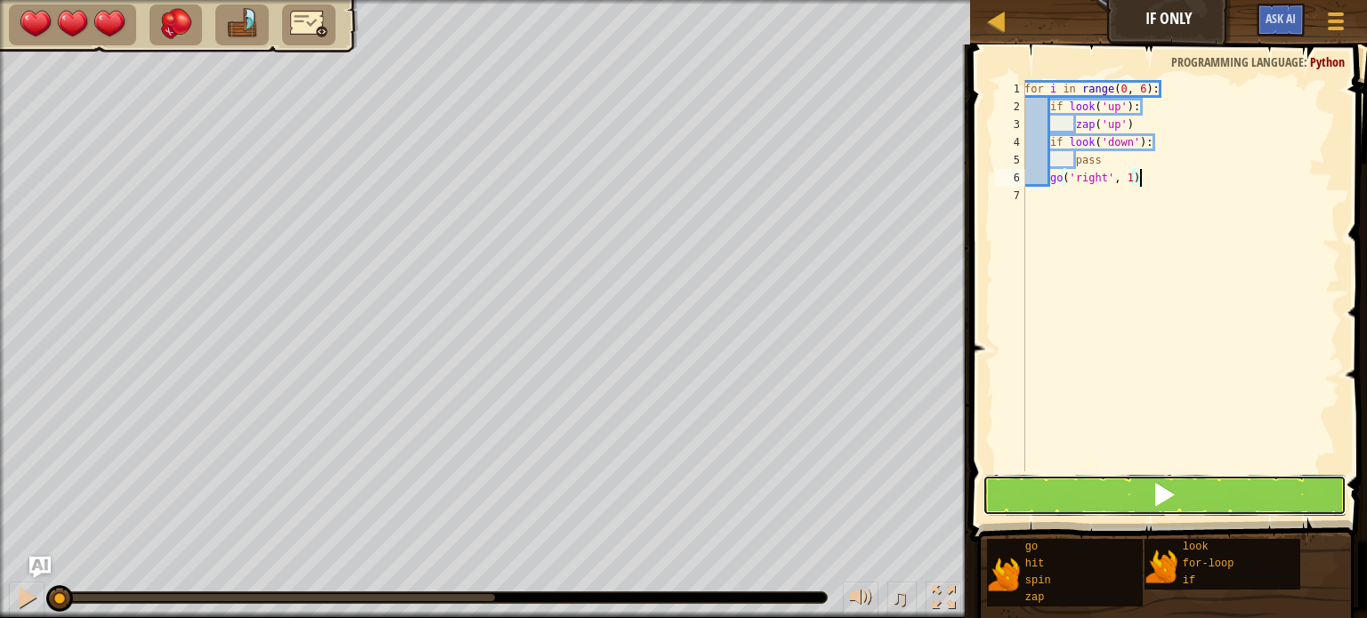
click at [1207, 496] on button at bounding box center [1164, 495] width 364 height 41
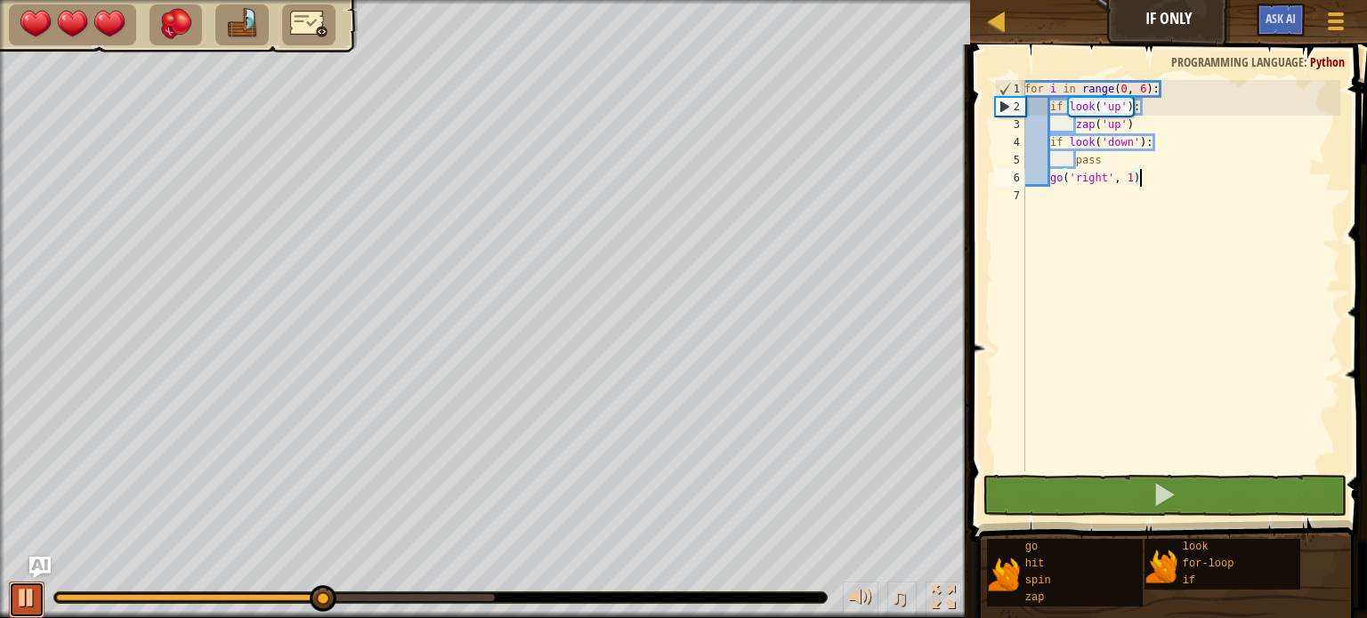
click at [13, 606] on button at bounding box center [27, 600] width 36 height 36
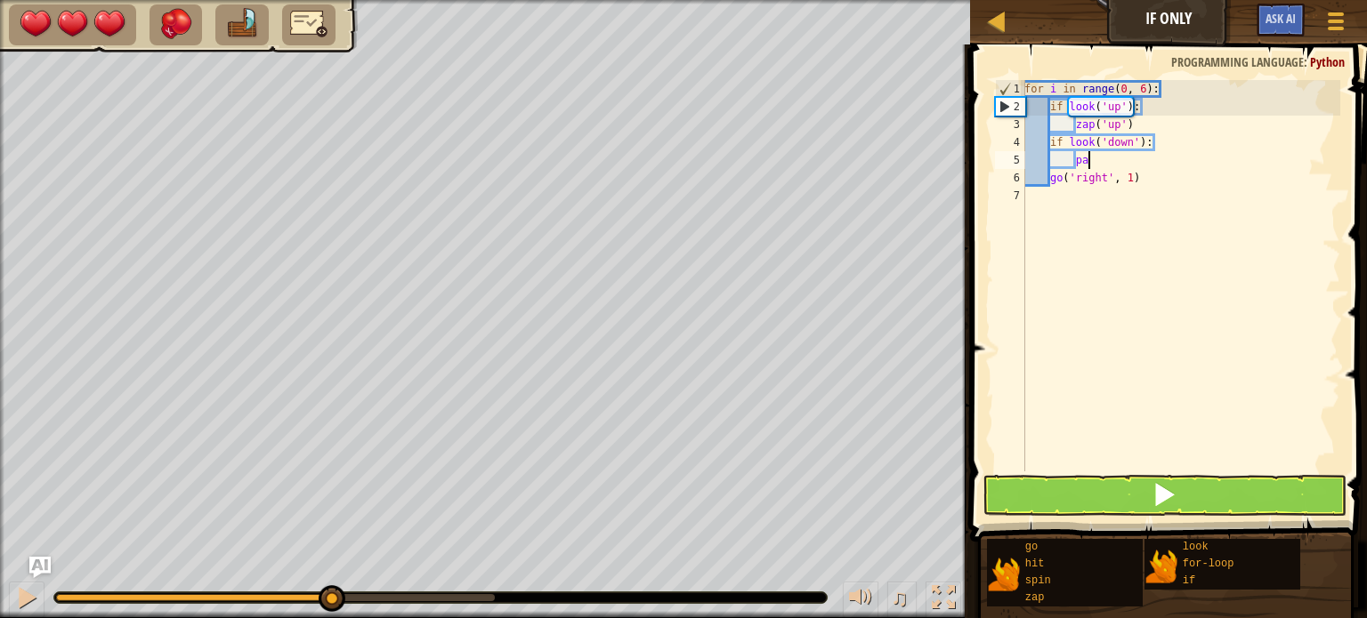
type textarea "p"
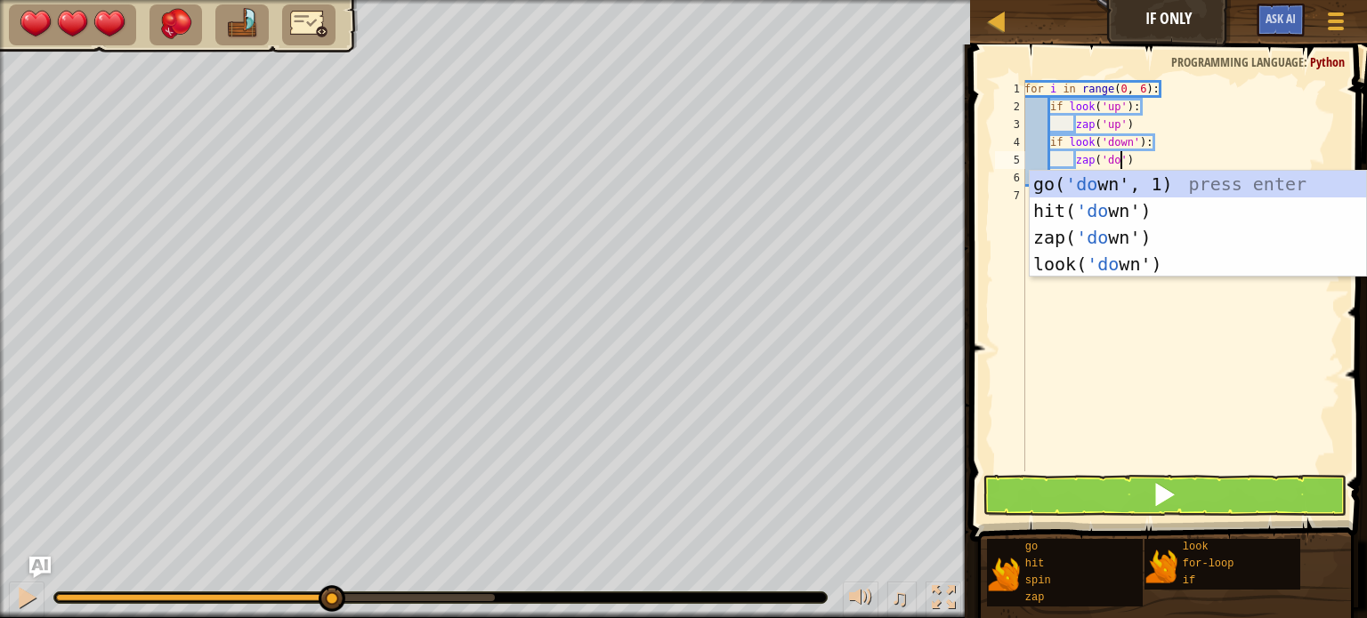
scroll to position [8, 8]
type textarea "zap('down')"
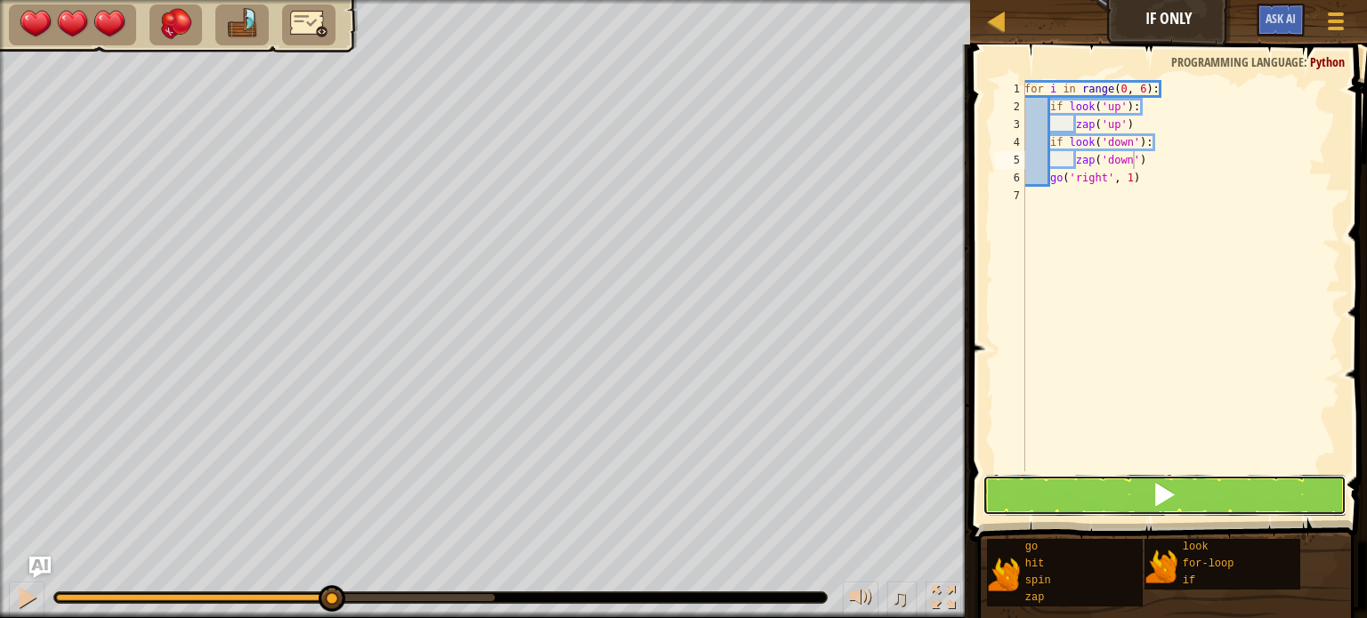
click at [1148, 502] on button at bounding box center [1164, 495] width 364 height 41
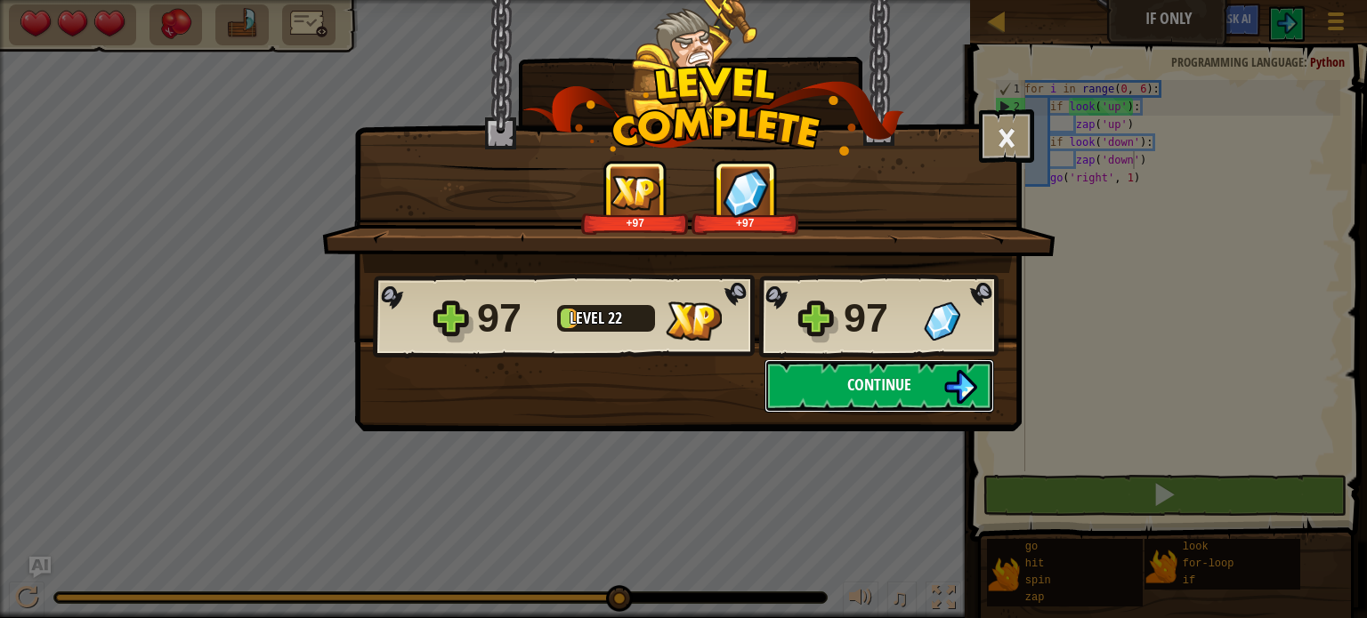
click at [922, 386] on button "Continue" at bounding box center [879, 385] width 230 height 53
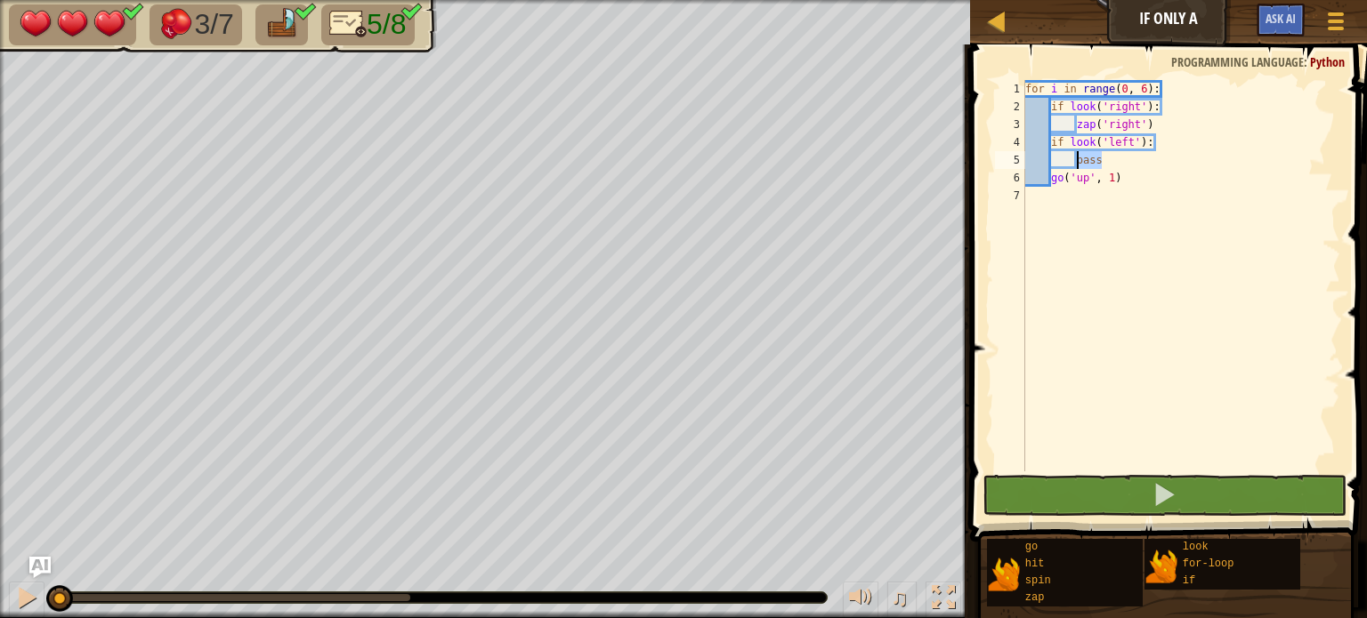
drag, startPoint x: 1103, startPoint y: 158, endPoint x: 1078, endPoint y: 157, distance: 25.9
click at [1078, 157] on div "for i in range ( 0 , 6 ) : if look ( 'right' ) : zap ( 'right' ) if look ( 'lef…" at bounding box center [1181, 293] width 319 height 427
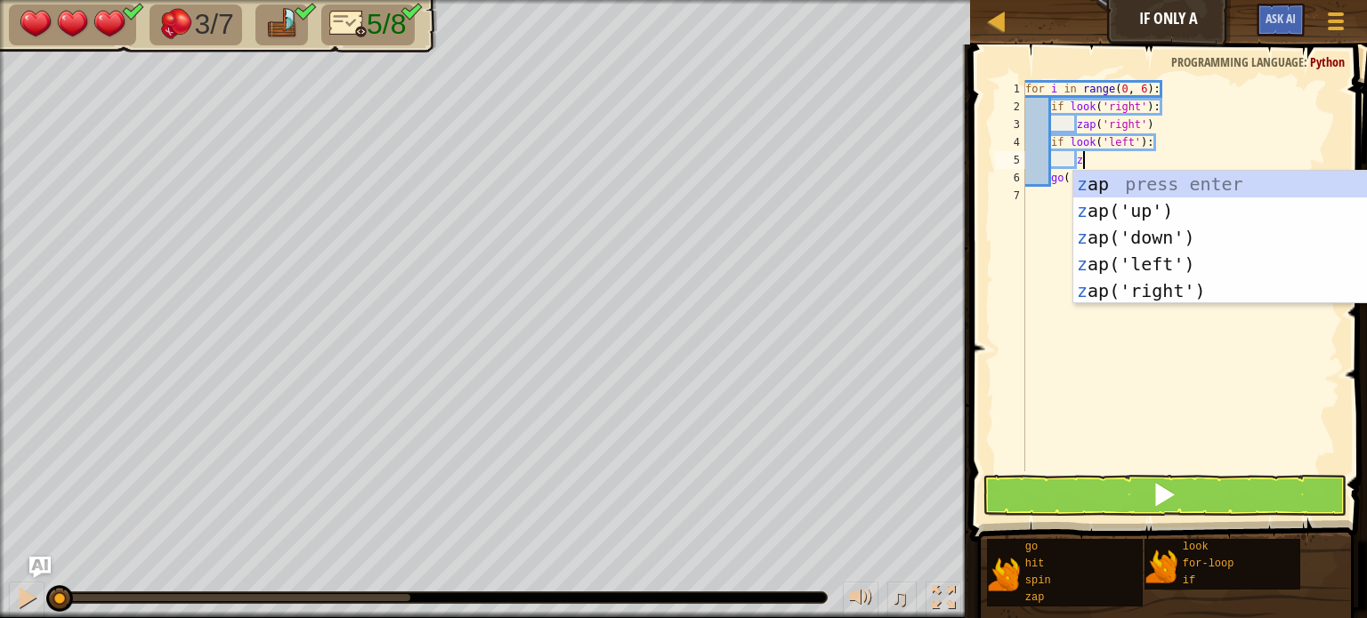
type textarea "za"
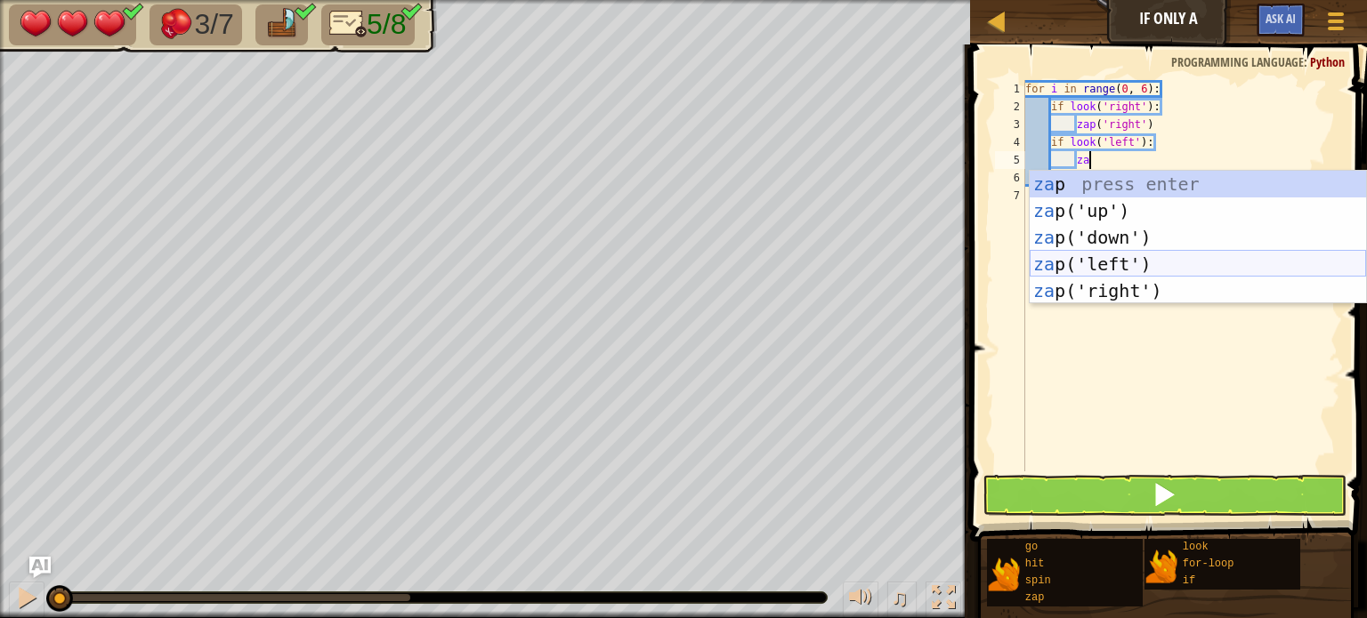
click at [1171, 263] on div "za p press enter za p('up') press enter za p('down') press enter za p('left') p…" at bounding box center [1198, 264] width 336 height 187
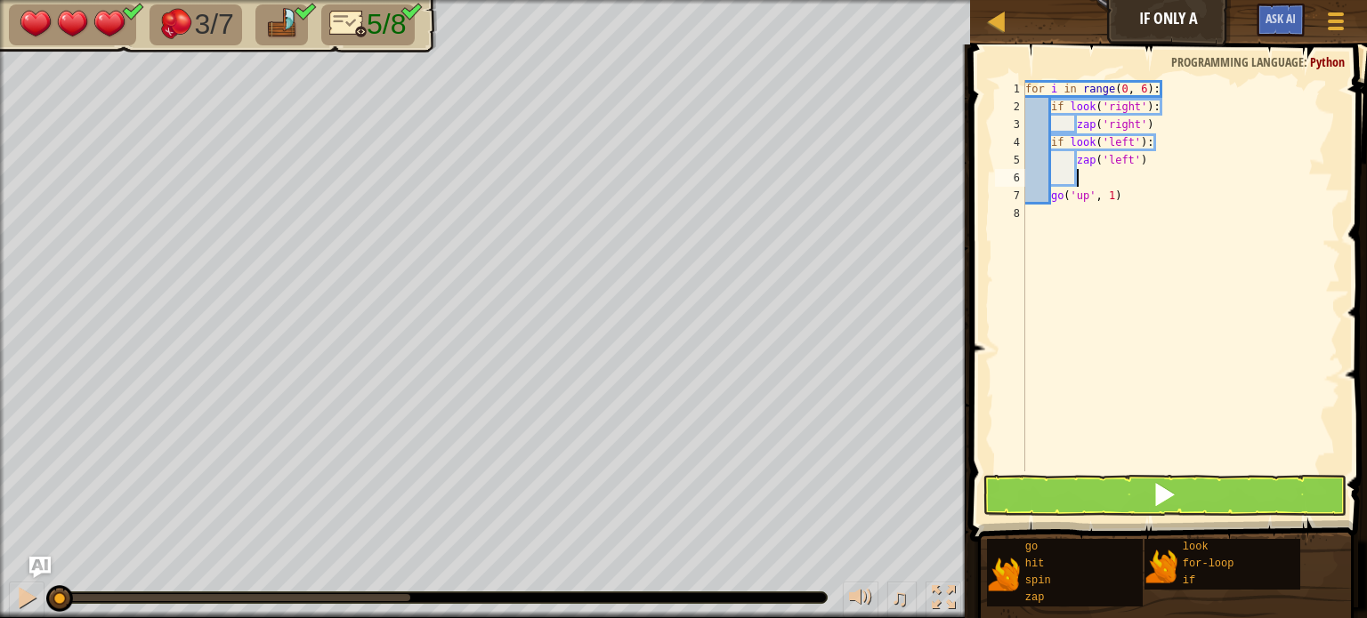
scroll to position [8, 0]
drag, startPoint x: 1131, startPoint y: 193, endPoint x: 1053, endPoint y: 190, distance: 78.4
click at [1053, 190] on div "for i in range ( 0 , 6 ) : if look ( 'right' ) : zap ( 'right' ) if look ( 'lef…" at bounding box center [1181, 293] width 319 height 427
type textarea "go('up', 1)"
type textarea "zap('left')"
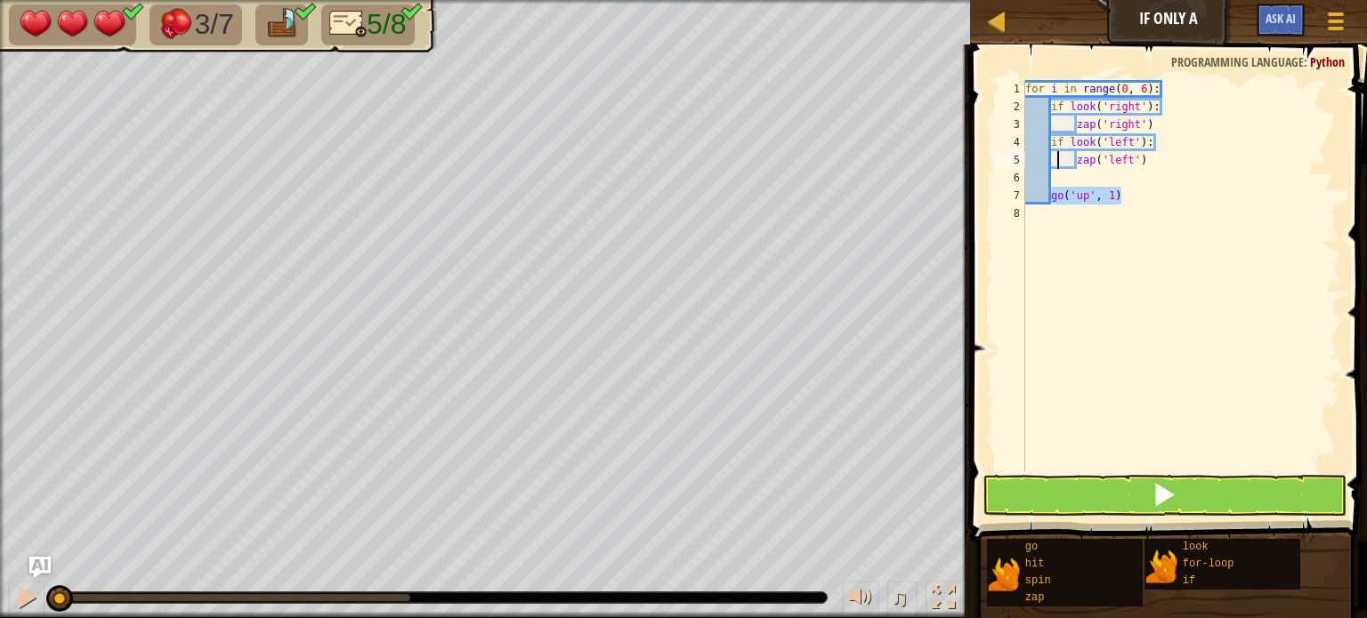
type textarea "go('up', 1)"
click at [1183, 504] on button at bounding box center [1164, 495] width 364 height 41
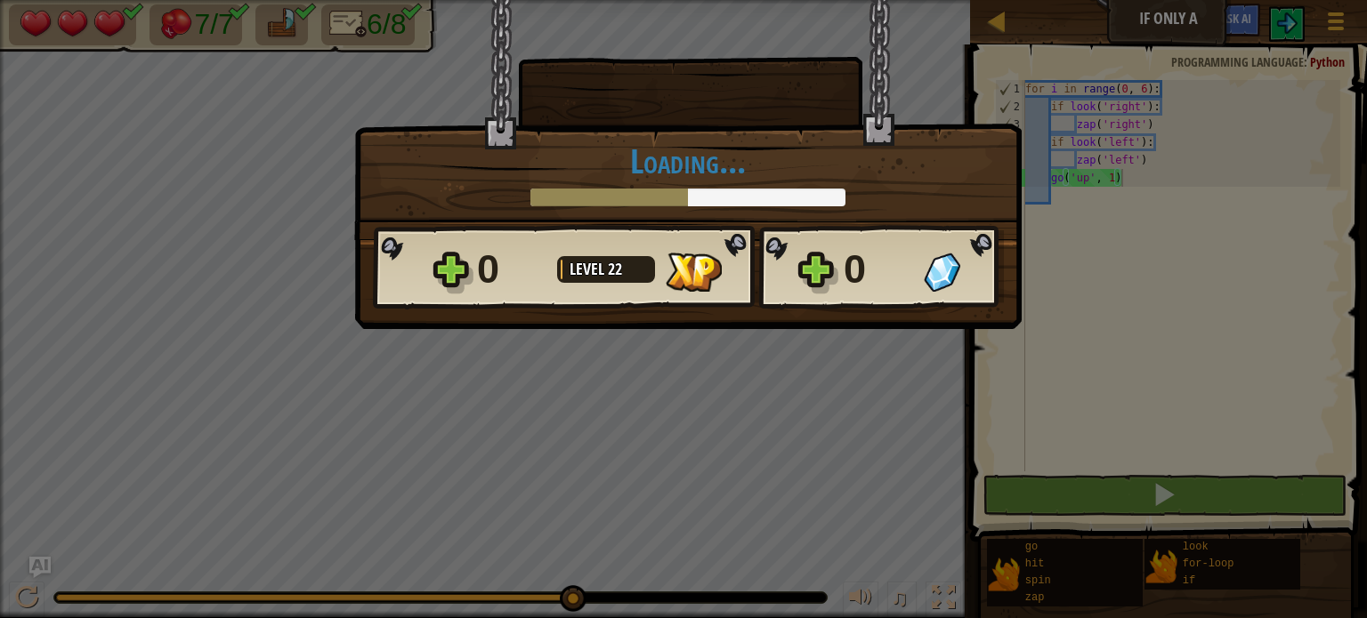
scroll to position [8, 7]
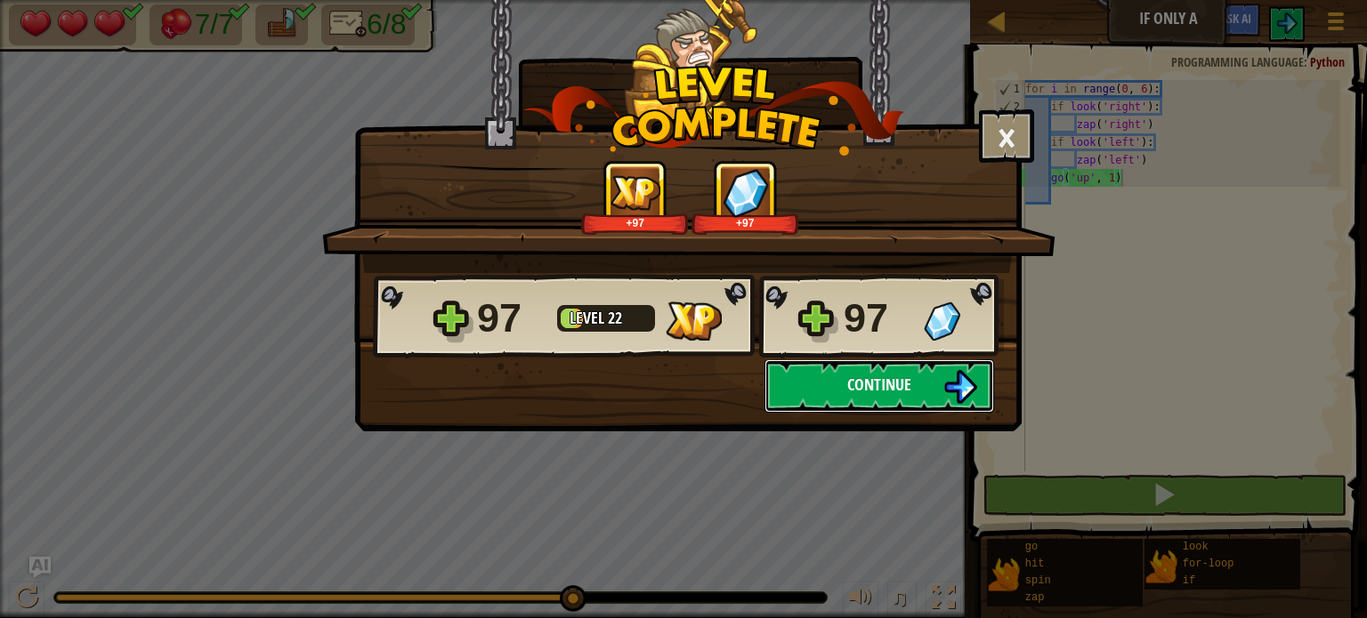
click at [884, 400] on button "Continue" at bounding box center [879, 385] width 230 height 53
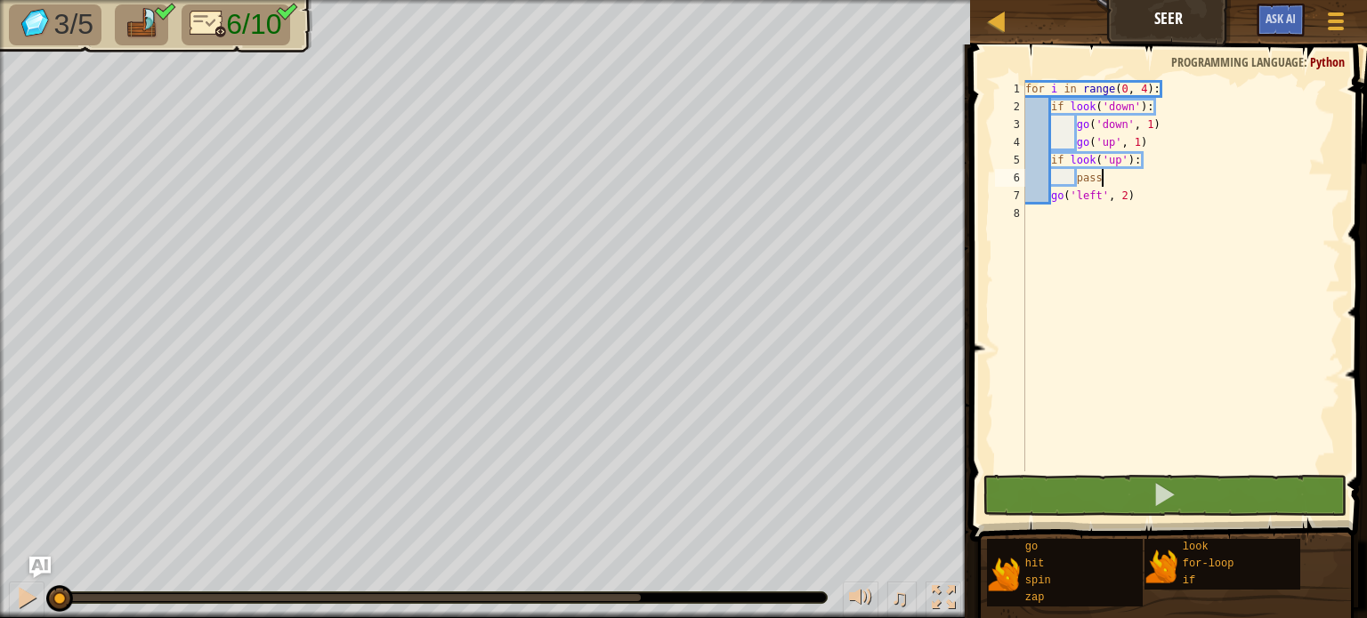
click at [1109, 181] on div "for i in range ( 0 , 4 ) : if look ( 'down' ) : go ( 'down' , 1 ) go ( 'up' , 1…" at bounding box center [1181, 293] width 319 height 427
type textarea "pass"
click at [1062, 213] on div "for i in range ( 0 , 4 ) : if look ( 'down' ) : go ( 'down' , 1 ) go ( 'up' , 1…" at bounding box center [1181, 293] width 319 height 427
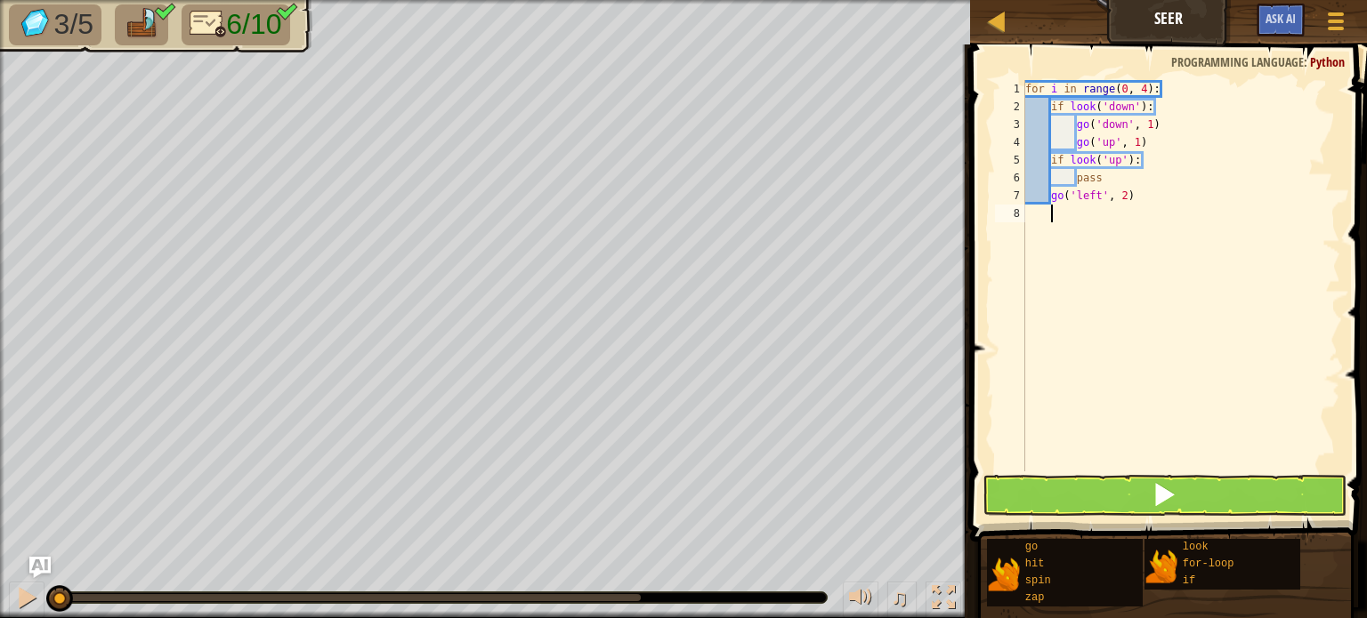
type textarea "g"
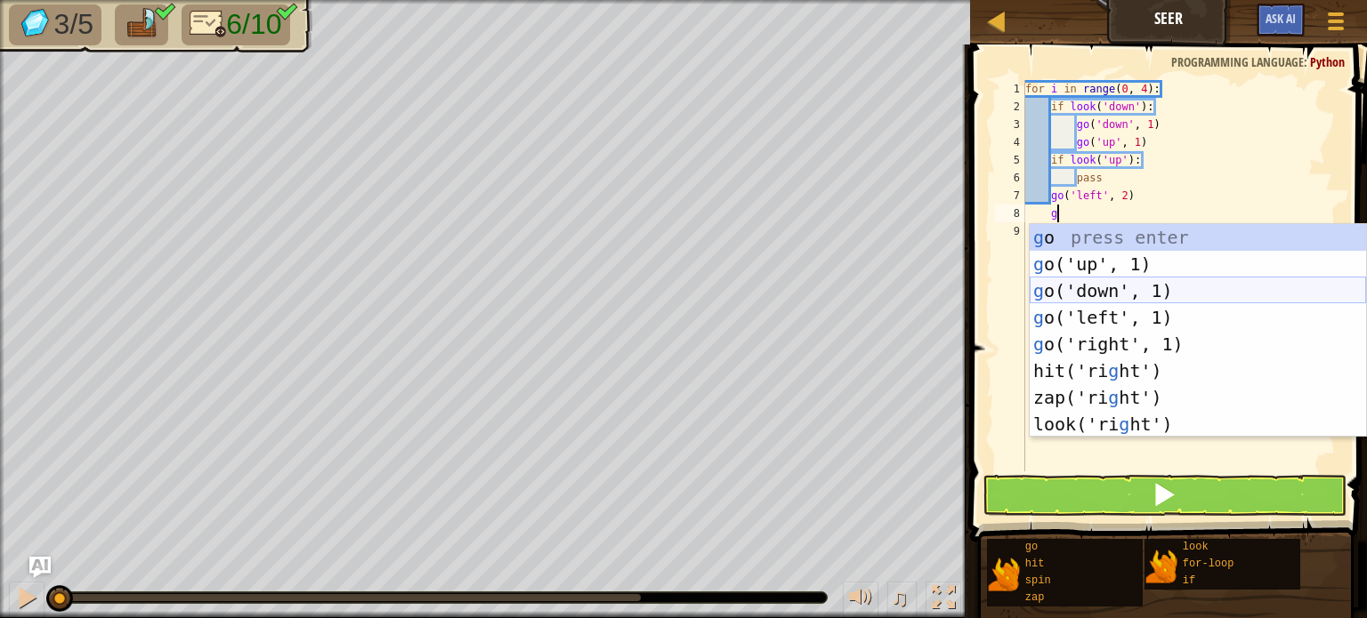
click at [1186, 290] on div "g o press enter g o('up', 1) press enter g o('down', 1) press enter g o('left',…" at bounding box center [1198, 357] width 336 height 267
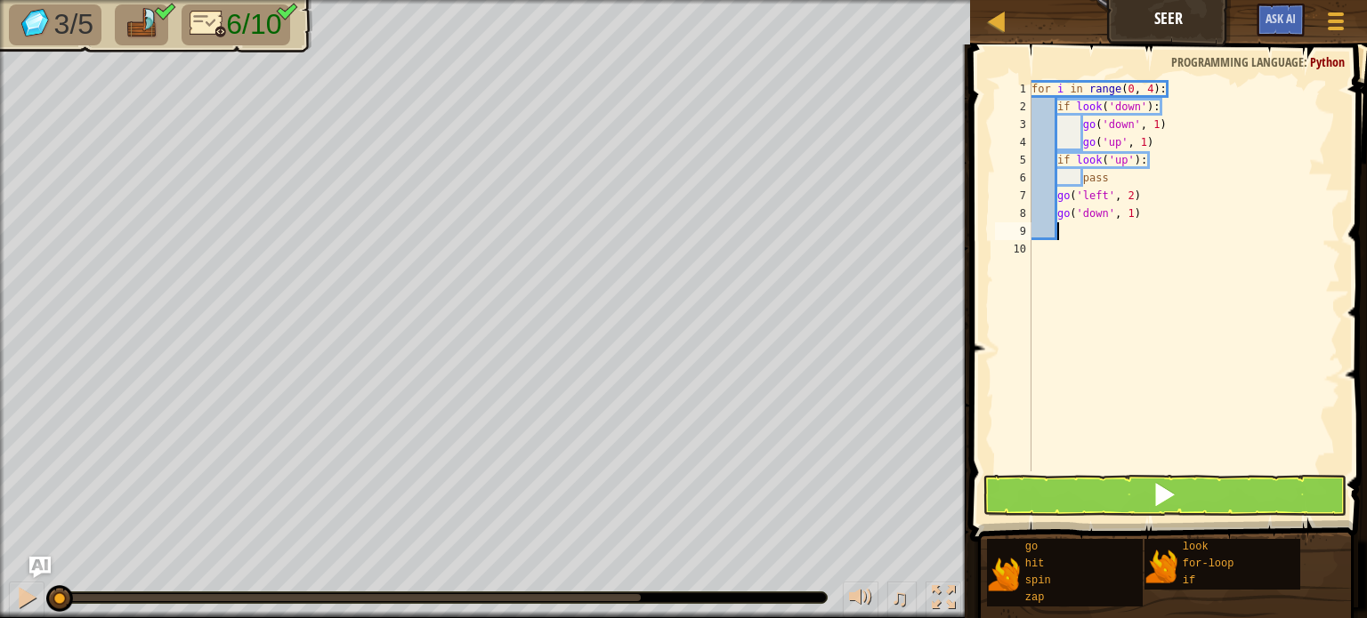
scroll to position [8, 0]
type textarea "f"
type textarea "d"
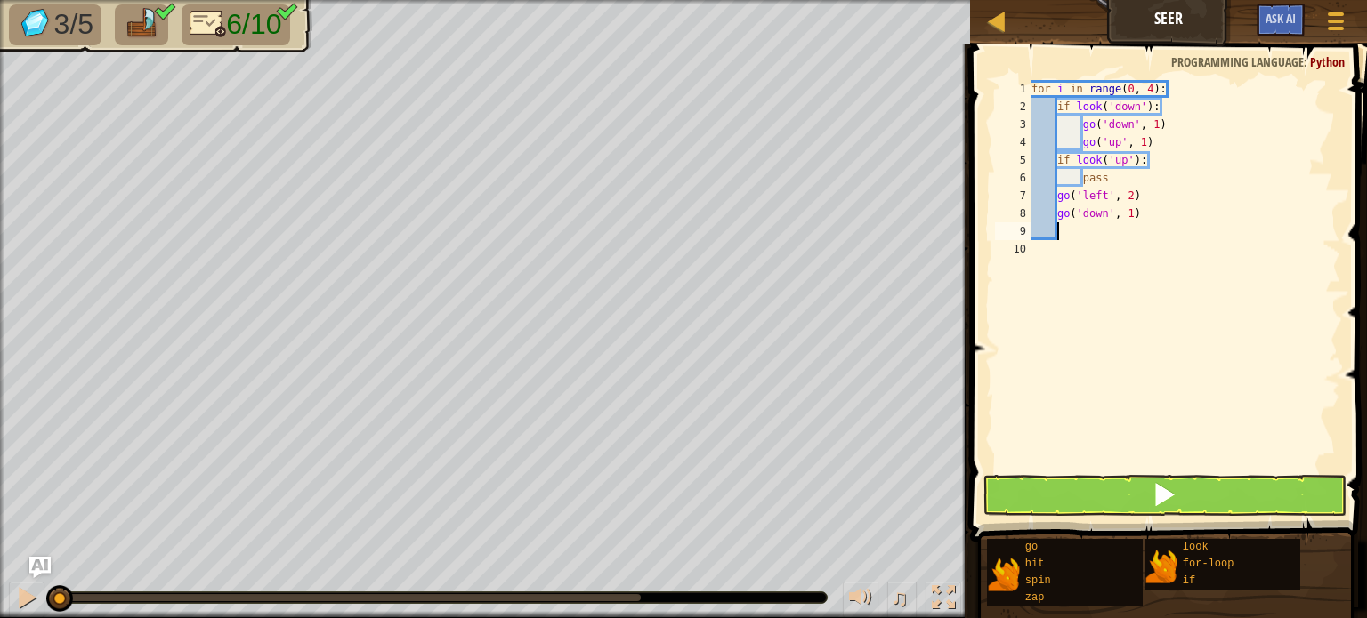
type textarea "f"
type textarea "h"
type textarea "g"
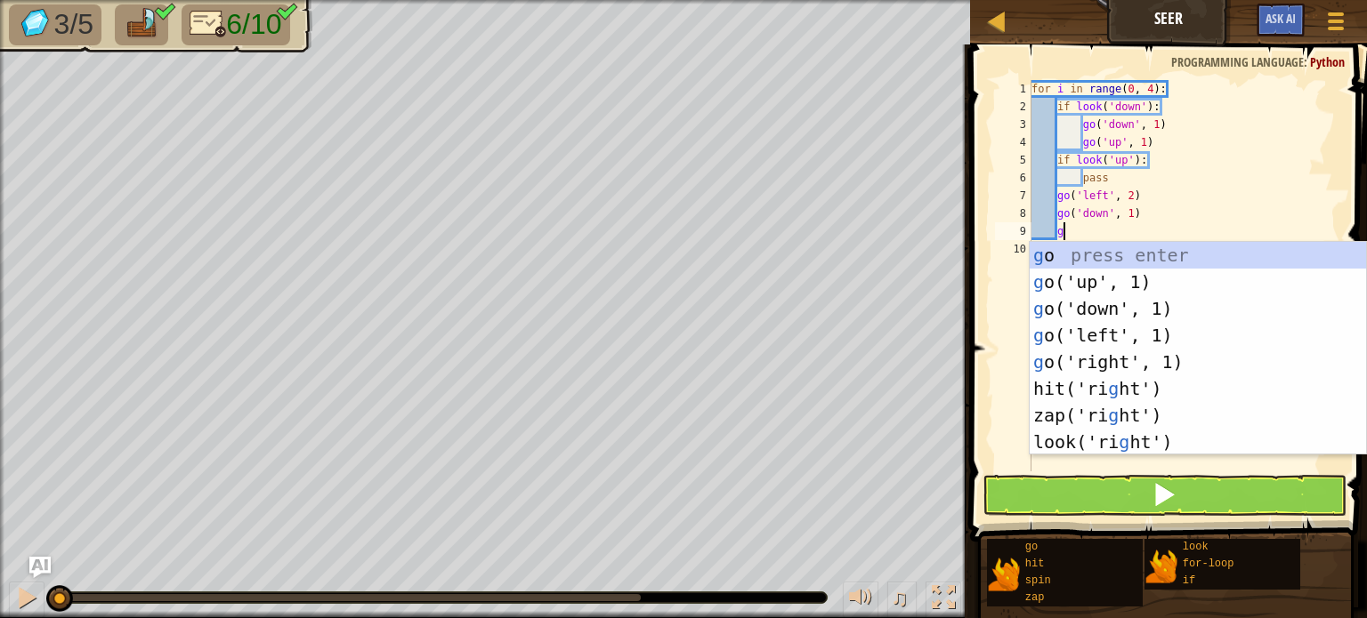
scroll to position [8, 1]
click at [1159, 282] on div "g o press enter g o('up', 1) press enter g o('down', 1) press enter g o('left',…" at bounding box center [1198, 375] width 336 height 267
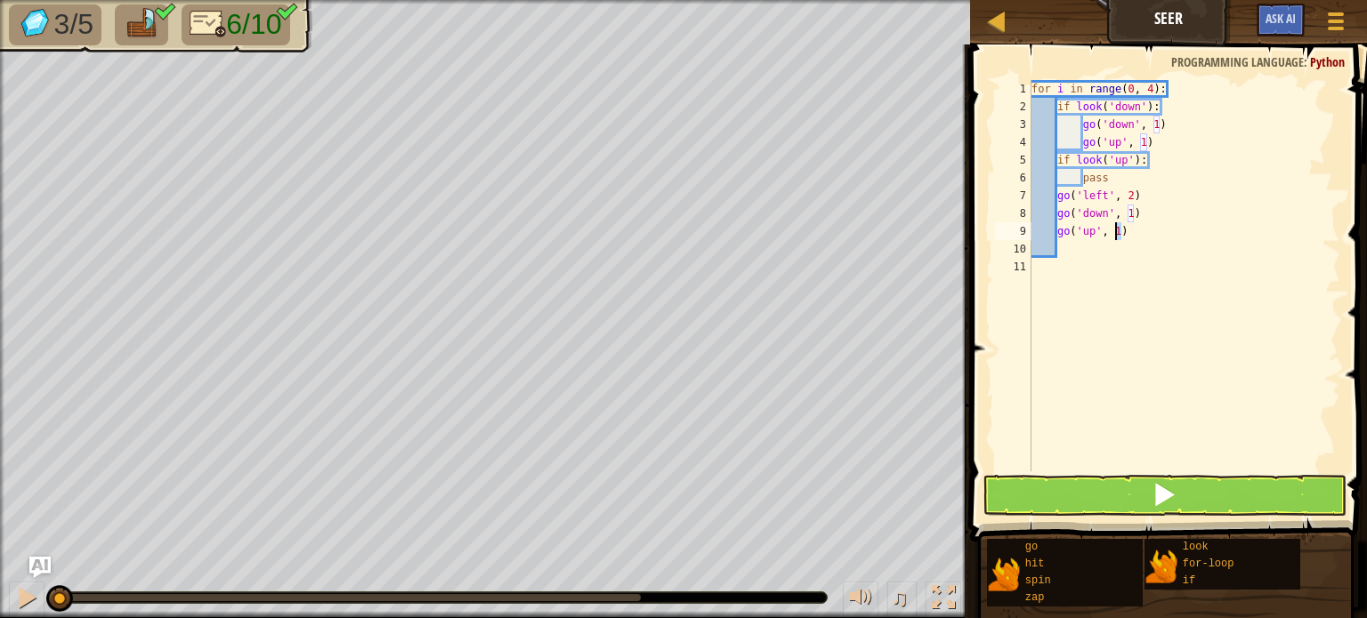
click at [1117, 231] on div "for i in range ( 0 , 4 ) : if look ( 'down' ) : go ( 'down' , 1 ) go ( 'up' , 1…" at bounding box center [1184, 293] width 313 height 427
type textarea "go('up', 2)"
click at [1064, 488] on button at bounding box center [1164, 495] width 364 height 41
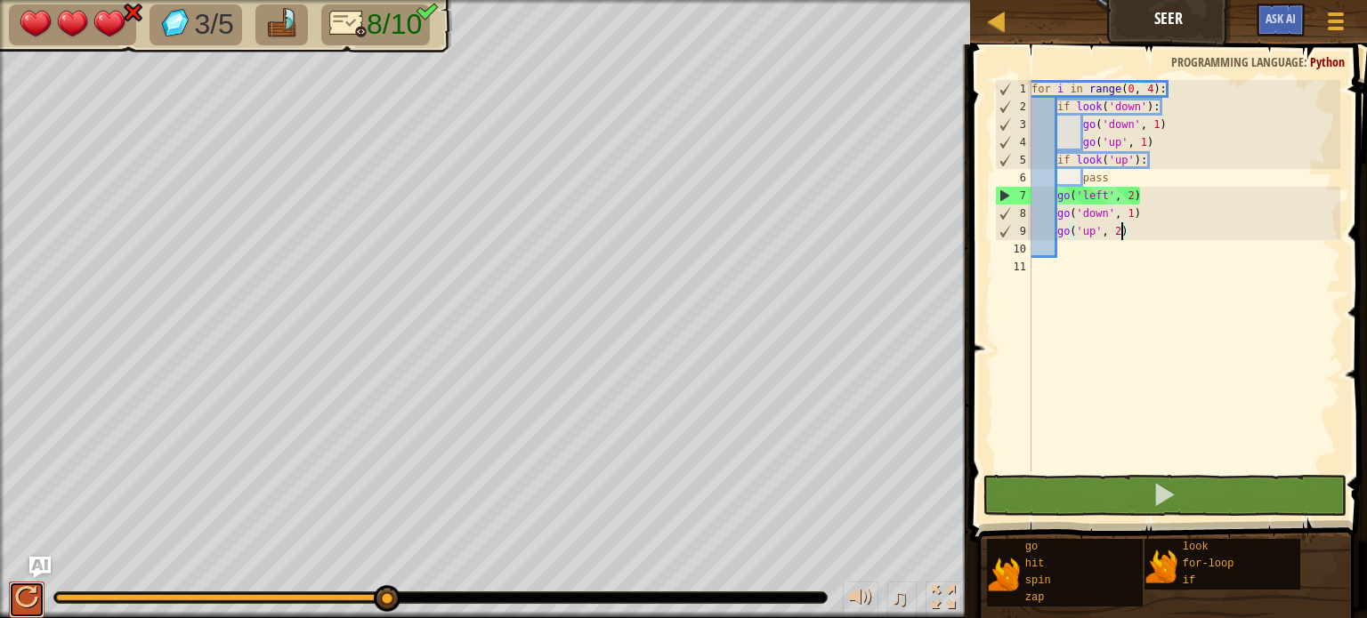
click at [13, 613] on button at bounding box center [27, 600] width 36 height 36
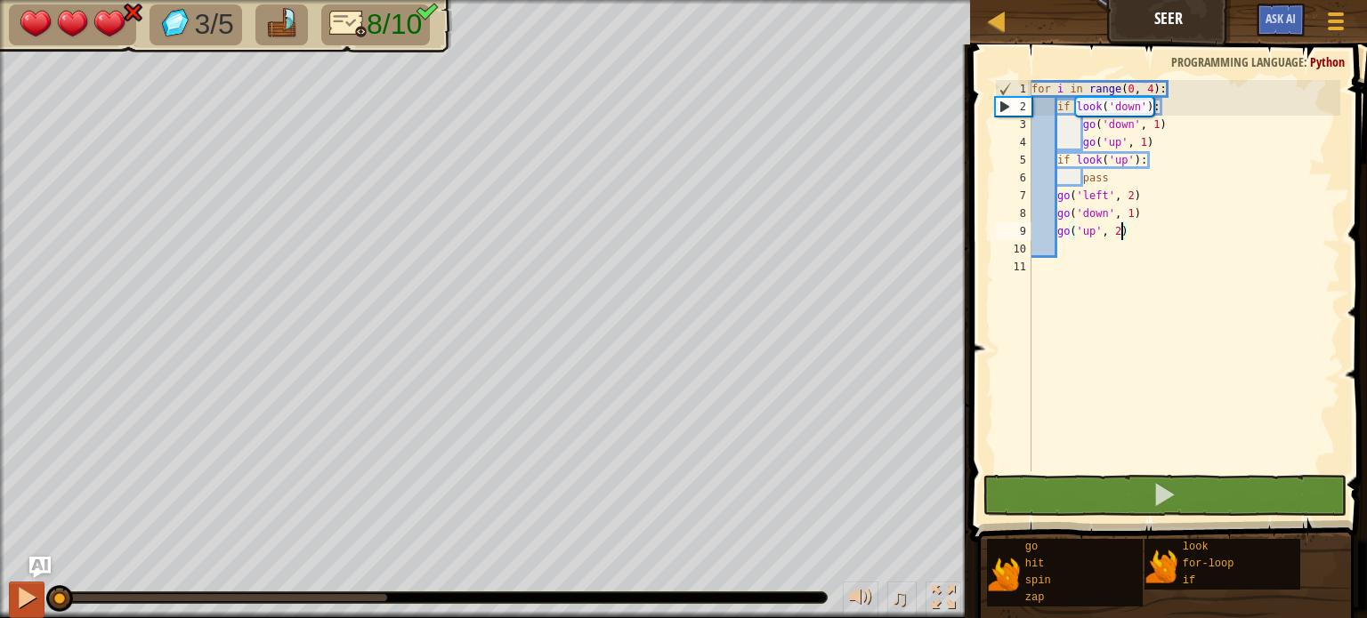
drag, startPoint x: 63, startPoint y: 600, endPoint x: 12, endPoint y: 610, distance: 51.8
click at [12, 610] on div "♫" at bounding box center [485, 593] width 970 height 53
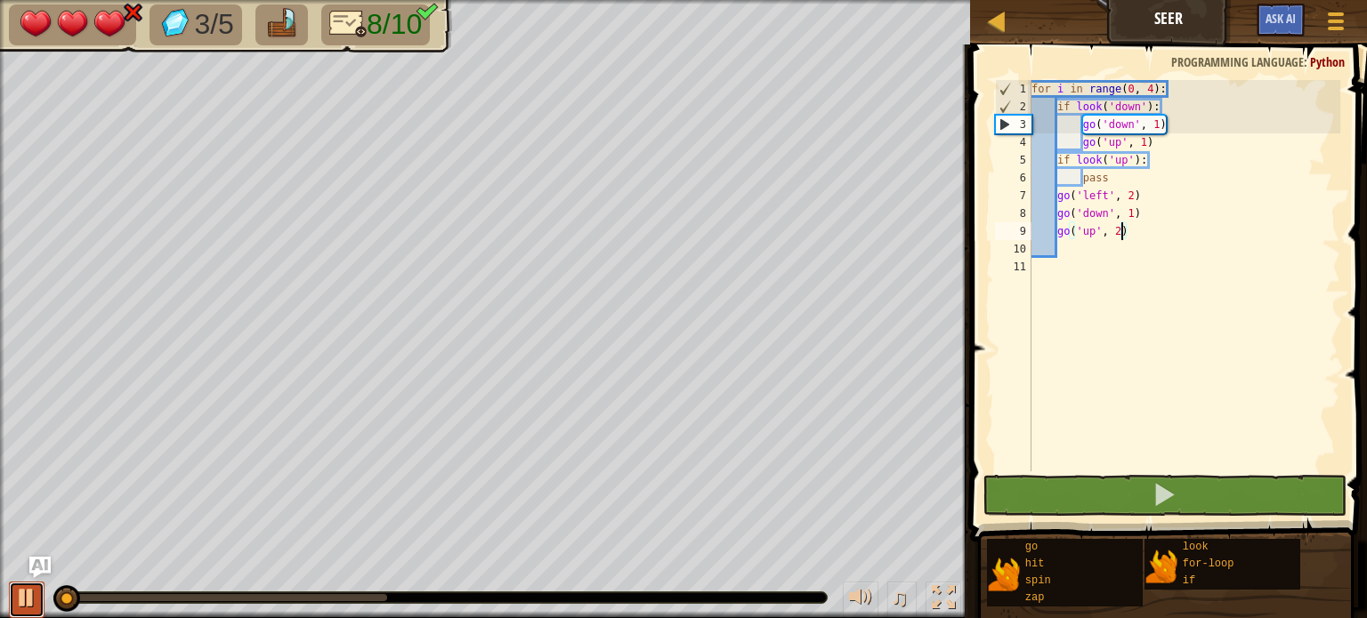
click at [12, 610] on button at bounding box center [27, 600] width 36 height 36
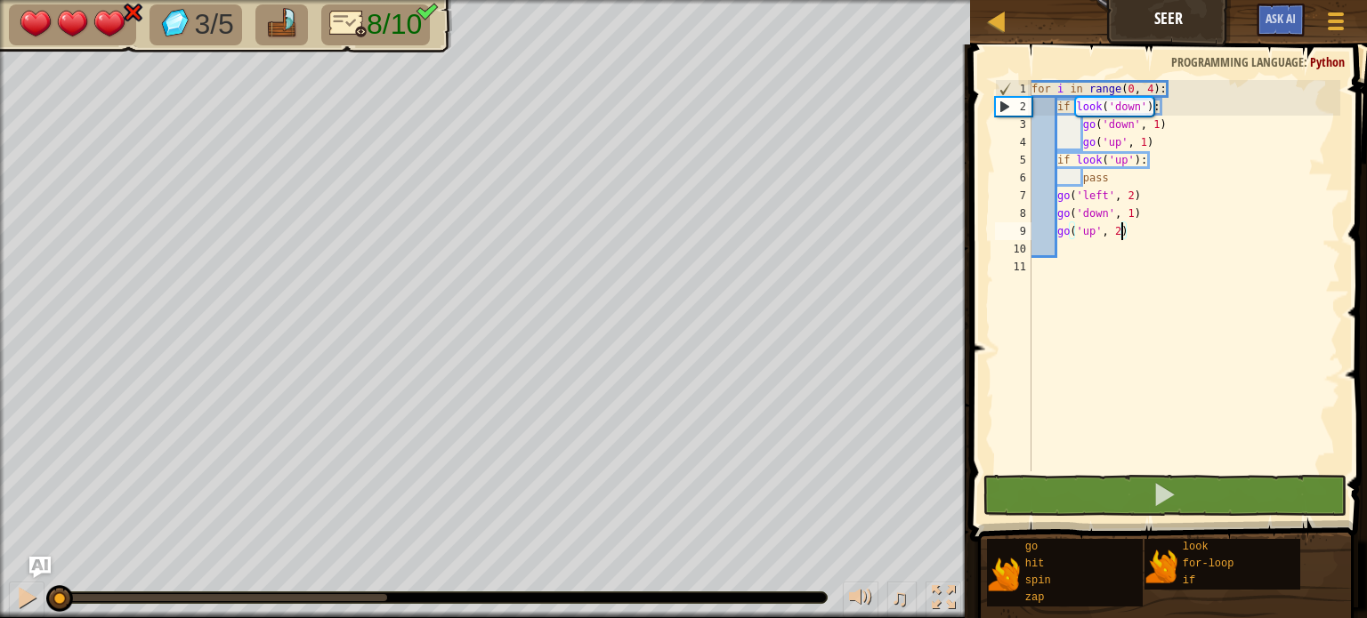
drag, startPoint x: 60, startPoint y: 602, endPoint x: 0, endPoint y: 618, distance: 61.5
click at [1077, 248] on div "for i in range ( 0 , 4 ) : if look ( 'down' ) : go ( 'down' , 1 ) go ( 'up' , 1…" at bounding box center [1184, 293] width 313 height 427
type textarea "g"
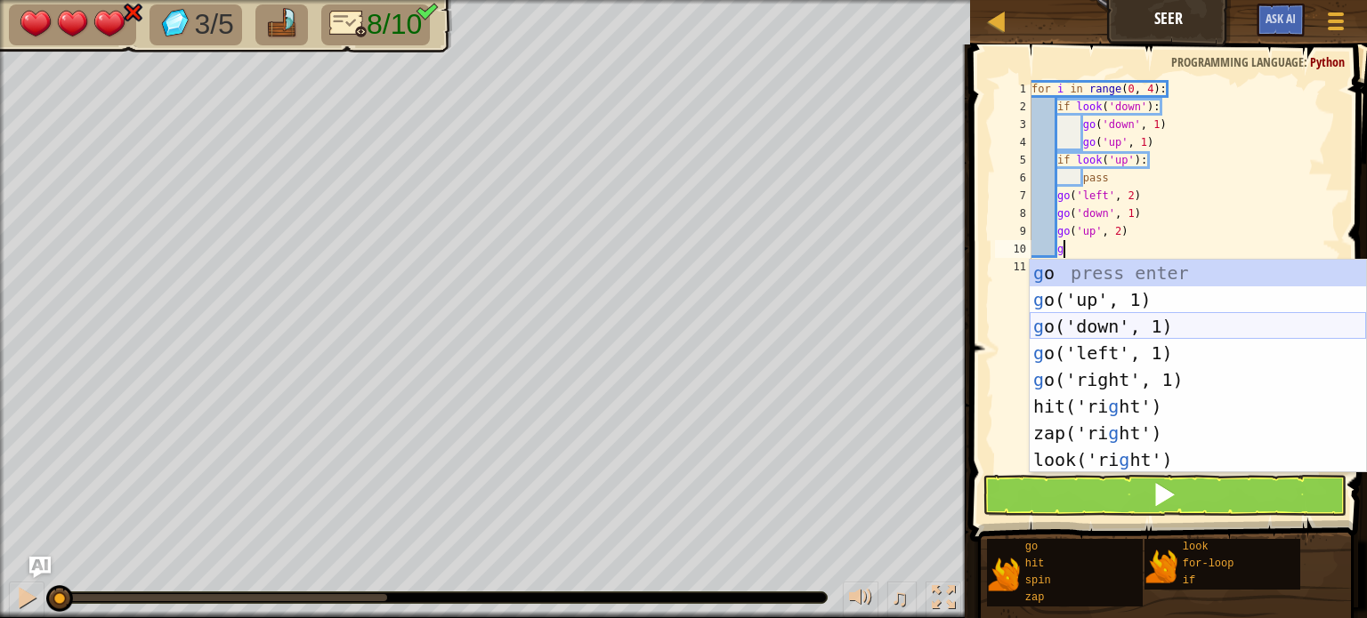
click at [1146, 326] on div "g o press enter g o('up', 1) press enter g o('down', 1) press enter g o('left',…" at bounding box center [1198, 393] width 336 height 267
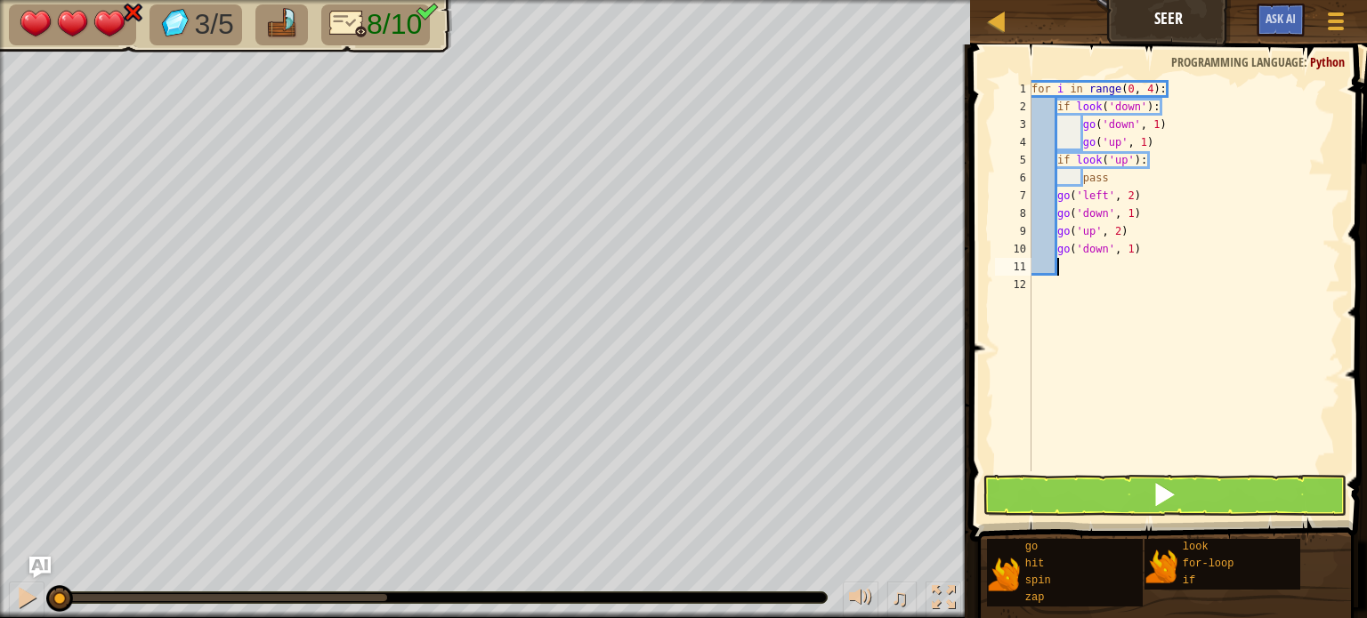
scroll to position [8, 0]
click at [1217, 487] on button at bounding box center [1164, 495] width 364 height 41
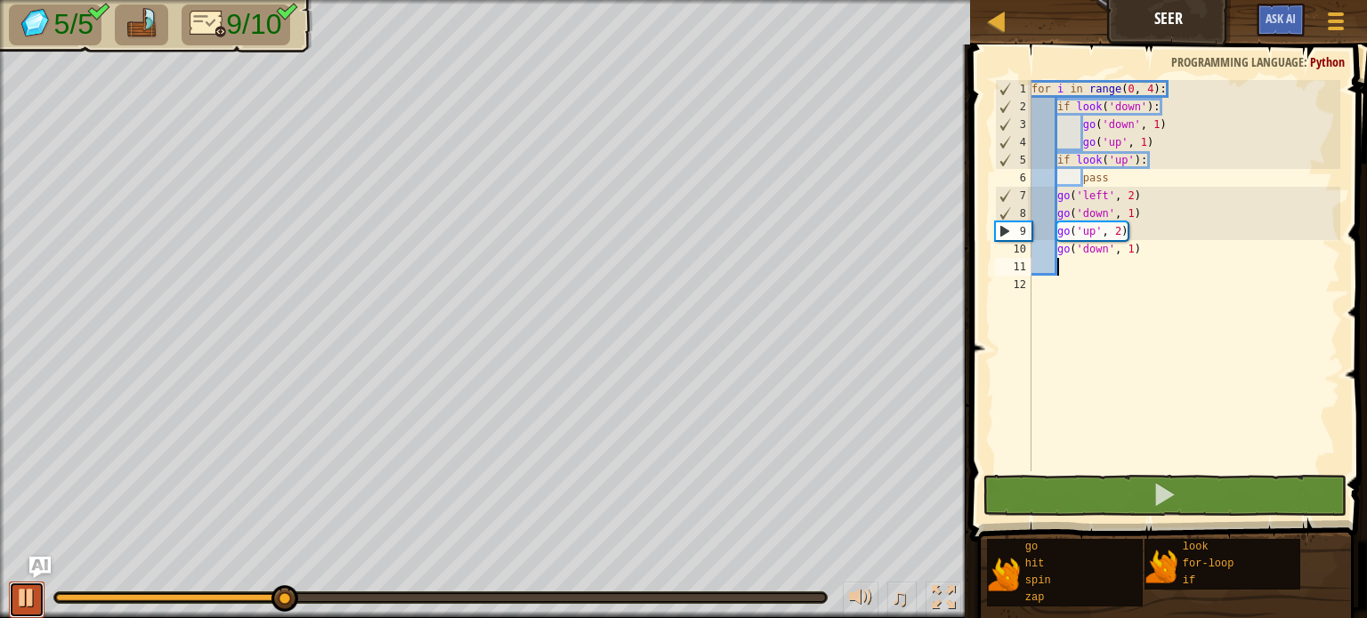
click at [23, 592] on div at bounding box center [26, 597] width 23 height 23
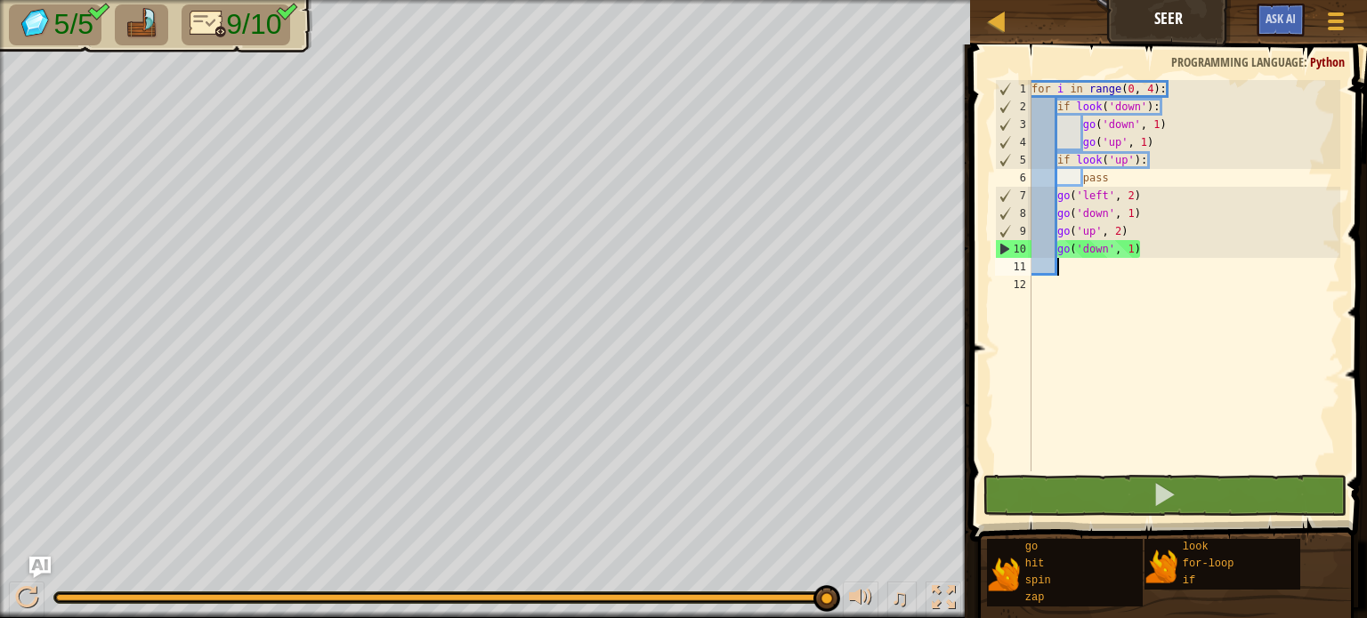
click at [868, 536] on div "5/5 9/10 ♫ Dragonling" at bounding box center [683, 309] width 1367 height 618
click at [12, 595] on button at bounding box center [27, 600] width 36 height 36
click at [1341, 14] on span at bounding box center [1336, 14] width 17 height 4
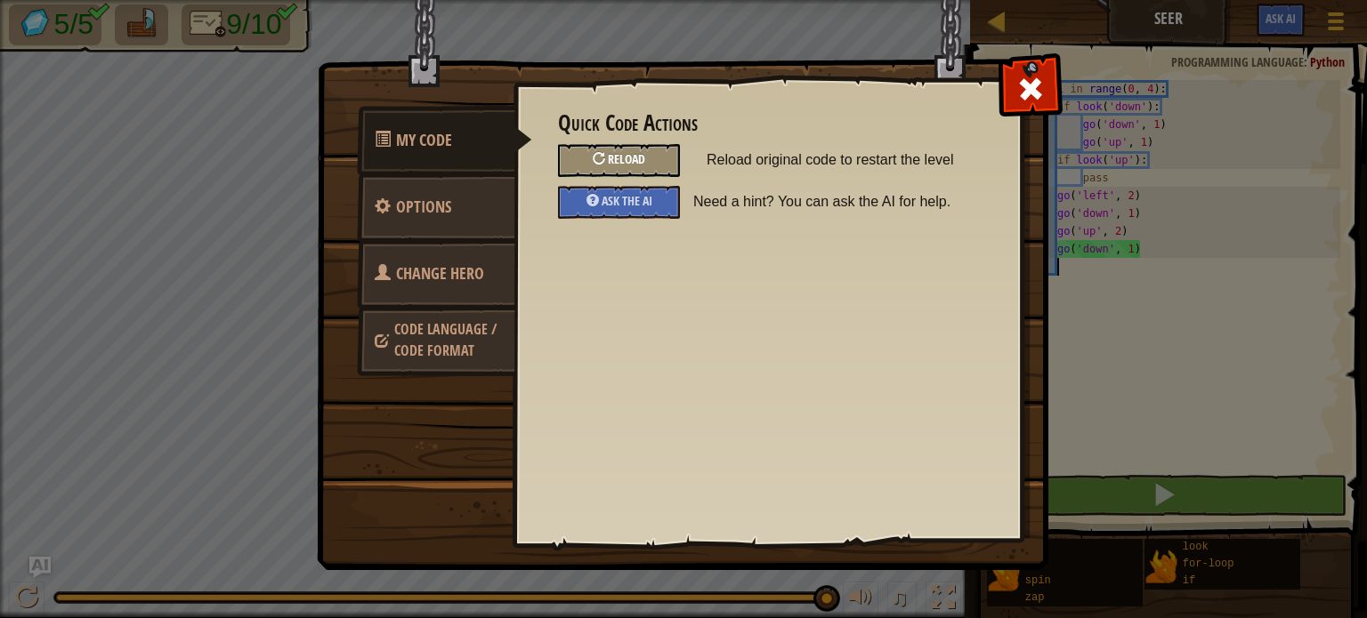
click at [609, 160] on div "Reload" at bounding box center [619, 160] width 122 height 33
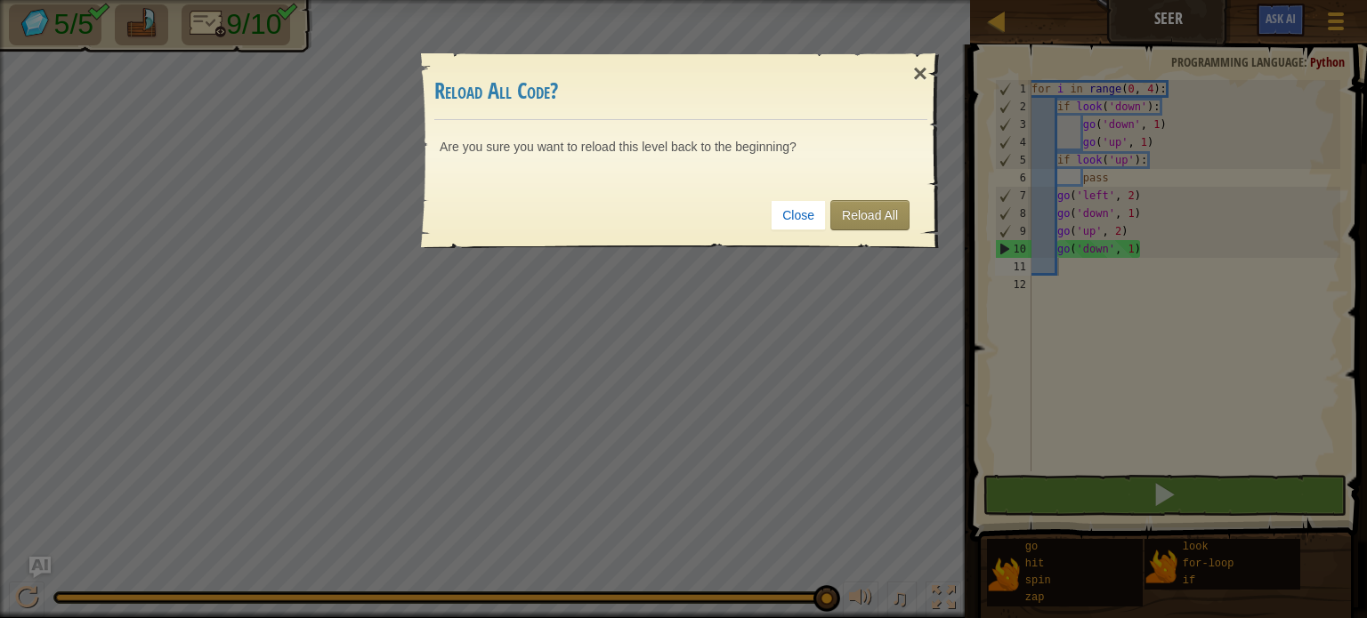
click at [891, 196] on div "Close Reload All" at bounding box center [680, 215] width 493 height 66
click at [869, 217] on link "Reload All" at bounding box center [869, 215] width 79 height 30
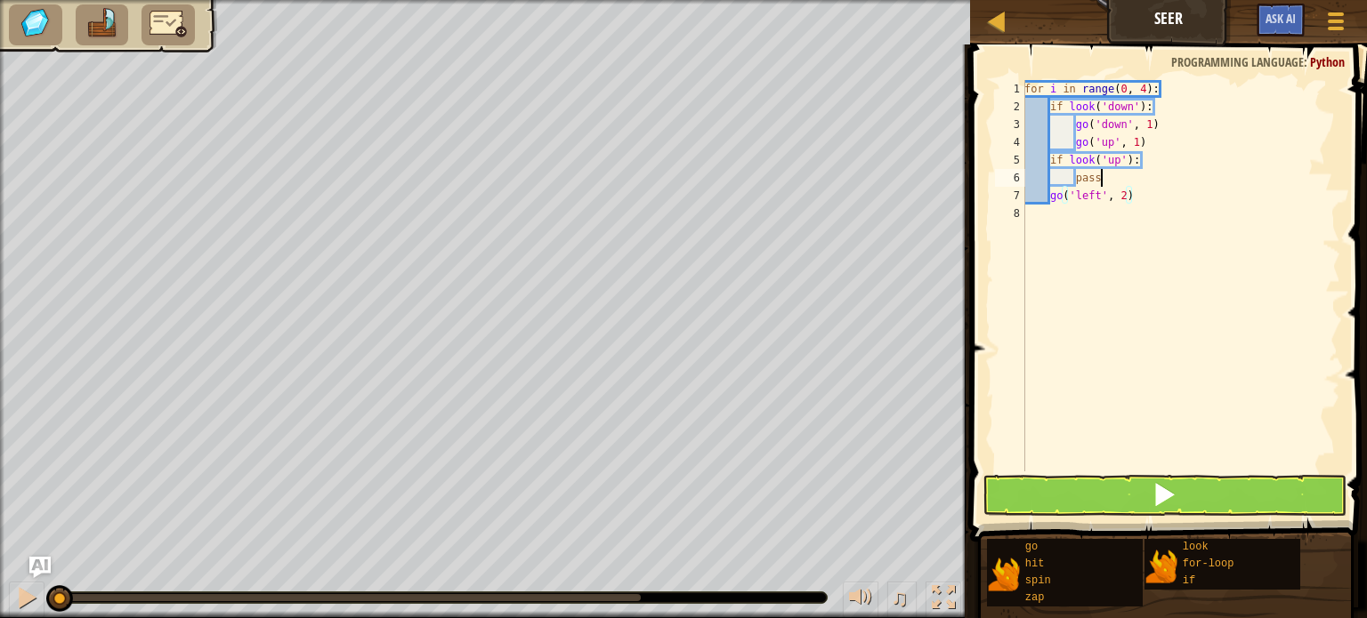
click at [1108, 176] on div "for i in range ( 0 , 4 ) : if look ( 'down' ) : go ( 'down' , 1 ) go ( 'up' , 1…" at bounding box center [1180, 293] width 319 height 427
type textarea "pass"
click at [1108, 176] on div "for i in range ( 0 , 4 ) : if look ( 'down' ) : go ( 'down' , 1 ) go ( 'up' , 1…" at bounding box center [1180, 293] width 319 height 427
type textarea "g"
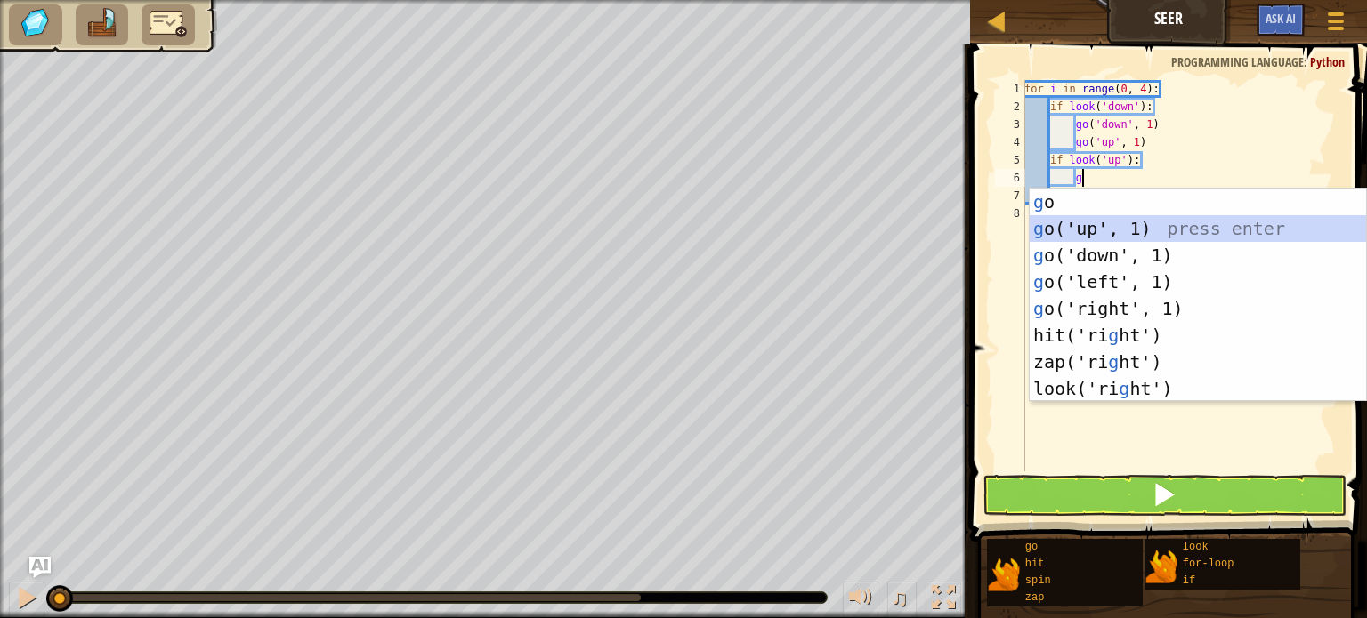
click at [1144, 224] on div "g o press enter g o('up', 1) press enter g o('down', 1) press enter g o('left',…" at bounding box center [1198, 322] width 336 height 267
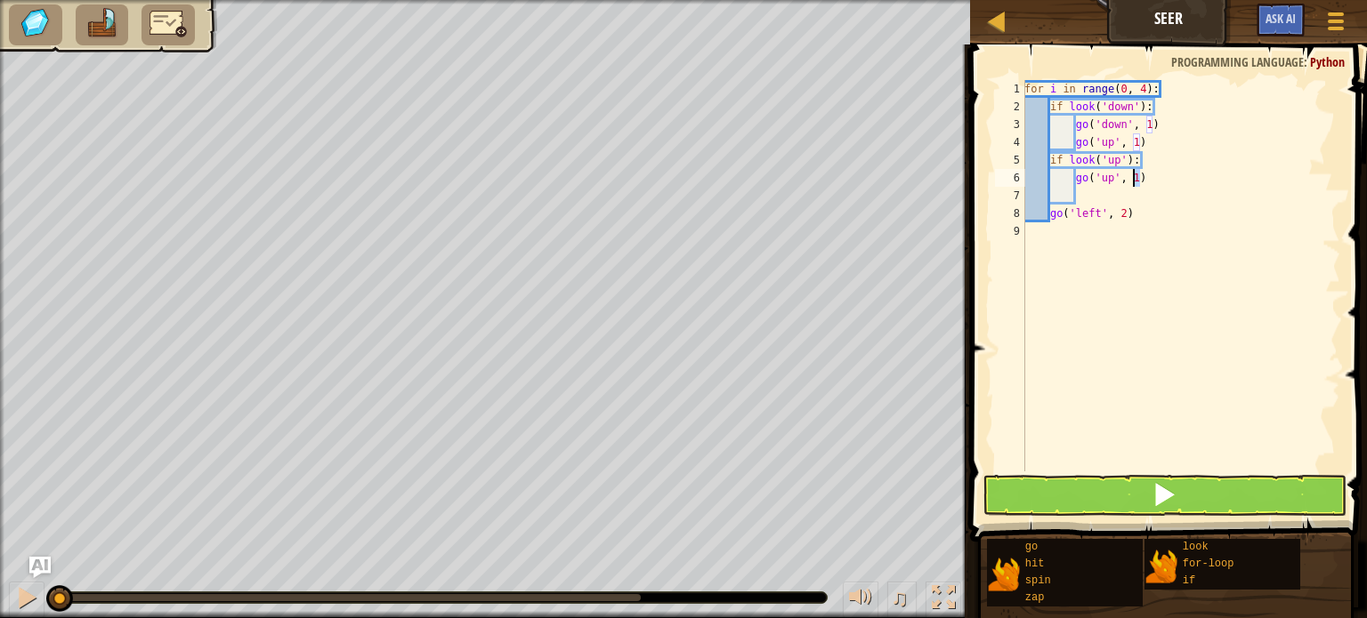
click at [1135, 181] on div "for i in range ( 0 , 4 ) : if look ( 'down' ) : go ( 'down' , 1 ) go ( 'up' , 1…" at bounding box center [1180, 293] width 319 height 427
click at [1222, 492] on button at bounding box center [1164, 495] width 364 height 41
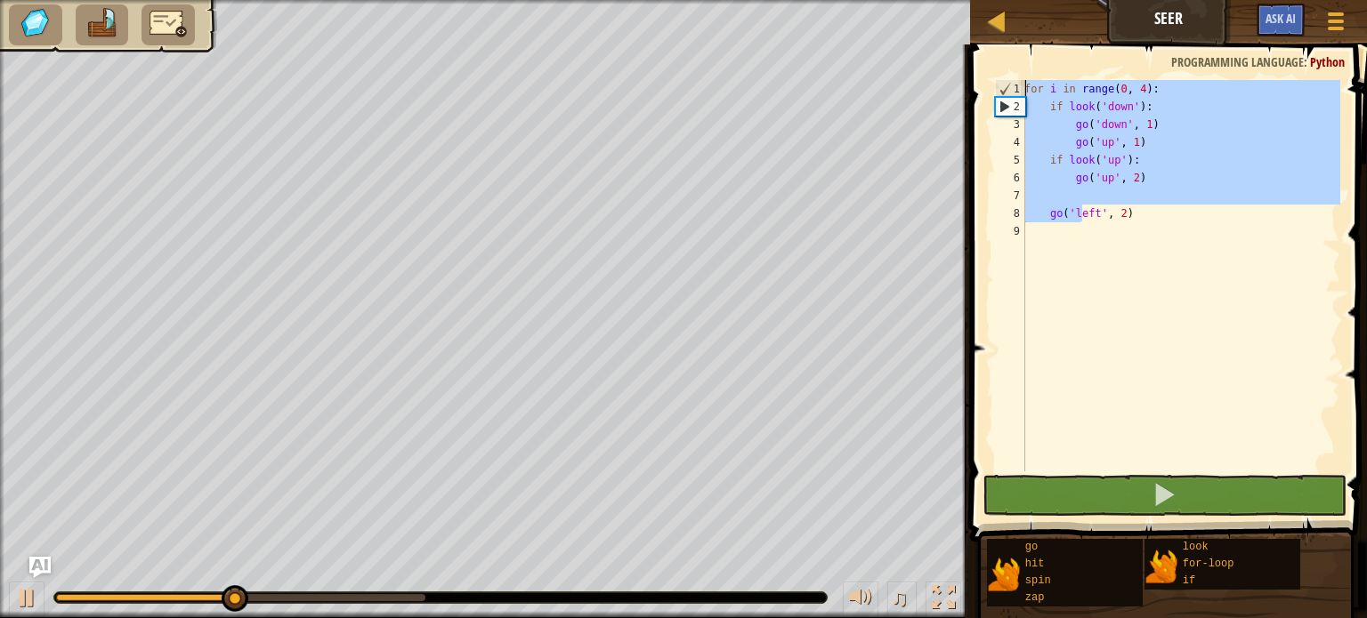
drag, startPoint x: 1083, startPoint y: 217, endPoint x: 950, endPoint y: -108, distance: 350.8
click at [950, 0] on html "Map Seer Game Menu Ask AI 1 ההההההההההההההההההההההההההההההההההההההההההההההההההה…" at bounding box center [683, 0] width 1367 height 0
type textarea "eft', 2)"
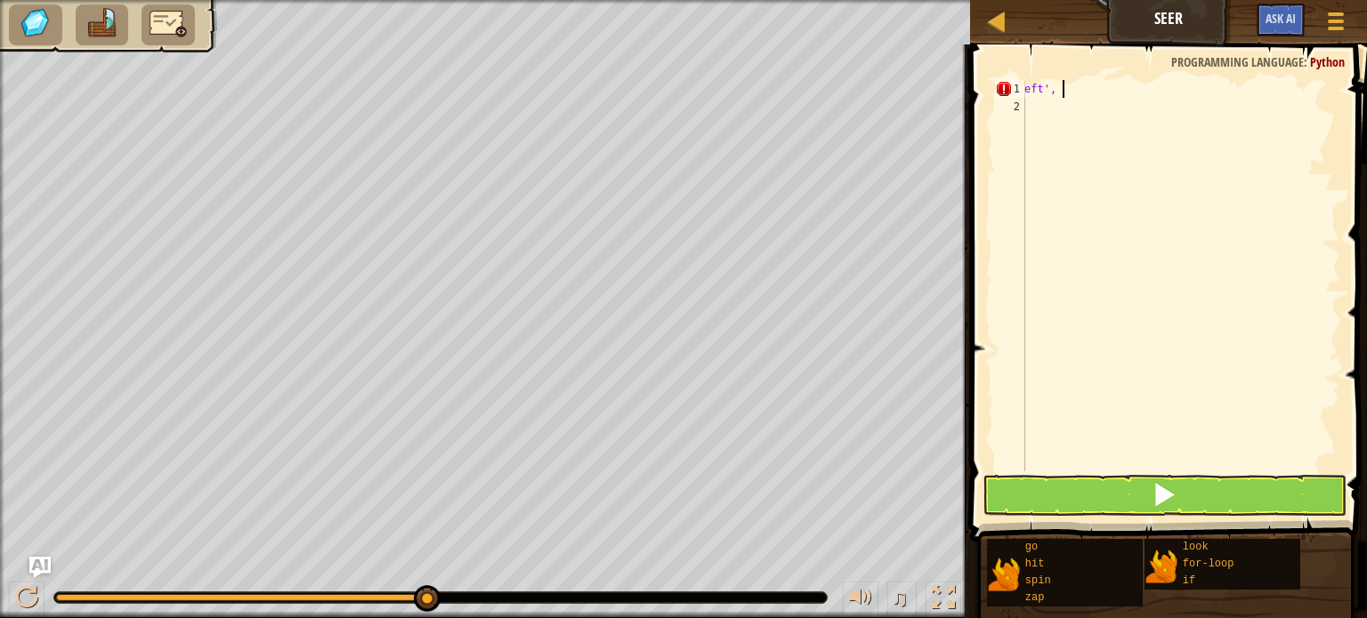
scroll to position [8, 1]
type textarea "e"
click at [1329, 33] on div at bounding box center [1335, 21] width 24 height 26
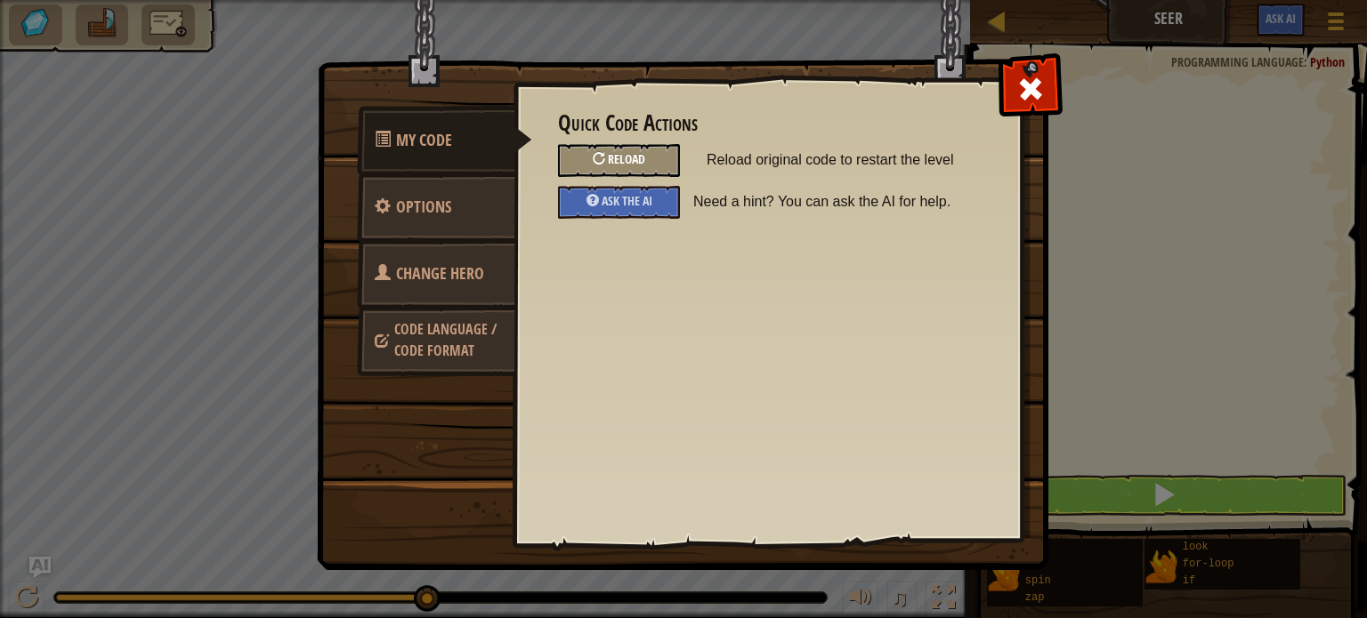
click at [627, 160] on span "Reload" at bounding box center [626, 158] width 37 height 17
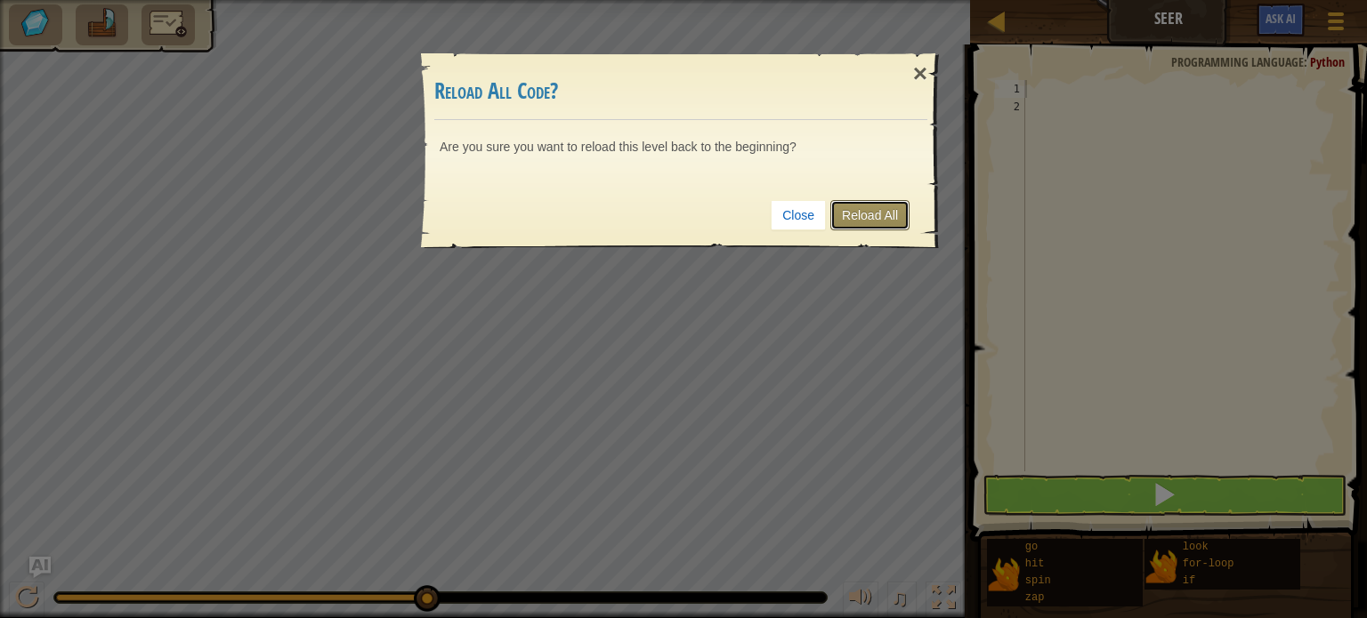
click at [862, 220] on link "Reload All" at bounding box center [869, 215] width 79 height 30
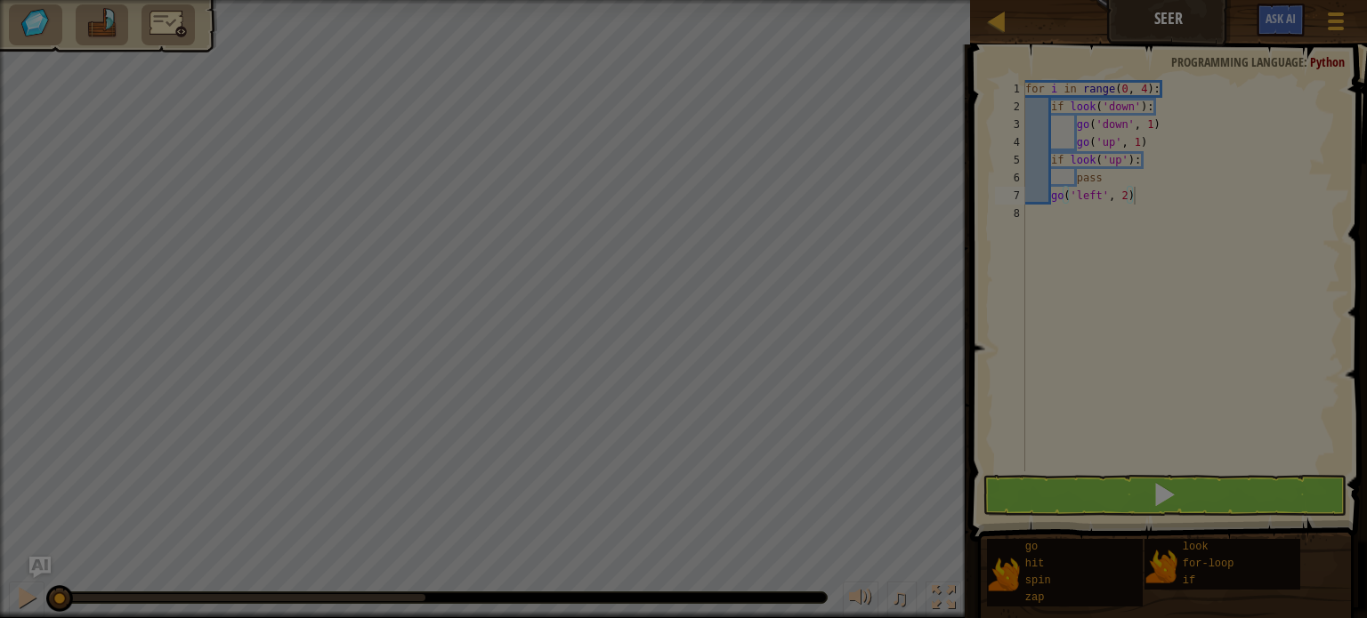
type textarea "go('left', 2)"
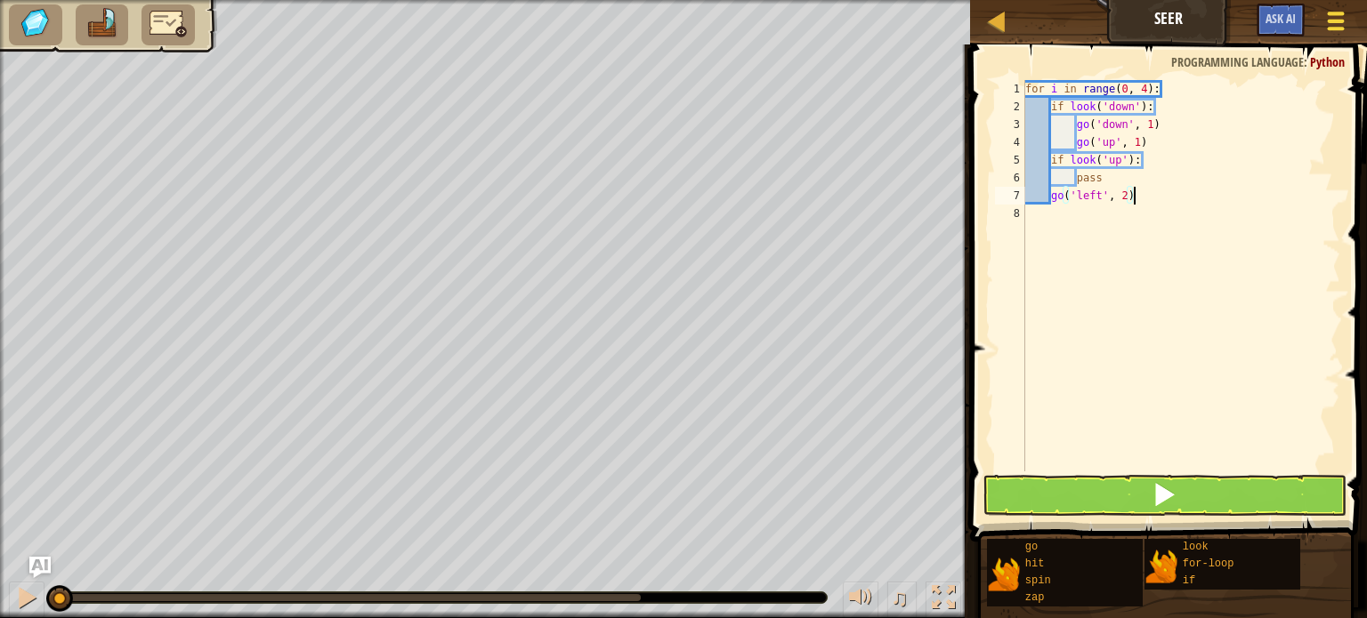
click at [1345, 26] on div at bounding box center [1335, 21] width 24 height 26
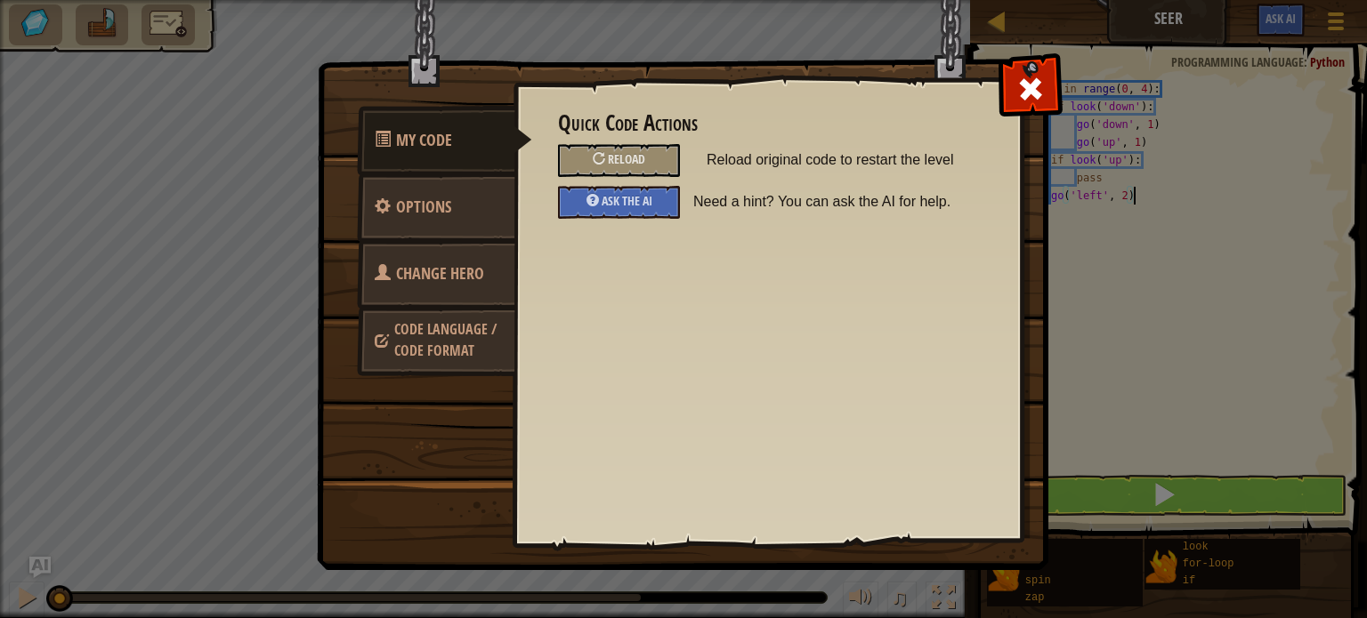
click at [491, 263] on link "Change Hero" at bounding box center [436, 273] width 158 height 69
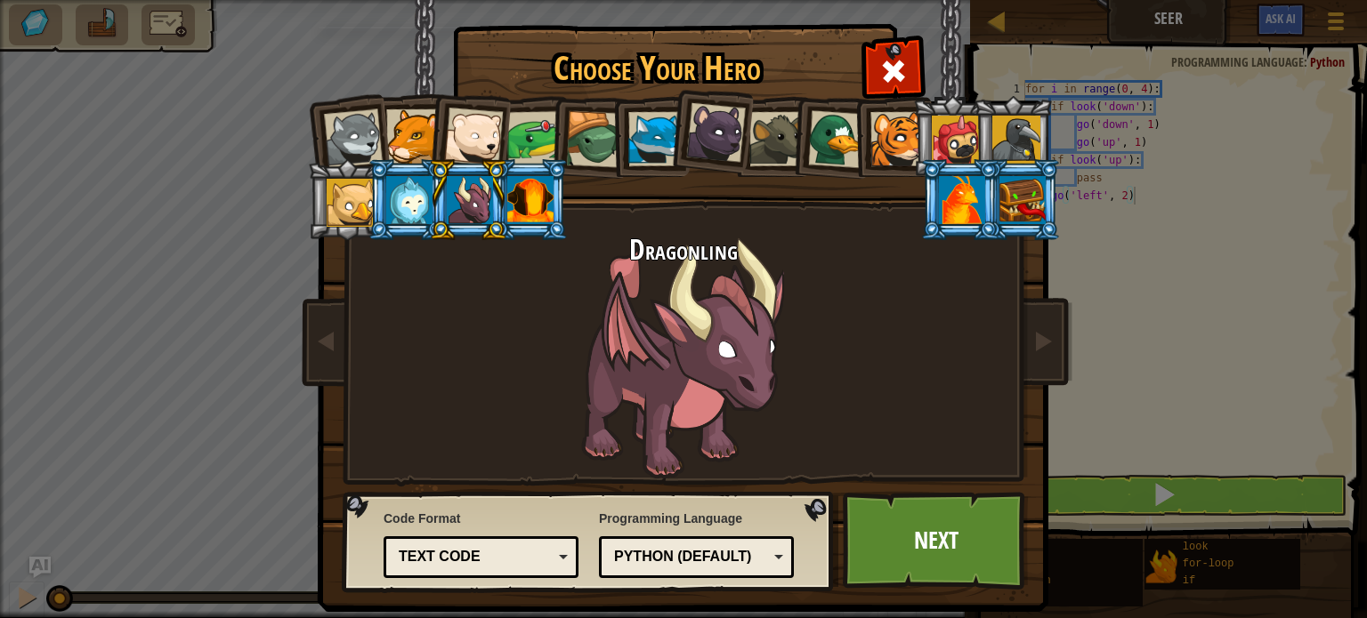
click at [966, 205] on div at bounding box center [962, 200] width 46 height 48
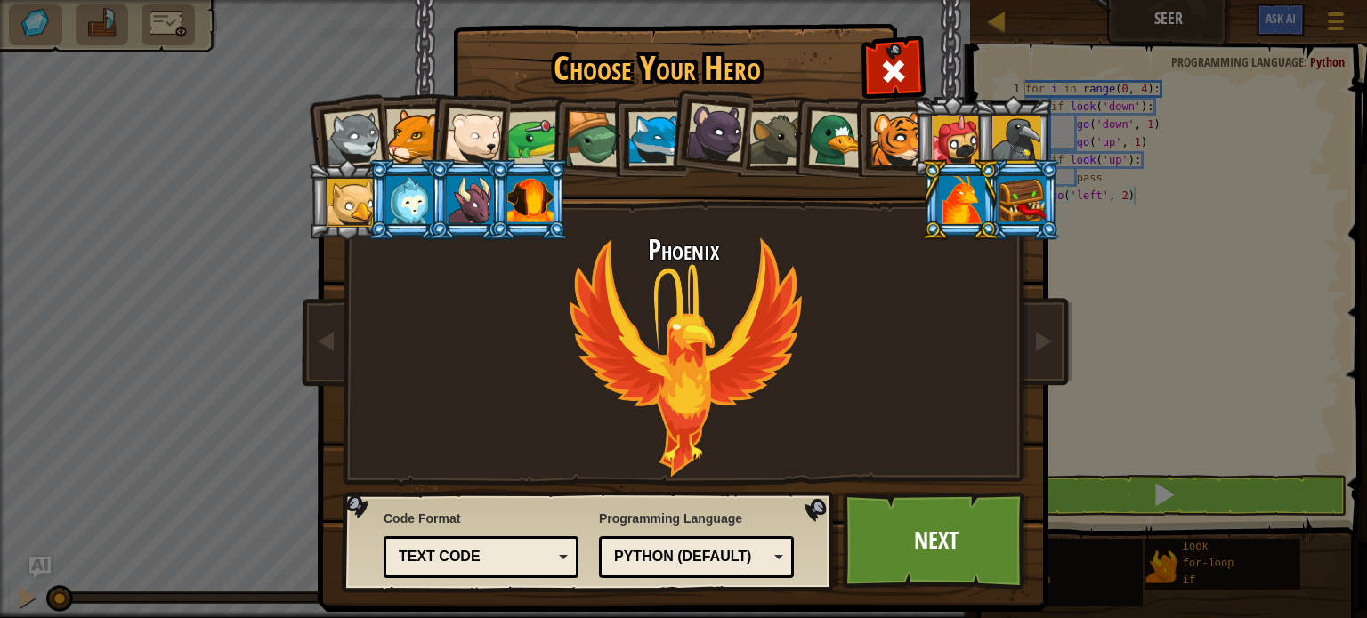
click at [433, 159] on li at bounding box center [468, 199] width 80 height 81
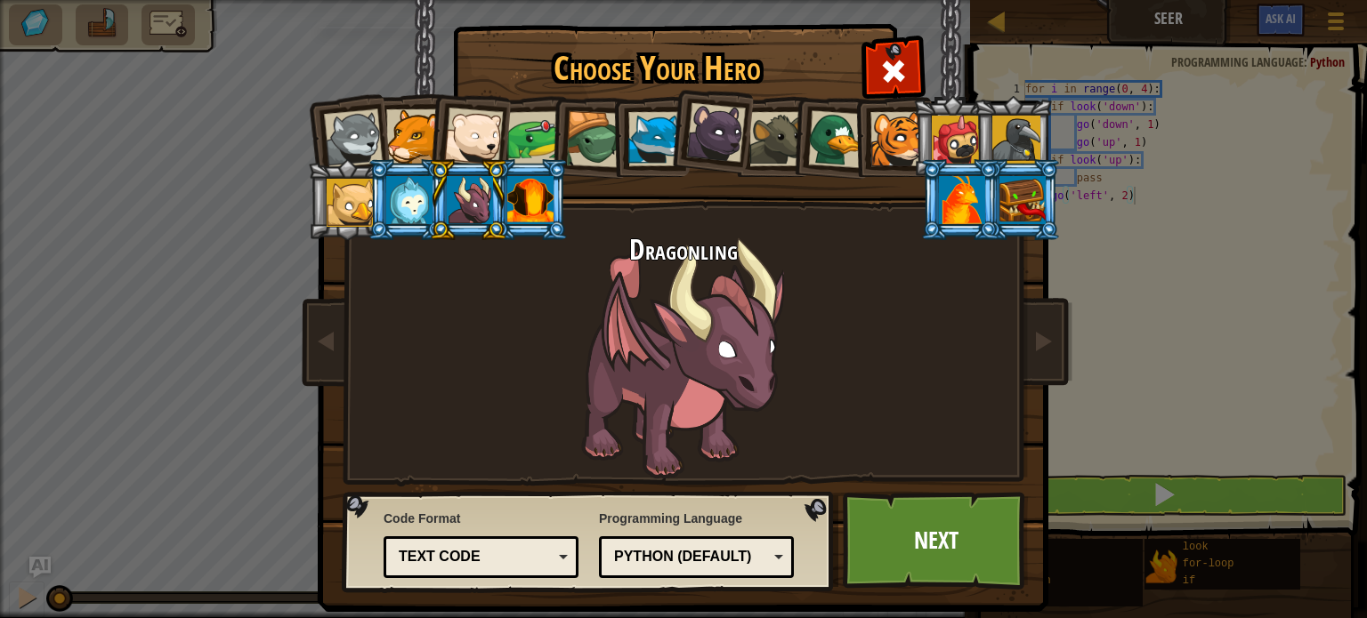
click at [388, 198] on div at bounding box center [409, 200] width 46 height 48
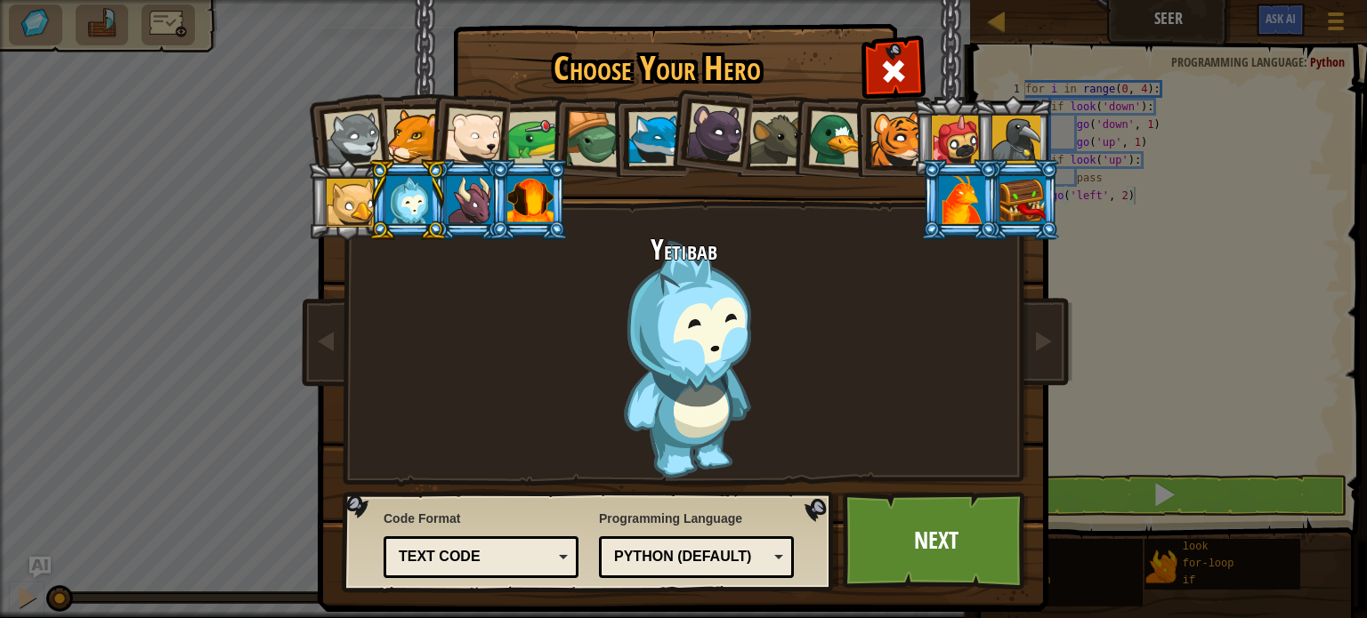
click at [961, 198] on div at bounding box center [962, 200] width 46 height 48
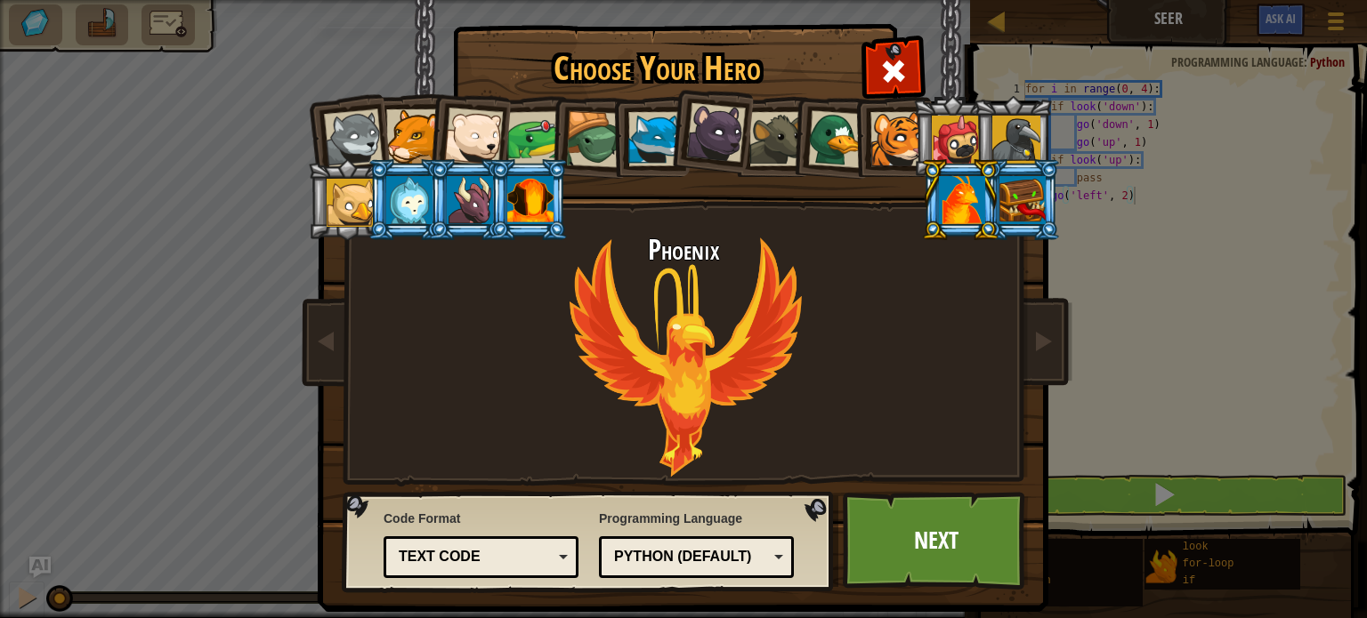
click at [535, 211] on div at bounding box center [530, 200] width 46 height 48
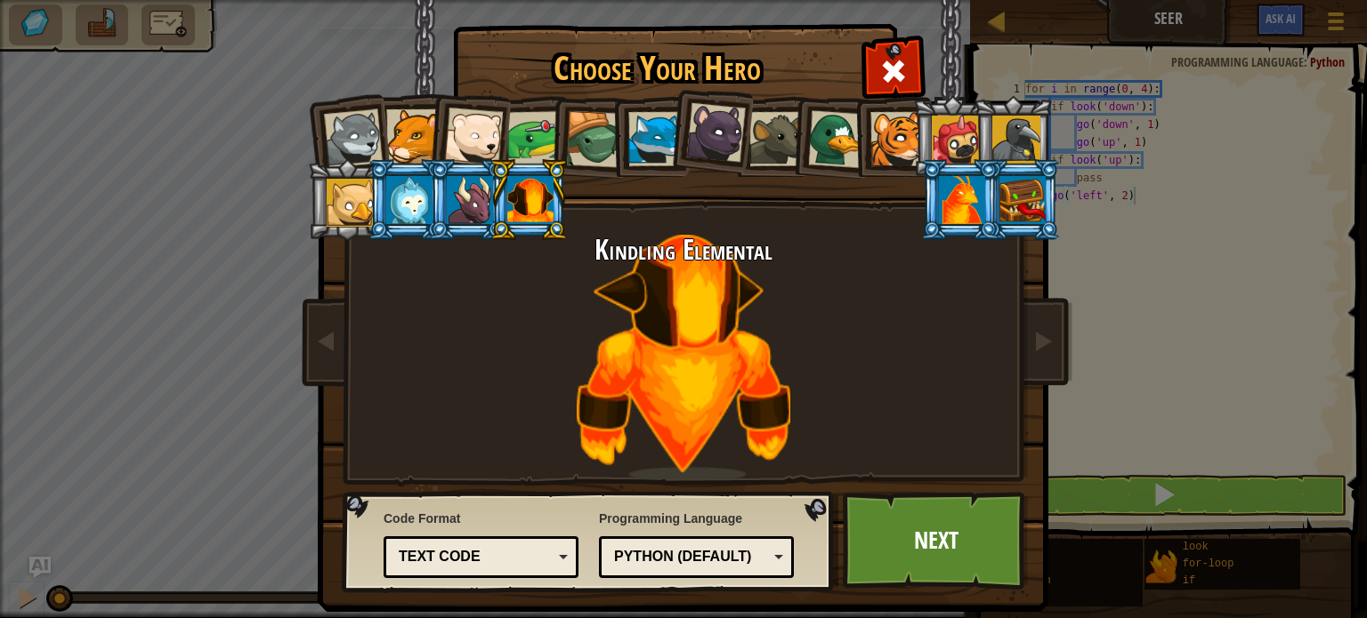
click at [1026, 217] on div at bounding box center [1022, 200] width 46 height 48
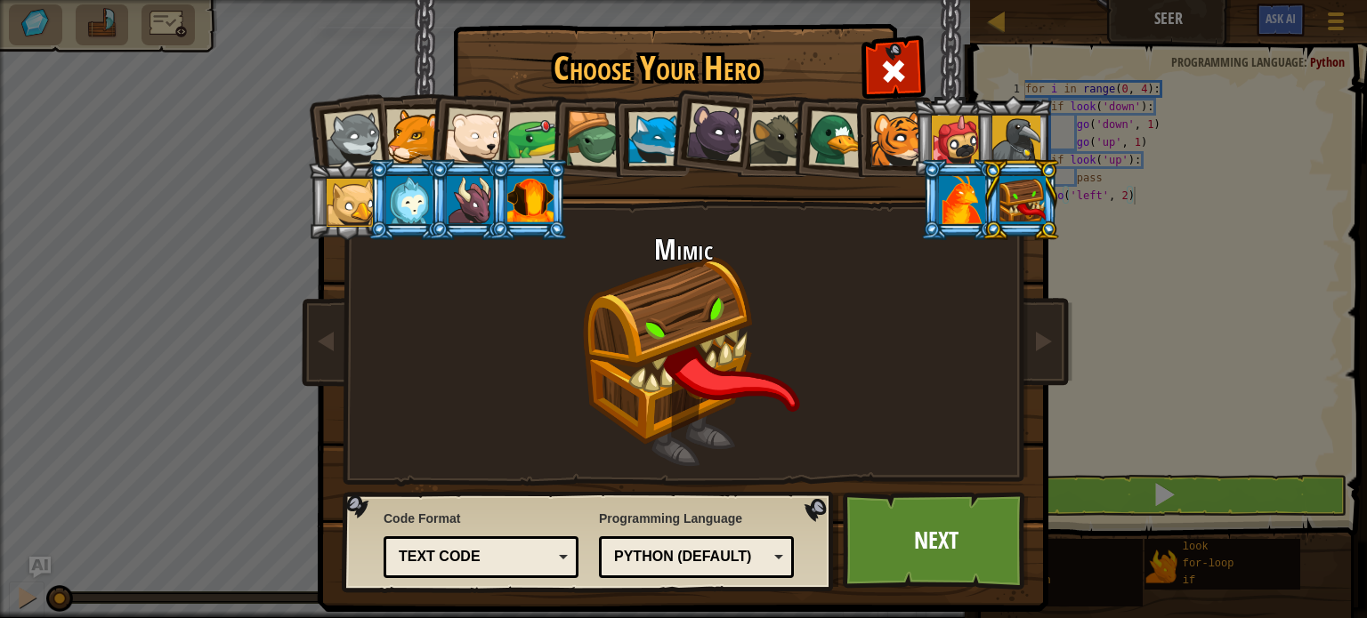
click at [956, 212] on div at bounding box center [962, 200] width 46 height 48
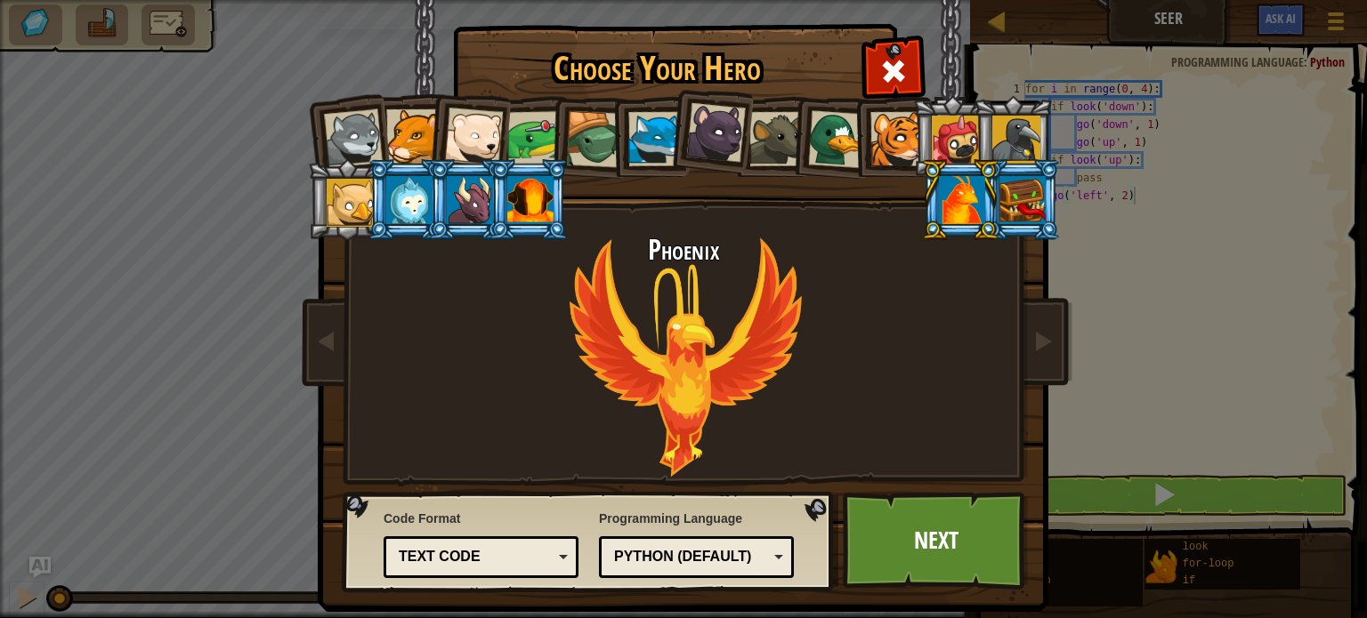
click at [525, 180] on div at bounding box center [530, 200] width 46 height 48
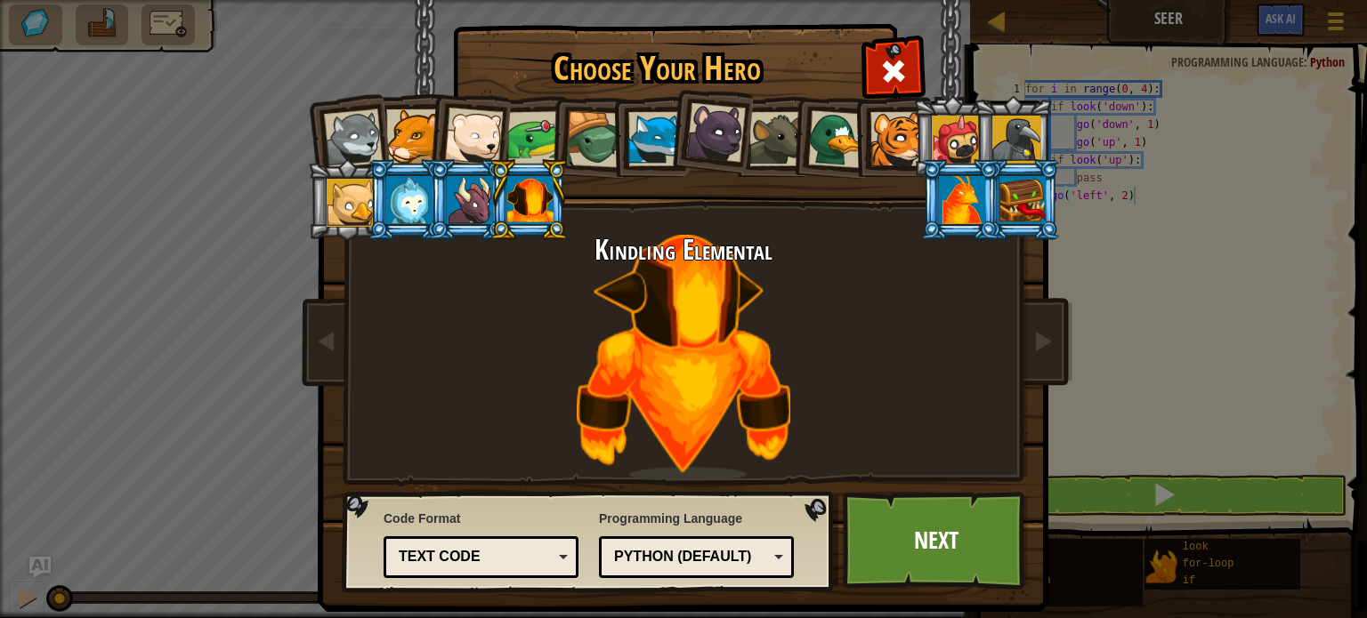
click at [464, 215] on div at bounding box center [470, 200] width 46 height 48
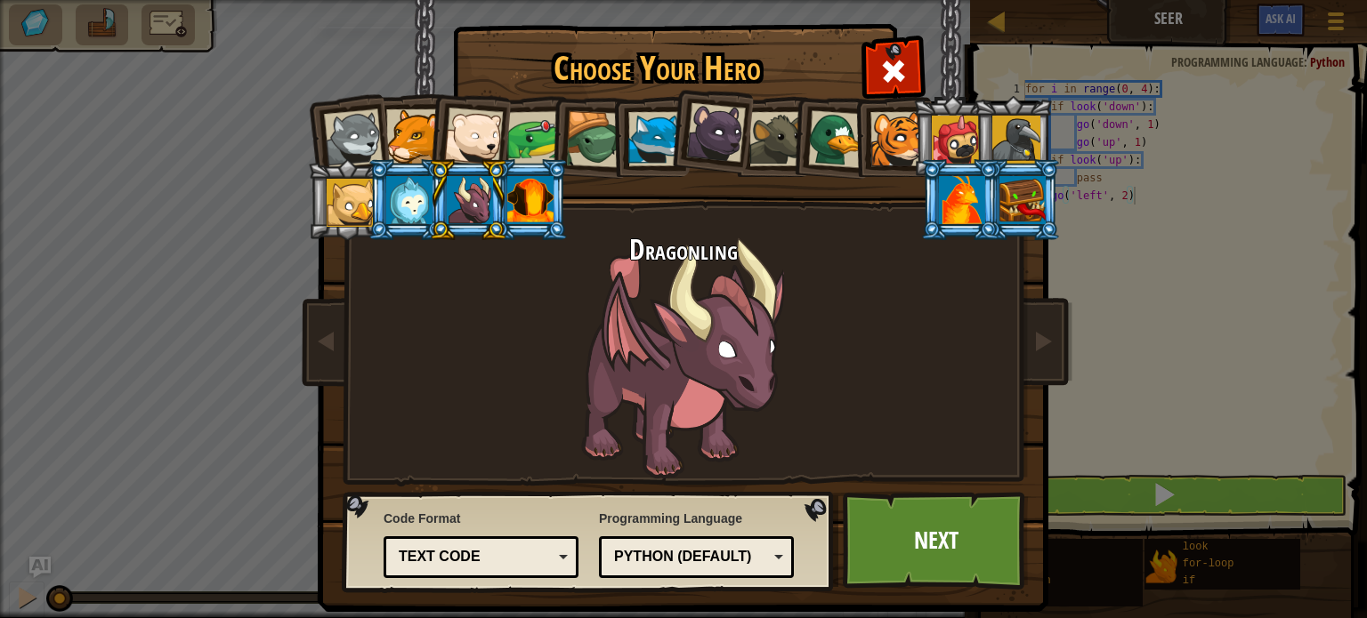
click at [425, 193] on div at bounding box center [409, 200] width 46 height 48
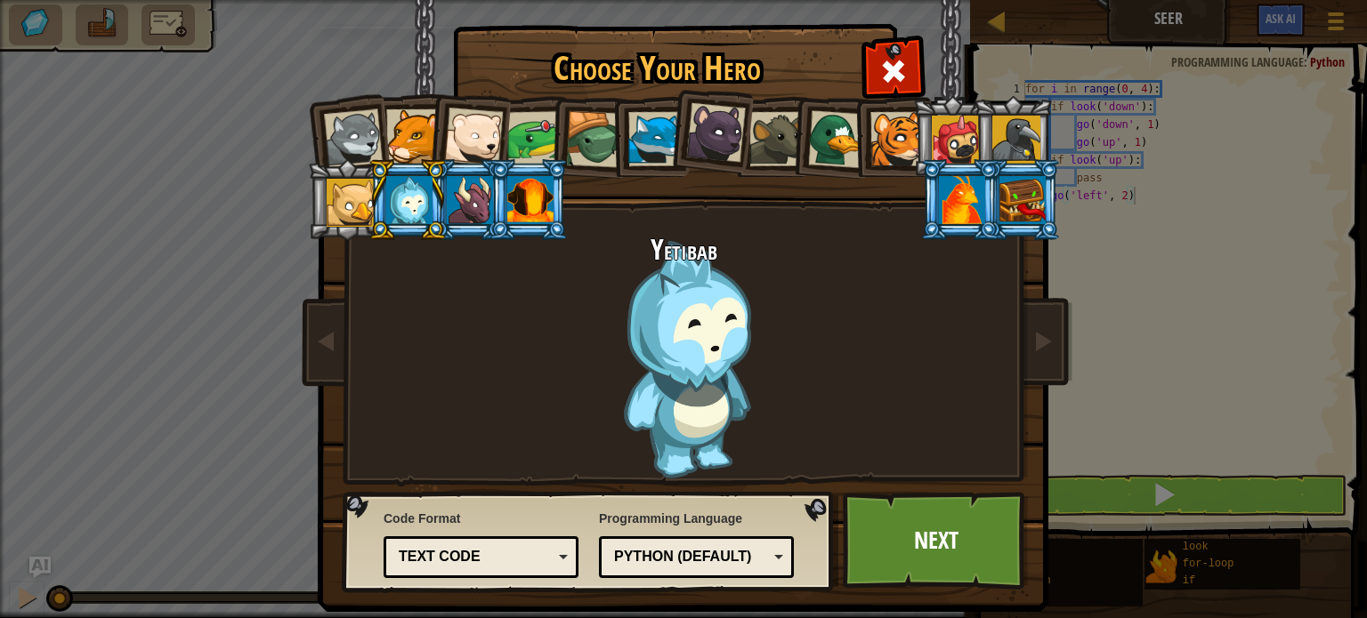
click at [352, 157] on div at bounding box center [353, 138] width 59 height 59
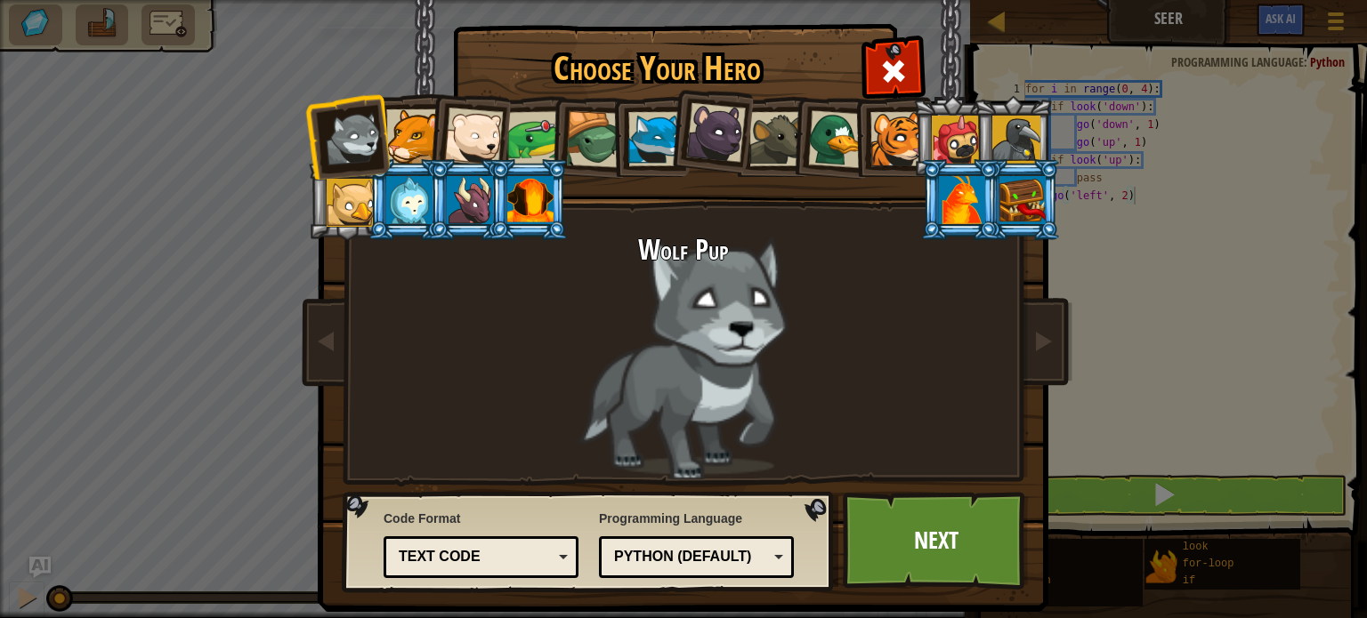
click at [367, 214] on li at bounding box center [407, 199] width 80 height 81
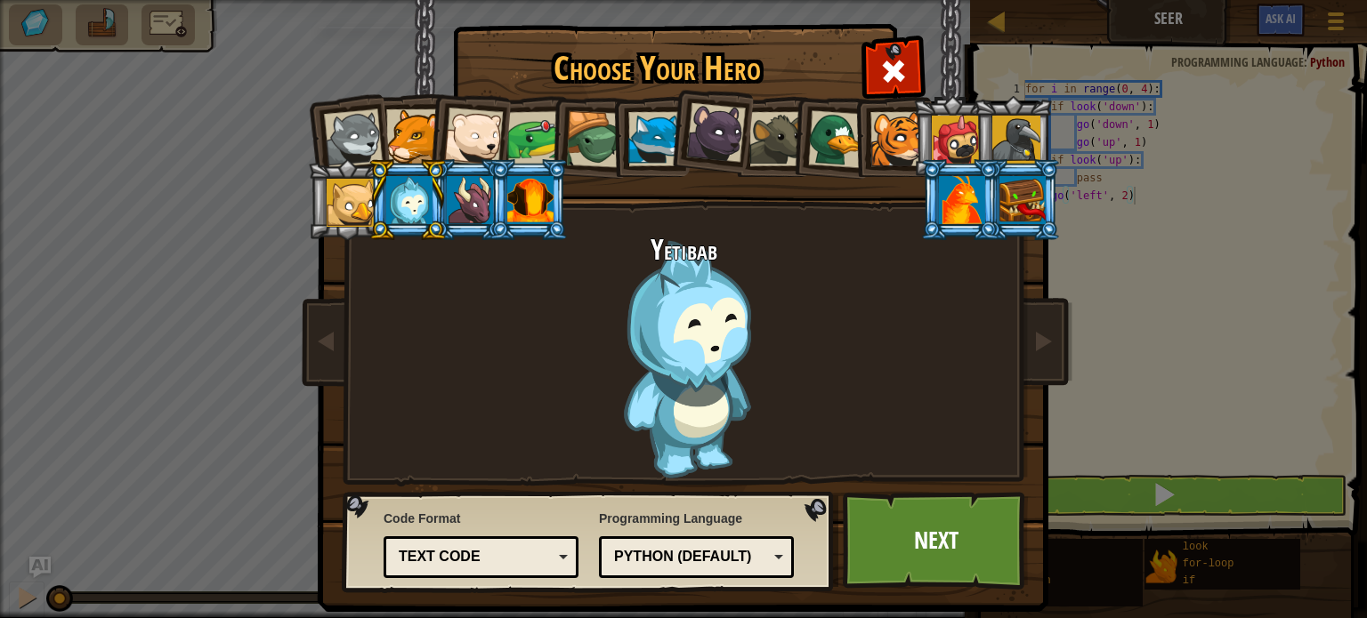
scroll to position [4, 0]
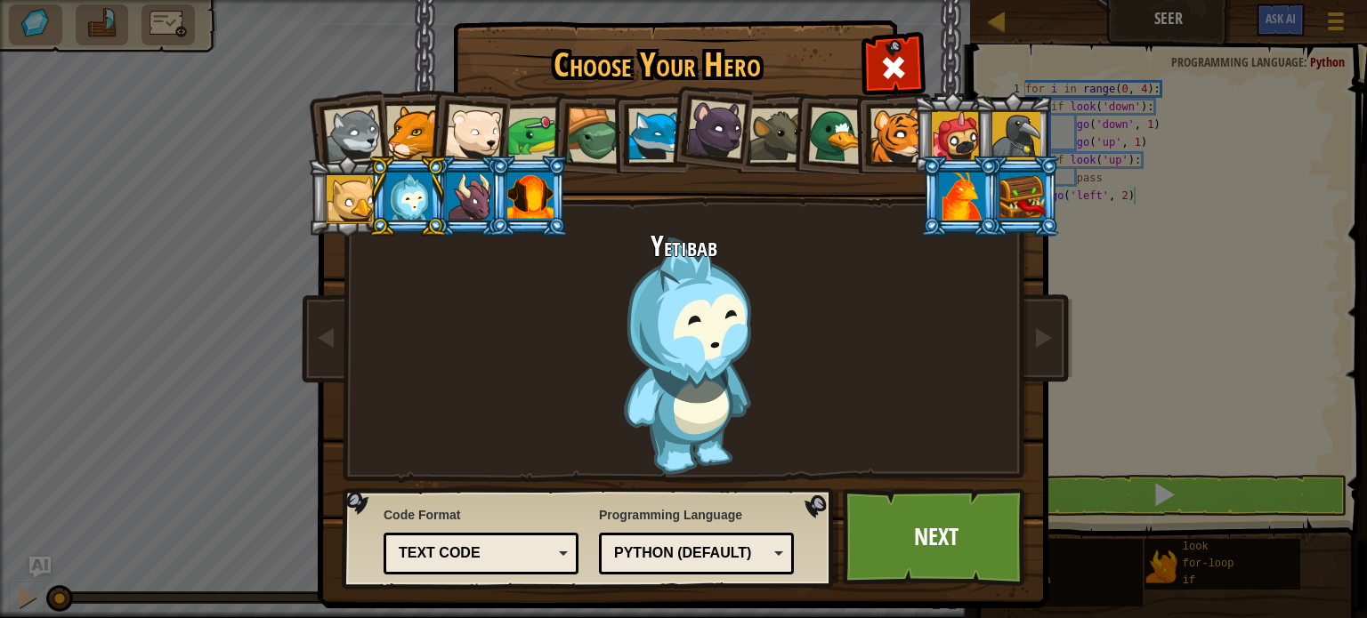
click at [367, 193] on li at bounding box center [407, 196] width 80 height 81
click at [343, 176] on div at bounding box center [351, 199] width 48 height 48
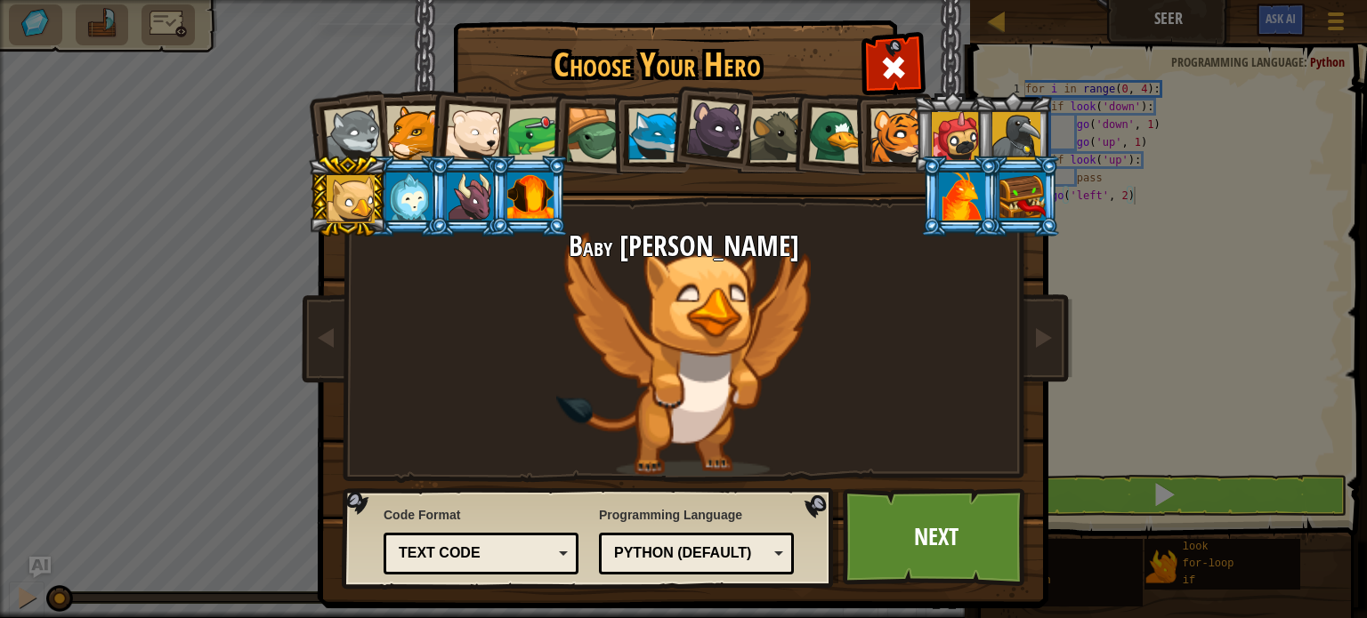
click at [951, 192] on div at bounding box center [962, 197] width 46 height 48
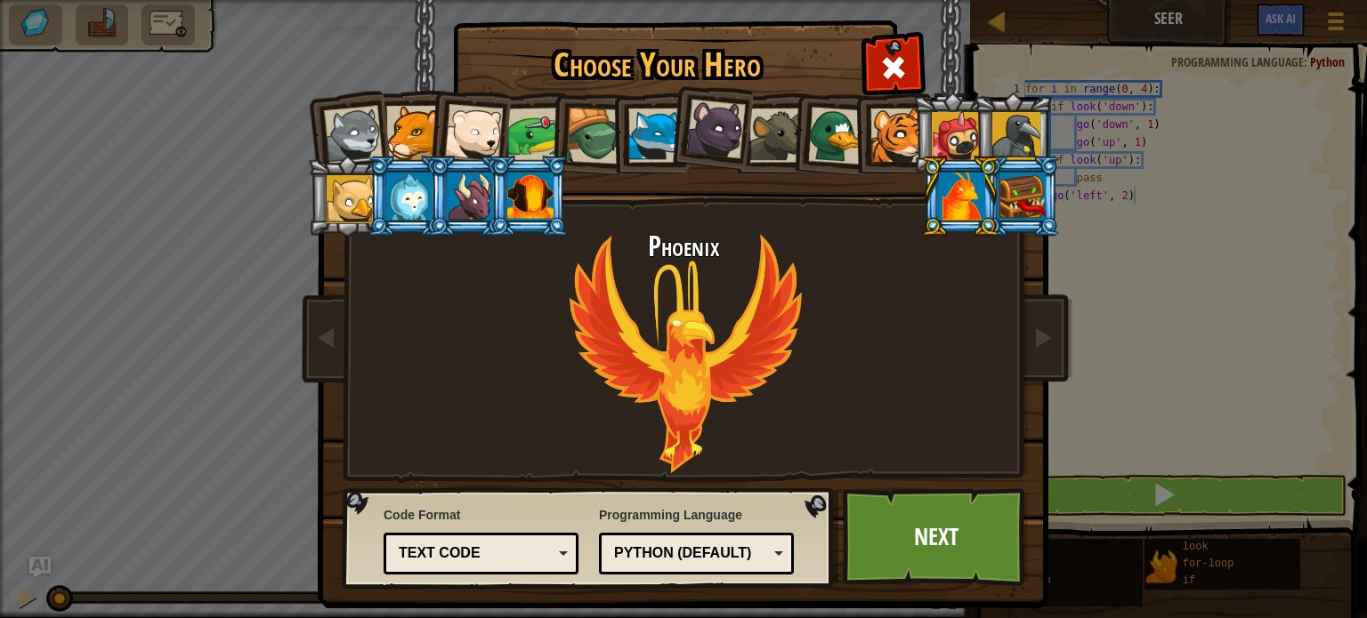
click at [541, 181] on div at bounding box center [530, 197] width 46 height 48
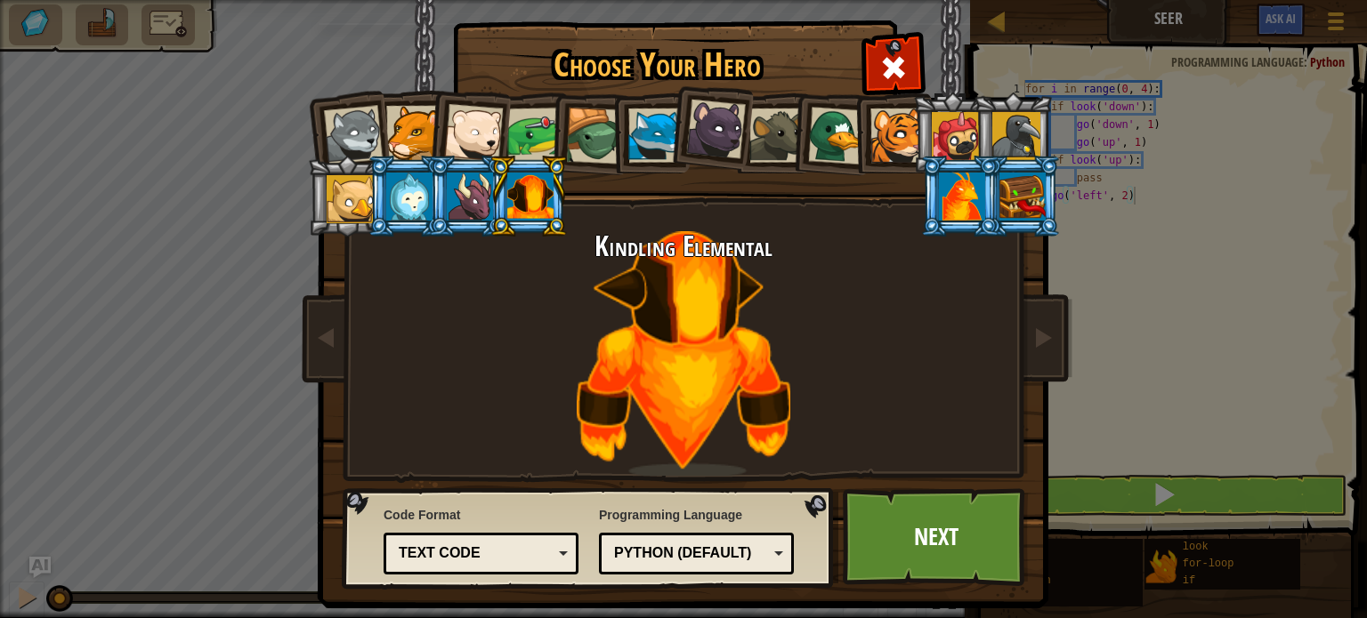
click at [1039, 211] on div at bounding box center [1022, 197] width 46 height 48
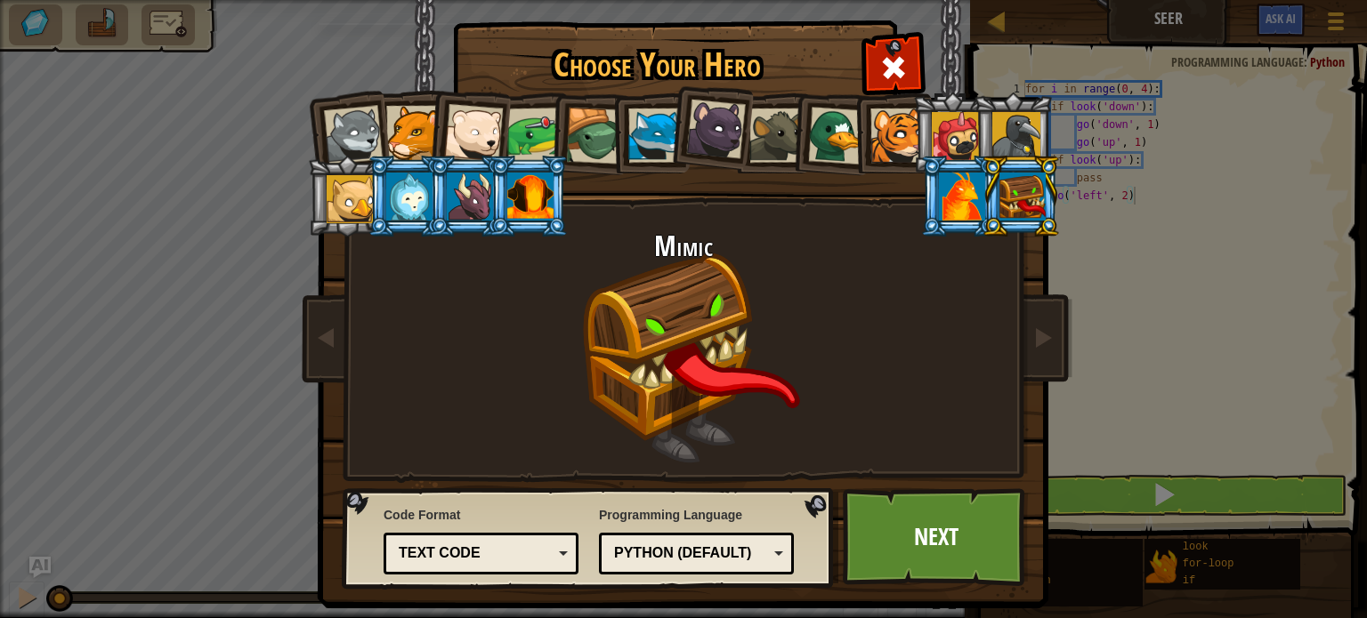
click at [529, 196] on div at bounding box center [530, 197] width 46 height 48
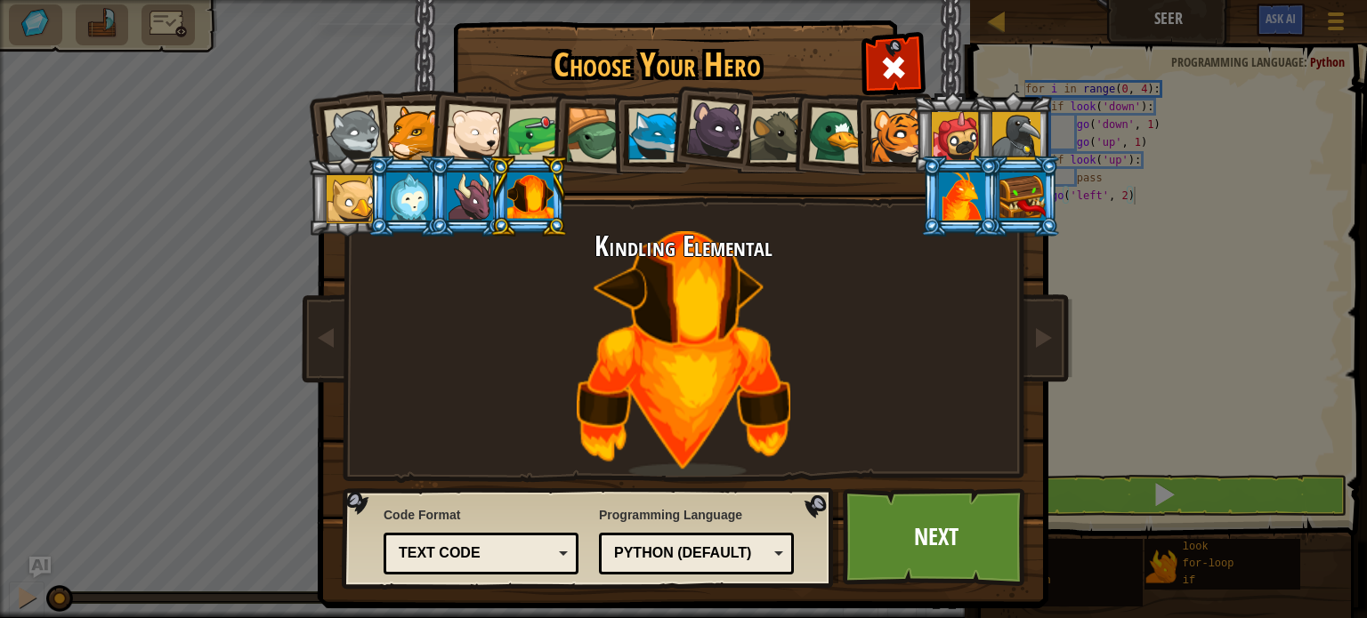
click at [447, 206] on div at bounding box center [470, 197] width 46 height 48
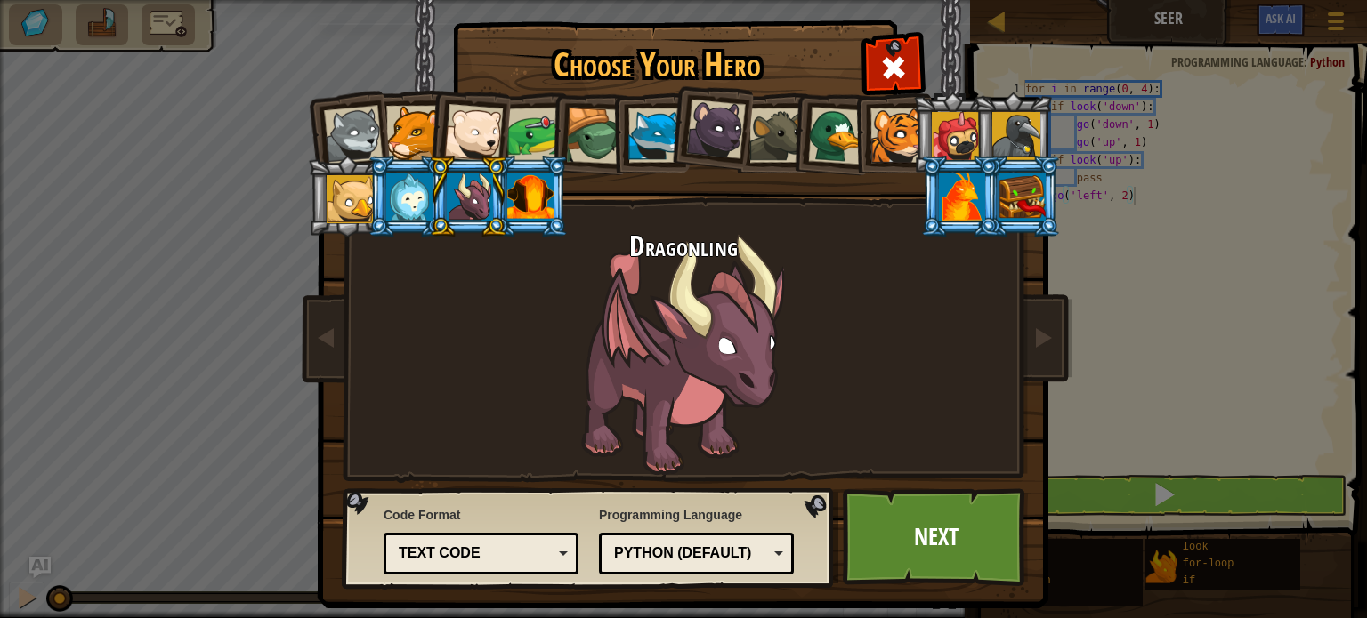
click at [395, 214] on div at bounding box center [409, 197] width 46 height 48
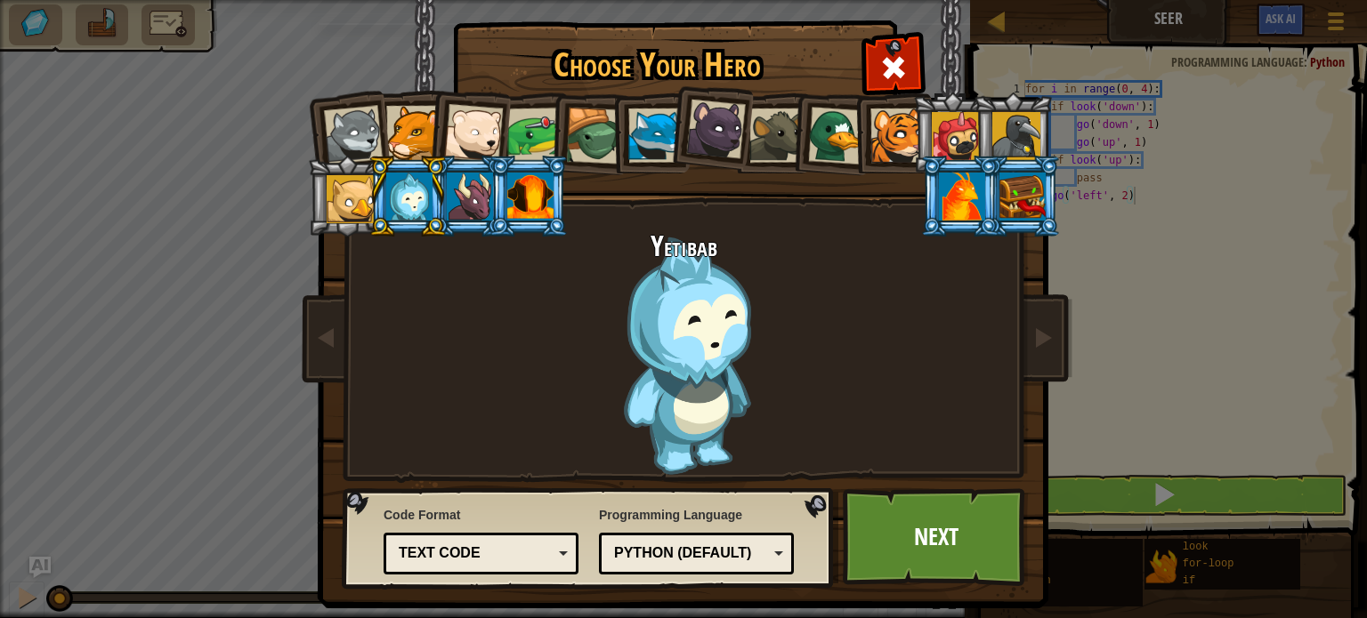
click at [720, 138] on div at bounding box center [716, 130] width 60 height 60
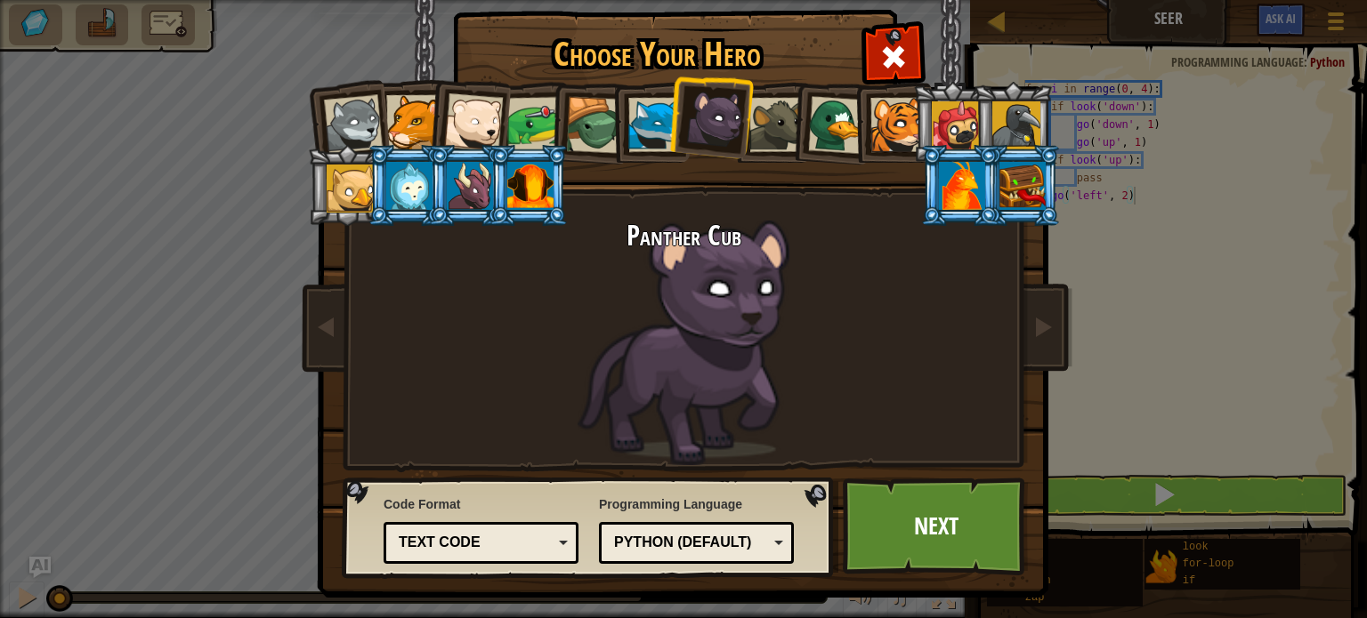
scroll to position [14, 0]
click at [944, 189] on div at bounding box center [962, 186] width 46 height 48
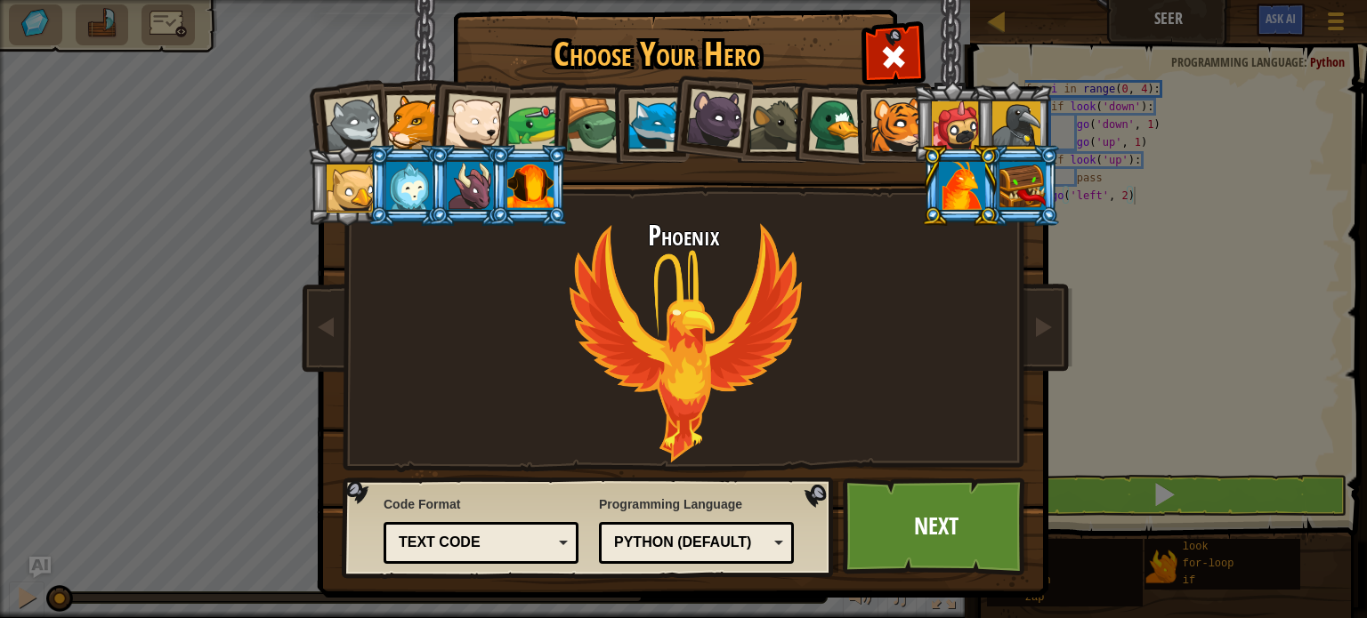
click at [1000, 85] on li at bounding box center [1013, 122] width 80 height 81
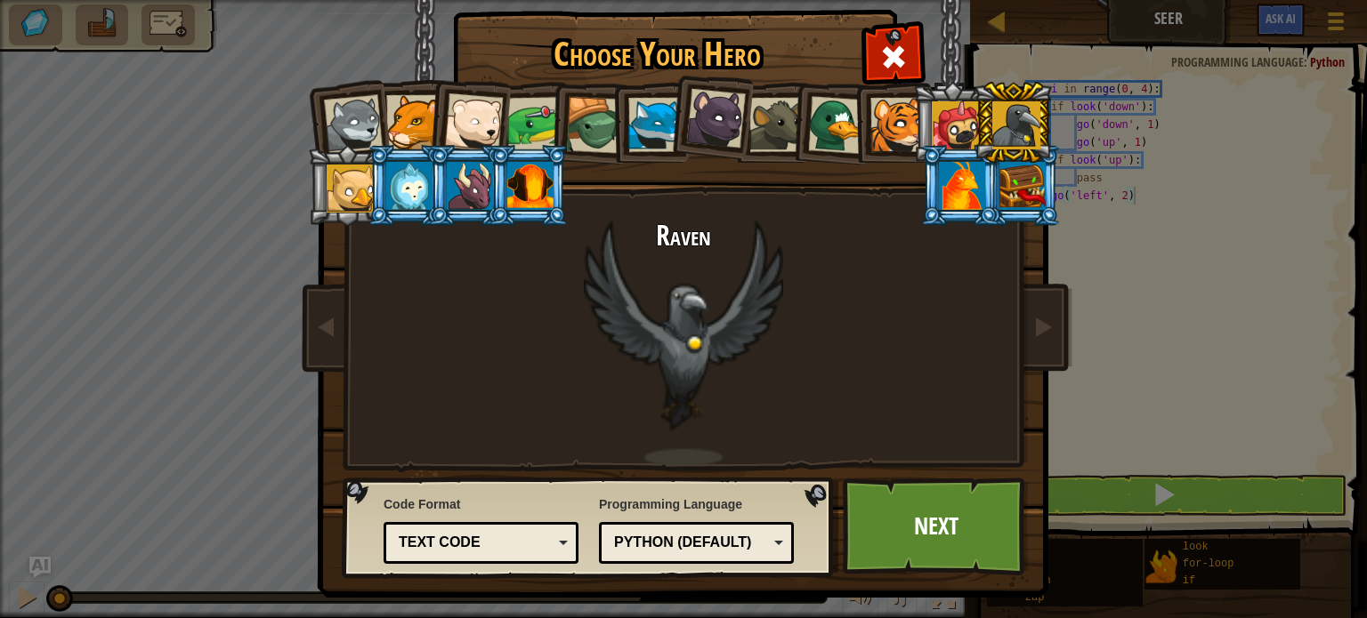
click at [965, 125] on div at bounding box center [956, 125] width 48 height 48
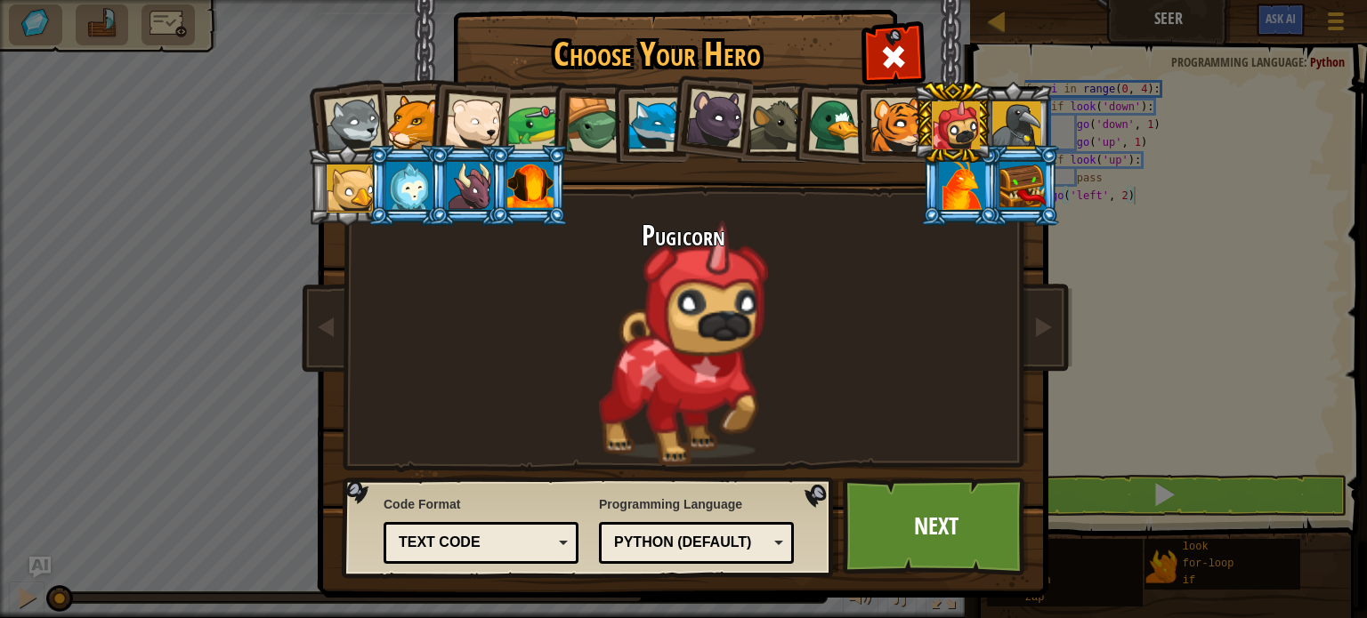
click at [552, 173] on div at bounding box center [530, 186] width 46 height 48
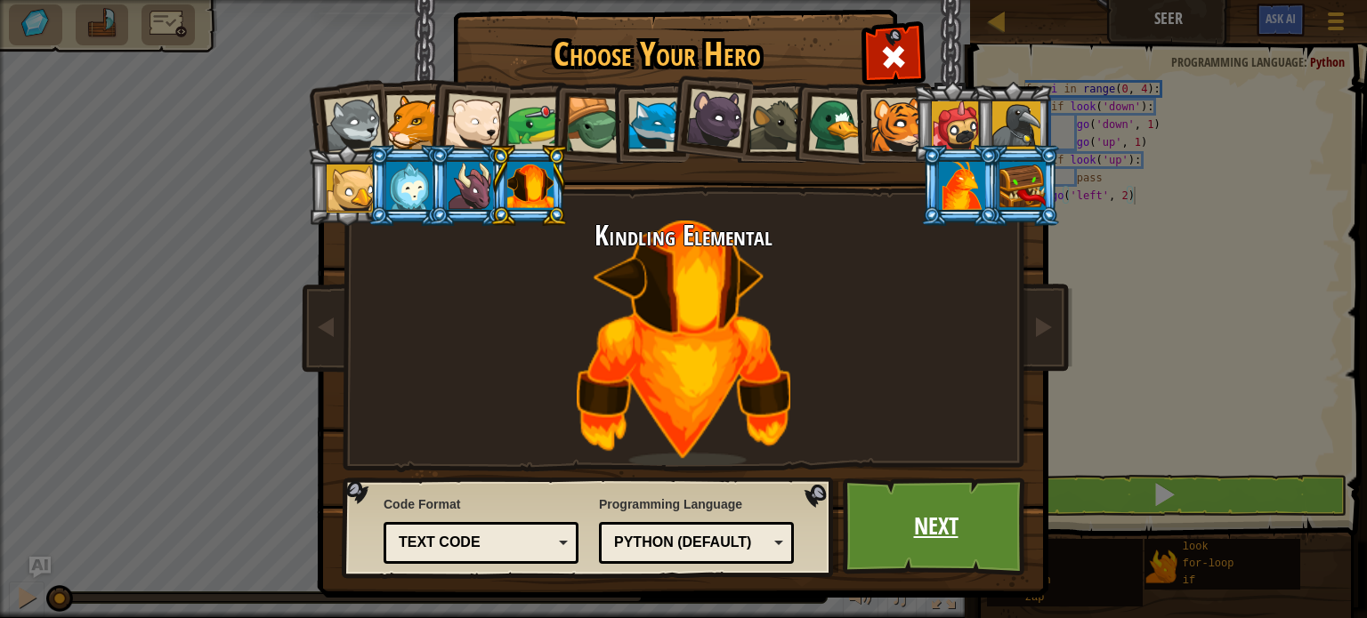
click at [968, 559] on link "Next" at bounding box center [936, 527] width 186 height 98
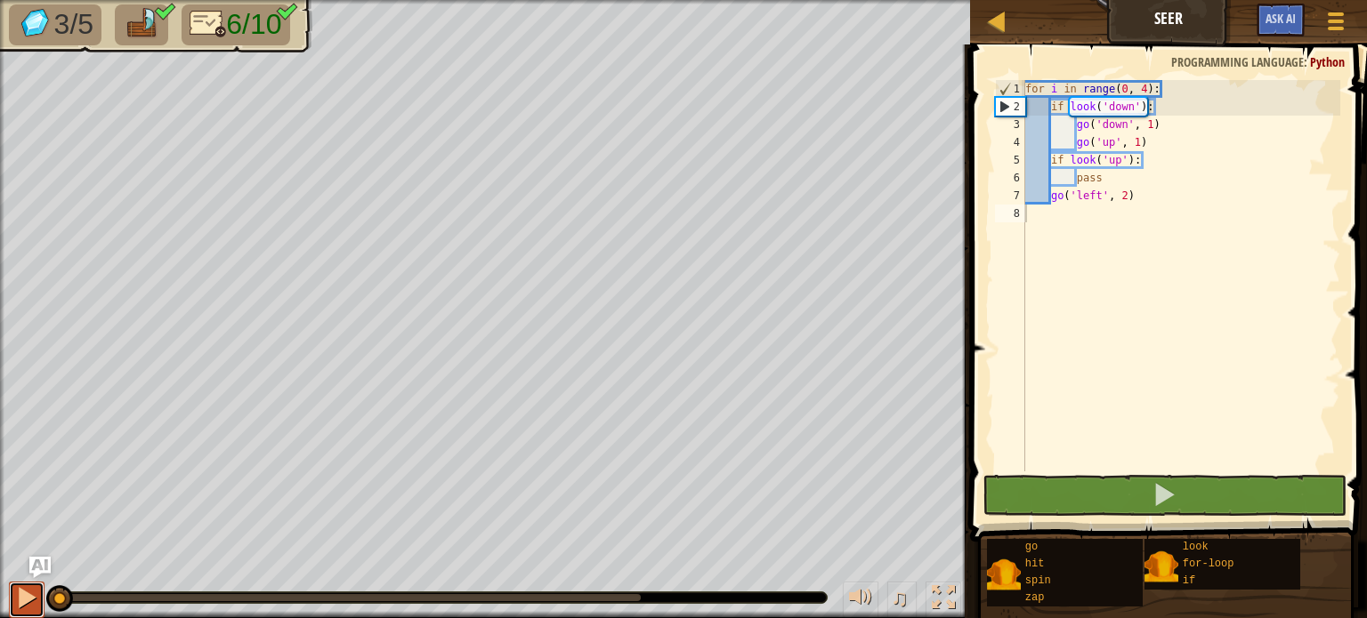
click at [16, 605] on div at bounding box center [26, 597] width 23 height 23
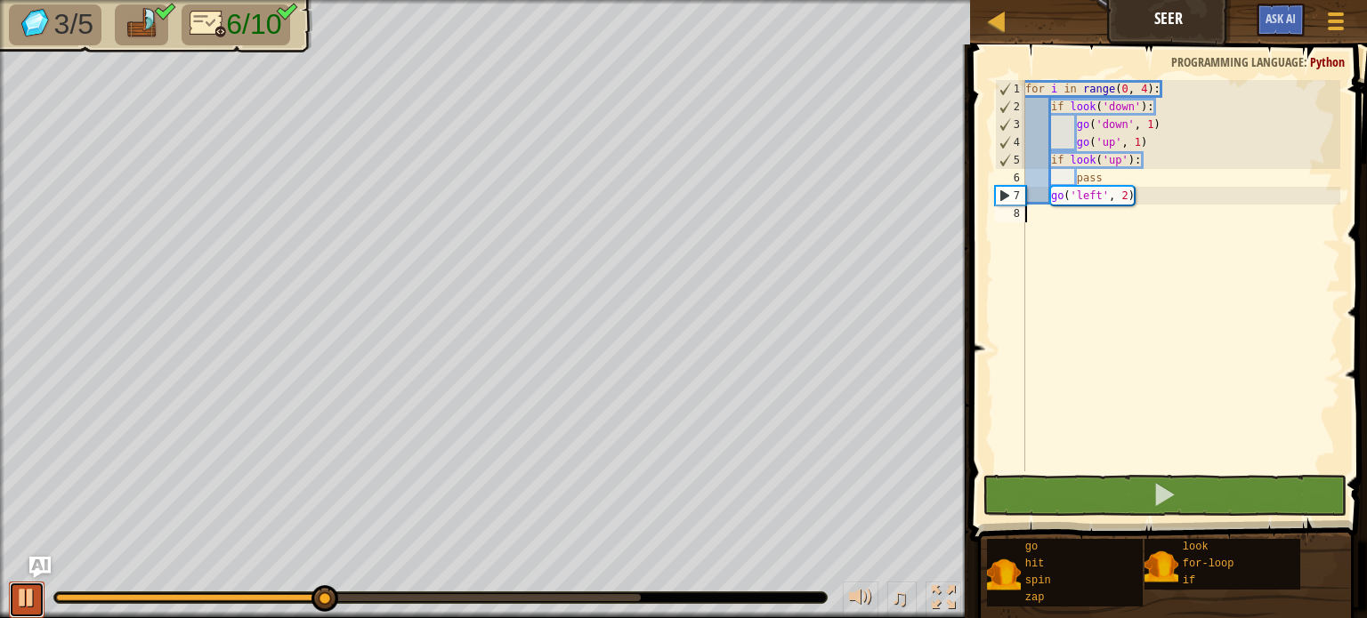
click at [16, 605] on div at bounding box center [26, 597] width 23 height 23
click at [1102, 174] on div "for i in range ( 0 , 4 ) : if look ( 'down' ) : go ( 'down' , 1 ) go ( 'up' , 1…" at bounding box center [1181, 293] width 319 height 427
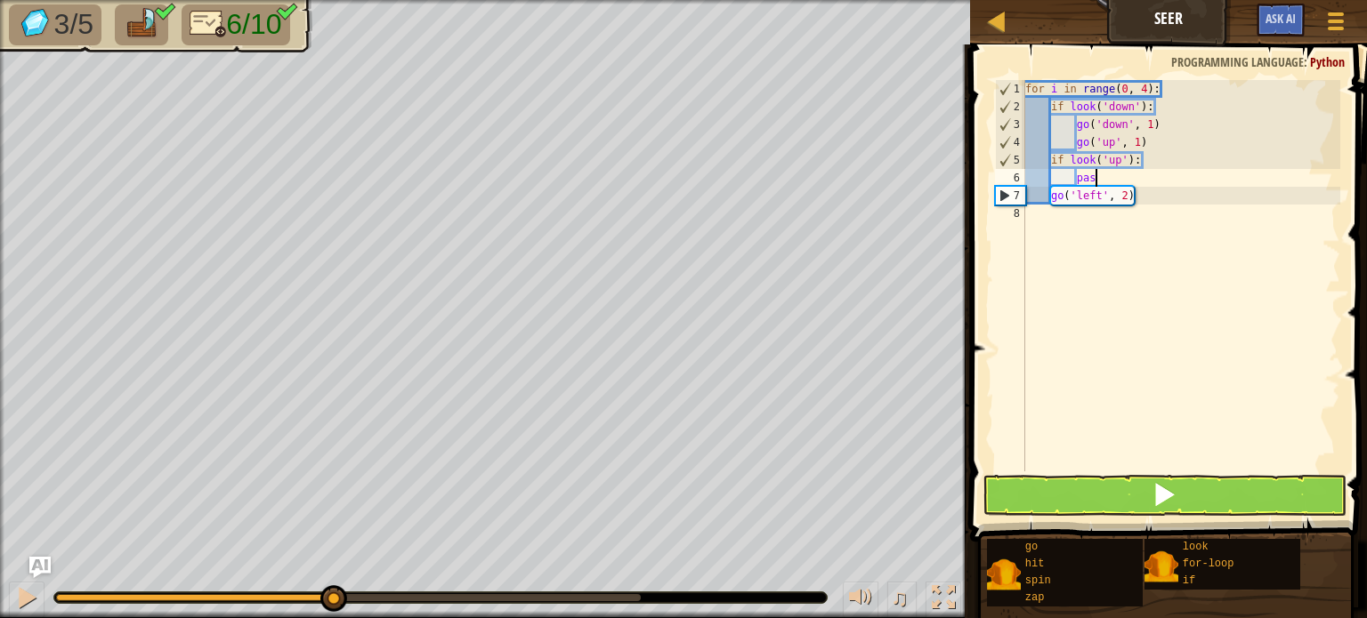
type textarea "p"
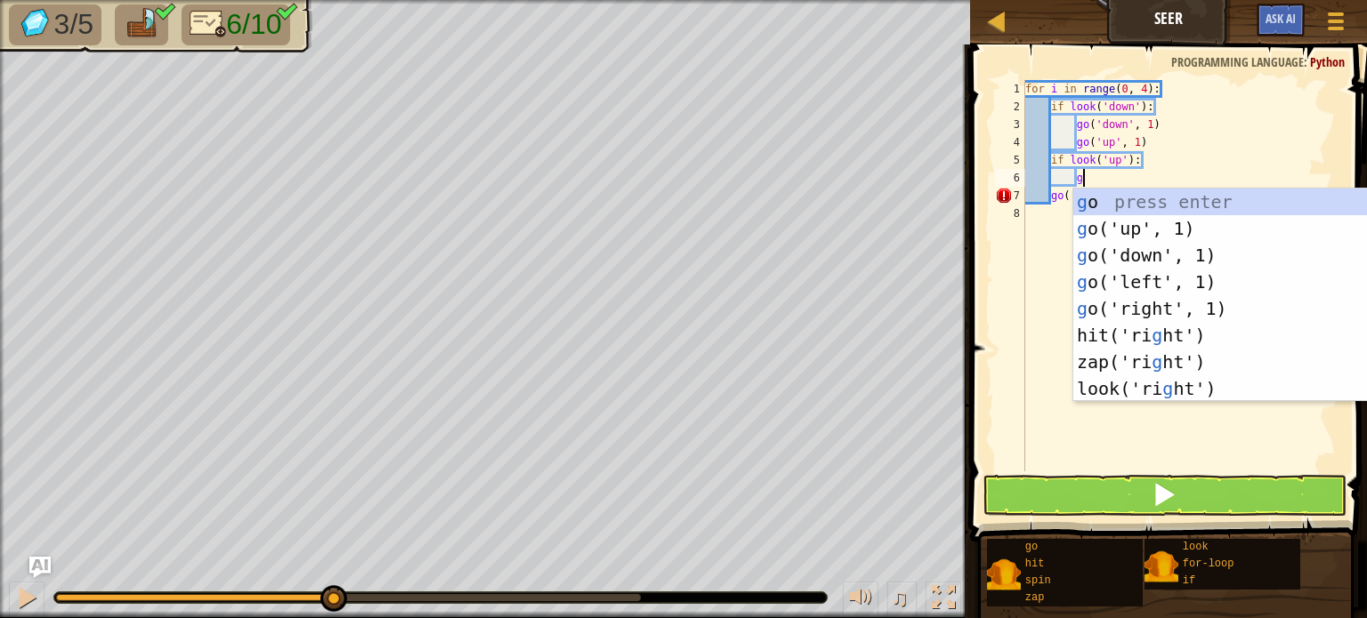
type textarea "go"
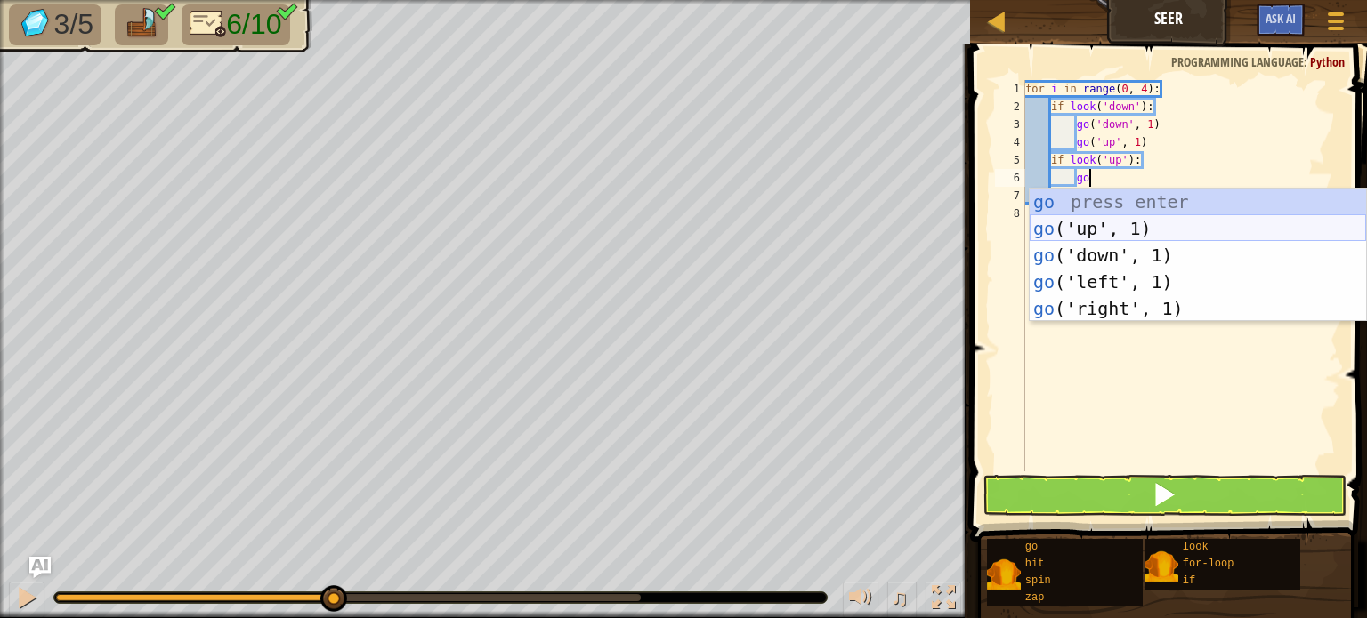
click at [1091, 226] on div "go press enter go ('up', 1) press enter go ('down', 1) press enter go ('left', …" at bounding box center [1198, 282] width 336 height 187
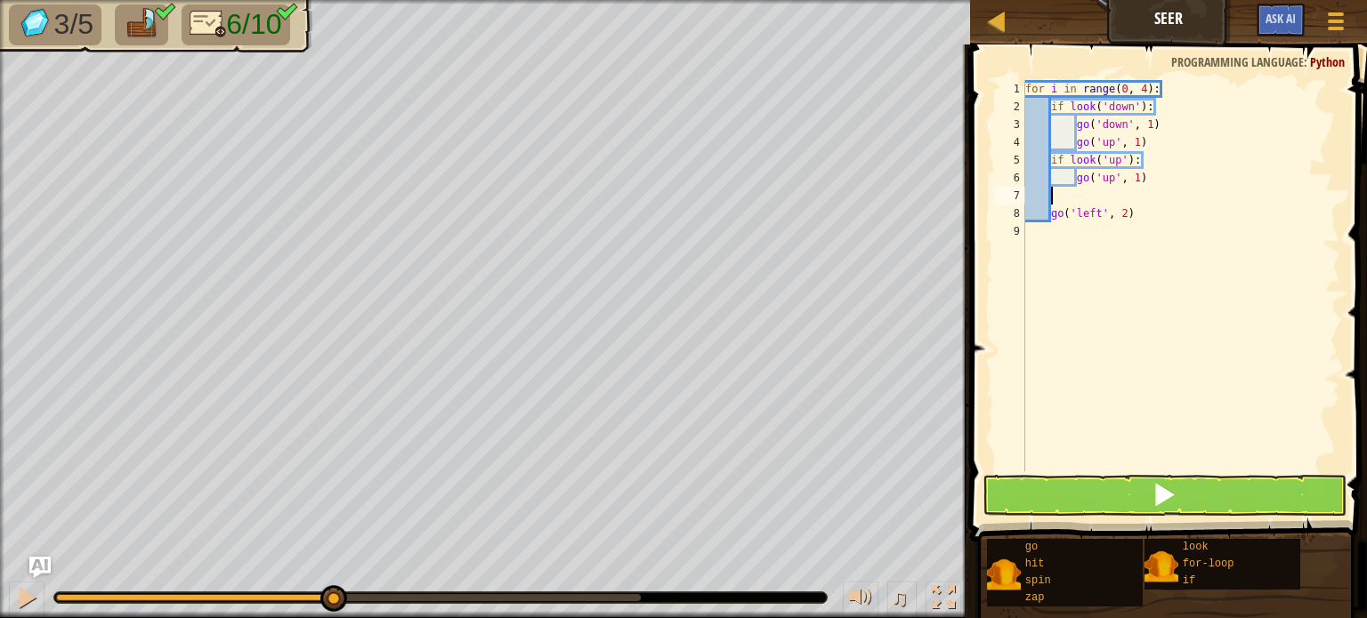
scroll to position [8, 0]
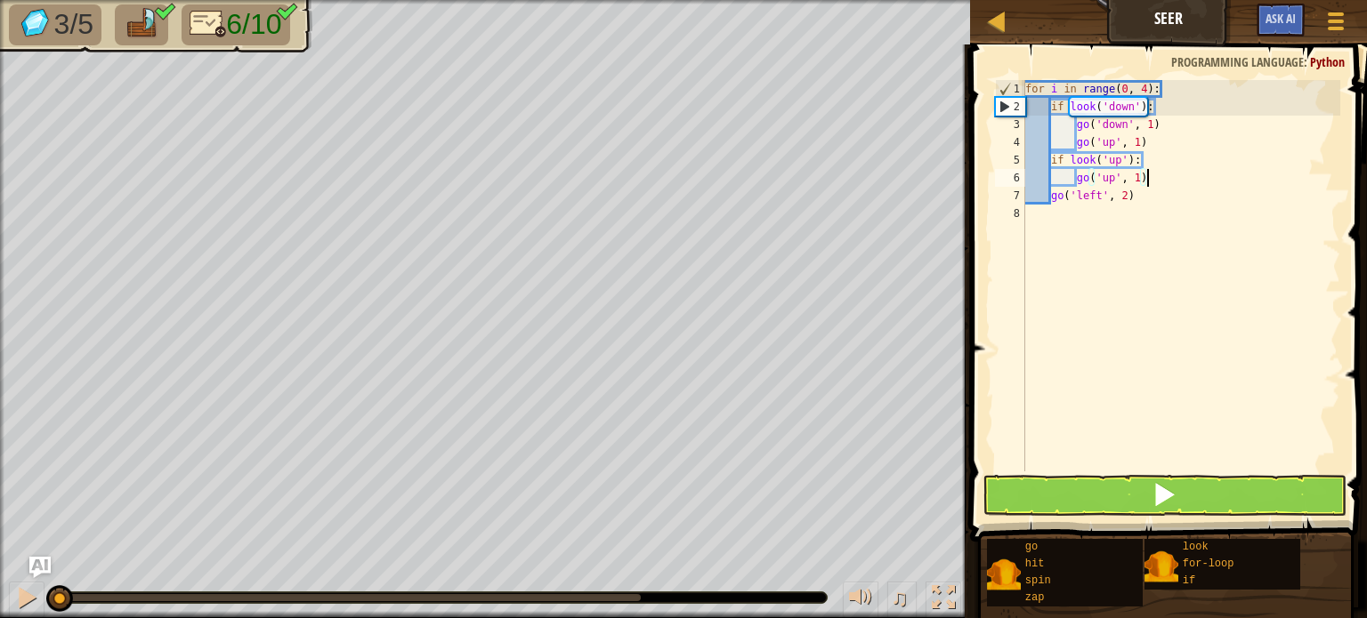
drag, startPoint x: 332, startPoint y: 602, endPoint x: 10, endPoint y: 574, distance: 323.4
click at [10, 574] on div "♫" at bounding box center [485, 593] width 970 height 53
click at [27, 604] on div at bounding box center [26, 597] width 23 height 23
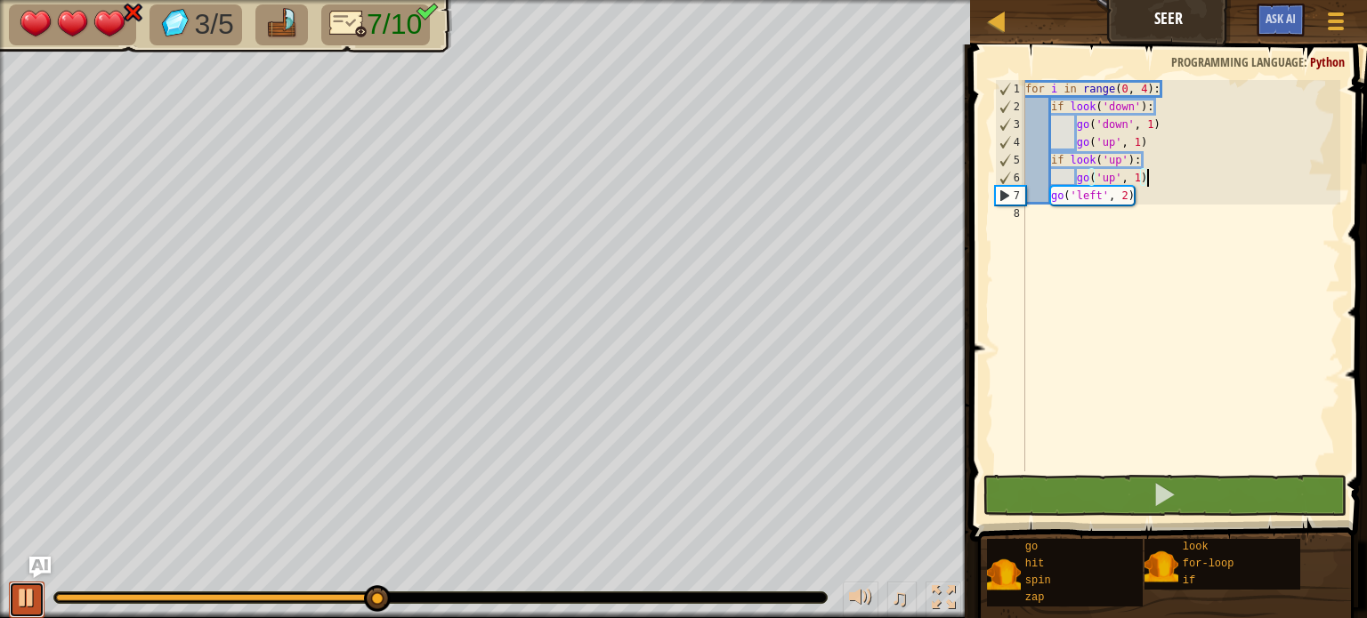
click at [27, 604] on div at bounding box center [26, 597] width 23 height 23
click at [1148, 190] on div "for i in range ( 0 , 4 ) : if look ( 'down' ) : go ( 'down' , 1 ) go ( 'up' , 1…" at bounding box center [1181, 293] width 319 height 427
type textarea "go('left', 2)"
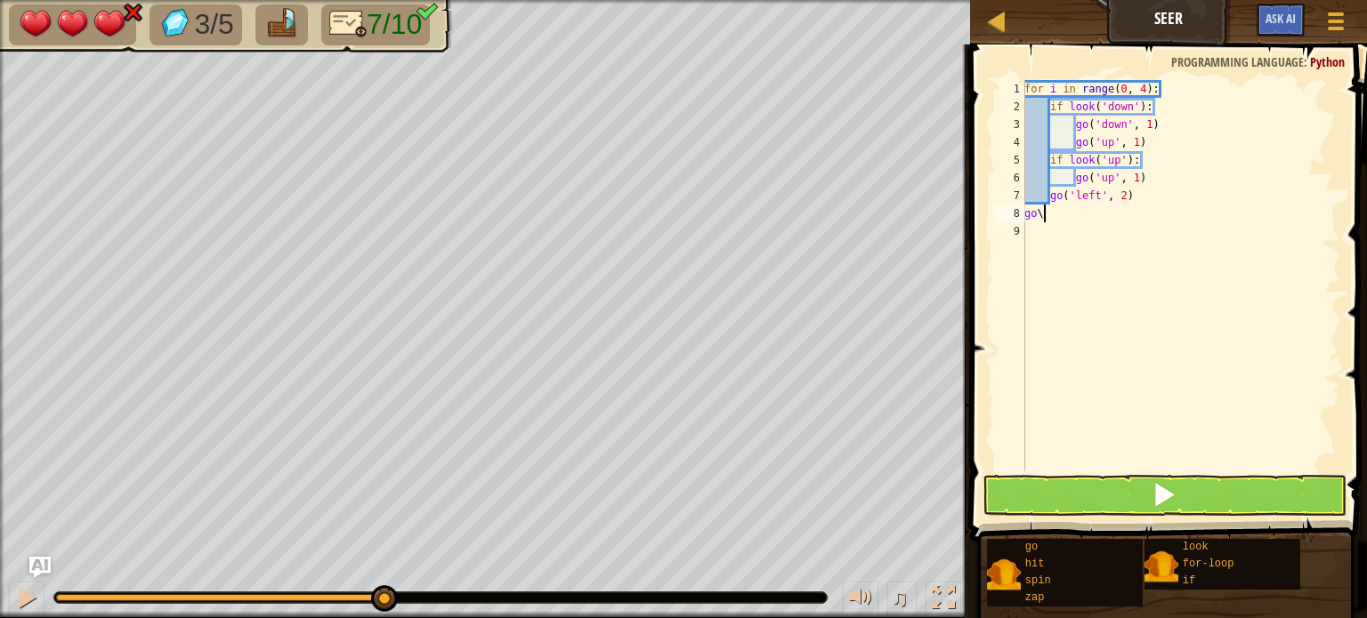
type textarea "g"
type textarea "go"
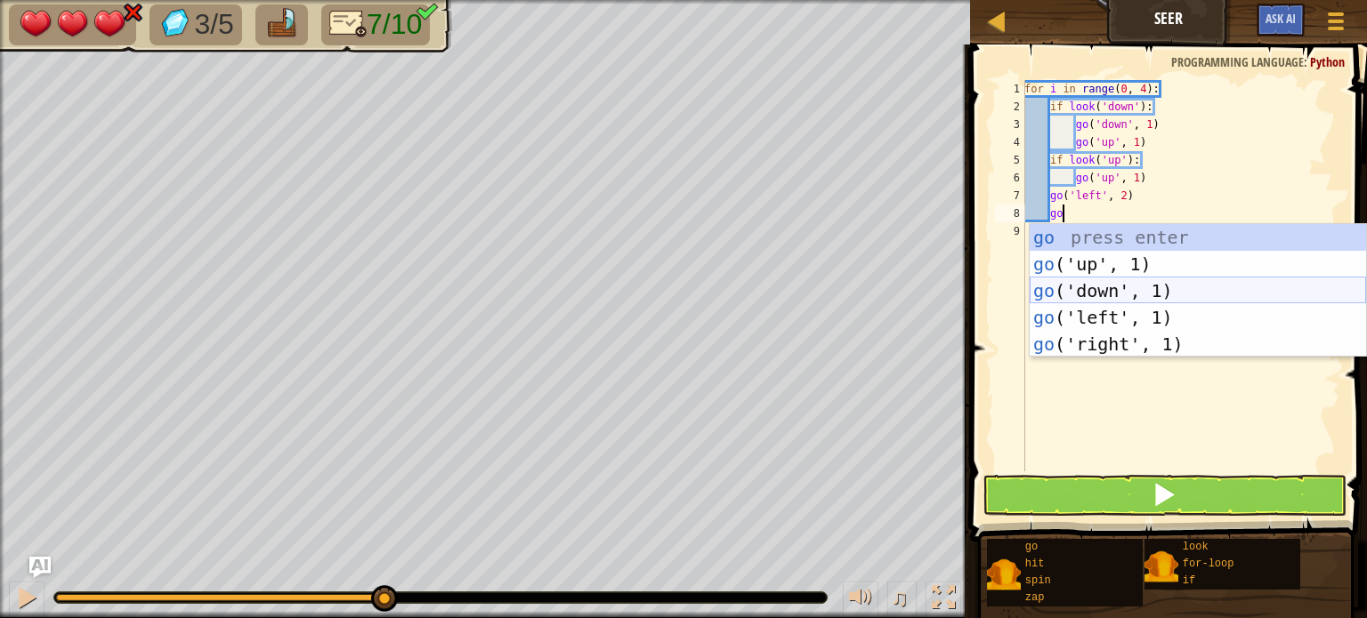
click at [1127, 299] on div "go press enter go ('up', 1) press enter go ('down', 1) press enter go ('left', …" at bounding box center [1198, 317] width 336 height 187
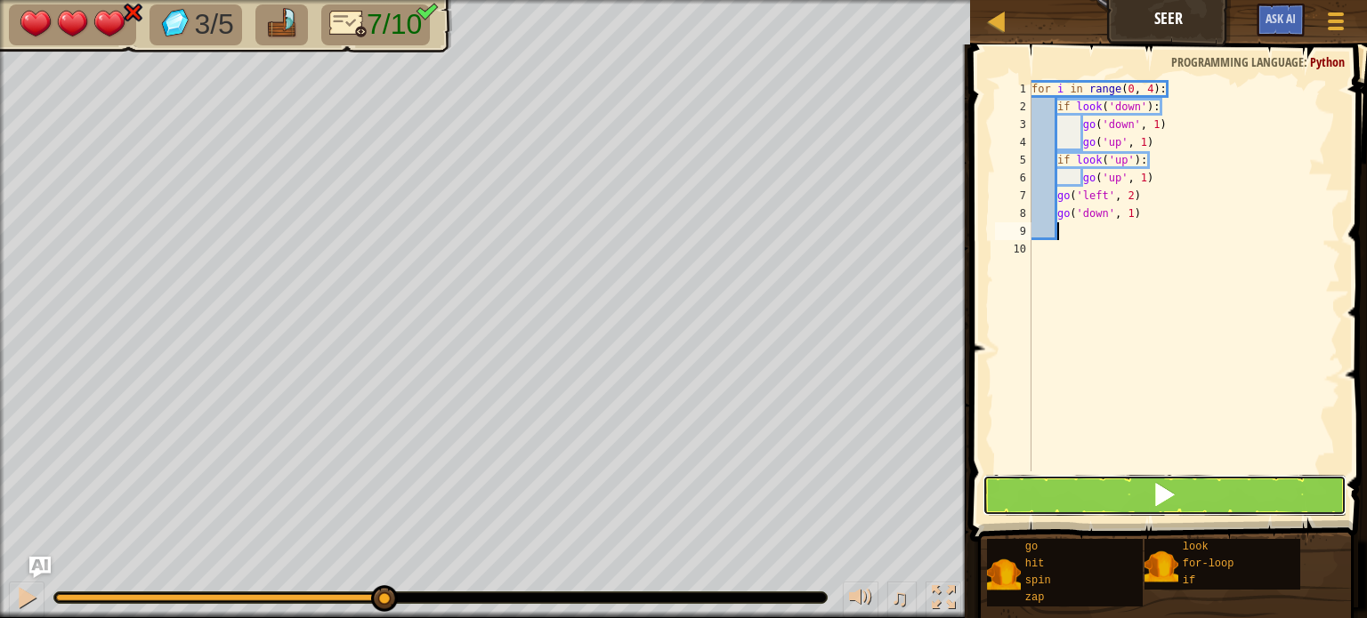
click at [1128, 500] on button at bounding box center [1164, 495] width 364 height 41
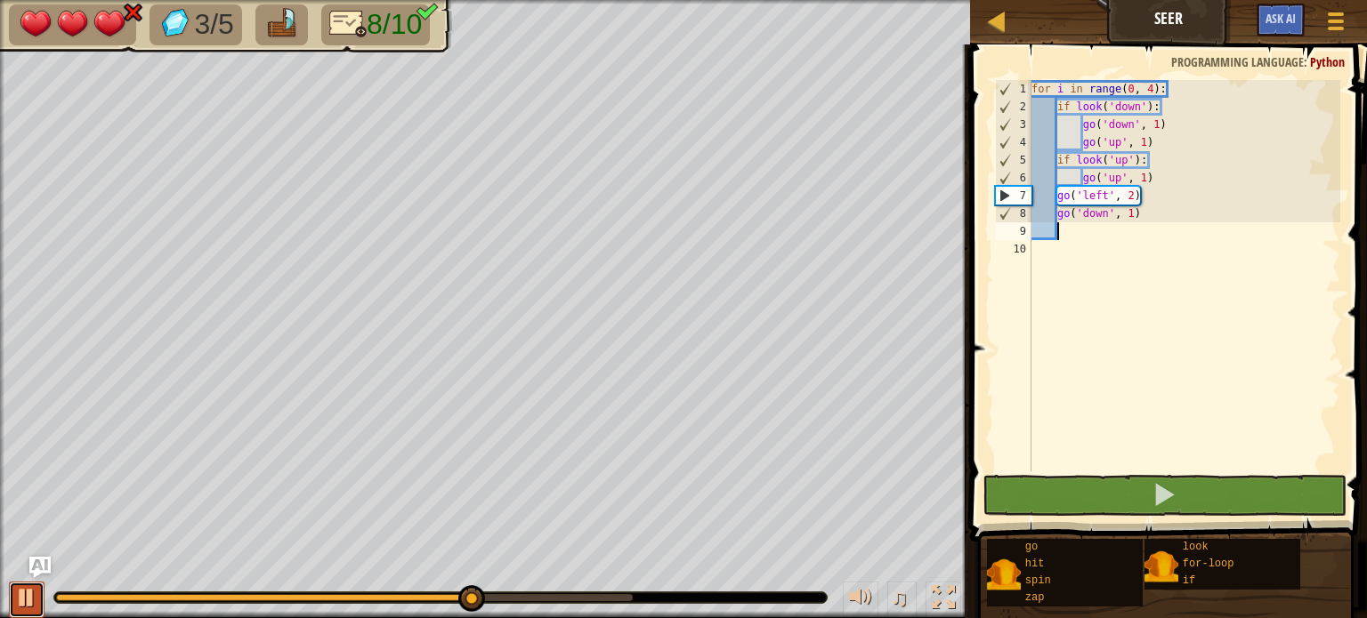
click at [19, 600] on div at bounding box center [26, 597] width 23 height 23
click at [1143, 214] on div "for i in range ( 0 , 4 ) : if look ( 'down' ) : go ( 'down' , 1 ) go ( 'up' , 1…" at bounding box center [1184, 293] width 313 height 427
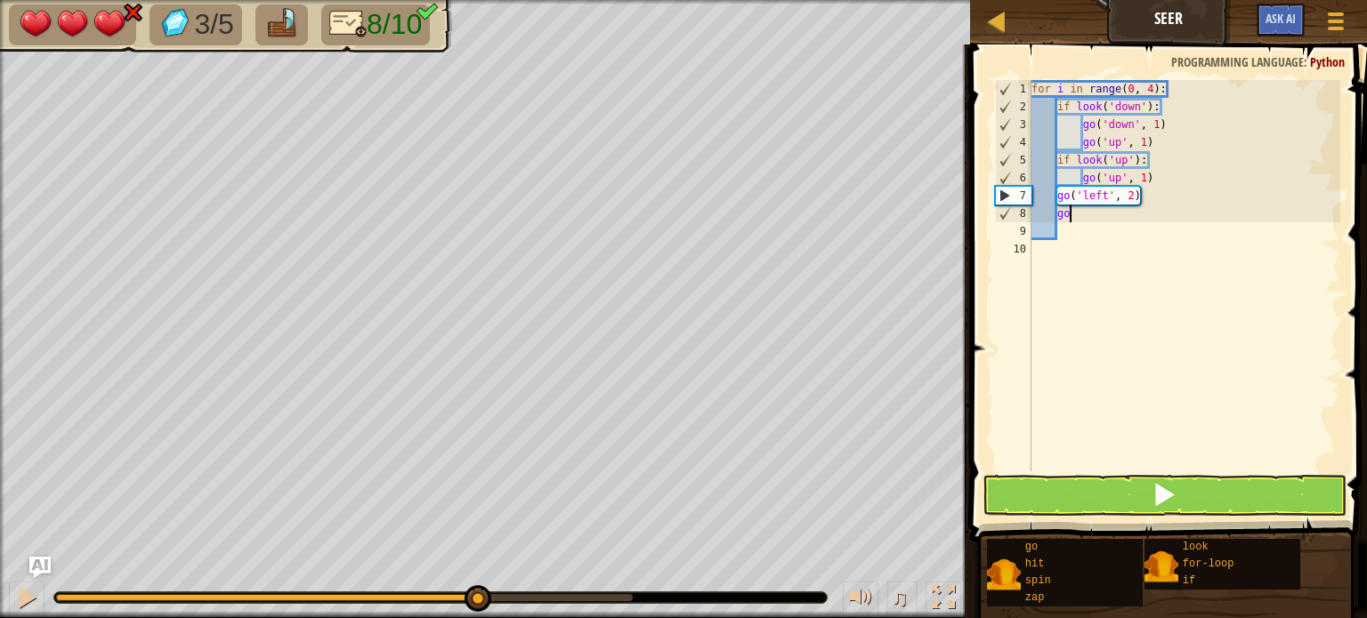
type textarea "g"
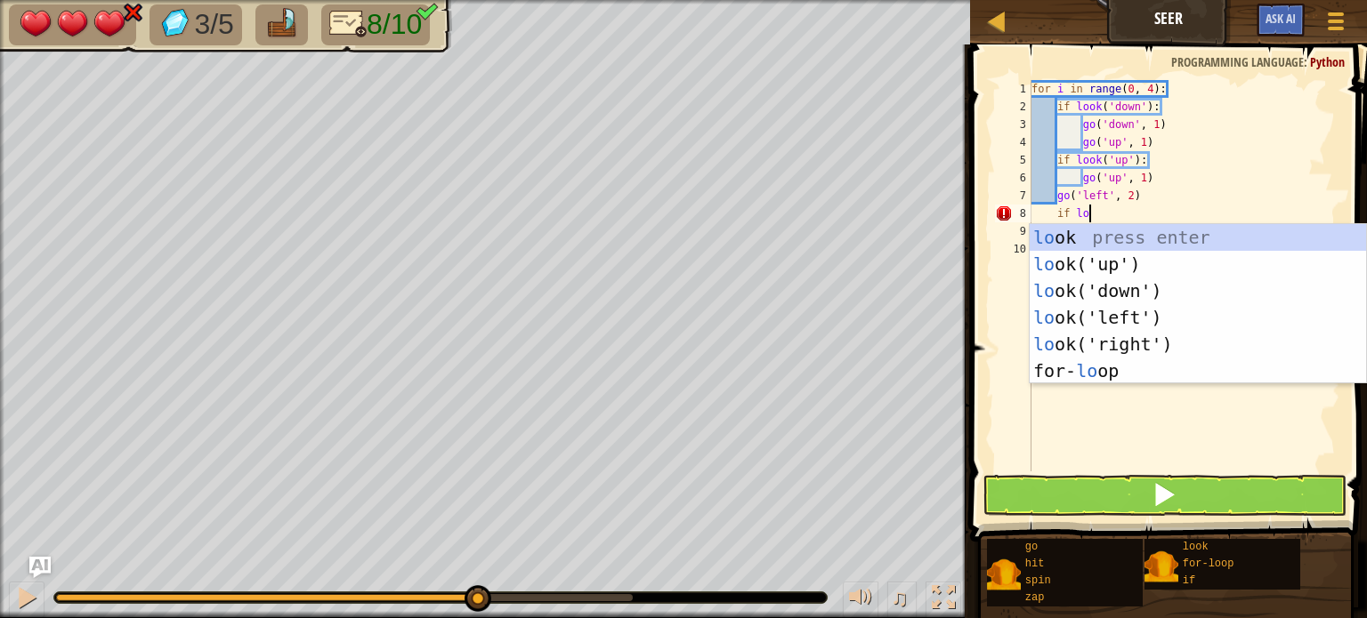
scroll to position [8, 4]
click at [1130, 268] on div "loo k press enter loo k('up') press enter loo k('down') press enter loo k('left…" at bounding box center [1198, 331] width 336 height 214
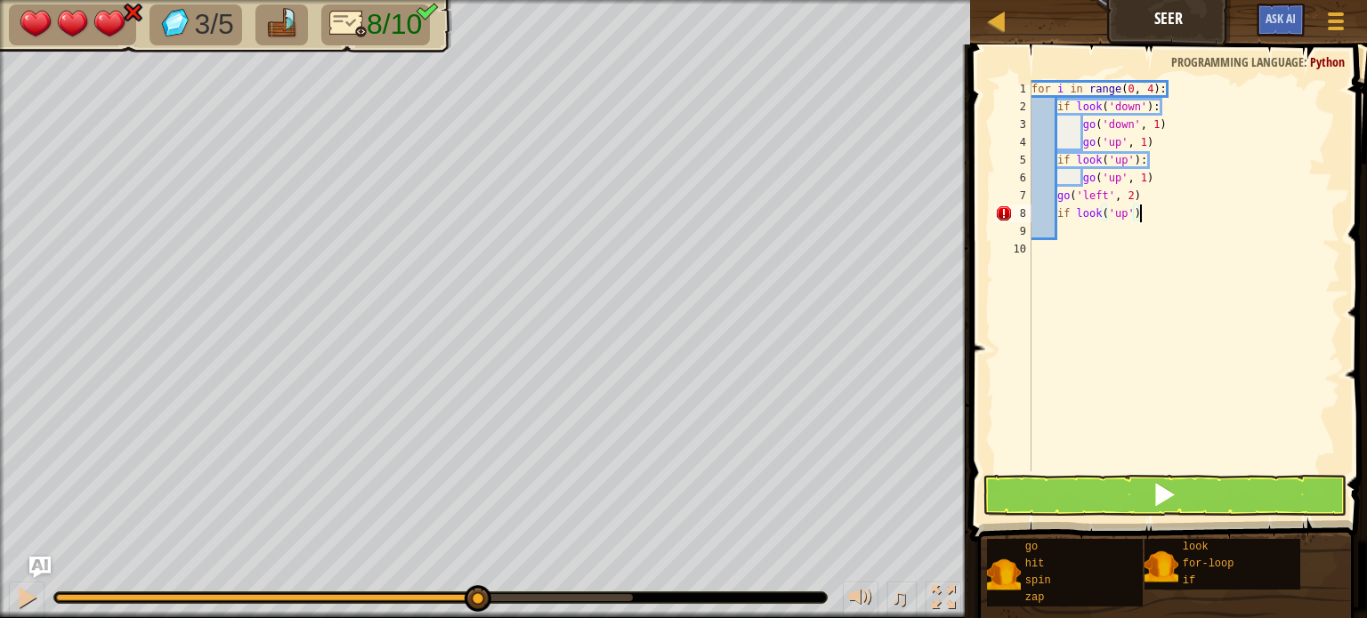
click at [1056, 198] on div "for i in range ( 0 , 4 ) : if look ( 'down' ) : go ( 'down' , 1 ) go ( 'up' , 1…" at bounding box center [1184, 293] width 313 height 427
click at [1138, 216] on div "for i in range ( 0 , 4 ) : if look ( 'down' ) : go ( 'down' , 1 ) go ( 'up' , 1…" at bounding box center [1184, 293] width 313 height 427
type textarea "if look('up'):"
click at [1128, 230] on div "for i in range ( 0 , 4 ) : if look ( 'down' ) : go ( 'down' , 1 ) go ( 'up' , 1…" at bounding box center [1184, 293] width 313 height 427
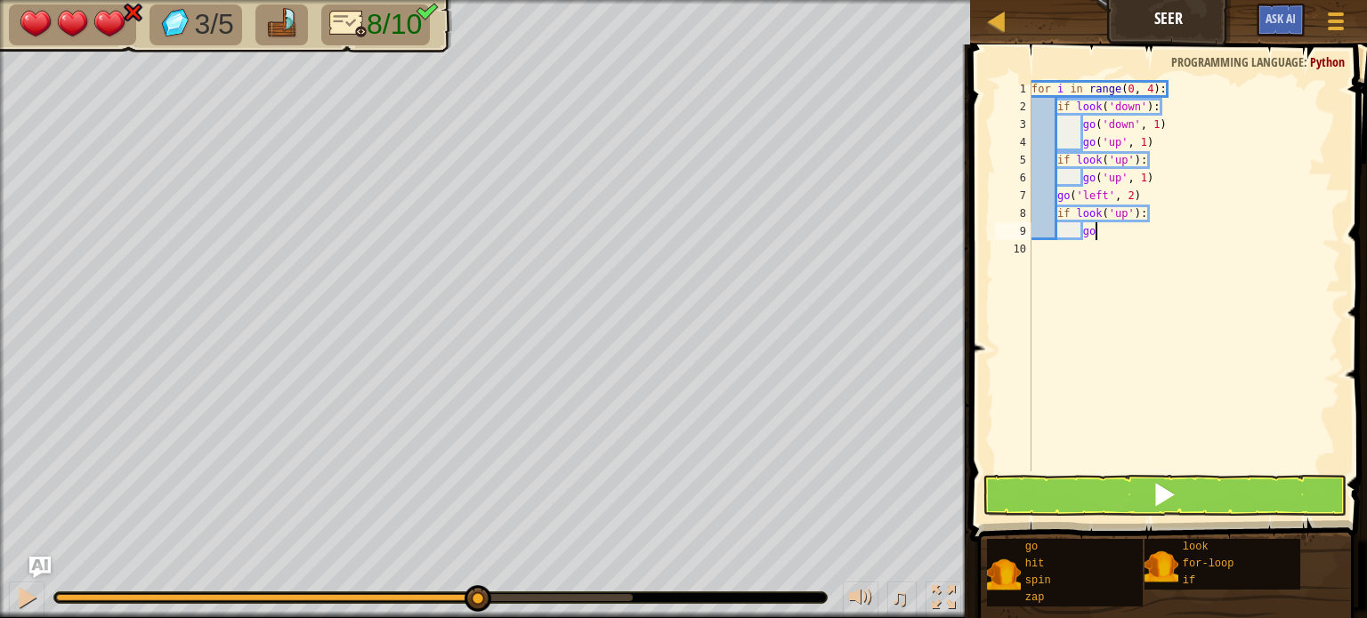
scroll to position [8, 4]
type textarea "go('"
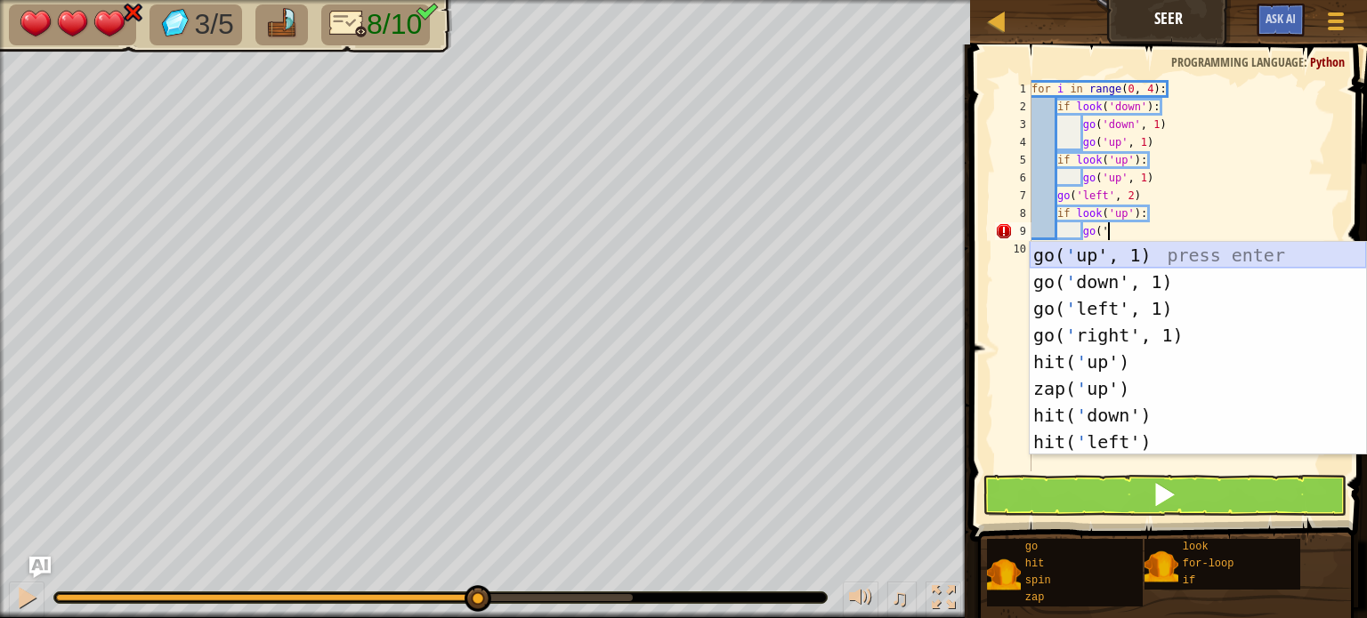
click at [1120, 252] on div "go( ' up', 1) press enter go( ' down', 1) press enter go( ' left', 1) press ent…" at bounding box center [1198, 375] width 336 height 267
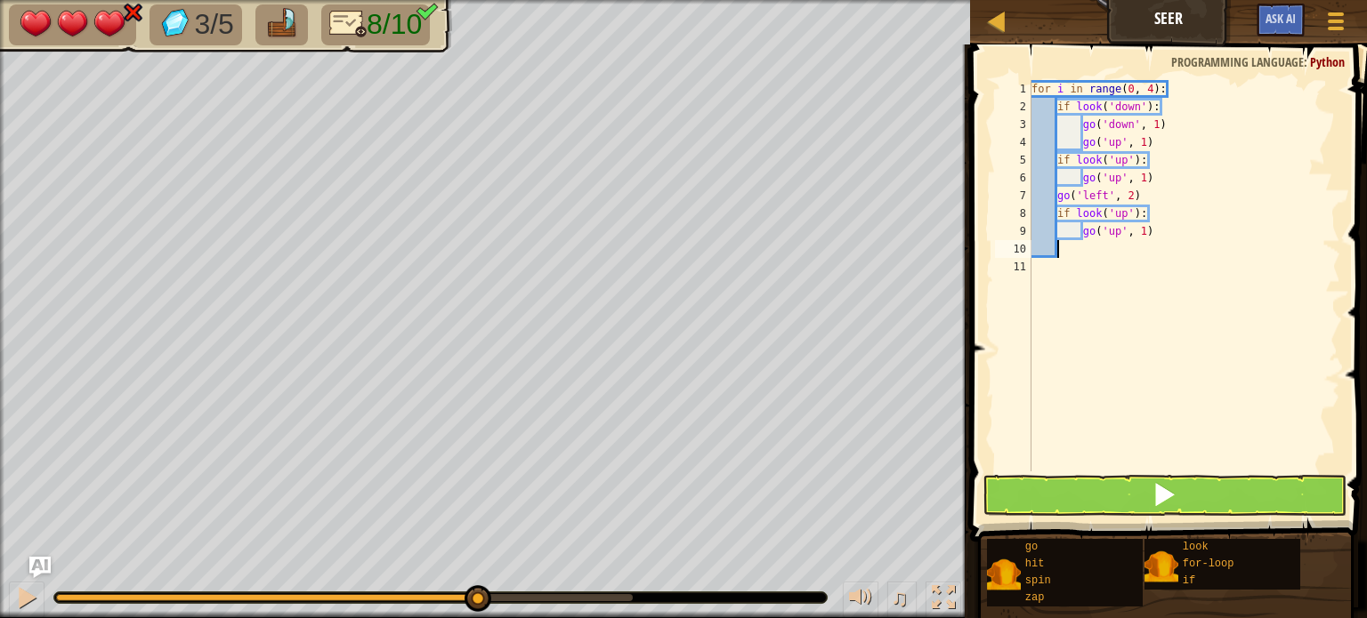
scroll to position [8, 0]
click at [1089, 481] on button at bounding box center [1164, 495] width 364 height 41
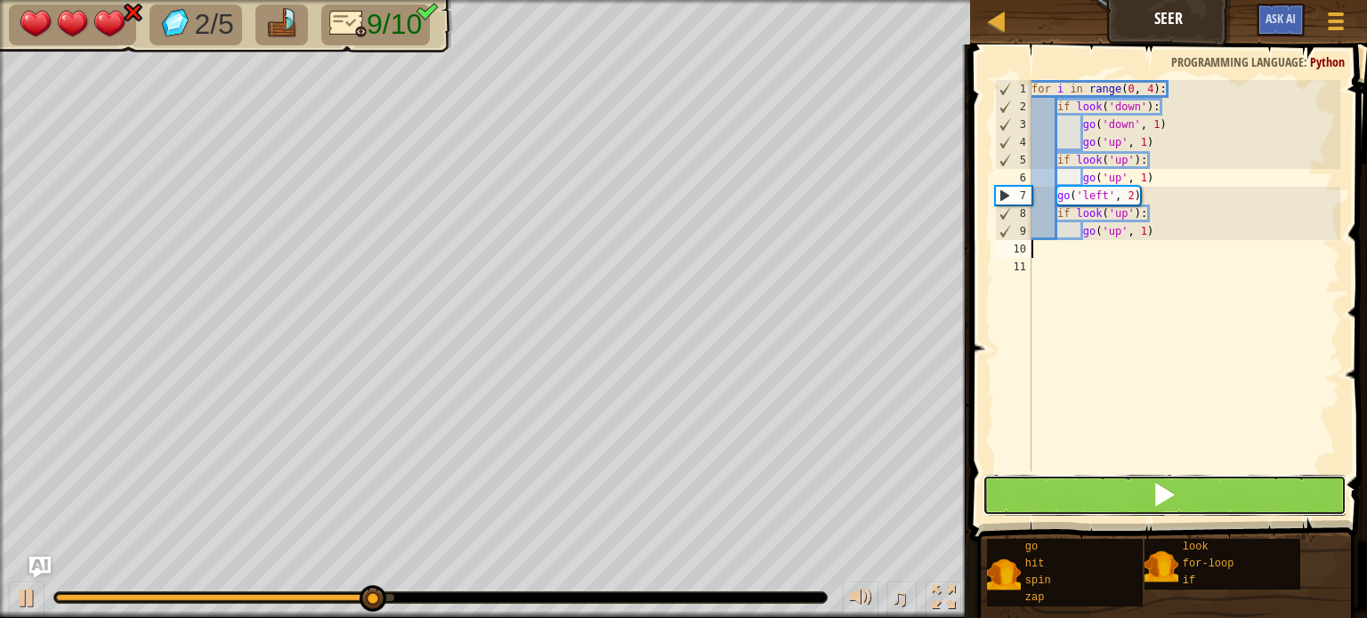
click at [1086, 484] on button at bounding box center [1164, 495] width 364 height 41
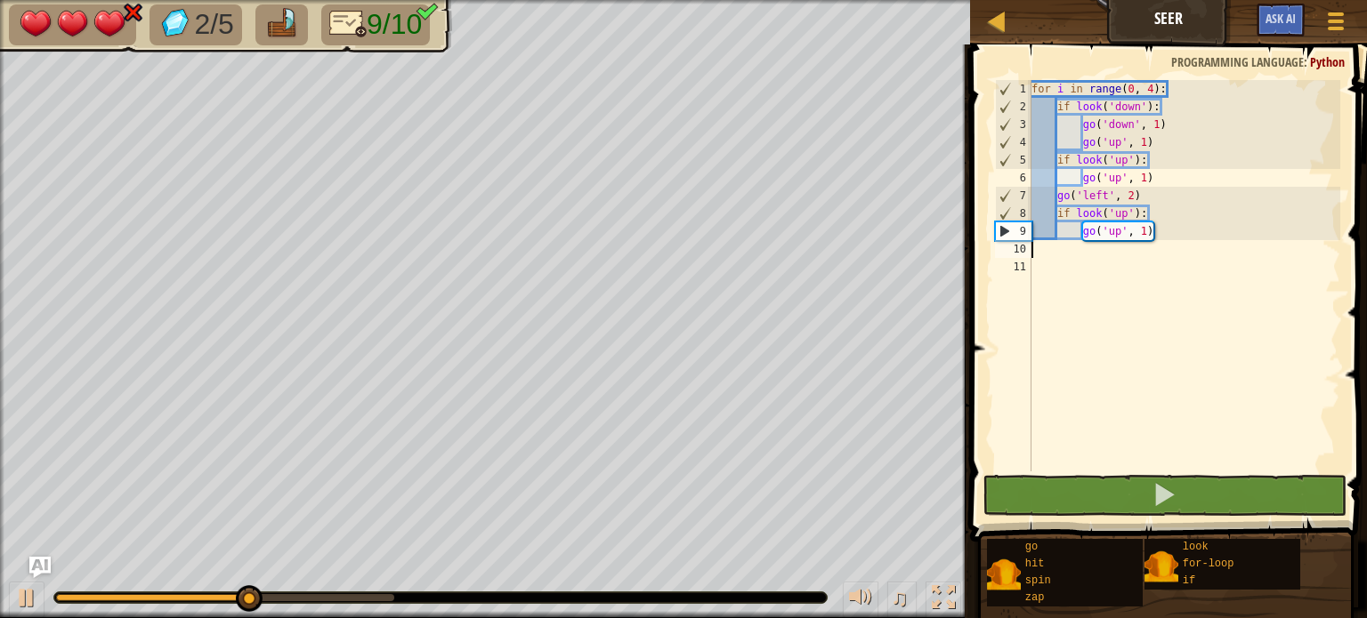
click at [1313, 467] on div "for i in range ( 0 , 4 ) : if look ( 'down' ) : go ( 'down' , 1 ) go ( 'up' , 1…" at bounding box center [1184, 293] width 313 height 427
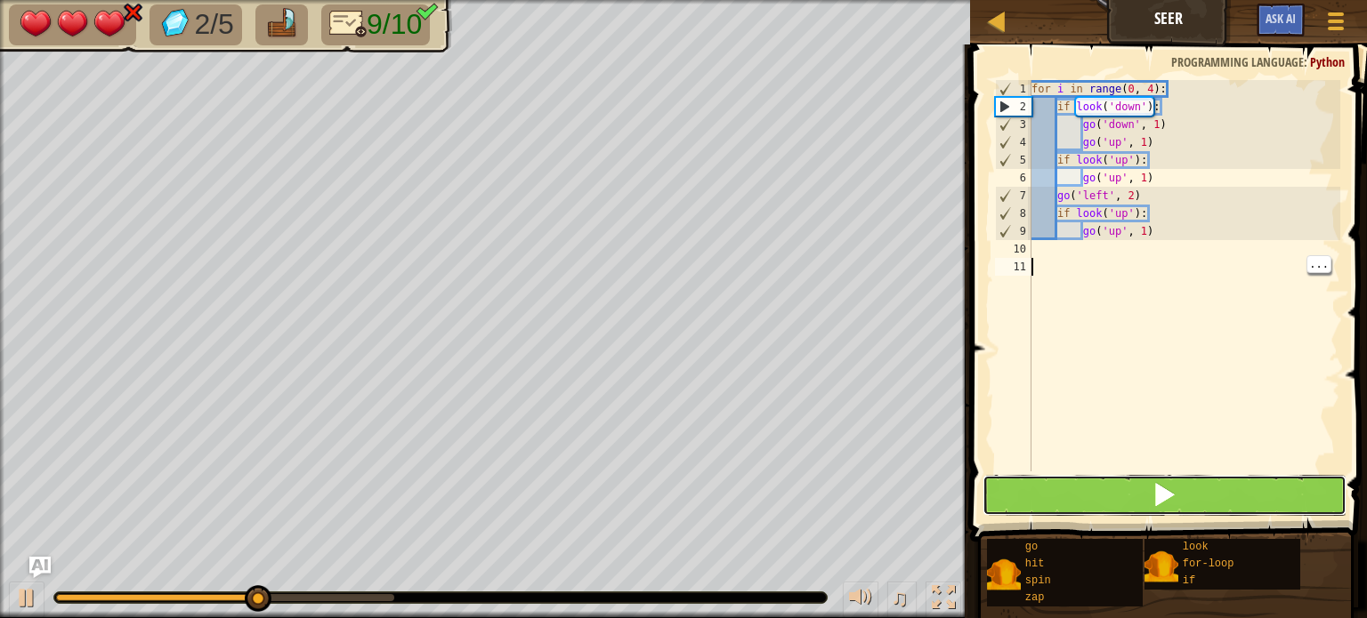
click at [1317, 491] on button at bounding box center [1164, 495] width 364 height 41
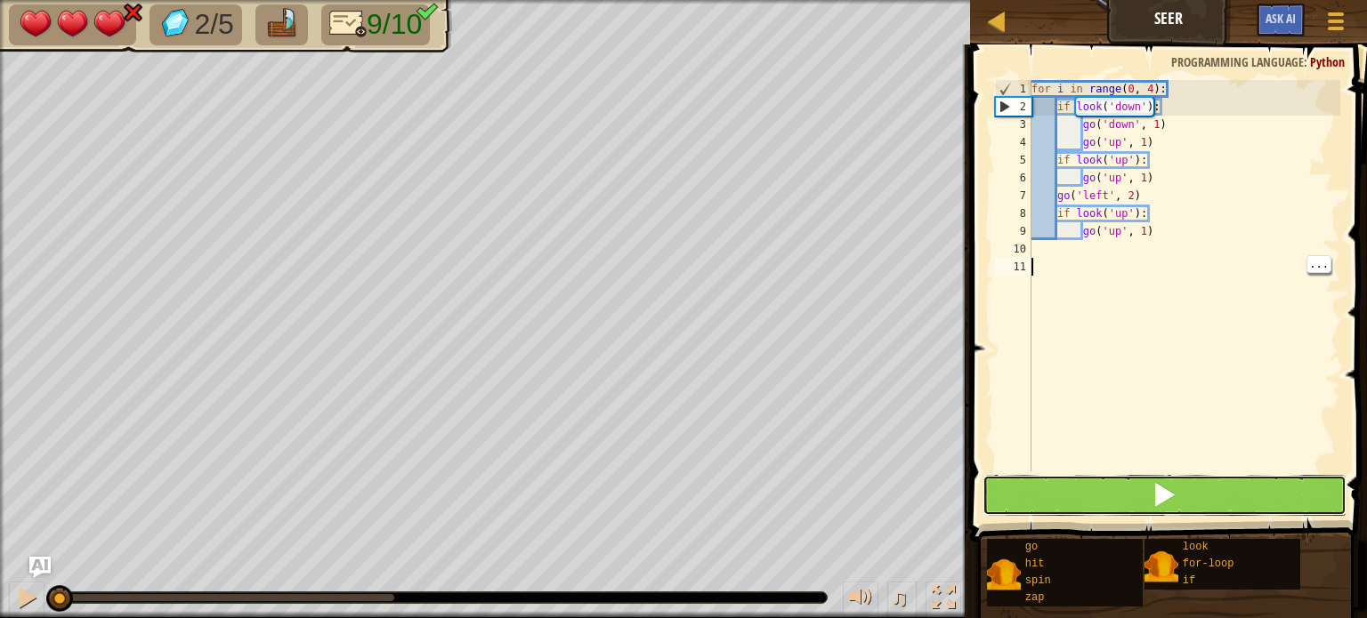
click at [1313, 497] on button at bounding box center [1164, 495] width 364 height 41
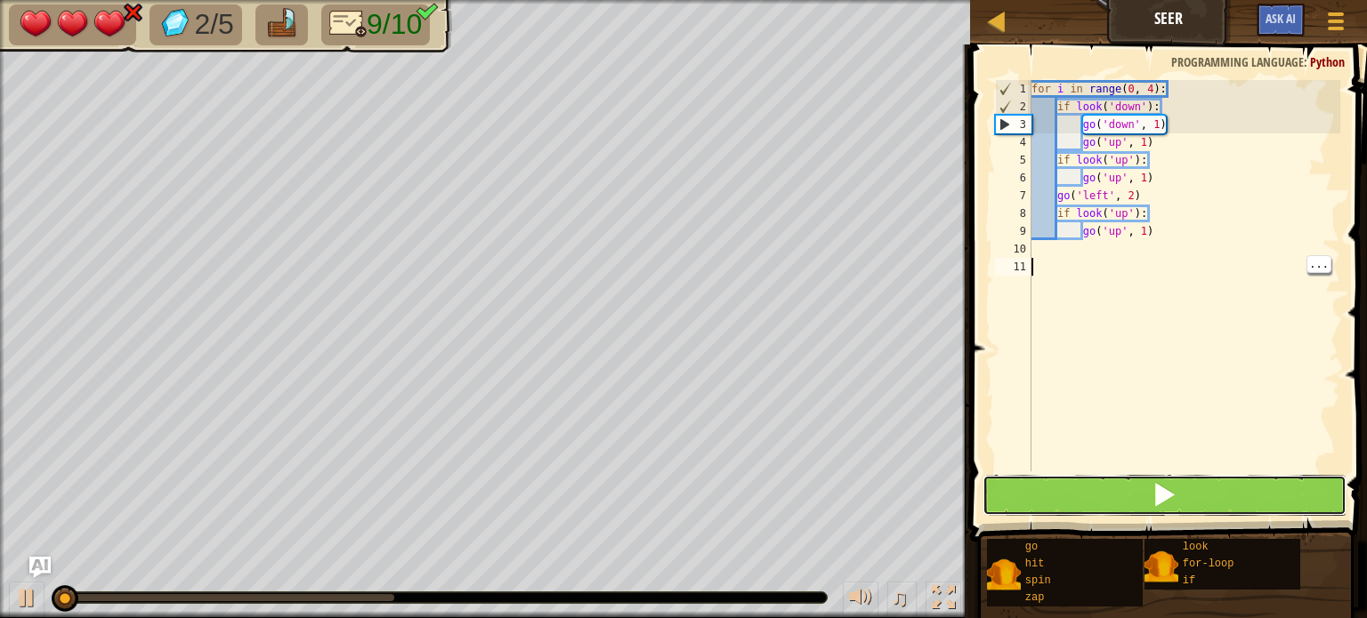
click at [1315, 489] on button at bounding box center [1164, 495] width 364 height 41
click at [1317, 483] on button at bounding box center [1164, 495] width 364 height 41
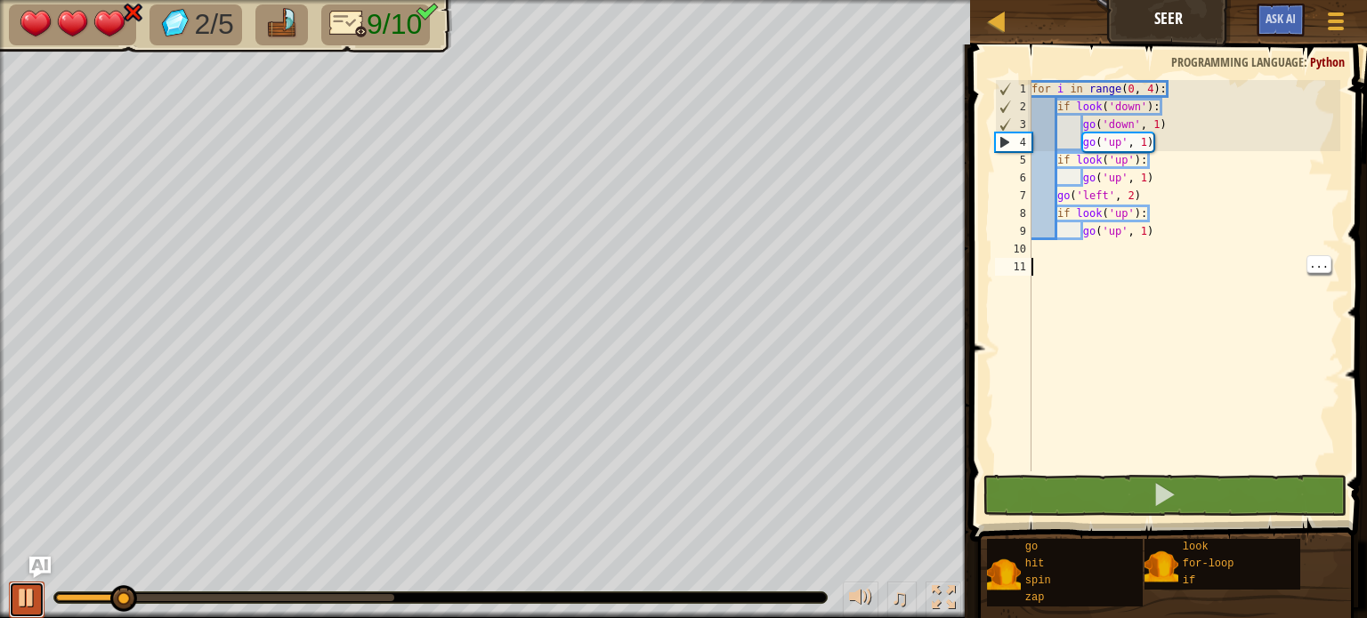
click at [18, 600] on div at bounding box center [26, 597] width 23 height 23
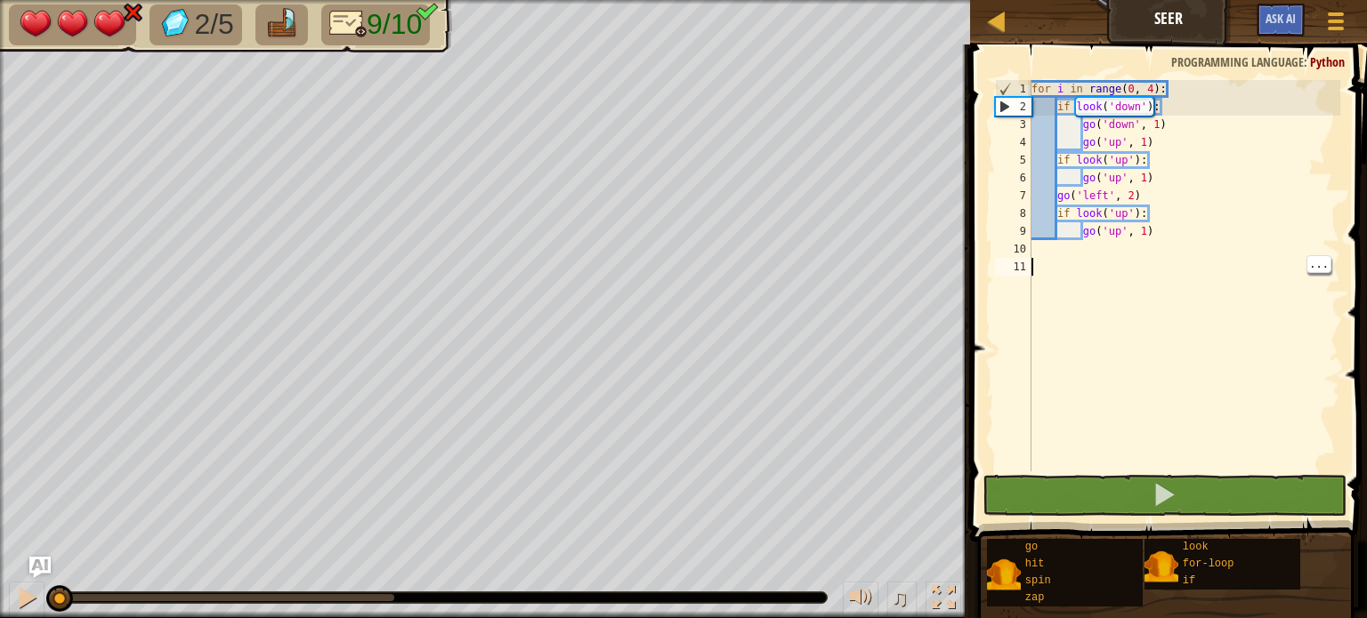
drag, startPoint x: 125, startPoint y: 597, endPoint x: 1, endPoint y: 618, distance: 125.5
click at [1, 0] on html "Map Seer Game Menu Ask AI 1 ההההההההההההההההההההההההההההההההההההההההההההההההההה…" at bounding box center [683, 0] width 1367 height 0
click at [15, 600] on div at bounding box center [26, 597] width 23 height 23
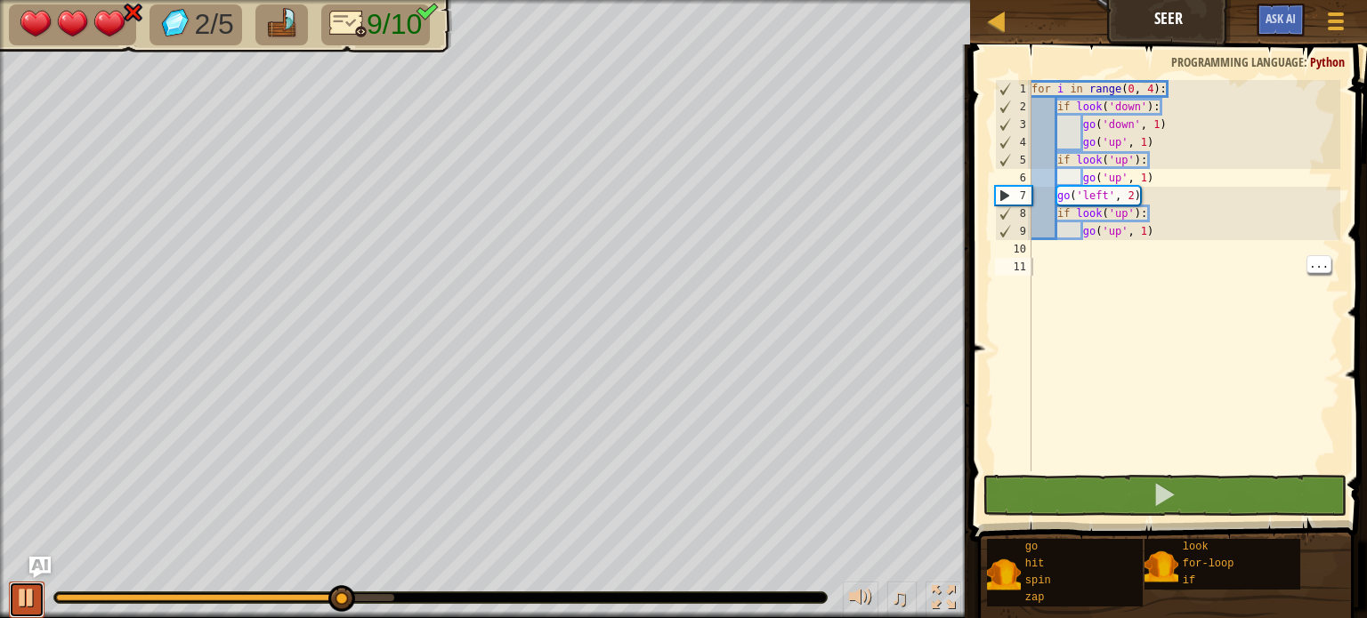
click at [17, 600] on div at bounding box center [26, 597] width 23 height 23
click at [854, 567] on div "♫" at bounding box center [485, 593] width 970 height 53
drag, startPoint x: 1123, startPoint y: 181, endPoint x: 1103, endPoint y: 181, distance: 19.6
click at [1103, 181] on div "for i in range ( 0 , 4 ) : if look ( 'down' ) : go ( 'down' , 1 ) go ( 'up' , 1…" at bounding box center [1184, 293] width 313 height 427
click at [1107, 179] on div "for i in range ( 0 , 4 ) : if look ( 'down' ) : go ( 'down' , 1 ) go ( 'up' , 1…" at bounding box center [1184, 276] width 312 height 392
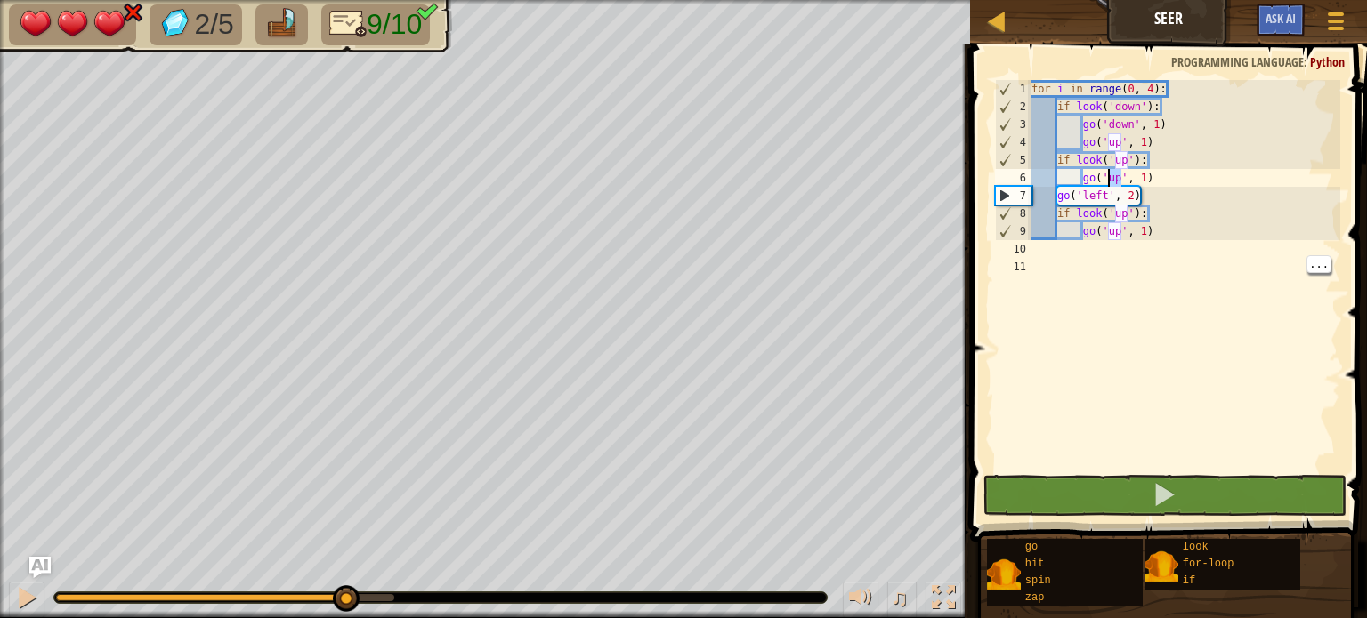
drag, startPoint x: 1118, startPoint y: 178, endPoint x: 1106, endPoint y: 177, distance: 11.6
click at [1106, 177] on div "for i in range ( 0 , 4 ) : if look ( 'down' ) : go ( 'down' , 1 ) go ( 'up' , 1…" at bounding box center [1184, 293] width 313 height 427
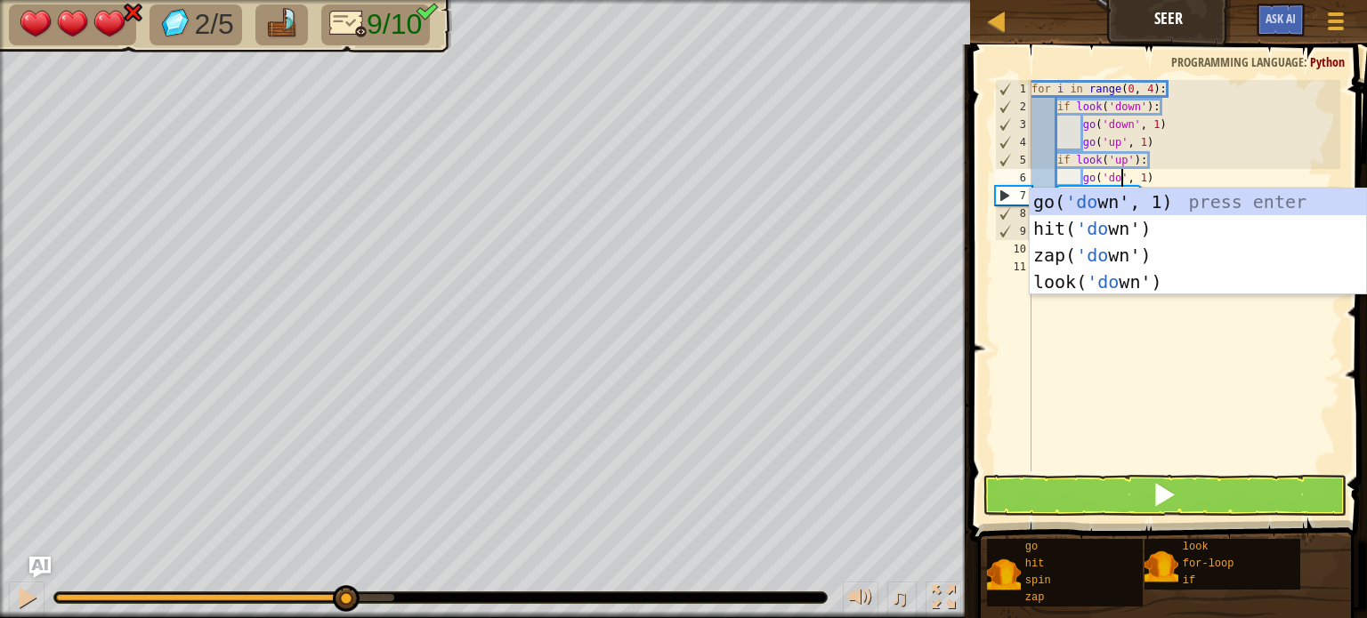
scroll to position [8, 8]
type textarea "go('down', 1)"
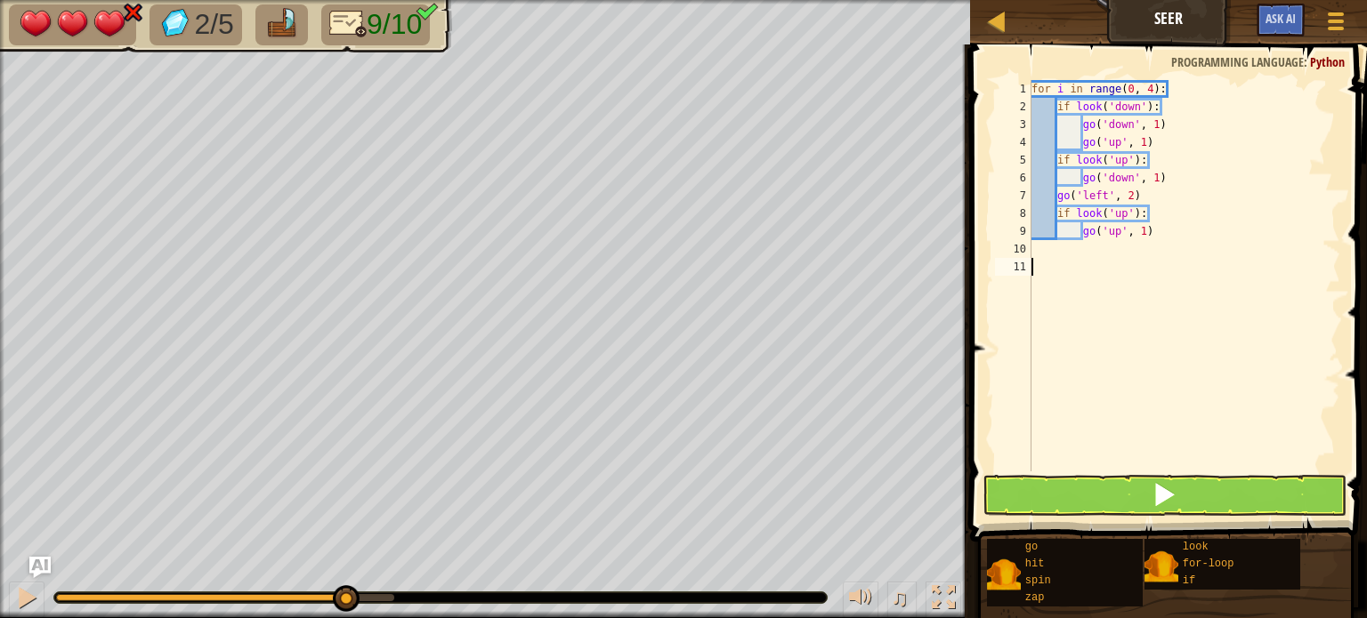
click at [1288, 385] on div "for i in range ( 0 , 4 ) : if look ( 'down' ) : go ( 'down' , 1 ) go ( 'up' , 1…" at bounding box center [1184, 293] width 313 height 427
click at [1191, 517] on span at bounding box center [1170, 268] width 411 height 550
click at [1158, 499] on span at bounding box center [1163, 494] width 25 height 25
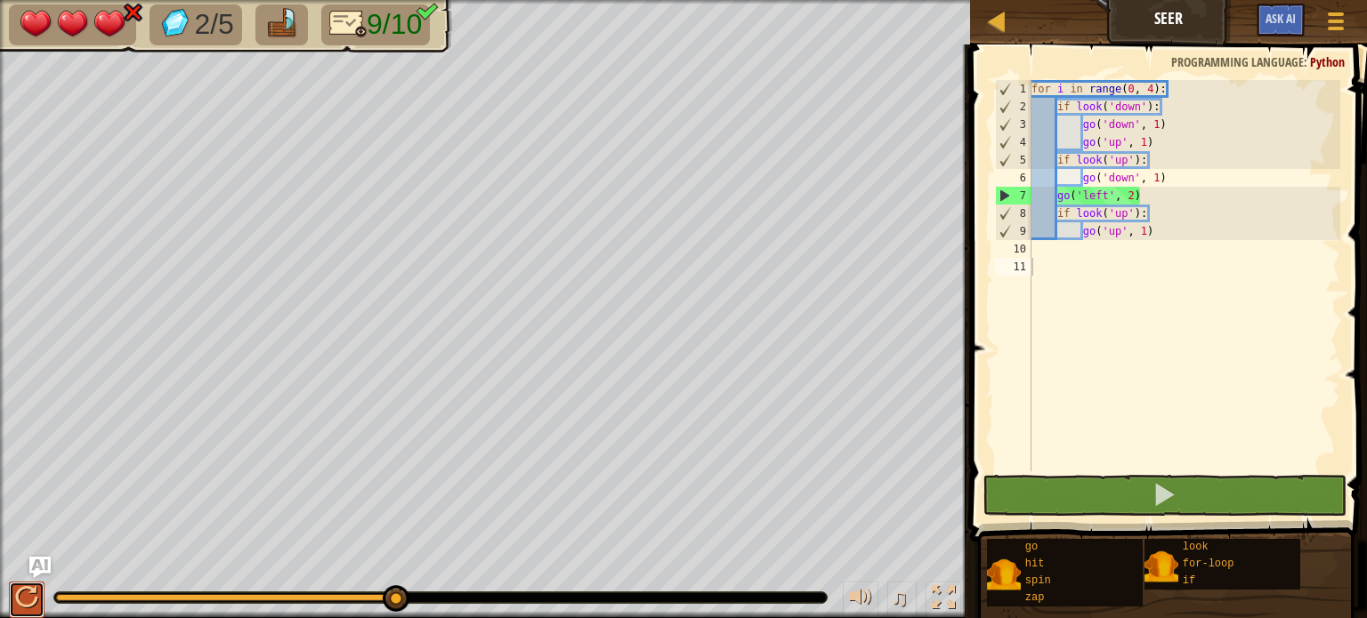
click at [33, 587] on div at bounding box center [26, 597] width 23 height 23
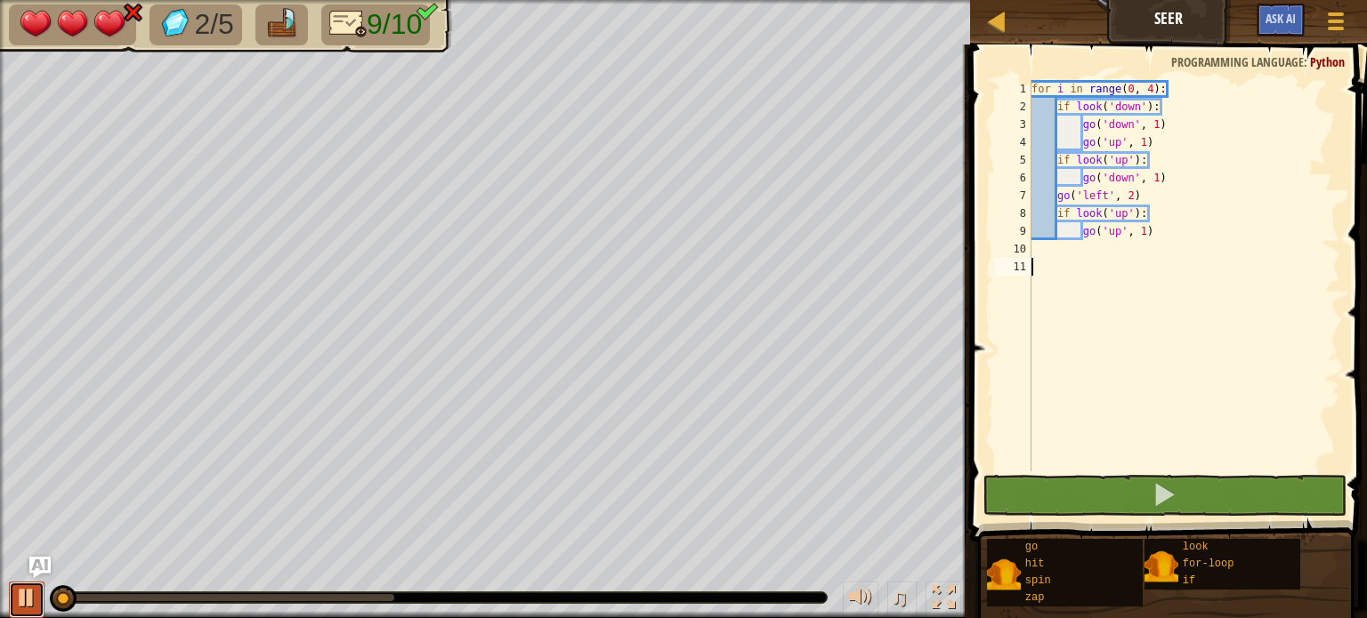
click at [34, 588] on div at bounding box center [26, 597] width 23 height 23
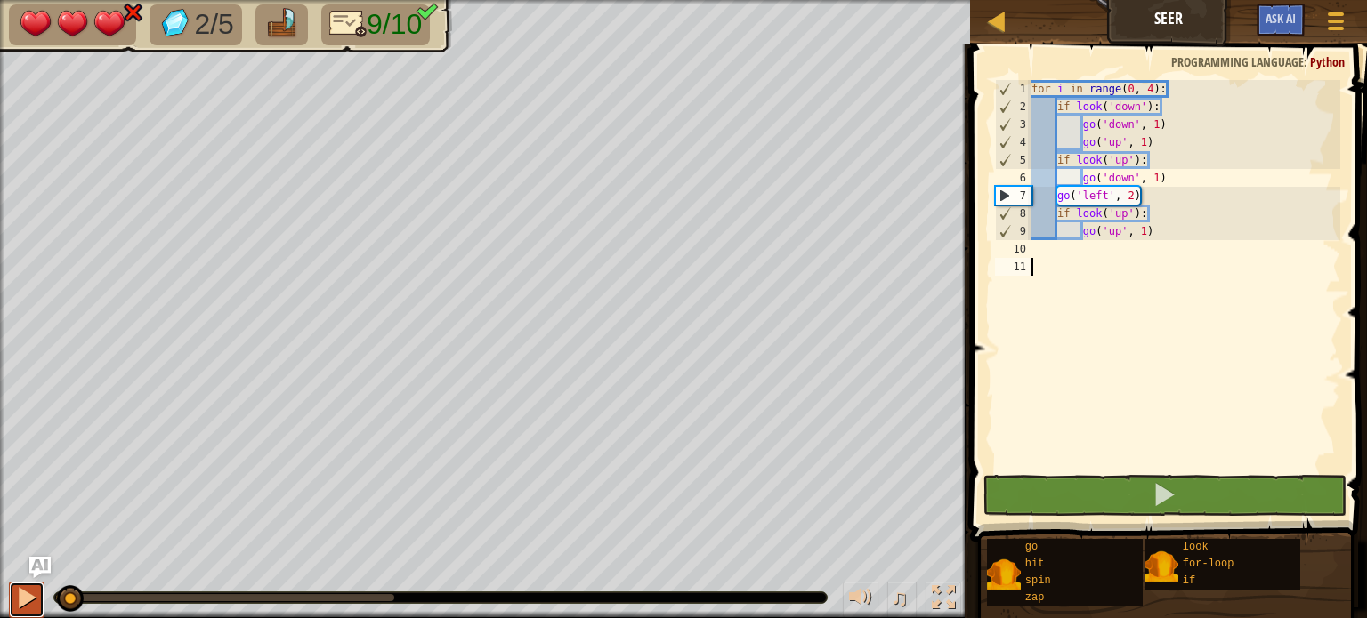
click at [36, 587] on div at bounding box center [26, 597] width 23 height 23
click at [177, 570] on div "♫" at bounding box center [485, 593] width 970 height 53
click at [192, 594] on div at bounding box center [440, 598] width 772 height 11
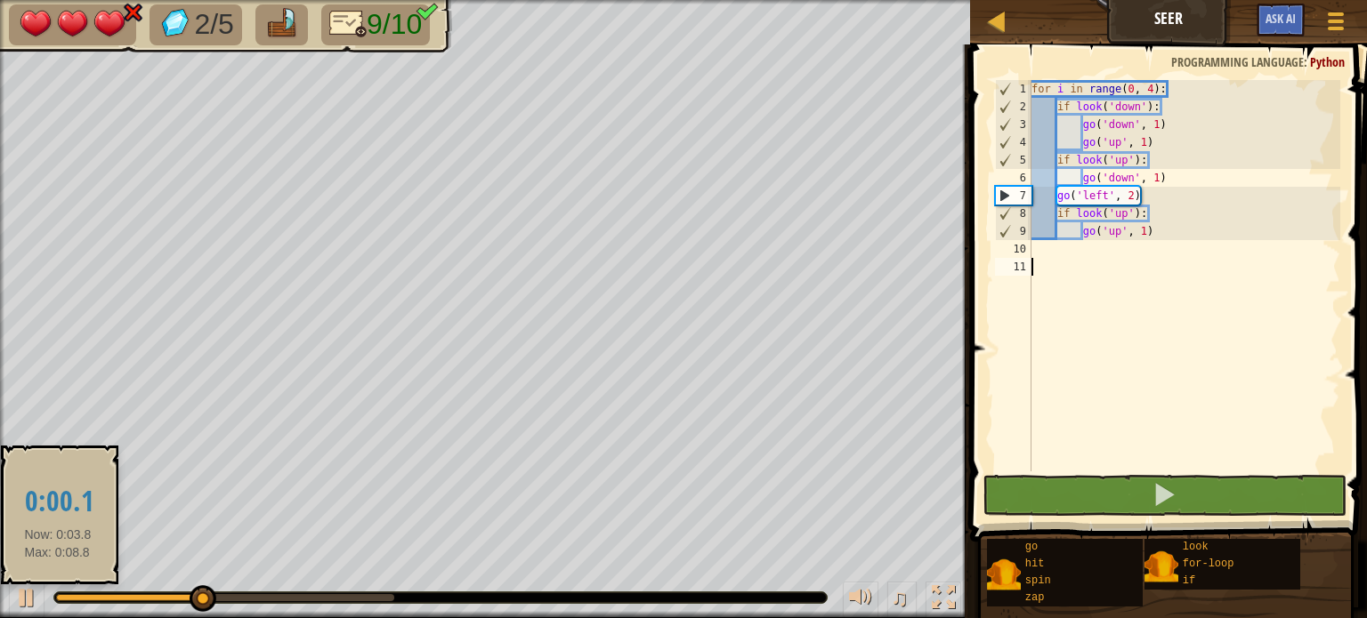
click at [58, 597] on div at bounding box center [128, 597] width 145 height 7
click at [55, 596] on div at bounding box center [60, 599] width 27 height 27
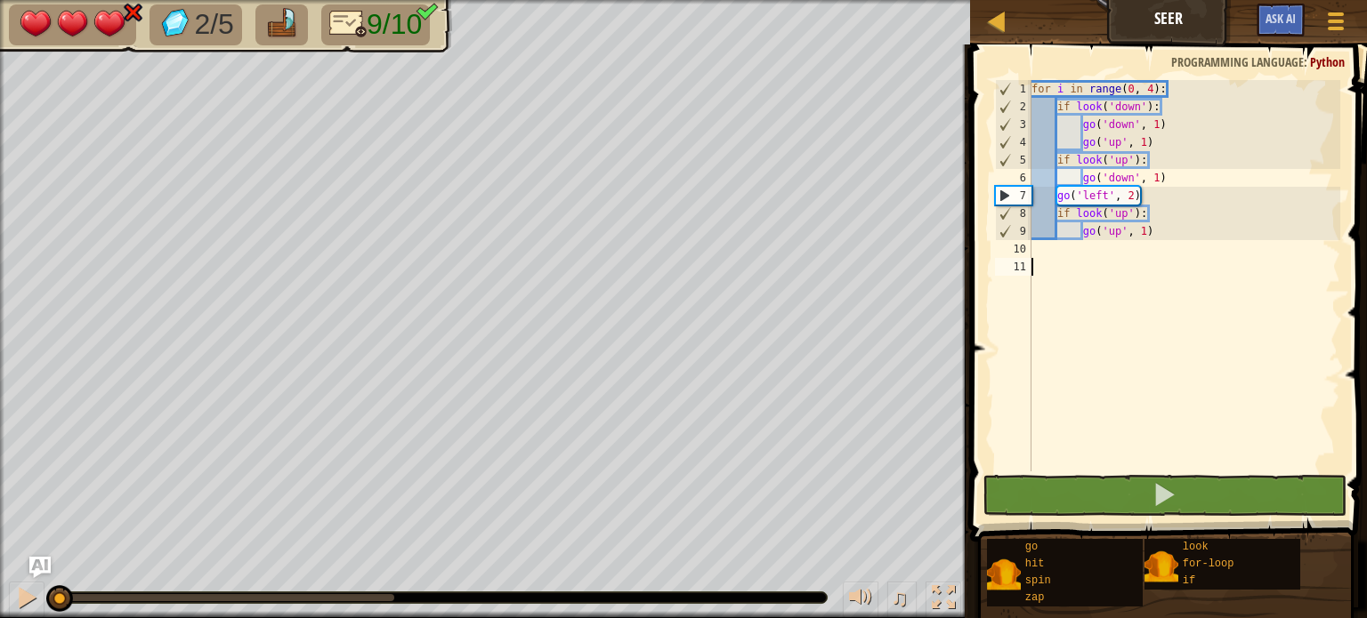
click at [1135, 174] on div "for i in range ( 0 , 4 ) : if look ( 'down' ) : go ( 'down' , 1 ) go ( 'up' , 1…" at bounding box center [1184, 293] width 313 height 427
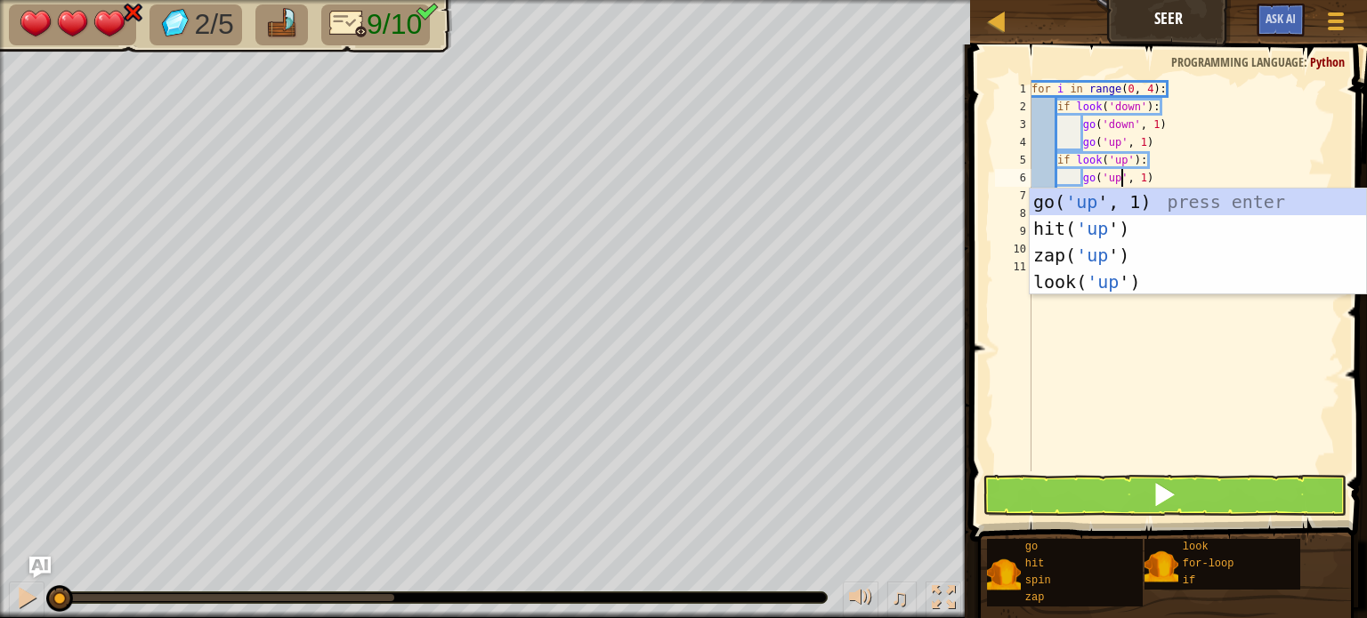
scroll to position [8, 7]
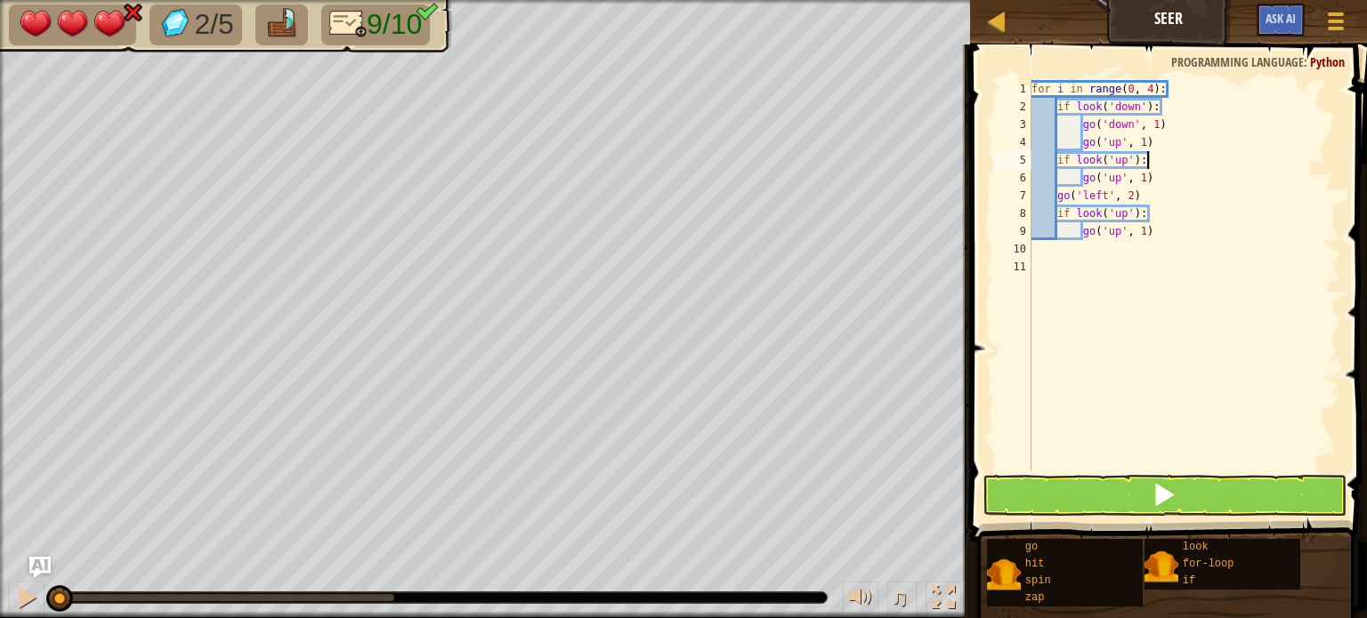
click at [1219, 165] on div "for i in range ( 0 , 4 ) : if look ( 'down' ) : go ( 'down' , 1 ) go ( 'up' , 1…" at bounding box center [1184, 293] width 313 height 427
type textarea "if look('up'):"
click at [1046, 508] on button at bounding box center [1164, 495] width 364 height 41
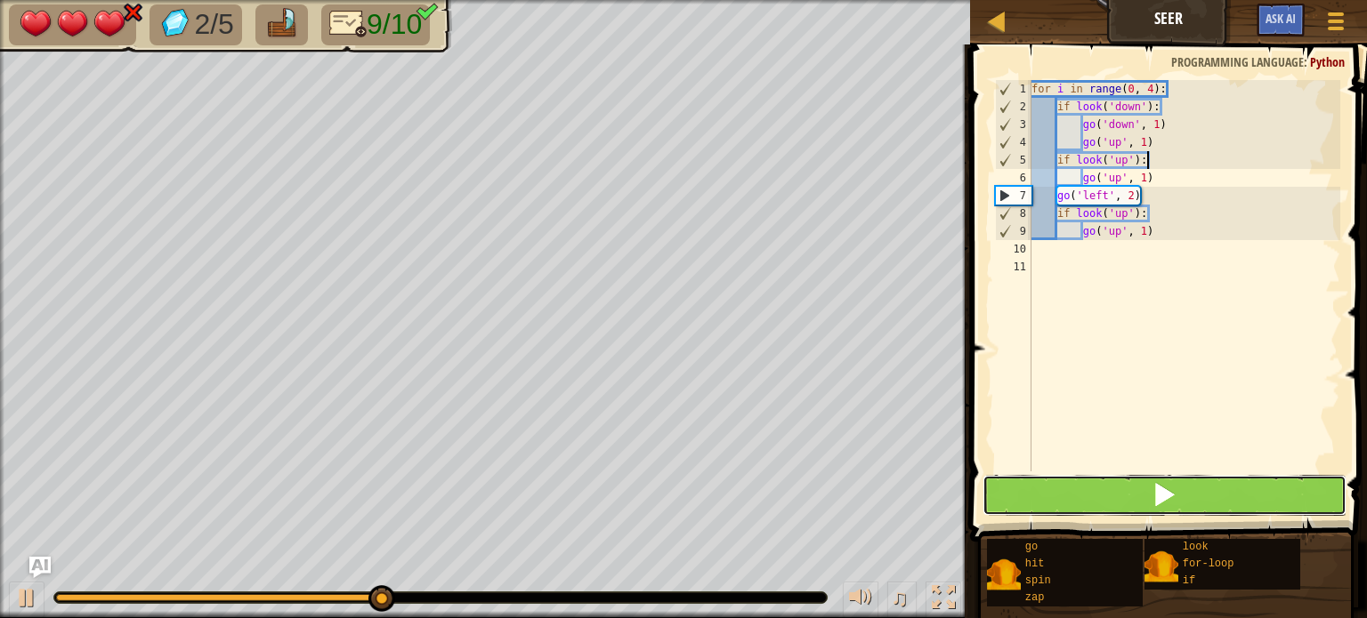
click at [1048, 504] on button at bounding box center [1164, 495] width 364 height 41
click at [1046, 505] on button at bounding box center [1164, 495] width 364 height 41
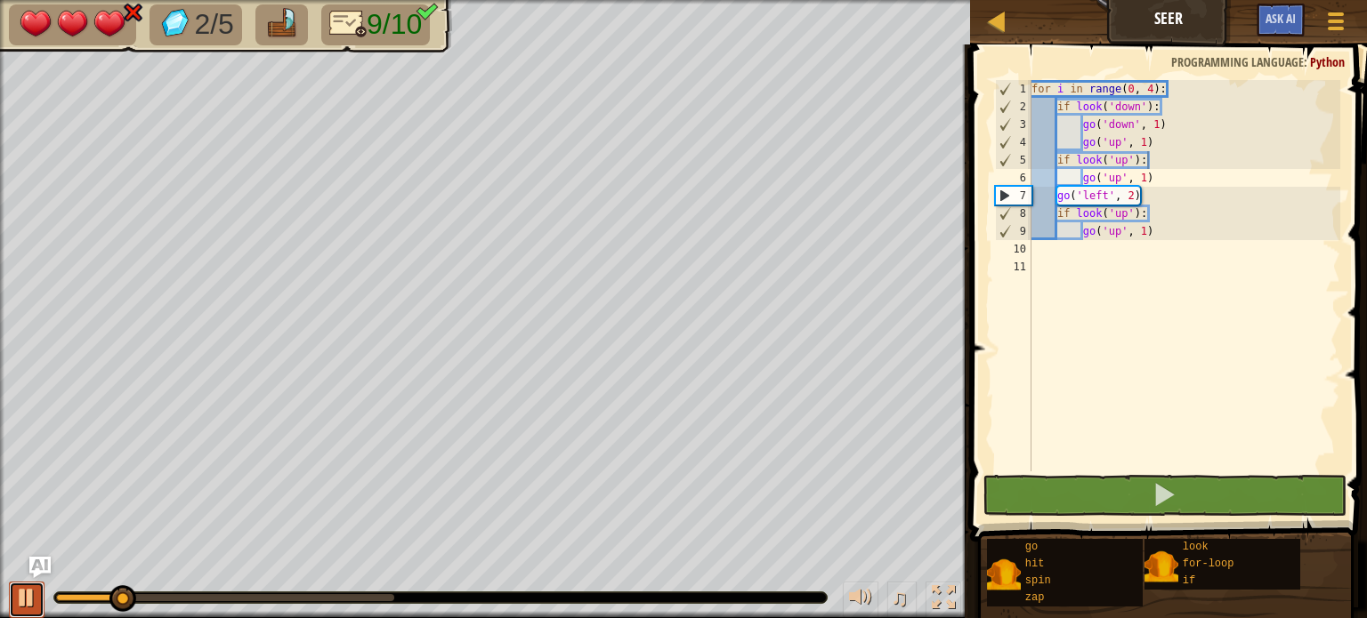
click at [28, 593] on div at bounding box center [26, 597] width 23 height 23
drag, startPoint x: 1141, startPoint y: 202, endPoint x: 1060, endPoint y: 202, distance: 81.0
click at [1060, 202] on div "for i in range ( 0 , 4 ) : if look ( 'down' ) : go ( 'down' , 1 ) go ( 'up' , 1…" at bounding box center [1184, 293] width 313 height 427
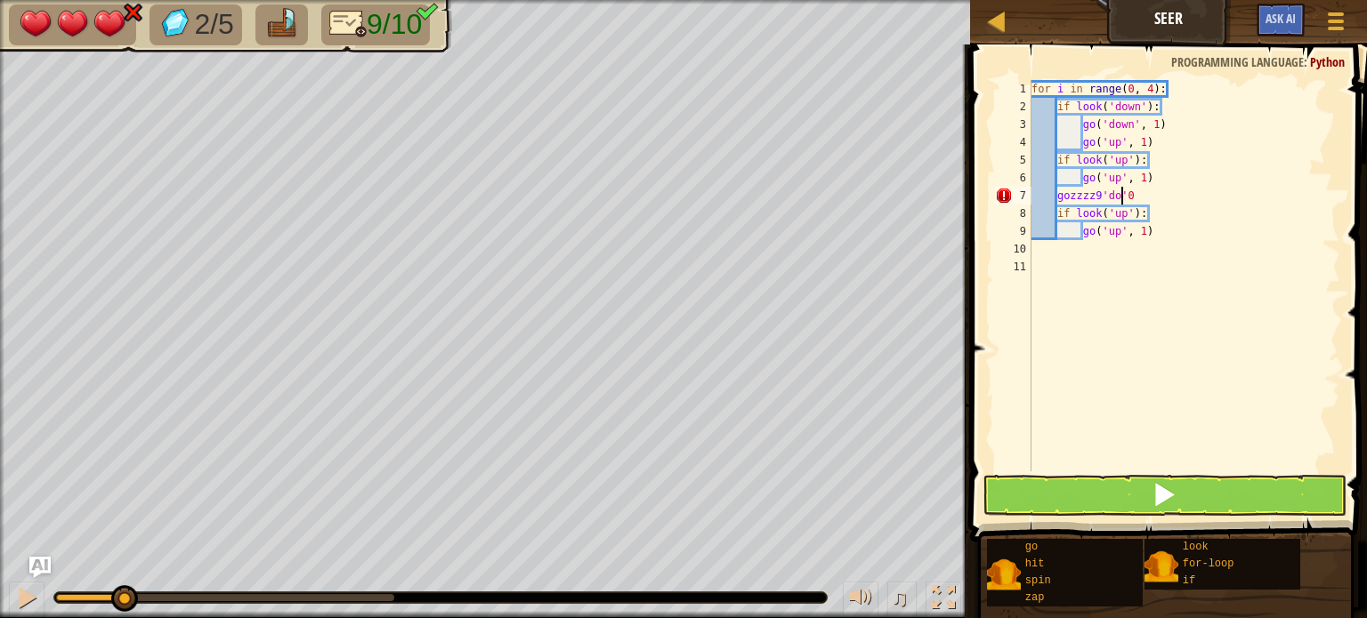
scroll to position [8, 7]
type textarea "'0"
click at [1058, 197] on div "for i in range ( 0 , 4 ) : if look ( 'down' ) : go ( 'down' , 1 ) go ( 'up' , 1…" at bounding box center [1184, 293] width 313 height 427
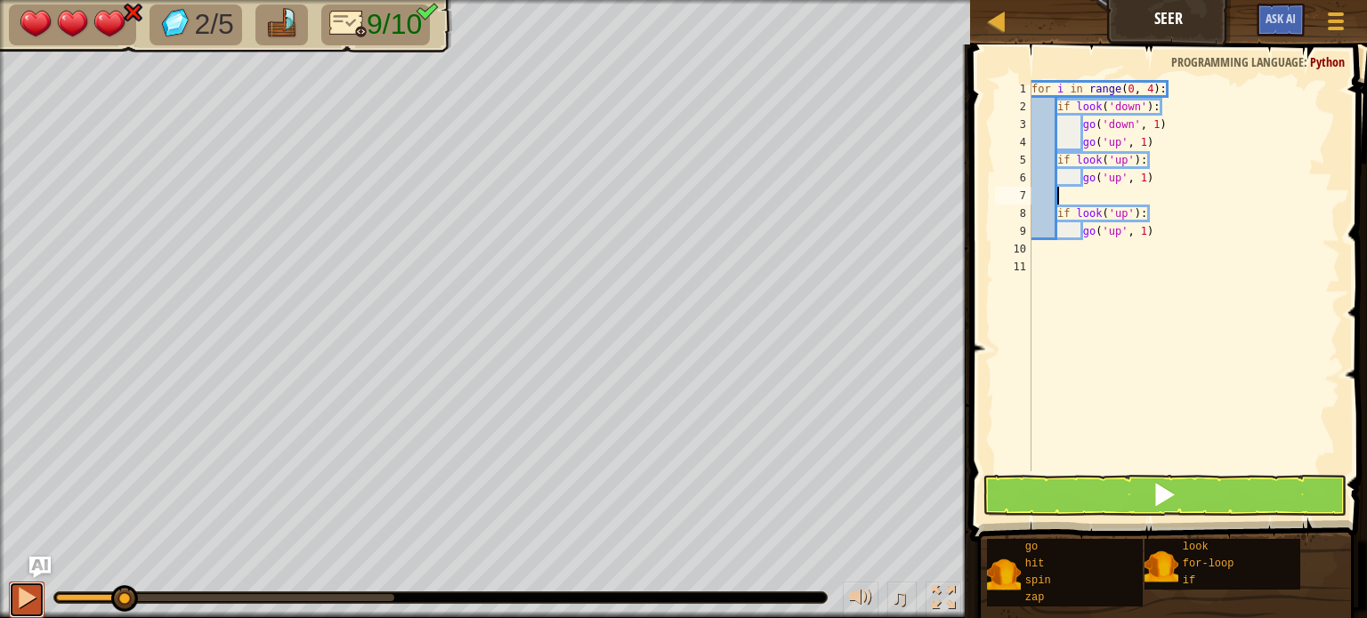
click at [28, 594] on div at bounding box center [26, 597] width 23 height 23
click at [28, 591] on div at bounding box center [26, 597] width 23 height 23
click at [547, 535] on div "2/5 9/10 ♫ Kindling Elemental" at bounding box center [683, 309] width 1367 height 618
drag, startPoint x: 450, startPoint y: 599, endPoint x: 513, endPoint y: 606, distance: 63.6
click at [513, 606] on div "♫" at bounding box center [485, 593] width 970 height 53
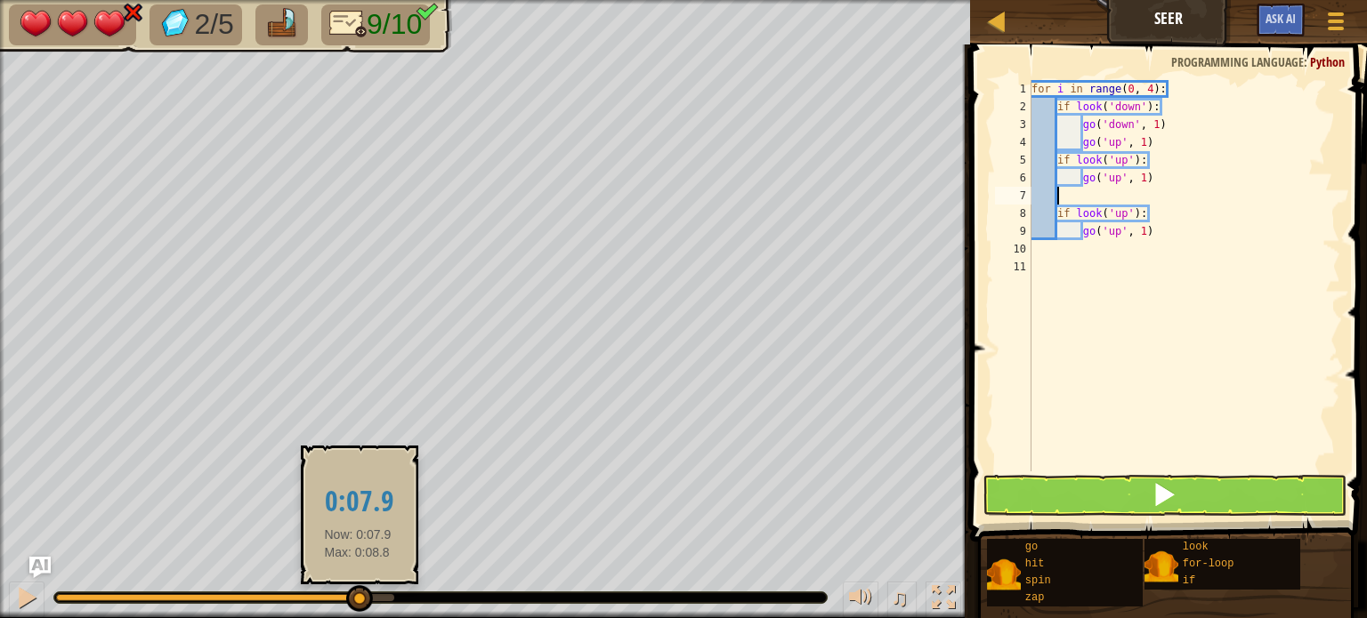
drag, startPoint x: 402, startPoint y: 610, endPoint x: 356, endPoint y: 609, distance: 46.3
click at [356, 609] on div at bounding box center [359, 599] width 27 height 27
click at [354, 609] on div at bounding box center [359, 599] width 27 height 27
click at [359, 593] on div at bounding box center [361, 592] width 27 height 27
click at [358, 592] on div at bounding box center [359, 598] width 27 height 27
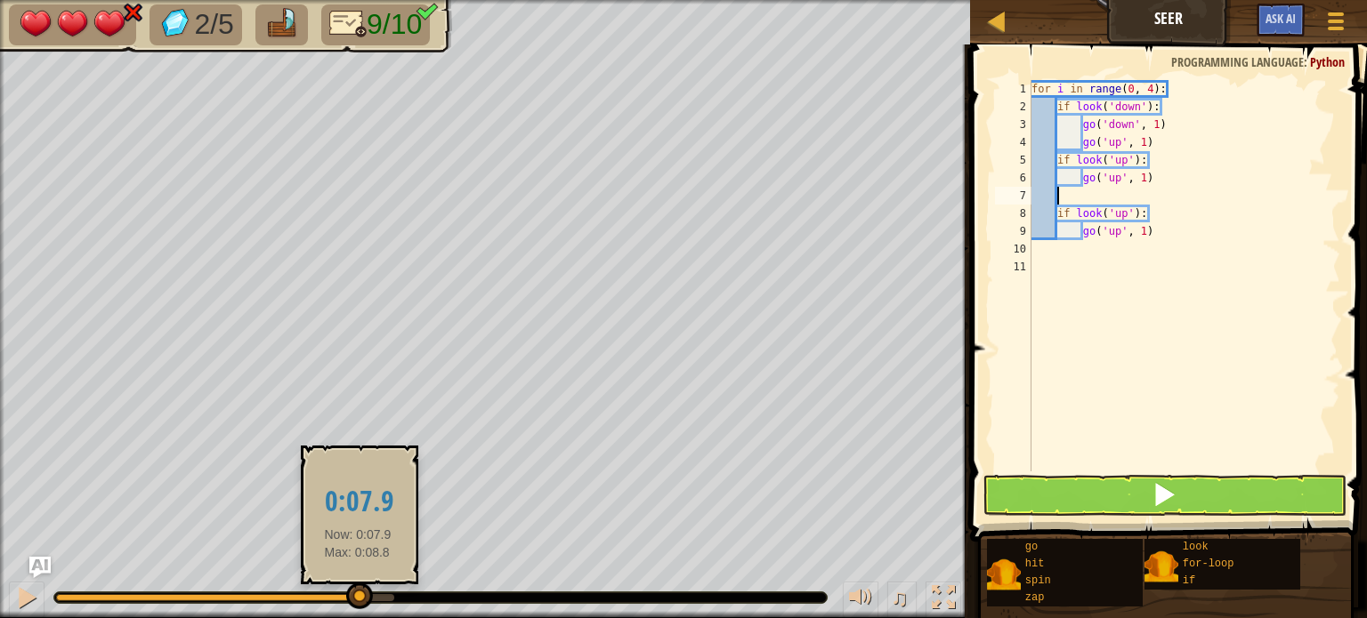
click at [358, 592] on div at bounding box center [359, 596] width 27 height 27
click at [360, 597] on div at bounding box center [359, 595] width 27 height 27
click at [360, 597] on div at bounding box center [362, 597] width 27 height 27
click at [365, 599] on div at bounding box center [362, 598] width 27 height 27
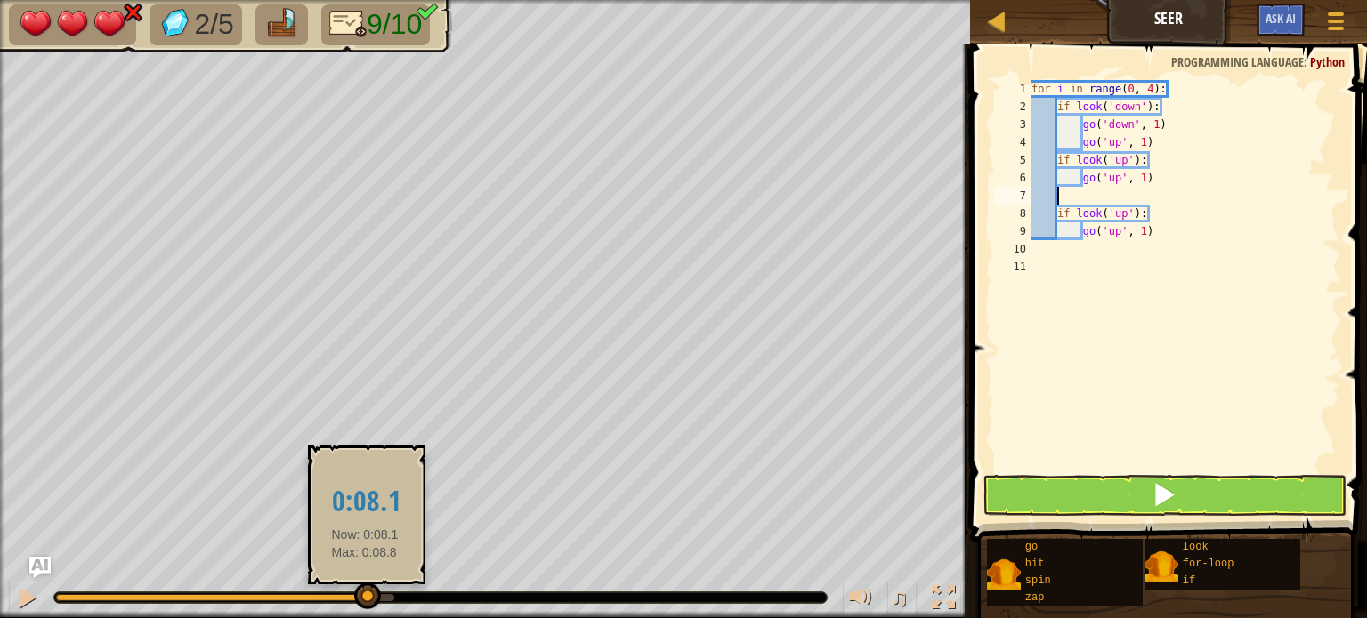
click at [365, 599] on div at bounding box center [367, 596] width 27 height 27
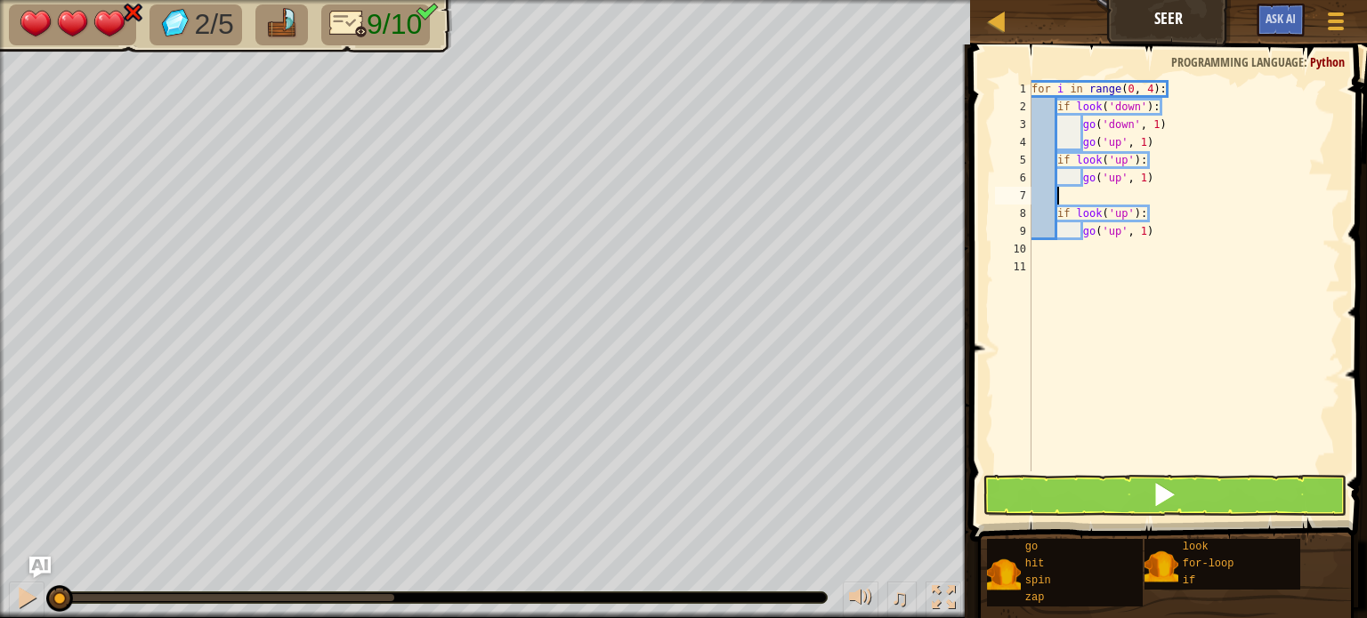
drag, startPoint x: 383, startPoint y: 598, endPoint x: 0, endPoint y: 655, distance: 386.8
click at [0, 0] on html "Map Seer Game Menu Ask AI 1 ההההההההההההההההההההההההההההההההההההההההההההההההההה…" at bounding box center [683, 0] width 1367 height 0
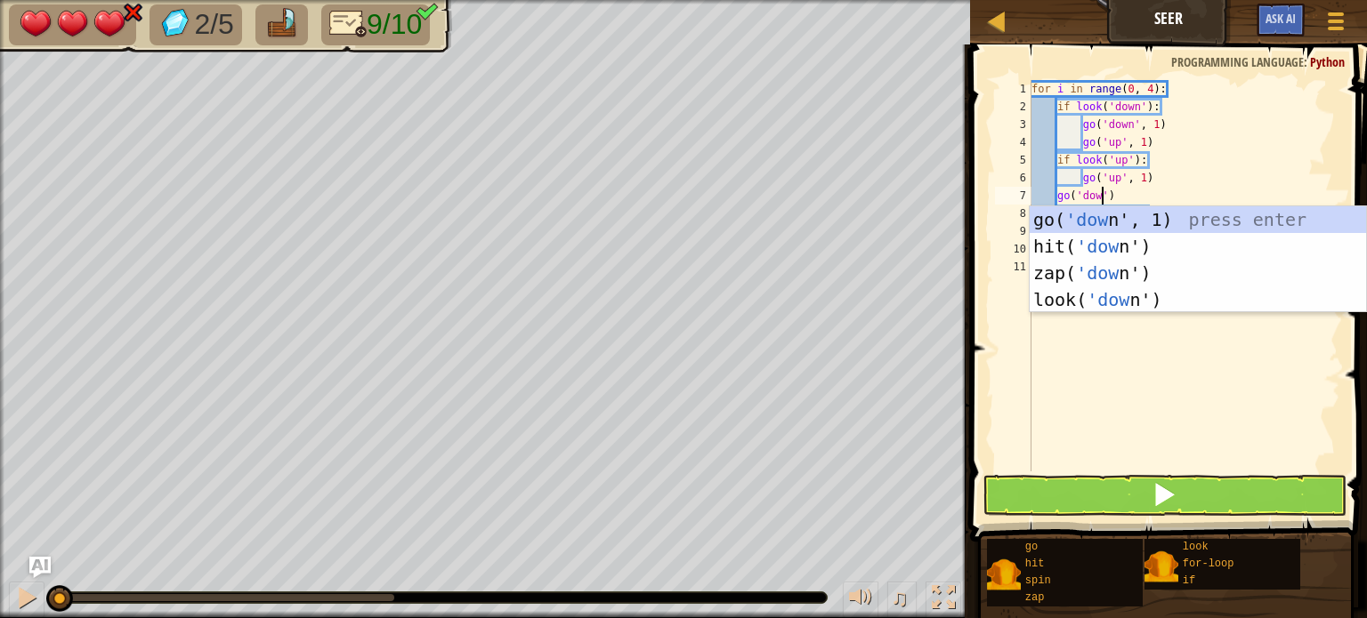
scroll to position [8, 5]
type textarea "go('down')"
click at [1060, 434] on div "for i in range ( 0 , 4 ) : if look ( 'down' ) : go ( 'down' , 1 ) go ( 'up' , 1…" at bounding box center [1184, 293] width 312 height 427
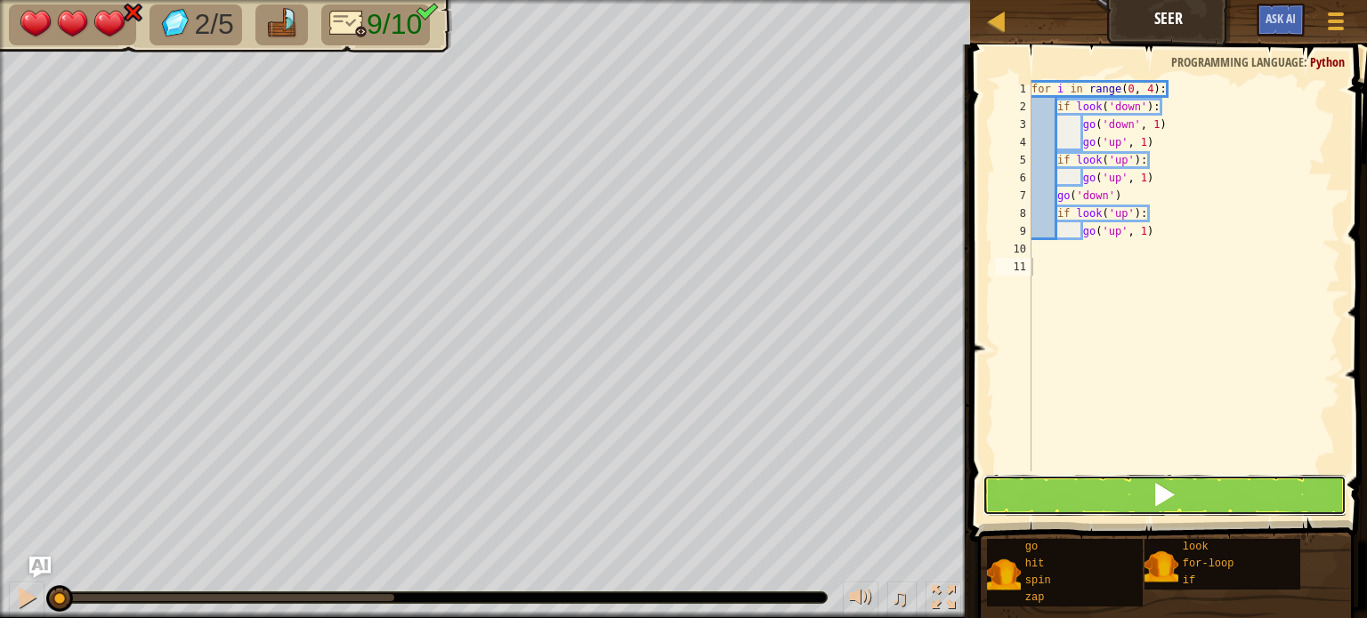
click at [1110, 502] on button at bounding box center [1164, 495] width 364 height 41
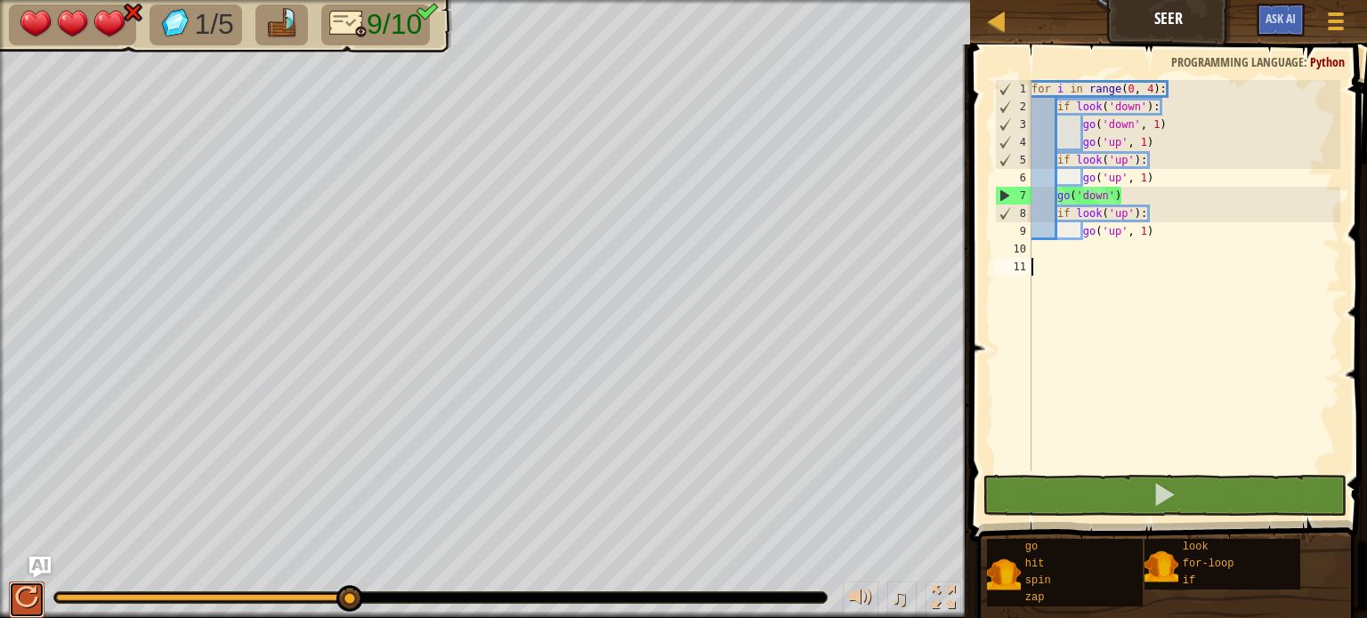
click at [13, 591] on button at bounding box center [27, 600] width 36 height 36
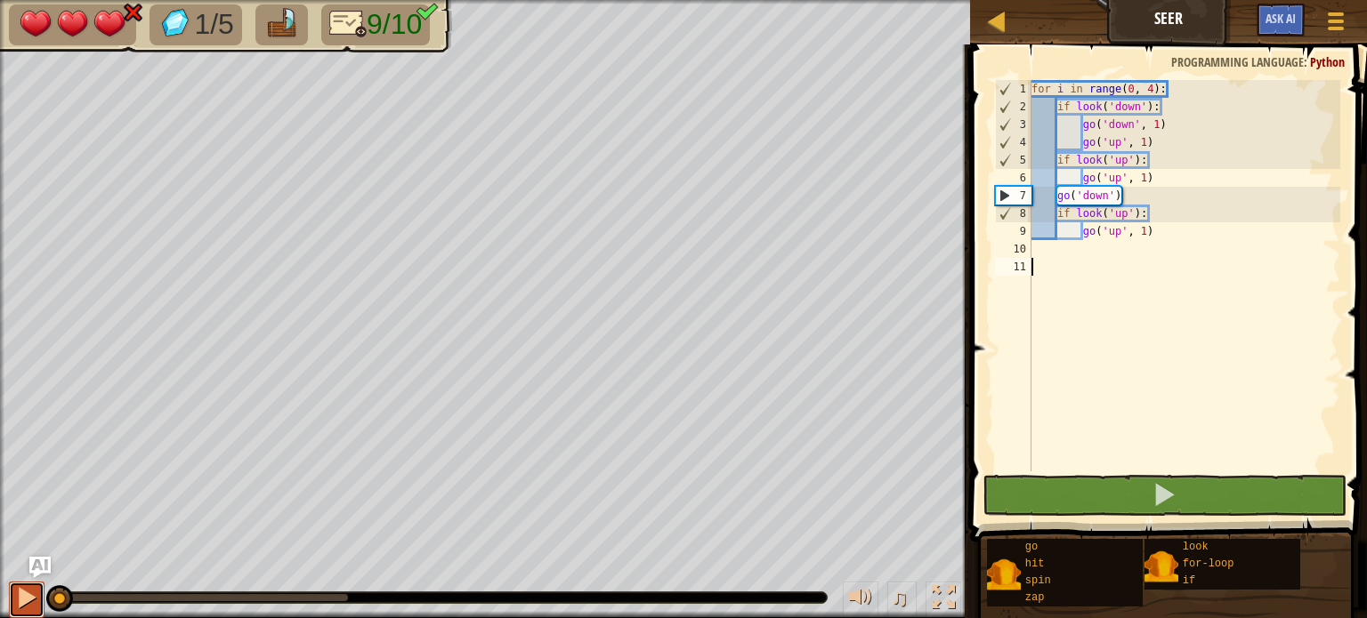
click at [13, 591] on button at bounding box center [27, 600] width 36 height 36
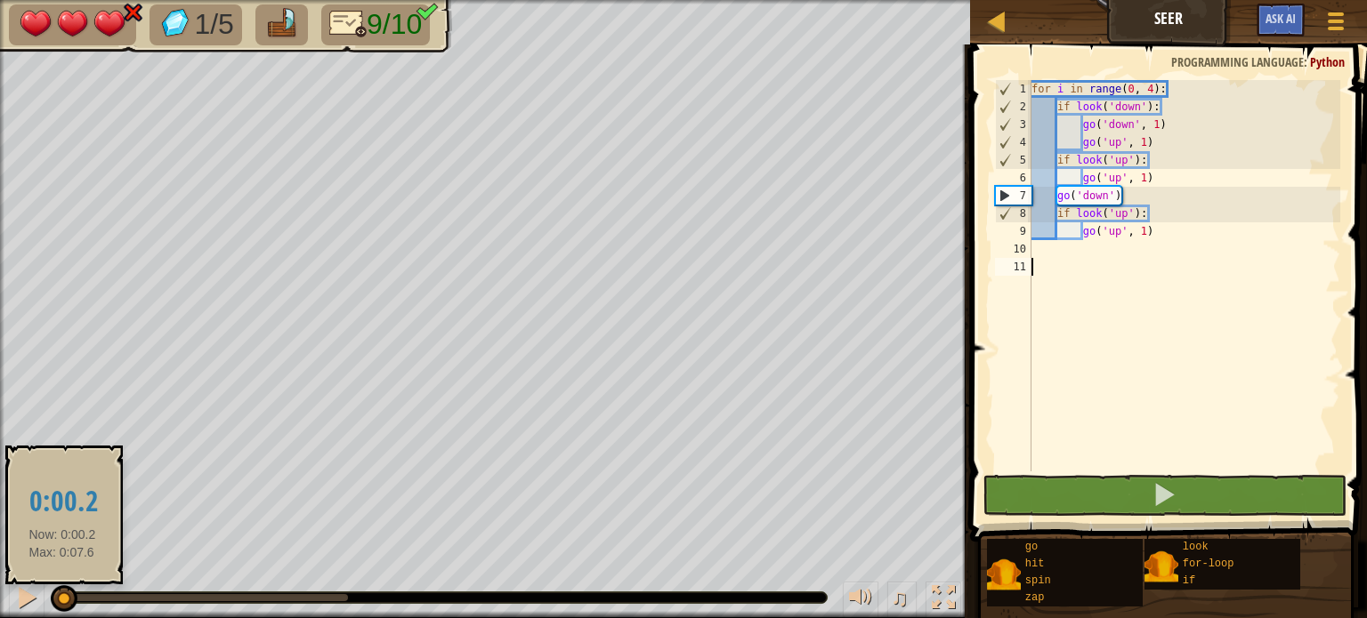
drag, startPoint x: 62, startPoint y: 594, endPoint x: 0, endPoint y: 636, distance: 75.5
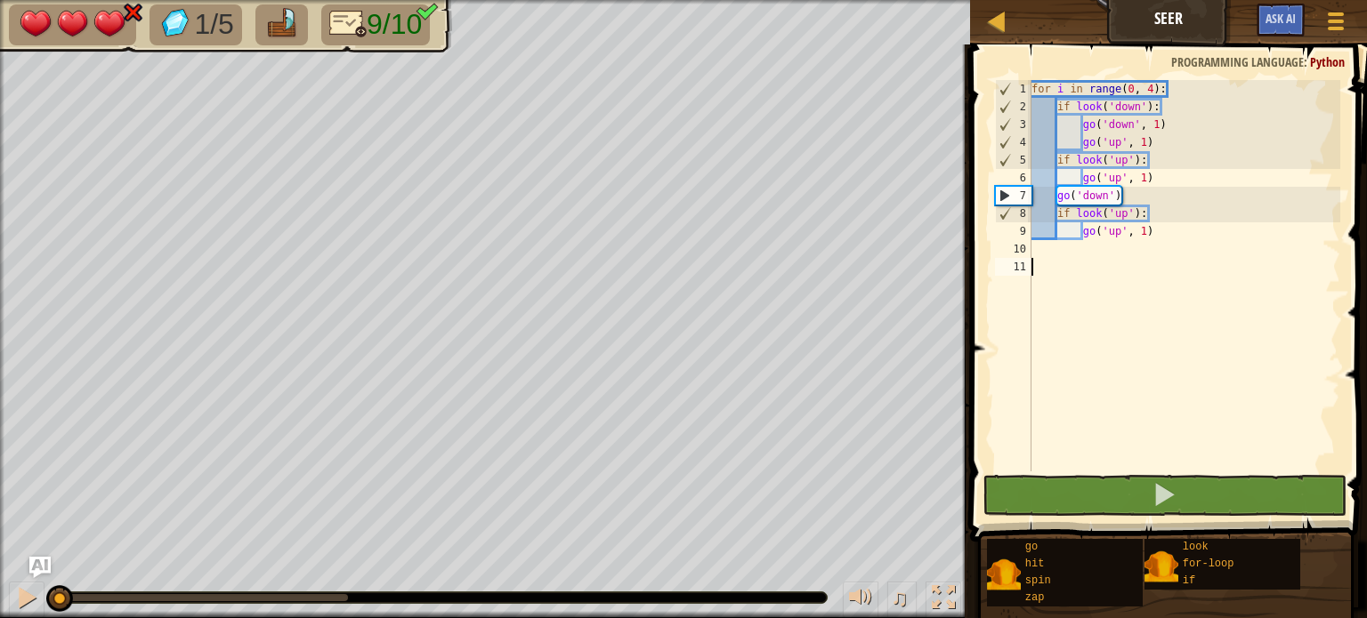
click at [1311, 35] on div "Game Menu Ask AI" at bounding box center [1303, 25] width 110 height 42
click at [1340, 30] on div at bounding box center [1335, 21] width 24 height 26
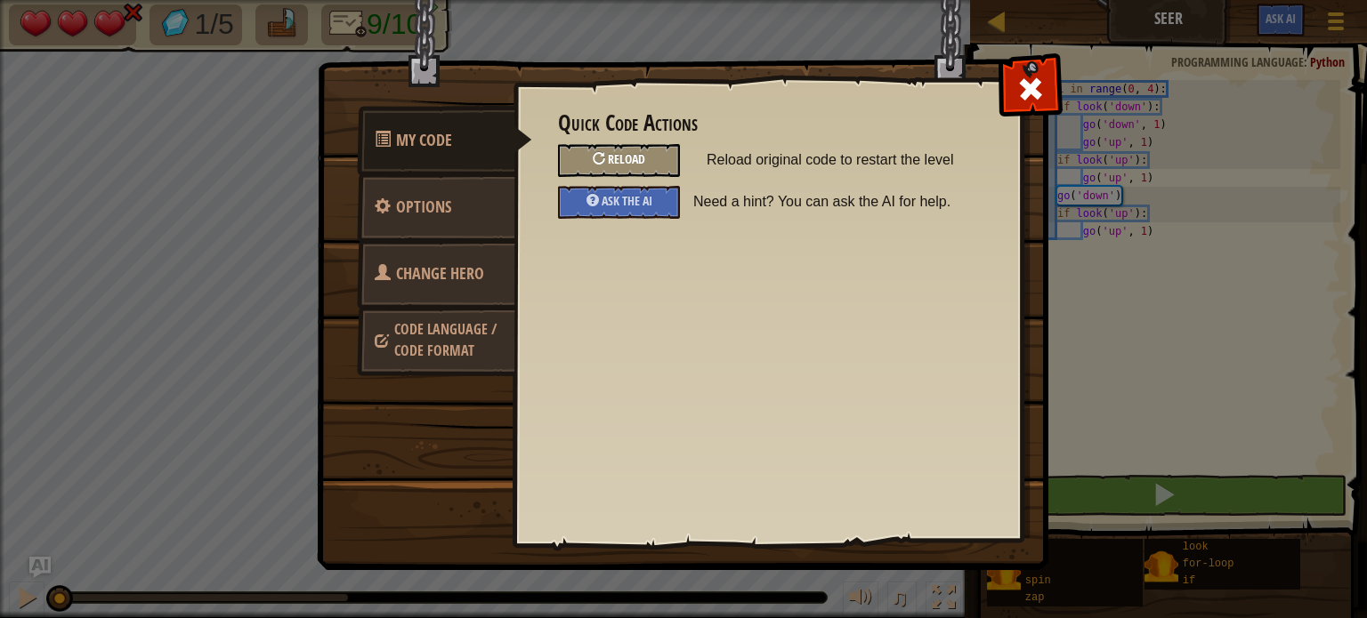
click at [628, 165] on span "Reload" at bounding box center [626, 158] width 37 height 17
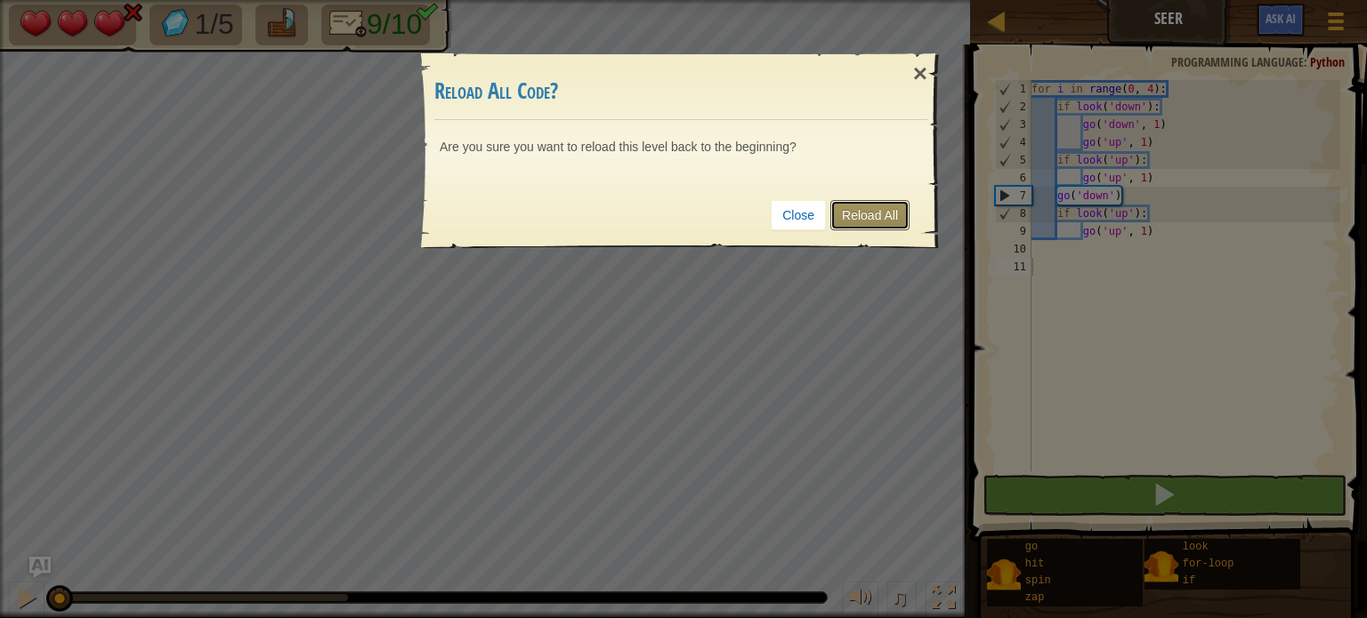
click at [863, 217] on link "Reload All" at bounding box center [869, 215] width 79 height 30
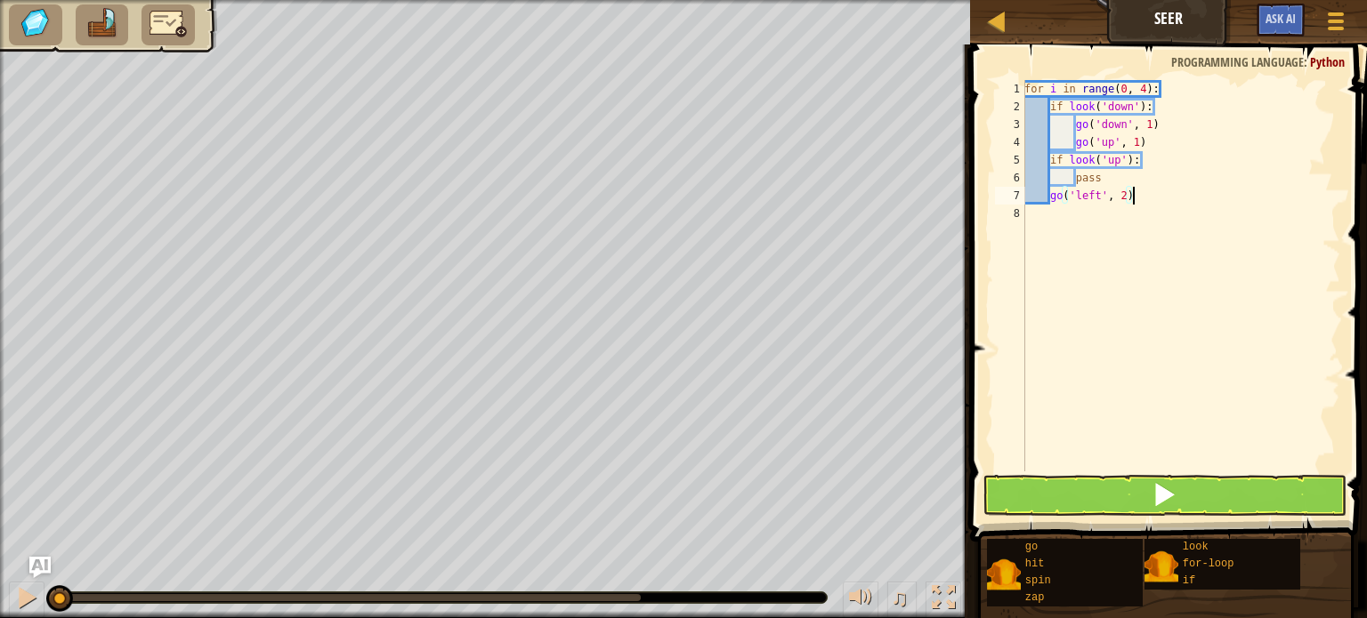
click at [1105, 184] on div "for i in range ( 0 , 4 ) : if look ( 'down' ) : go ( 'down' , 1 ) go ( 'up' , 1…" at bounding box center [1180, 293] width 319 height 427
type textarea "p"
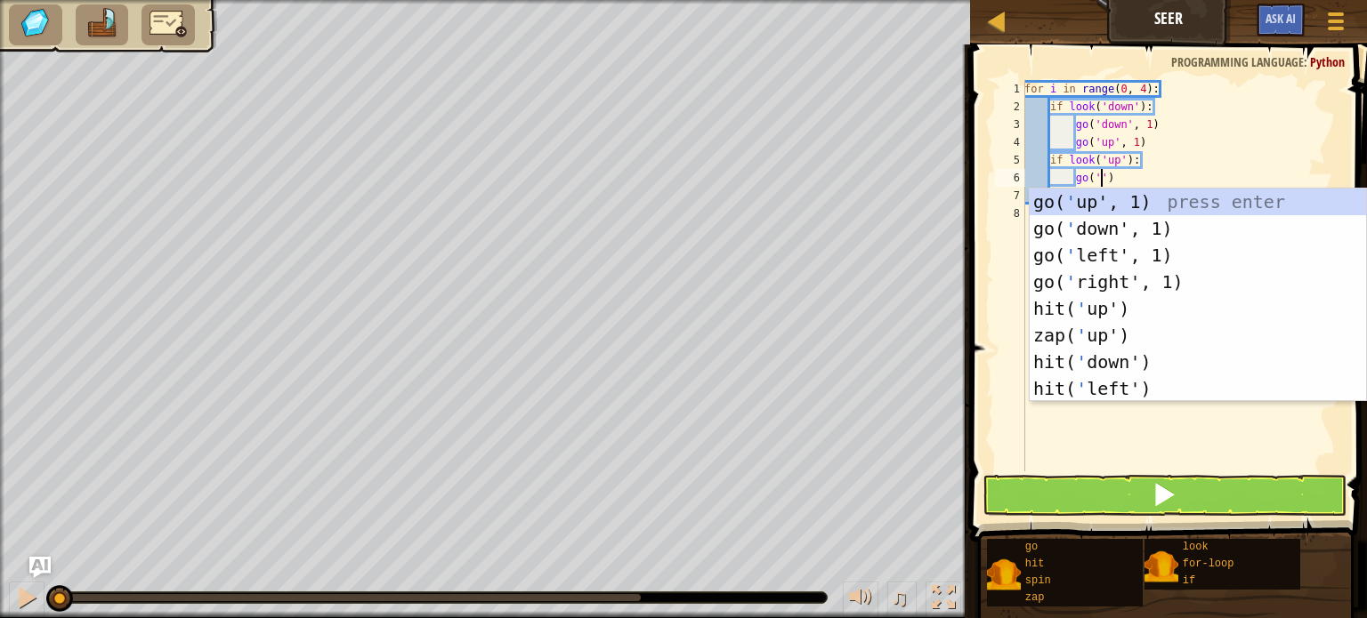
scroll to position [8, 7]
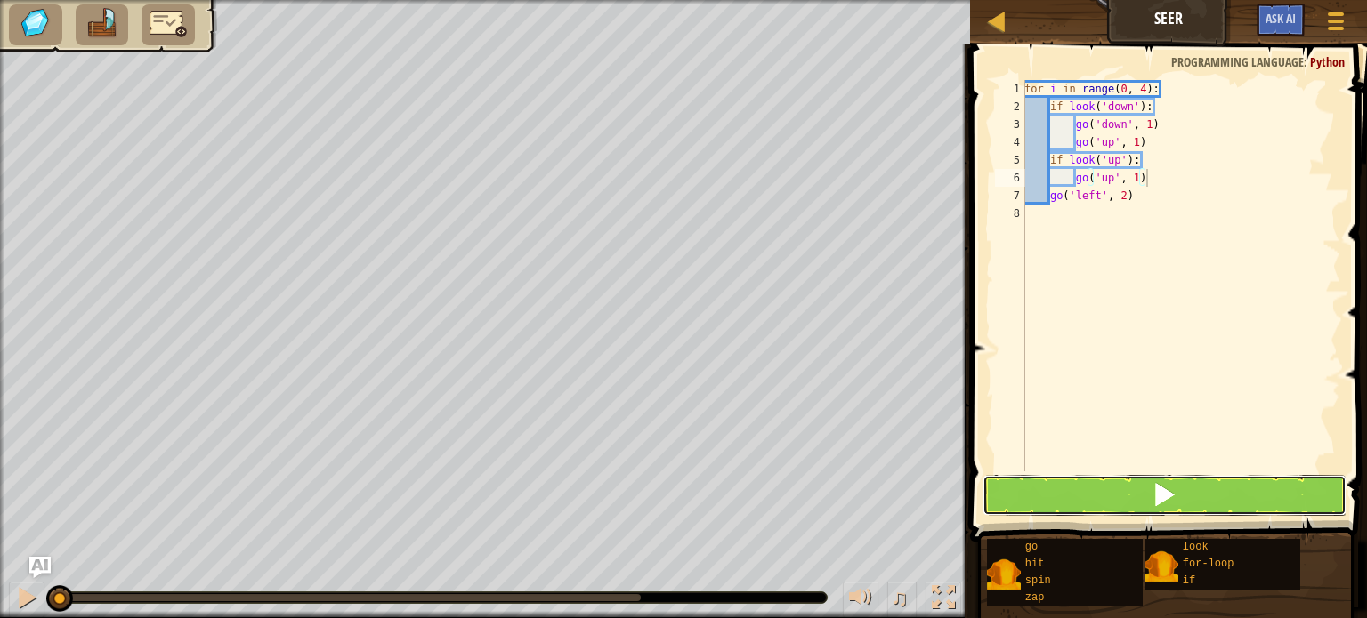
click at [1162, 488] on span at bounding box center [1163, 494] width 25 height 25
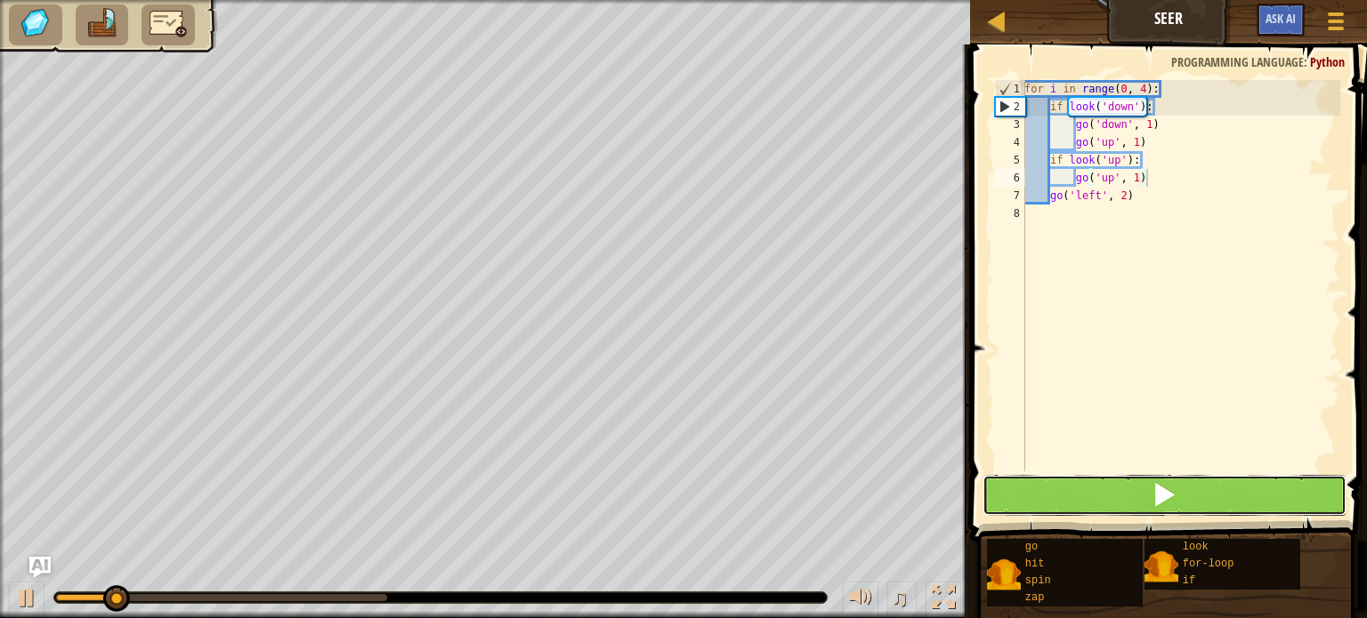
click at [1165, 489] on span at bounding box center [1163, 494] width 25 height 25
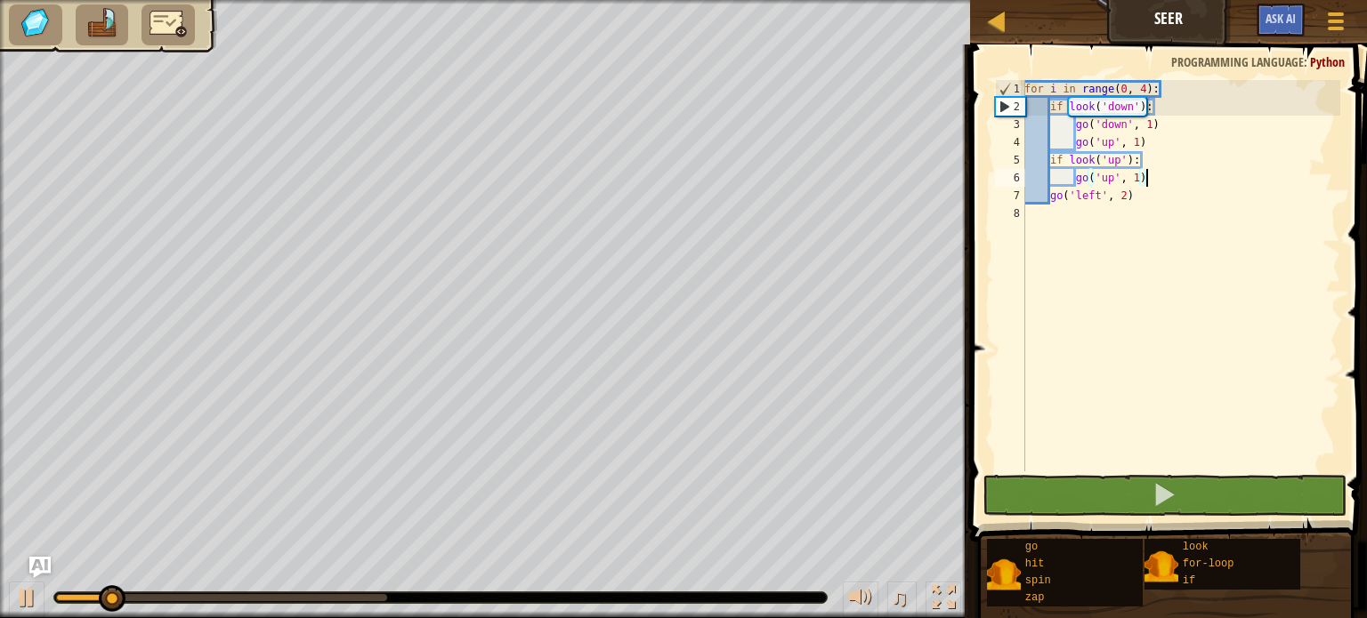
click at [0, 570] on div "♫" at bounding box center [485, 593] width 970 height 53
click at [3, 577] on div "♫" at bounding box center [485, 593] width 970 height 53
click at [26, 599] on div at bounding box center [26, 597] width 23 height 23
drag, startPoint x: 74, startPoint y: 602, endPoint x: 54, endPoint y: 594, distance: 21.2
click at [54, 594] on div at bounding box center [440, 598] width 772 height 11
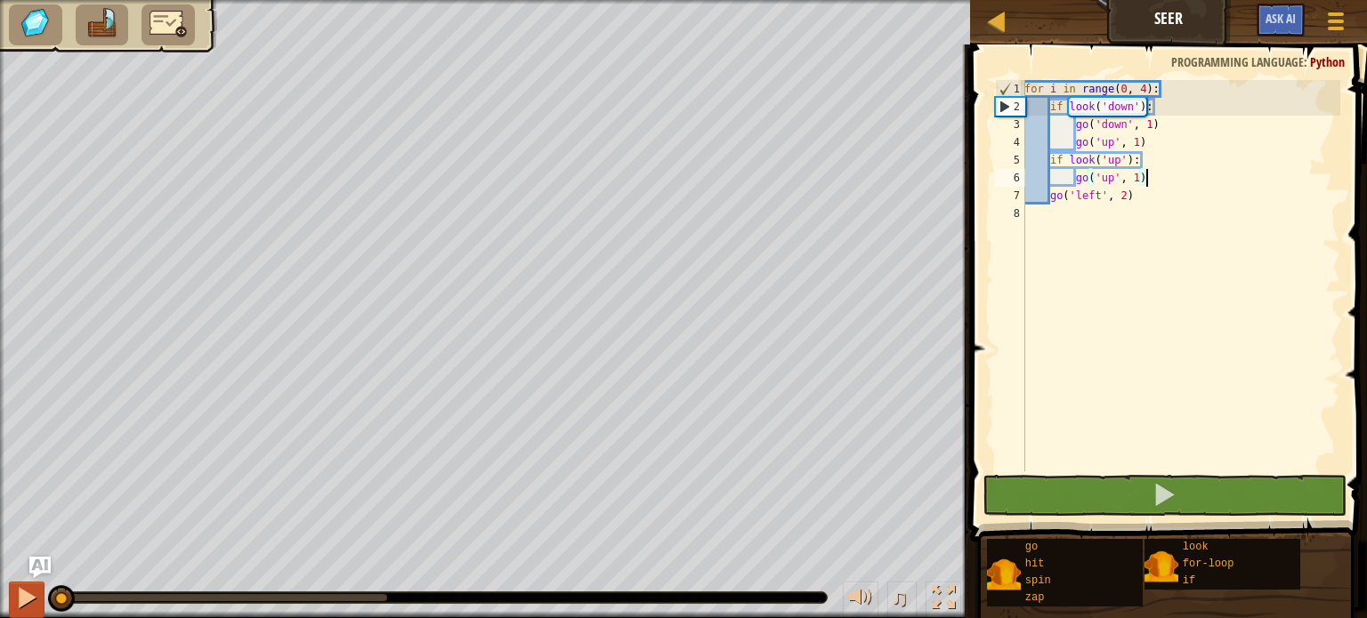
click at [0, 0] on body "Map Seer Game Menu Ask AI 1 ההההההההההההההההההההההההההההההההההההההההההההההההההה…" at bounding box center [683, 0] width 1367 height 0
drag, startPoint x: 1105, startPoint y: 198, endPoint x: 1081, endPoint y: 192, distance: 24.6
click at [1081, 192] on div "for i in range ( 0 , 4 ) : if look ( 'down' ) : go ( 'down' , 1 ) go ( 'up' , 1…" at bounding box center [1180, 293] width 319 height 427
click at [1095, 199] on div "for i in range ( 0 , 4 ) : if look ( 'down' ) : go ( 'down' , 1 ) go ( 'up' , 1…" at bounding box center [1180, 276] width 319 height 392
drag, startPoint x: 1101, startPoint y: 195, endPoint x: 1076, endPoint y: 203, distance: 26.2
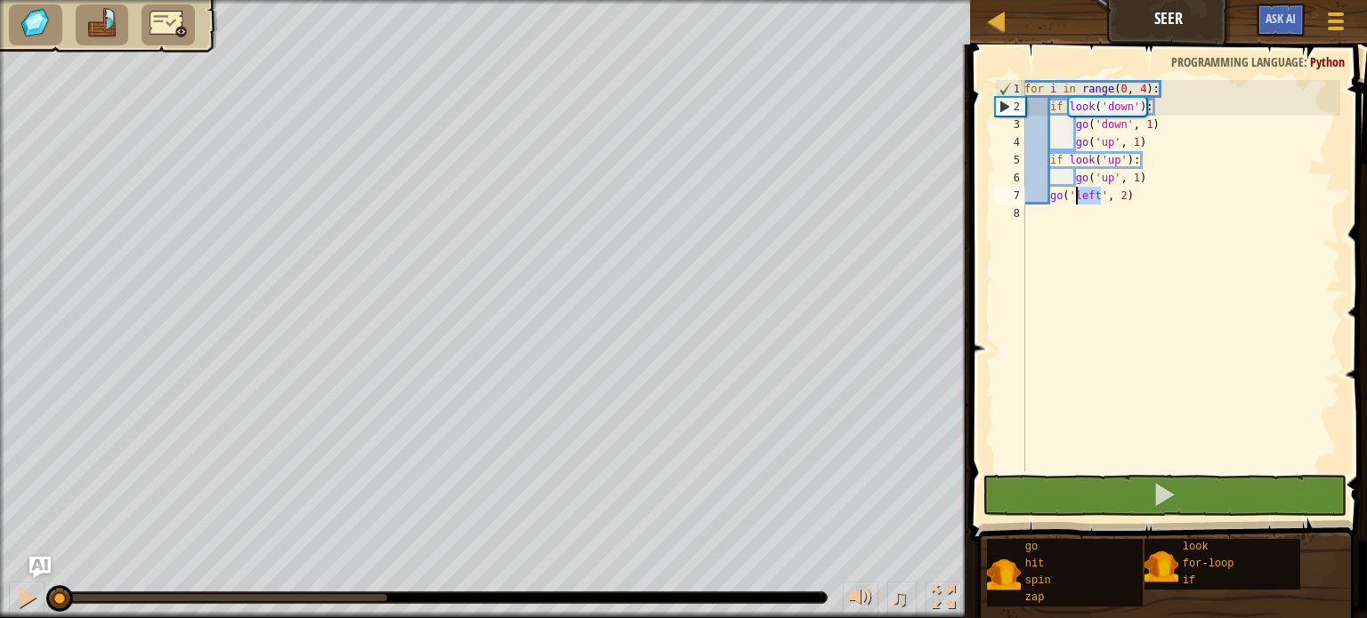
click at [1076, 203] on div "for i in range ( 0 , 4 ) : if look ( 'down' ) : go ( 'down' , 1 ) go ( 'up' , 1…" at bounding box center [1180, 293] width 319 height 427
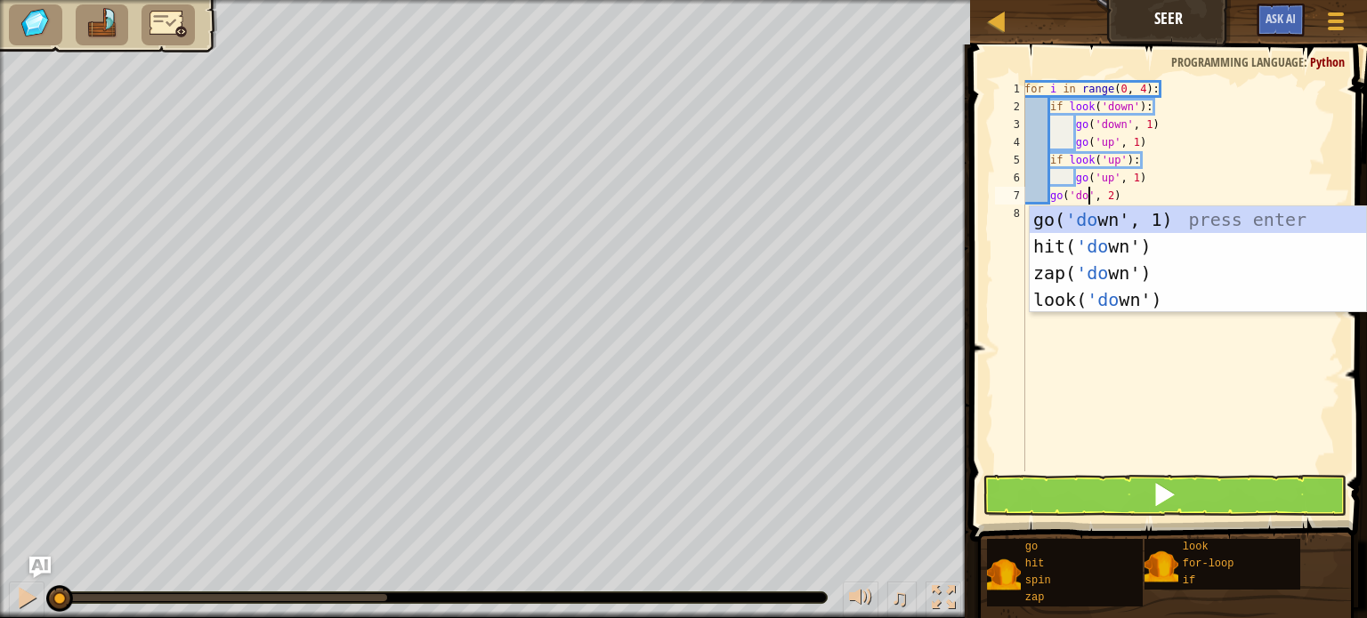
scroll to position [8, 6]
type textarea "go('down', 2)"
click at [1267, 499] on button at bounding box center [1164, 495] width 364 height 41
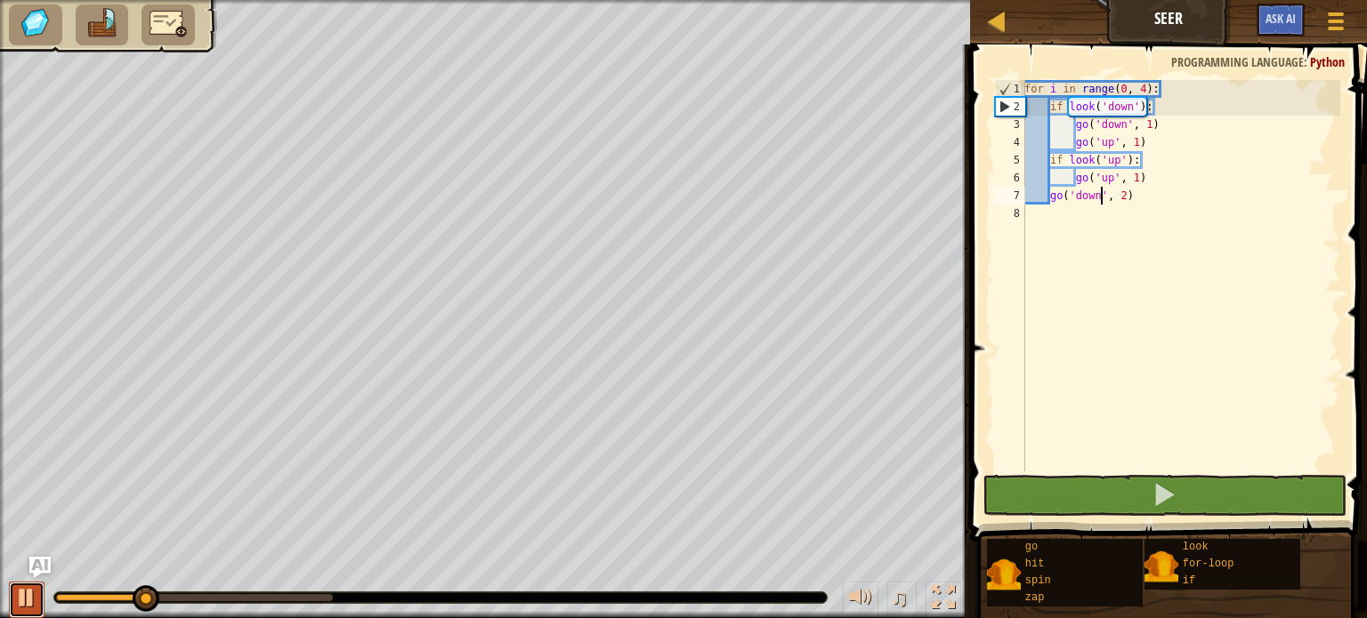
click at [32, 602] on div at bounding box center [26, 597] width 23 height 23
drag, startPoint x: 101, startPoint y: 602, endPoint x: 86, endPoint y: 598, distance: 15.8
click at [86, 598] on div at bounding box center [440, 598] width 772 height 11
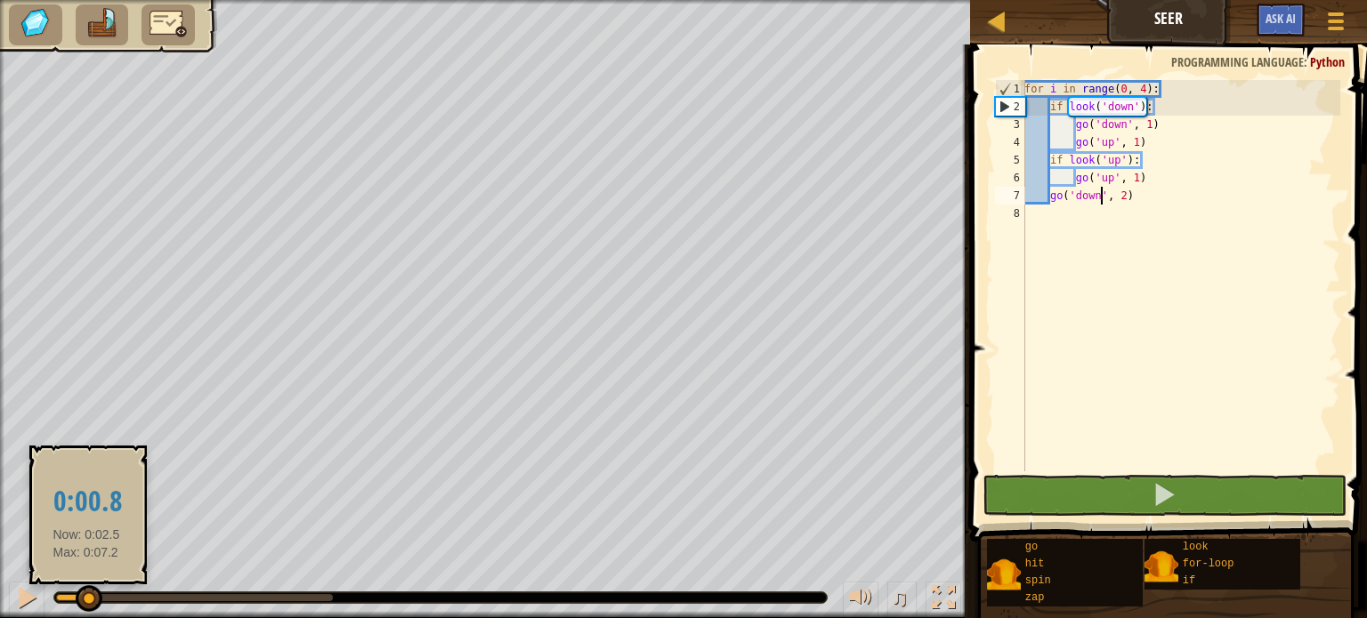
drag, startPoint x: 86, startPoint y: 598, endPoint x: 0, endPoint y: 605, distance: 86.6
click at [0, 605] on div "♫" at bounding box center [485, 593] width 970 height 53
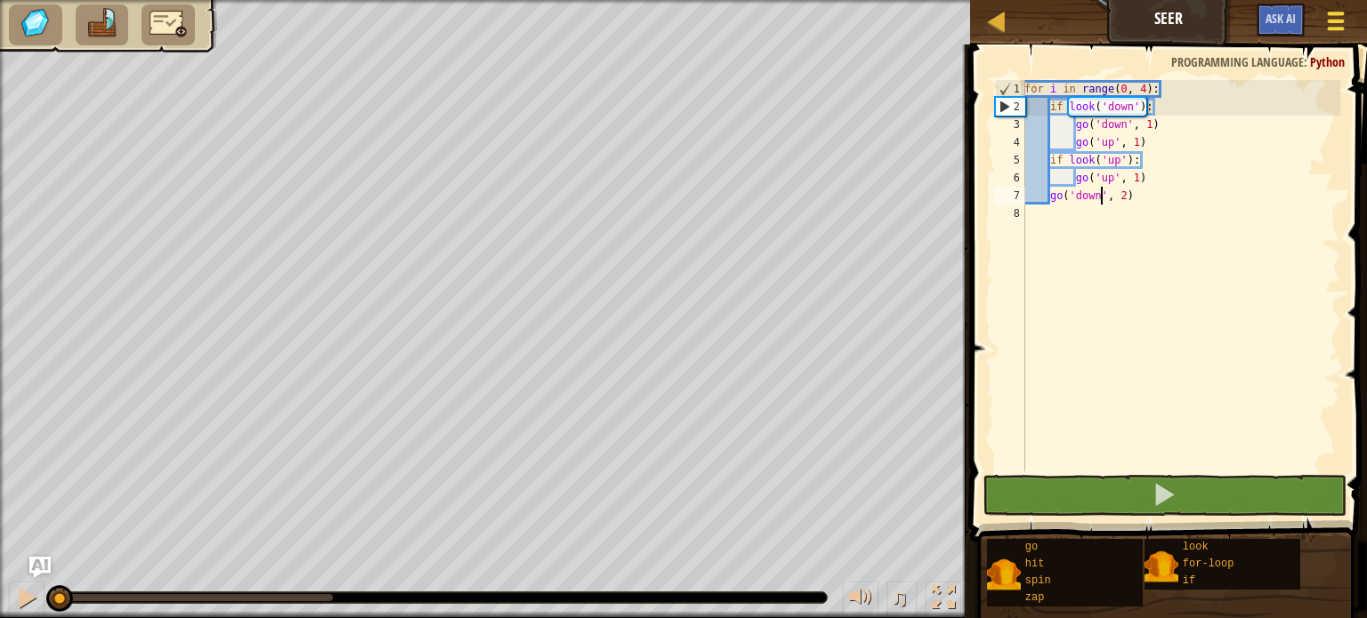
click at [1338, 31] on div at bounding box center [1335, 21] width 24 height 26
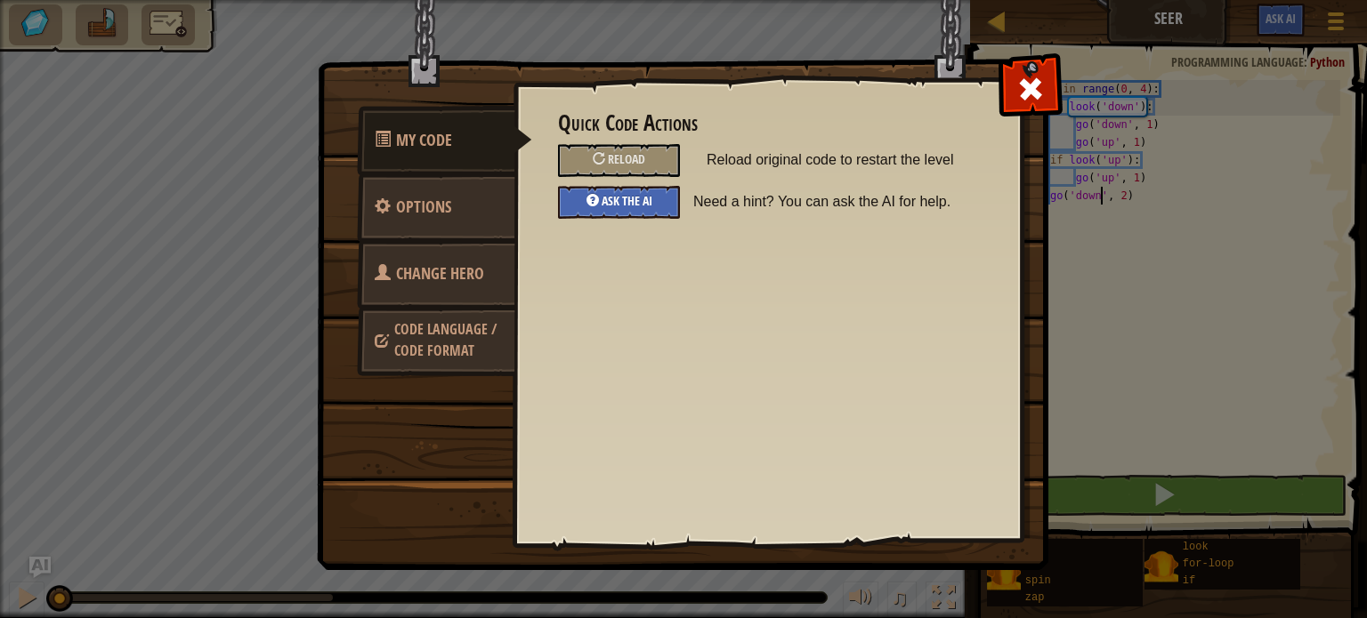
click at [614, 209] on div "Ask the AI" at bounding box center [619, 202] width 122 height 33
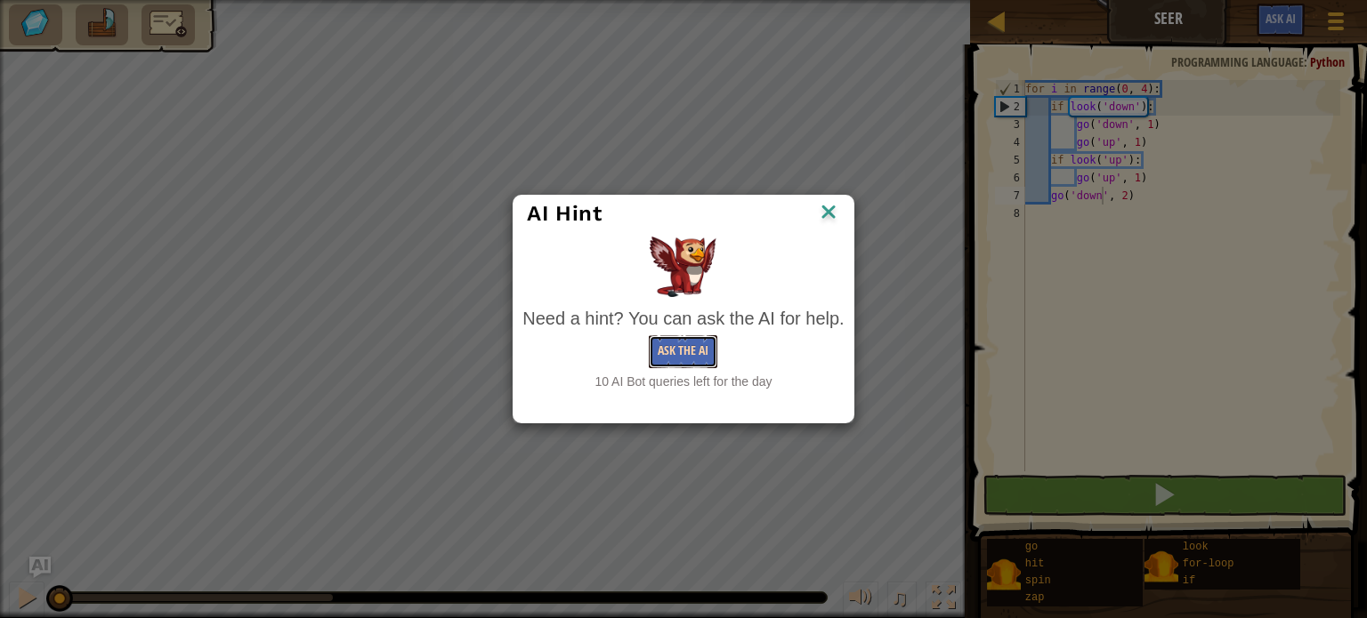
click at [713, 351] on button "Ask the AI" at bounding box center [683, 351] width 69 height 33
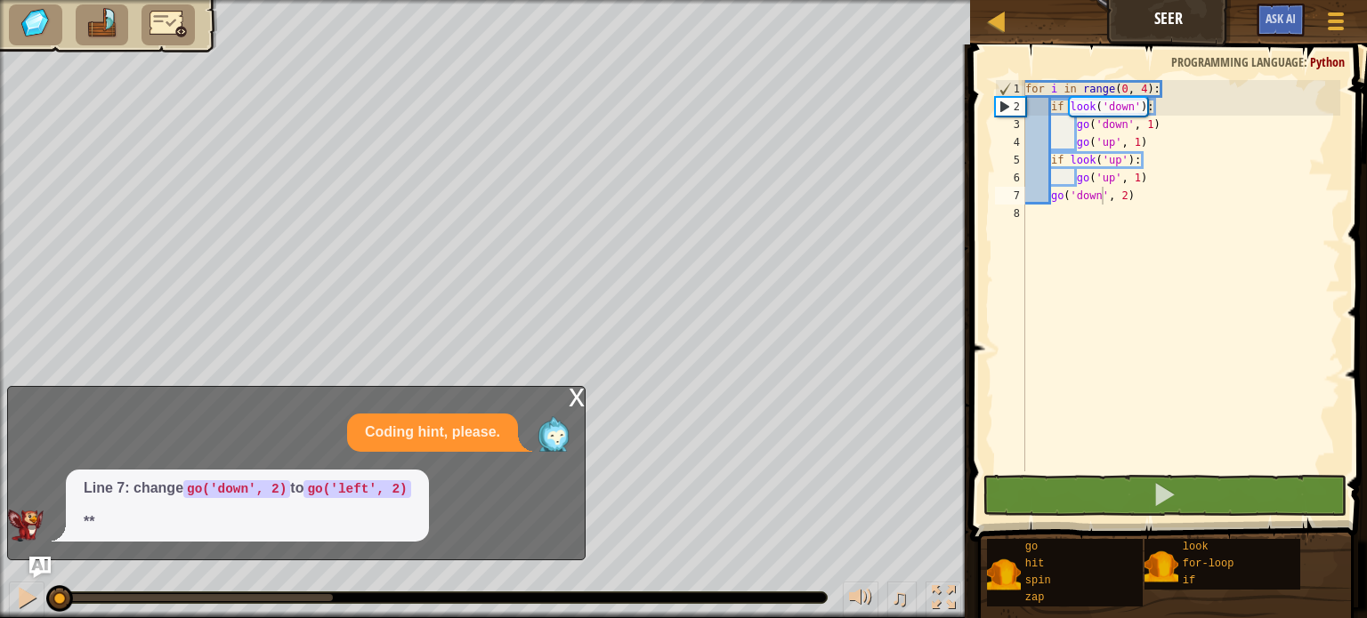
click at [349, 469] on div "Coding hint, please. Line 7: change go('down', 2) to go('left', 2) **" at bounding box center [292, 478] width 568 height 128
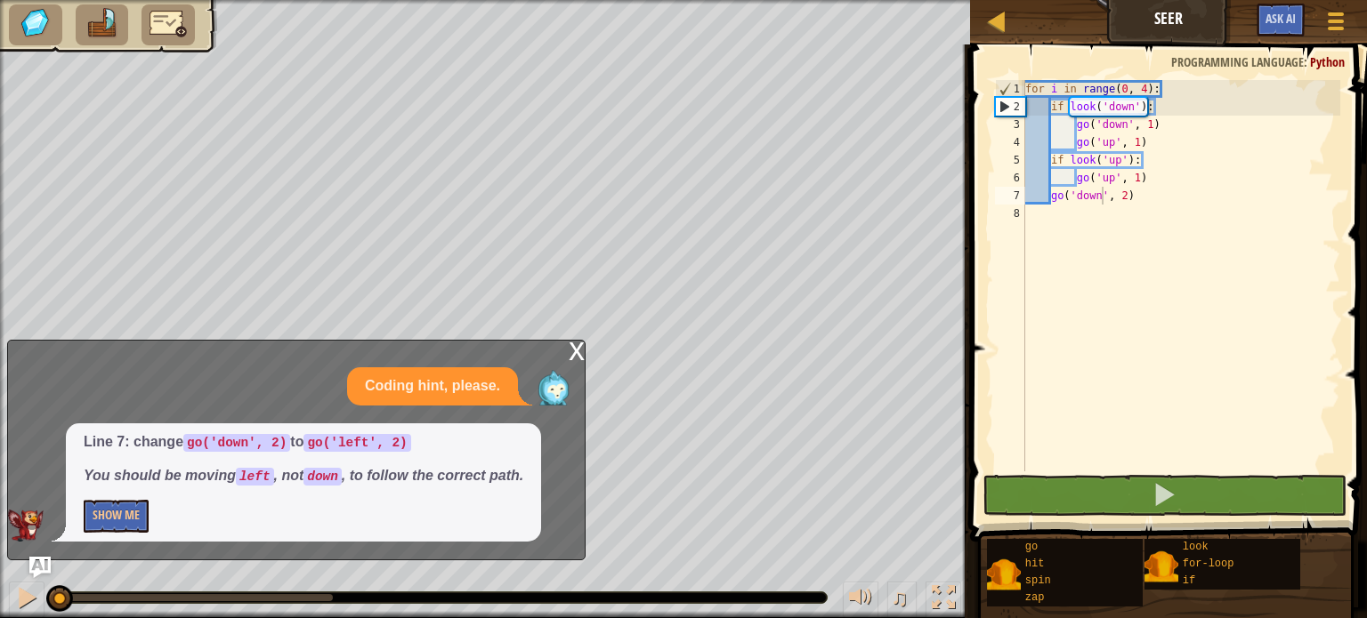
drag, startPoint x: 99, startPoint y: 489, endPoint x: 205, endPoint y: 493, distance: 106.0
click at [205, 493] on div "Line 7: change go('down', 2) to go('left', 2) You should be moving left , not d…" at bounding box center [303, 483] width 475 height 118
click at [92, 534] on div "Line 7: change go('down', 2) to go('left', 2) You should be moving left , not d…" at bounding box center [303, 483] width 475 height 118
click at [93, 529] on button "Show Me" at bounding box center [116, 516] width 65 height 33
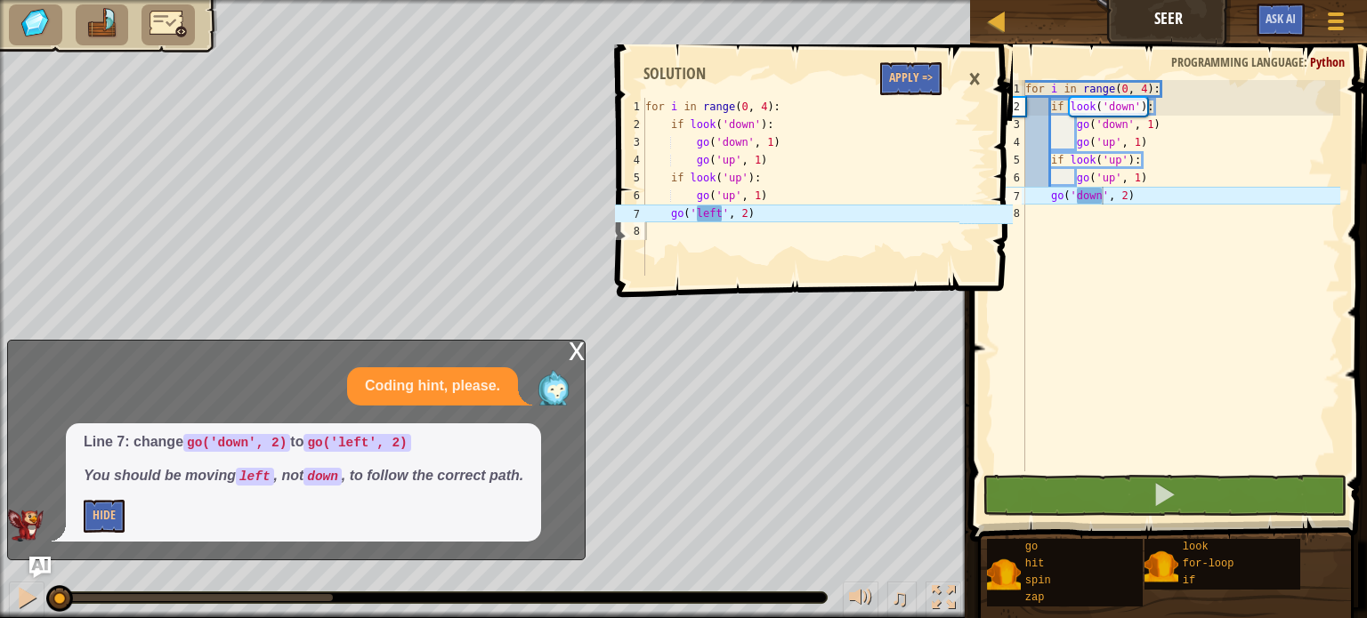
click at [941, 65] on span at bounding box center [816, 145] width 411 height 305
click at [934, 74] on button "Apply =>" at bounding box center [910, 78] width 61 height 33
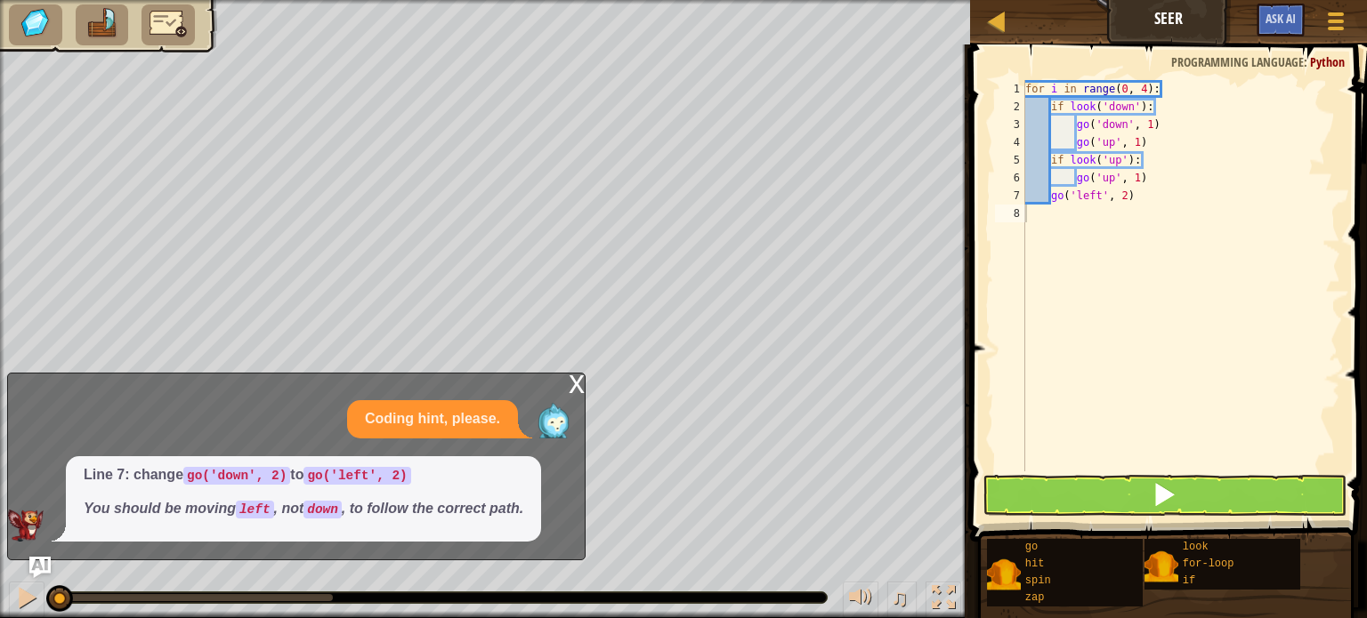
click at [576, 383] on div "x" at bounding box center [577, 383] width 16 height 18
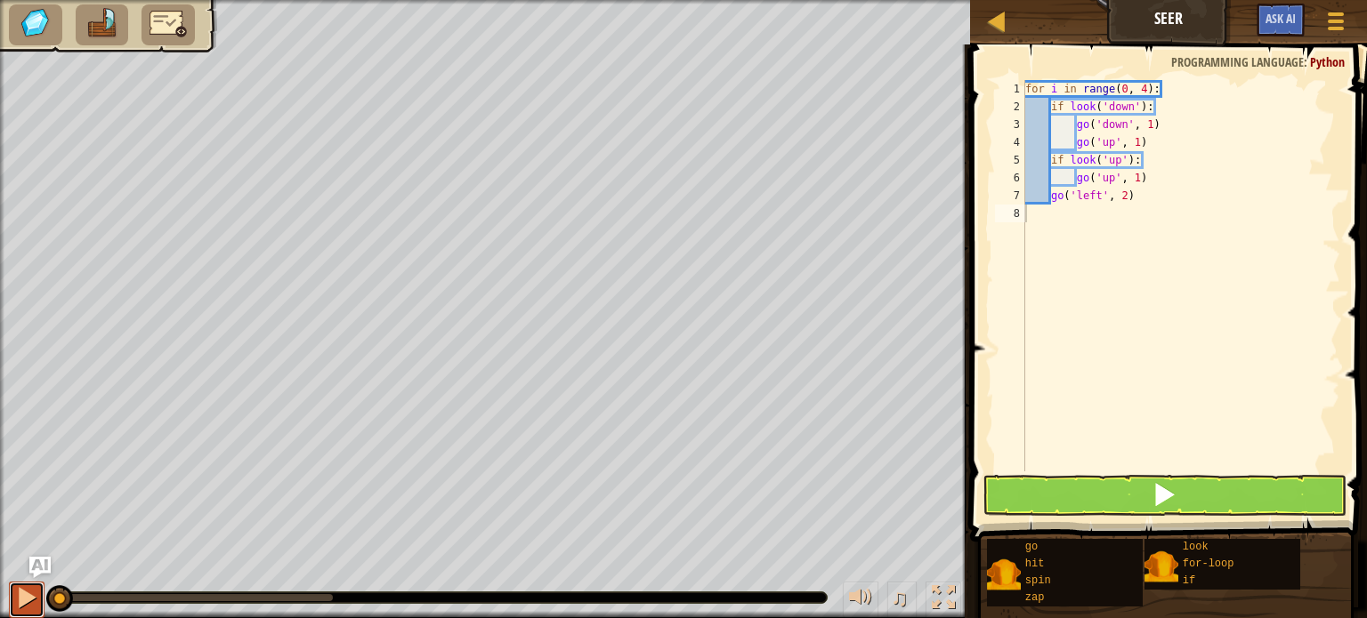
click at [21, 594] on div at bounding box center [26, 597] width 23 height 23
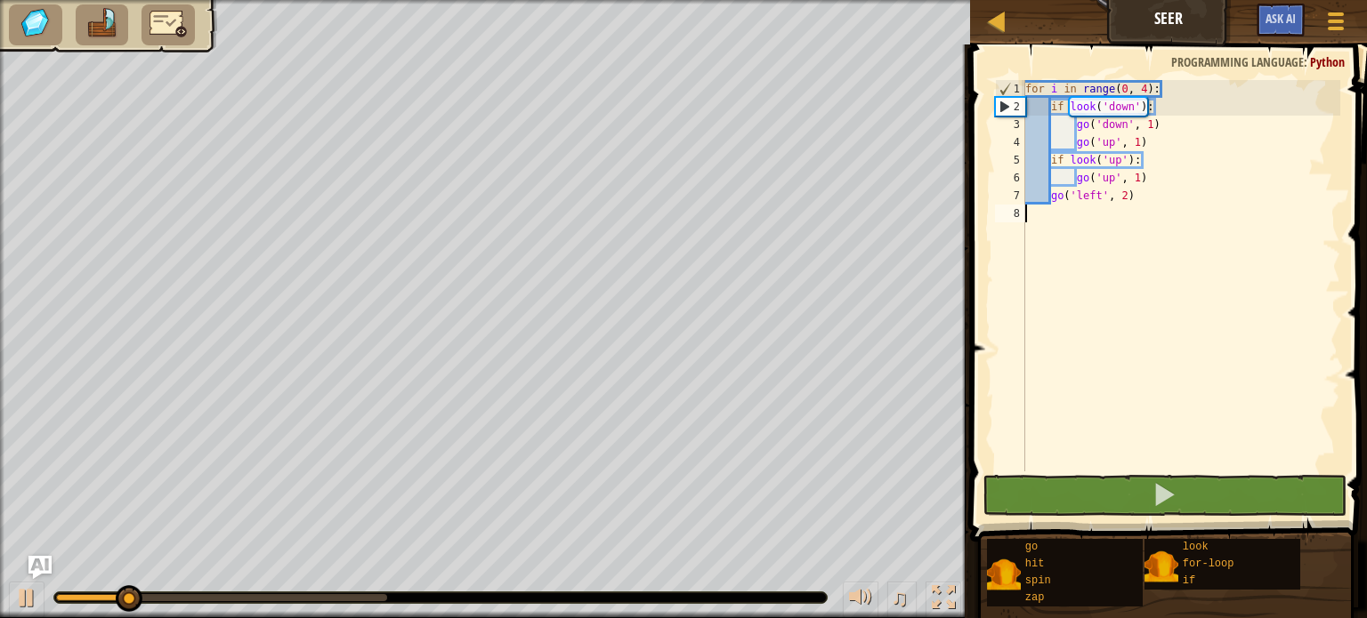
click at [36, 556] on img "Ask AI" at bounding box center [39, 567] width 23 height 23
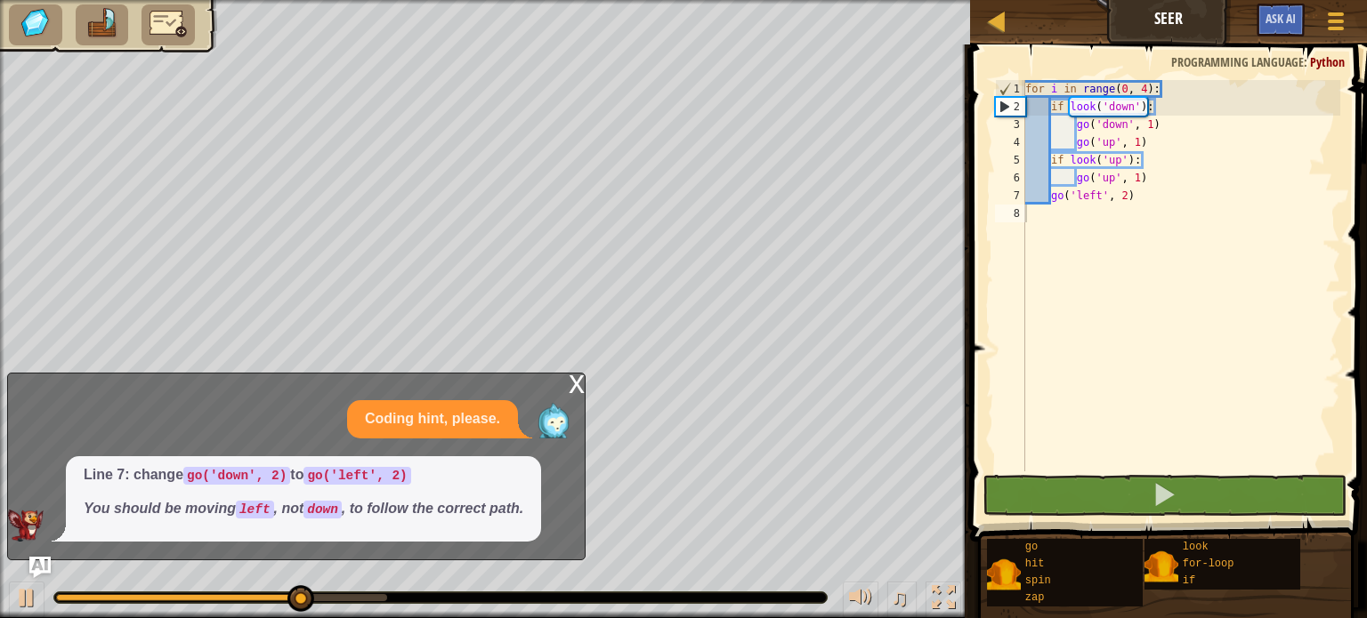
click at [568, 393] on div "x Coding hint, please. Line 7: change go('down', 2) to go('left', 2) You should…" at bounding box center [296, 467] width 578 height 188
click at [569, 390] on div "x" at bounding box center [577, 383] width 16 height 18
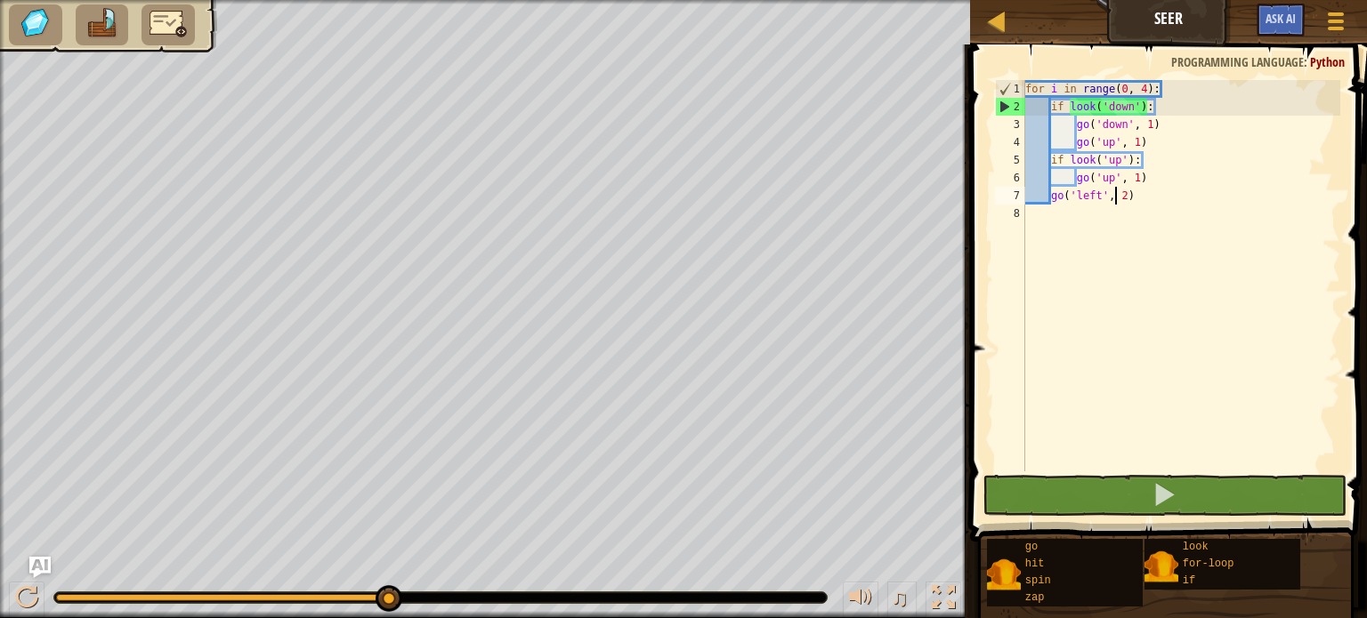
click at [1116, 195] on div "for i in range ( 0 , 4 ) : if look ( 'down' ) : go ( 'down' , 1 ) go ( 'up' , 1…" at bounding box center [1181, 293] width 319 height 427
drag, startPoint x: 1109, startPoint y: 192, endPoint x: 1070, endPoint y: 195, distance: 39.2
click at [1070, 195] on div "for i in range ( 0 , 4 ) : if look ( 'down' ) : go ( 'down' , 1 ) go ( 'up' , 1…" at bounding box center [1181, 293] width 319 height 427
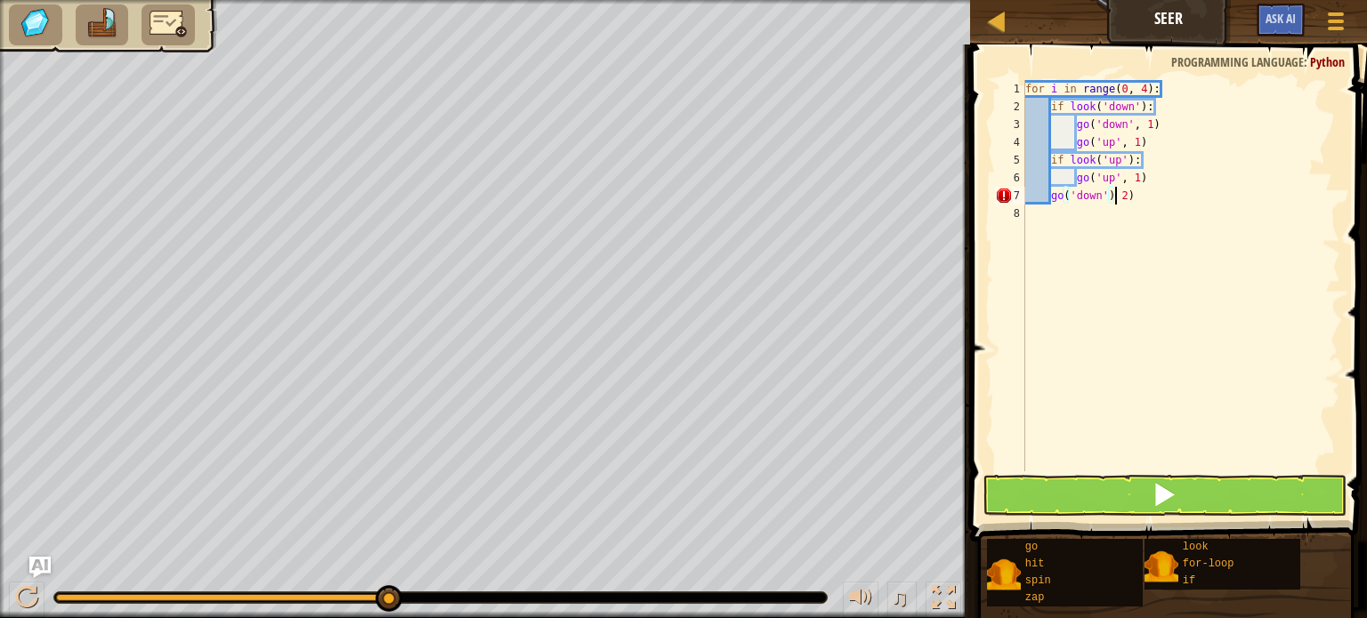
scroll to position [8, 7]
click at [1078, 500] on button at bounding box center [1164, 495] width 364 height 41
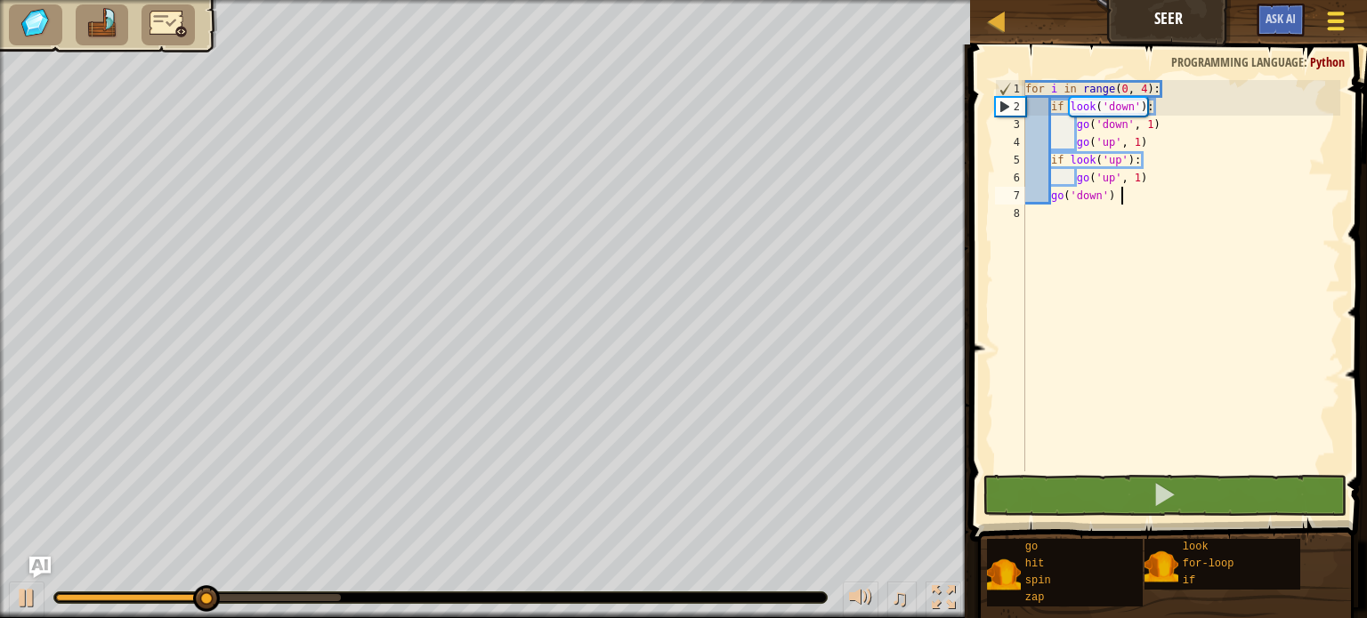
click at [1327, 17] on div at bounding box center [1335, 21] width 24 height 26
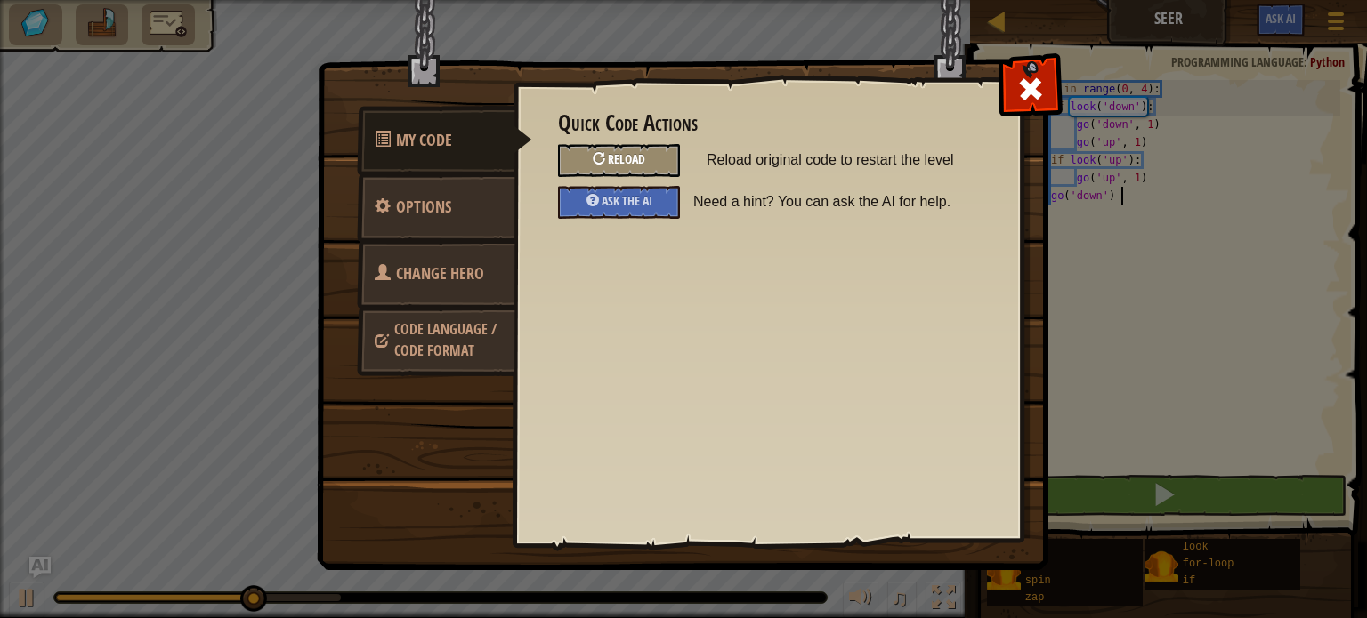
click at [603, 149] on div "Reload" at bounding box center [619, 160] width 122 height 33
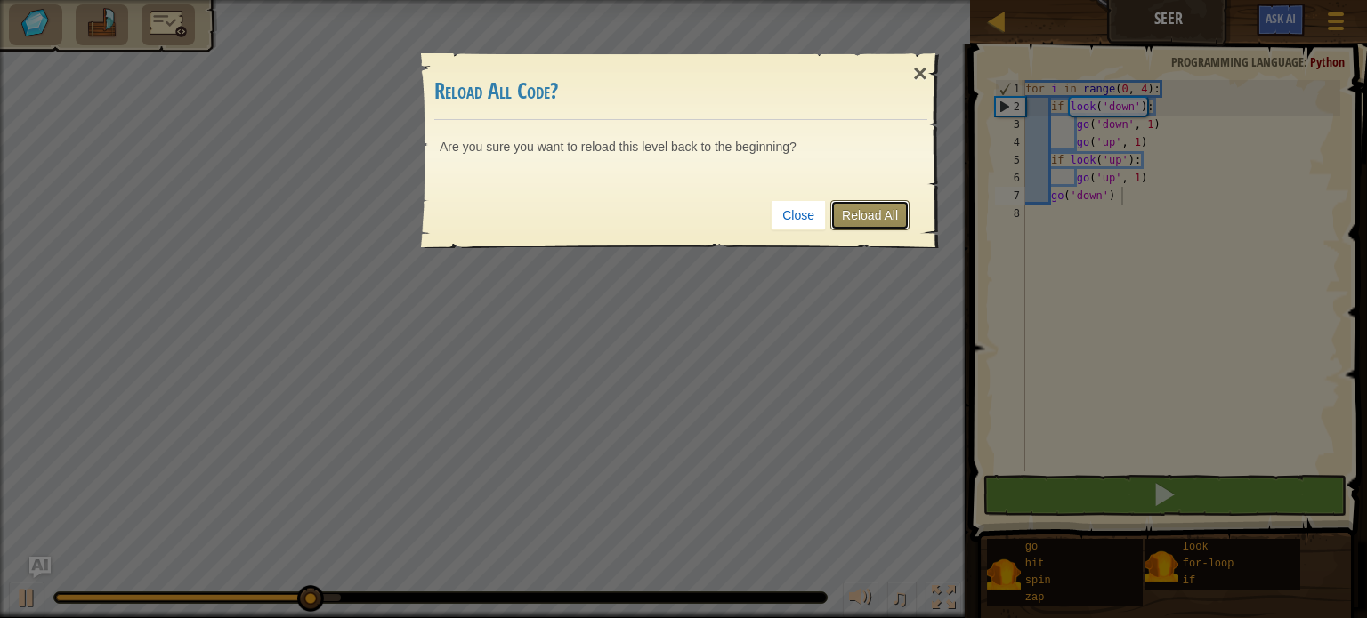
click at [885, 202] on link "Reload All" at bounding box center [869, 215] width 79 height 30
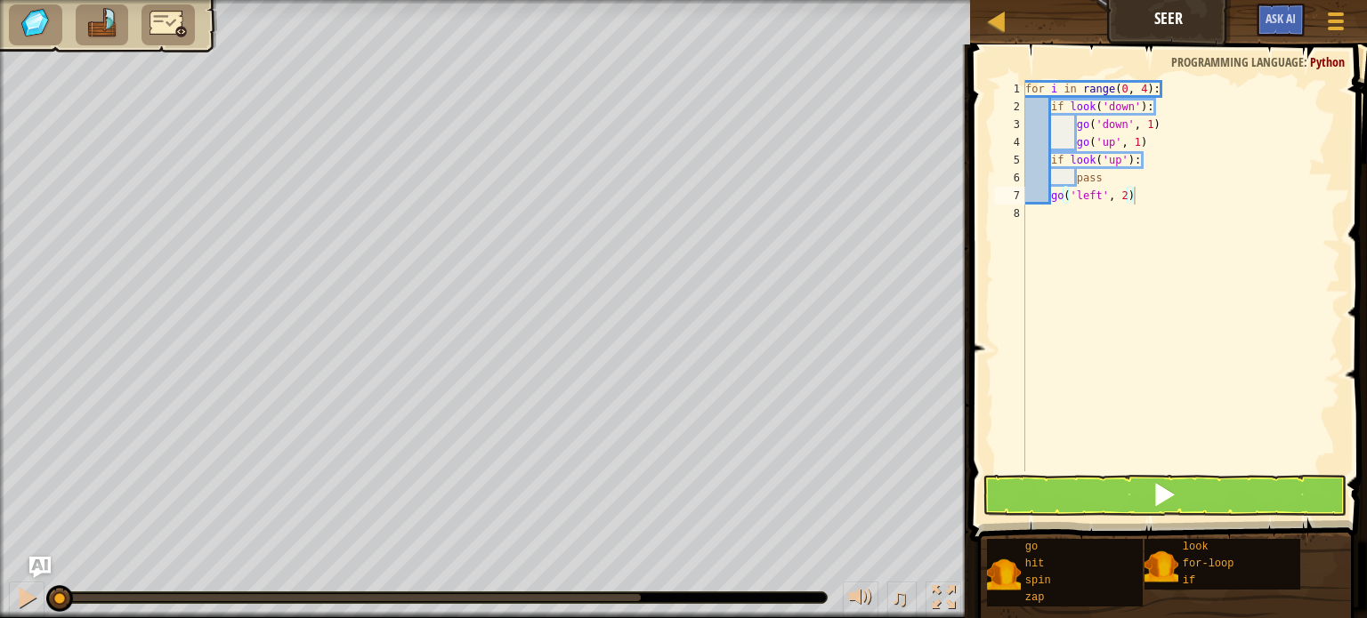
type textarea "go('left', 2)"
